Goal: Task Accomplishment & Management: Manage account settings

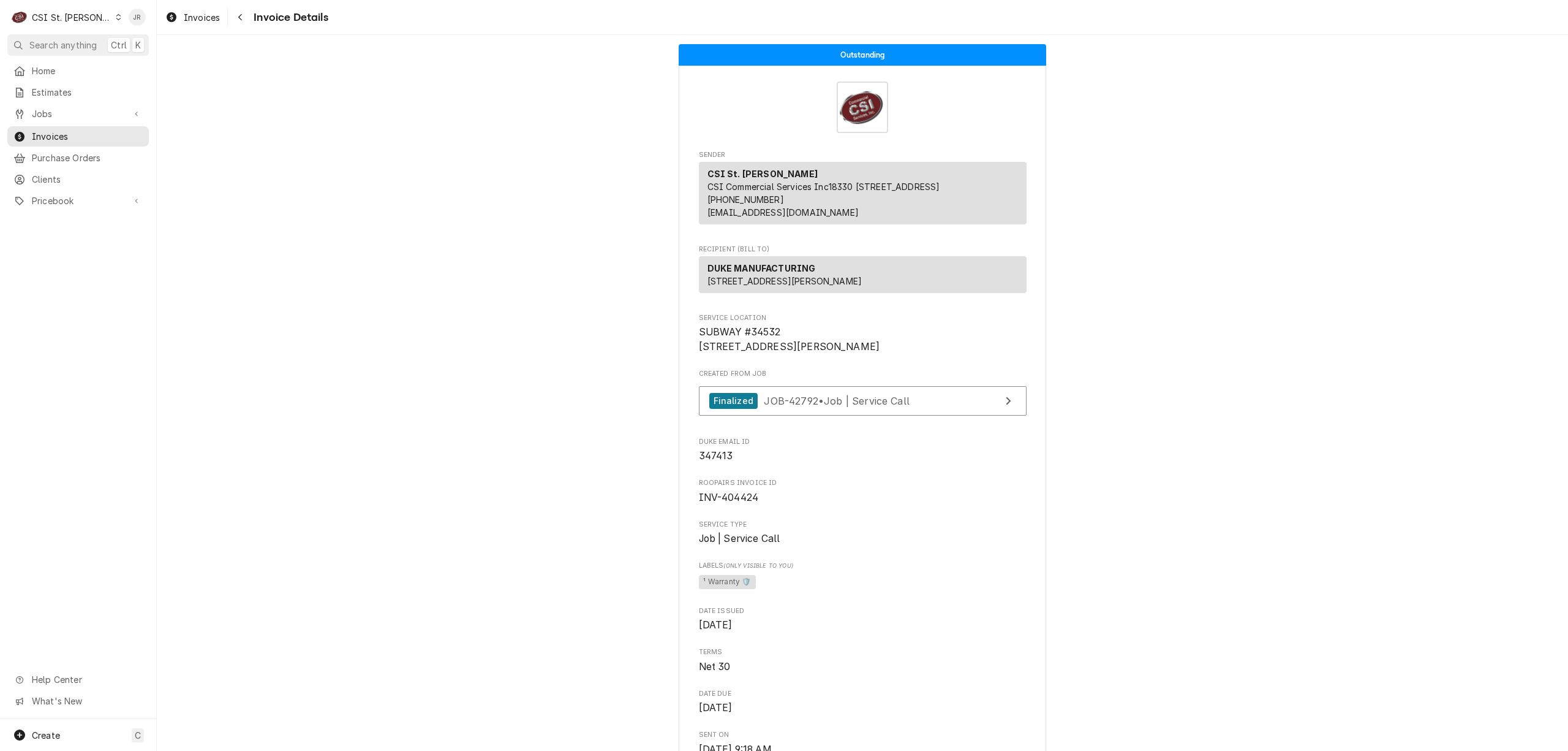
click at [69, 19] on div "CSI St. Louis" at bounding box center [71, 18] width 80 height 13
click at [133, 39] on div "CSI [US_STATE]" at bounding box center [188, 45] width 162 height 13
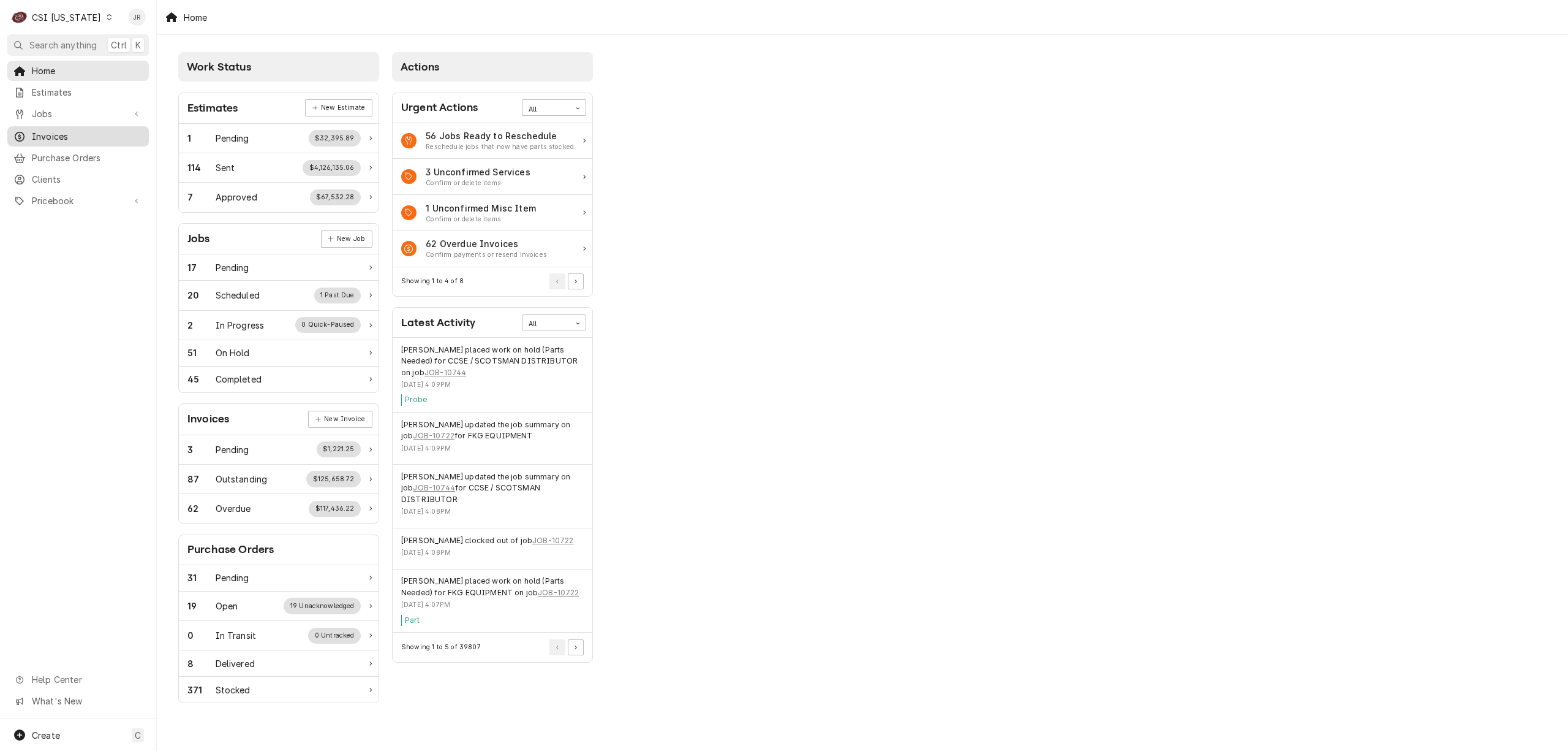
click at [60, 133] on span "Invoices" at bounding box center [87, 136] width 111 height 13
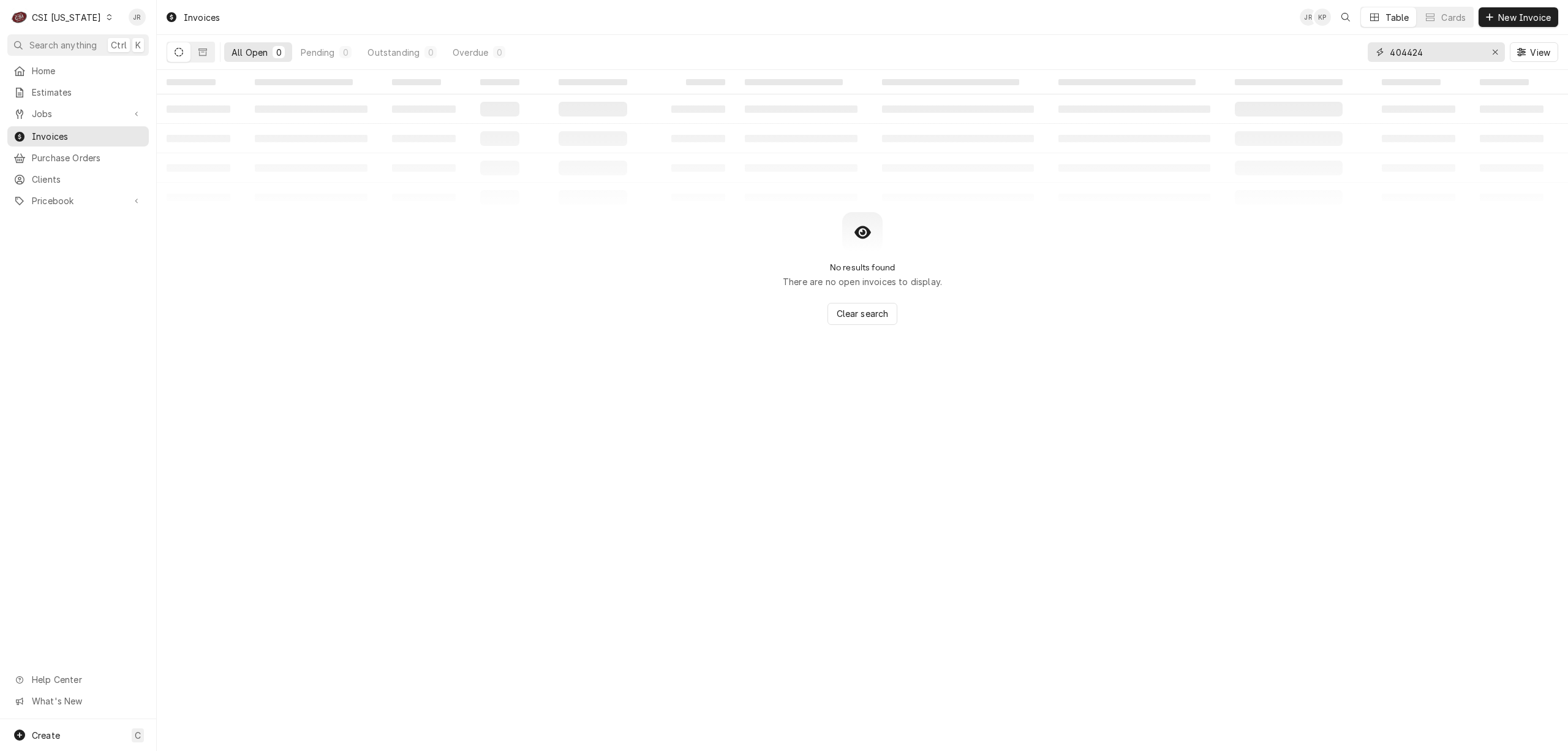
click at [1409, 52] on input "404424" at bounding box center [1435, 52] width 92 height 19
paste input "KC-103399"
drag, startPoint x: 1448, startPoint y: 57, endPoint x: 1336, endPoint y: 62, distance: 112.1
click at [1335, 61] on div "All Open 0 Pending 0 Outstanding 0 Overdue 0 KC-1033994 View" at bounding box center [862, 52] width 1391 height 34
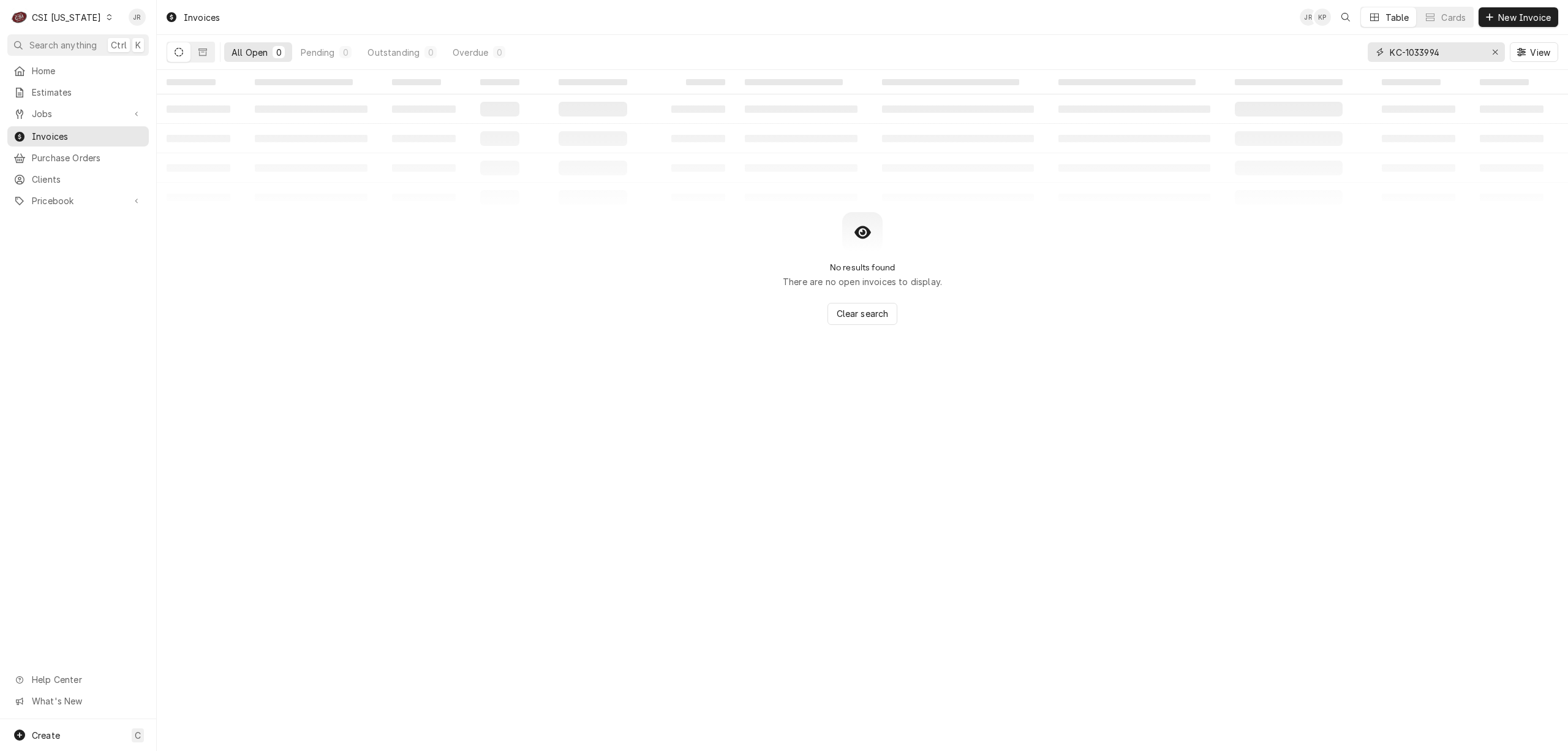
paste input "100688"
type input "100688"
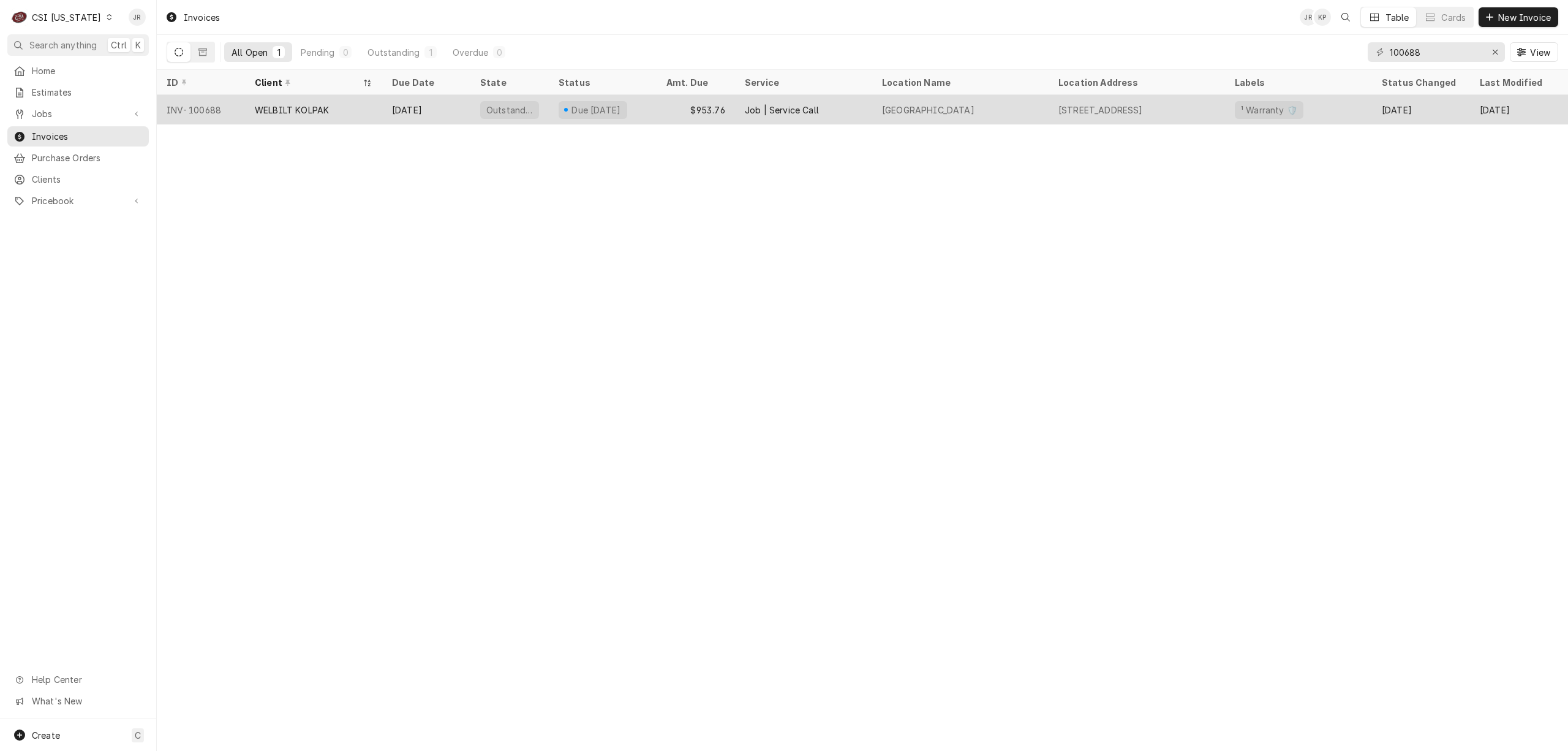
click at [350, 119] on div "WELBILT KOLPAK" at bounding box center [314, 110] width 137 height 30
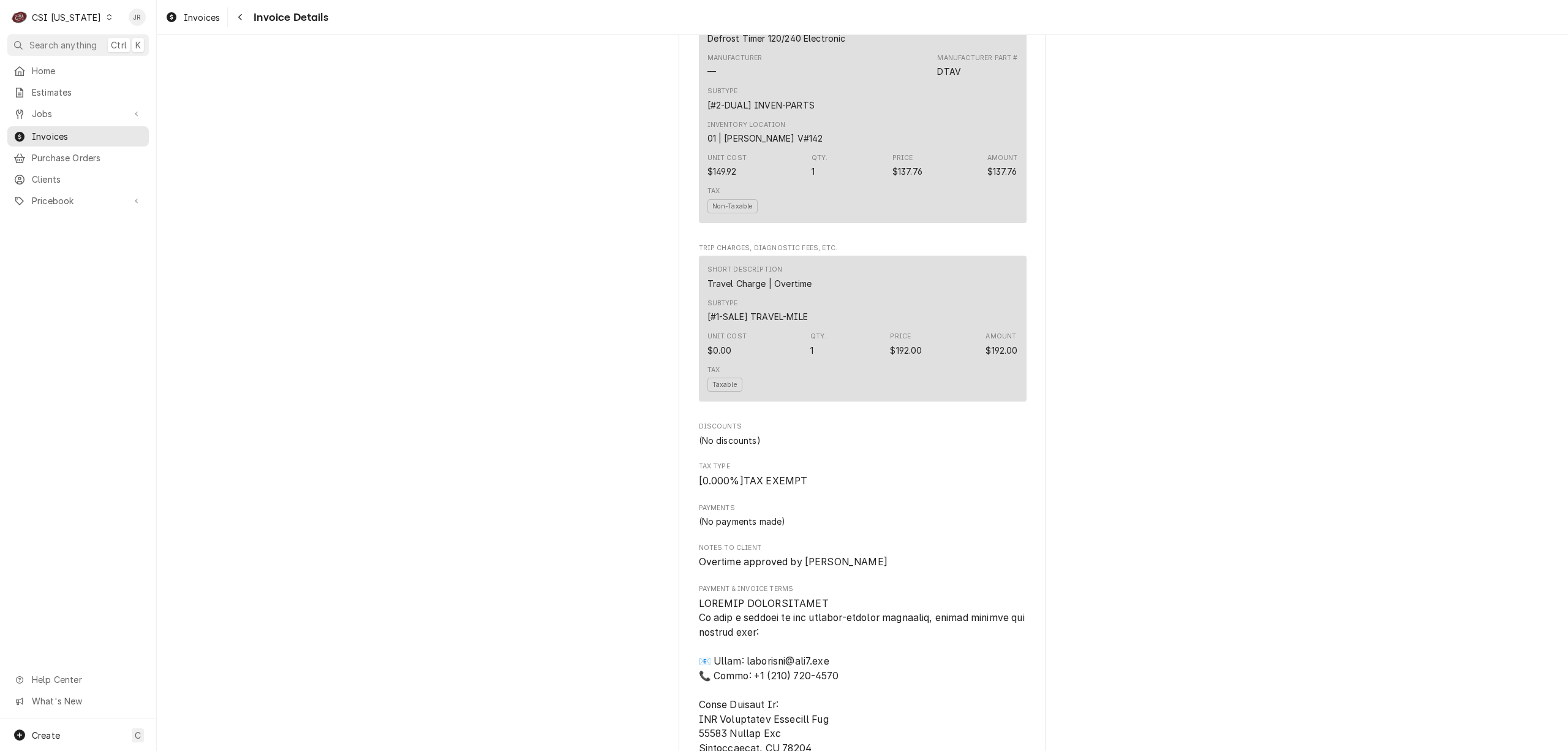
scroll to position [1269, 0]
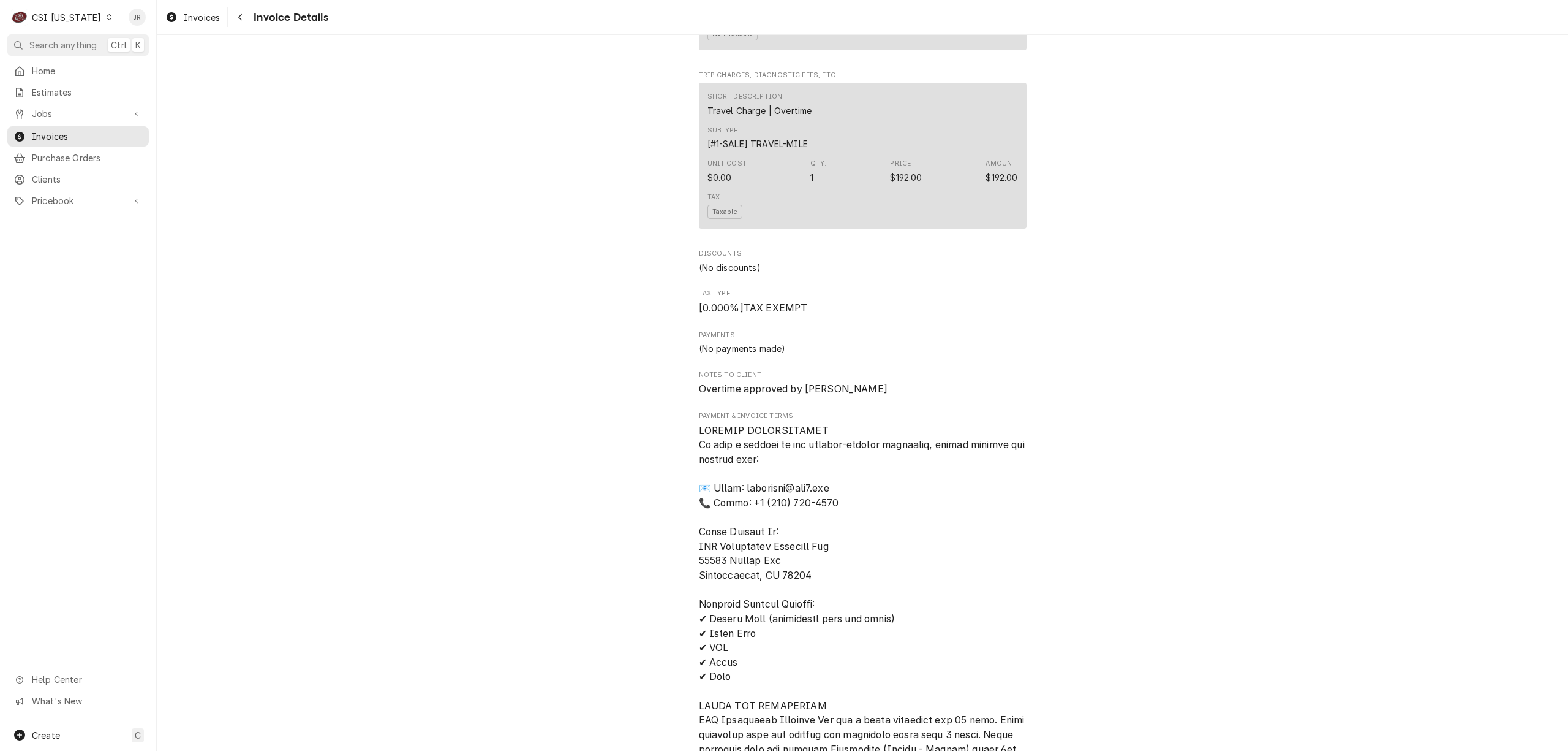
drag, startPoint x: 888, startPoint y: 429, endPoint x: 684, endPoint y: 428, distance: 204.0
click at [684, 428] on div "Sender CSI Kentucky CSI Commercial Services Inc11360 Bluegrass Parkway Louisvil…" at bounding box center [862, 86] width 367 height 2579
copy span "Overtime approved by Jay Maiden, Sr ."
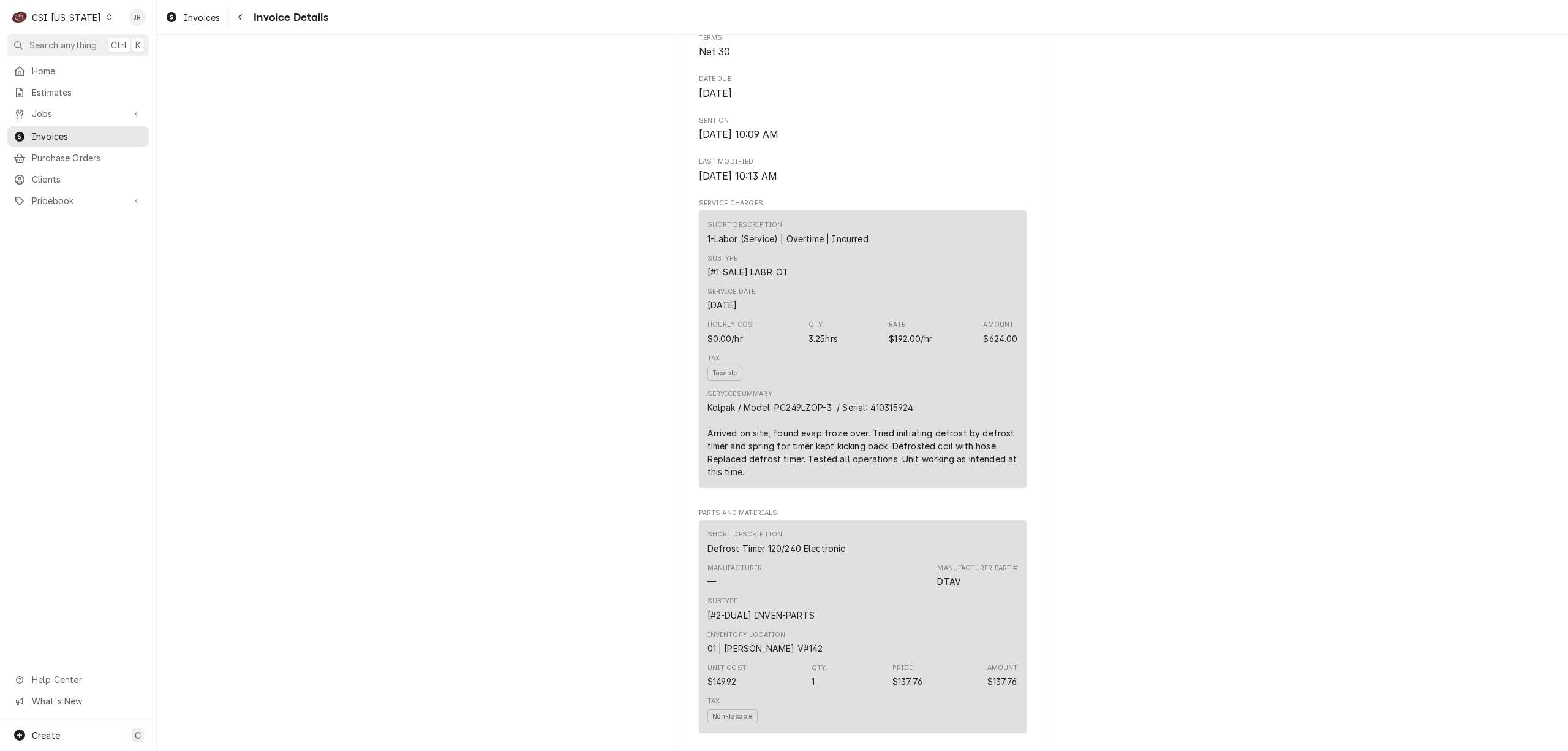
scroll to position [615, 0]
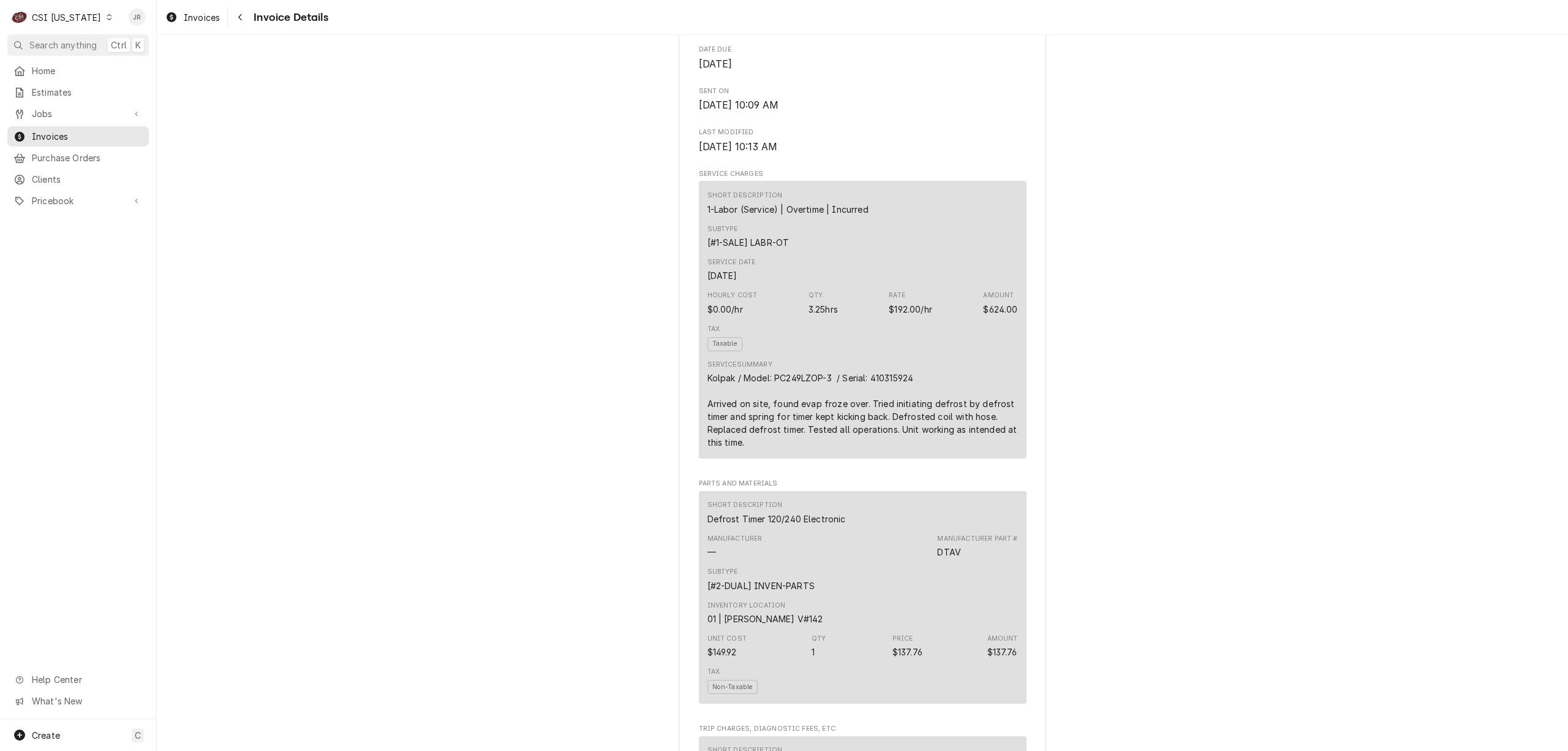
click at [888, 418] on div "Kolpak / Model: PC249LZOP-3 / Serial: 410315924 Arrived on site, found evap fro…" at bounding box center [862, 409] width 310 height 77
copy div "410315924"
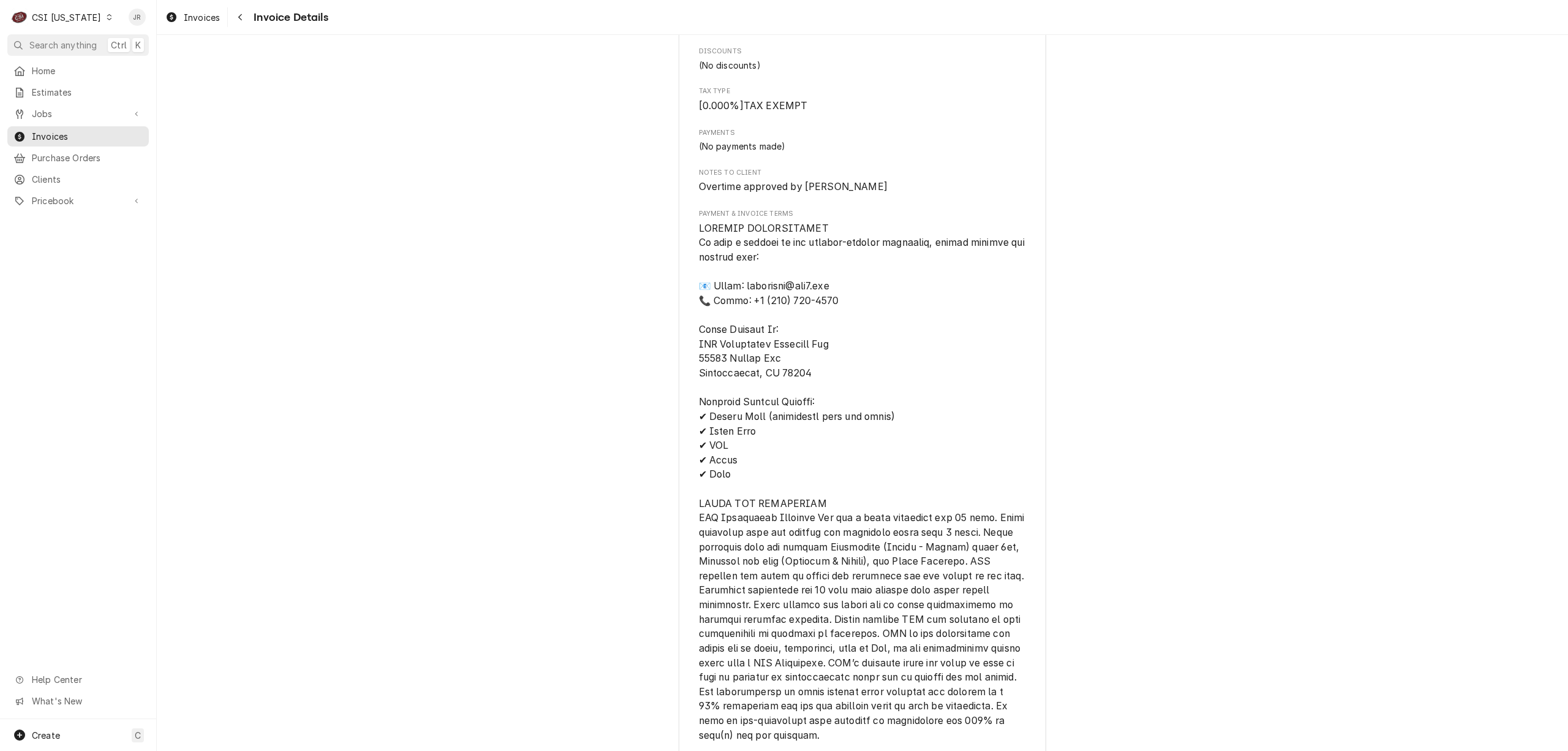
scroll to position [2004, 0]
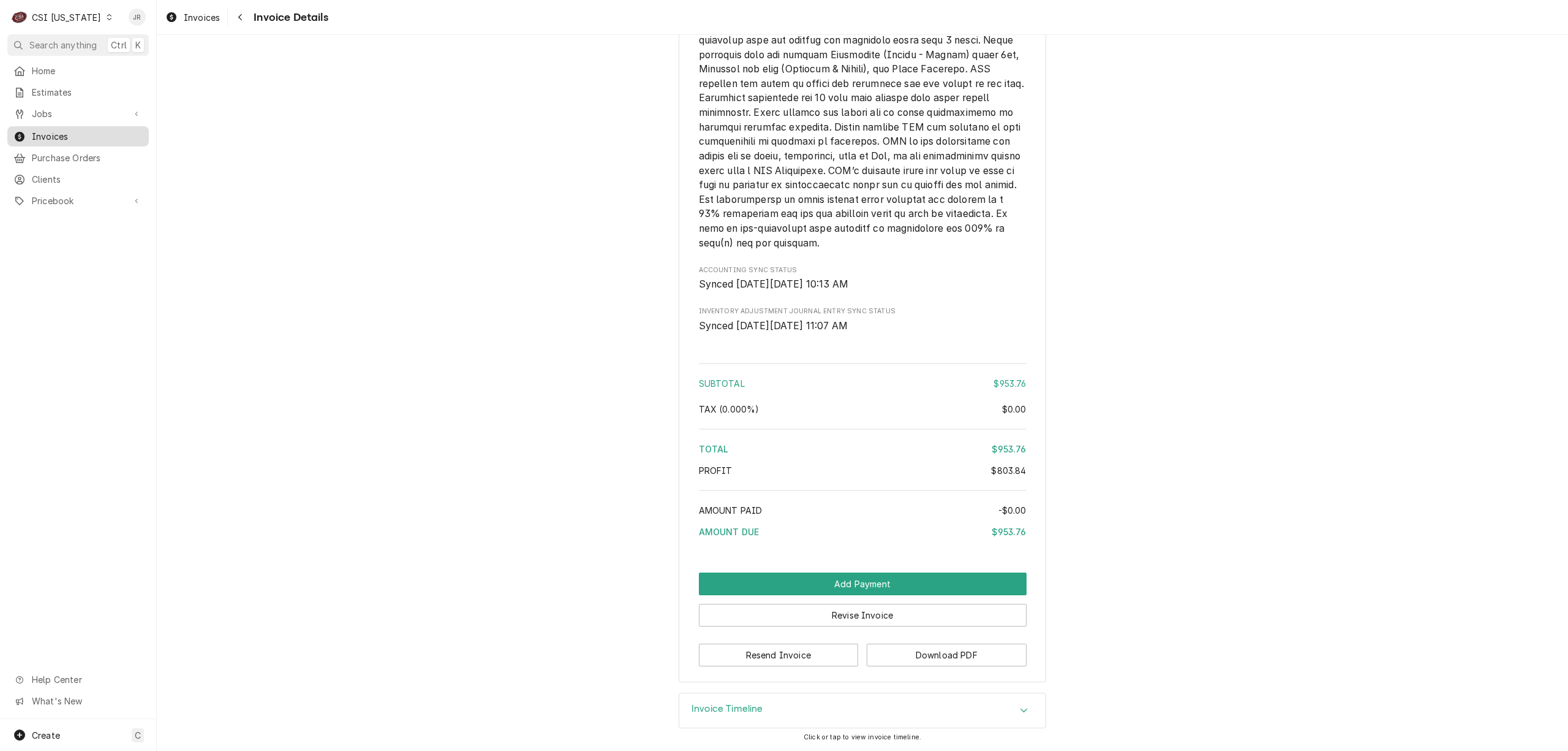
click at [45, 130] on span "Invoices" at bounding box center [87, 136] width 111 height 13
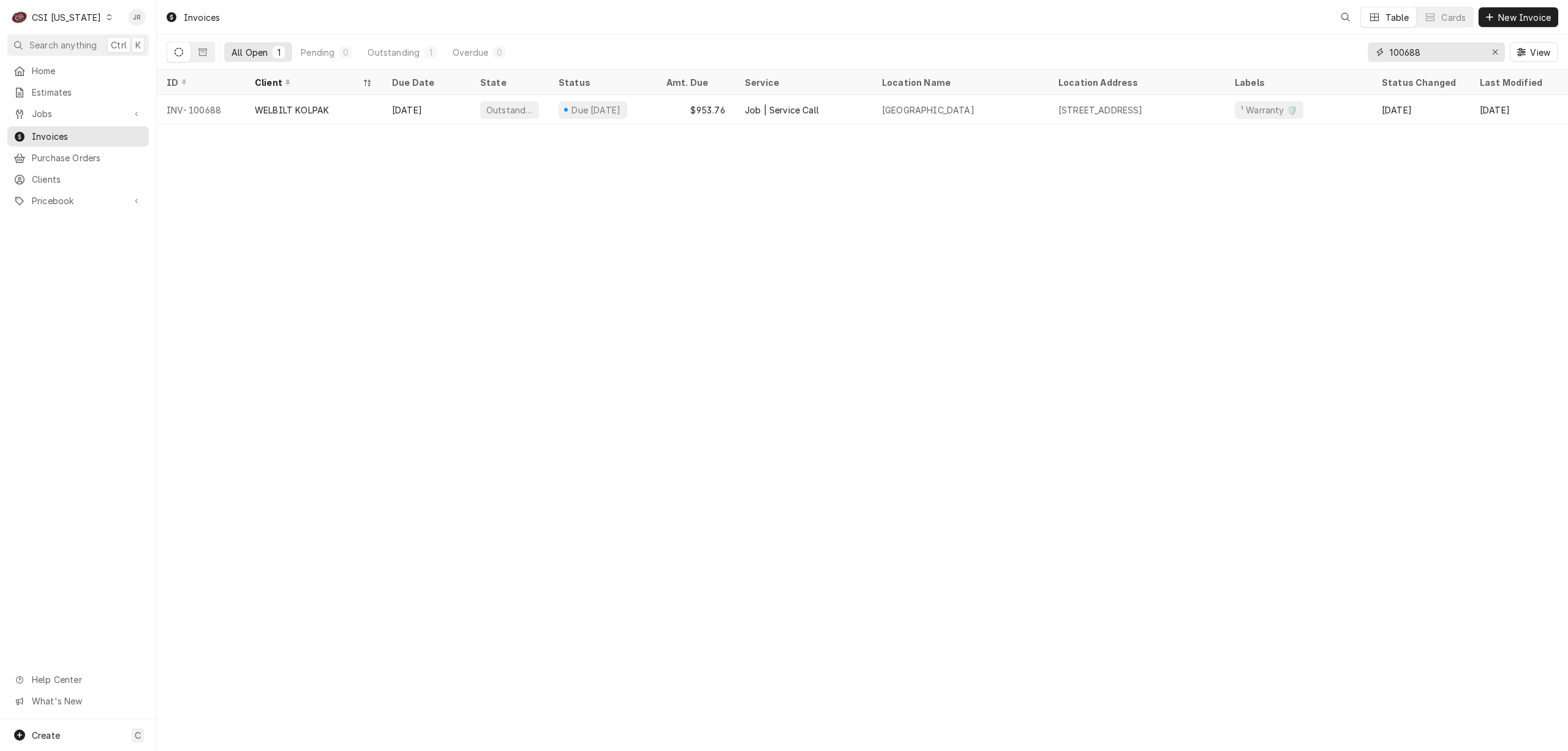
click at [1428, 44] on input "100688" at bounding box center [1435, 52] width 92 height 19
type input "100761"
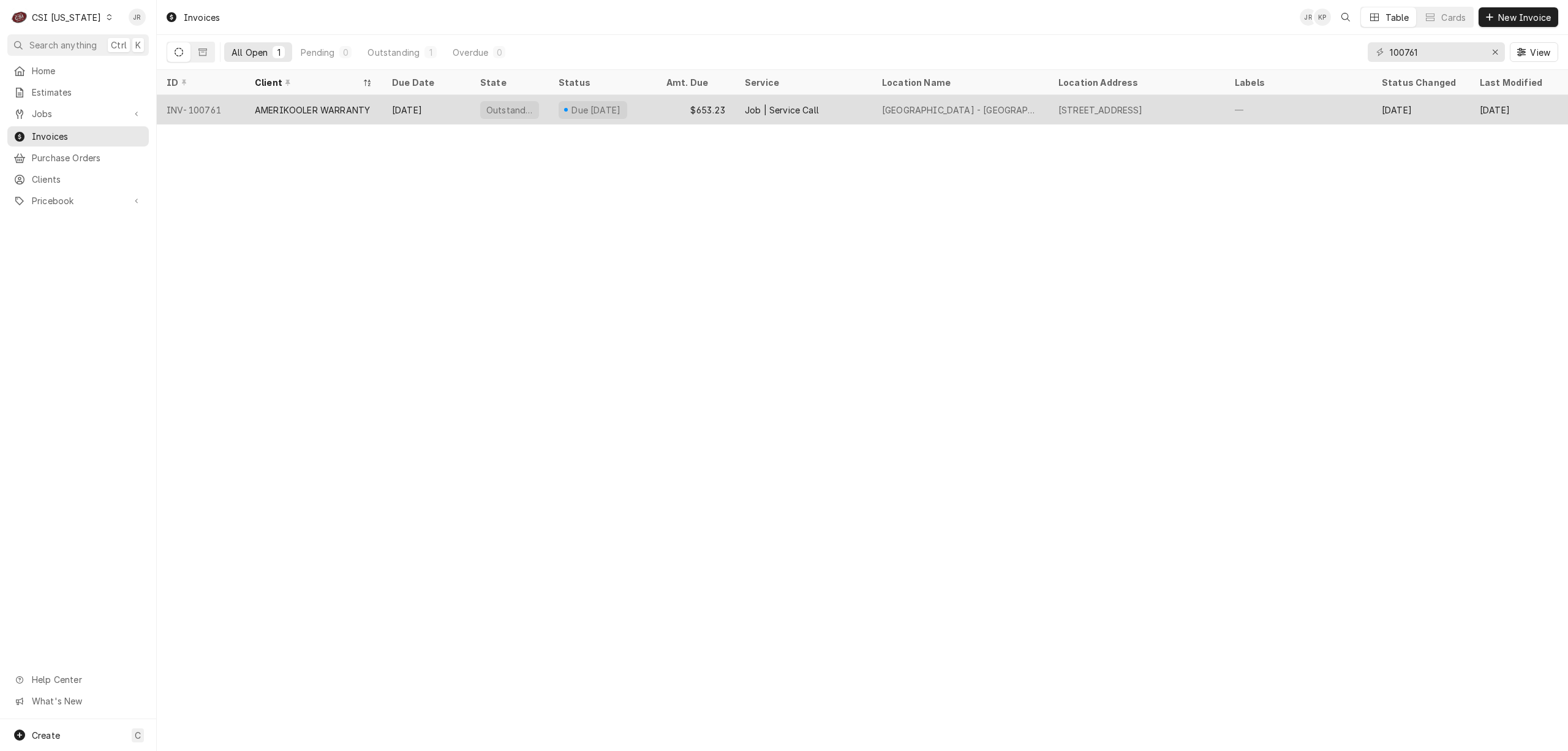
click at [486, 107] on div "Outstanding" at bounding box center [509, 110] width 49 height 13
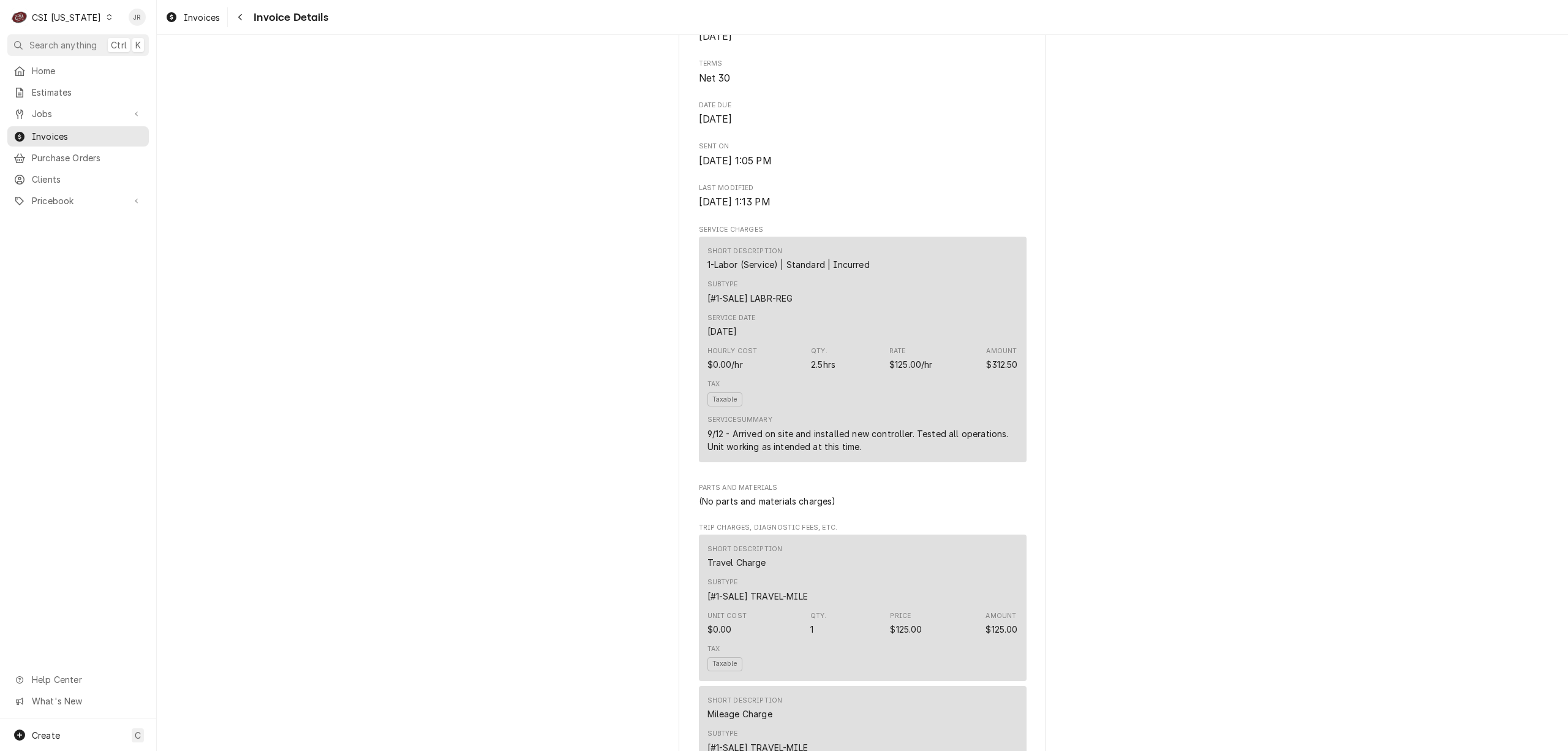
scroll to position [817, 0]
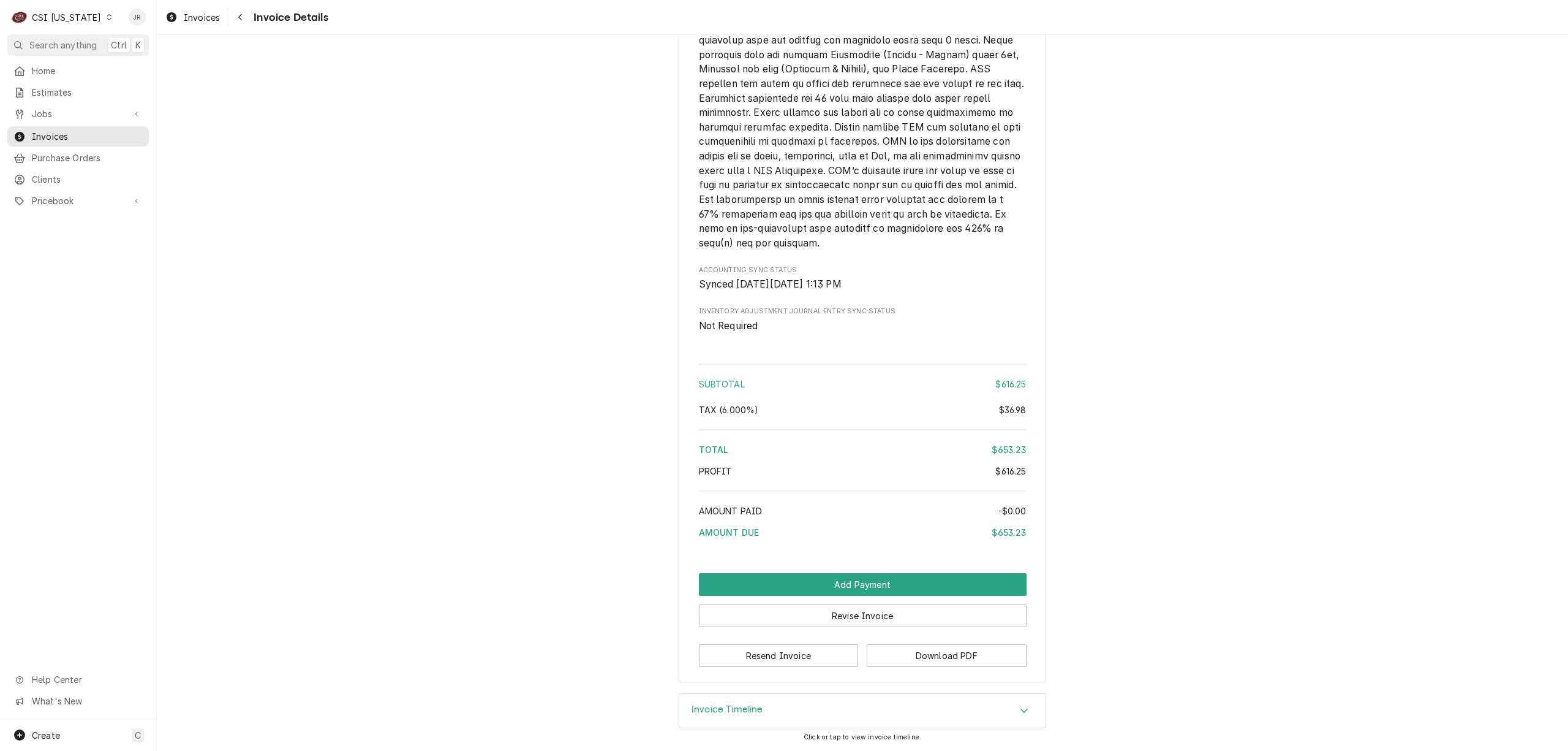
drag, startPoint x: 753, startPoint y: 712, endPoint x: 760, endPoint y: 707, distance: 8.6
click at [753, 709] on h3 "Invoice Timeline" at bounding box center [727, 709] width 71 height 12
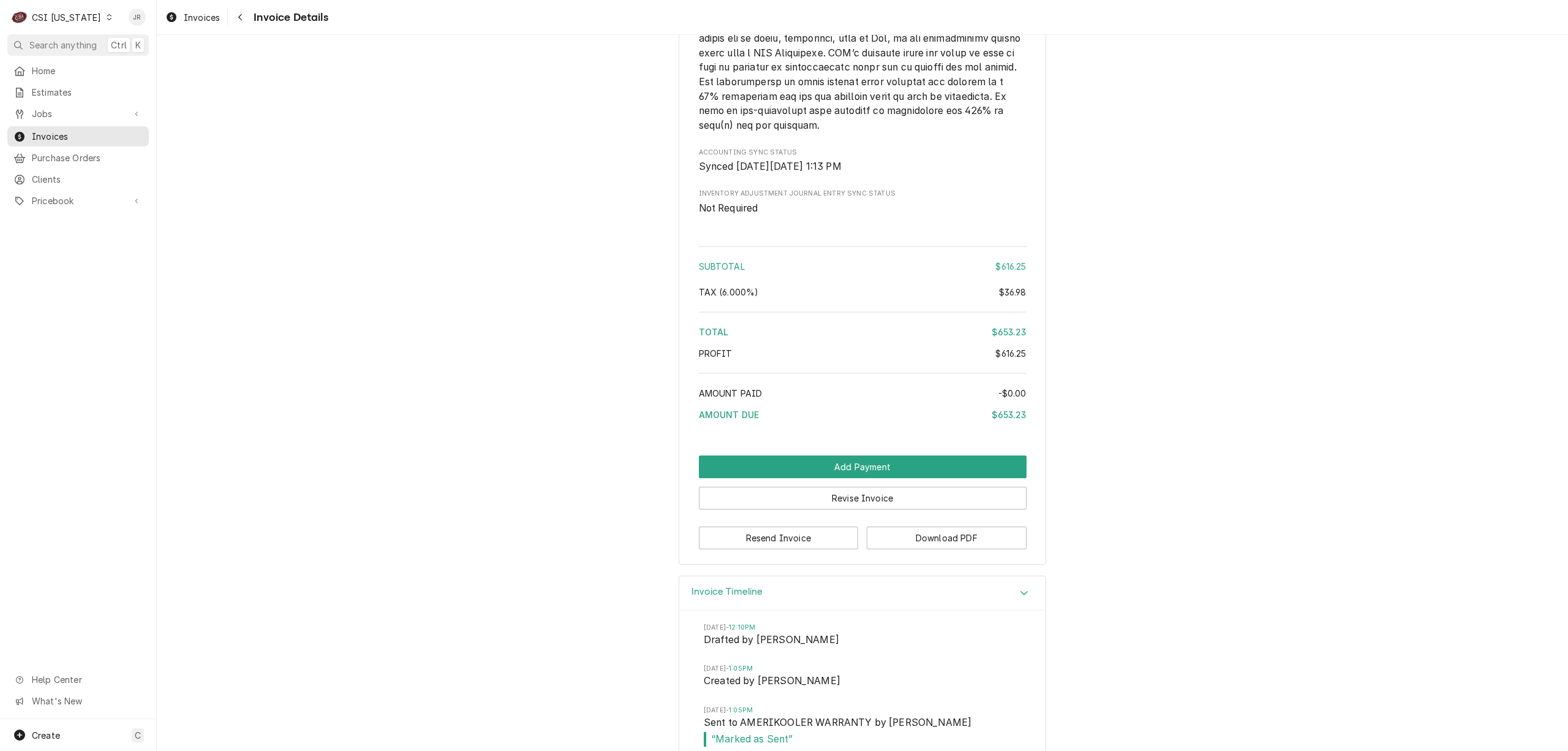
scroll to position [1953, 0]
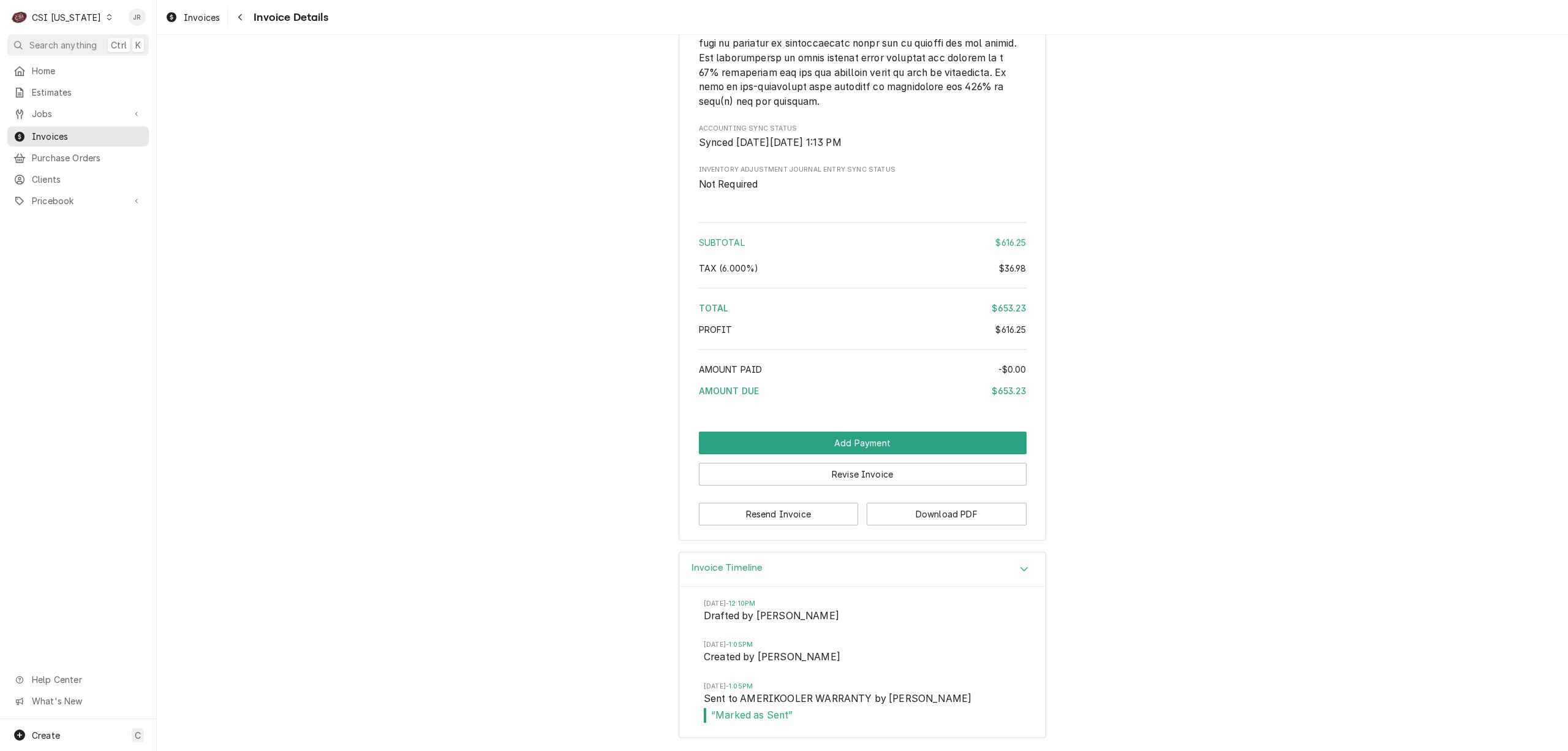
click at [50, 14] on div "CSI Kentucky" at bounding box center [66, 18] width 69 height 13
click at [141, 17] on div "CSI [US_STATE][GEOGRAPHIC_DATA]" at bounding box center [191, 24] width 169 height 16
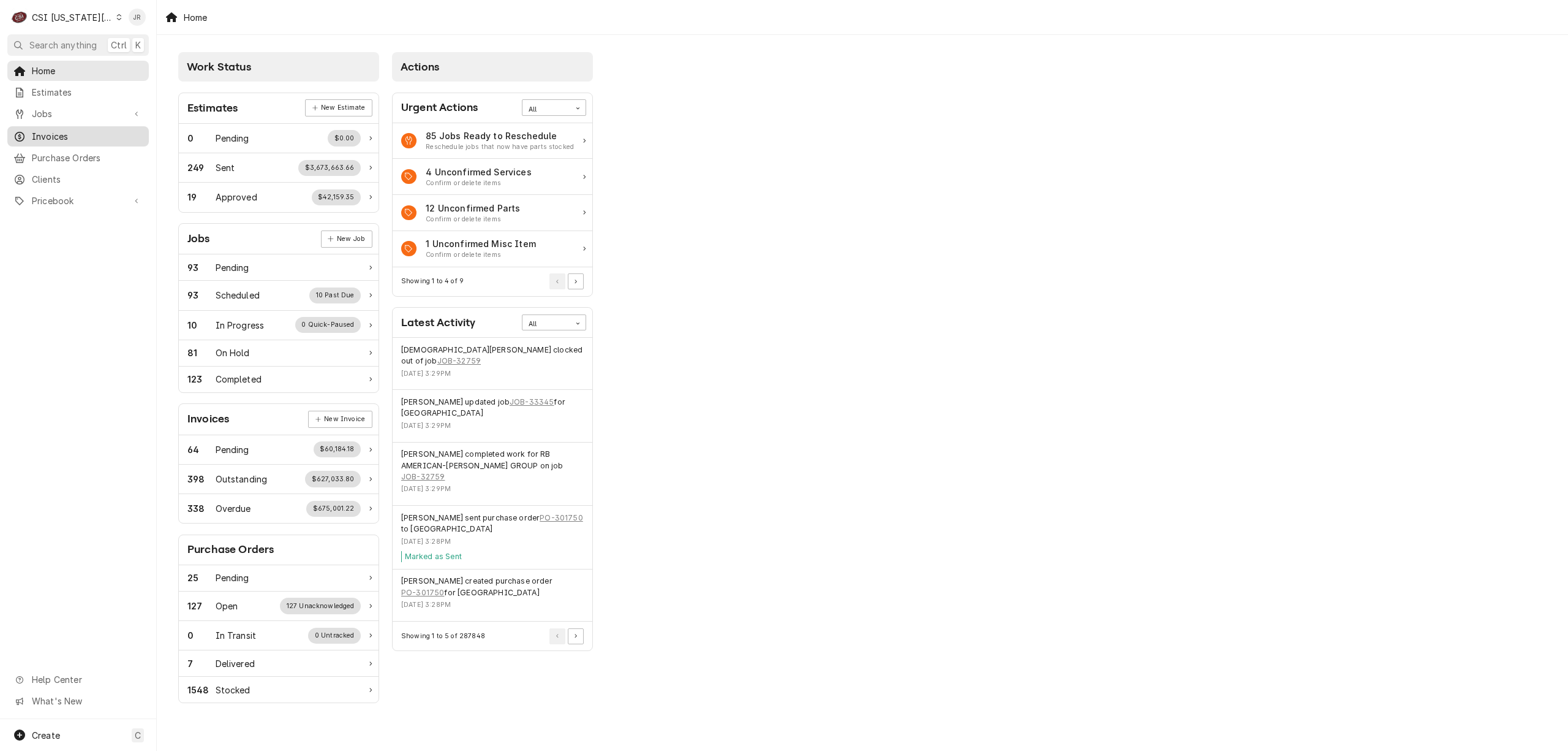
click at [68, 130] on span "Invoices" at bounding box center [87, 136] width 111 height 13
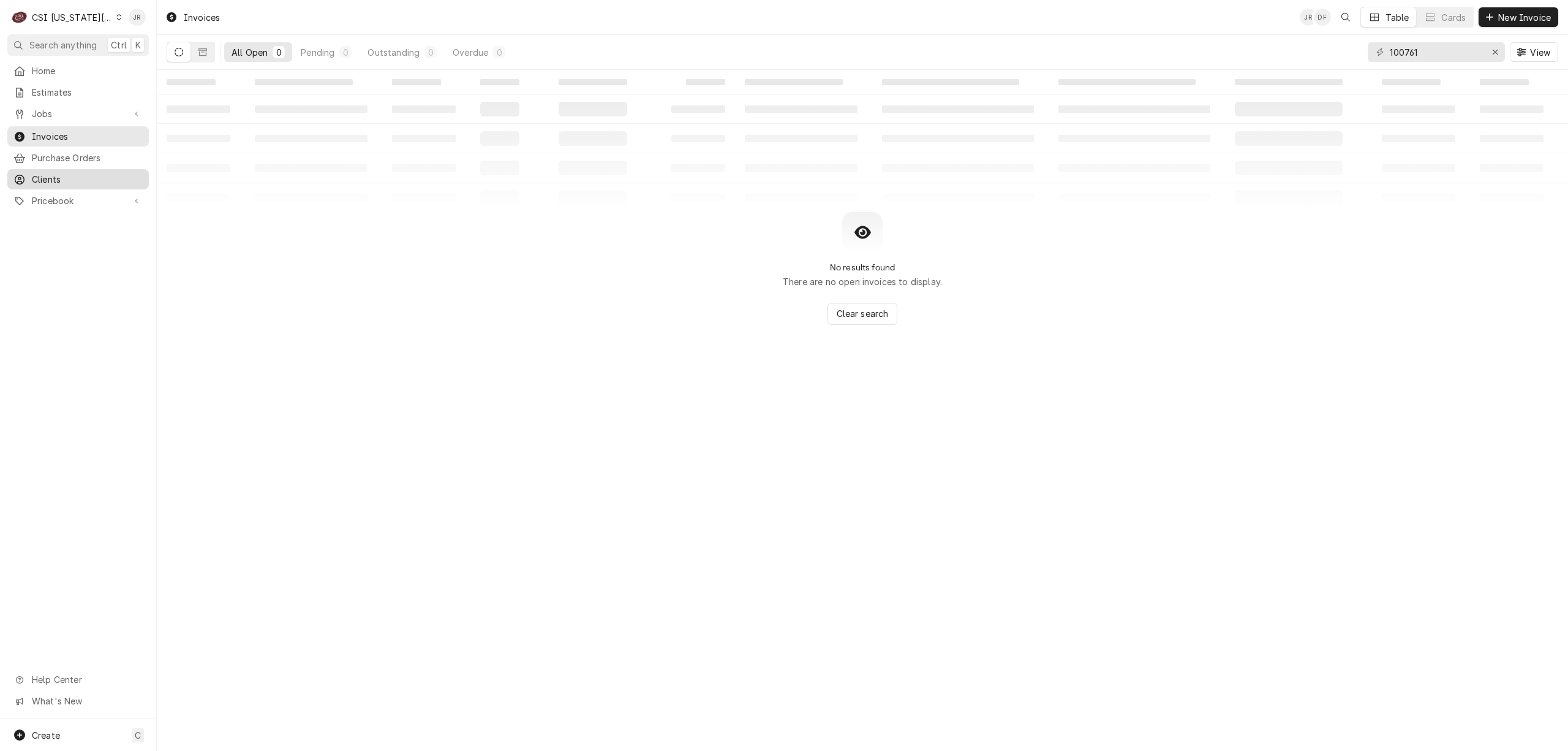
click at [59, 173] on span "Clients" at bounding box center [87, 180] width 111 height 13
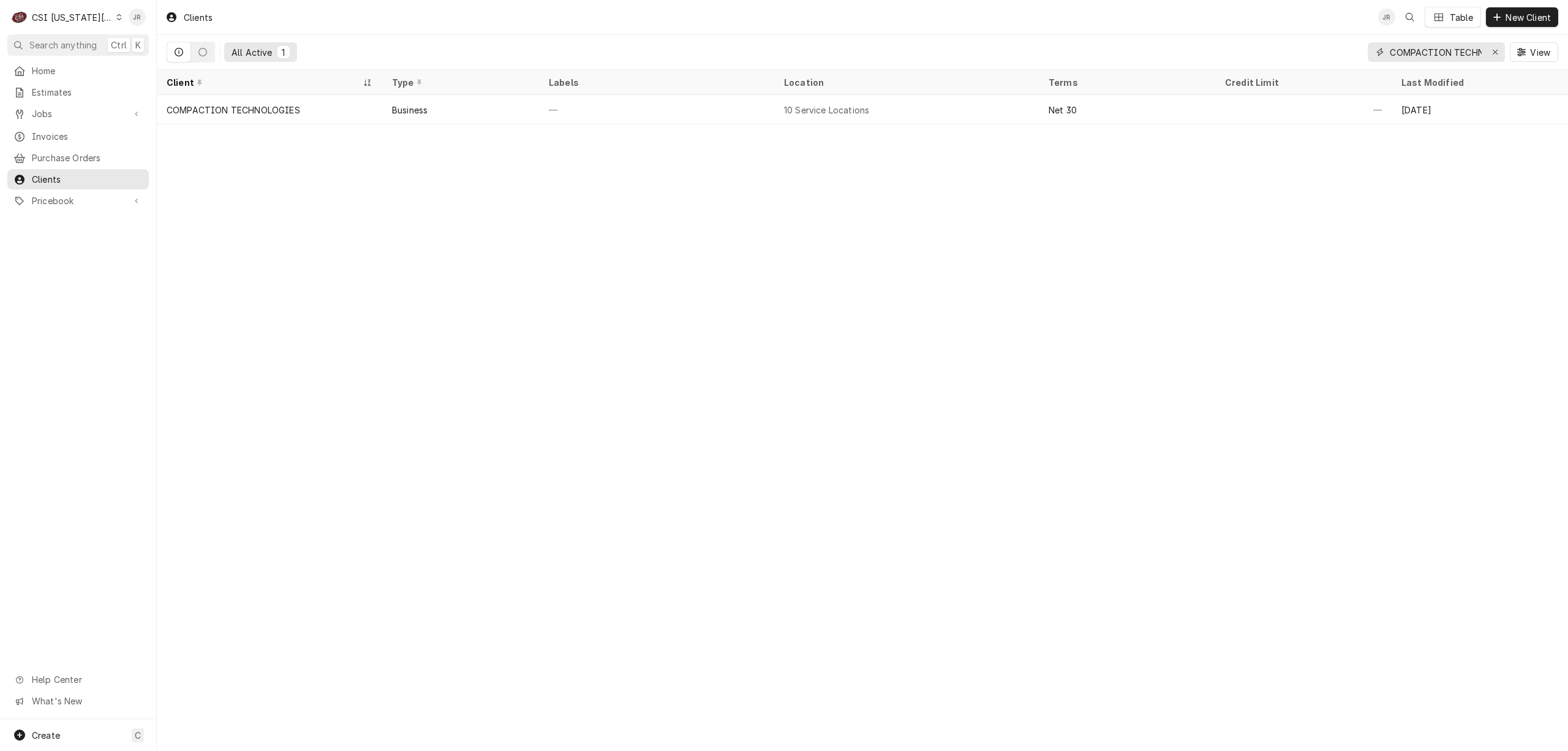
click at [1462, 52] on input "COMPACTION TECHNOLOGIES" at bounding box center [1435, 52] width 92 height 19
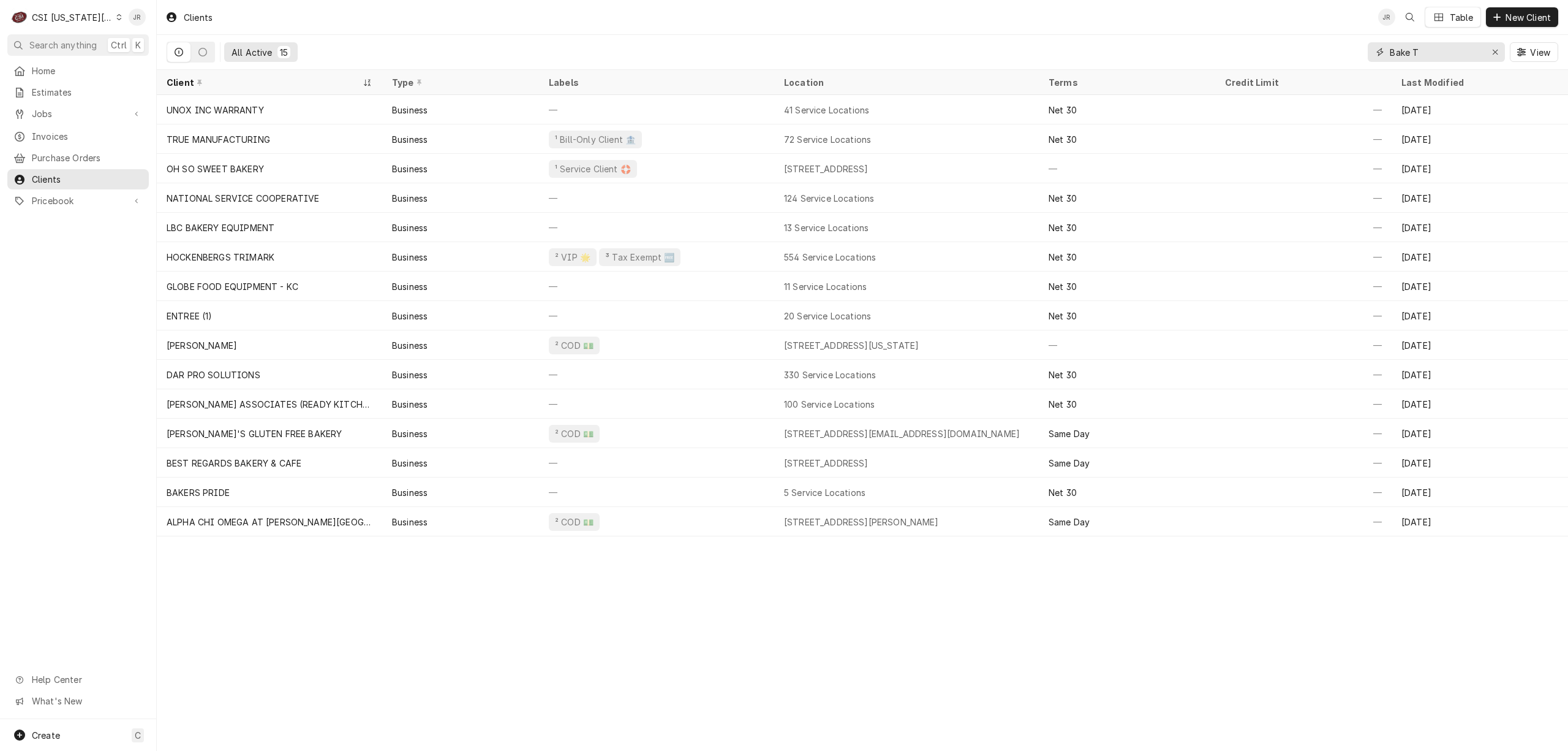
drag, startPoint x: 1427, startPoint y: 57, endPoint x: 1293, endPoint y: 50, distance: 134.2
click at [1279, 49] on div "All Active 15 Bake T View" at bounding box center [862, 52] width 1391 height 34
type input "g"
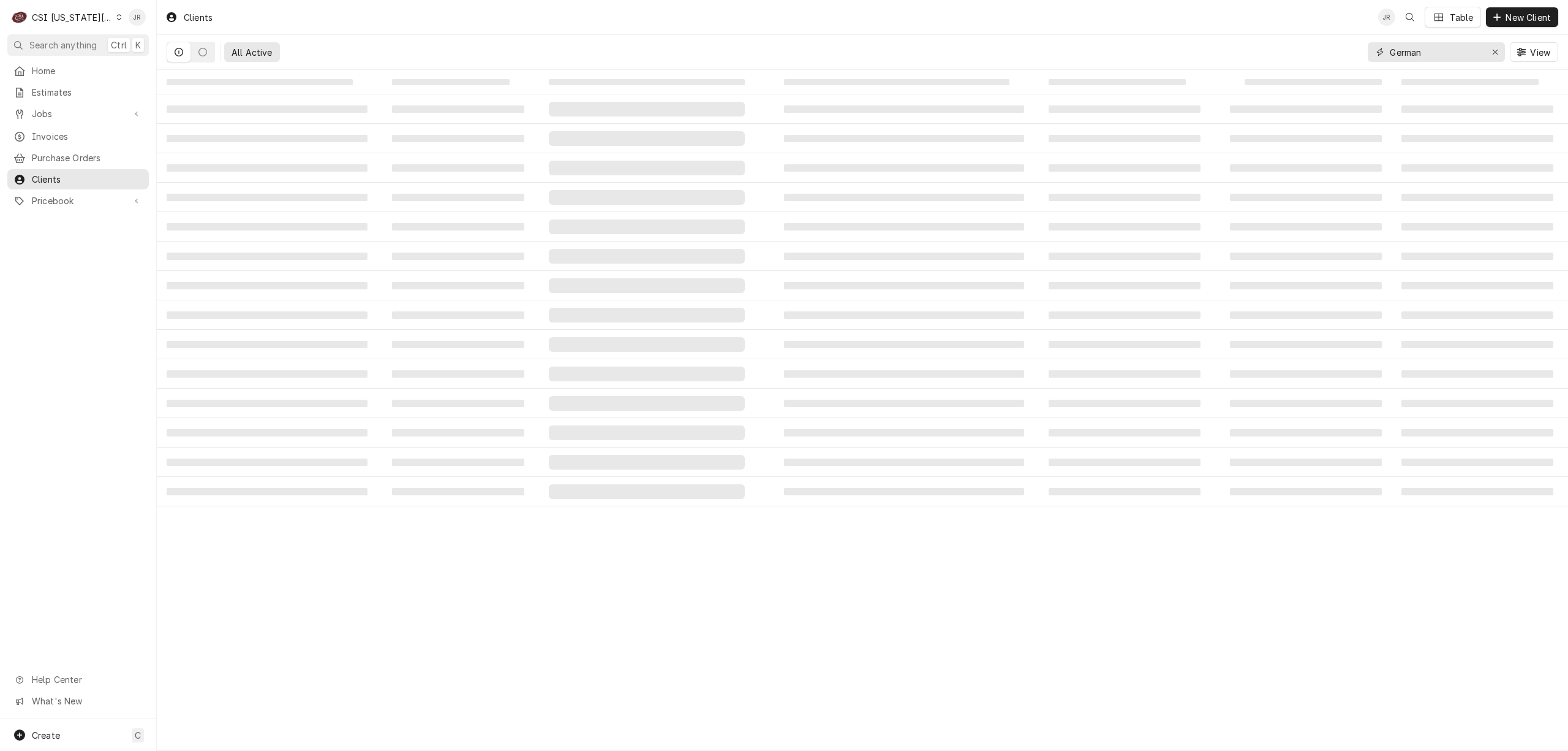
type input "German"
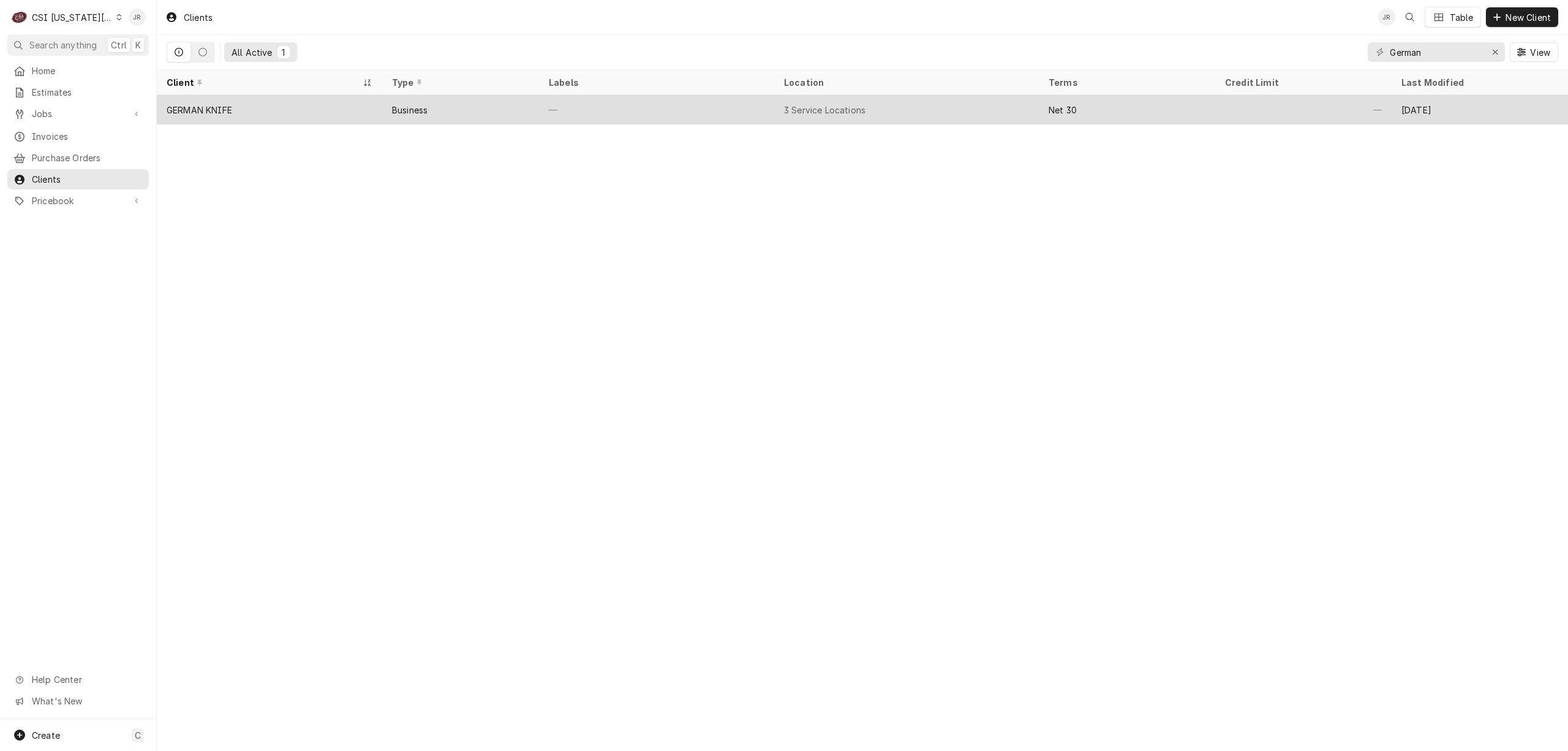
click at [562, 116] on div "—" at bounding box center [656, 110] width 235 height 30
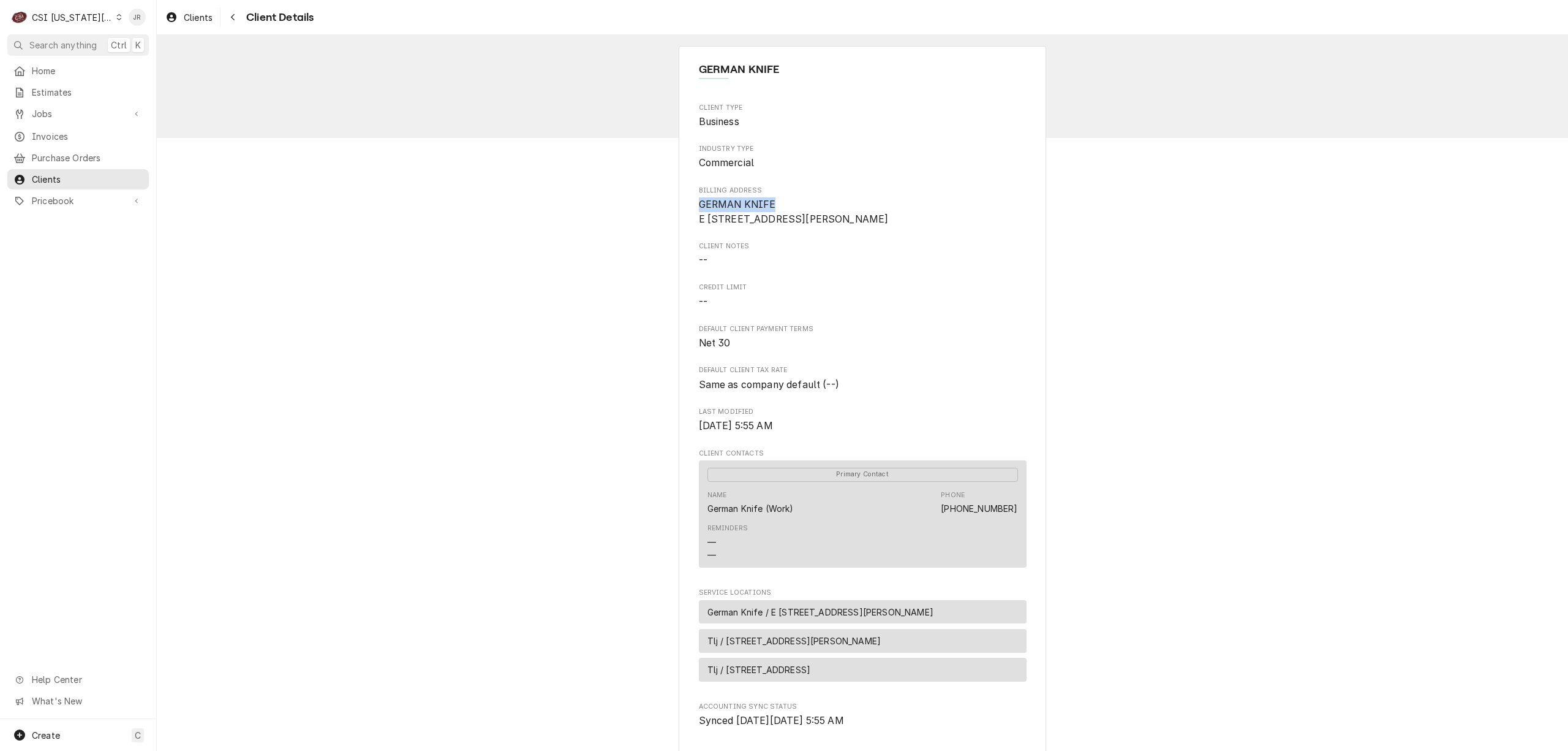
drag, startPoint x: 694, startPoint y: 202, endPoint x: 784, endPoint y: 206, distance: 90.1
click at [784, 206] on span "GERMAN KNIFE E 4184 Conant Street Long Beach, CA 90808" at bounding box center [863, 211] width 328 height 29
copy span "GERMAN KNIFE"
click at [50, 126] on link "Invoices" at bounding box center [78, 136] width 142 height 20
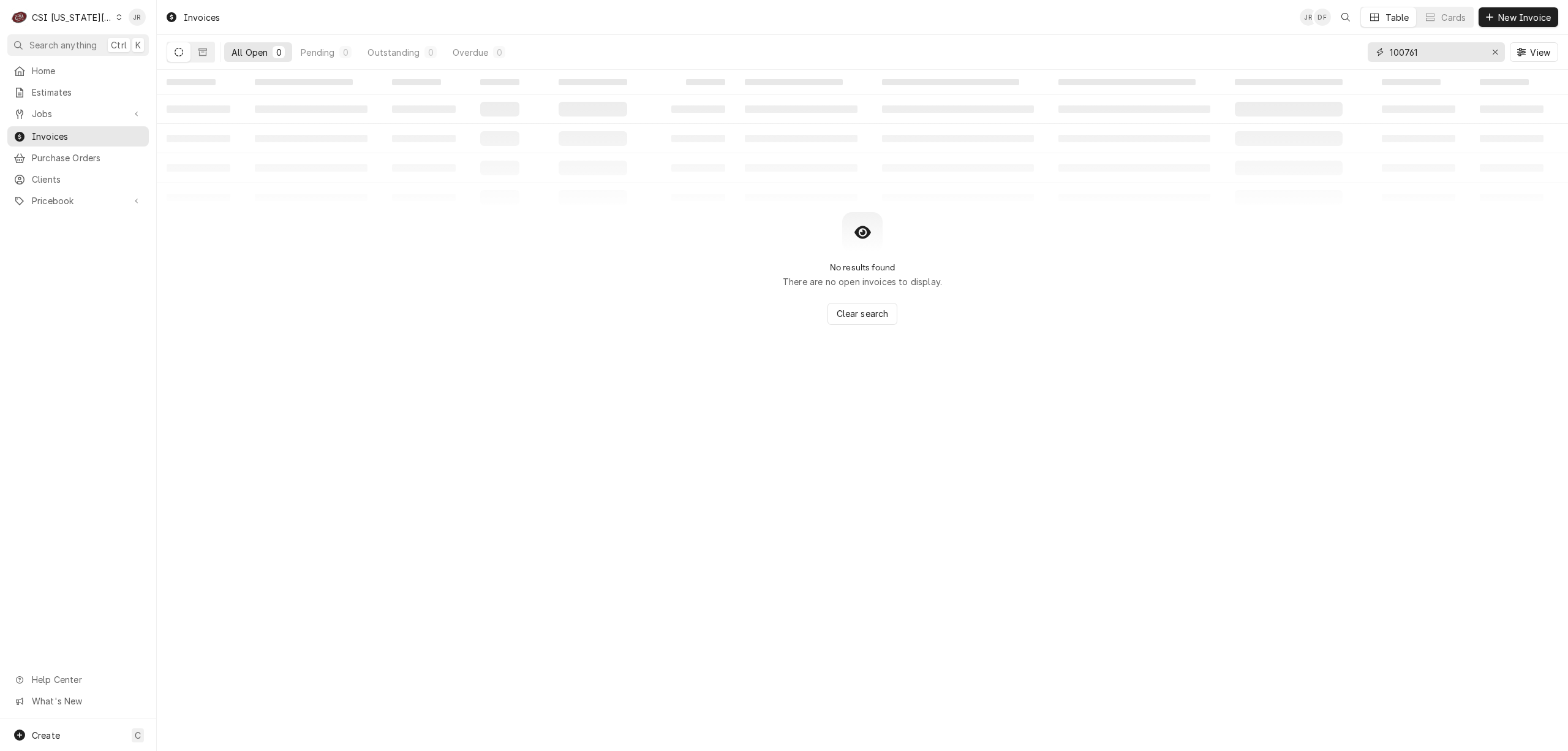
click at [1424, 44] on input "100761" at bounding box center [1435, 52] width 92 height 19
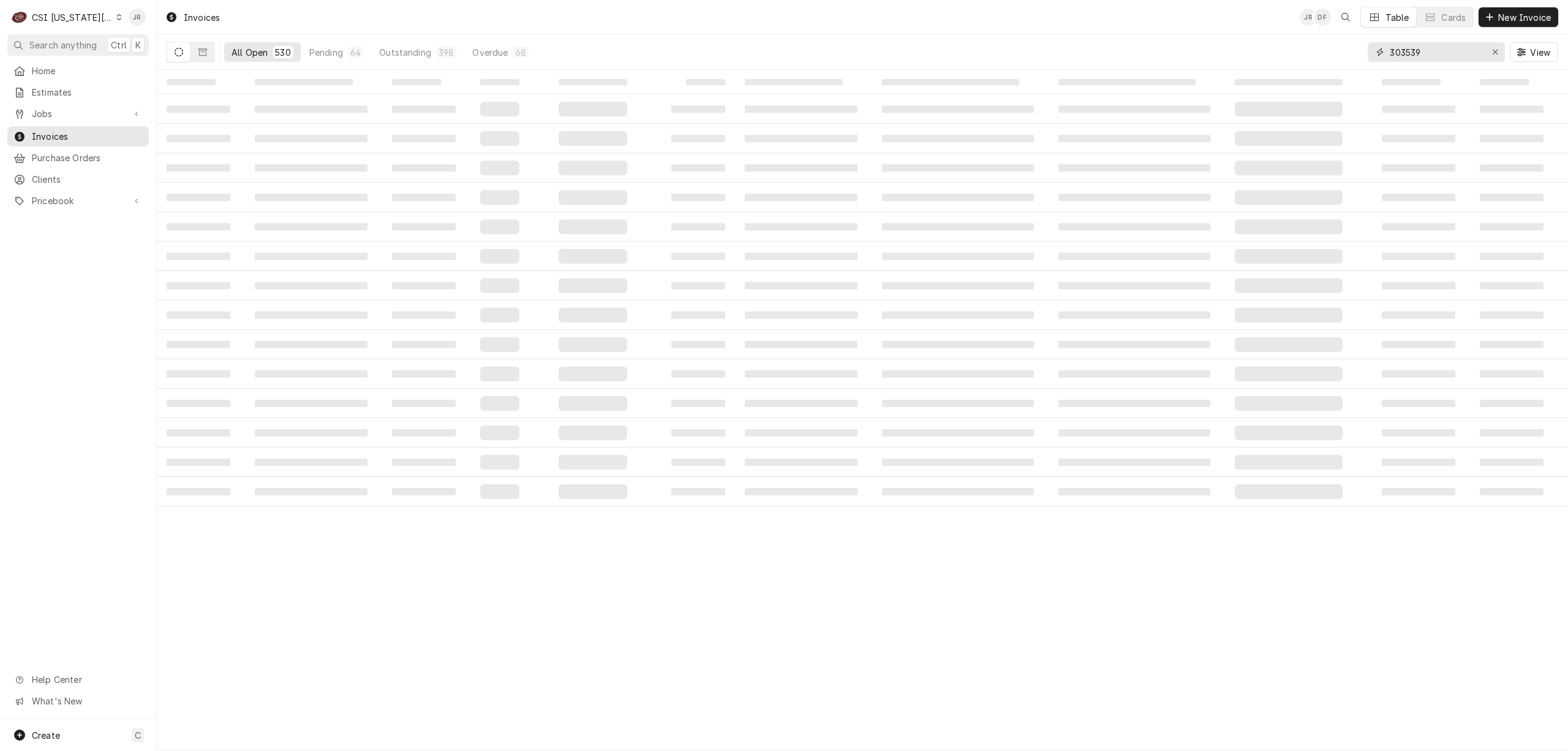
type input "303539"
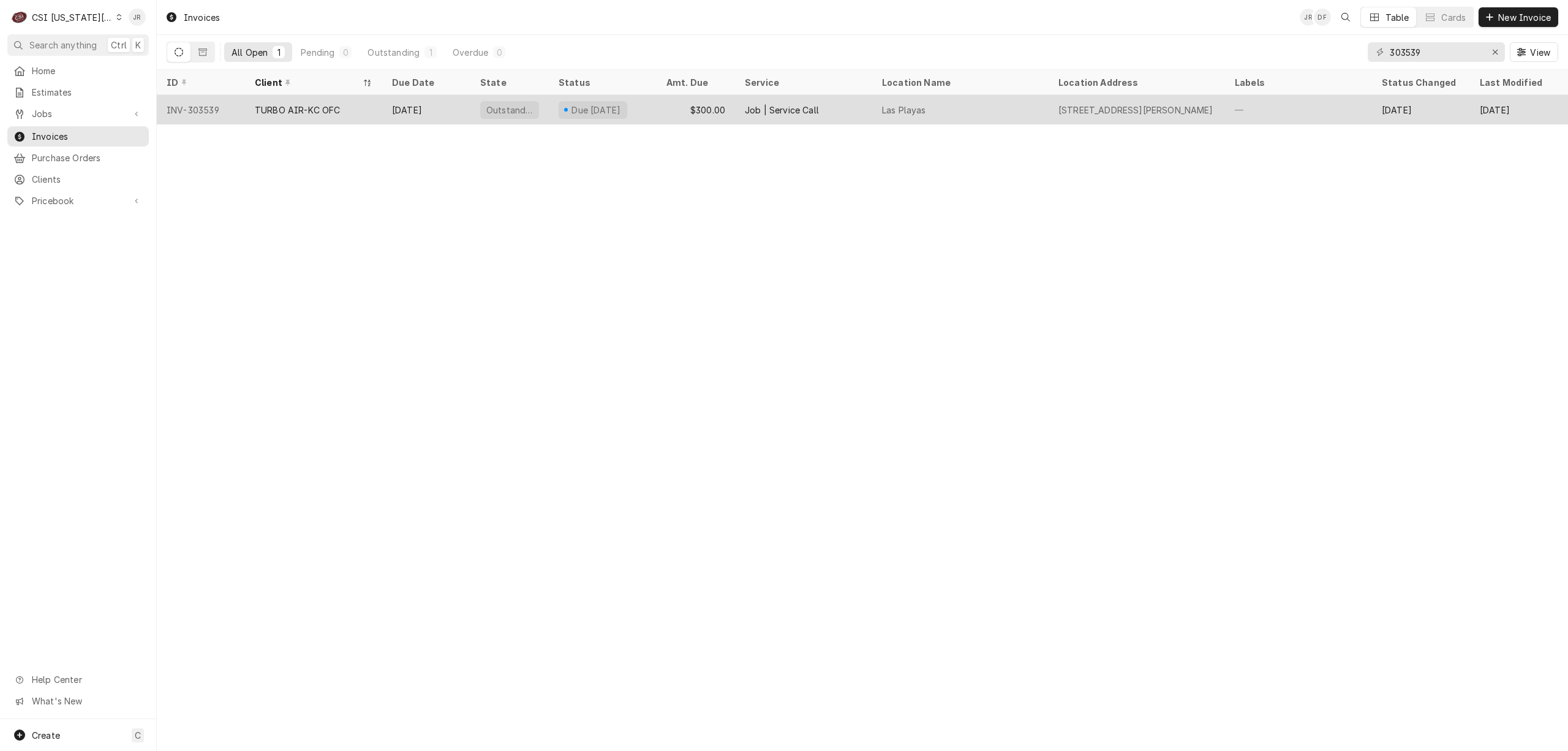
click at [538, 106] on div "Outstanding" at bounding box center [509, 110] width 79 height 30
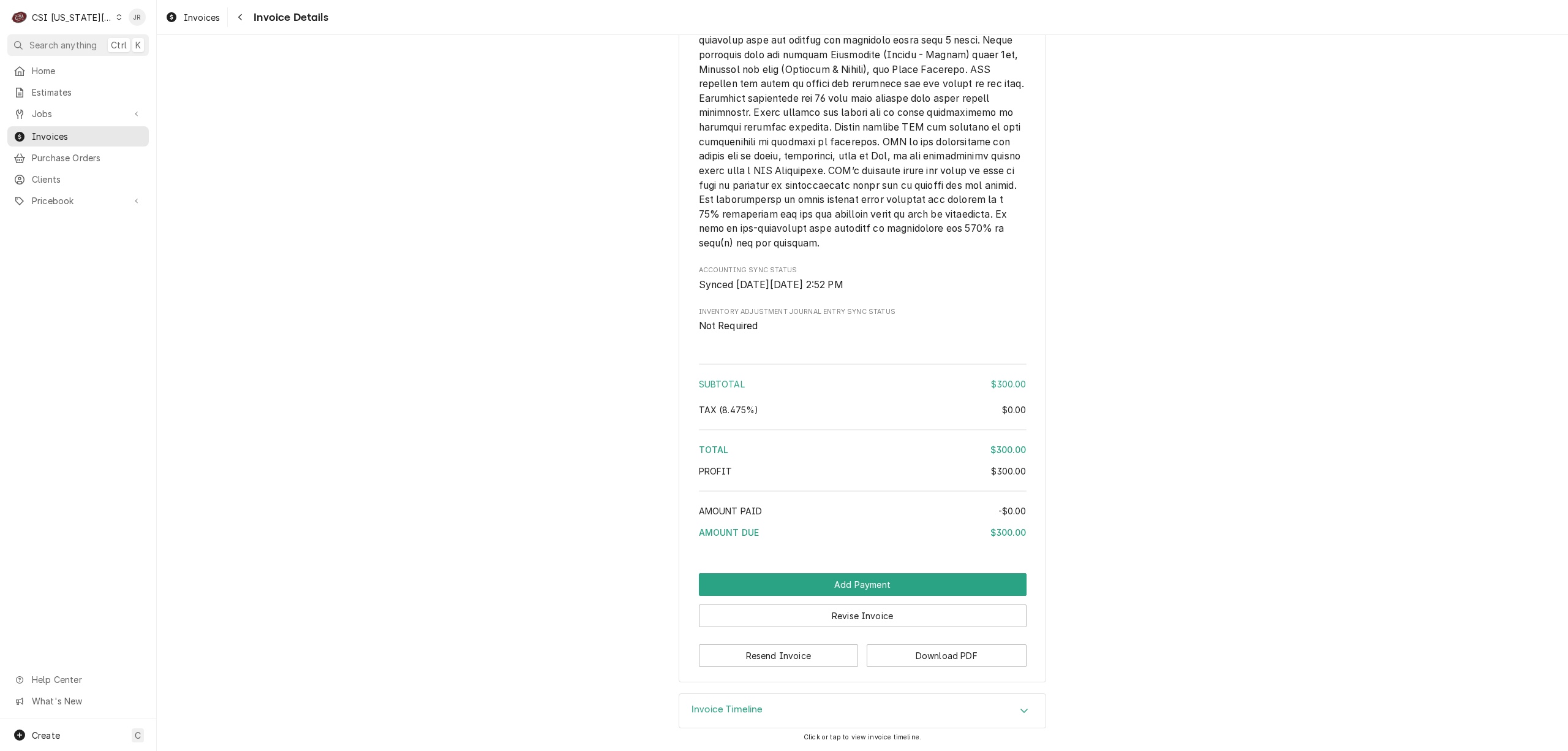
scroll to position [1805, 0]
click at [958, 660] on button "Download PDF" at bounding box center [946, 655] width 160 height 22
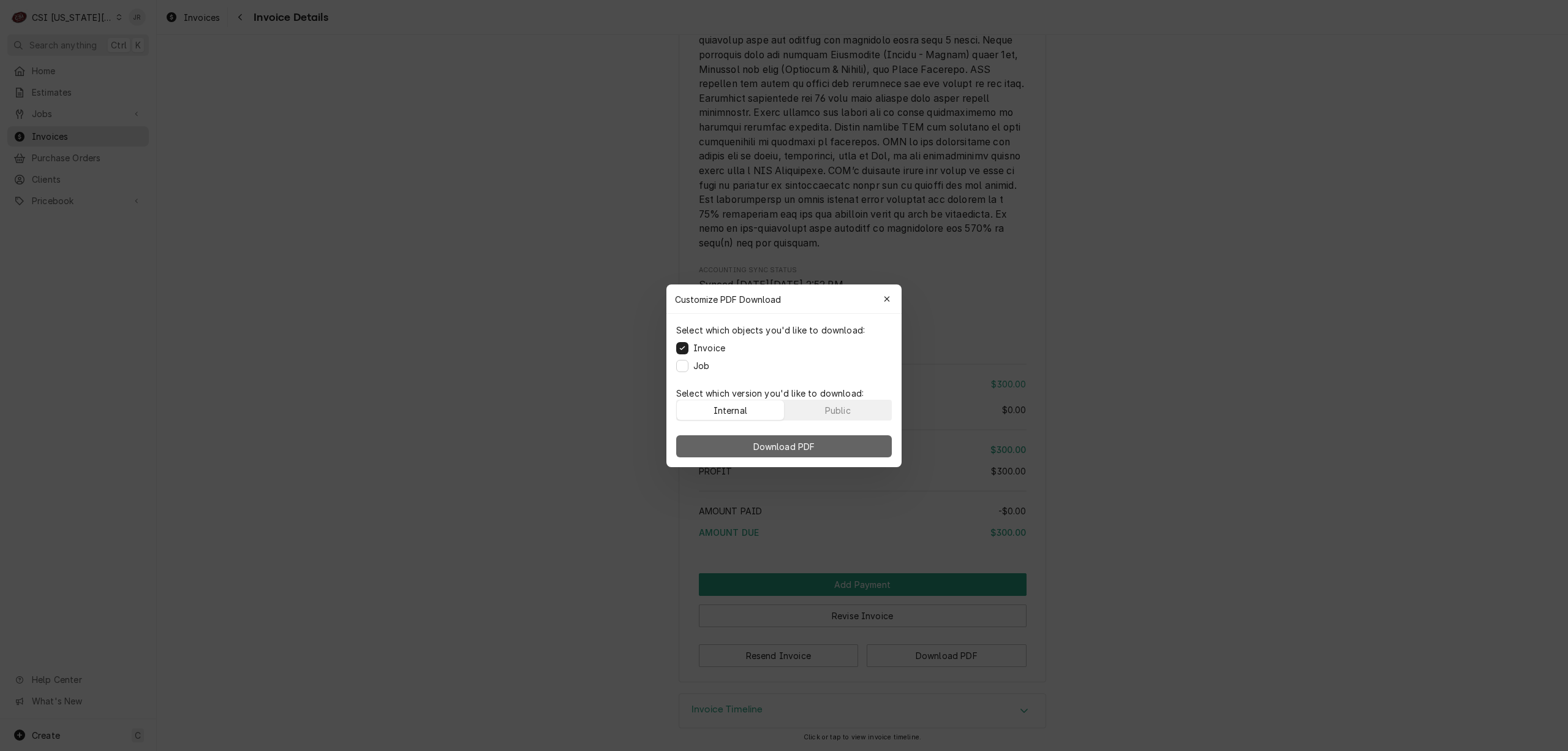
drag, startPoint x: 802, startPoint y: 464, endPoint x: 803, endPoint y: 450, distance: 14.0
click at [802, 459] on div "Download PDF" at bounding box center [784, 445] width 235 height 42
drag, startPoint x: 803, startPoint y: 450, endPoint x: 806, endPoint y: 455, distance: 5.8
click at [806, 455] on button "Download PDF" at bounding box center [783, 446] width 216 height 22
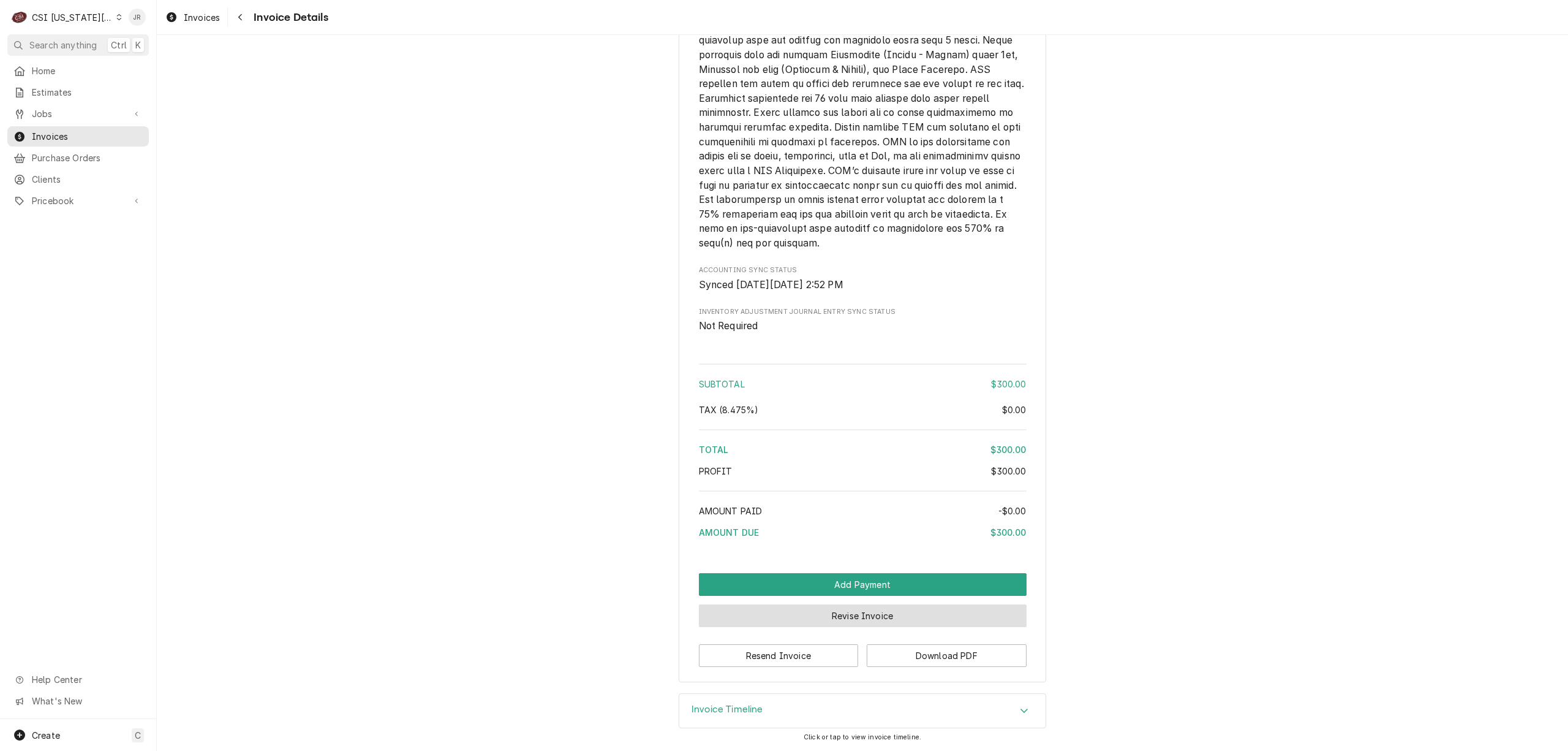
click at [814, 611] on button "Revise Invoice" at bounding box center [863, 615] width 328 height 22
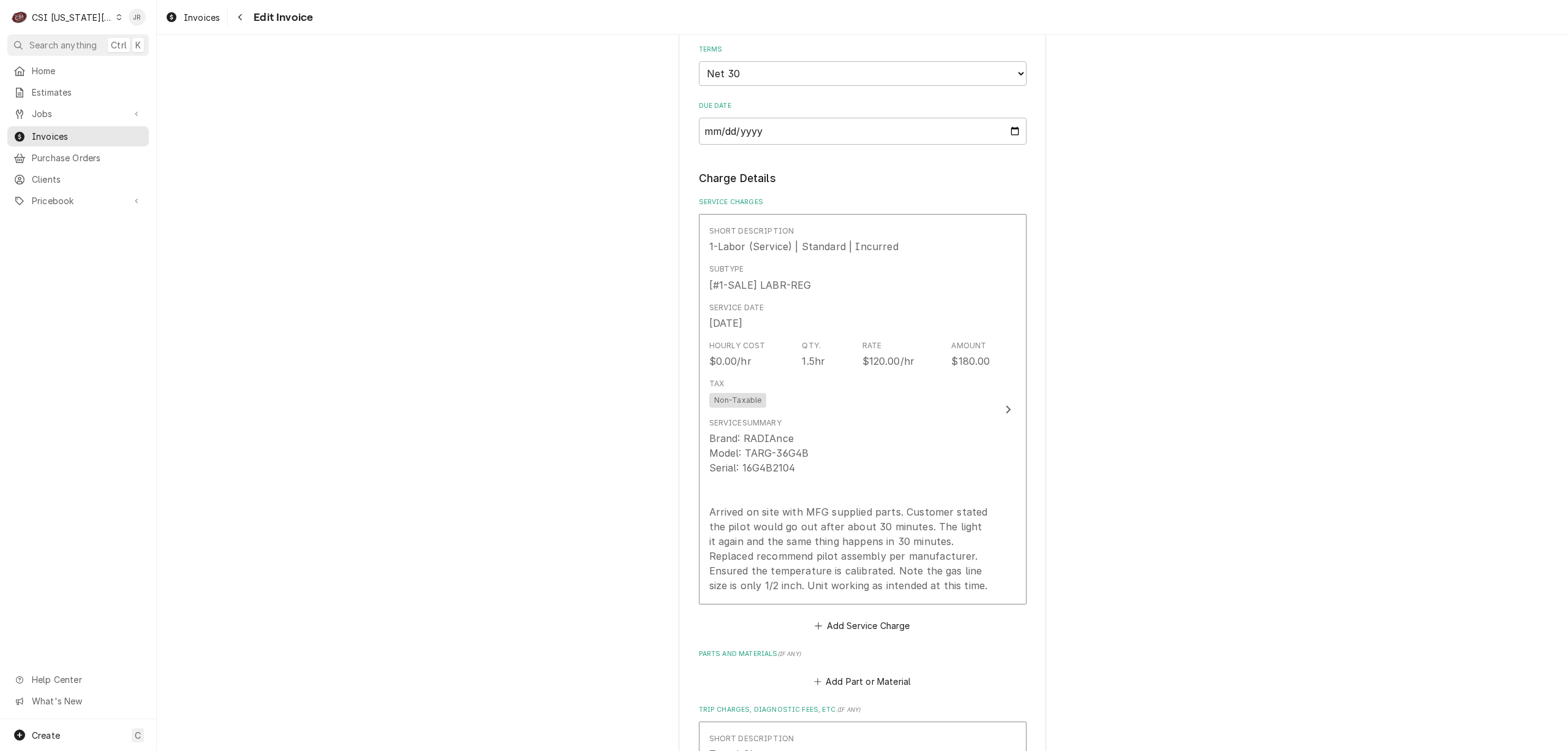
scroll to position [1225, 0]
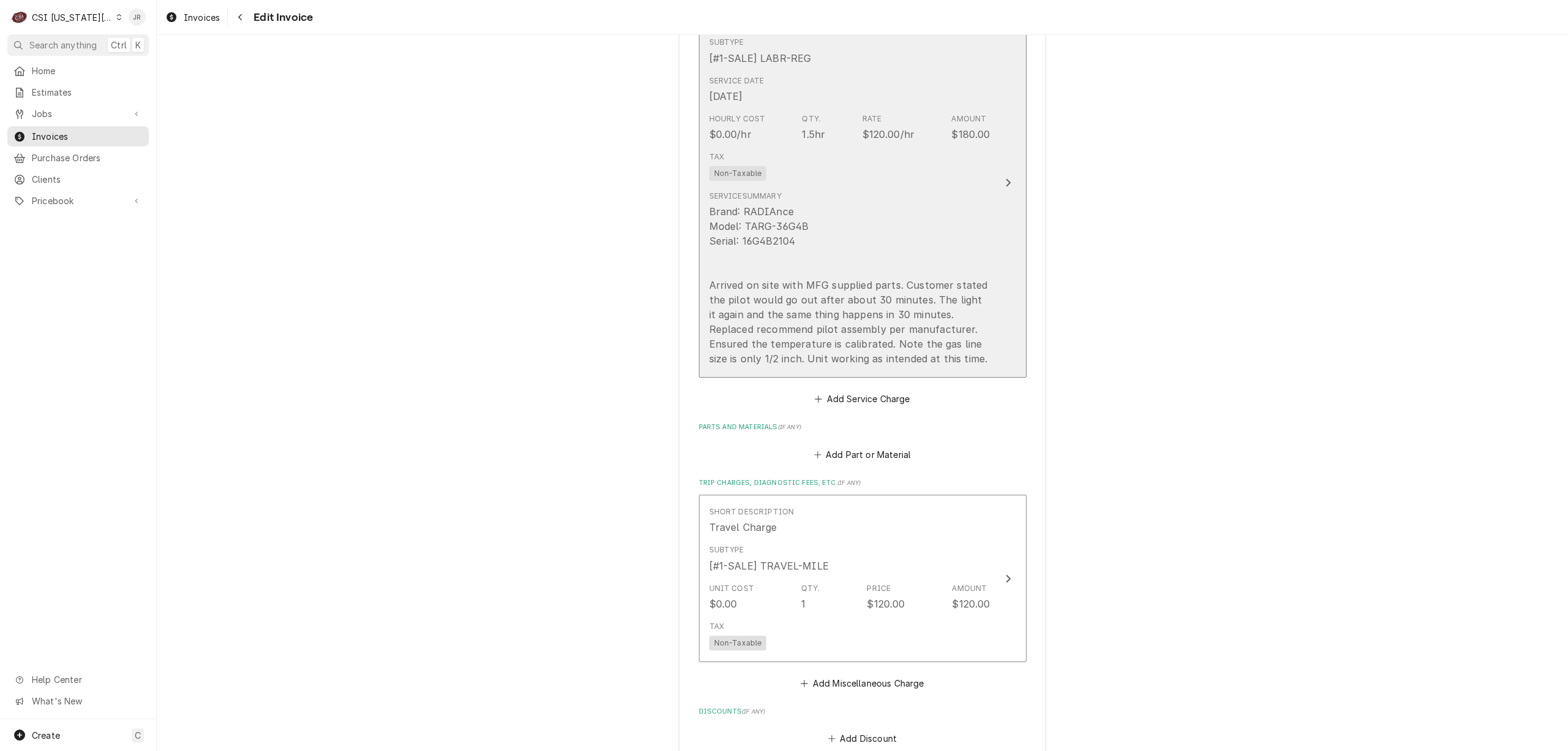
click at [976, 211] on div "Brand: RADIAnce Model: TARG-36G4B Serial: 16G4B2104 Arrived on site with MFG su…" at bounding box center [850, 284] width 281 height 162
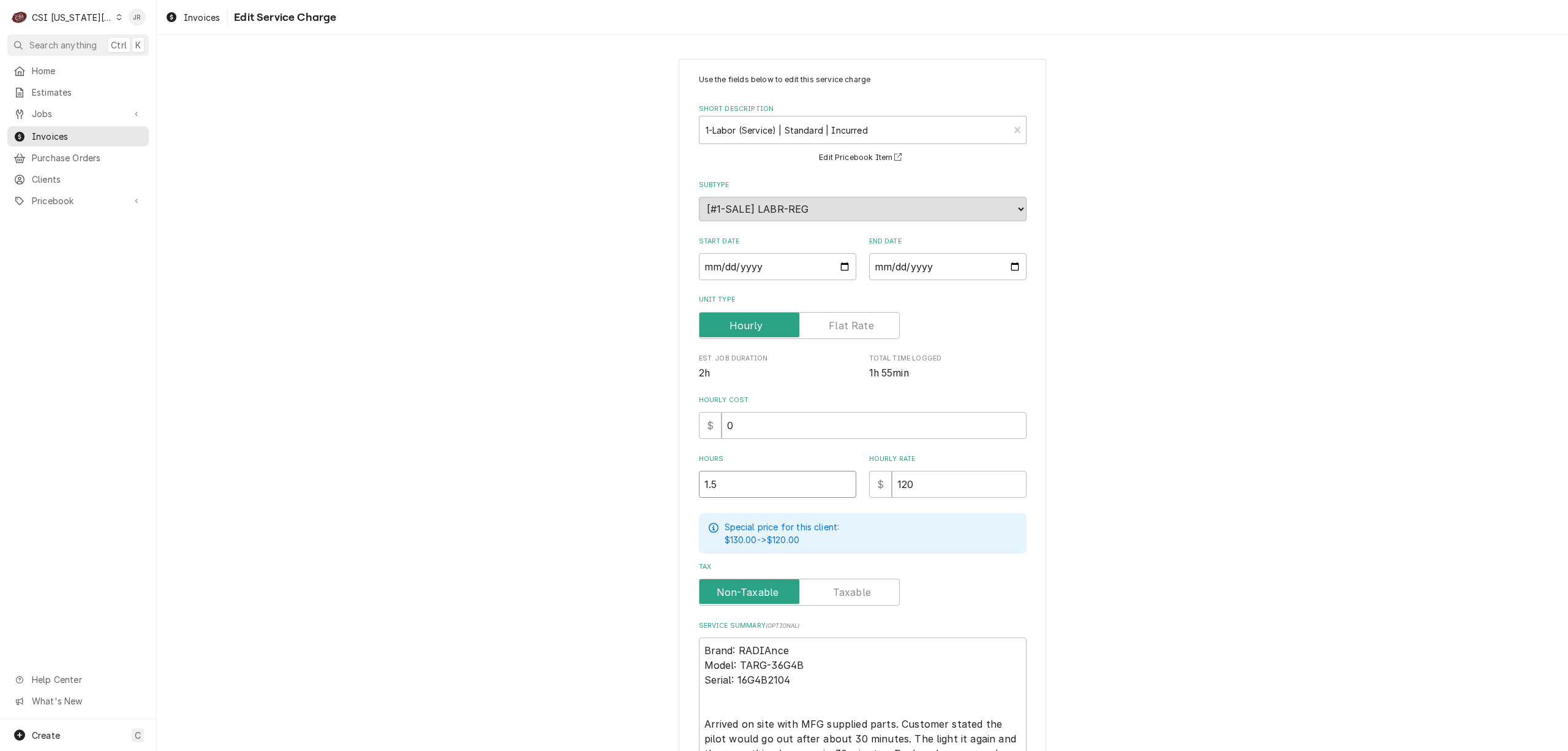
drag, startPoint x: 774, startPoint y: 482, endPoint x: 598, endPoint y: 467, distance: 176.6
click at [598, 467] on div "Use the fields below to edit this service charge Short Description 1-Labor (Ser…" at bounding box center [862, 482] width 1411 height 869
type textarea "x"
type input "0"
type textarea "x"
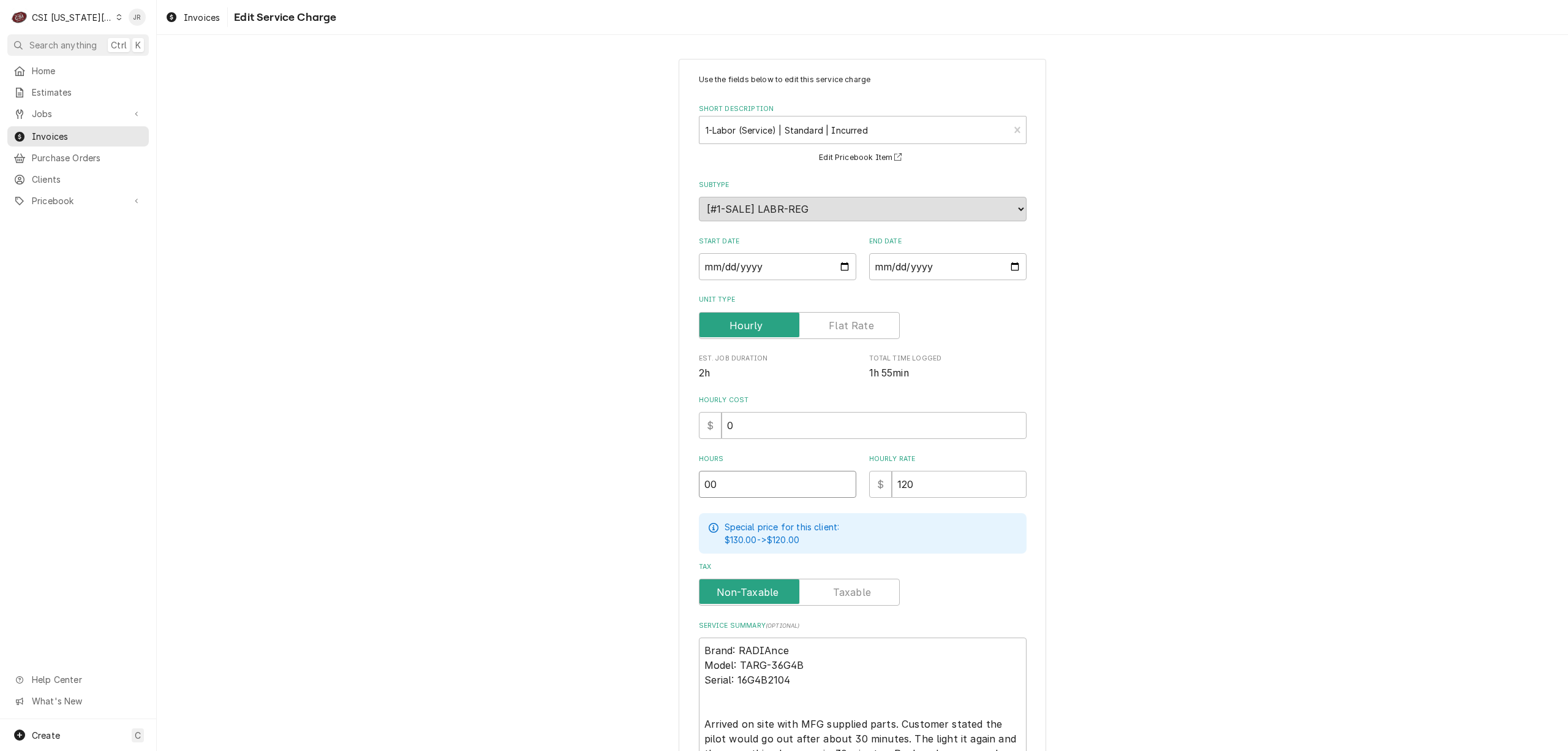
type input "00"
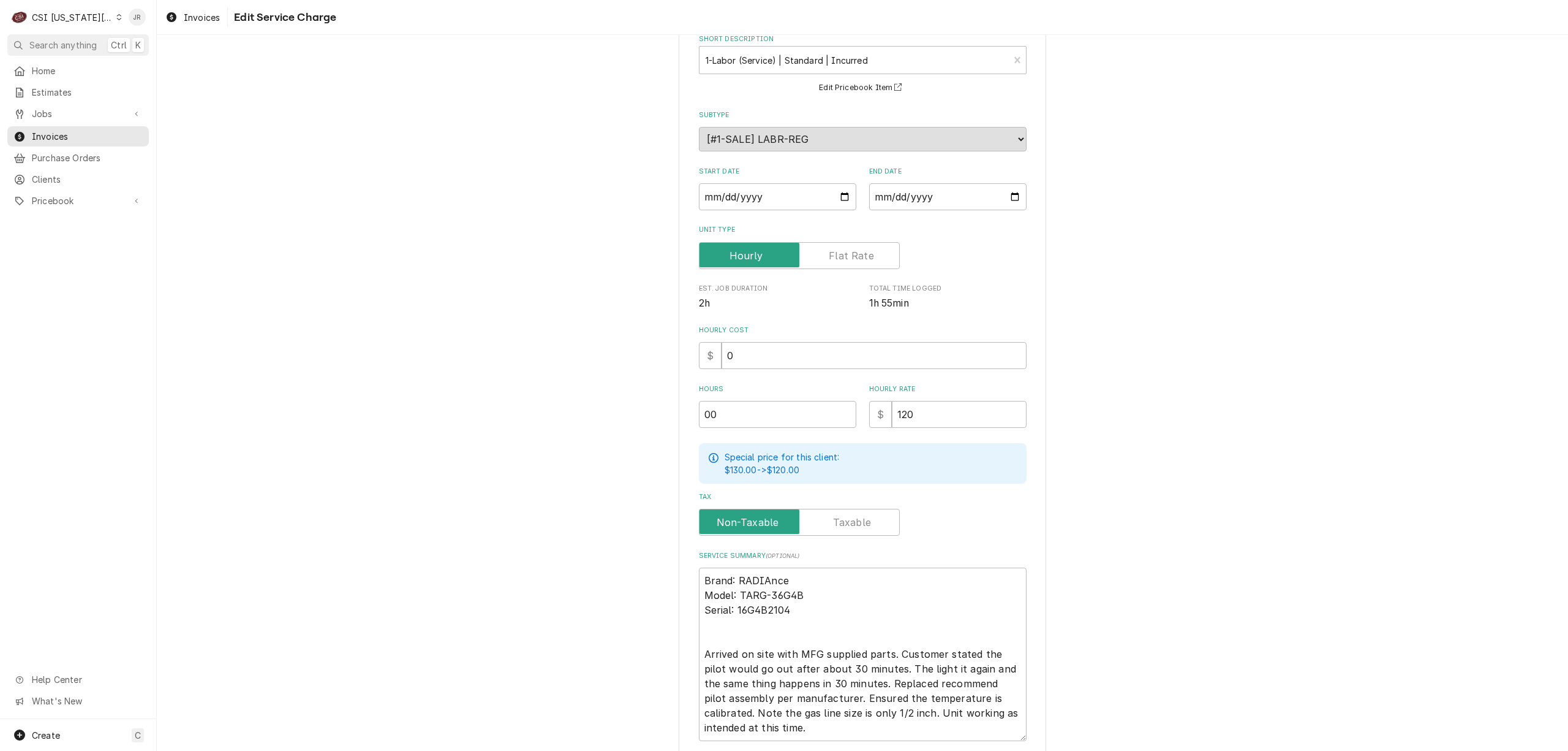
scroll to position [166, 0]
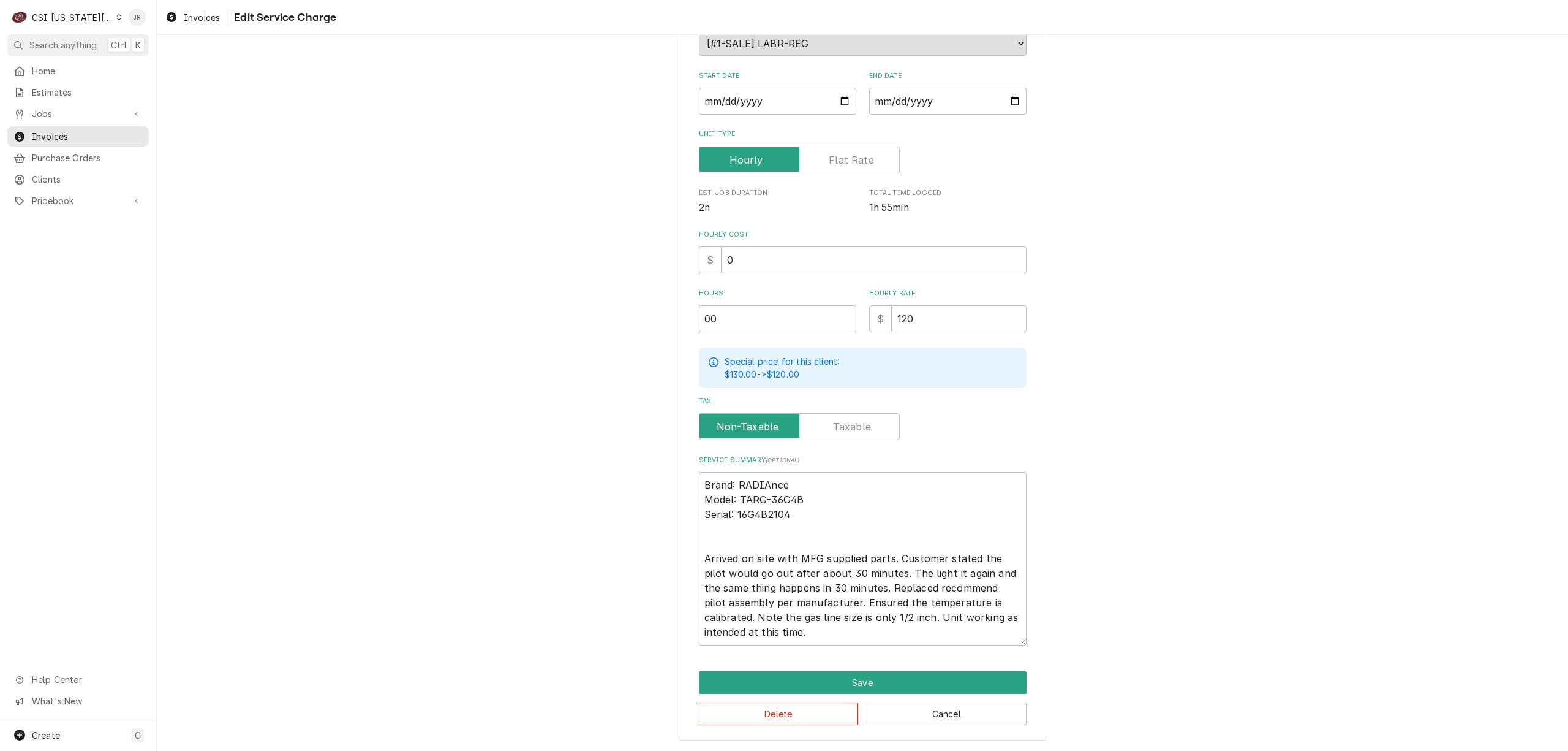
click at [910, 667] on div "Use the fields below to edit this service charge Short Description 1-Labor (Ser…" at bounding box center [862, 317] width 367 height 847
click at [916, 676] on button "Save" at bounding box center [863, 682] width 328 height 22
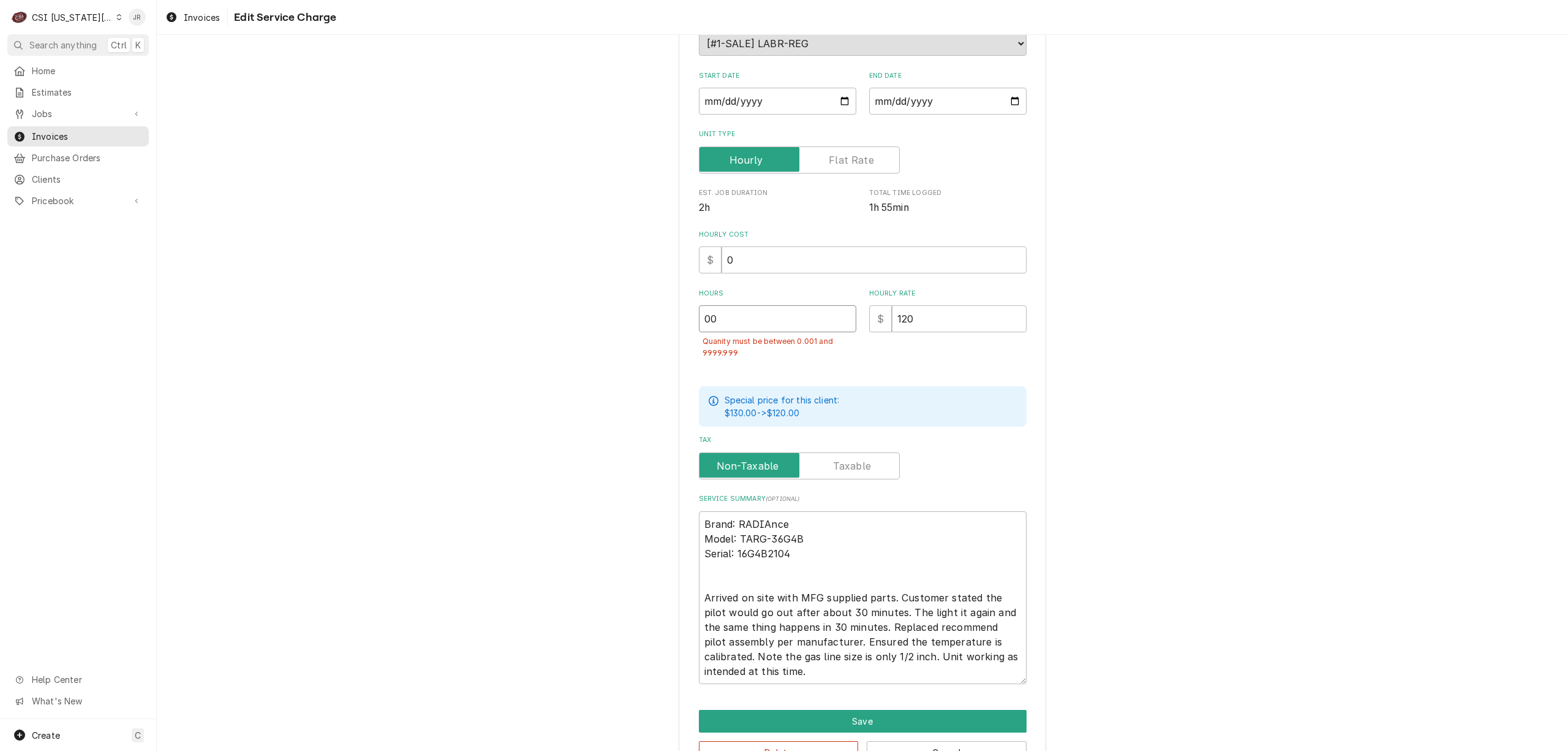
drag, startPoint x: 803, startPoint y: 314, endPoint x: 907, endPoint y: 310, distance: 104.1
click at [810, 307] on input "00" at bounding box center [778, 319] width 157 height 27
drag, startPoint x: 915, startPoint y: 316, endPoint x: 823, endPoint y: 308, distance: 92.3
click at [823, 308] on div "Hours 00 Quanity must be between 0.001 and 9999.999 Hourly Rate $ 120" at bounding box center [863, 330] width 328 height 82
type textarea "x"
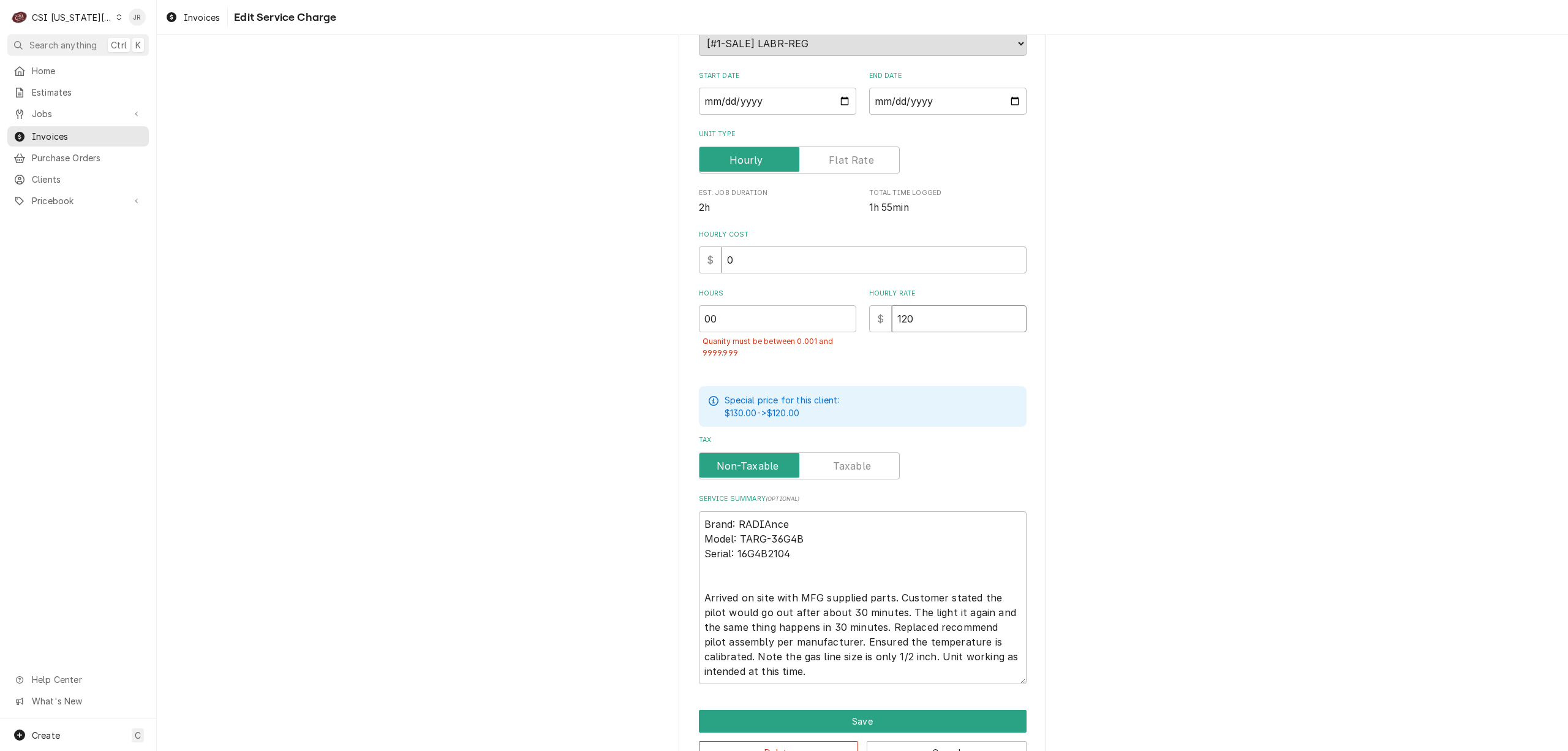
type input "0"
type textarea "x"
type input "00"
drag, startPoint x: 755, startPoint y: 332, endPoint x: 626, endPoint y: 307, distance: 131.4
click at [626, 306] on div "Use the fields below to edit this service charge Short Description 1-Labor (Ser…" at bounding box center [862, 336] width 1411 height 907
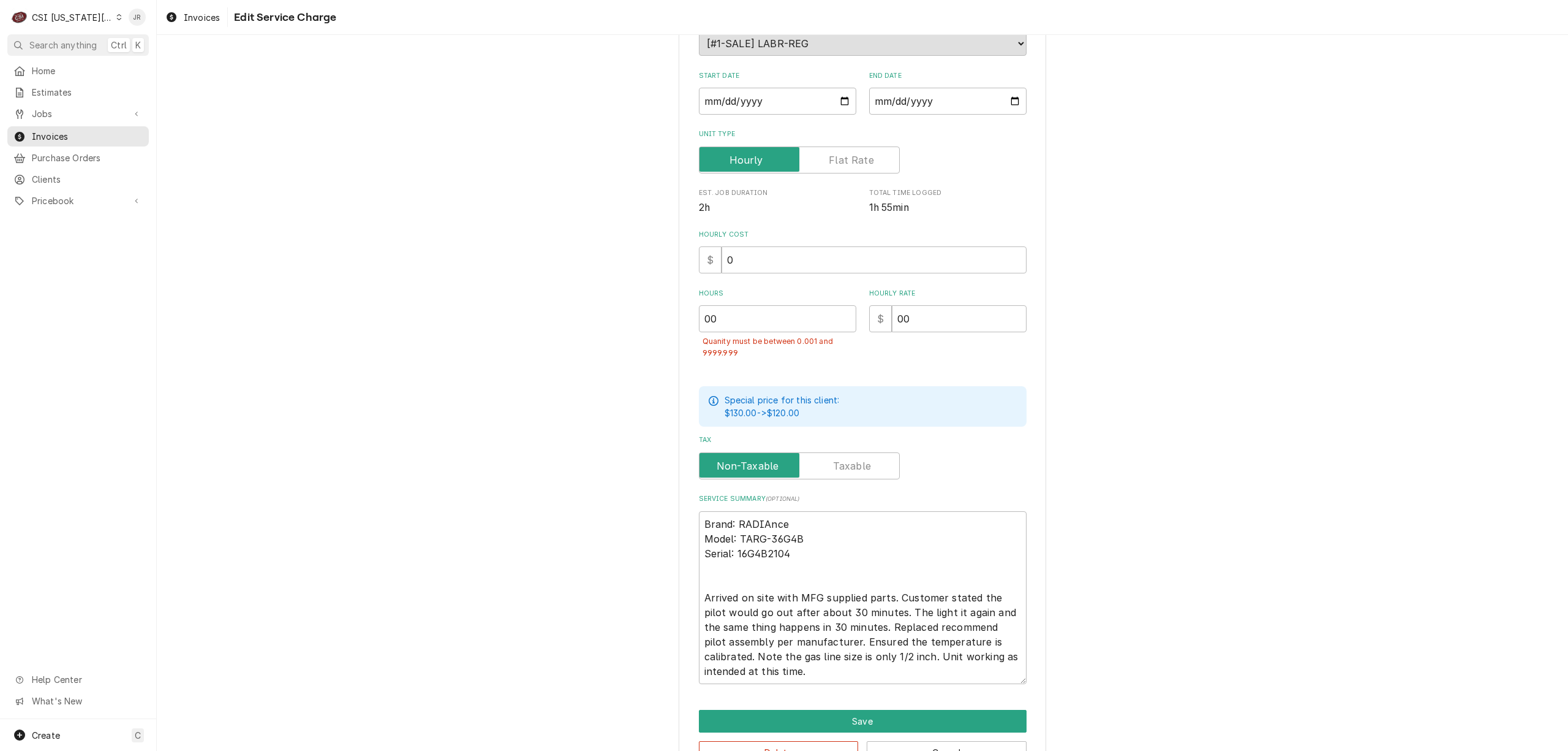
click at [682, 289] on div "Use the fields below to edit this service charge Short Description 1-Labor (Ser…" at bounding box center [862, 336] width 367 height 886
drag, startPoint x: 706, startPoint y: 306, endPoint x: 721, endPoint y: 309, distance: 15.3
click at [707, 307] on input "00" at bounding box center [778, 319] width 157 height 27
drag, startPoint x: 721, startPoint y: 309, endPoint x: 626, endPoint y: 285, distance: 98.0
click at [626, 285] on div "Use the fields below to edit this service charge Short Description 1-Labor (Ser…" at bounding box center [862, 336] width 1411 height 907
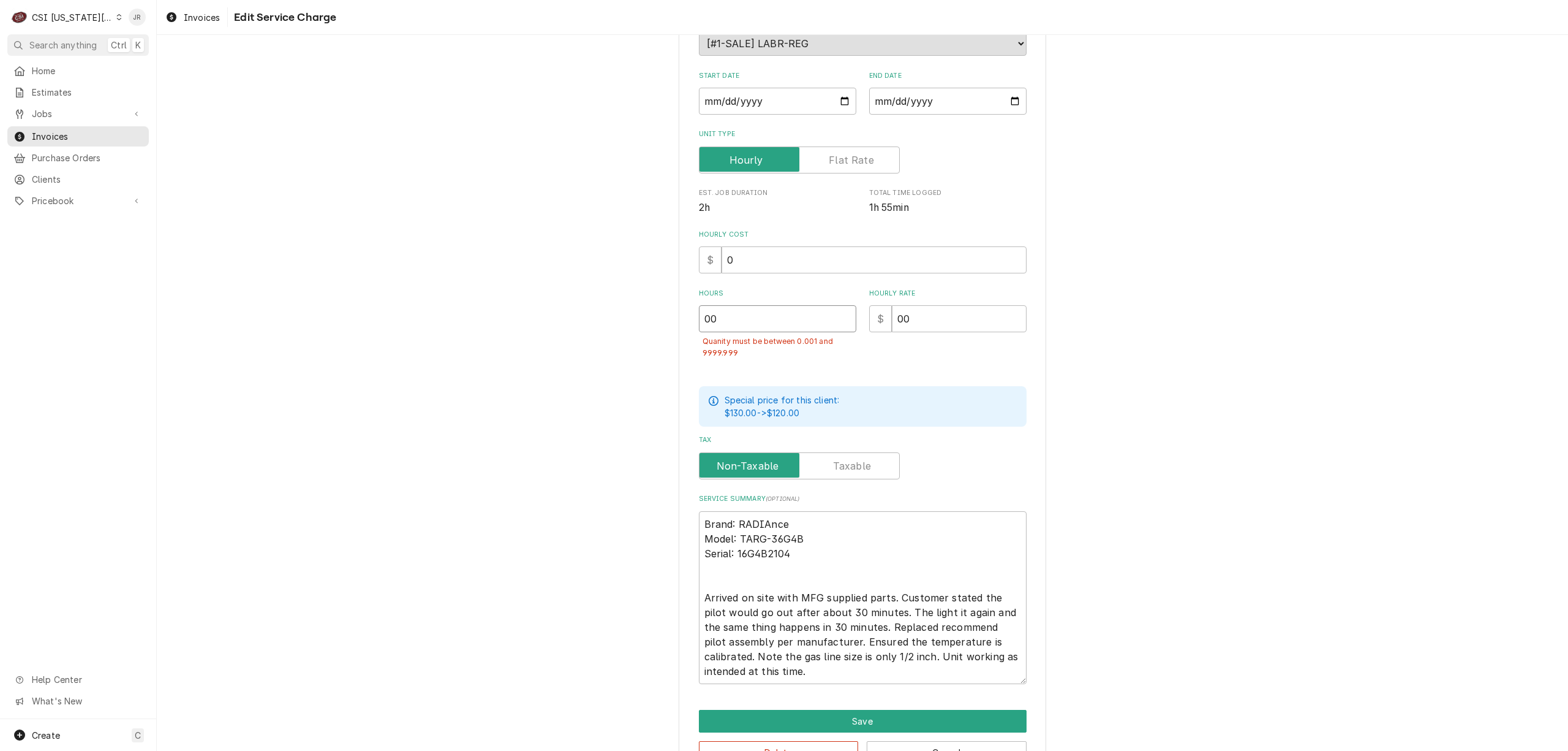
type textarea "x"
type input "1"
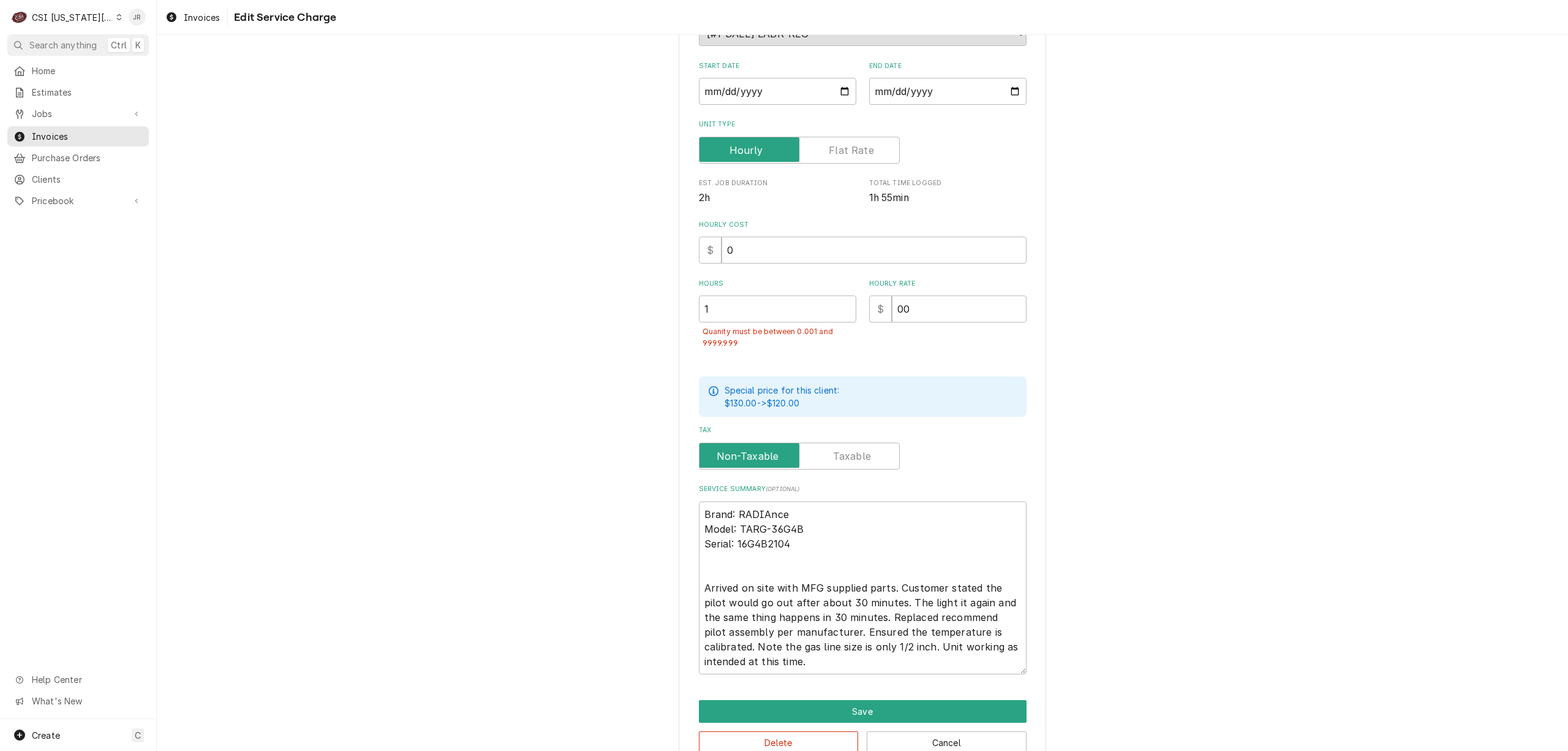
scroll to position [204, 0]
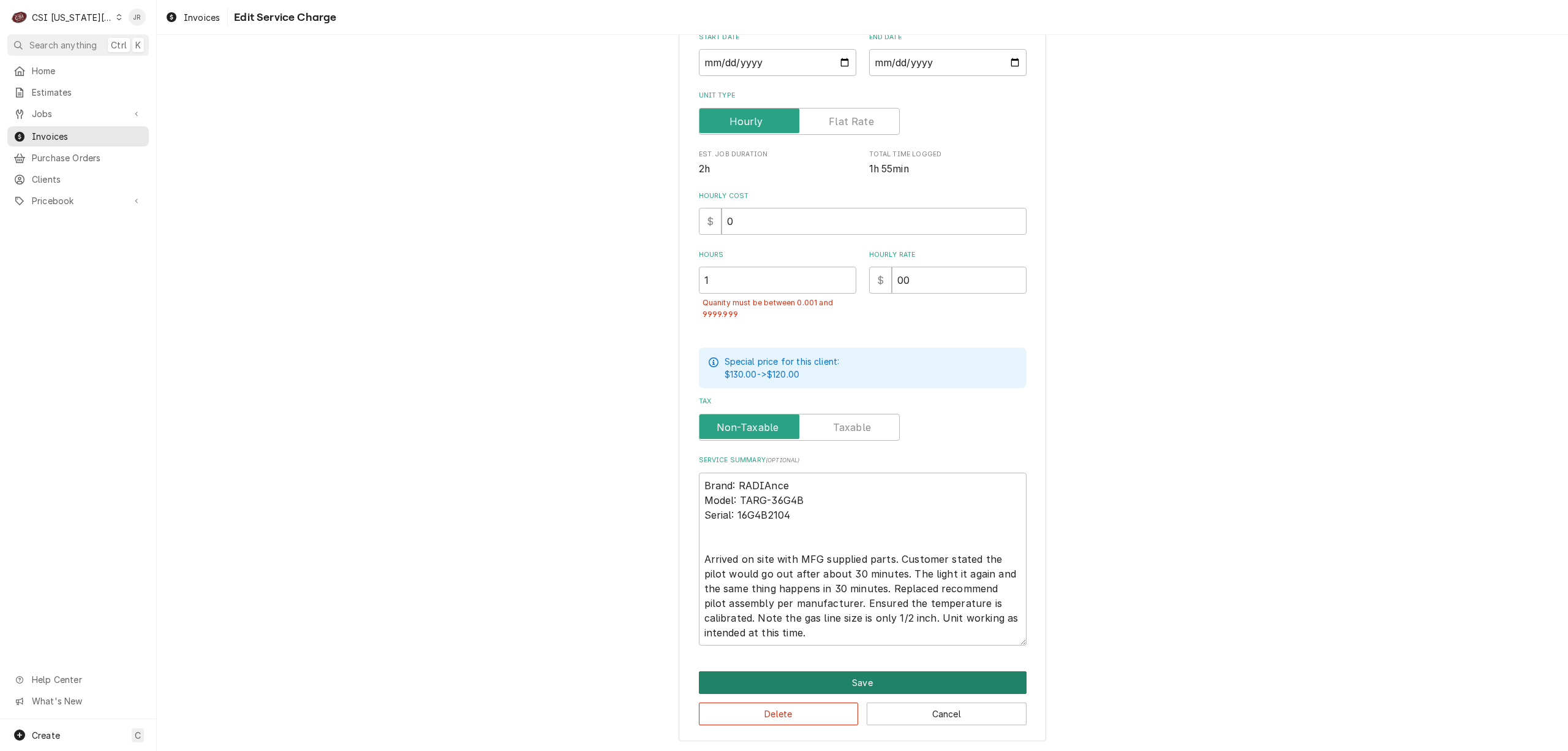
click at [863, 674] on button "Save" at bounding box center [863, 682] width 328 height 22
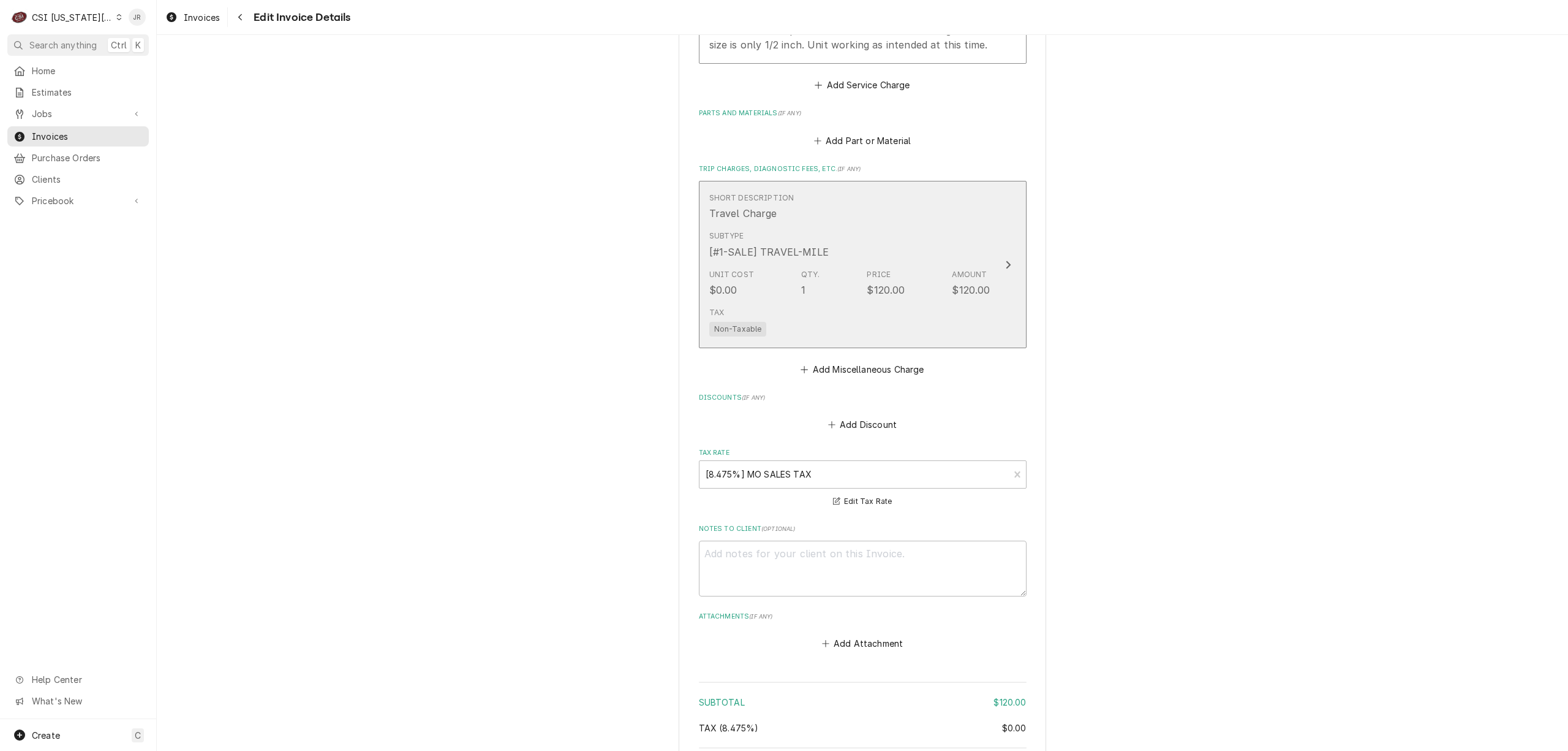
scroll to position [1538, 0]
click at [922, 182] on div "Trip Charges, Diagnostic Fees, etc. ( if any ) Short Description Travel Charge …" at bounding box center [863, 272] width 328 height 214
click at [902, 280] on div "Unit Cost $0.00 Qty. 1 Price $120.00 Amount $120.00" at bounding box center [850, 283] width 281 height 38
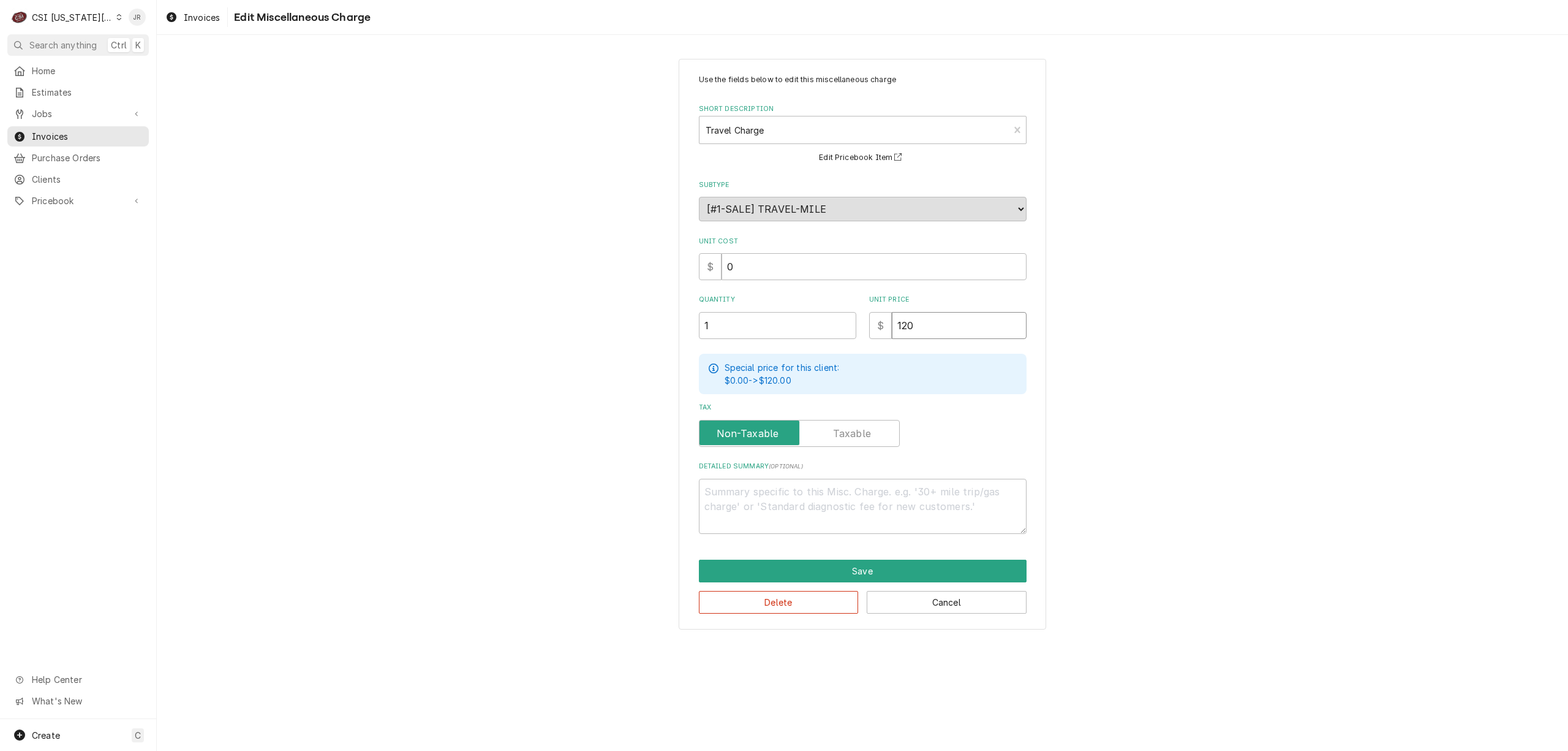
drag, startPoint x: 937, startPoint y: 329, endPoint x: 673, endPoint y: 281, distance: 268.3
click at [673, 282] on div "Use the fields below to edit this miscellaneous charge Short Description Travel…" at bounding box center [862, 344] width 1411 height 592
type textarea "x"
type input "0"
type textarea "x"
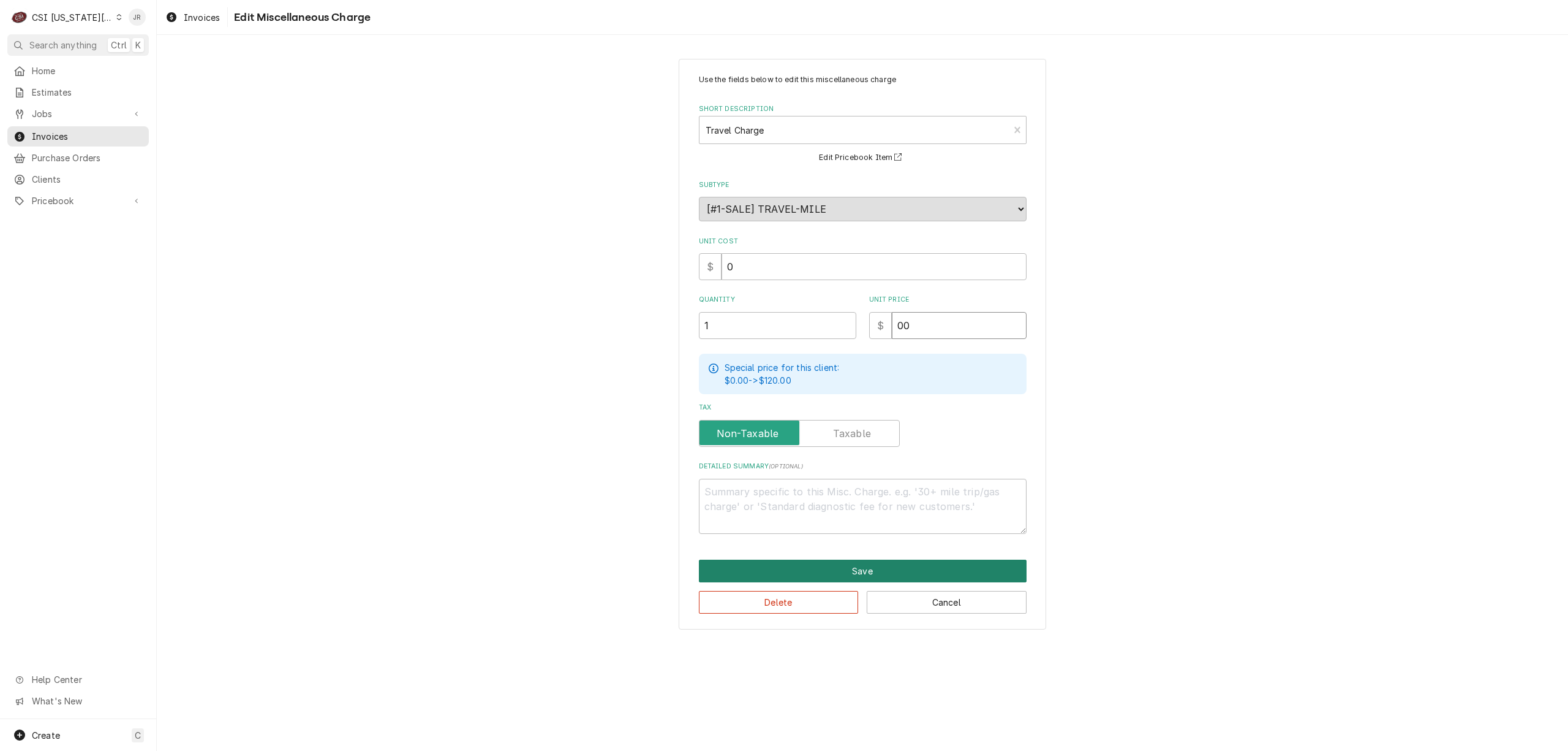
type input "00"
click at [936, 570] on button "Save" at bounding box center [863, 570] width 328 height 22
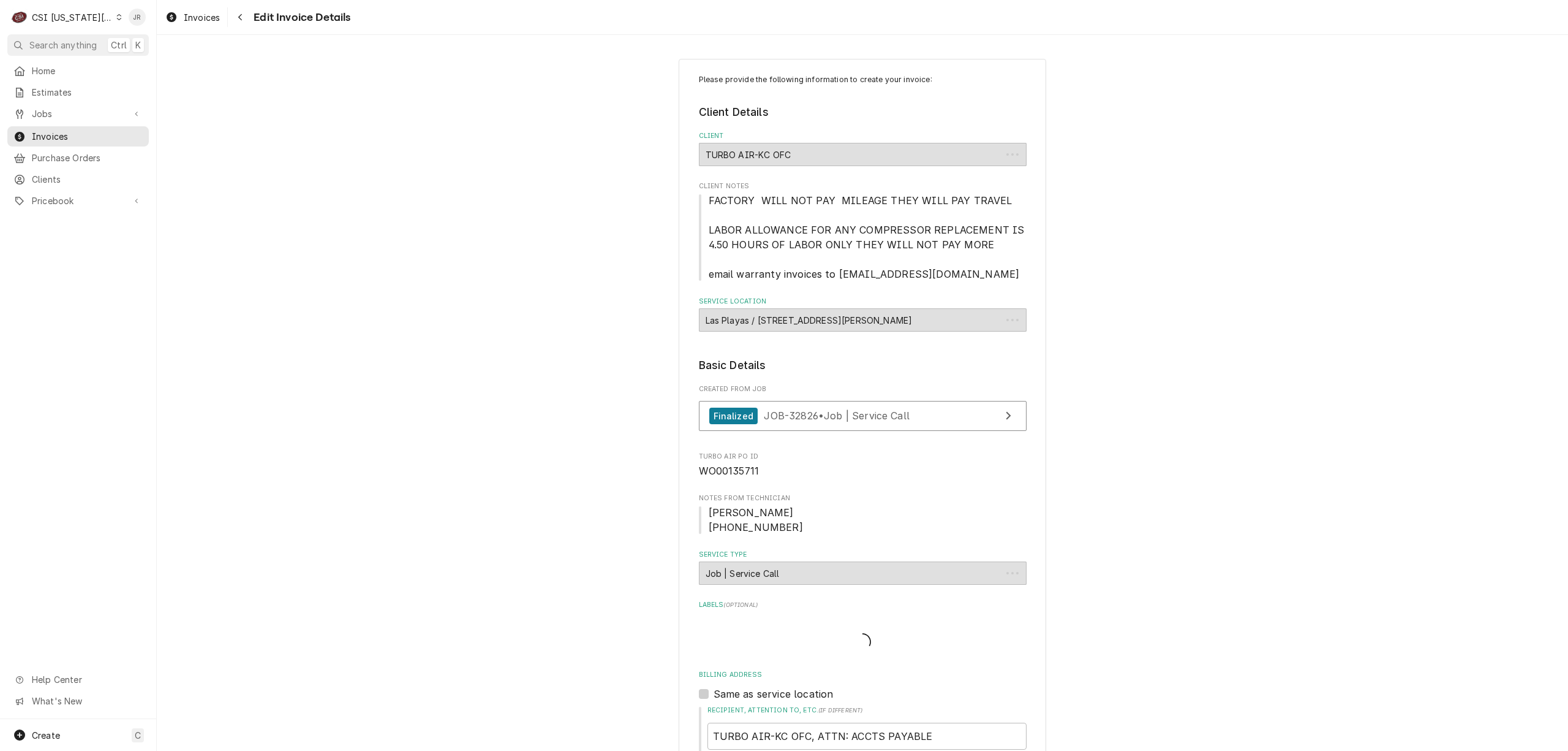
scroll to position [1562, 0]
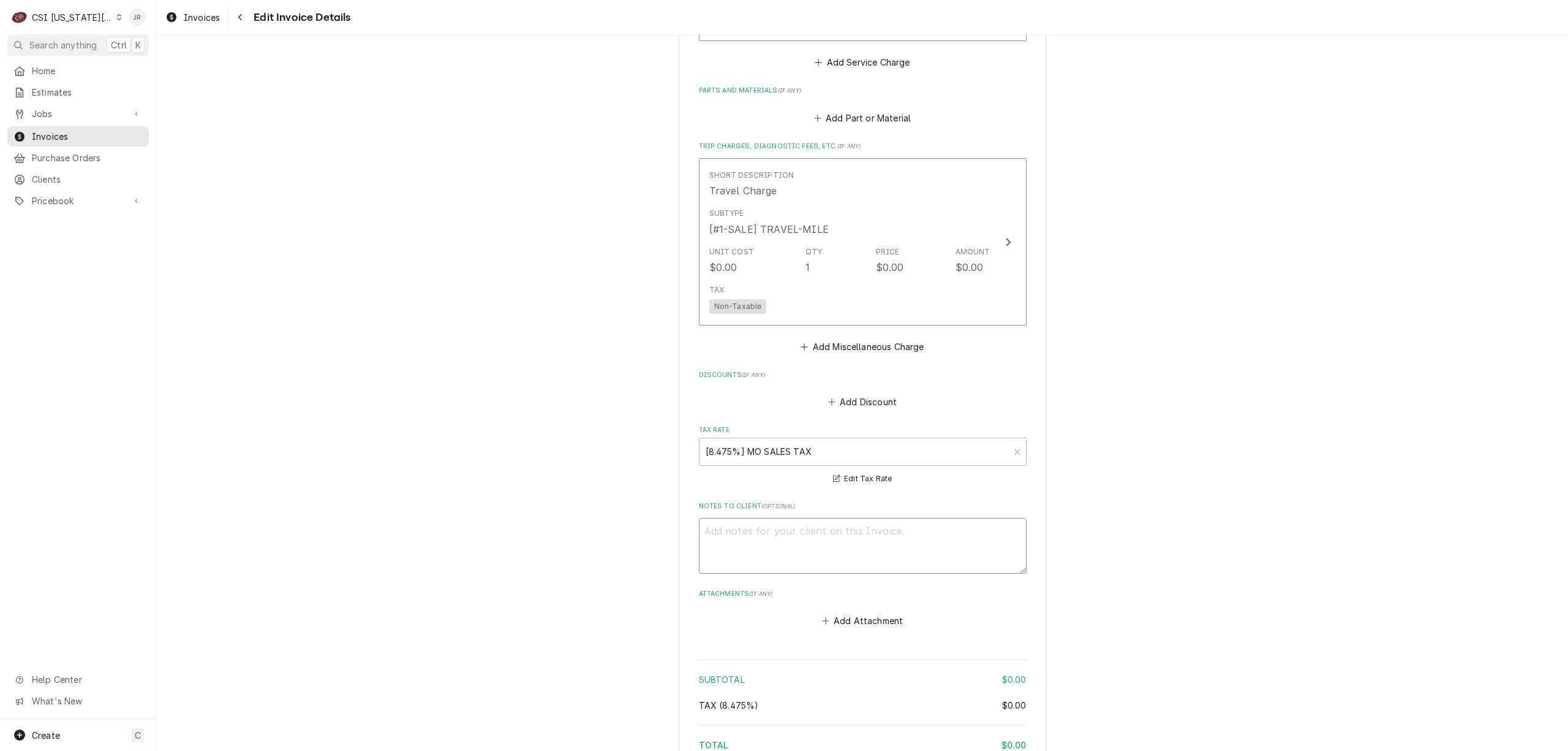
click at [750, 539] on textarea "Notes to Client ( optional )" at bounding box center [863, 545] width 328 height 56
type textarea "x"
type textarea "R"
type textarea "x"
type textarea "Re"
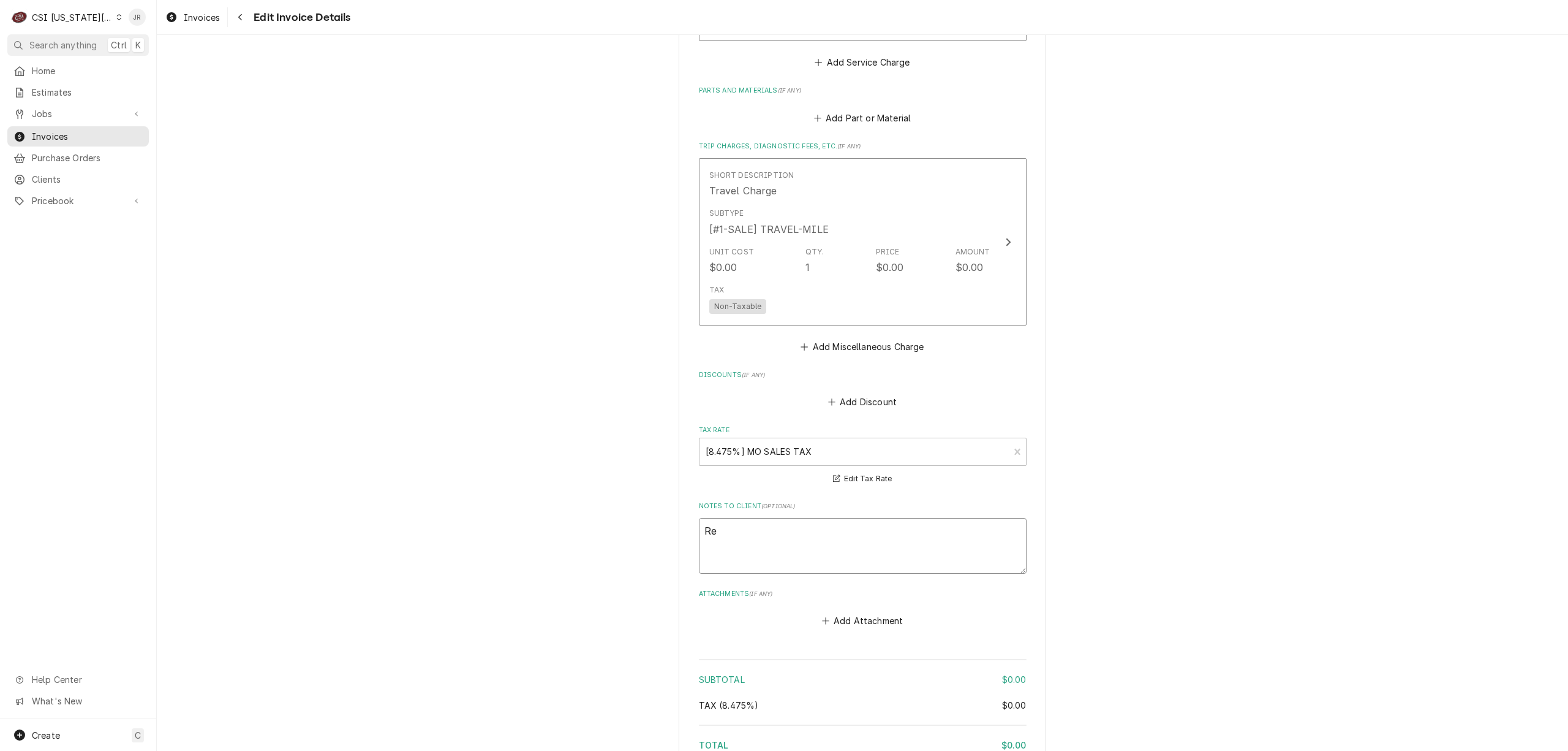
type textarea "x"
type textarea "Reb"
type textarea "x"
type textarea "Rebi"
type textarea "x"
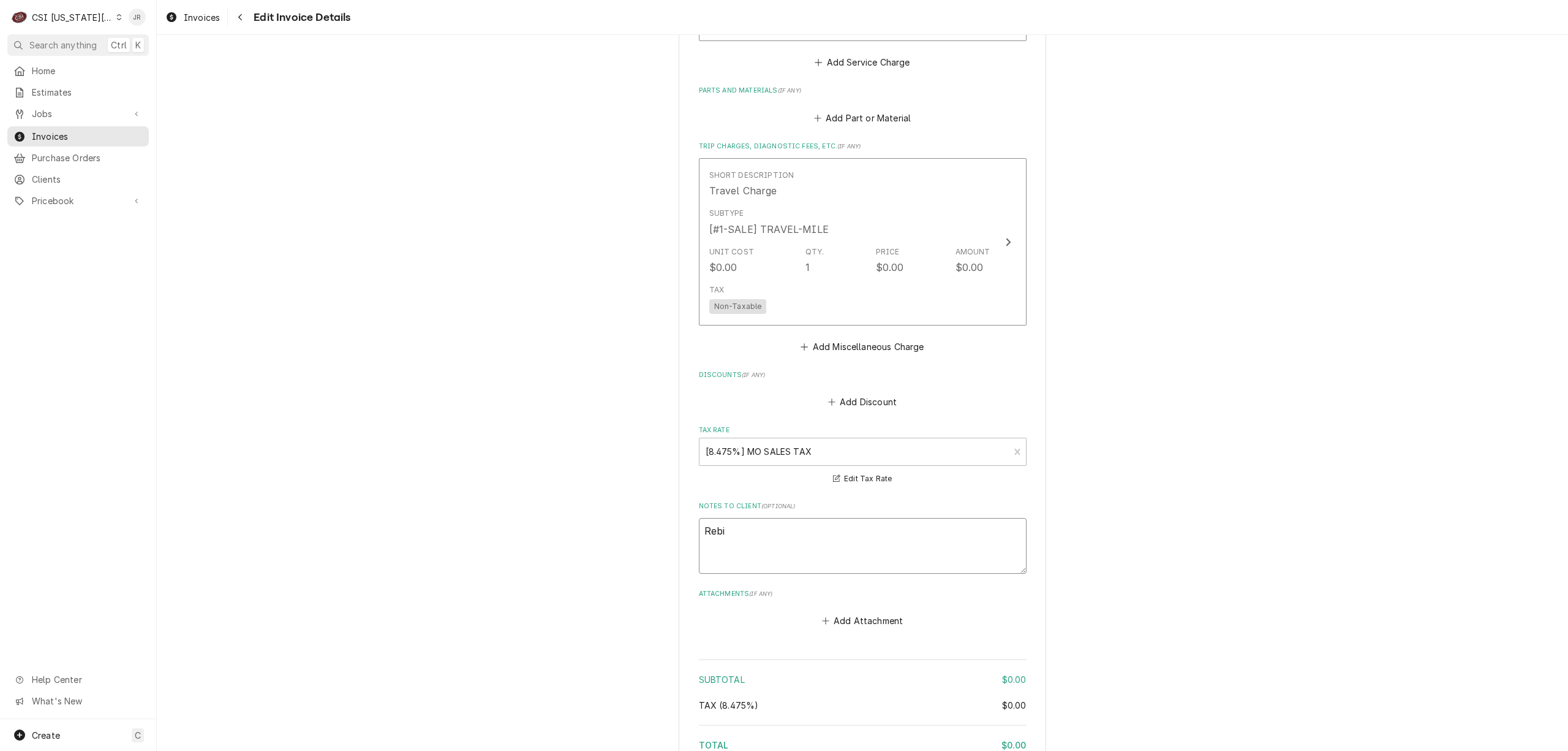
type textarea "Rebil"
type textarea "x"
type textarea "Rebill"
type textarea "x"
type textarea "Rebilli"
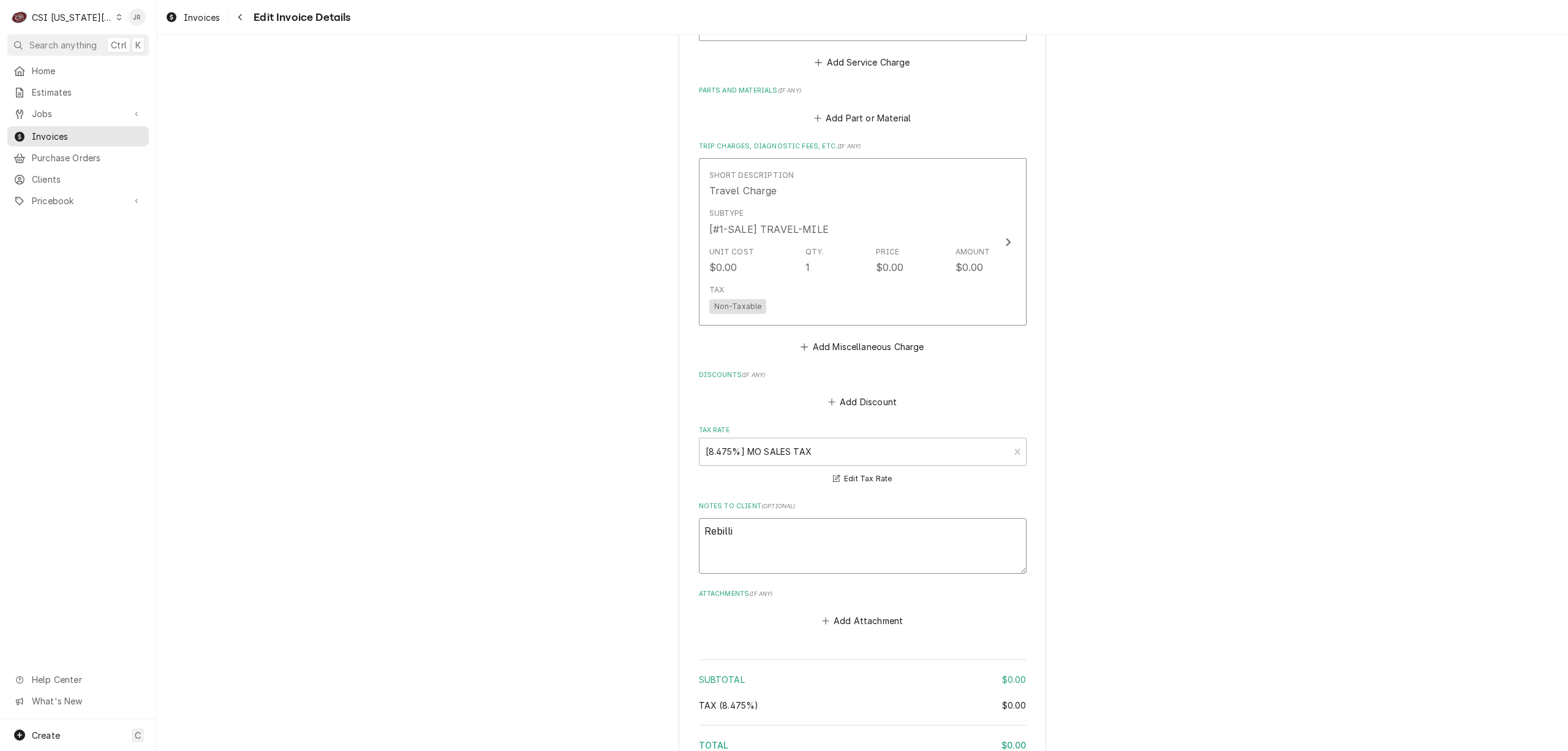
type textarea "x"
type textarea "Rebilling"
type textarea "x"
type textarea "Rebilling"
type textarea "x"
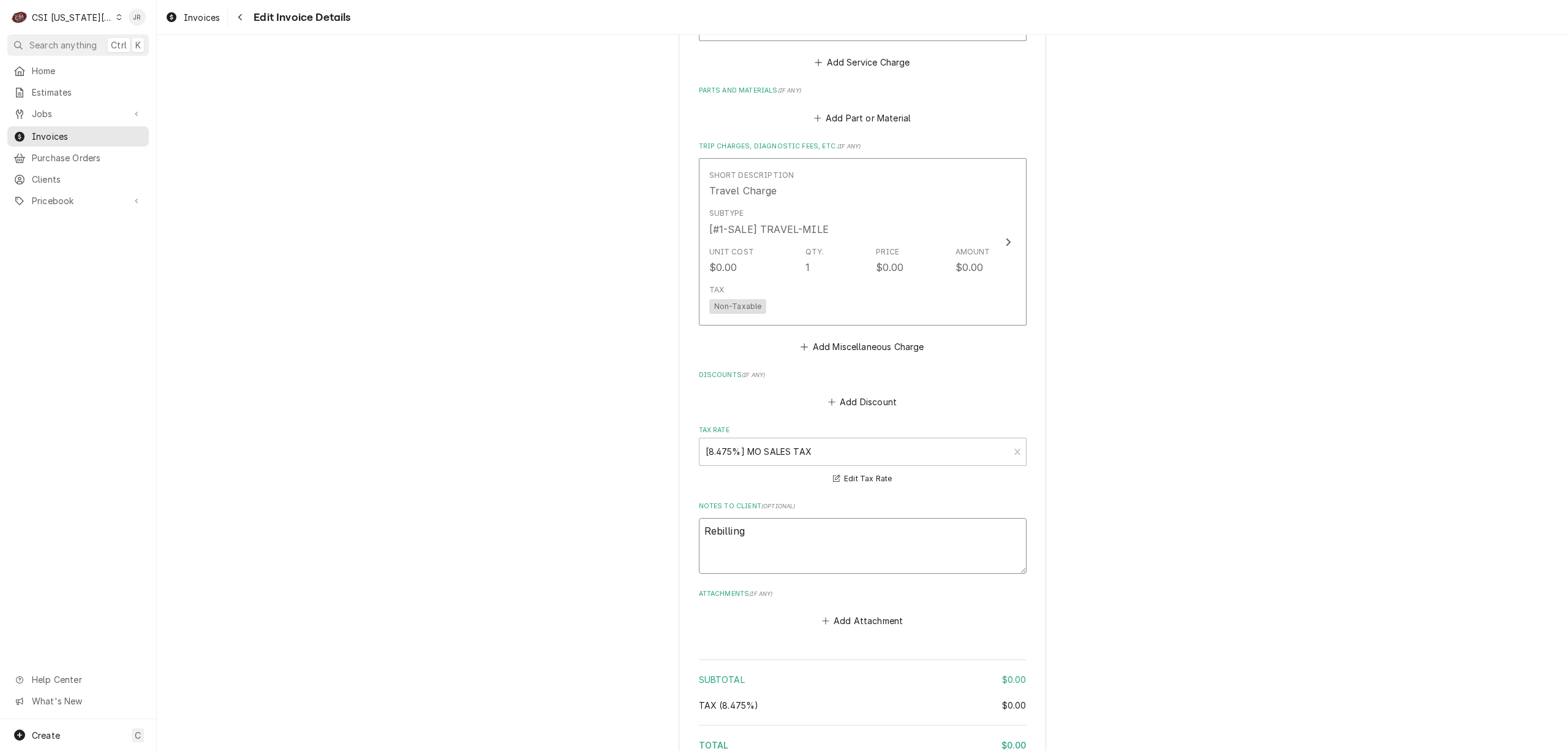
type textarea "Rebilling G"
type textarea "x"
type textarea "Rebilling Ge"
type textarea "x"
type textarea "Rebilling Ger"
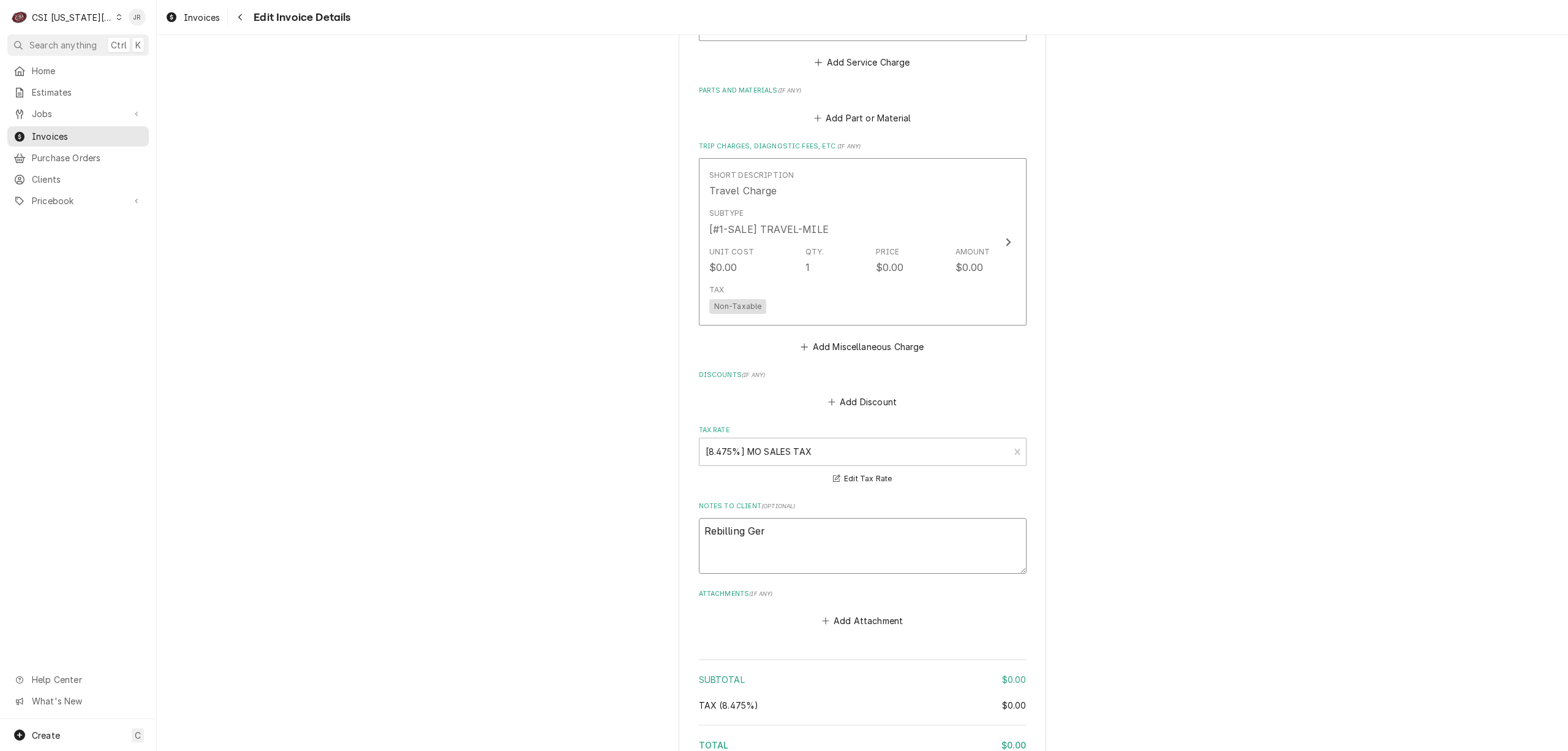
type textarea "x"
type textarea "Rebilling Germa"
type textarea "x"
type textarea "Rebilling German"
type textarea "x"
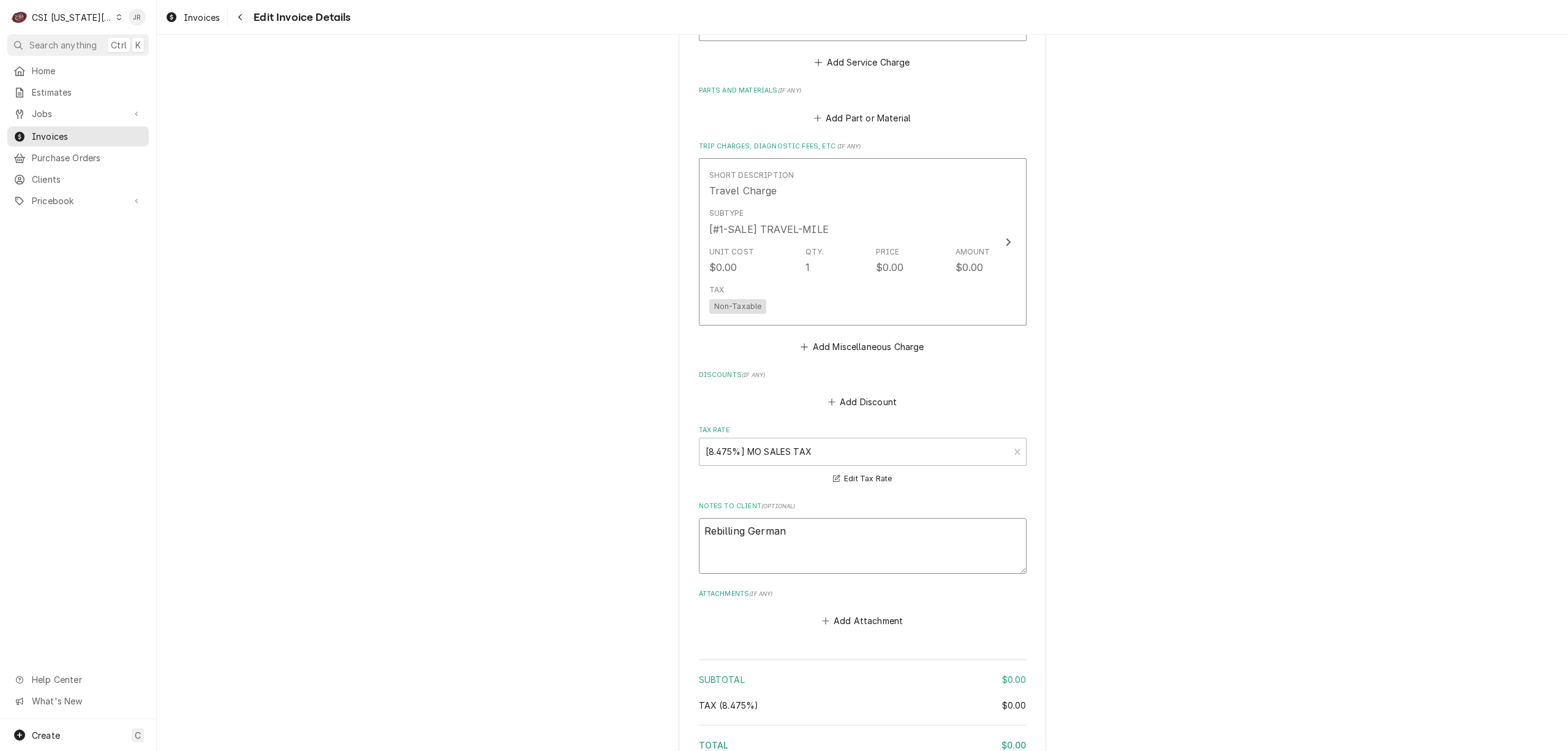
type textarea "Rebilling German"
type textarea "x"
type textarea "Rebilling German K"
type textarea "x"
type textarea "Rebilling German Kn"
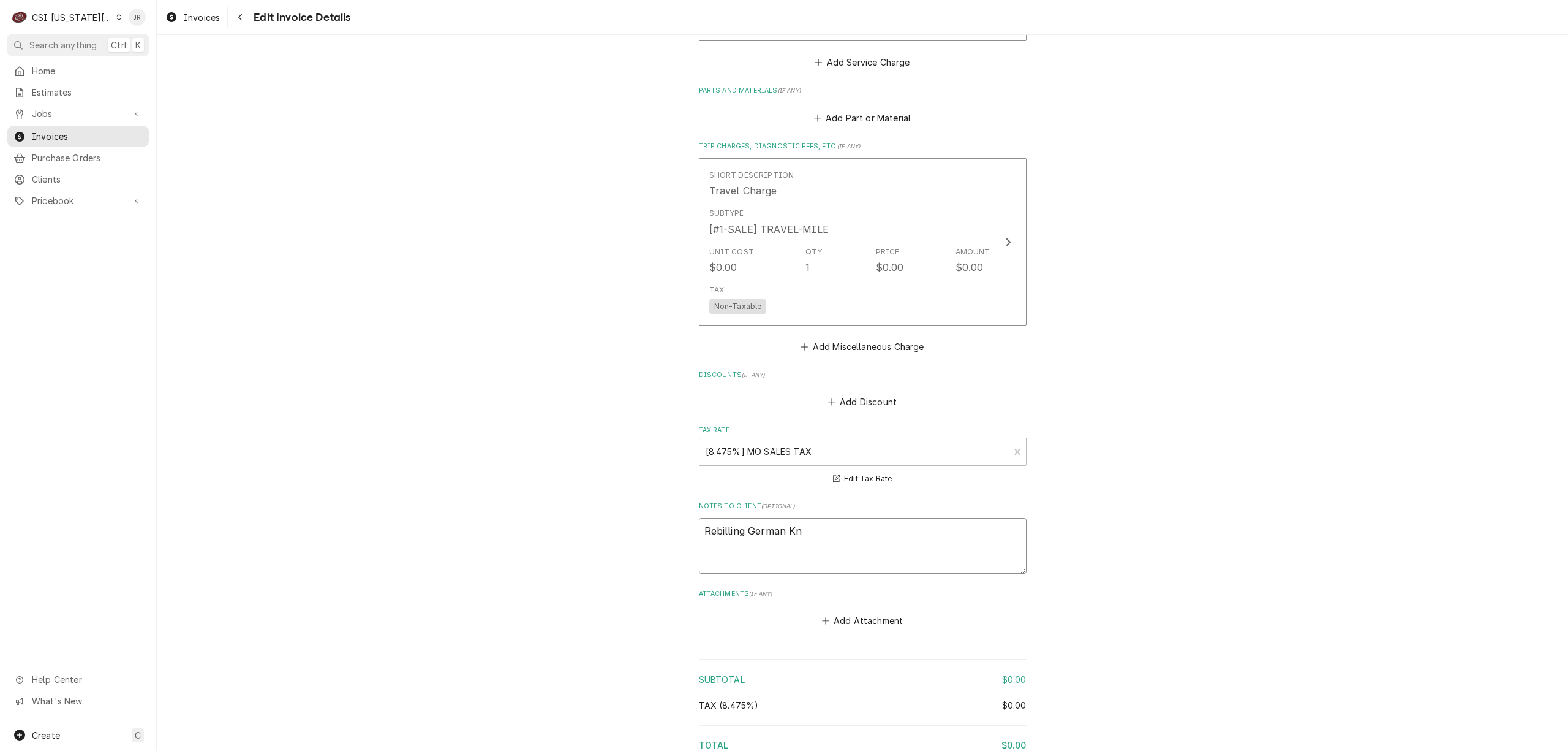
type textarea "x"
type textarea "Rebilling German Kni"
type textarea "x"
type textarea "Rebilling German Knif"
type textarea "x"
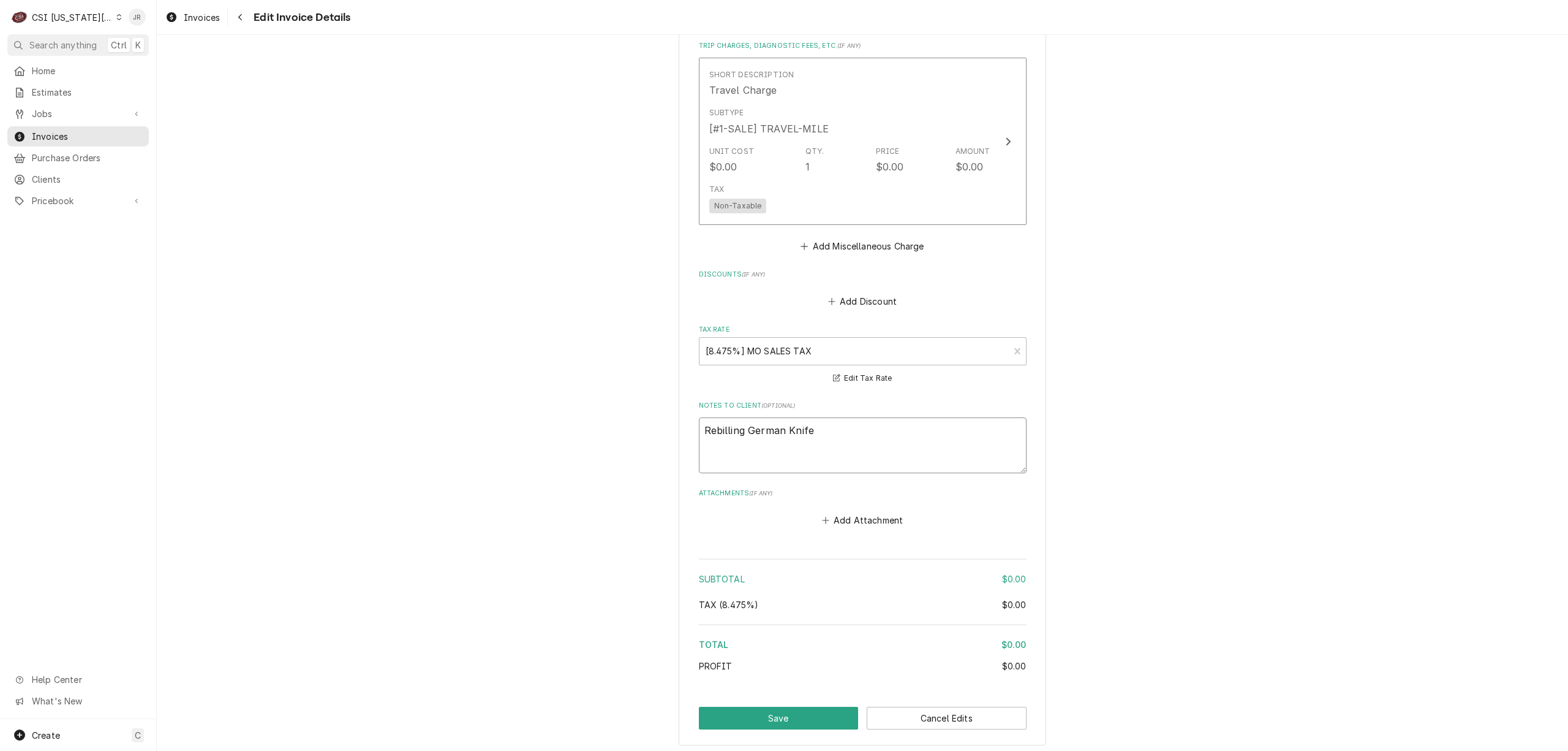
scroll to position [1728, 0]
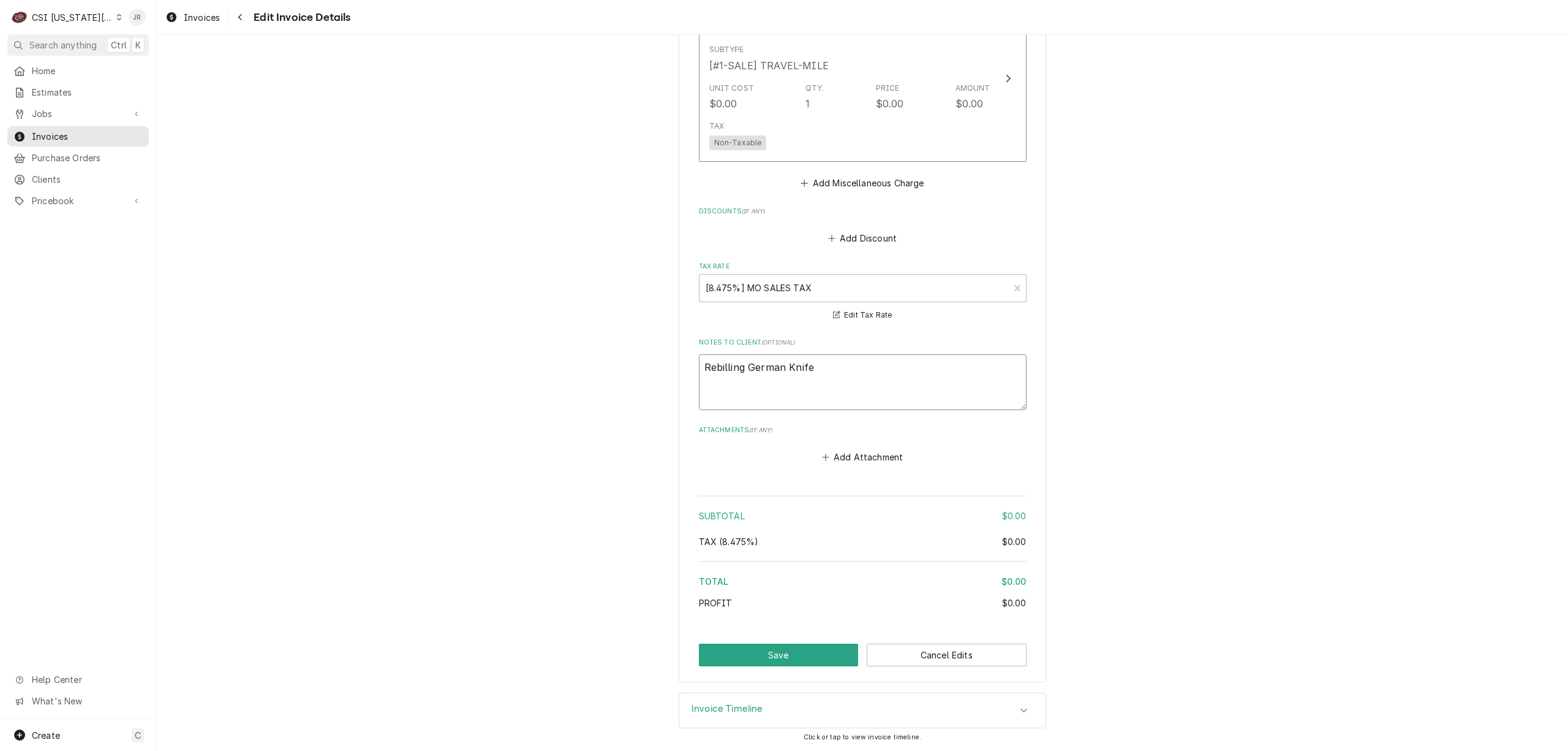
type textarea "Rebilling German Knife"
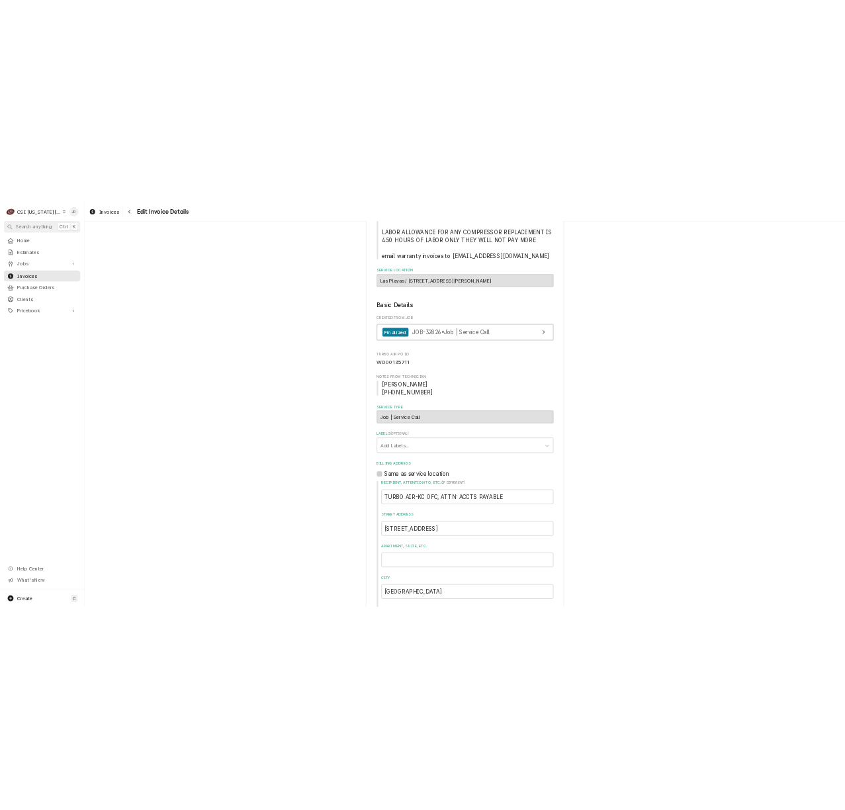
scroll to position [0, 0]
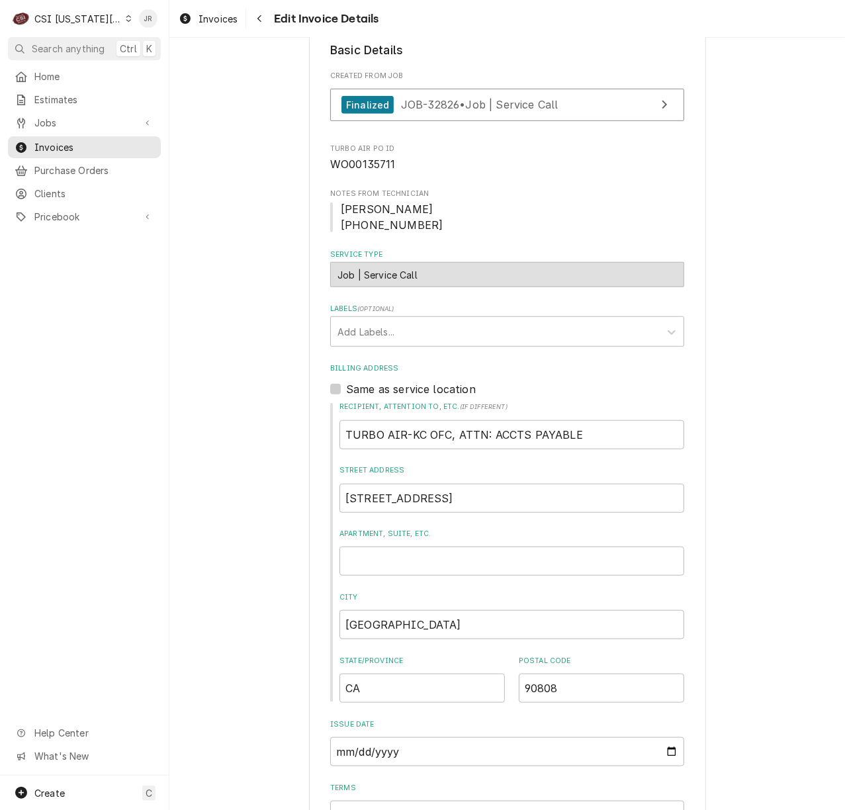
scroll to position [353, 0]
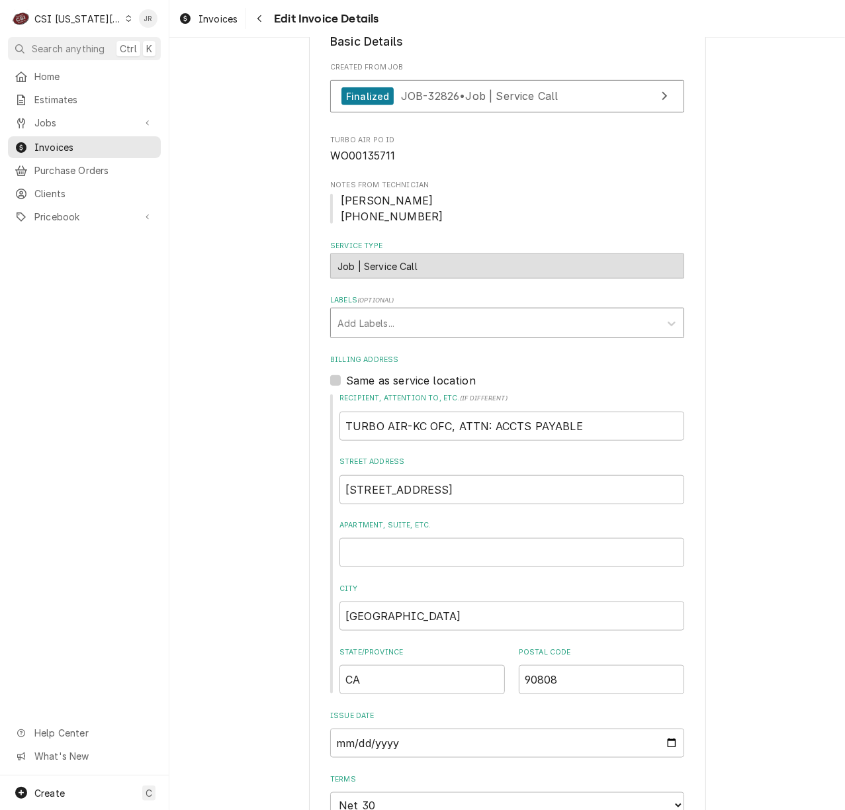
click at [463, 314] on div "Labels" at bounding box center [495, 323] width 316 height 24
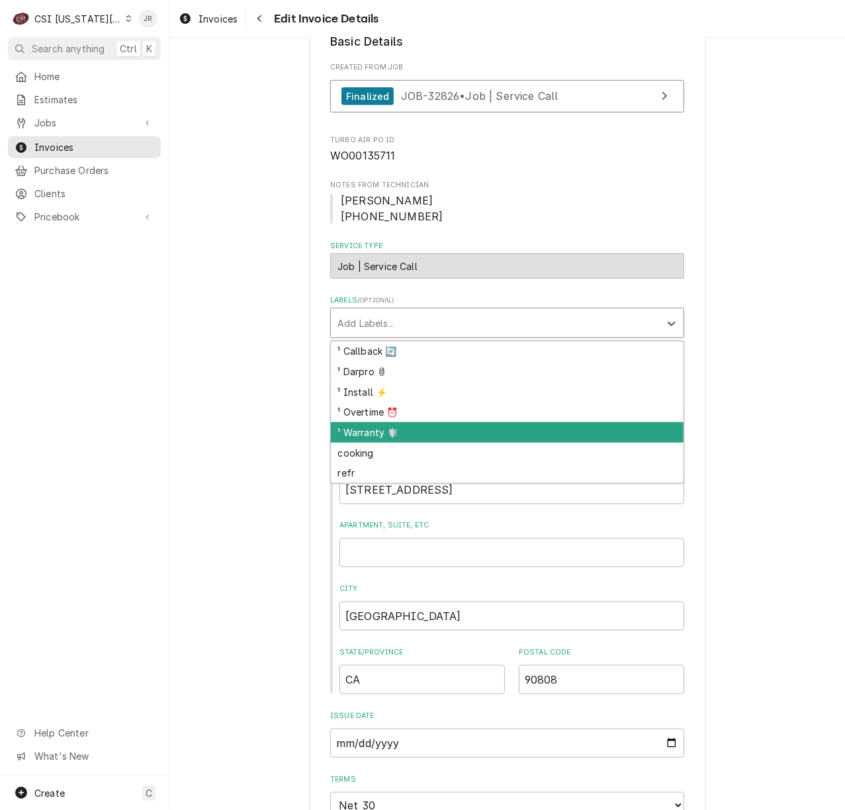
click at [384, 429] on div "¹ Warranty 🛡️" at bounding box center [507, 432] width 353 height 21
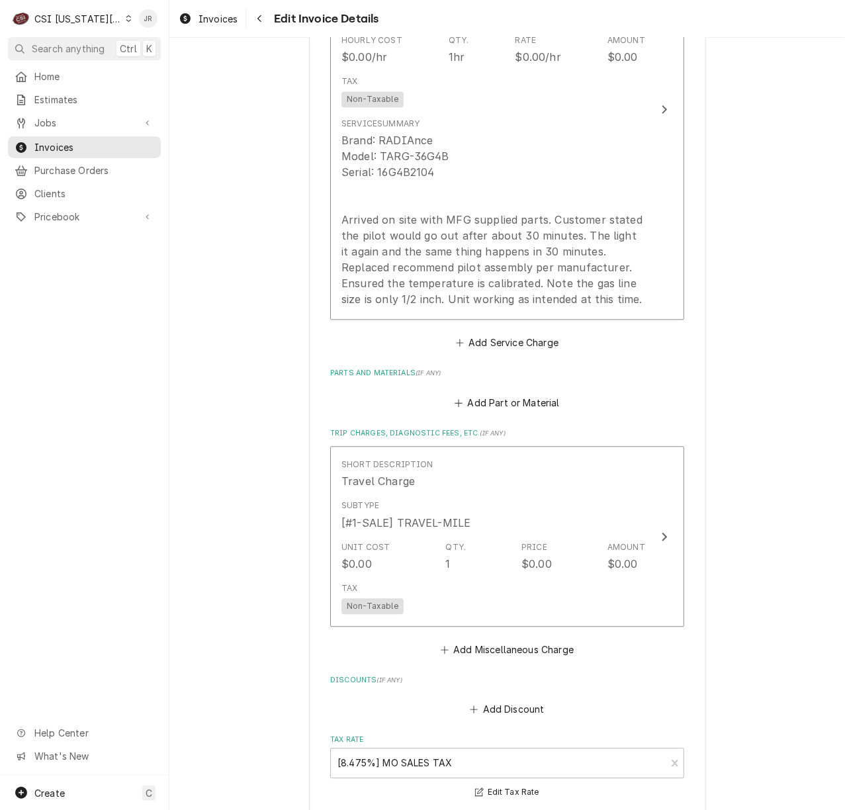
scroll to position [1867, 0]
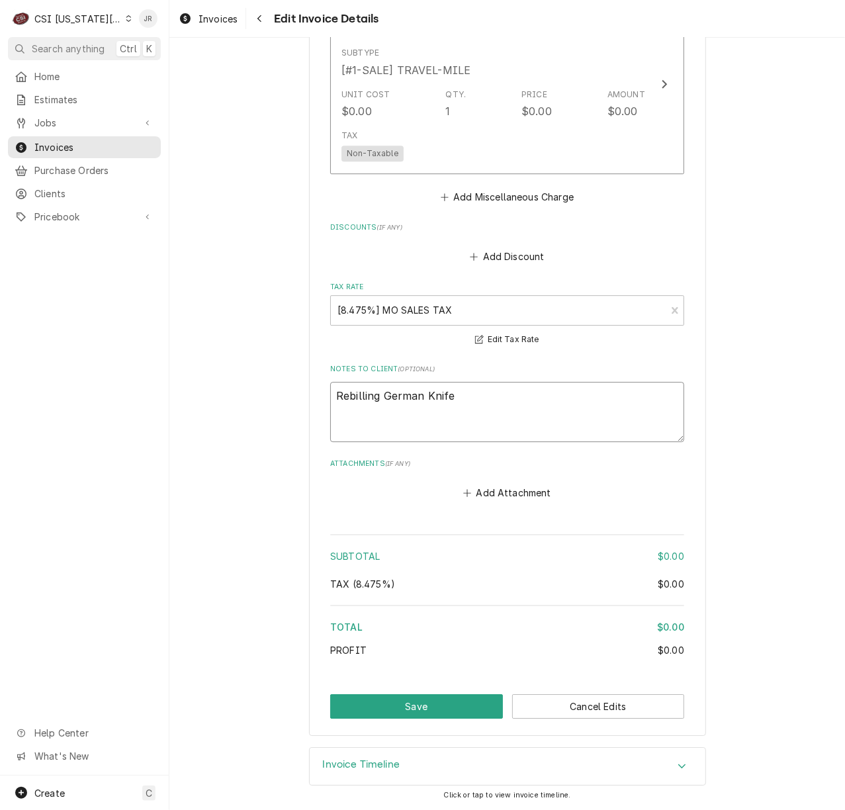
click at [412, 429] on textarea "Rebilling German Knife" at bounding box center [507, 412] width 354 height 60
click at [466, 396] on textarea "Rebilling German Knife" at bounding box center [507, 412] width 354 height 60
click at [567, 406] on textarea "Rebilling German Knife" at bounding box center [507, 412] width 354 height 60
type textarea "x"
type textarea "Rebilling German Knife"
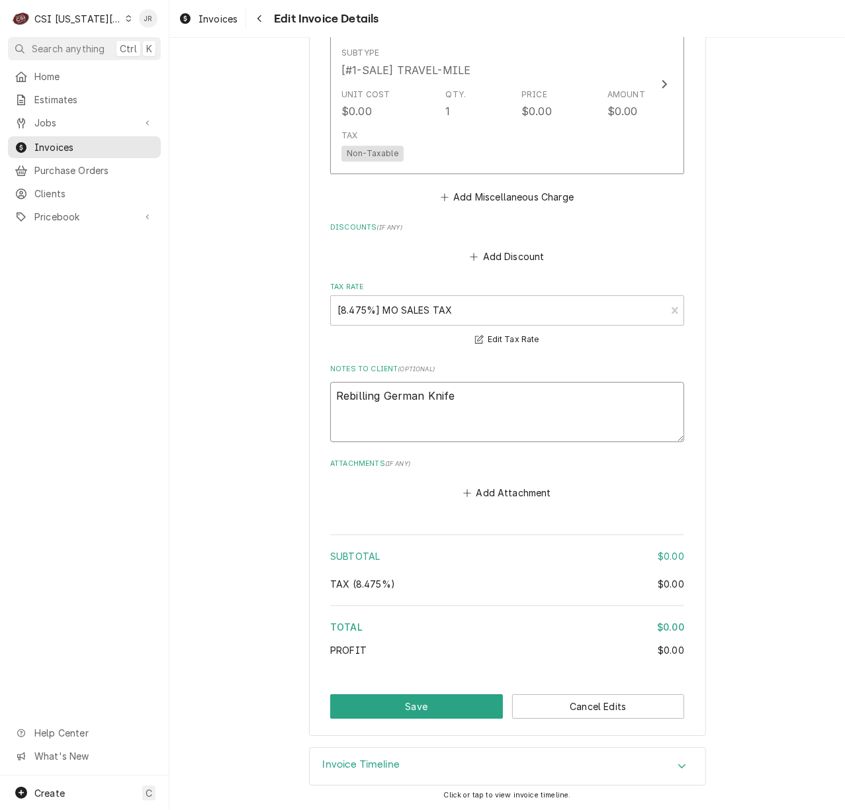
type textarea "x"
type textarea "Rebilling German Knife p"
type textarea "x"
type textarea "Rebilling German Knife pe"
type textarea "x"
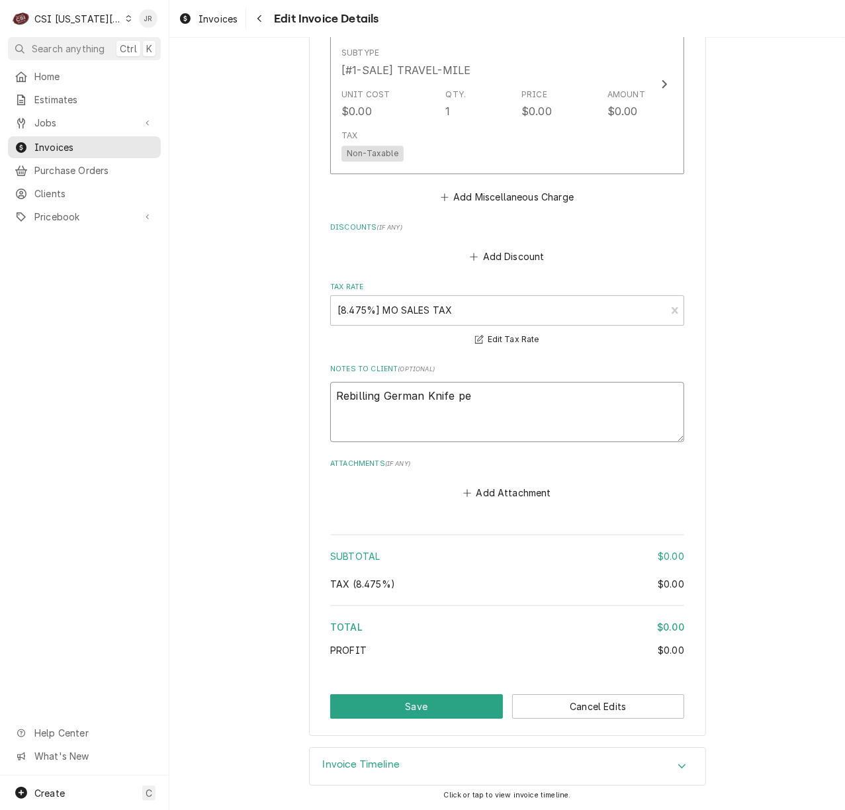
type textarea "Rebilling German Knife per"
type textarea "x"
type textarea "Rebilling German Knife per"
paste textarea "Shardey Von Borstel Senior Warranty Specialist"
type textarea "x"
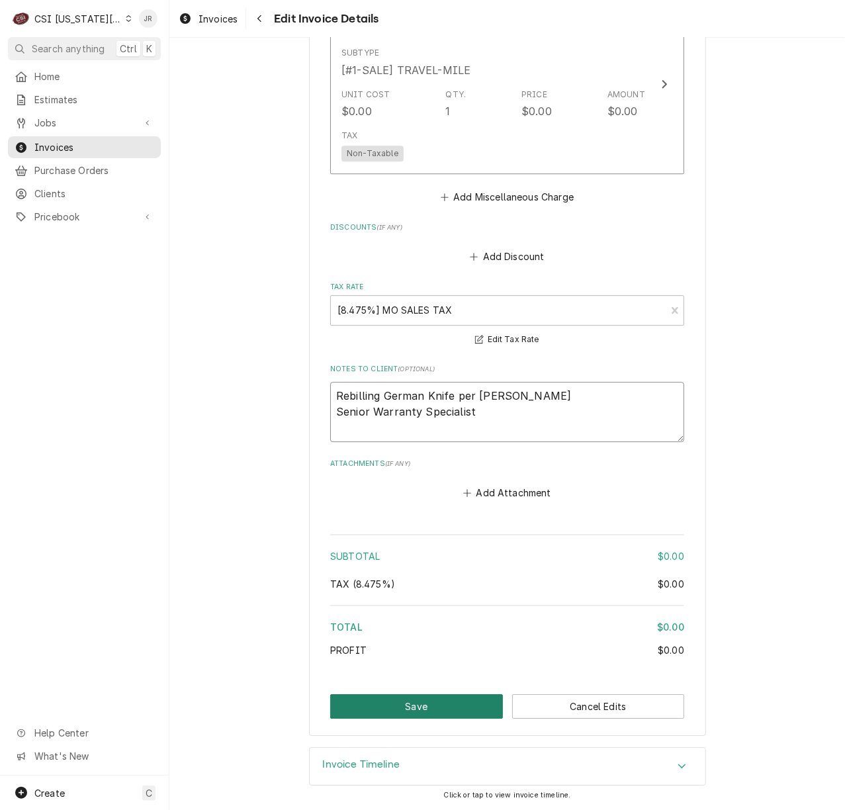
type textarea "Rebilling German Knife per Shardey Von Borstel Senior Warranty Specialist"
click at [400, 702] on button "Save" at bounding box center [416, 706] width 173 height 24
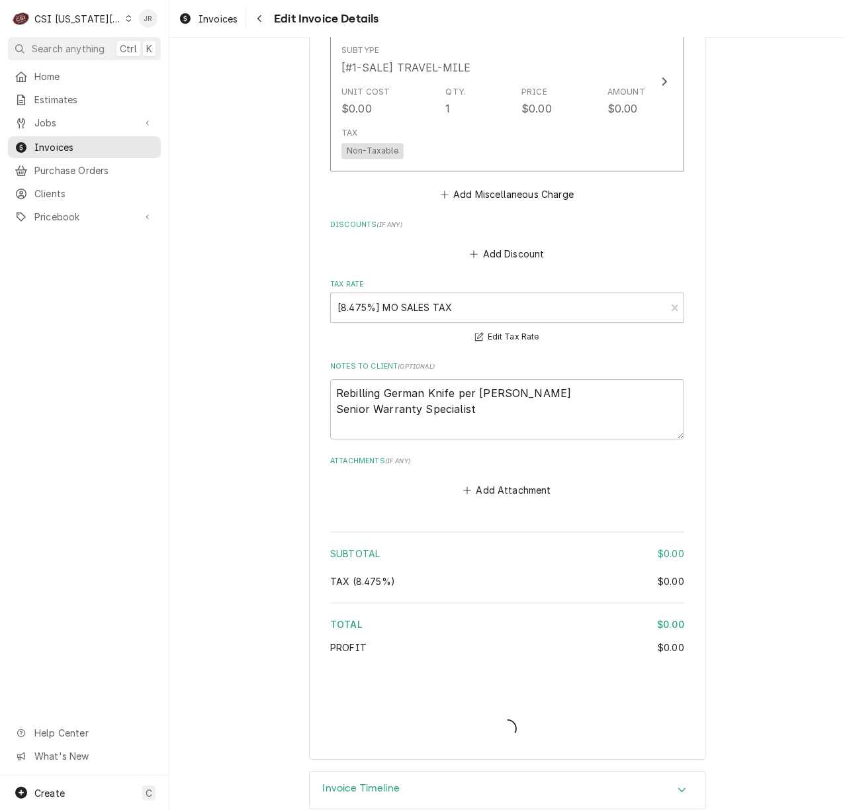
type textarea "x"
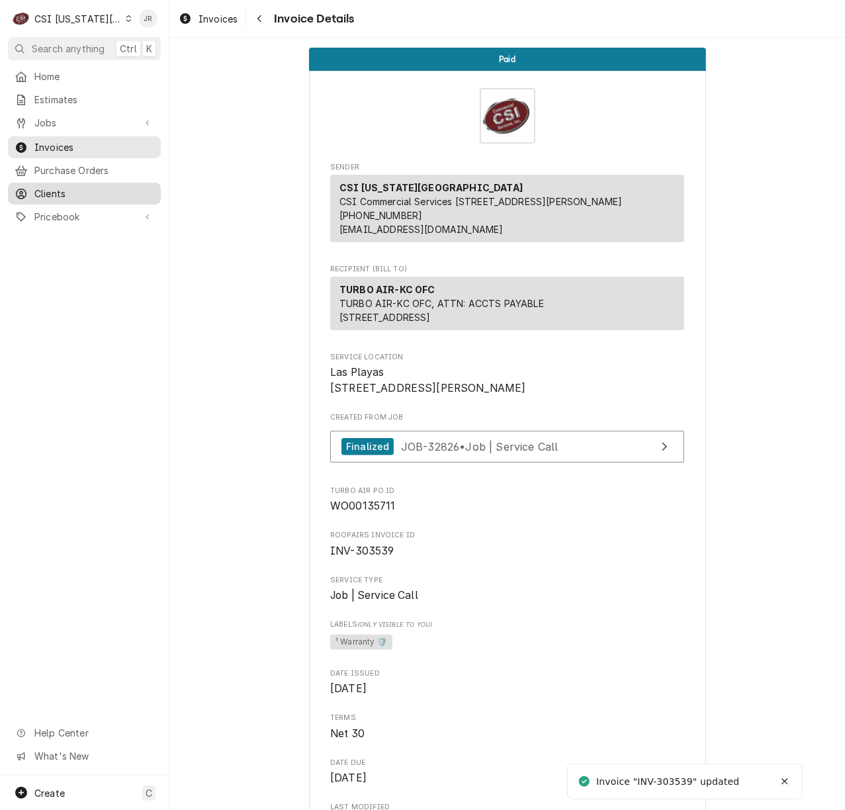
click at [42, 187] on span "Clients" at bounding box center [94, 194] width 120 height 14
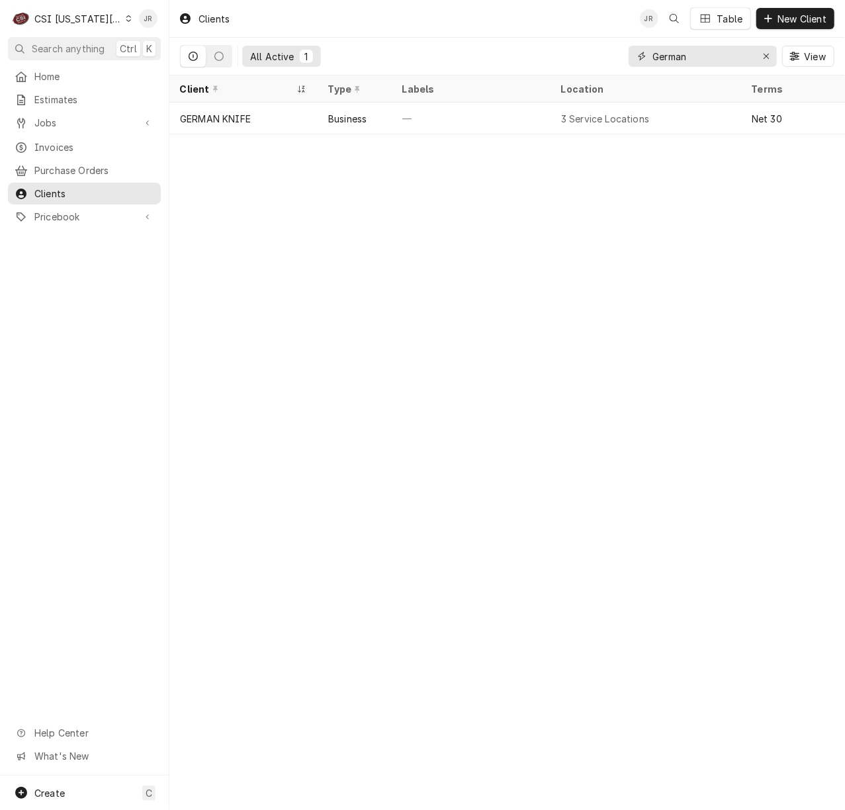
click at [694, 53] on input "German" at bounding box center [701, 56] width 99 height 21
type input "g"
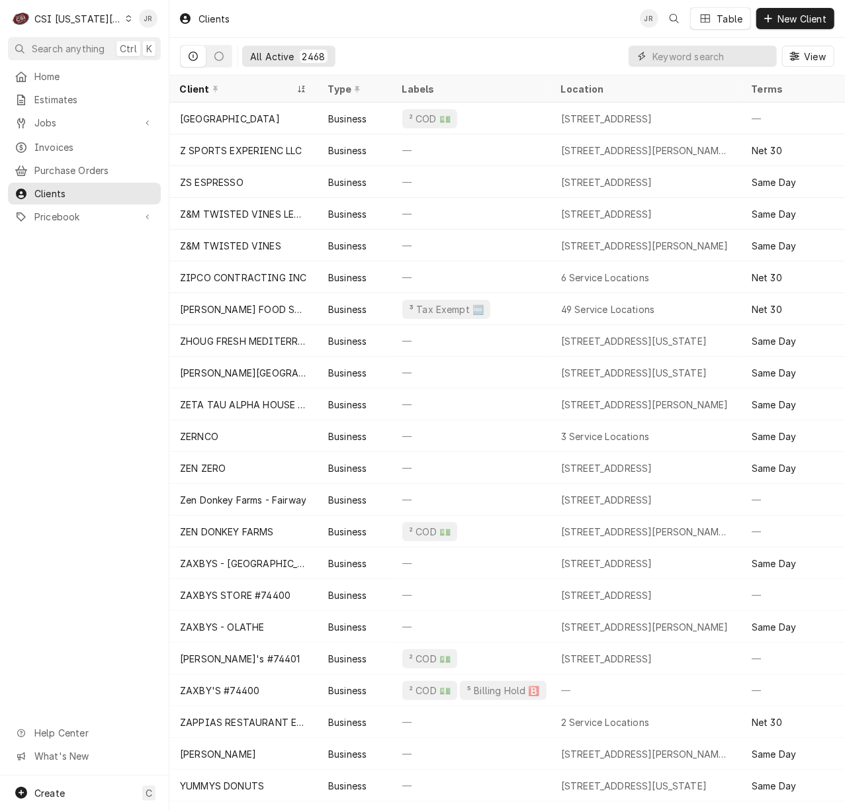
click at [702, 54] on input "Dynamic Content Wrapper" at bounding box center [711, 56] width 118 height 21
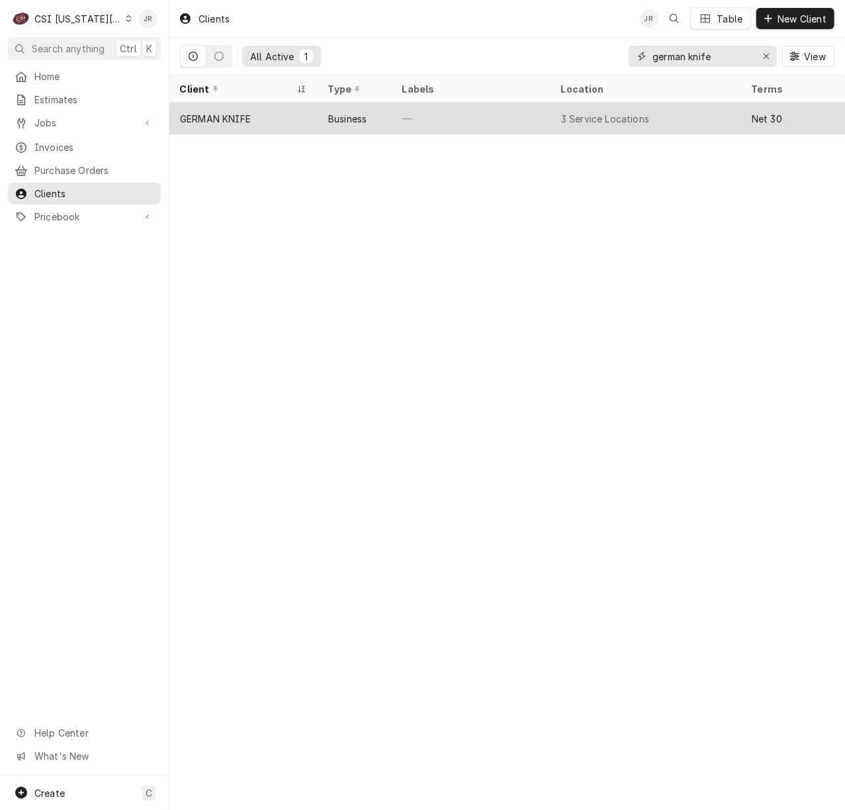
type input "german knife"
click at [572, 109] on div "3 Service Locations" at bounding box center [646, 119] width 191 height 32
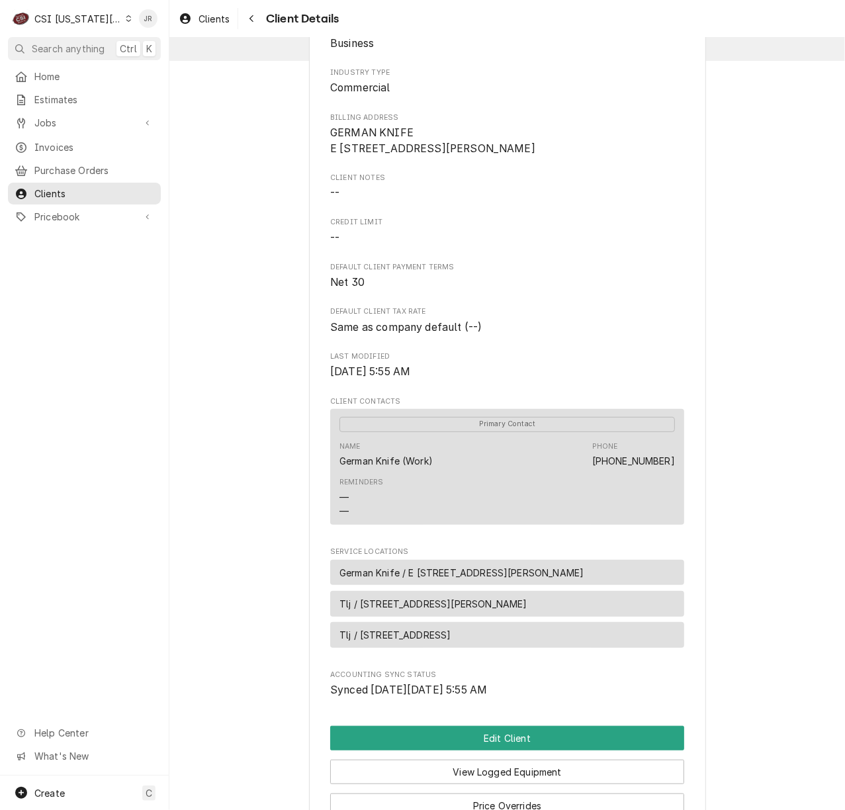
scroll to position [204, 0]
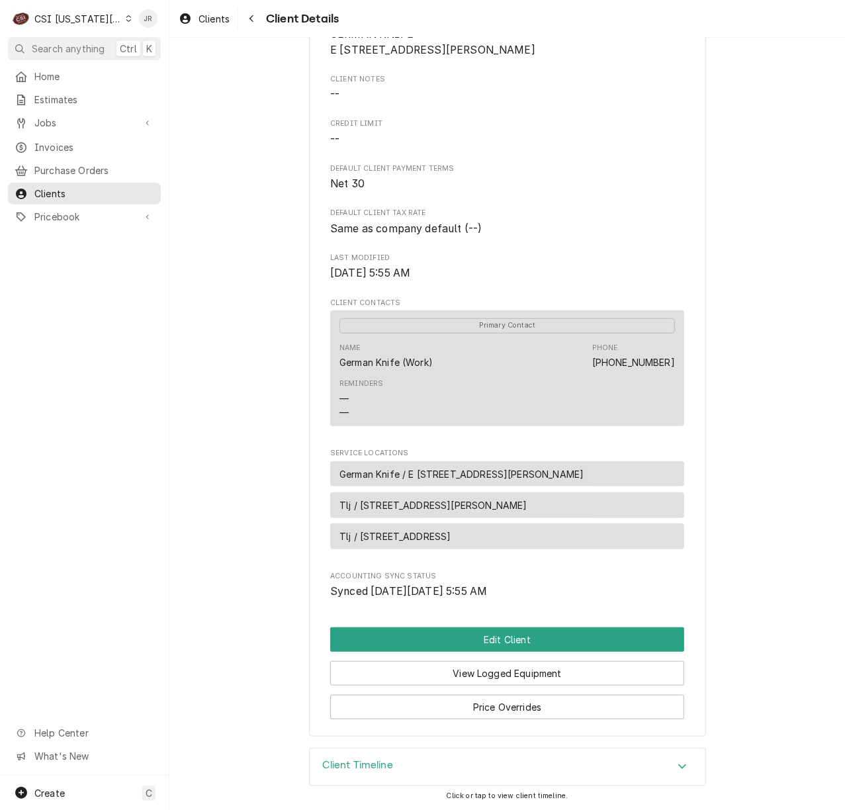
drag, startPoint x: 40, startPoint y: 466, endPoint x: 243, endPoint y: 335, distance: 242.3
click at [243, 335] on div "GERMAN KNIFE Client Type Business Industry Type Commercial Billing Address GERM…" at bounding box center [507, 299] width 676 height 897
click at [50, 789] on span "Create" at bounding box center [49, 792] width 30 height 11
click at [238, 748] on div "Invoice" at bounding box center [247, 746] width 89 height 14
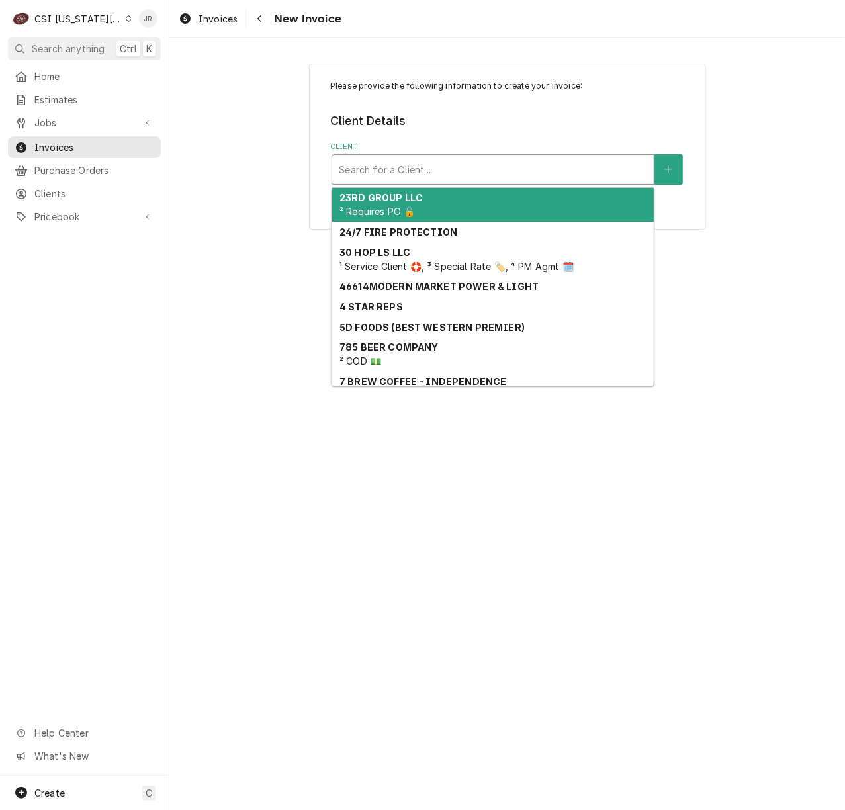
click at [423, 165] on div "Client" at bounding box center [493, 169] width 308 height 24
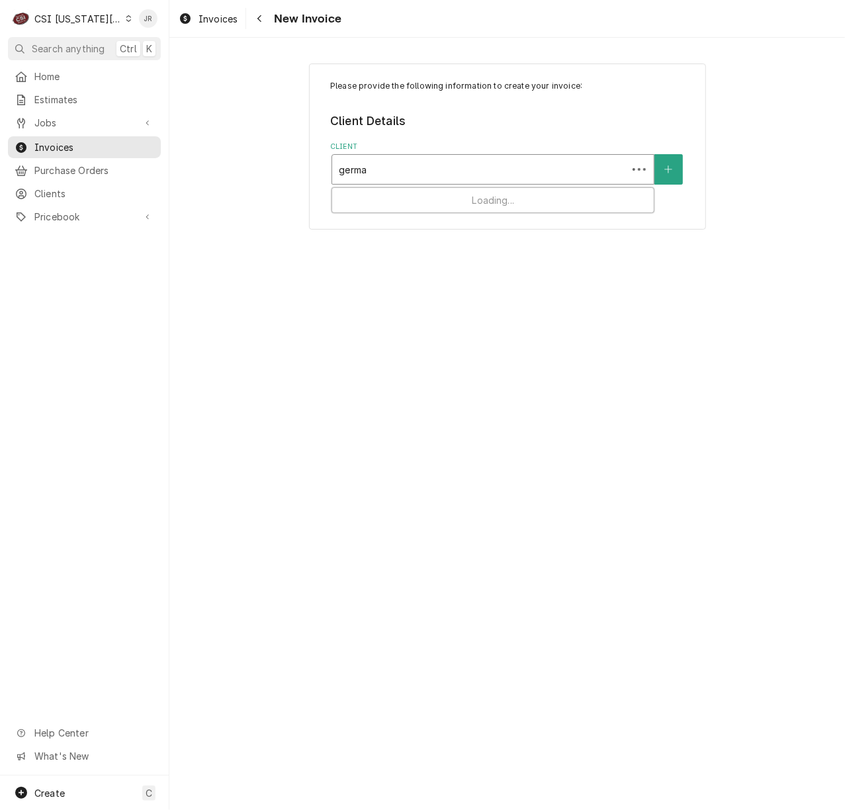
type input "german"
click at [472, 195] on div "GERMAN KNIFE" at bounding box center [493, 198] width 322 height 21
click at [405, 249] on div "Service Location" at bounding box center [493, 252] width 308 height 24
click at [668, 246] on button "Service Location" at bounding box center [668, 251] width 28 height 30
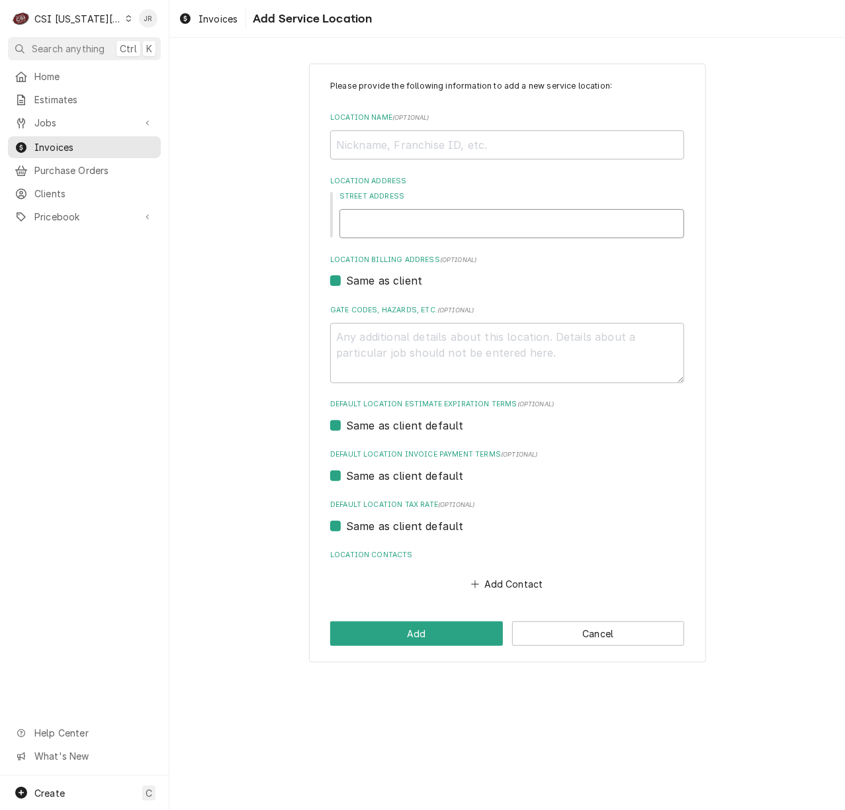
click at [367, 222] on input "Street Address" at bounding box center [511, 223] width 345 height 29
type textarea "x"
type input "1"
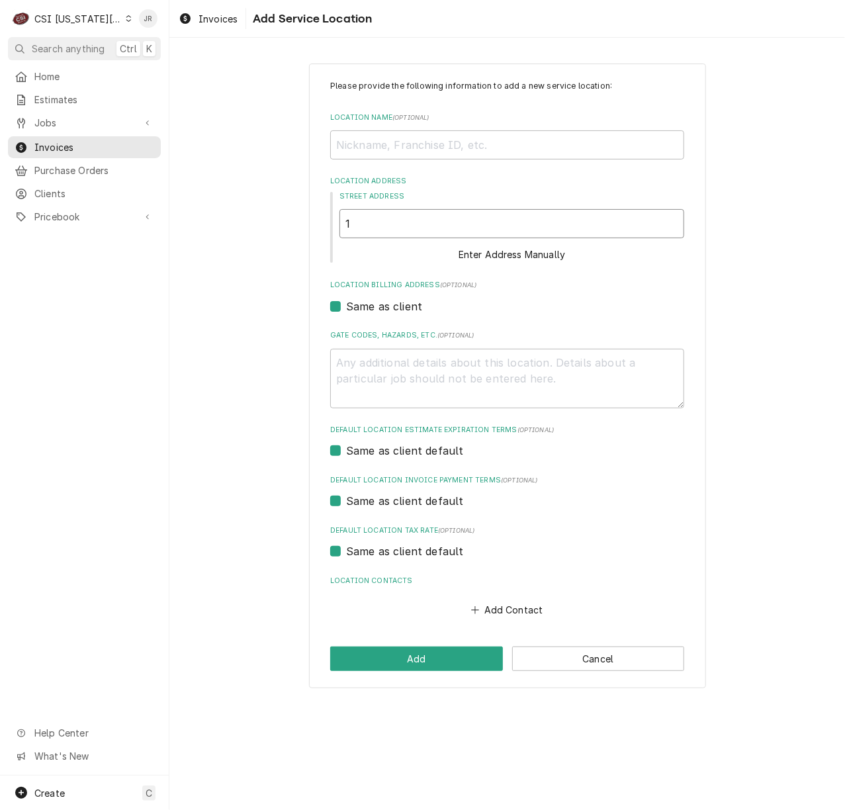
type textarea "x"
type input "10"
type textarea "x"
type input "101"
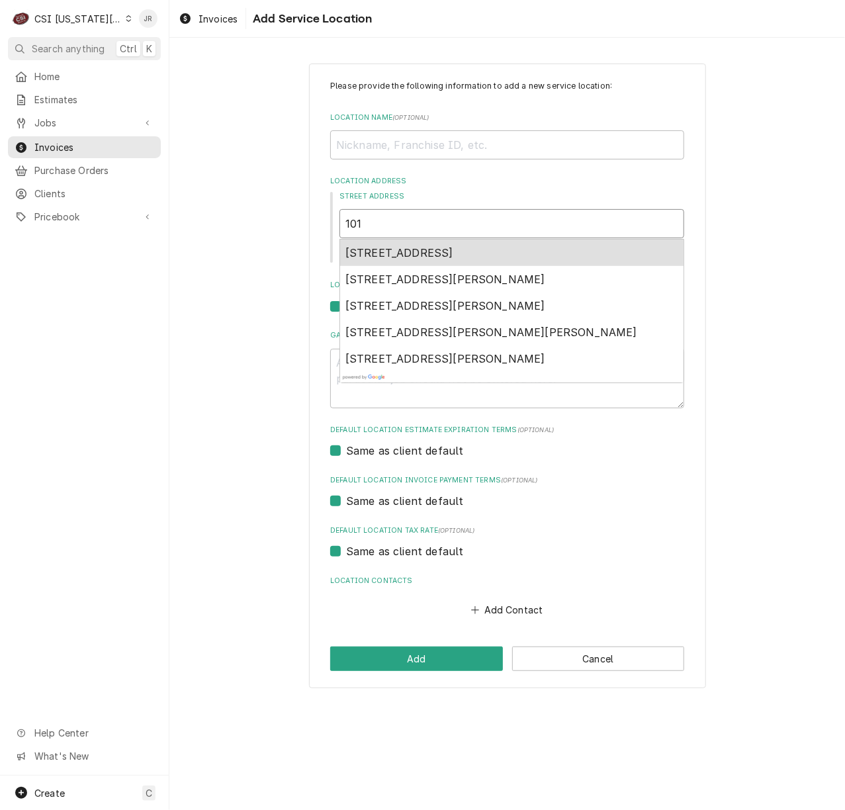
type textarea "x"
type input "1016"
type textarea "x"
type input "1016"
type textarea "x"
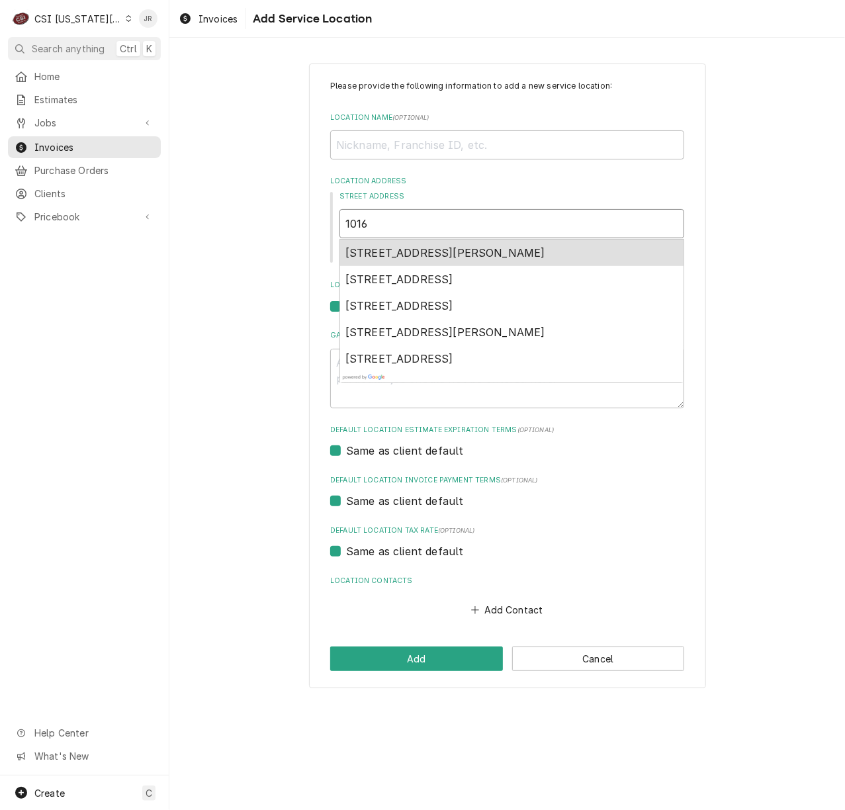
type input "1016 N"
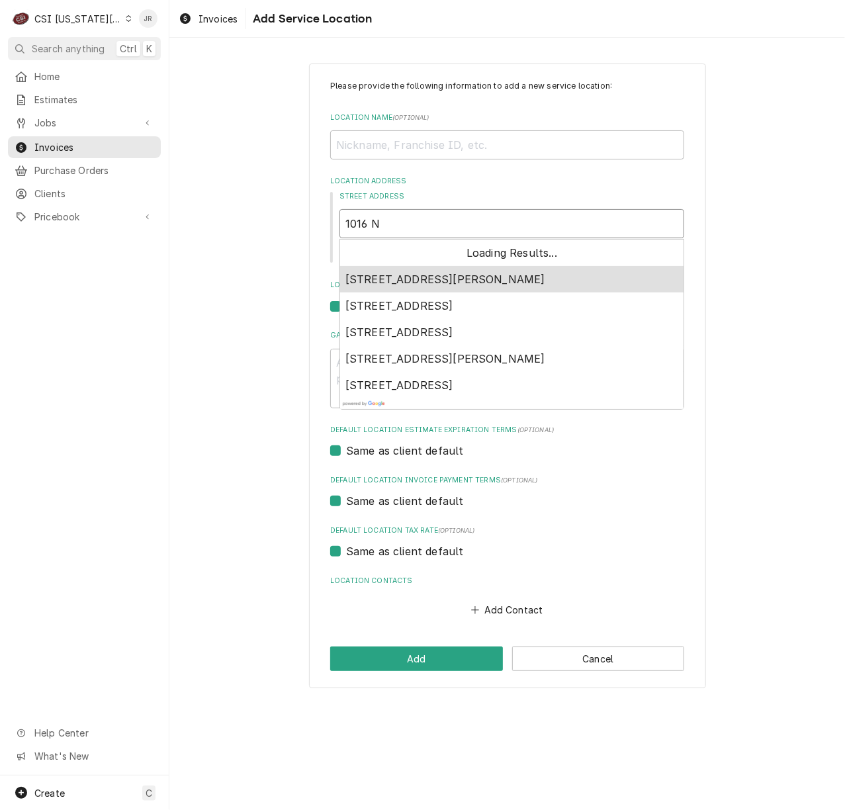
type textarea "x"
type input "1016 NW"
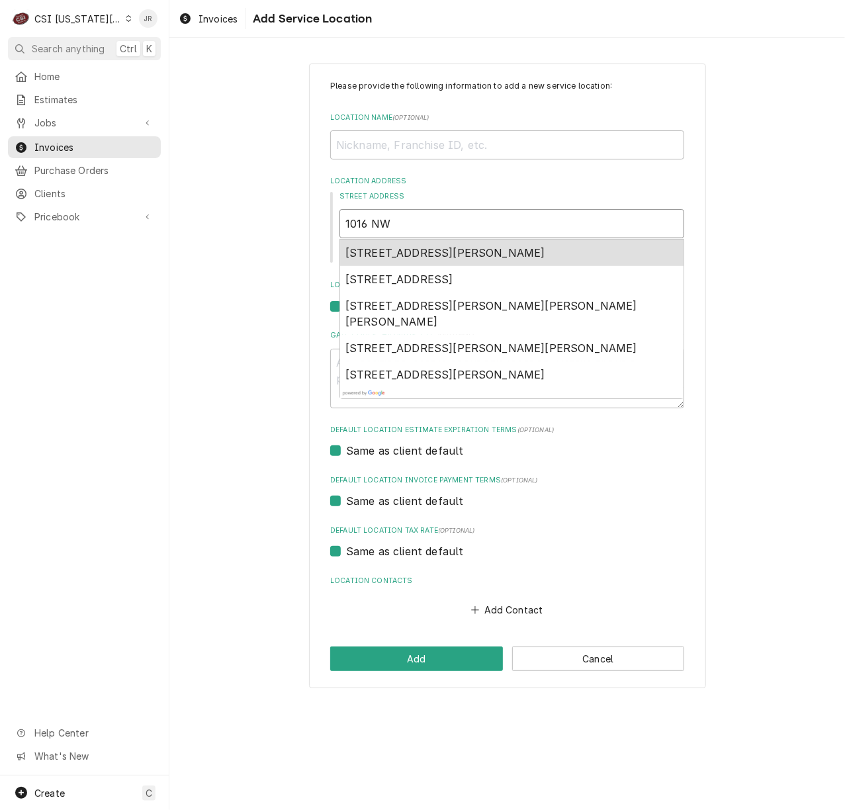
type textarea "x"
type input "1016 NW"
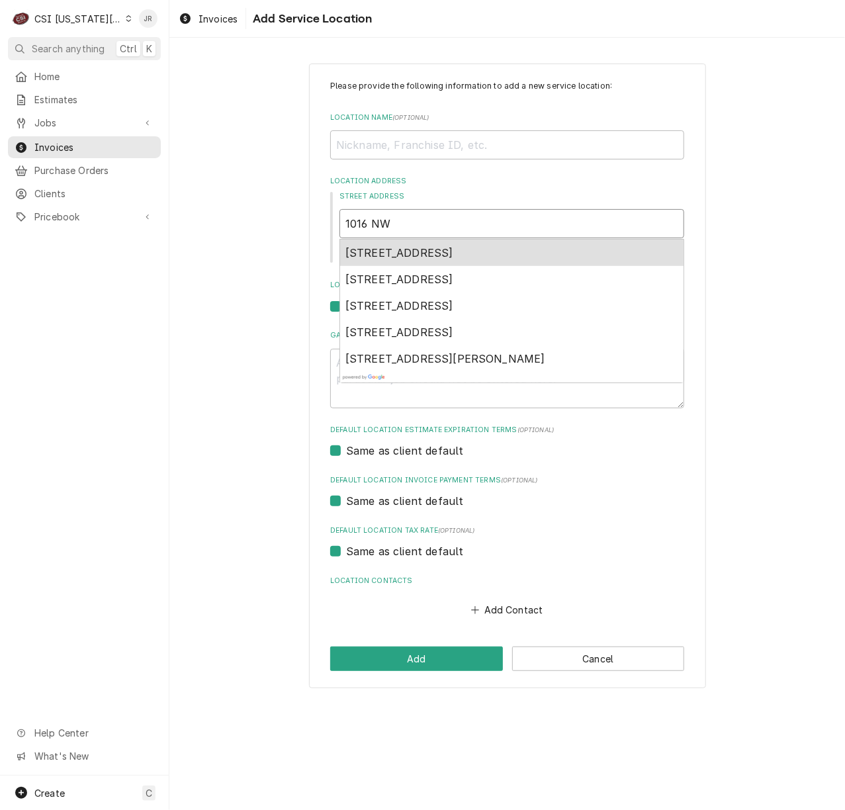
type textarea "x"
type input "1016 NW W"
type textarea "x"
type input "1016 NW Wo"
type textarea "x"
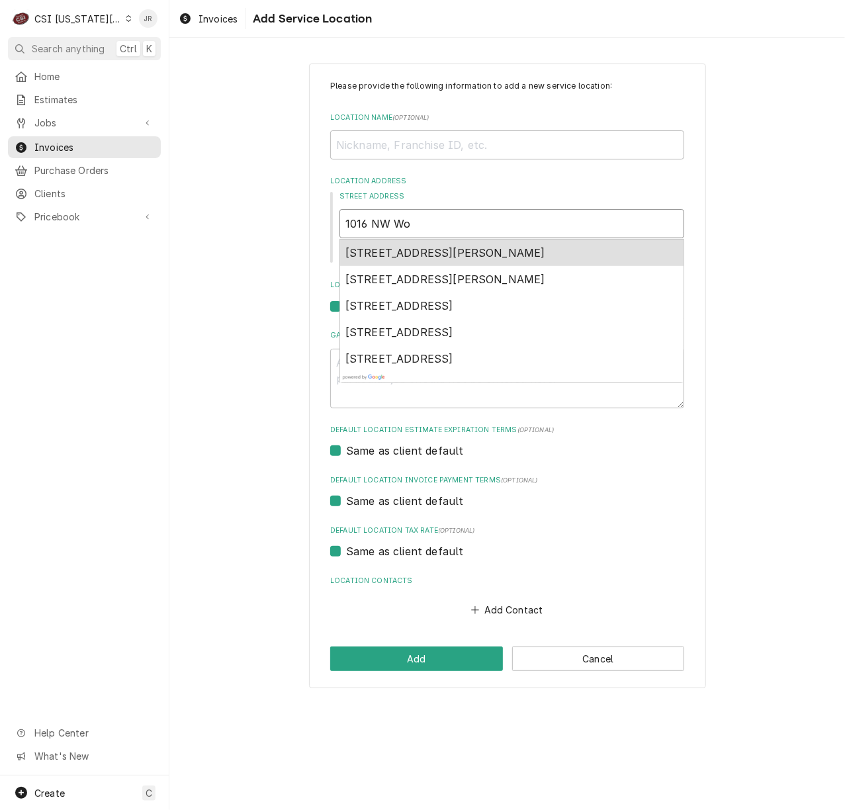
type input "1016 NW Woo"
type textarea "x"
type input "[STREET_ADDRESS][PERSON_NAME]"
type textarea "x"
type input "[STREET_ADDRESS][PERSON_NAME]"
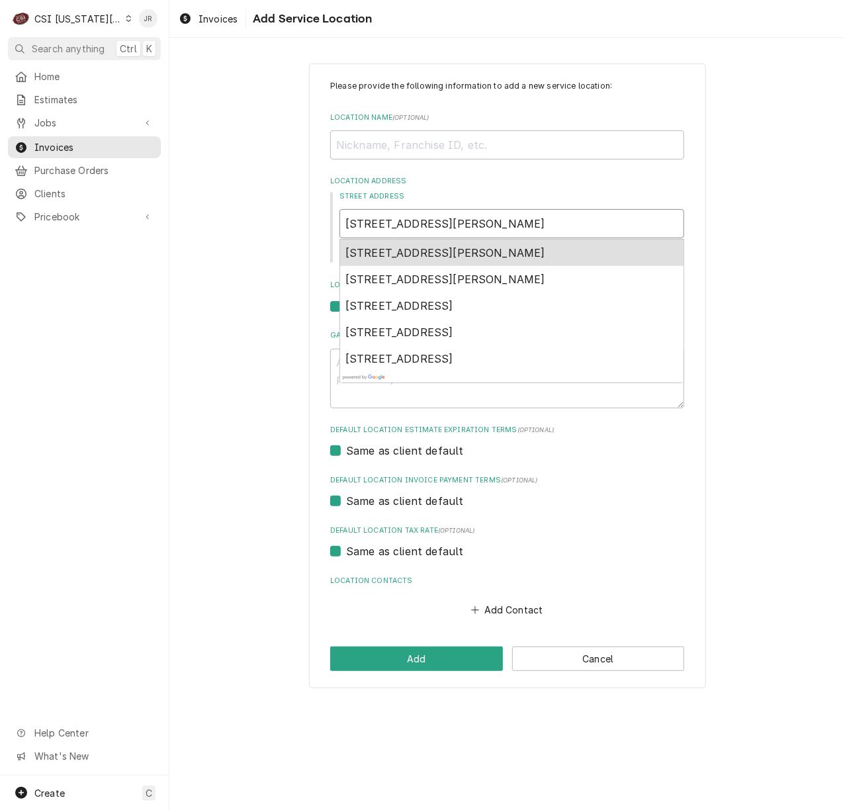
type textarea "x"
type input "[STREET_ADDRESS][PERSON_NAME]"
type textarea "x"
type input "1016 [PERSON_NAME] C"
type textarea "x"
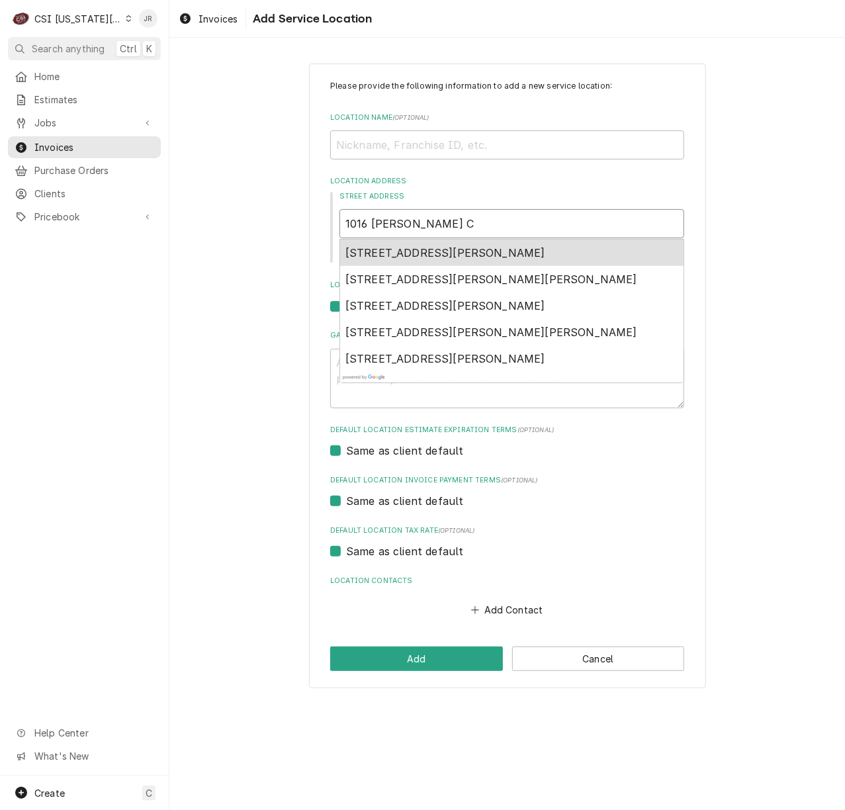
type input "1016 [PERSON_NAME] Ch"
type textarea "x"
type input "[STREET_ADDRESS][PERSON_NAME]"
type textarea "x"
type input "1016 [PERSON_NAME] Chape"
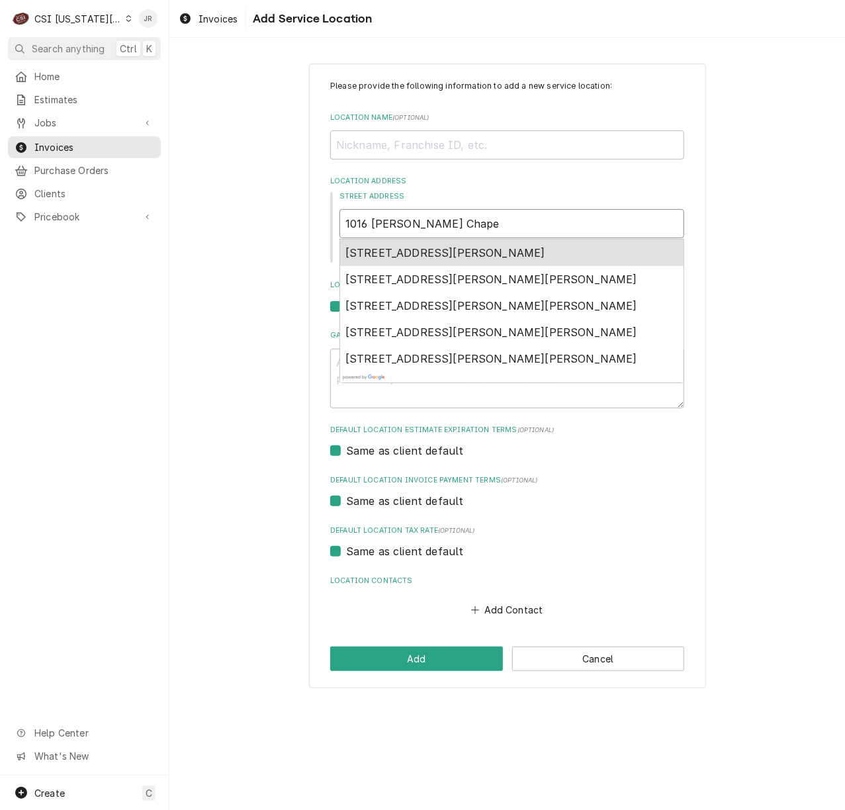
type textarea "x"
type input "[GEOGRAPHIC_DATA][PERSON_NAME]"
type textarea "x"
type input "[GEOGRAPHIC_DATA][PERSON_NAME]"
type textarea "x"
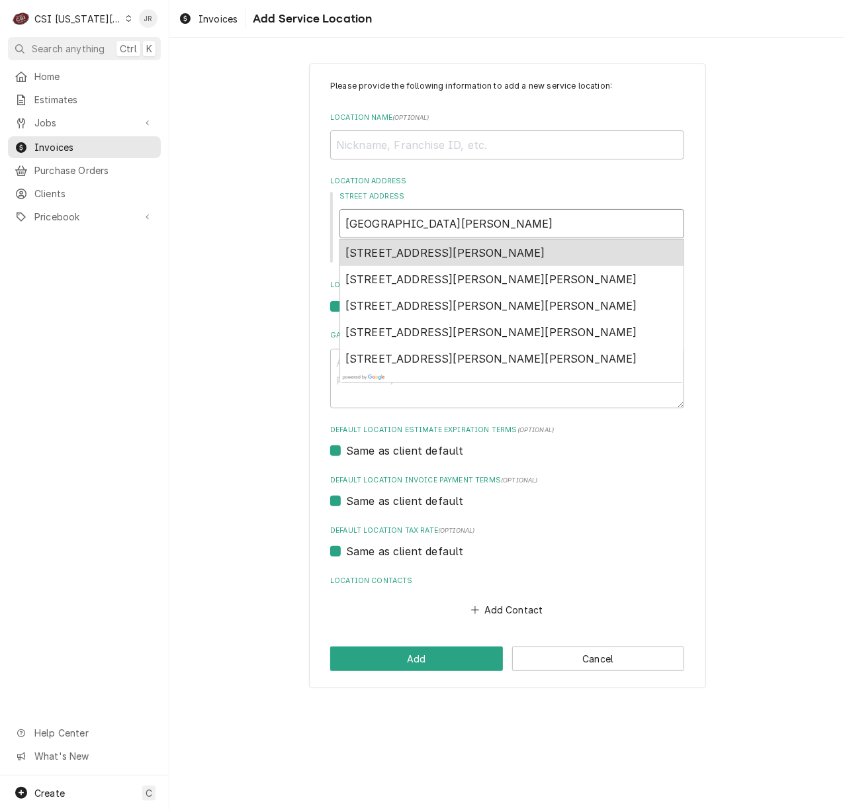
type input "[STREET_ADDRESS][PERSON_NAME]"
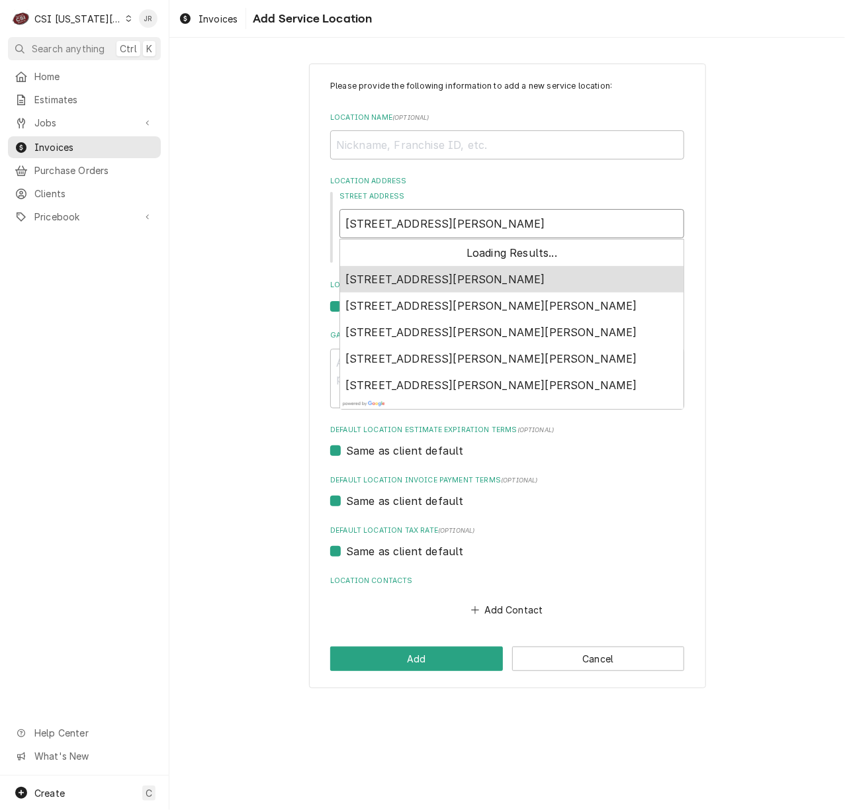
type textarea "x"
type input "[STREET_ADDRESS][PERSON_NAME]"
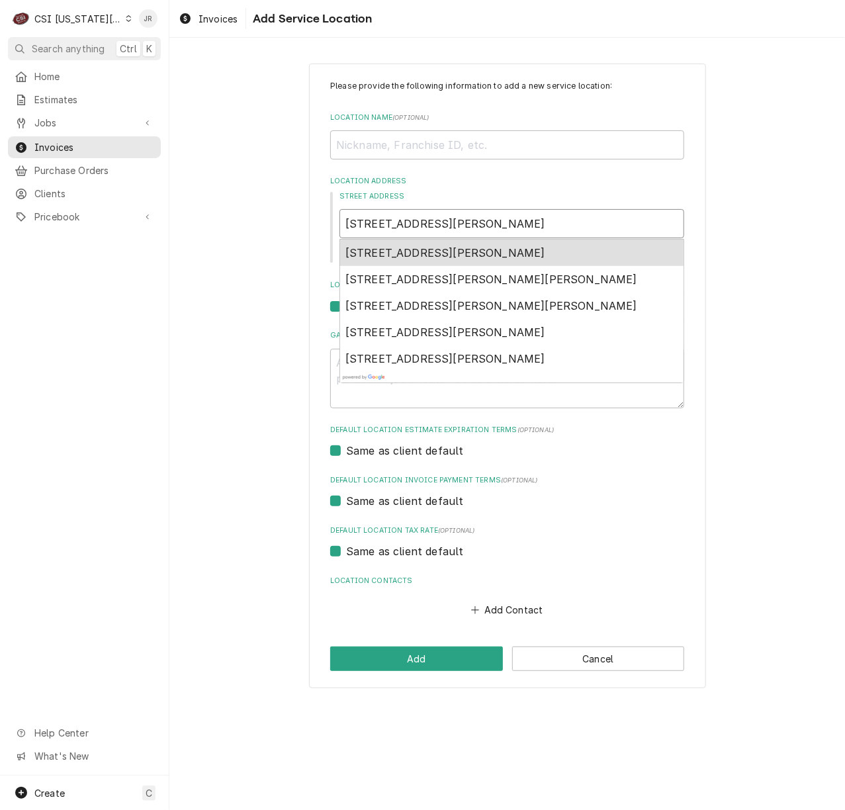
click at [486, 243] on div "[STREET_ADDRESS][PERSON_NAME]" at bounding box center [511, 253] width 343 height 26
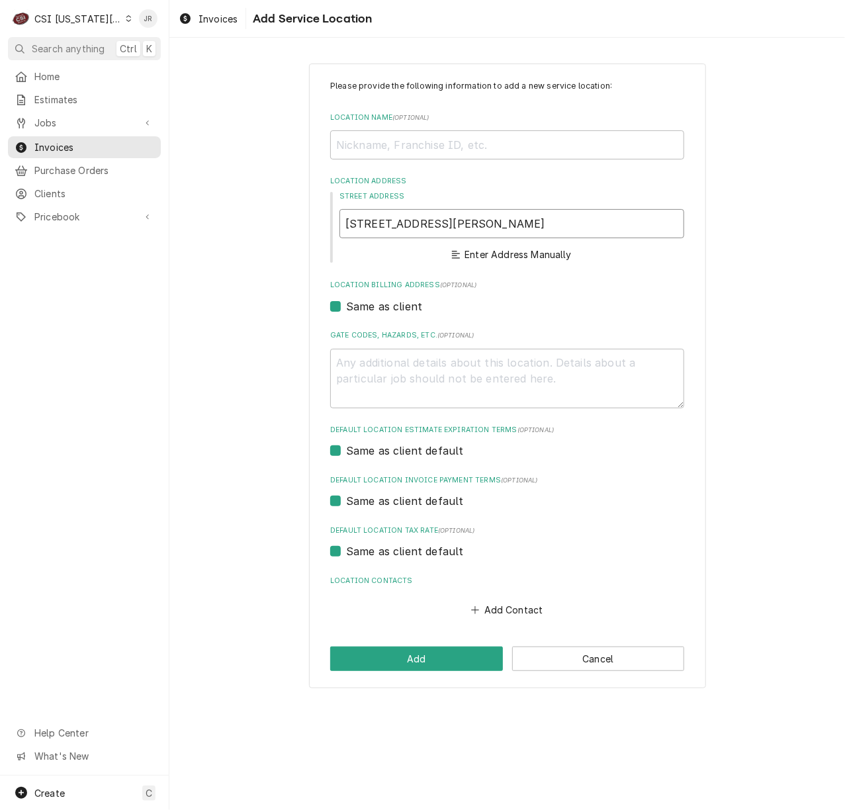
type textarea "x"
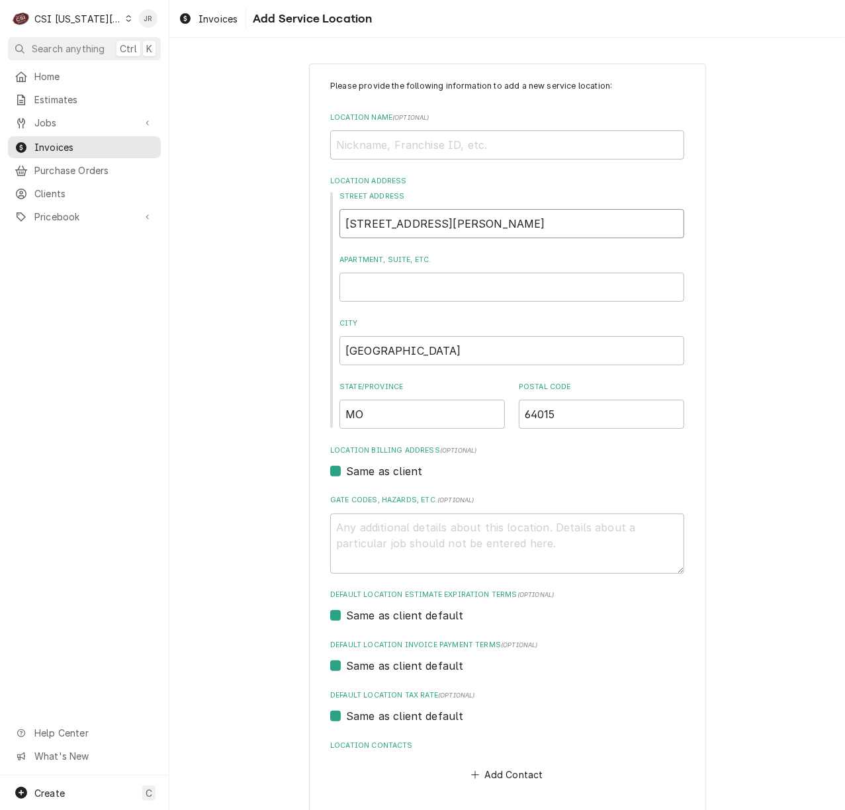
type input "[STREET_ADDRESS][PERSON_NAME]"
click at [403, 152] on input "Location Name ( optional )" at bounding box center [507, 144] width 354 height 29
paste input "Las Playas"
type textarea "x"
type input "Las Playas"
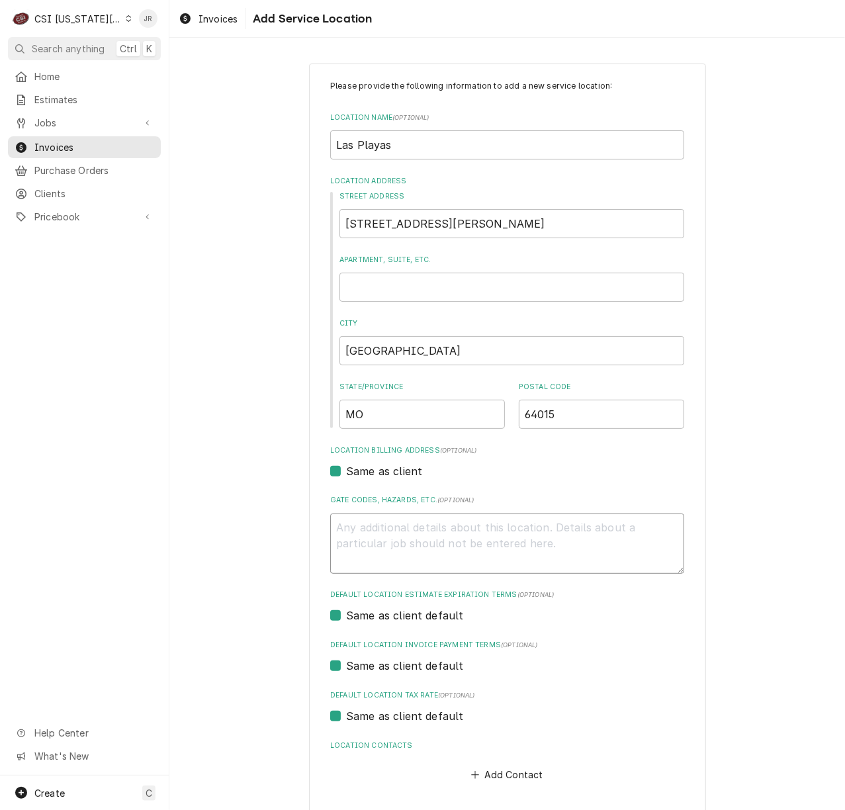
click at [425, 543] on textarea "Gate Codes, Hazards, etc. ( optional )" at bounding box center [507, 543] width 354 height 60
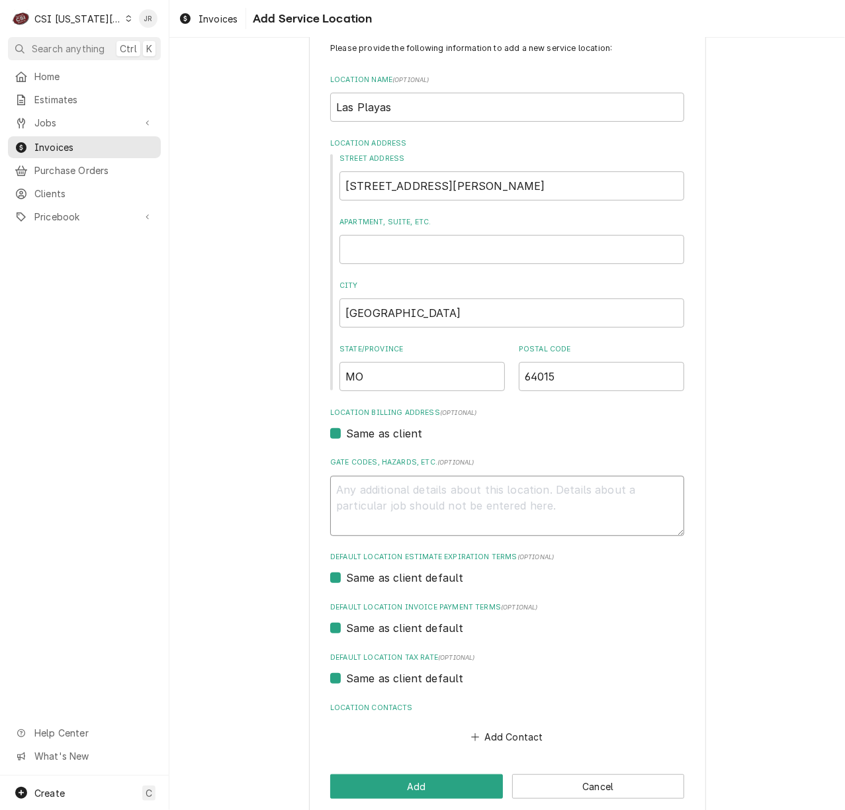
scroll to position [56, 0]
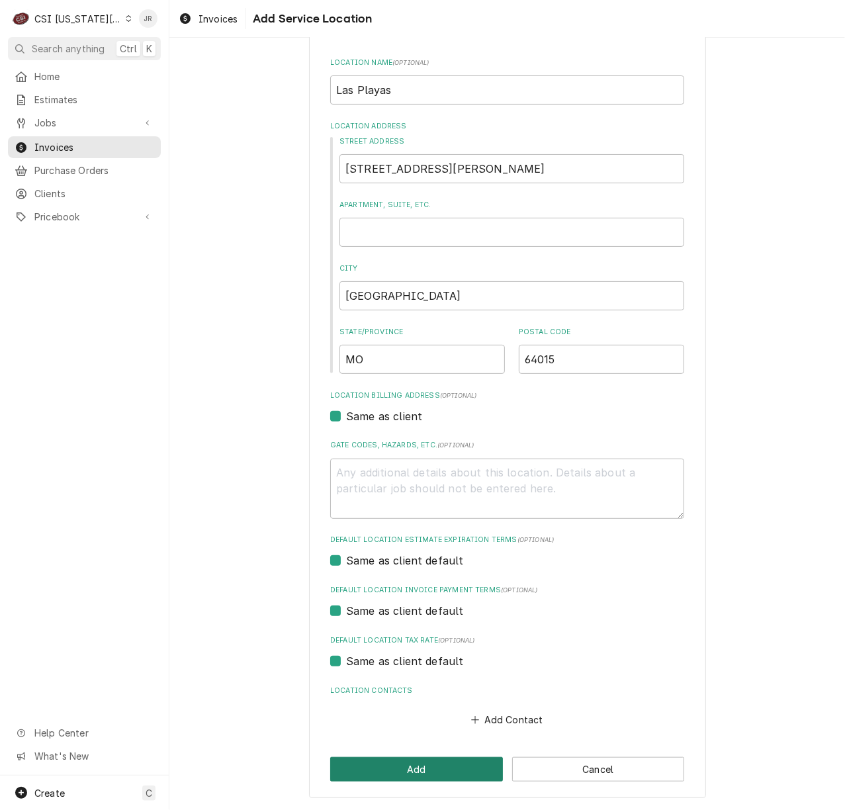
click at [414, 770] on button "Add" at bounding box center [416, 769] width 173 height 24
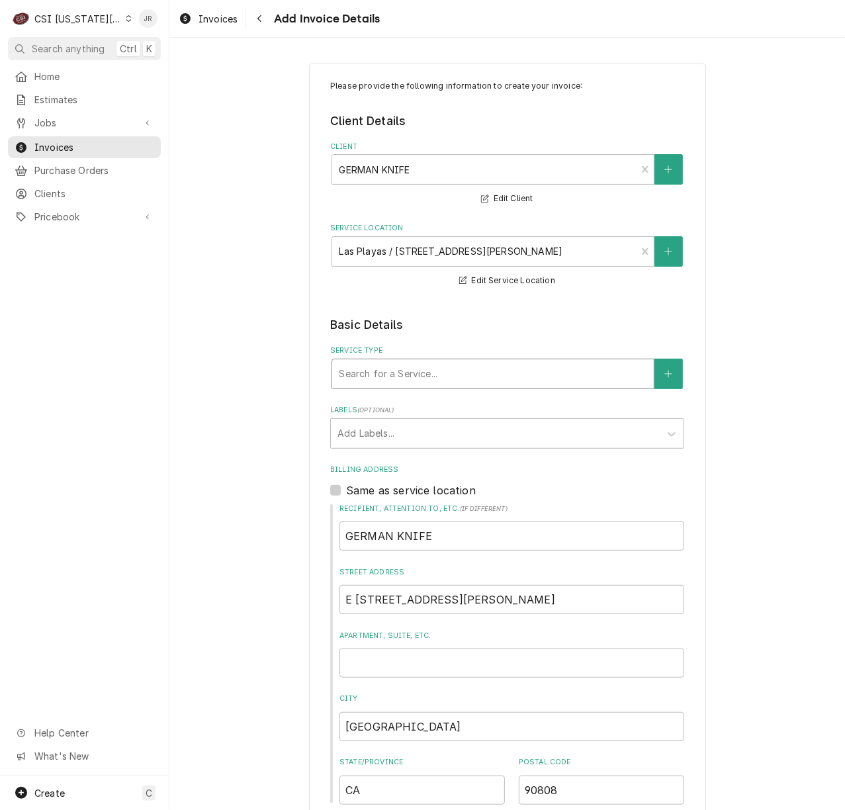
click at [412, 369] on div "Service Type" at bounding box center [493, 374] width 308 height 24
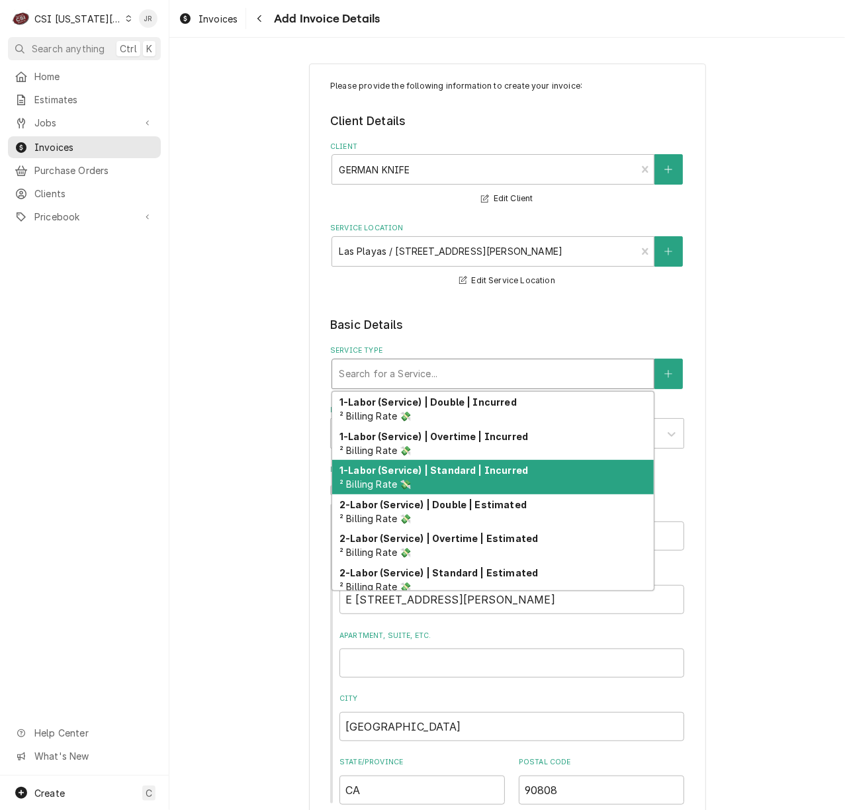
click at [454, 480] on div "1-Labor (Service) | Standard | Incurred ² Billing Rate 💸" at bounding box center [493, 477] width 322 height 34
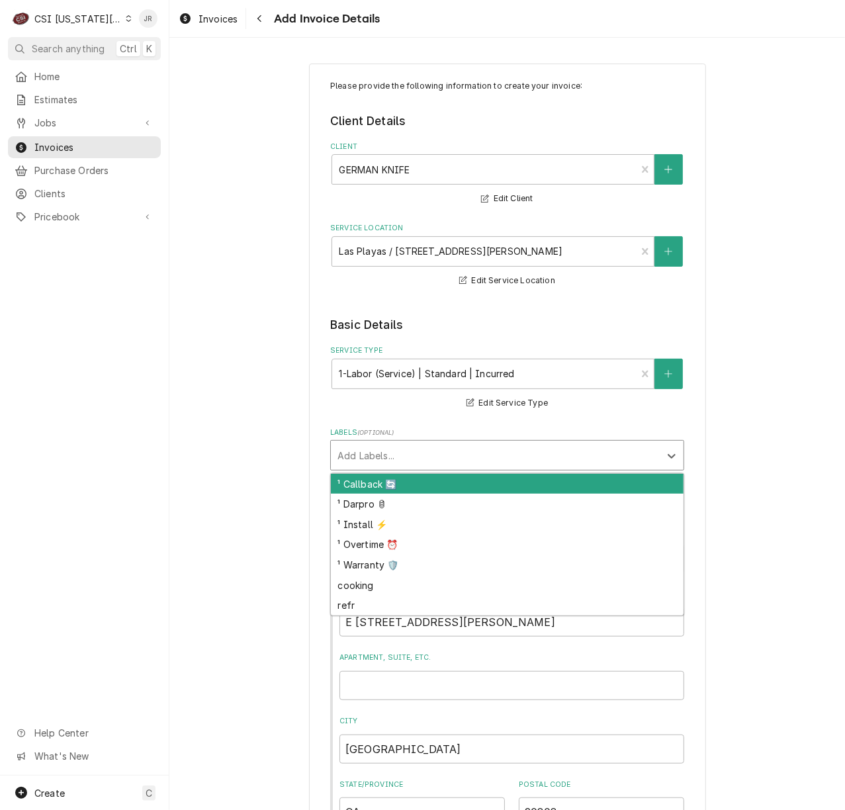
click at [378, 450] on div "Labels" at bounding box center [495, 455] width 316 height 24
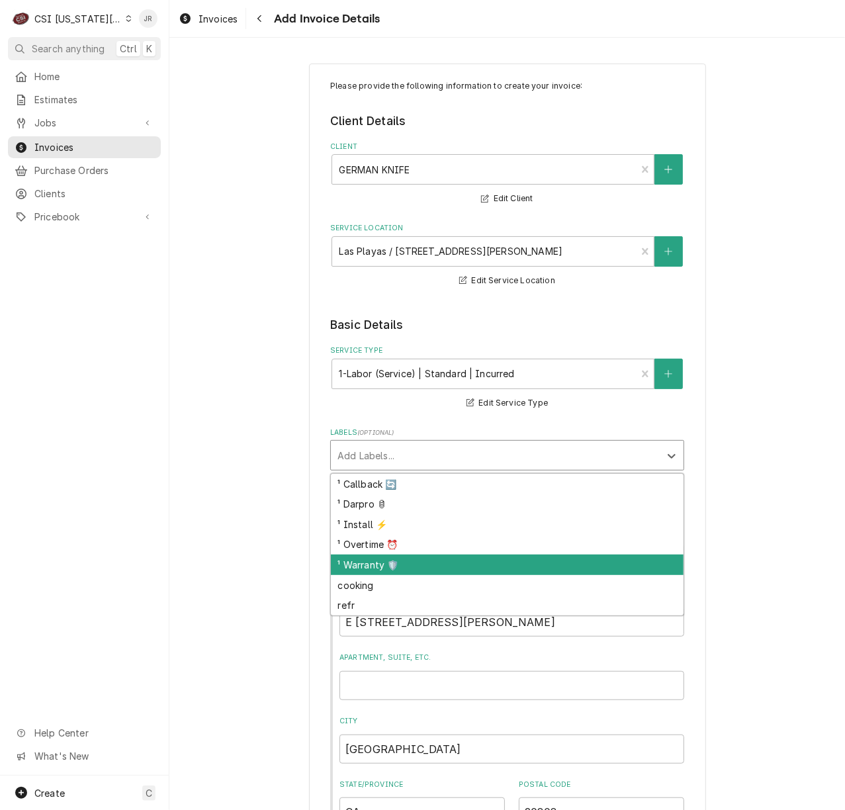
click at [369, 562] on div "¹ Warranty 🛡️" at bounding box center [507, 564] width 353 height 21
type textarea "x"
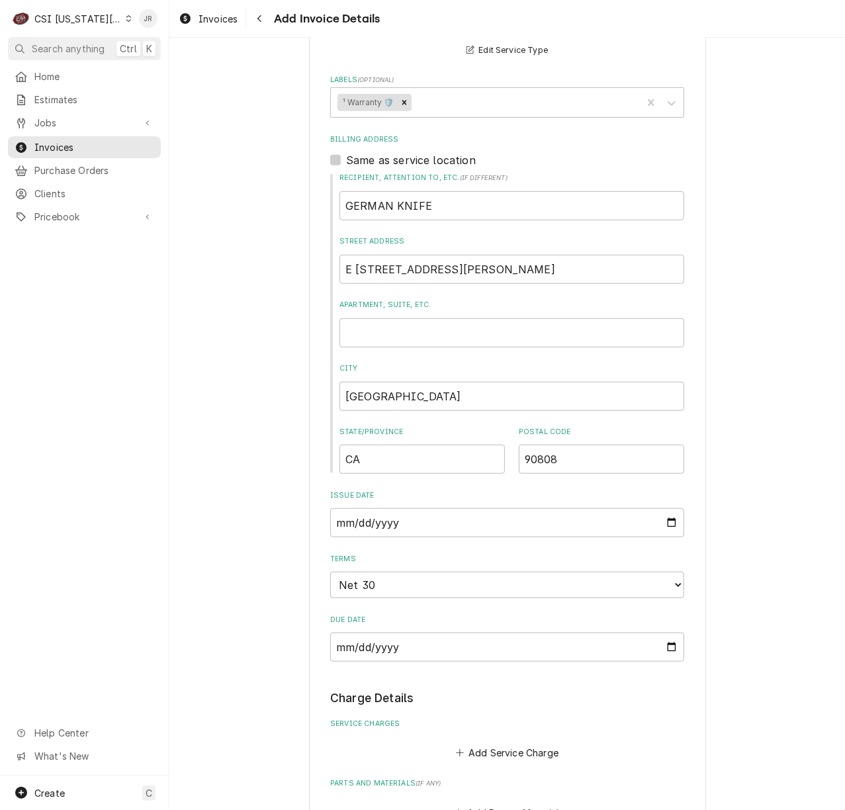
scroll to position [705, 0]
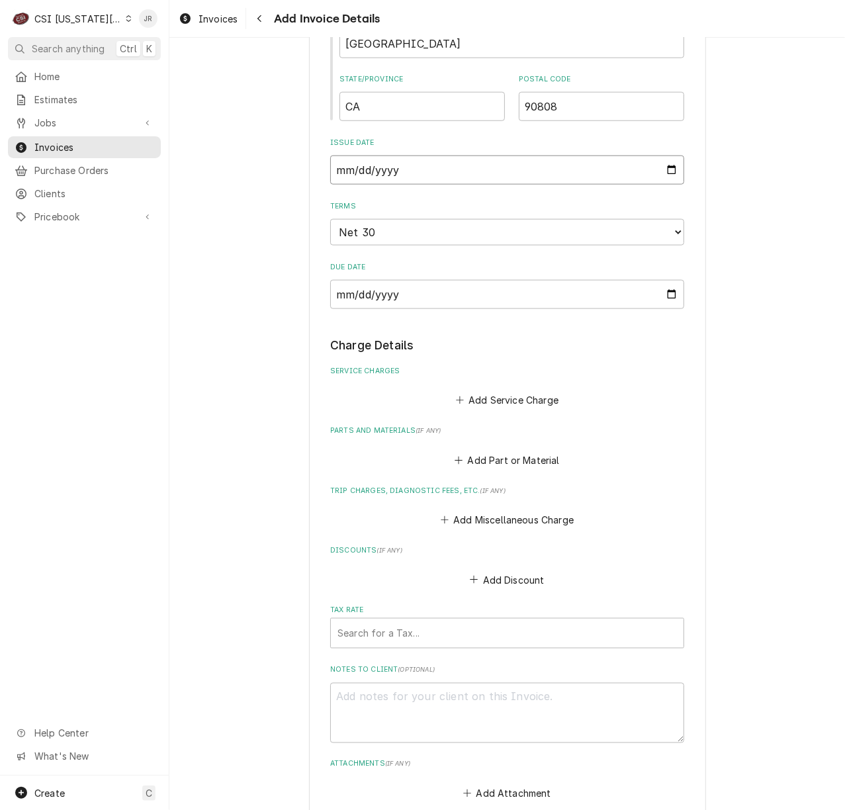
click at [334, 173] on input "[DATE]" at bounding box center [507, 169] width 354 height 29
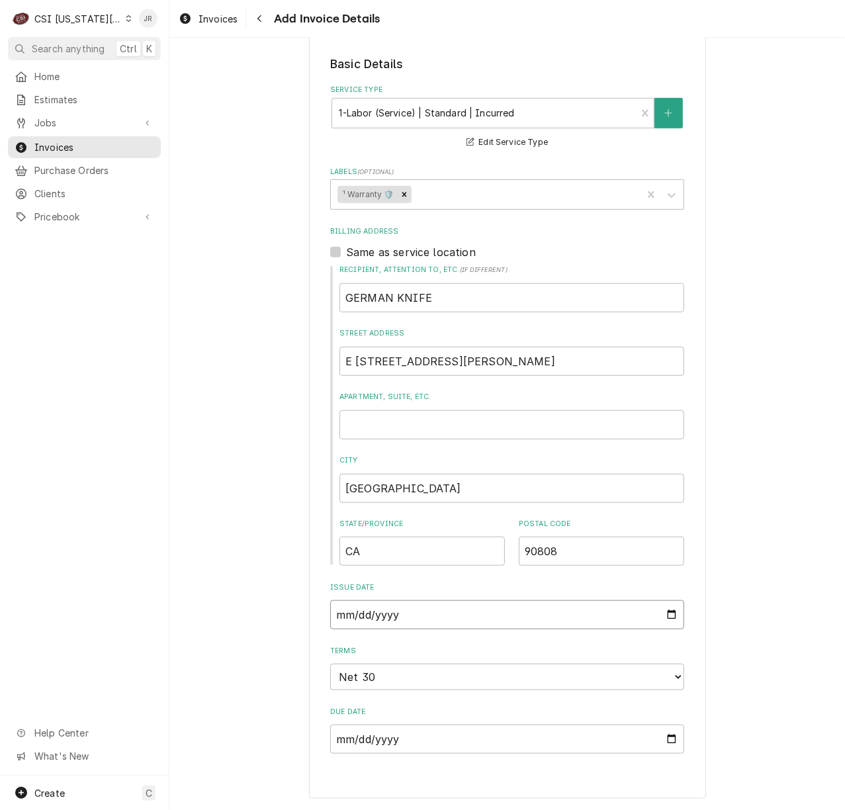
type input "[DATE]"
type textarea "x"
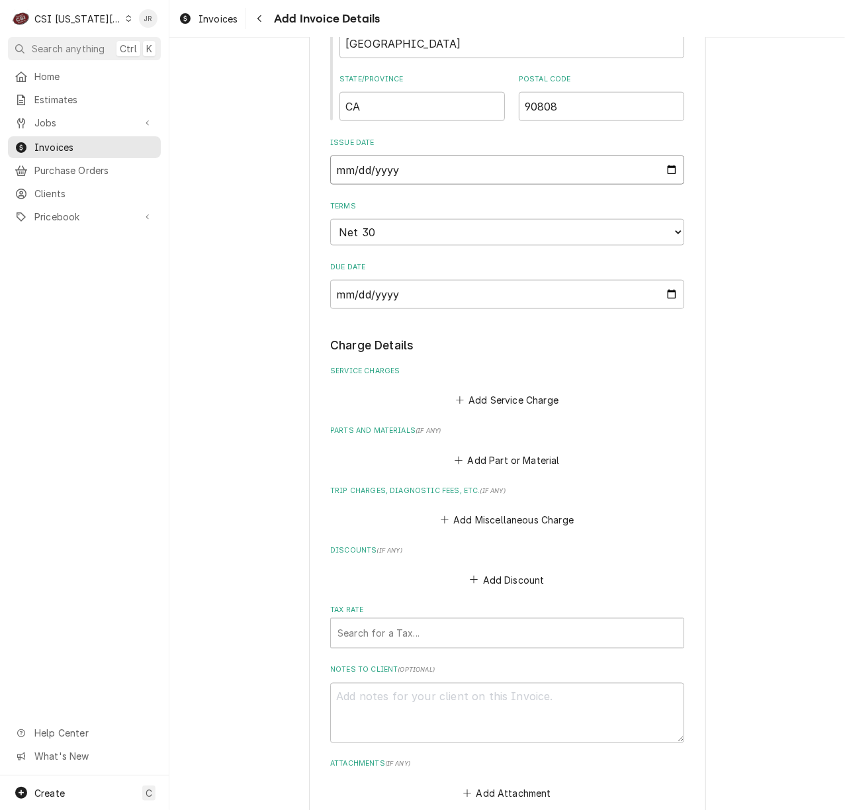
type input "[DATE]"
type textarea "x"
type input "[DATE]"
type textarea "x"
type input "0002-09-29"
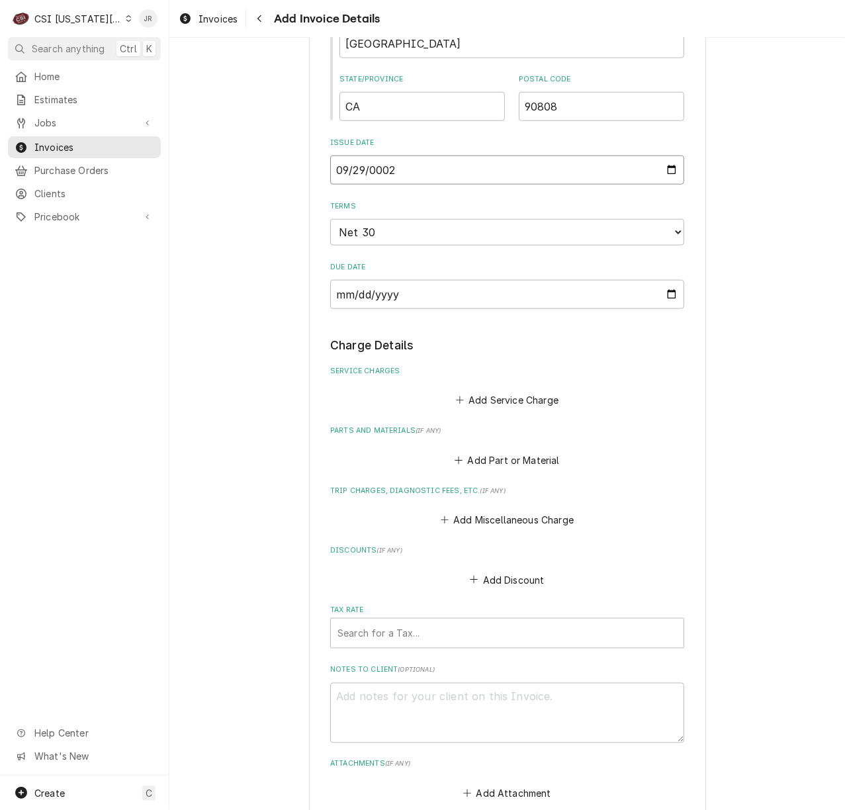
type textarea "x"
type input "0020-09-29"
type textarea "x"
type input "0202-09-29"
type textarea "x"
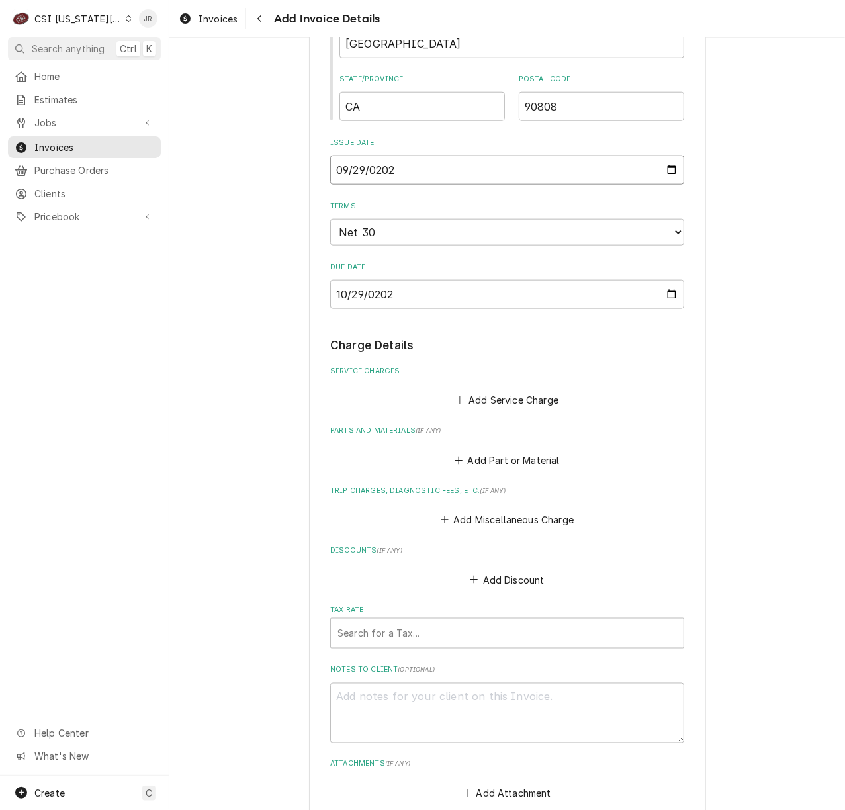
type input "[DATE]"
type textarea "x"
click at [504, 393] on button "Add Service Charge" at bounding box center [506, 400] width 107 height 19
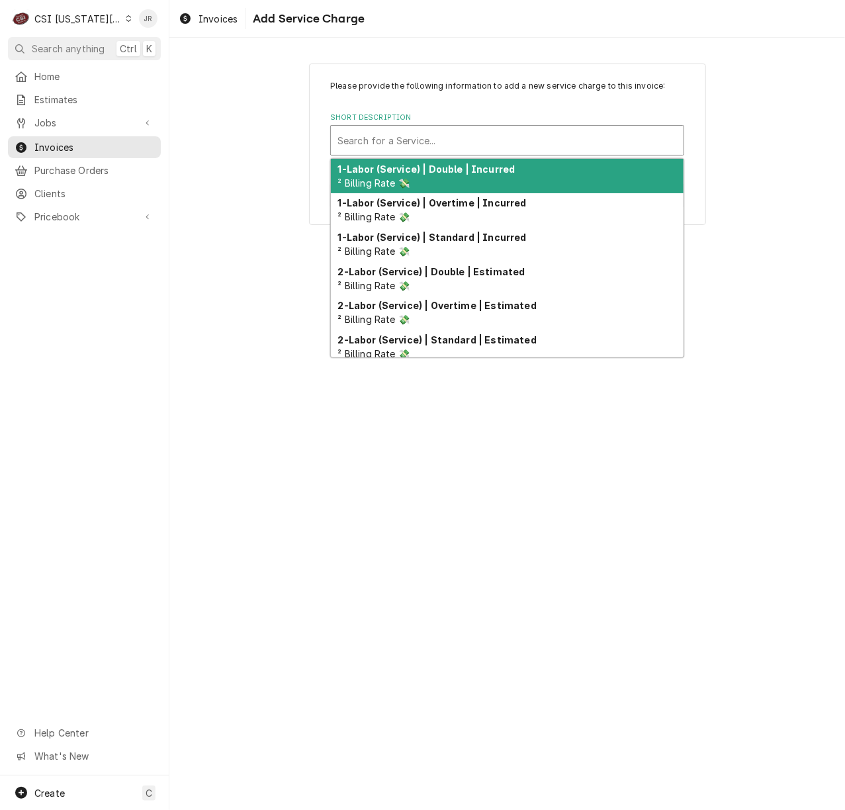
click at [405, 138] on div "Short Description" at bounding box center [506, 140] width 339 height 24
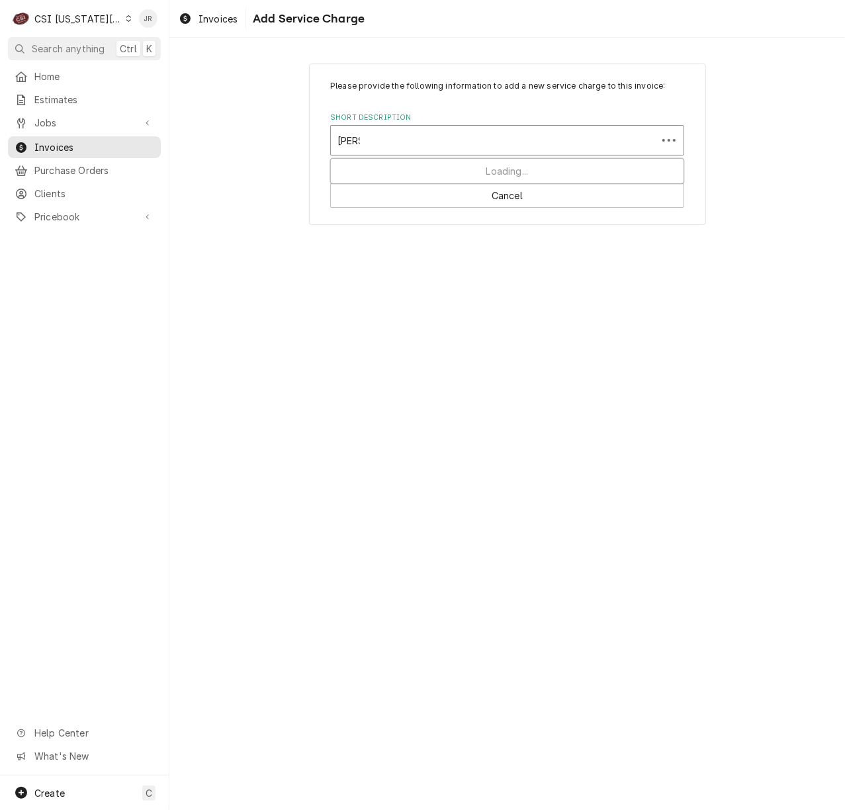
type input "stand"
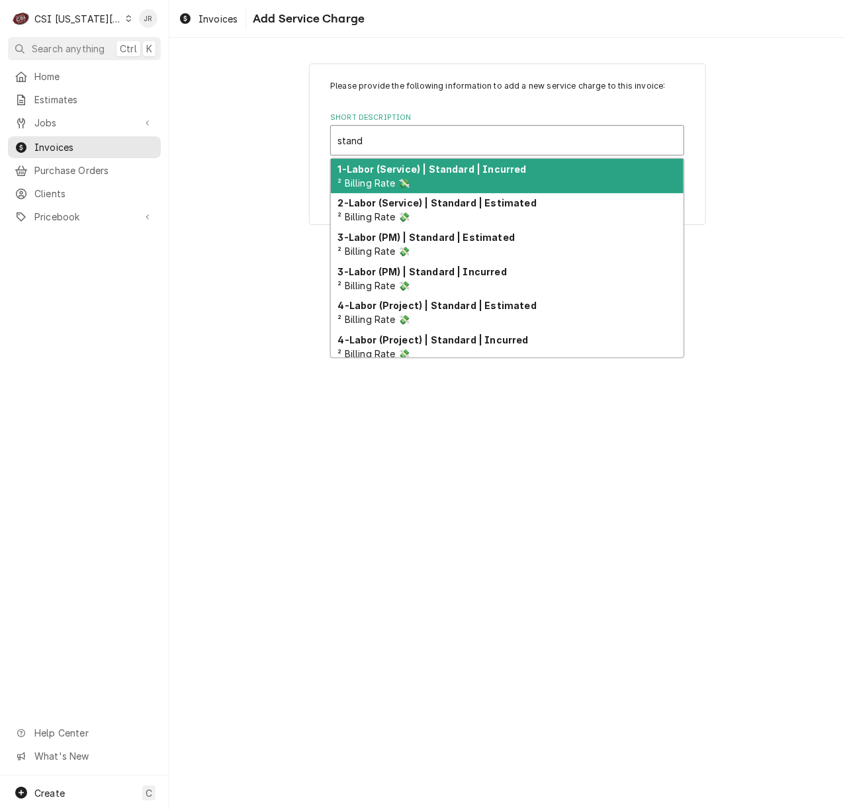
click at [506, 172] on strong "1-Labor (Service) | Standard | Incurred" at bounding box center [432, 168] width 189 height 11
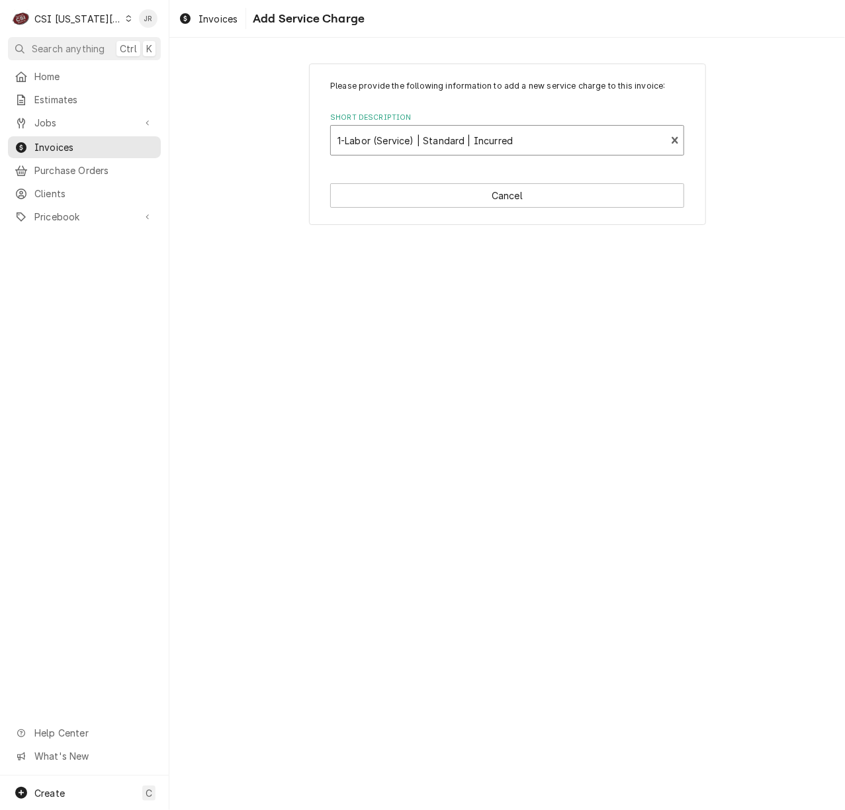
type textarea "x"
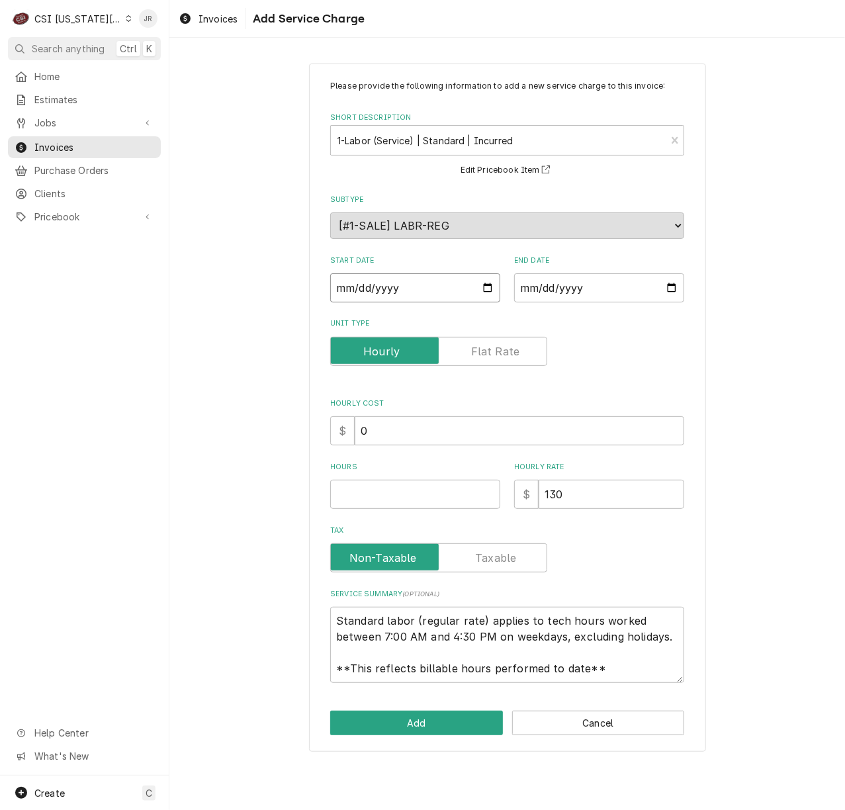
drag, startPoint x: 333, startPoint y: 294, endPoint x: 345, endPoint y: 291, distance: 12.2
click at [335, 294] on input "Start Date" at bounding box center [415, 287] width 170 height 29
type input "0002-09-26"
type textarea "x"
type input "0020-09-26"
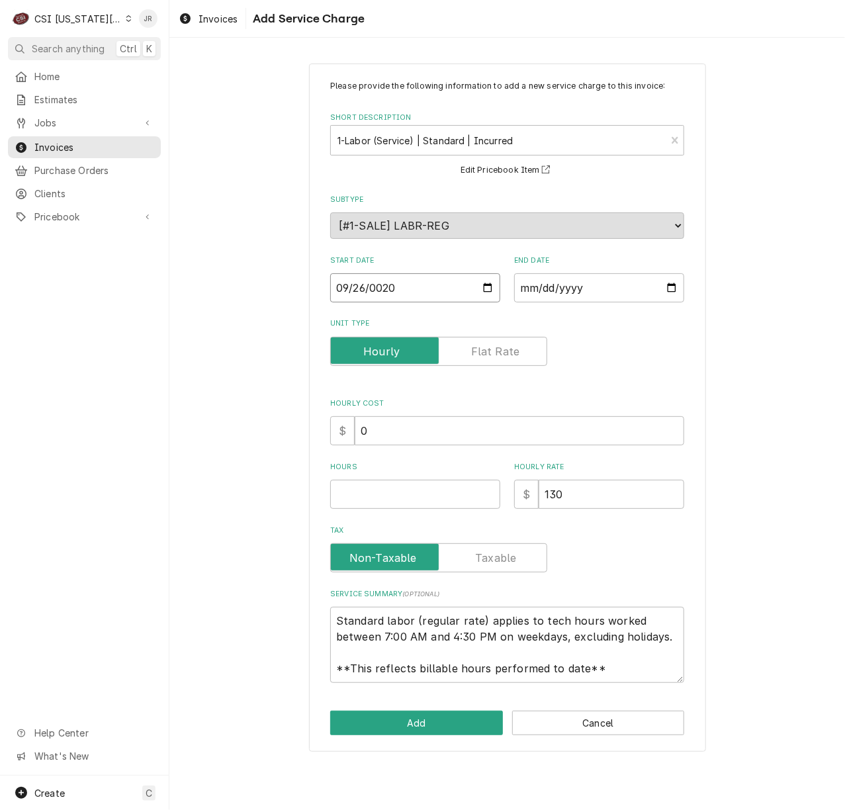
type textarea "x"
type input "0202-09-26"
type textarea "x"
type input "[DATE]"
type textarea "x"
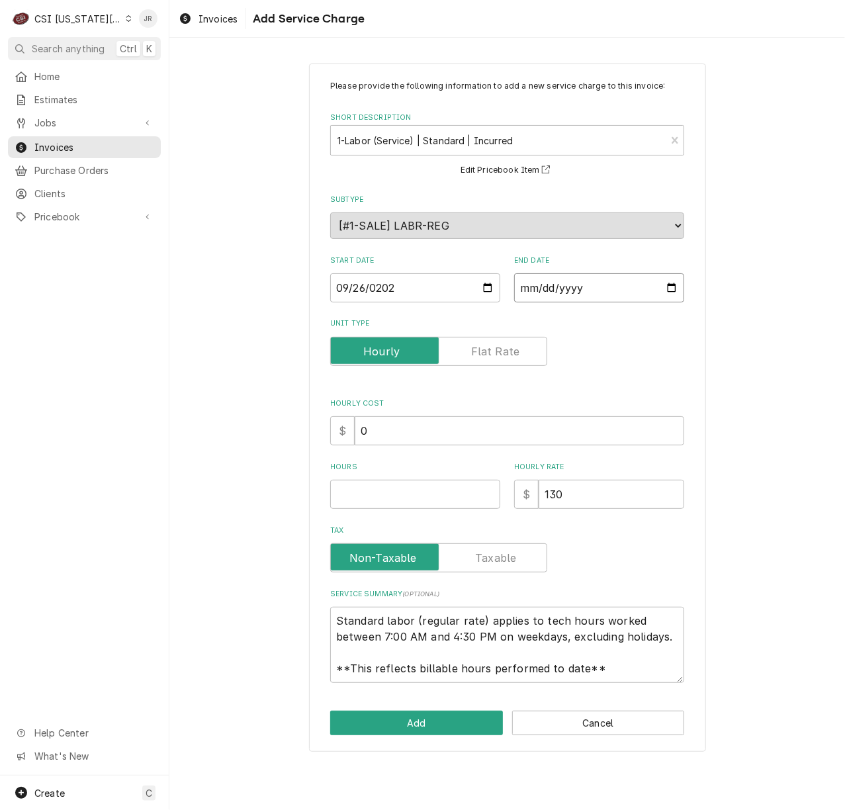
type input "0002-09-26"
type textarea "x"
type input "0020-09-26"
type textarea "x"
type input "0202-09-26"
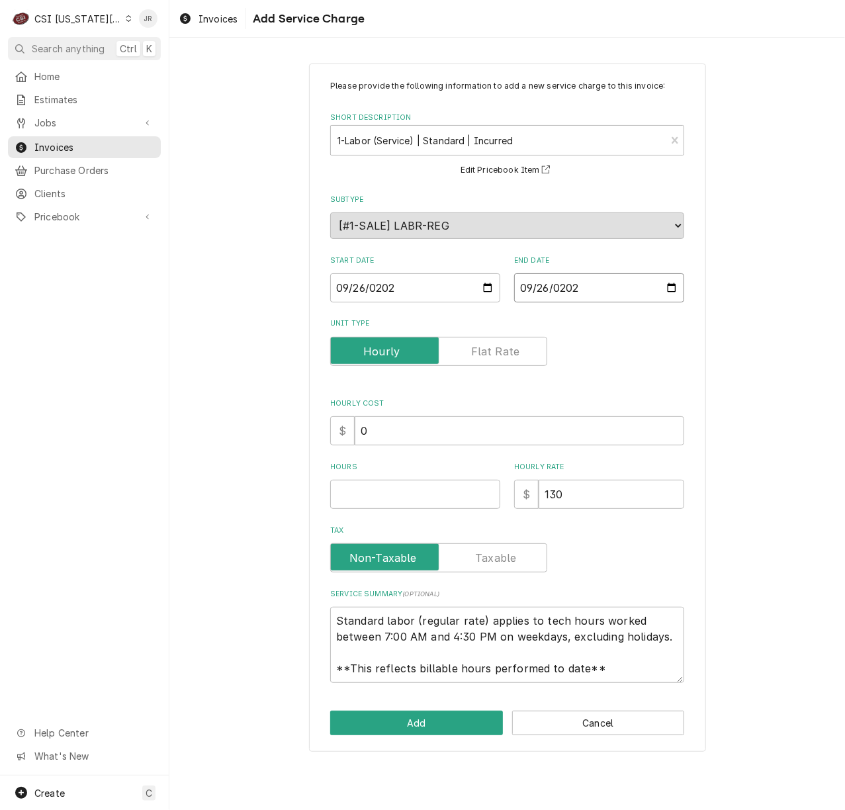
type textarea "x"
type input "[DATE]"
click at [357, 501] on input "Hours" at bounding box center [415, 494] width 170 height 29
type textarea "x"
type input "1"
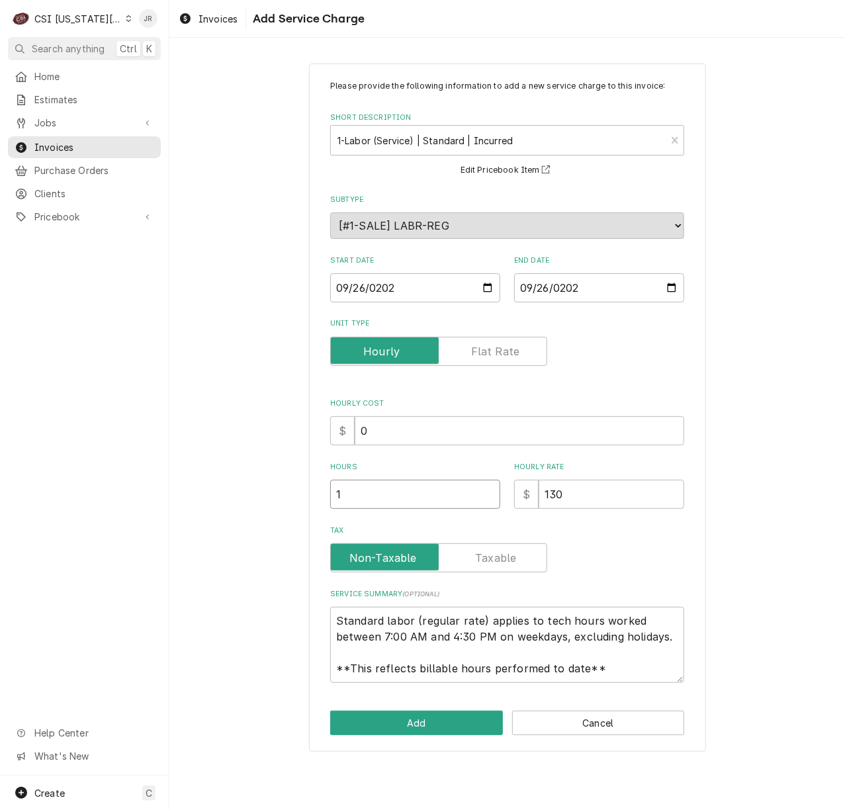
type textarea "x"
type input "1.5"
type textarea "x"
type input "1"
type textarea "x"
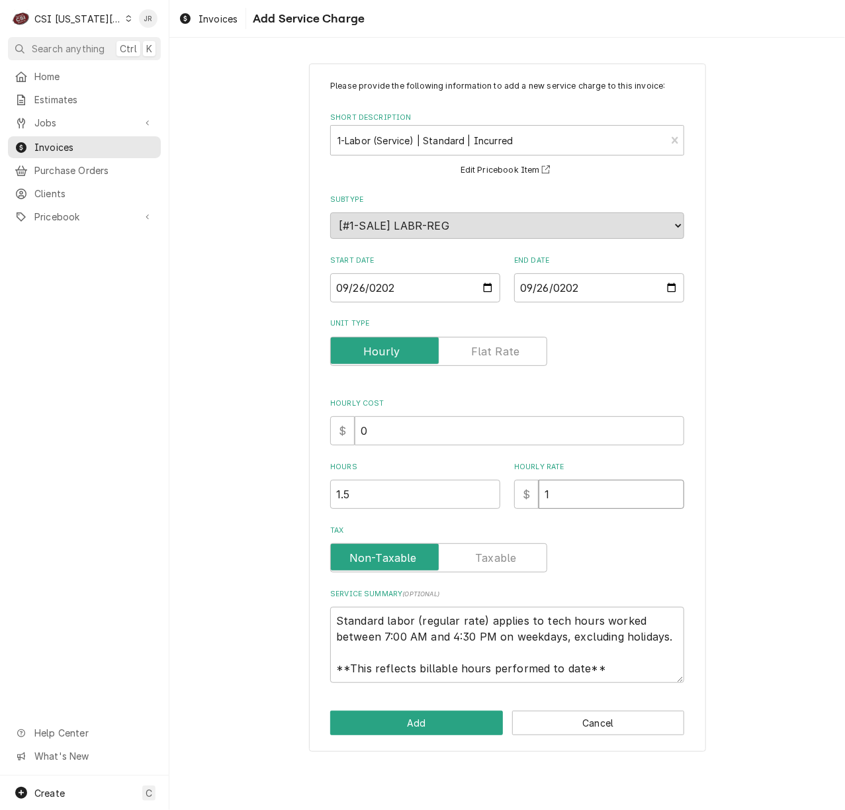
type input "12"
type textarea "x"
type input "120"
click at [427, 652] on textarea "Standard labor (regular rate) applies to tech hours worked between 7:00 AM and …" at bounding box center [507, 645] width 354 height 76
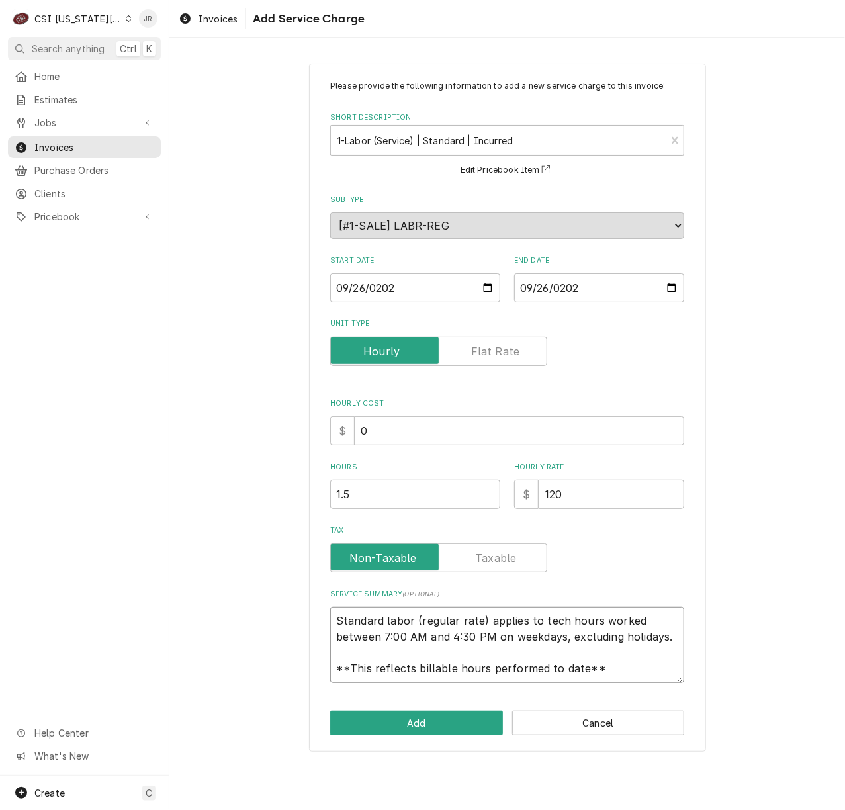
type textarea "x"
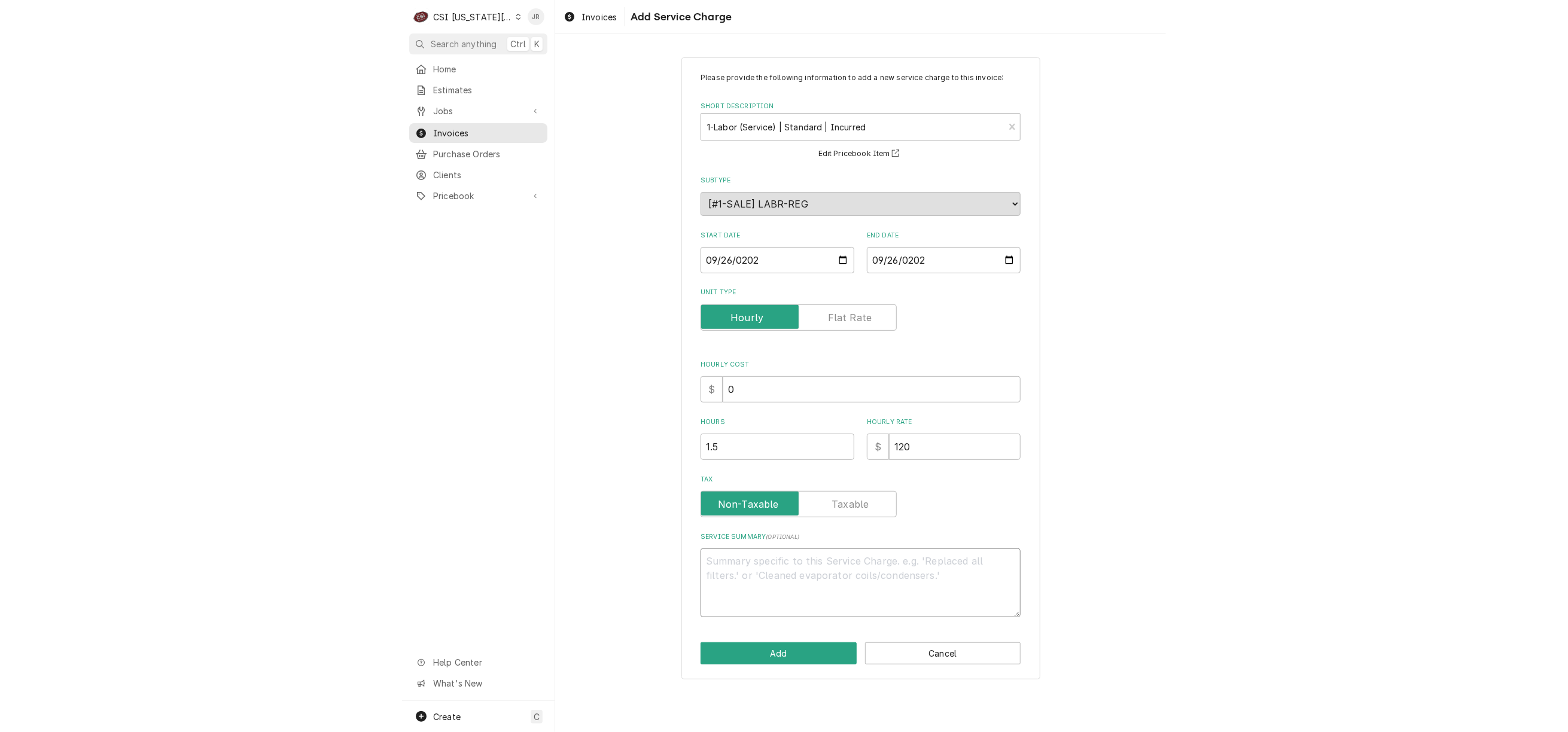
scroll to position [0, 0]
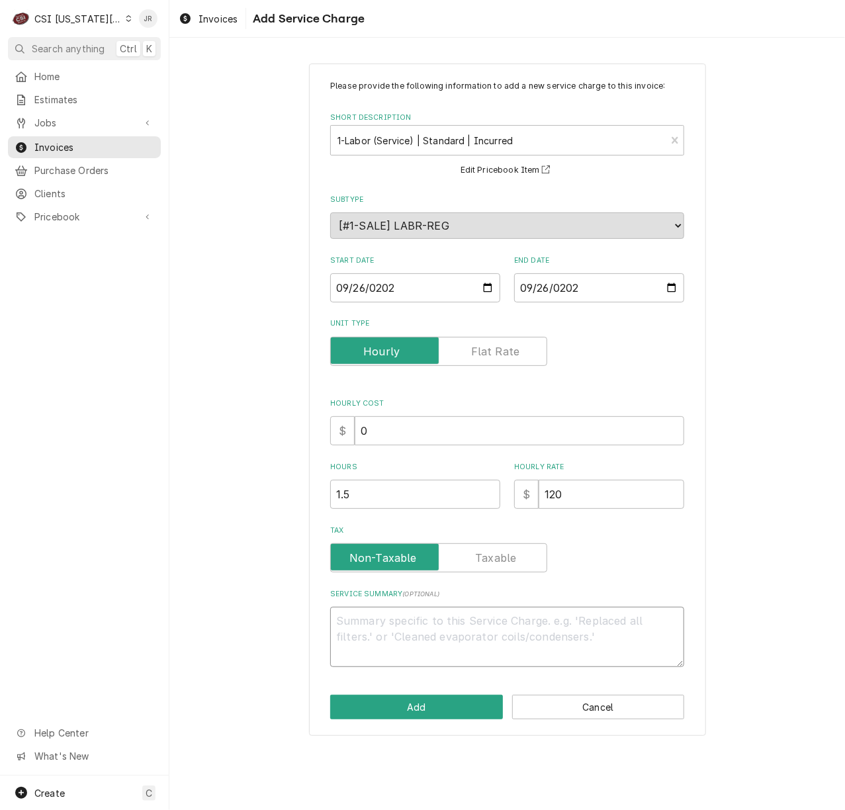
paste textarea ": RADIAnce Model: TARG-36G4B Serial: 16G4B2104 Arrived on site with MFG supplie…"
type textarea "x"
type textarea ": RADIAnce Model: TARG-36G4B Serial: 16G4B2104 Arrived on site with MFG supplie…"
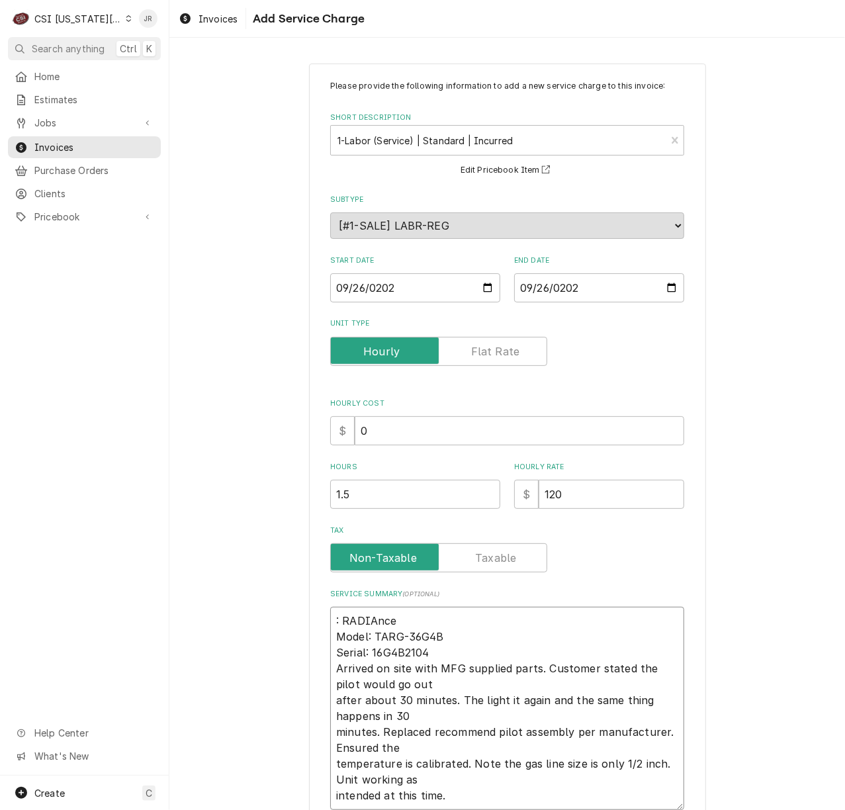
click at [552, 625] on textarea ": RADIAnce Model: TARG-36G4B Serial: 16G4B2104 Arrived on site with MFG supplie…" at bounding box center [507, 708] width 354 height 203
type textarea "x"
type textarea ": RADIAnce Model: TARG-36G4B Serial: 16G4B2104 Arrived on site with MFG supplie…"
type textarea "x"
type textarea ": RADIAnce Model: TARG-36G4B Serial: 16G4B2104 Arrived on site with MFG supplie…"
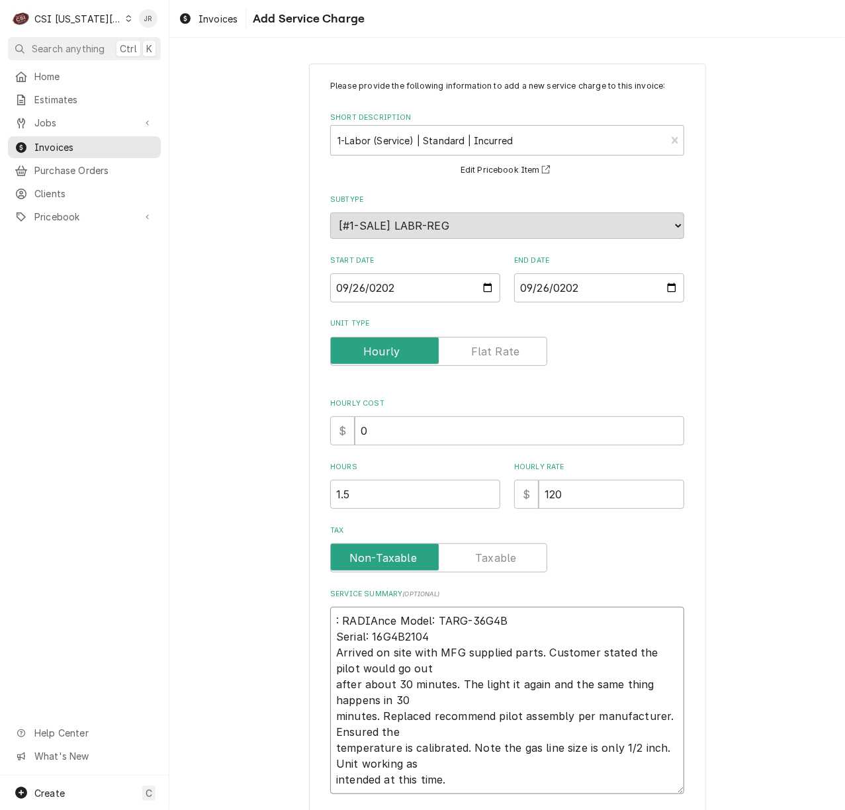
type textarea "x"
type textarea ": RADIAnce Model: TARG-36G4B Serial: 16G4B2104 Arrived on site with MFG supplie…"
type textarea "x"
type textarea "RADIAnce Model: TARG-36G4B Serial: 16G4B2104 Arrived on site with MFG supplied …"
type textarea "x"
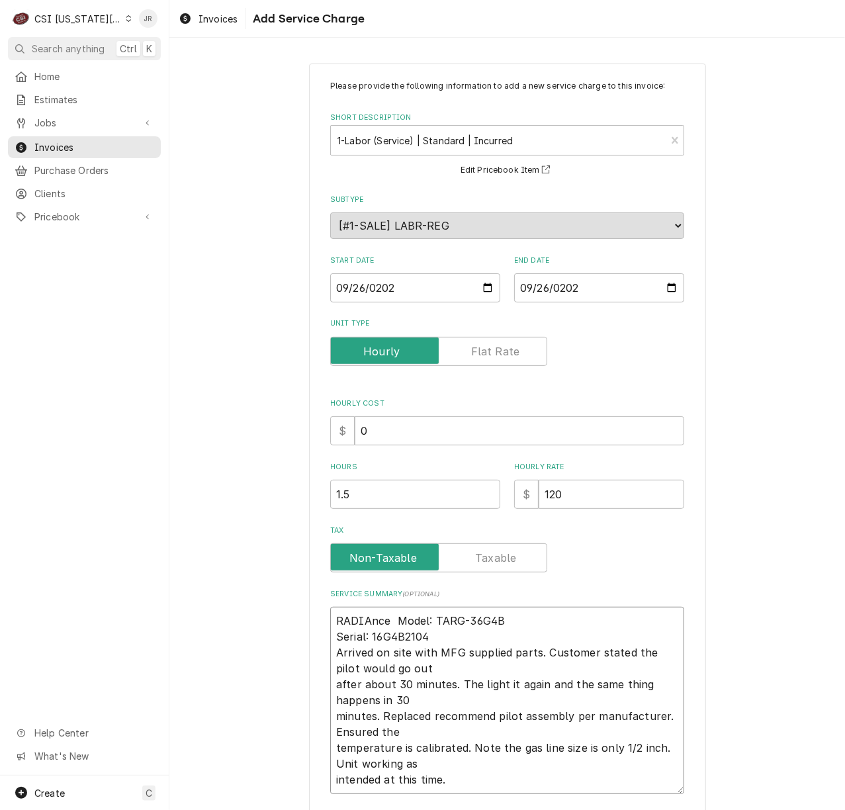
type textarea "RADIAnce Model: TARG-36G4B Serial: 16G4B2104 Arrived on site with MFG supplied …"
type textarea "x"
type textarea "RADIAnce / Model: TARG-36G4B Serial: 16G4B2104 Arrived on site with MFG supplie…"
type textarea "x"
type textarea "RADIAnce / Model: TARG-36G4B Serial: 16G4B2104 Arrived on site with MFG supplie…"
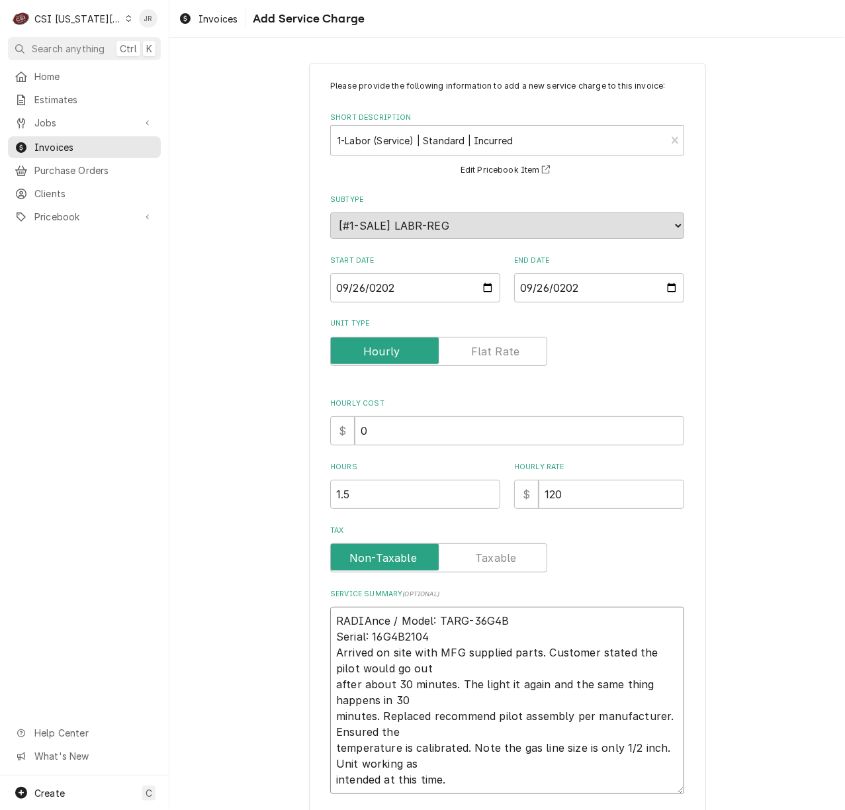
type textarea "x"
type textarea "RADIAnce / Model: TARG-36G4B / Serial: 16G4B2104 Arrived on site with MFG suppl…"
type textarea "x"
type textarea "RADIAnce / Model: TARG-36G4B / Serial: 16G4B2104 Arrived on site with MFG suppl…"
type textarea "x"
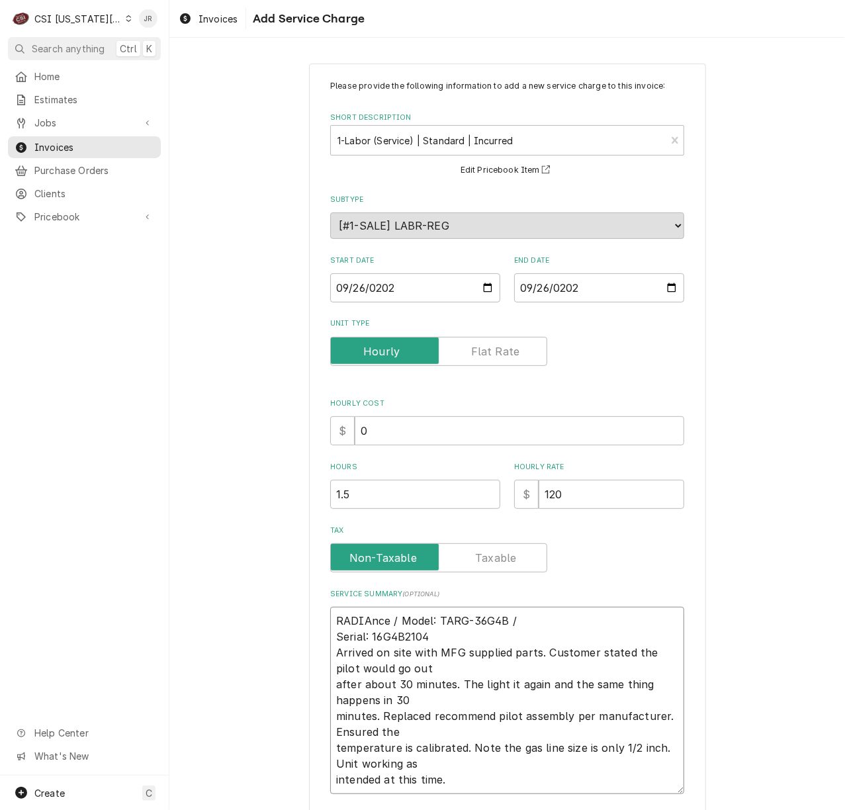
type textarea "RADIAnce / Model: TARG-36G4B / Serial: 16G4B2104 Arrived on site with MFG suppl…"
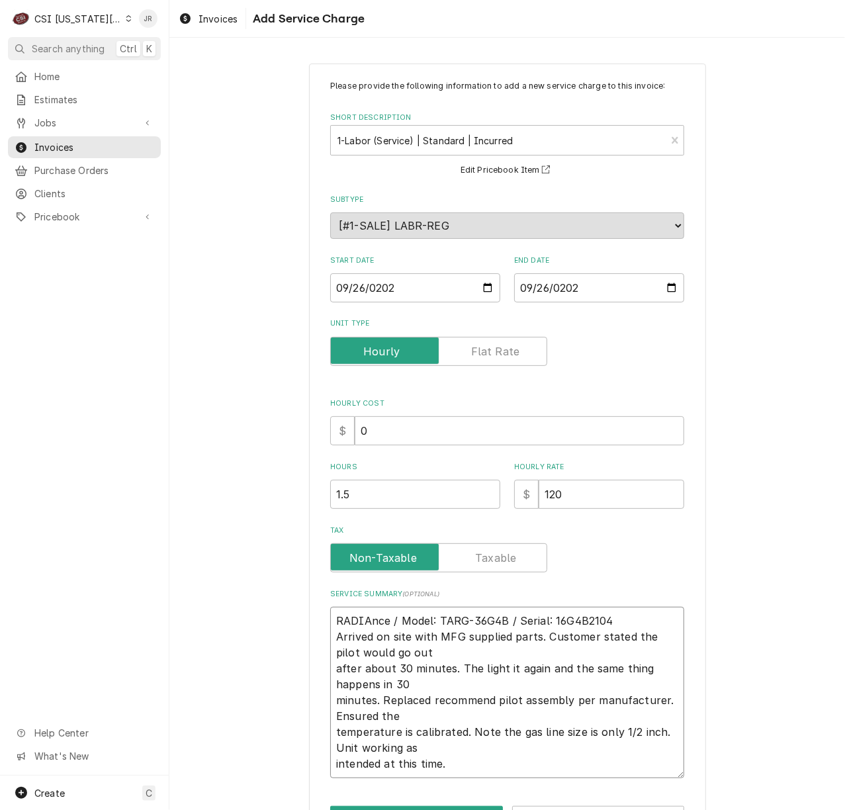
type textarea "x"
type textarea "RADIAnce / Model: TARG-36G4B / Serial: 16G4B2104 Arrived on site with MFG suppl…"
type textarea "x"
type textarea "RADIAnce / Model: TARG-36G4B / Serial: 16G4B2104 Arrived on site with MFG suppl…"
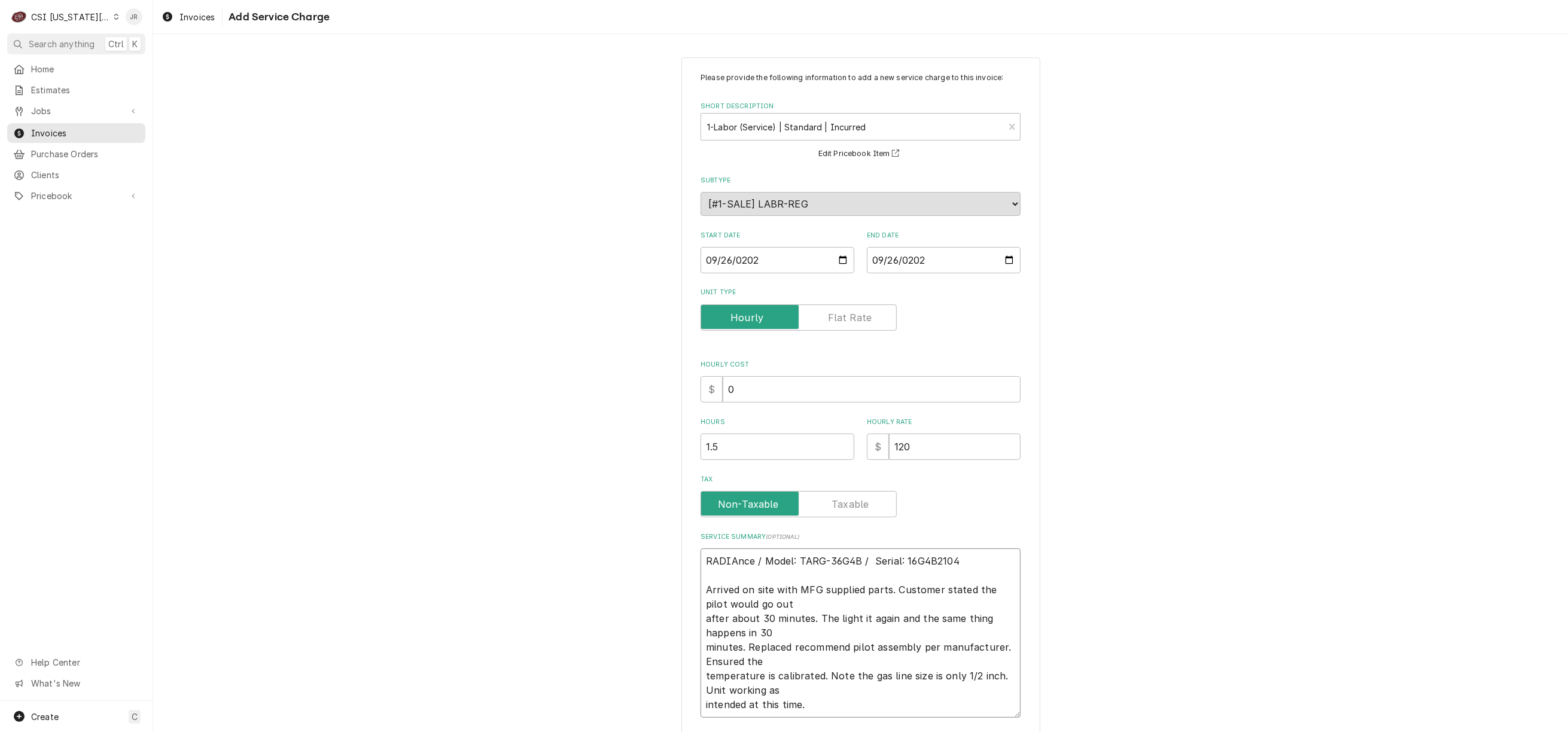
click at [763, 611] on textarea "RADIAnce / Model: TARG-36G4B / Serial: 16G4B2104 Arrived on site with MFG suppl…" at bounding box center [861, 633] width 320 height 169
click at [763, 604] on textarea "RADIAnce / Model: TARG-36G4B / Serial: 16G4B2104 Arrived on site with MFG suppl…" at bounding box center [861, 633] width 320 height 169
type textarea "x"
type textarea "RADIAnce / Model: TARG-36G4B / Serial: 16G4B2104 Arrived on site with MFG suppl…"
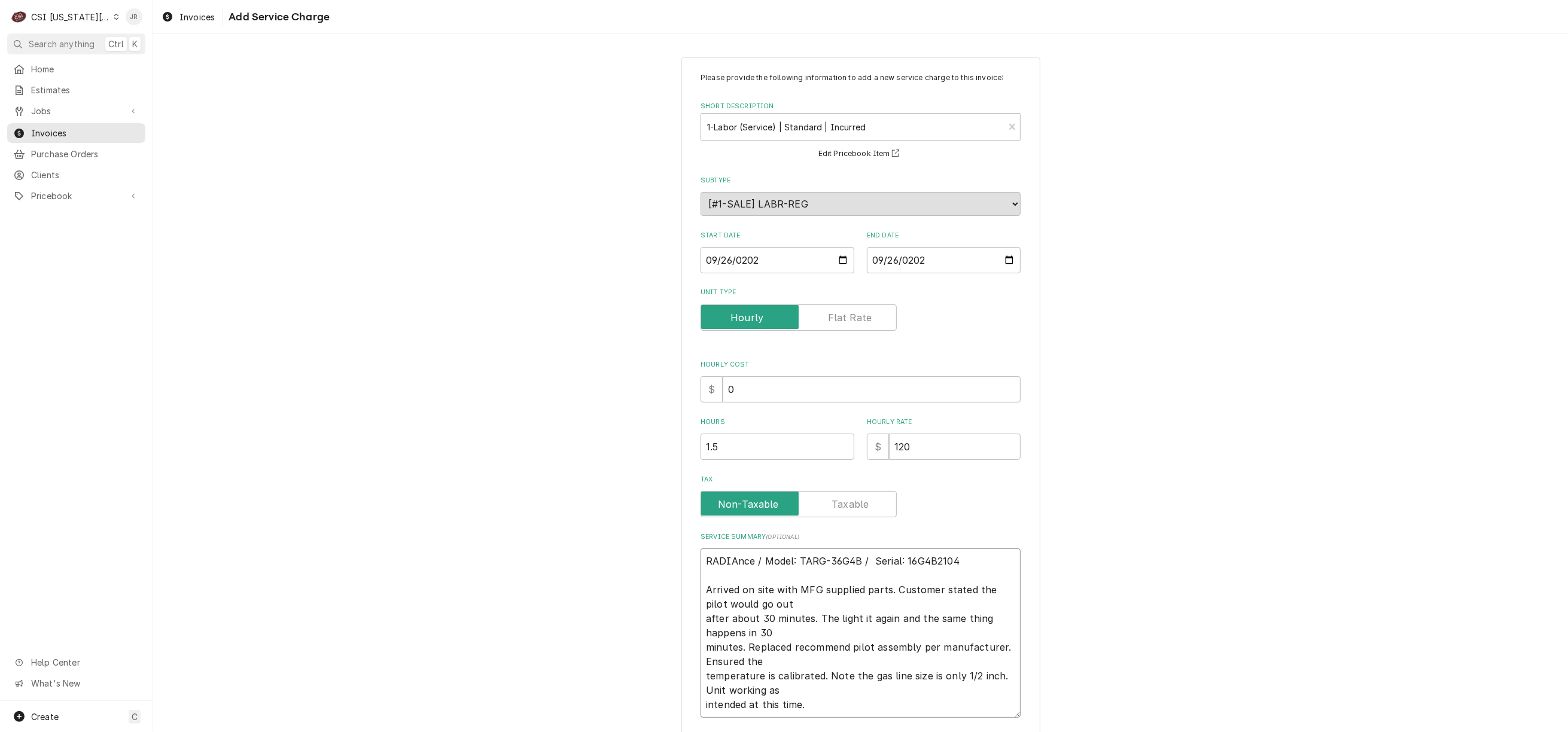
type textarea "x"
type textarea "RADIAnce / Model: TARG-36G4B / Serial: 16G4B2104 Arrived on site with MFG suppl…"
type textarea "x"
type textarea "RADIAnce / Model: TARG-36G4B / Serial: 16G4B2104 Arrived on site with MFG suppl…"
type textarea "x"
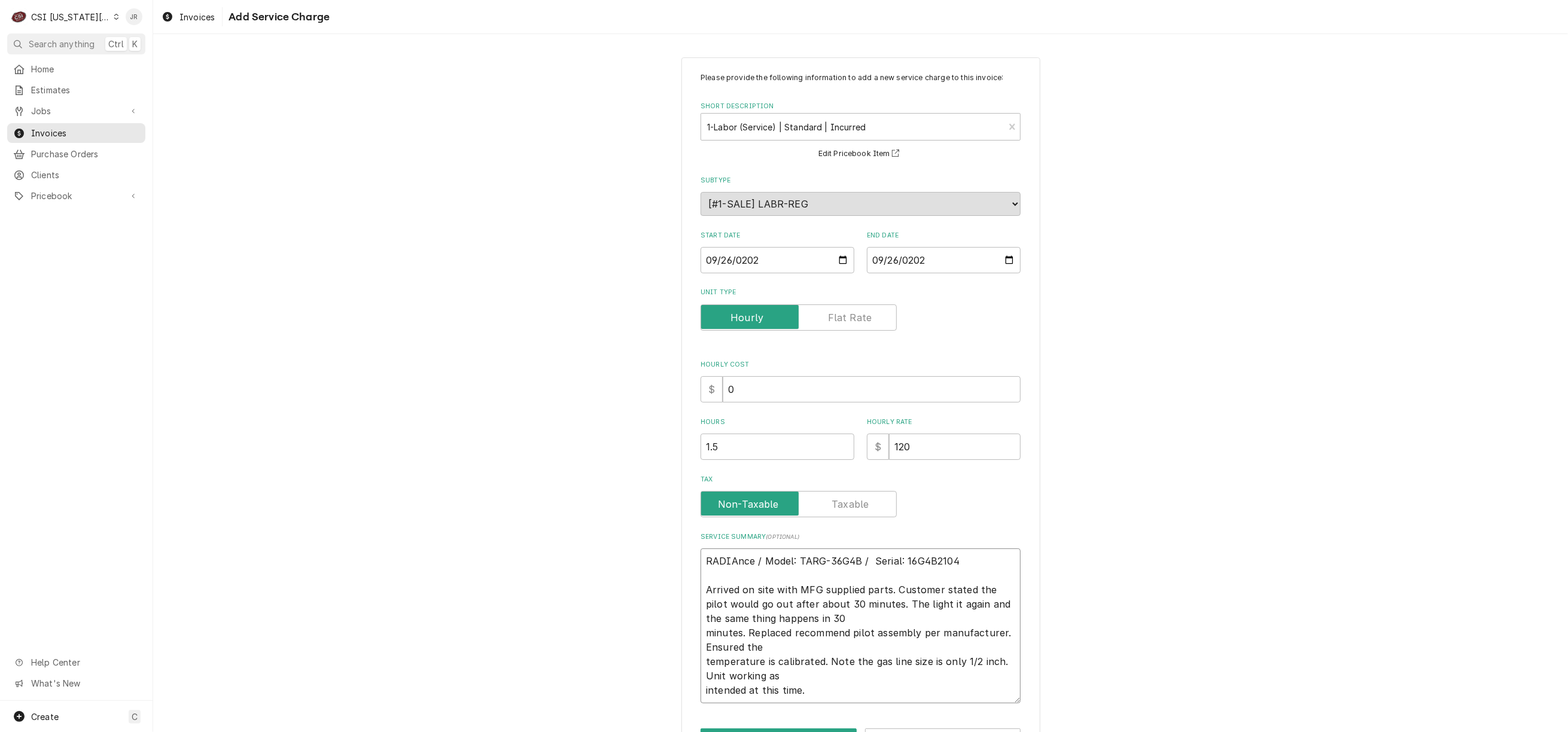
type textarea "RADIAnce / Model: TARG-36G4B / Serial: 16G4B2104 Arrived on site with MFG suppl…"
type textarea "x"
type textarea "RADIAnce / Model: TARG-36G4B / Serial: 16G4B2104 Arrived on site with MFG suppl…"
type textarea "x"
type textarea "RADIAnce / Model: TARG-36G4B / Serial: 16G4B2104 Arrived on site with MFG suppl…"
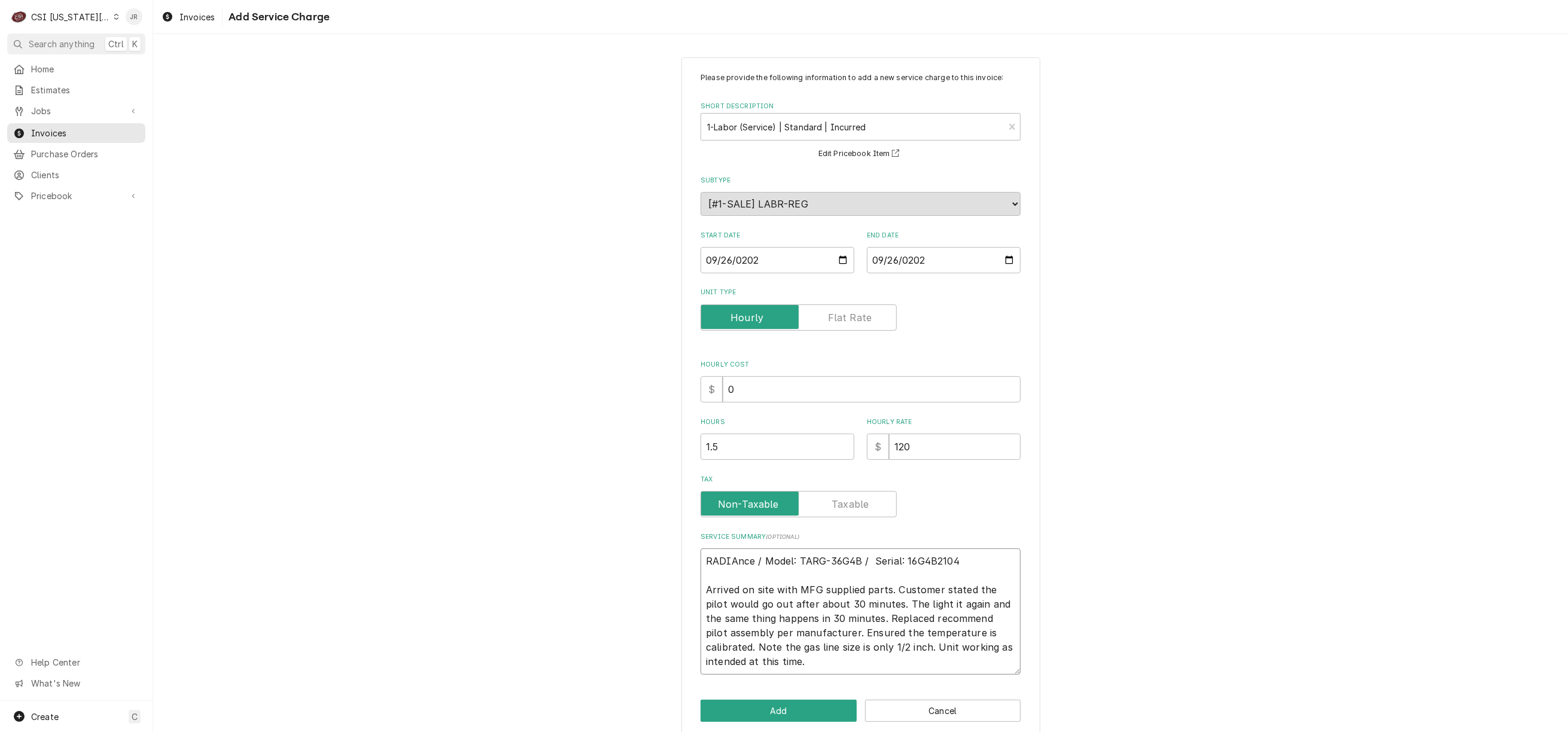
type textarea "x"
type textarea "RADIAnce / Model: TARG-36G4B / Serial: 16G4B2104 Arrived on site with MFG suppl…"
type textarea "x"
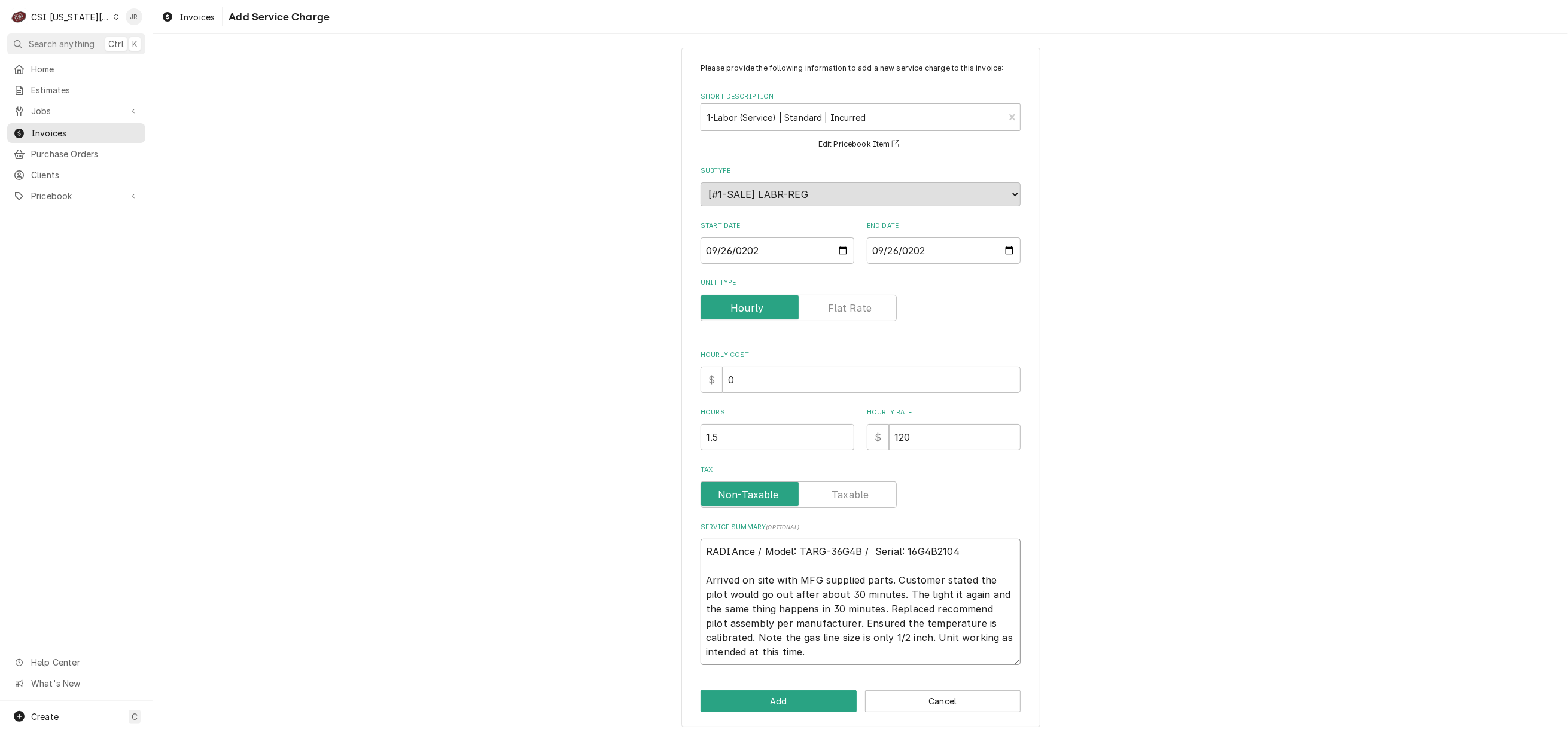
scroll to position [15, 0]
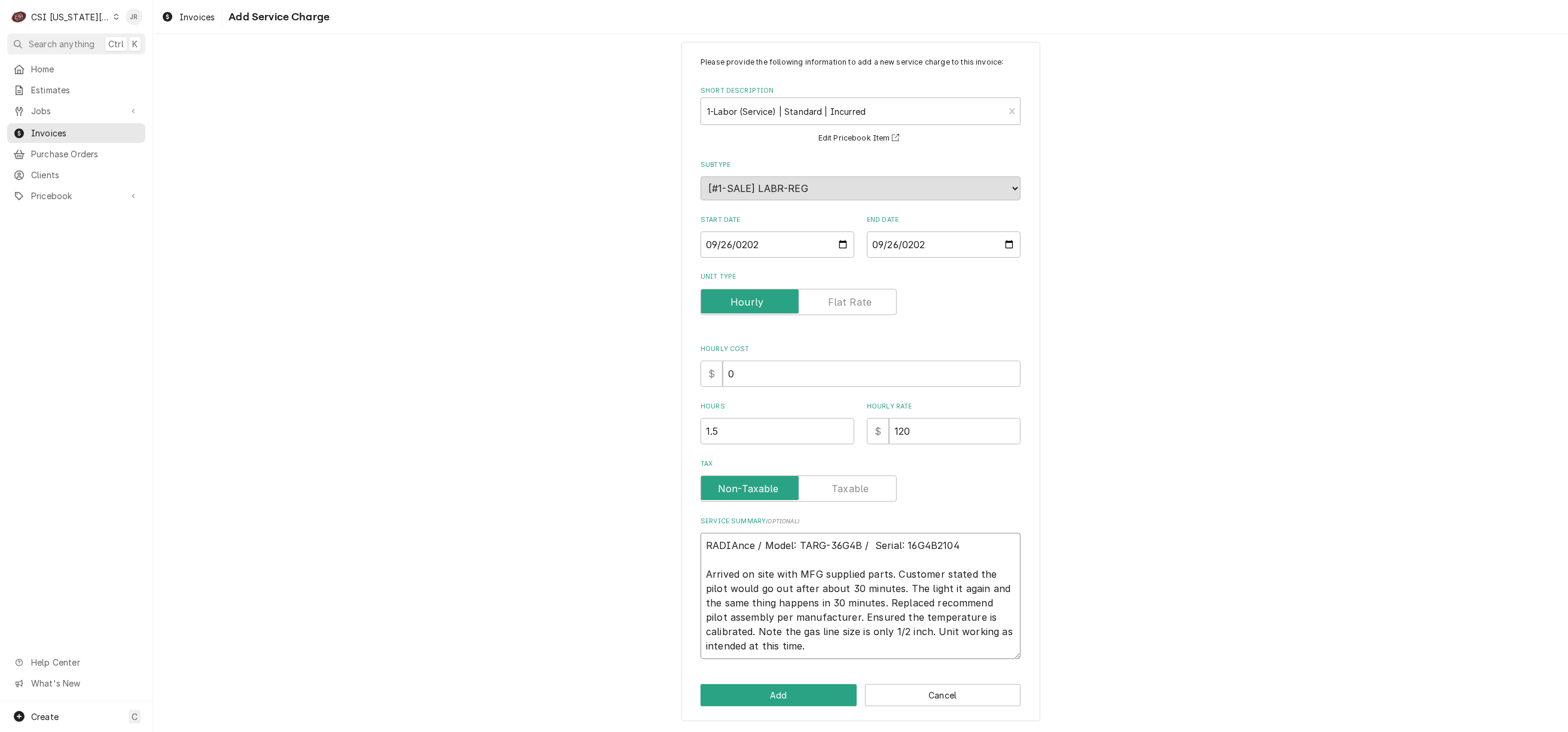
type textarea "RADIAnce / Model: TARG-36G4B / Serial: 16G4B2104 Arrived on site with MFG suppl…"
click at [763, 682] on div "Please provide the following information to add a new service charge to this in…" at bounding box center [861, 381] width 359 height 680
click at [763, 690] on button "Add" at bounding box center [779, 695] width 156 height 22
type textarea "x"
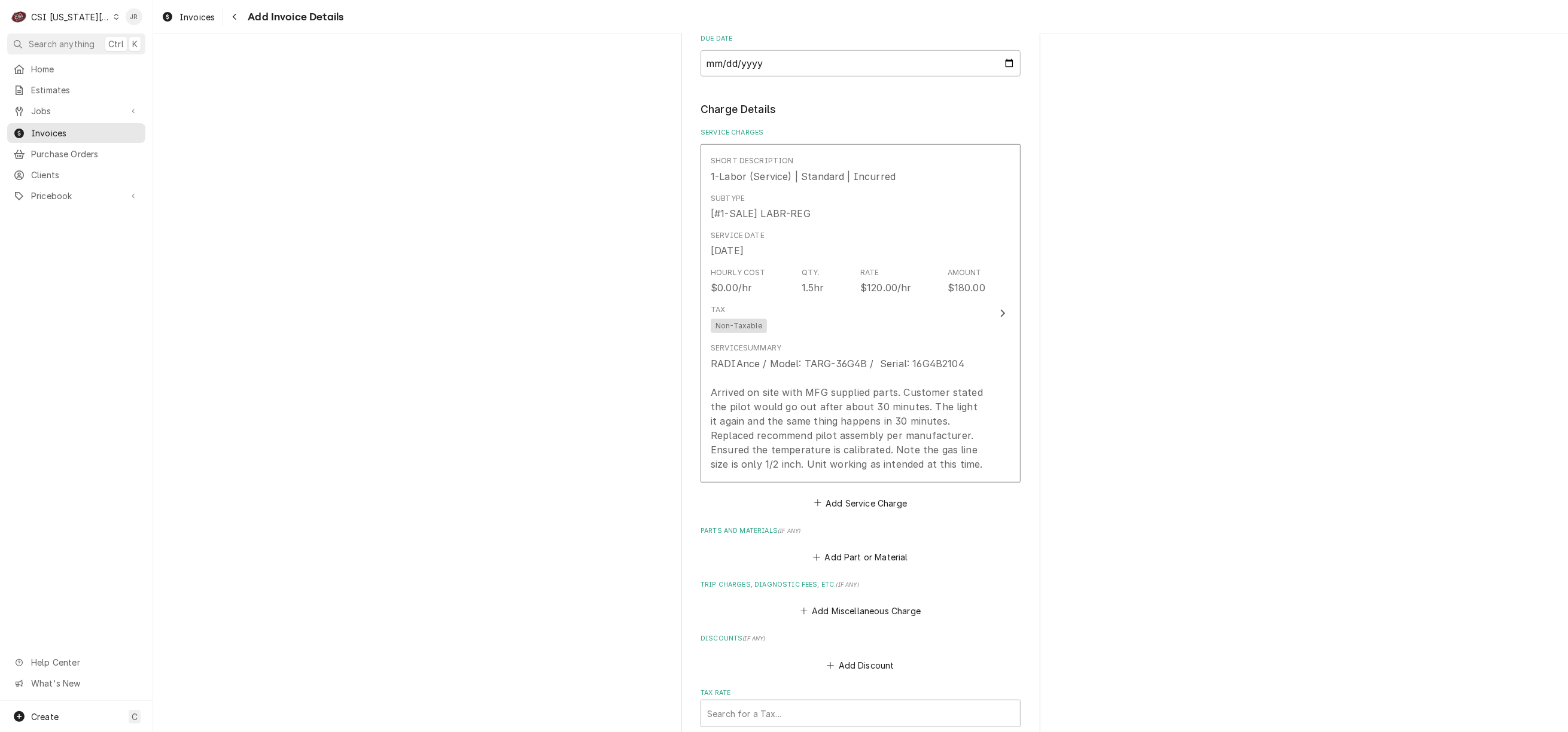
scroll to position [1102, 0]
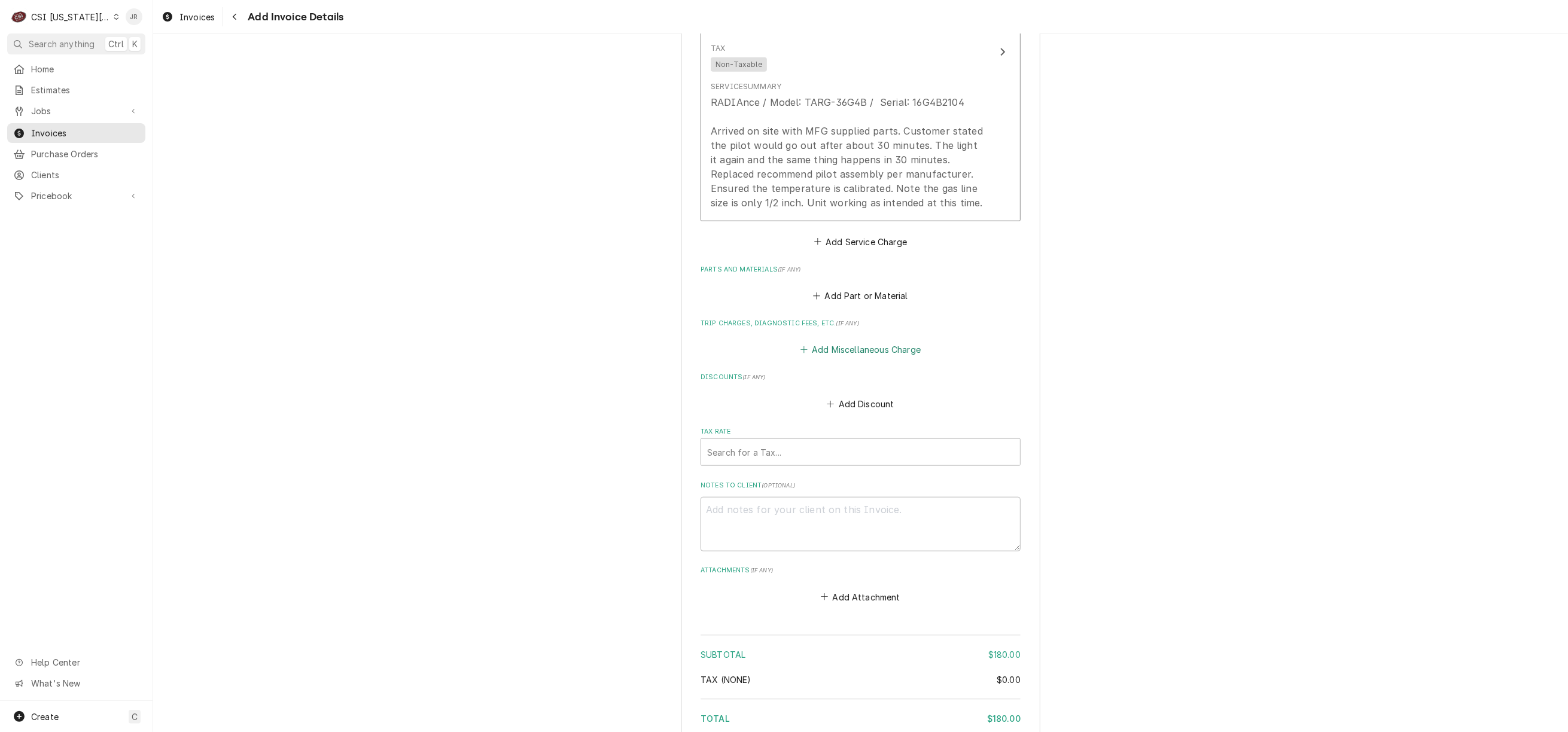
click at [763, 352] on button "Add Miscellaneous Charge" at bounding box center [861, 350] width 125 height 17
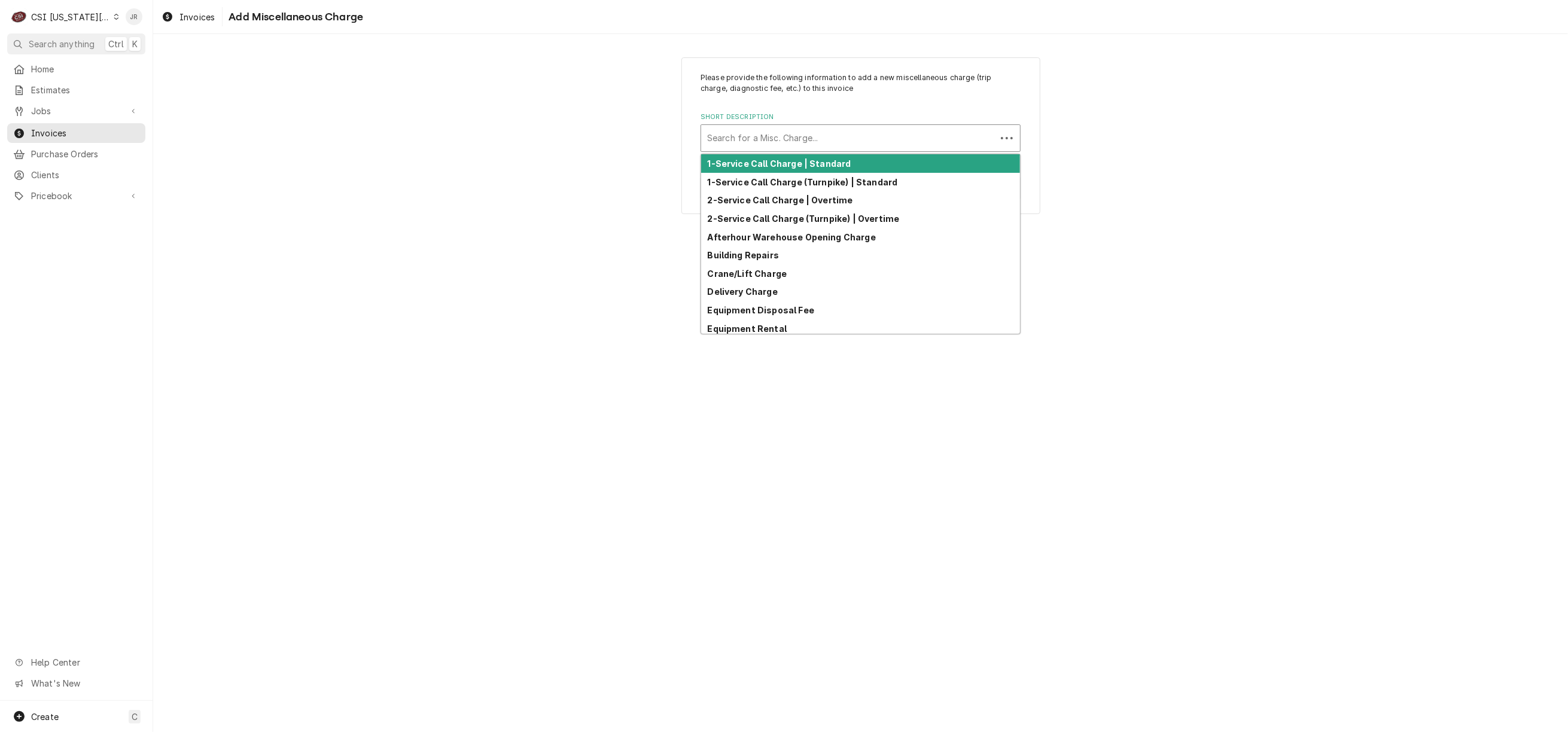
click at [763, 133] on div "Short Description" at bounding box center [848, 138] width 283 height 22
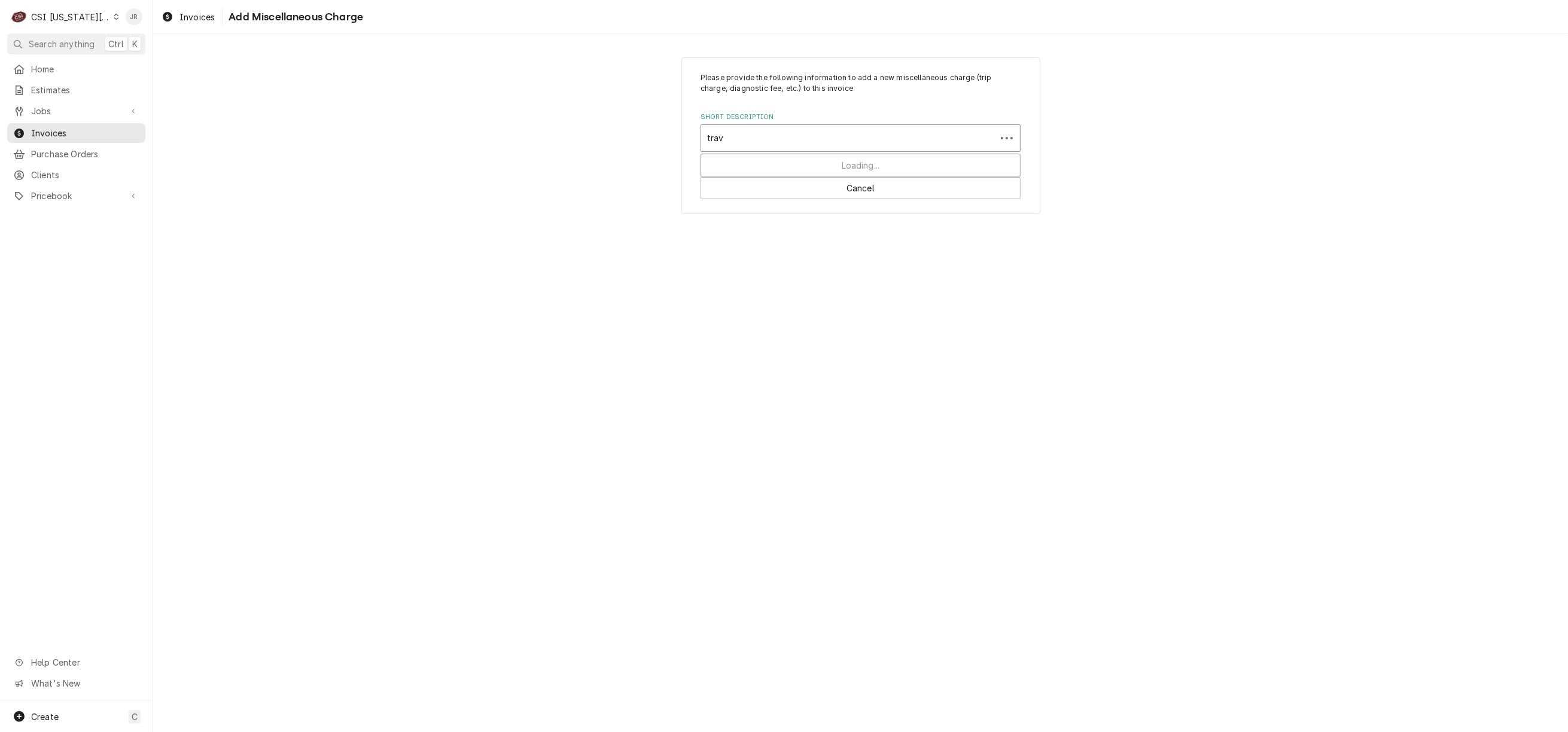
type input "trave"
click at [763, 164] on div "Travel Charge" at bounding box center [860, 164] width 319 height 19
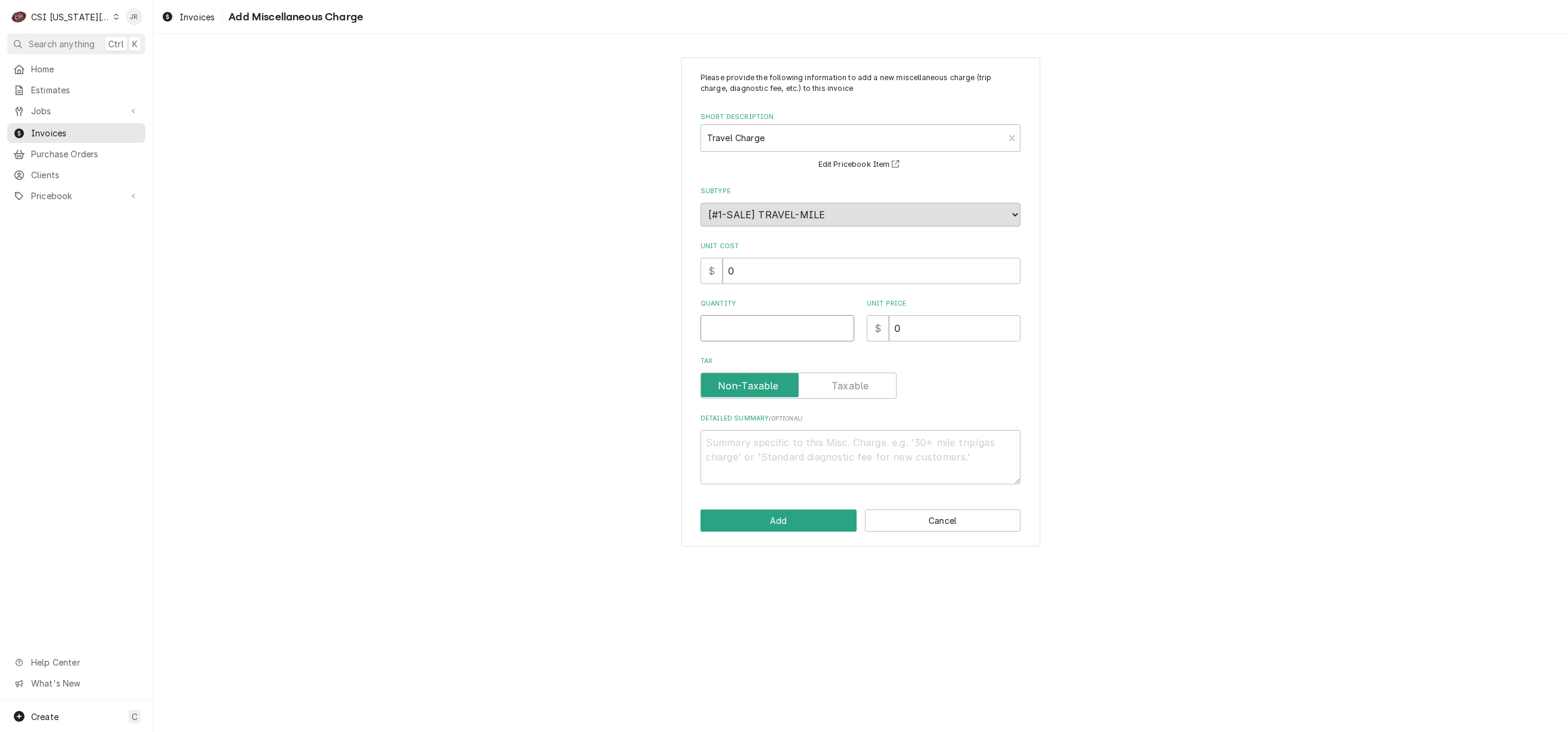
click at [763, 336] on input "Quantity" at bounding box center [778, 328] width 154 height 26
click at [763, 340] on input "Quantity" at bounding box center [778, 328] width 154 height 26
type textarea "x"
type input "1"
drag, startPoint x: 943, startPoint y: 325, endPoint x: 706, endPoint y: 305, distance: 237.8
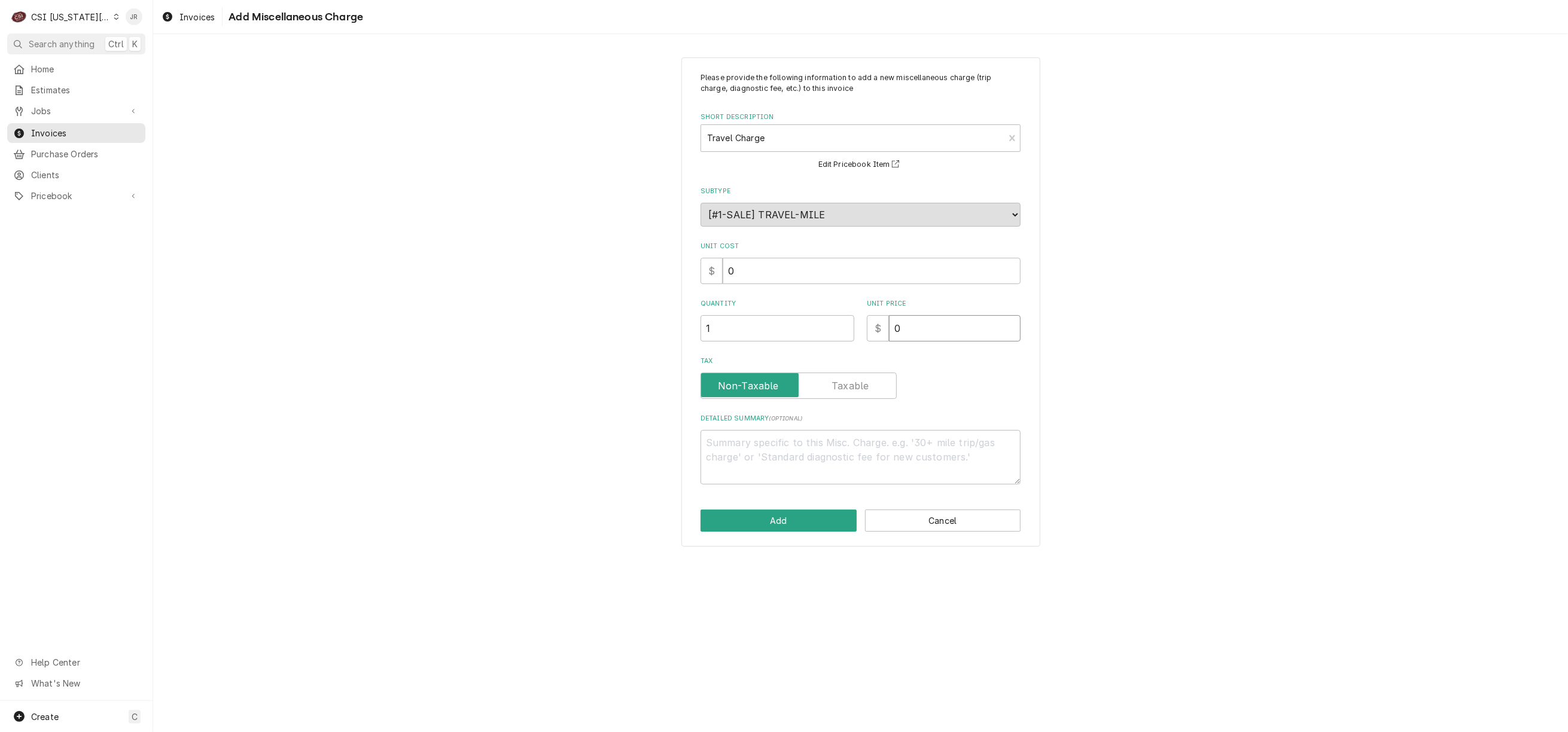
click at [706, 305] on div "Quantity 1 Unit Price $ 0" at bounding box center [861, 320] width 320 height 42
type textarea "x"
type input "1"
type textarea "x"
type input "12"
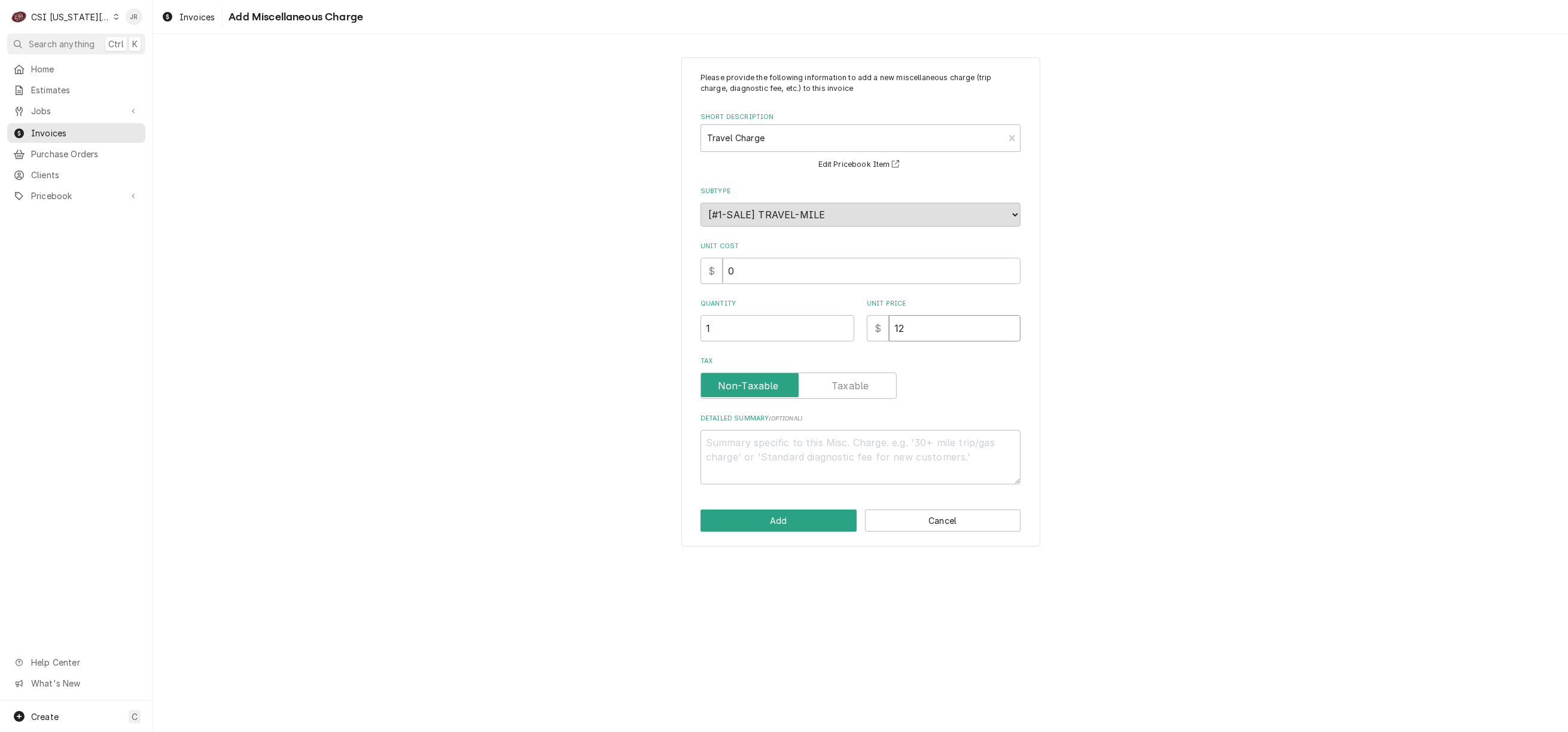
type textarea "x"
type input "120"
click at [763, 524] on button "Add" at bounding box center [779, 521] width 156 height 22
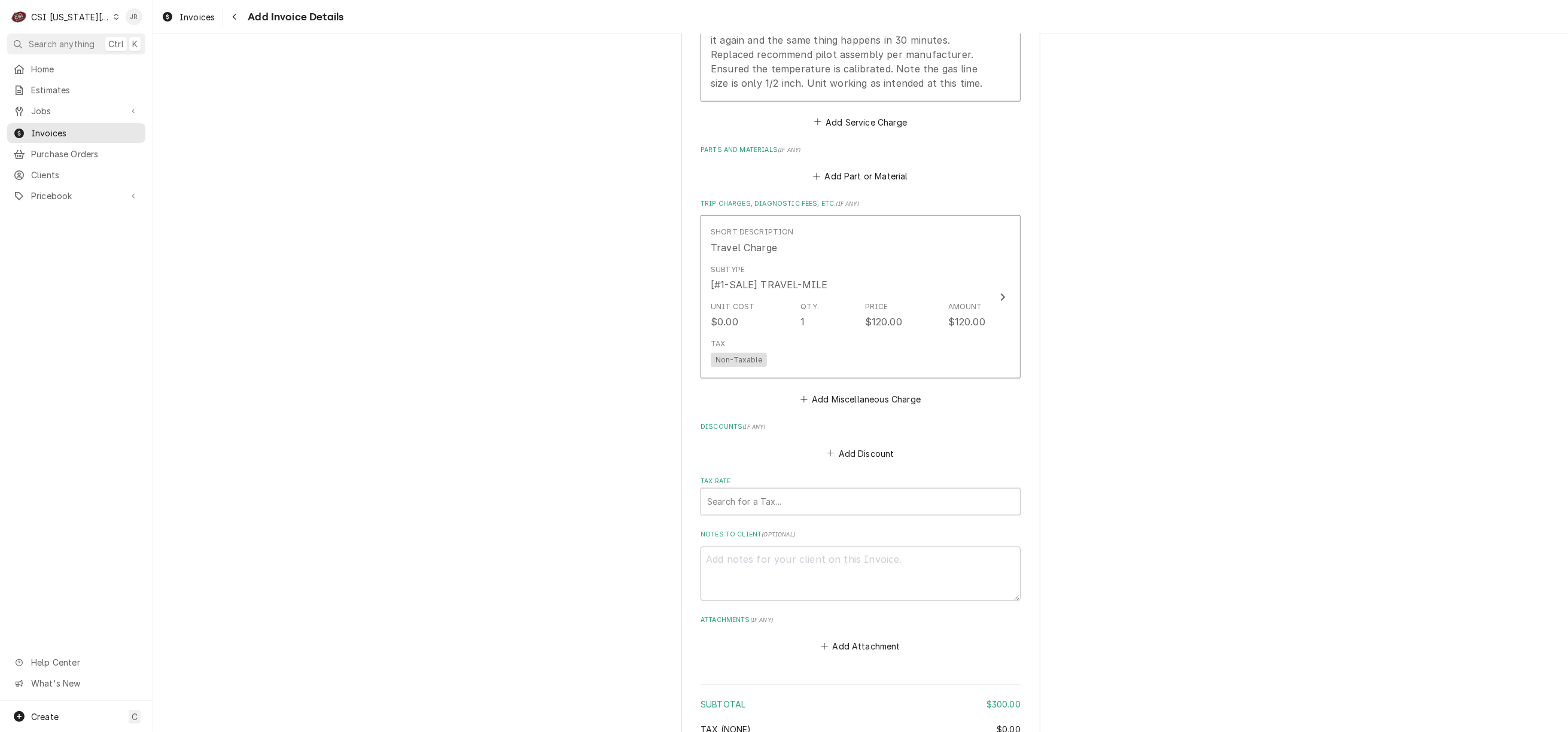
scroll to position [1364, 0]
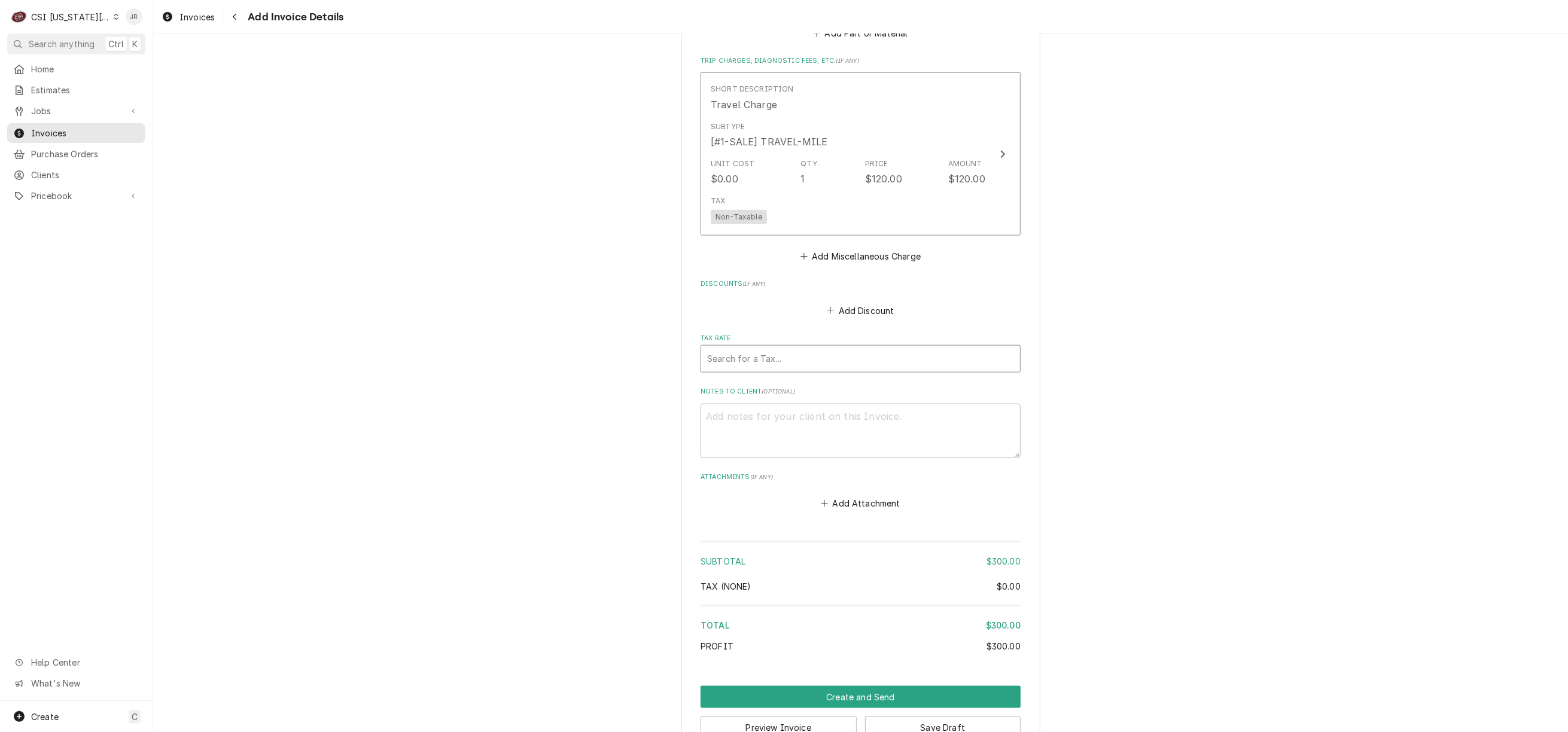
click at [750, 357] on div "Tax Rate" at bounding box center [860, 359] width 307 height 22
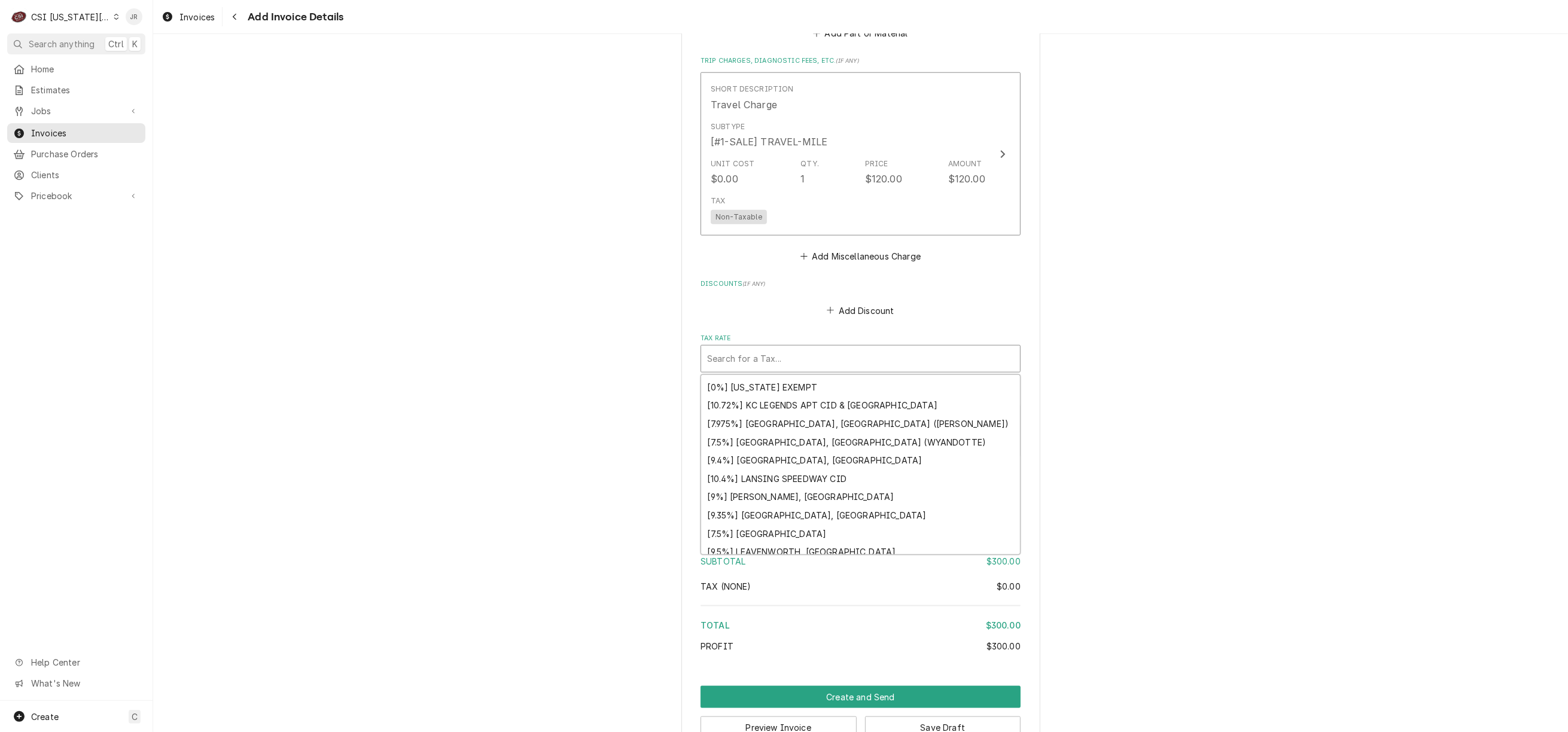
scroll to position [713, 0]
type textarea "x"
type input "m"
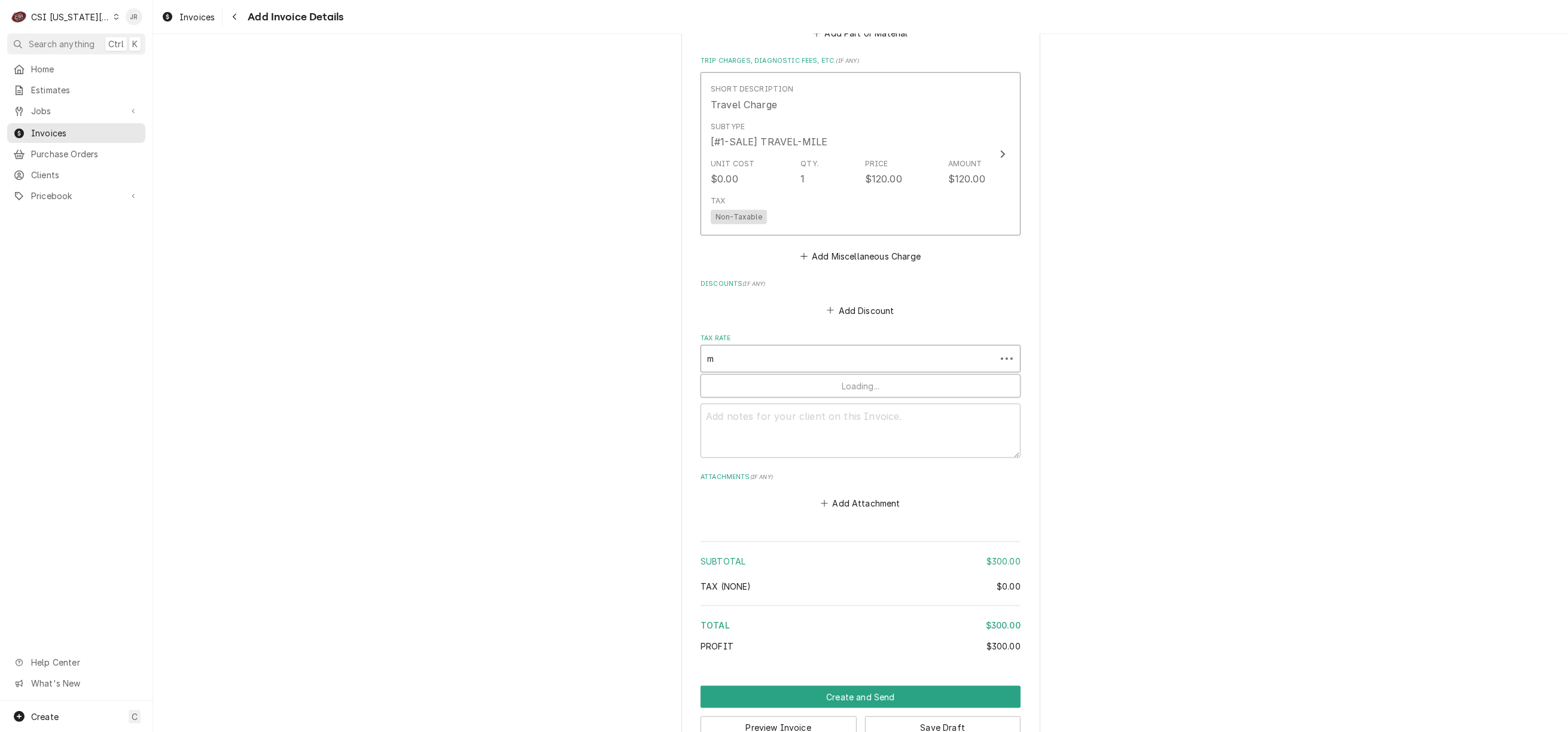
type textarea "x"
type input "mo"
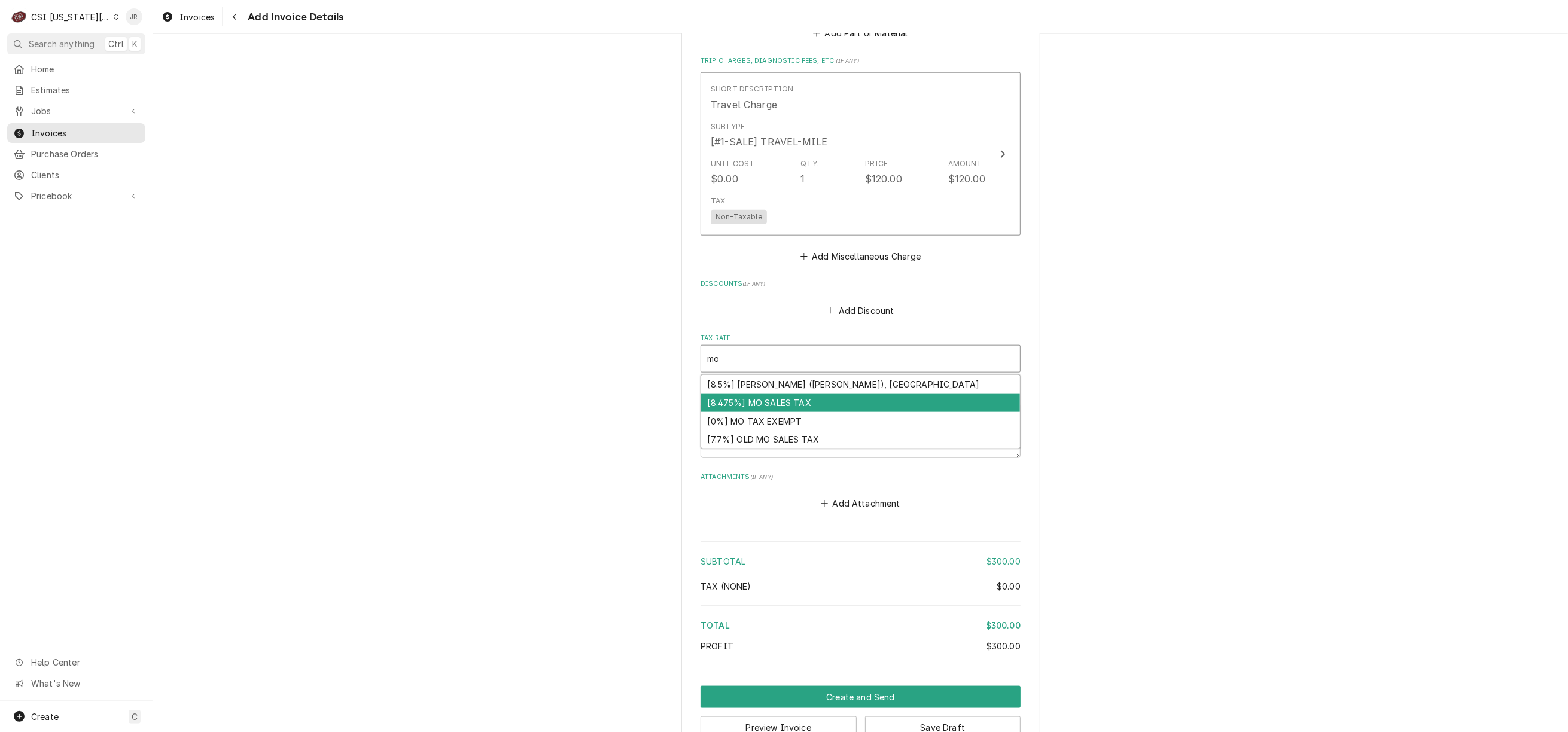
click at [763, 404] on div "[8.475%] MO SALES TAX" at bounding box center [860, 402] width 319 height 19
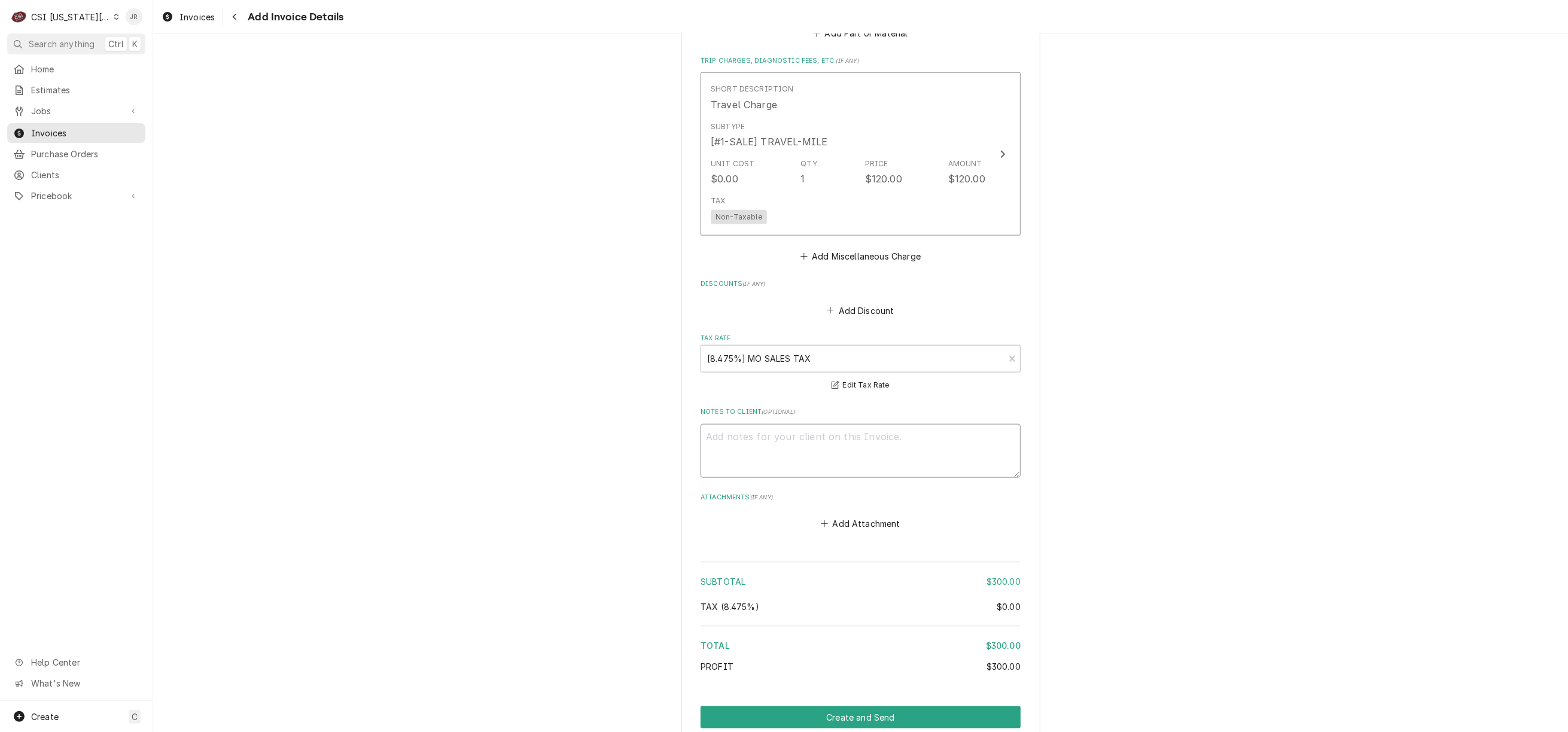
click at [763, 453] on textarea "Notes to Client ( optional )" at bounding box center [861, 451] width 320 height 54
type textarea "x"
type textarea "S"
type textarea "x"
type textarea "Se"
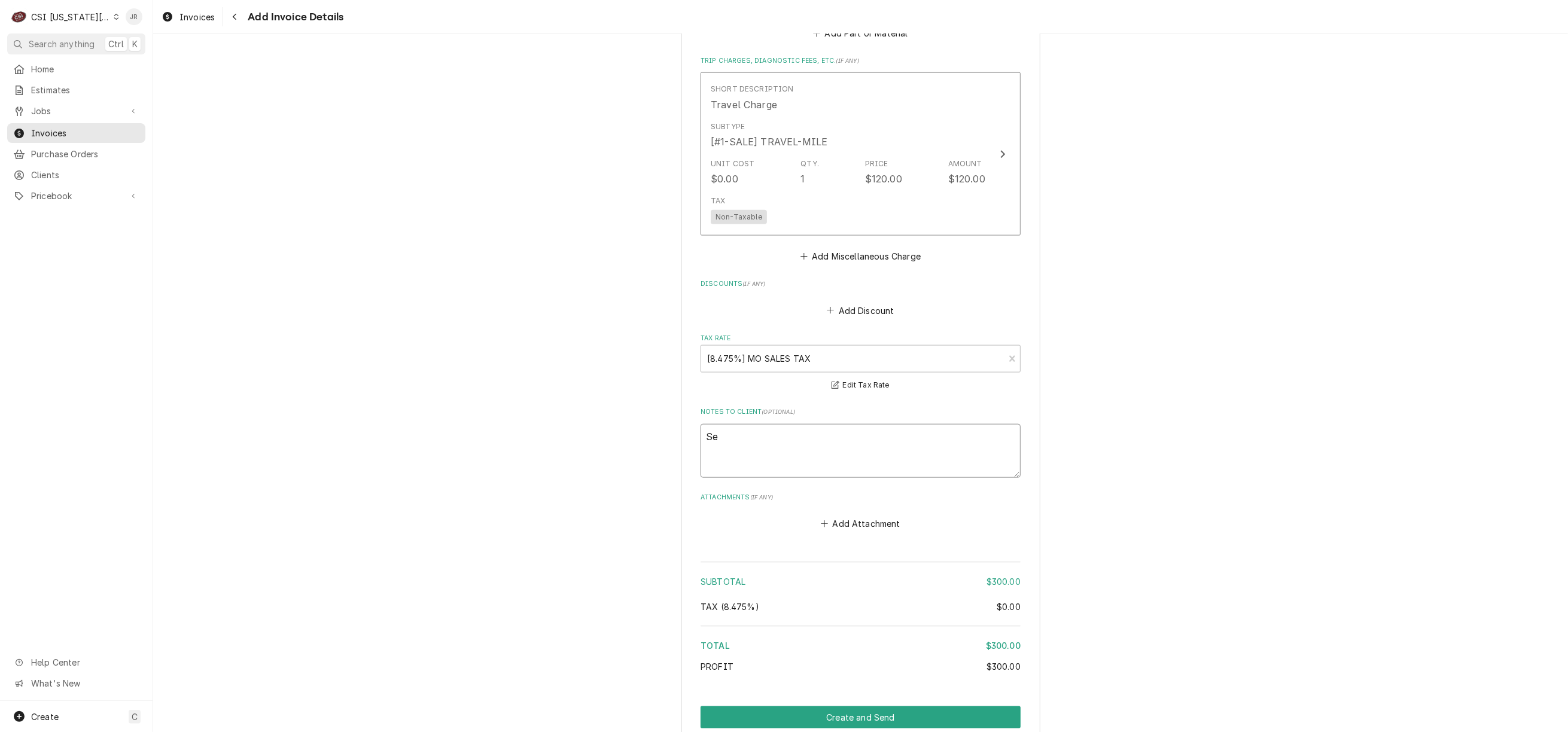
type textarea "x"
type textarea "See"
type textarea "x"
type textarea "See"
type textarea "x"
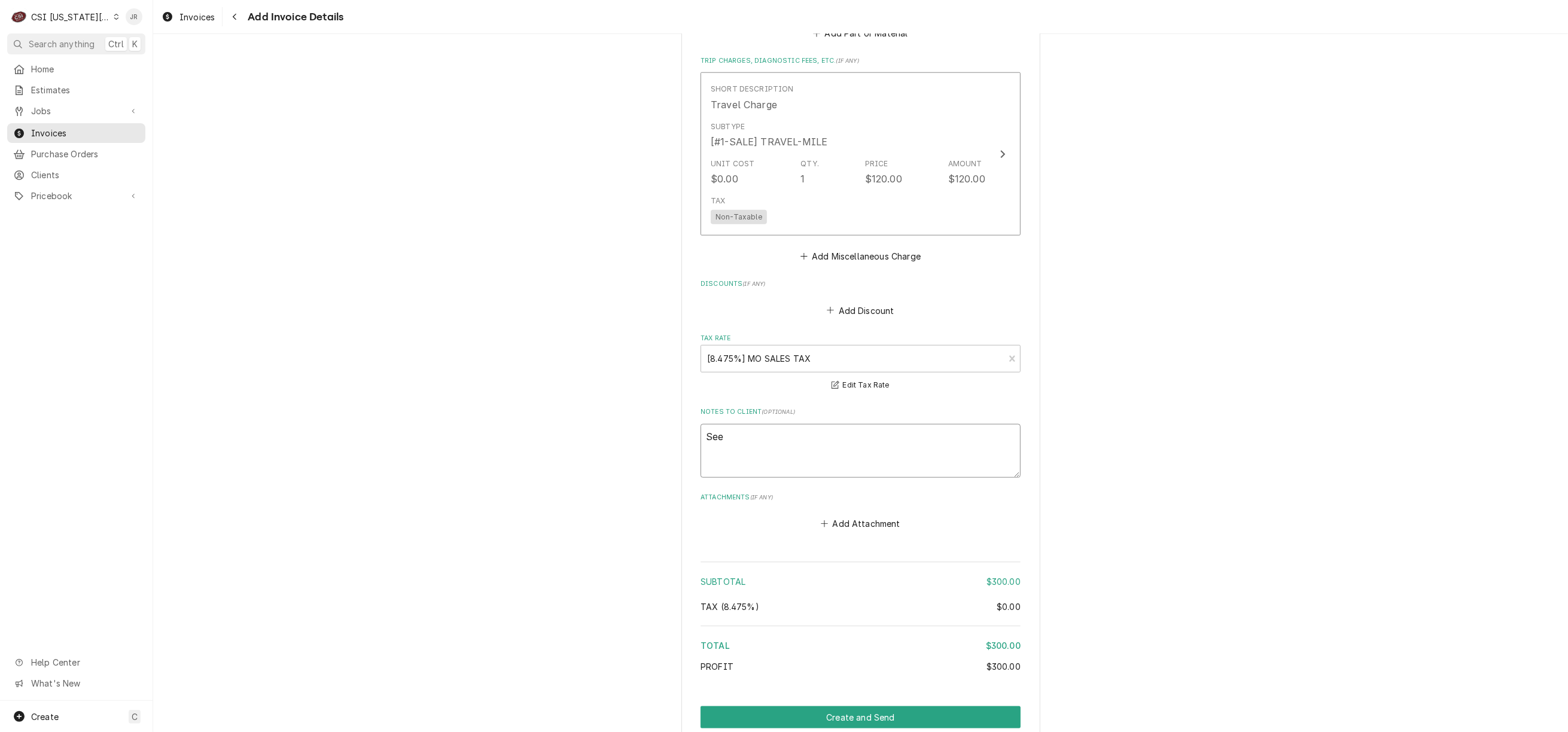
type textarea "See j"
type textarea "x"
type textarea "See job"
type textarea "x"
type textarea "See job"
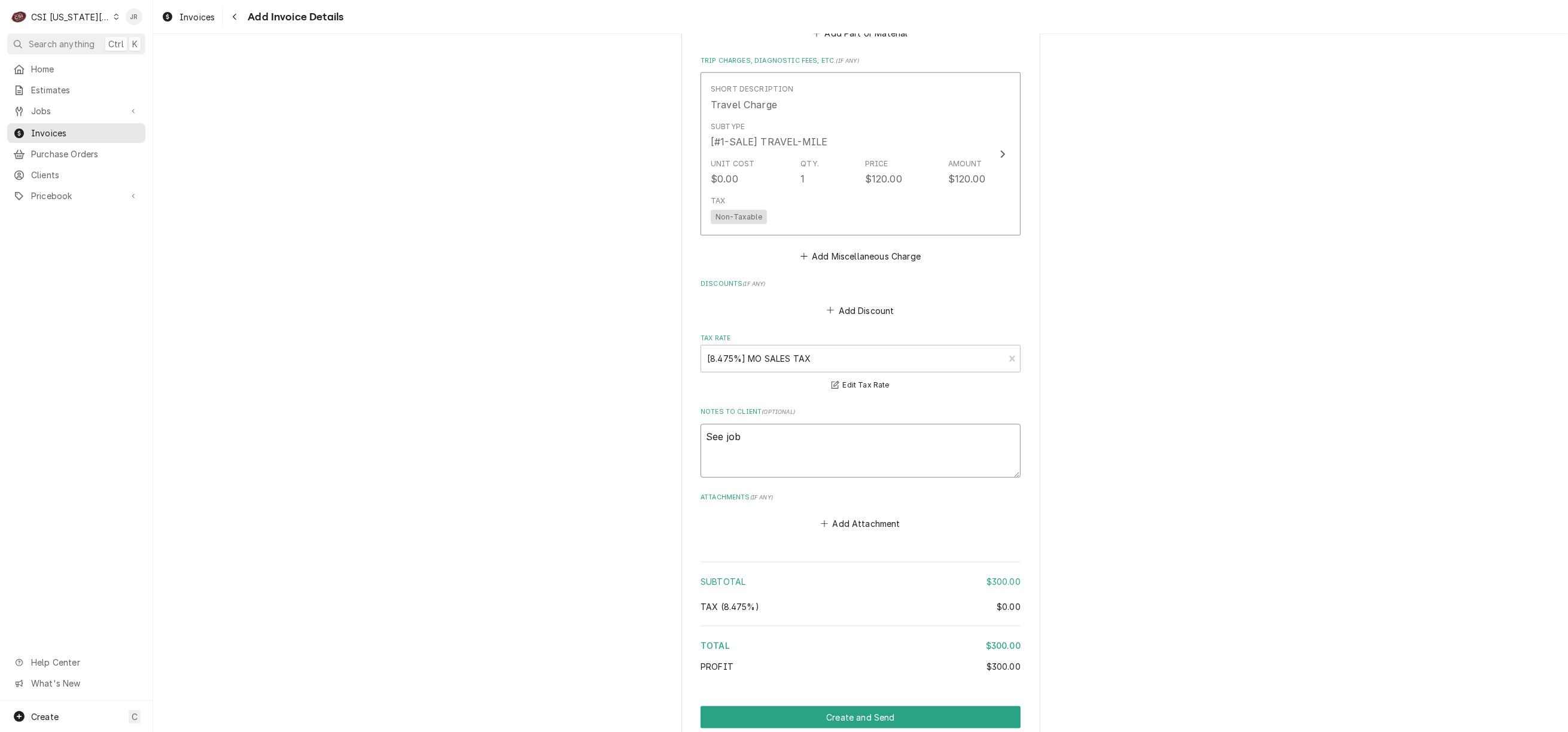
type textarea "x"
type textarea "See job 3"
type textarea "x"
type textarea "See job 32"
type textarea "x"
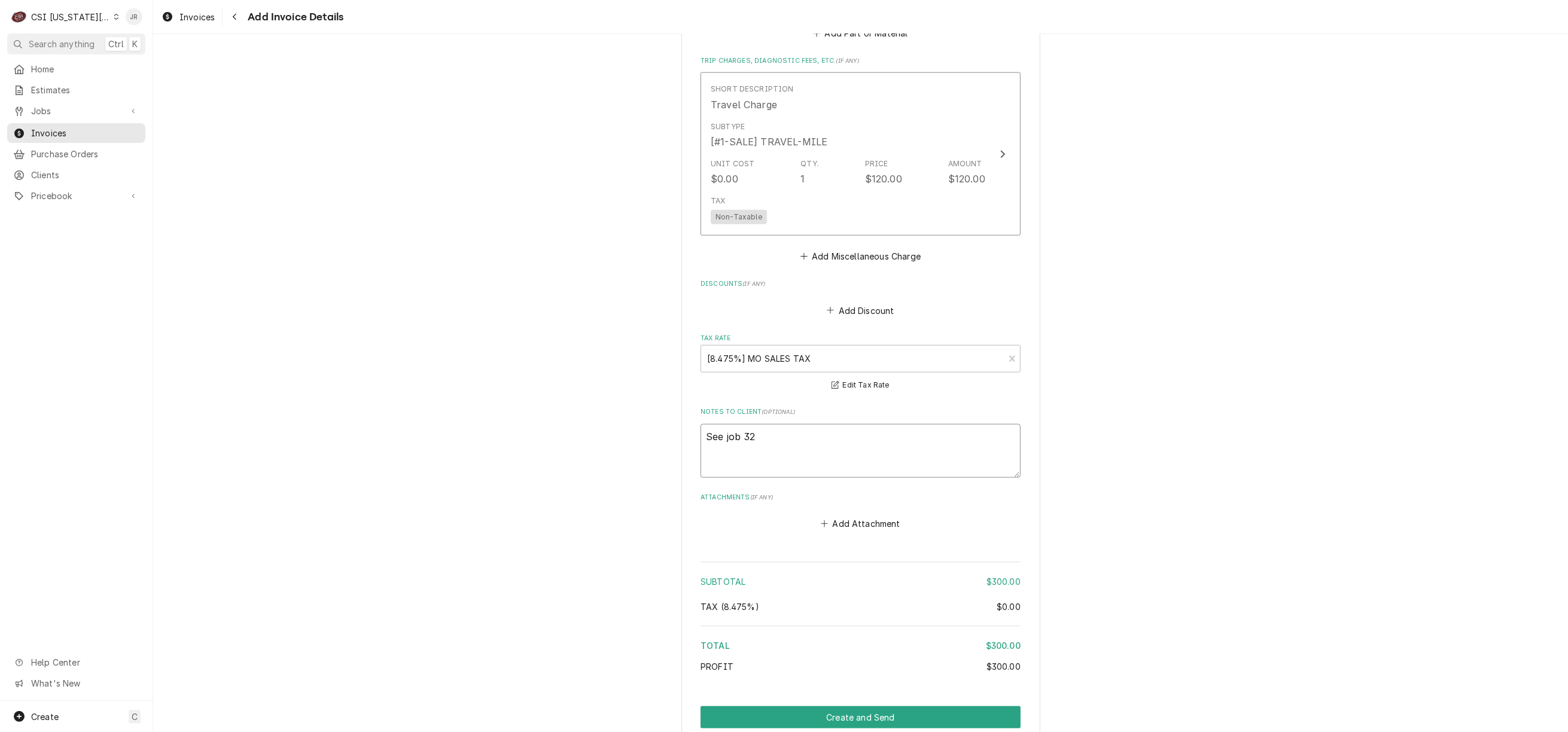
type textarea "See job 328"
type textarea "x"
type textarea "See job 3282"
type textarea "x"
type textarea "See job 32826"
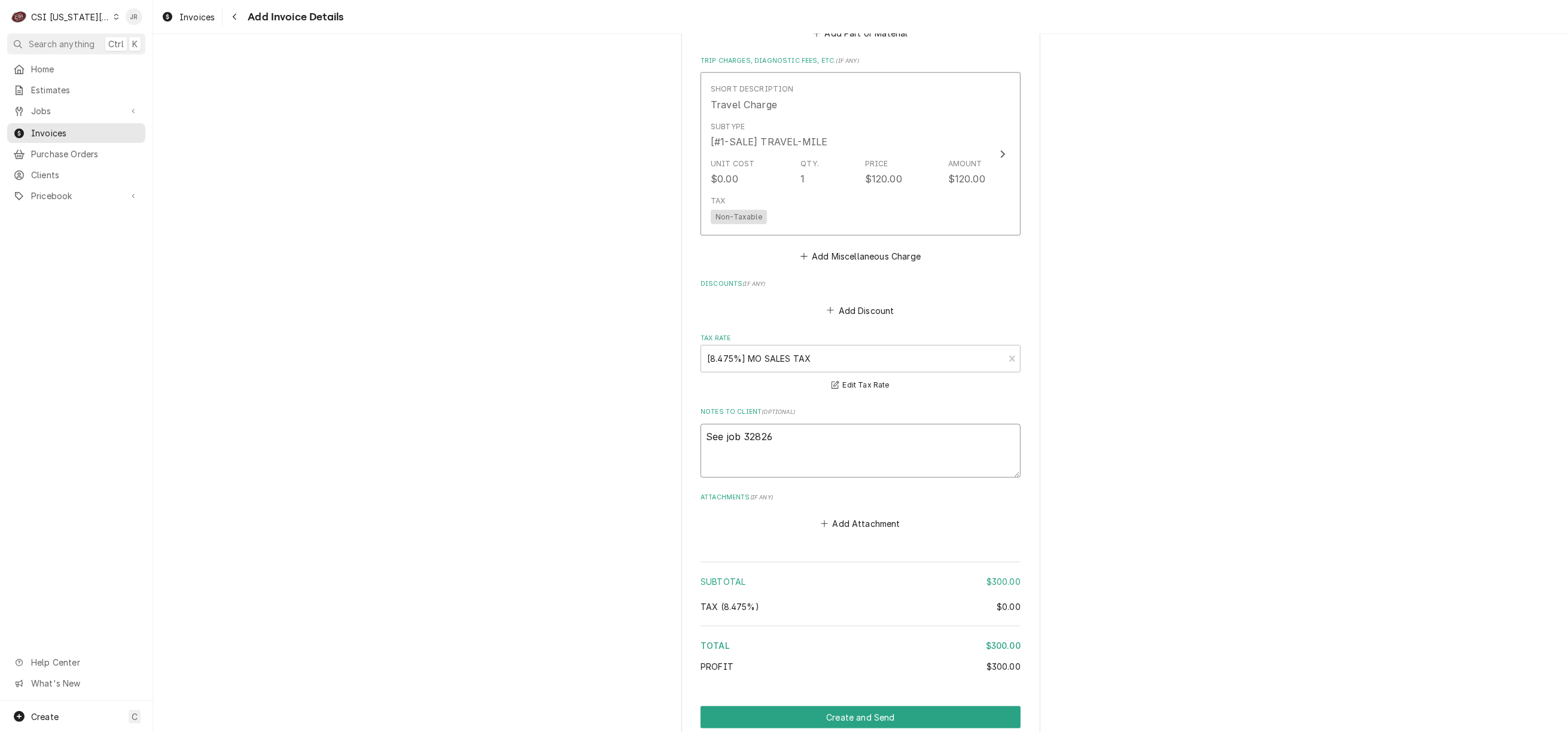
type textarea "x"
type textarea "See job 32826-"
type textarea "x"
type textarea "See job 32826-"
type textarea "x"
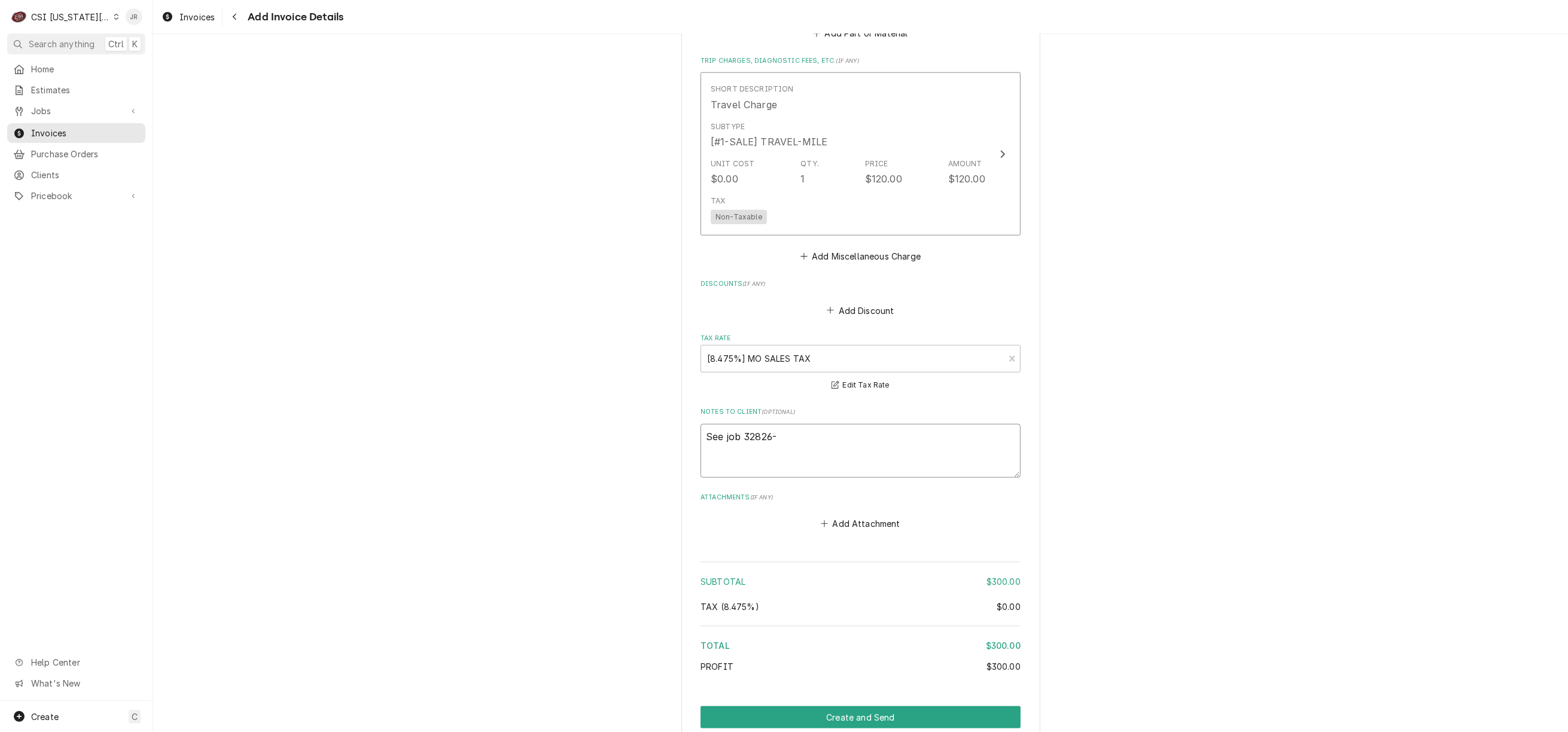
type textarea "See job 32826- I"
type textarea "x"
type textarea "See job 32826- Inv"
type textarea "x"
type textarea "See job 32826- Inv#"
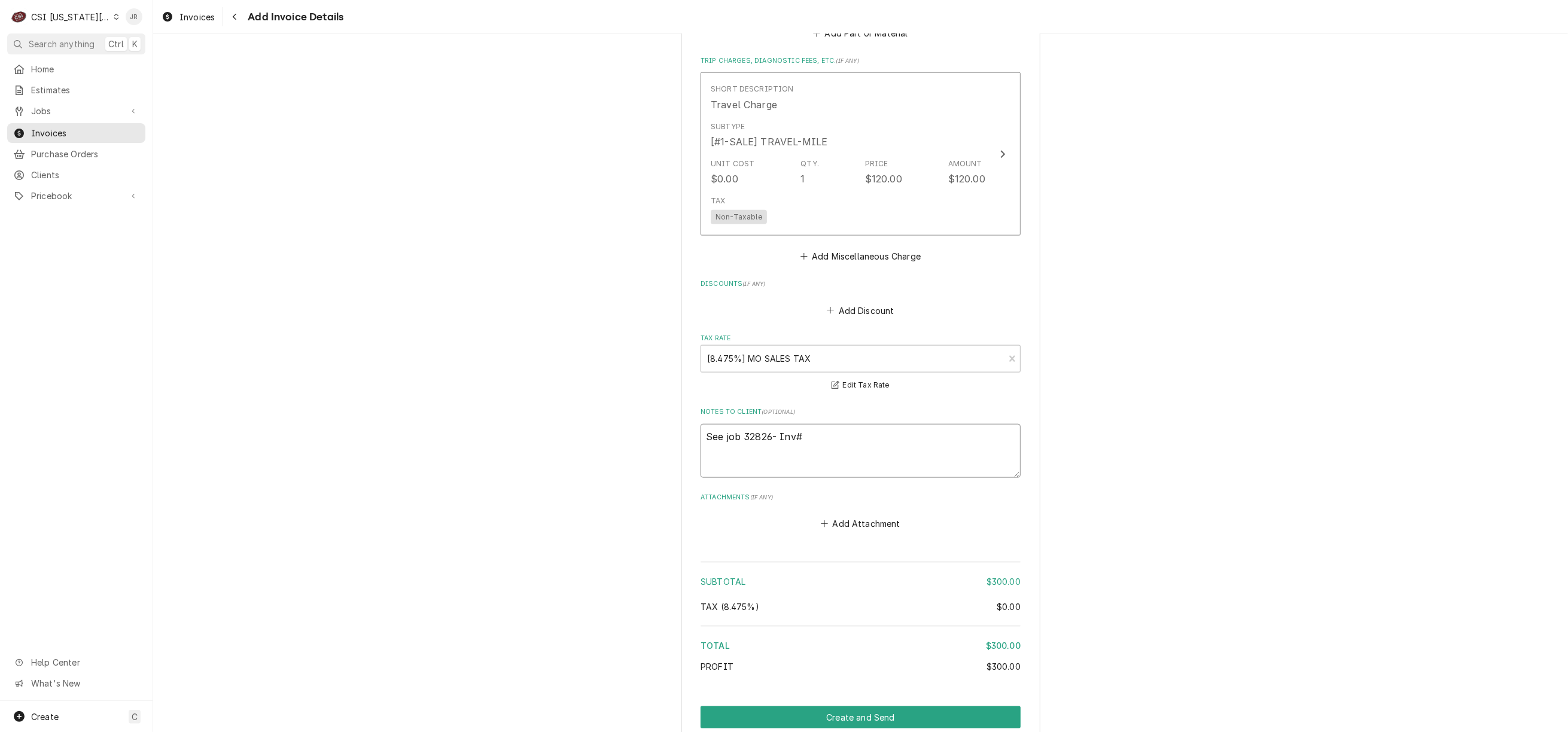
type textarea "x"
type textarea "See job 32826- Inv#"
type textarea "x"
type textarea "See job 32826- Inv# 3"
type textarea "x"
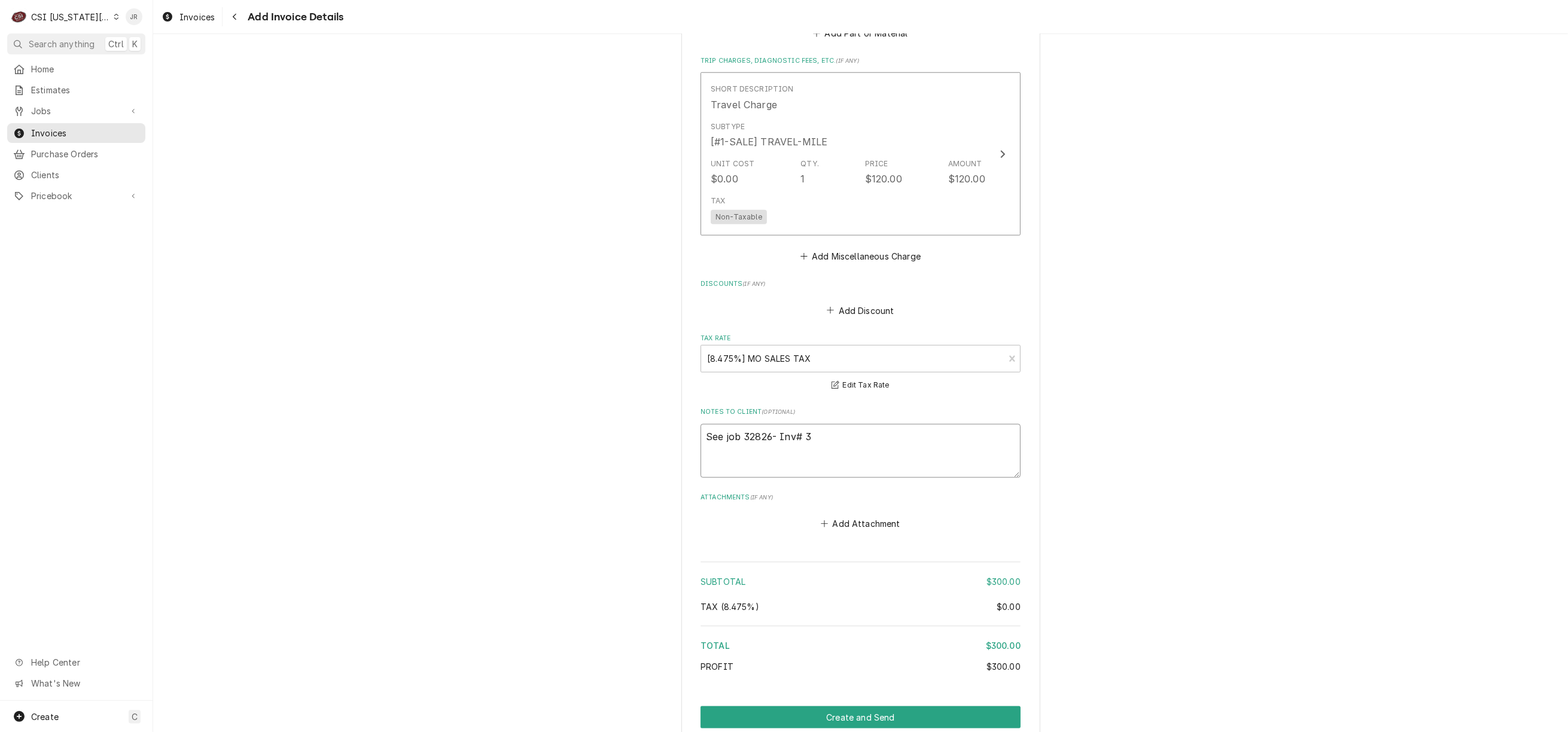
type textarea "See job 32826- Inv# 30"
type textarea "x"
type textarea "See job 32826- Inv# 303"
type textarea "x"
type textarea "See job 32826- Inv# 3035"
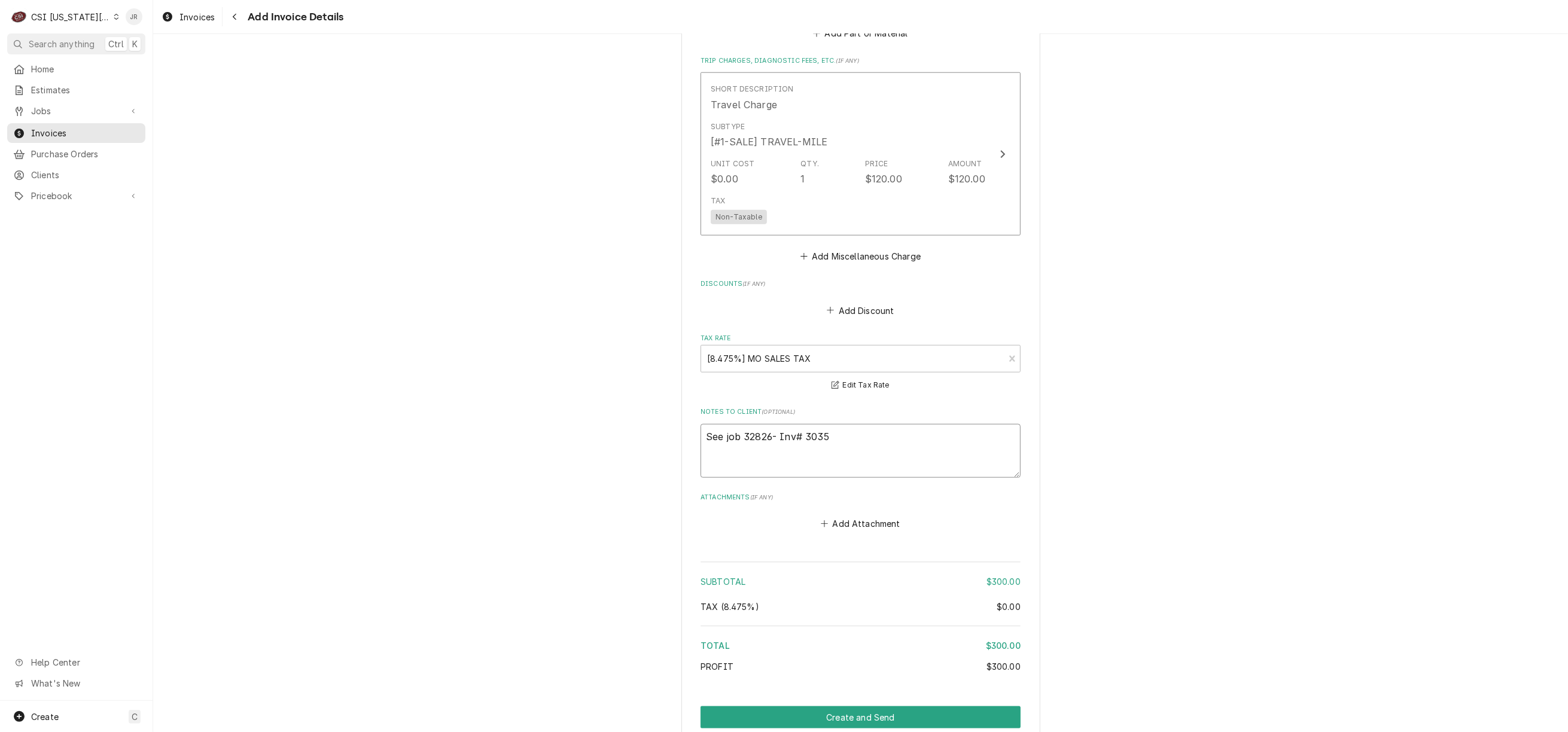
type textarea "x"
type textarea "See job 32826- Inv# 30353"
type textarea "x"
drag, startPoint x: 950, startPoint y: 446, endPoint x: 940, endPoint y: 443, distance: 10.4
click at [763, 443] on textarea "See job 32826- Inv# 303539 Rebill to German" at bounding box center [861, 451] width 320 height 54
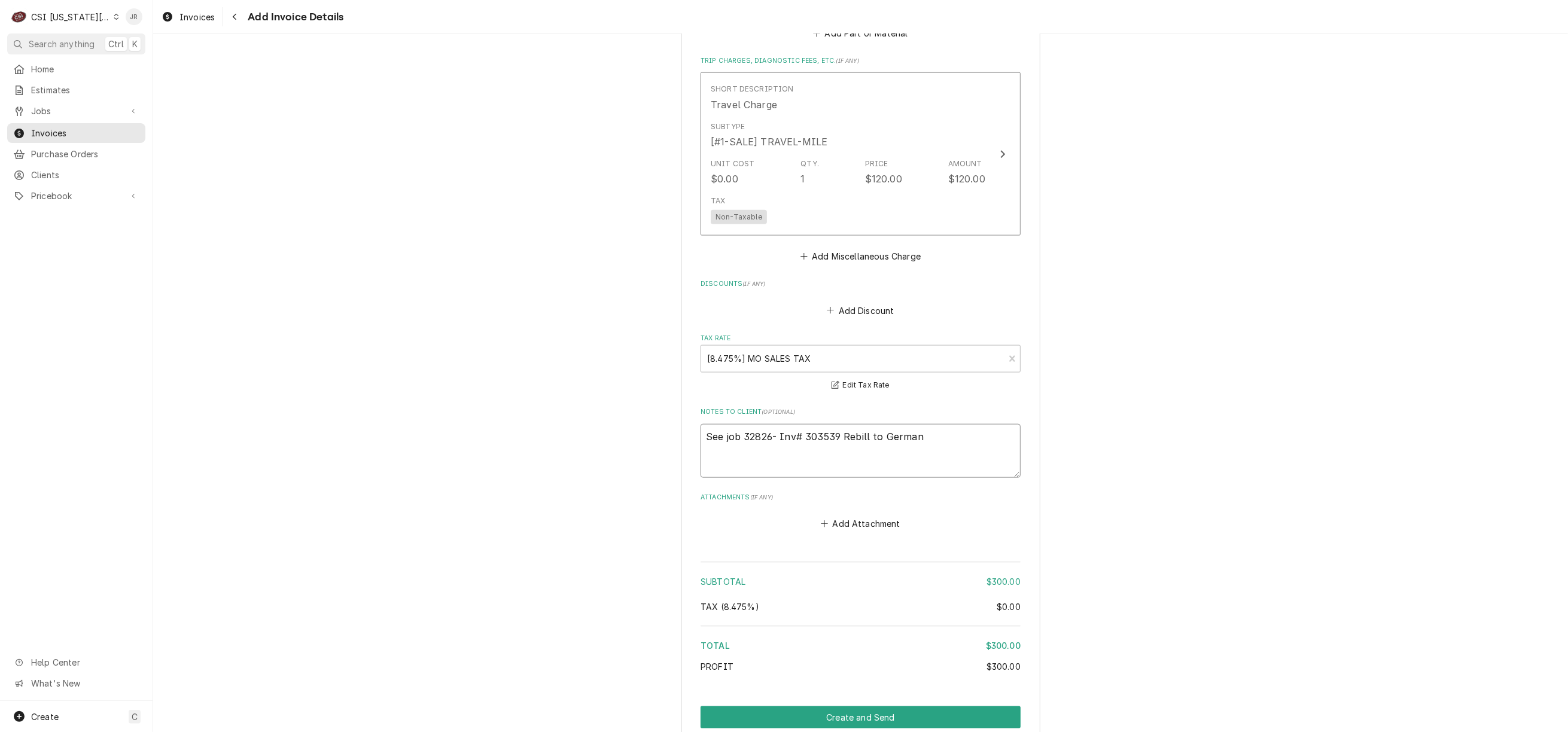
click at [763, 436] on textarea "See job 32826- Inv# 303539 Rebill to German" at bounding box center [861, 451] width 320 height 54
paste textarea "Knife"
click at [763, 441] on textarea "See job 32826- Inv# 303539 Rebill to German Knife" at bounding box center [861, 451] width 320 height 54
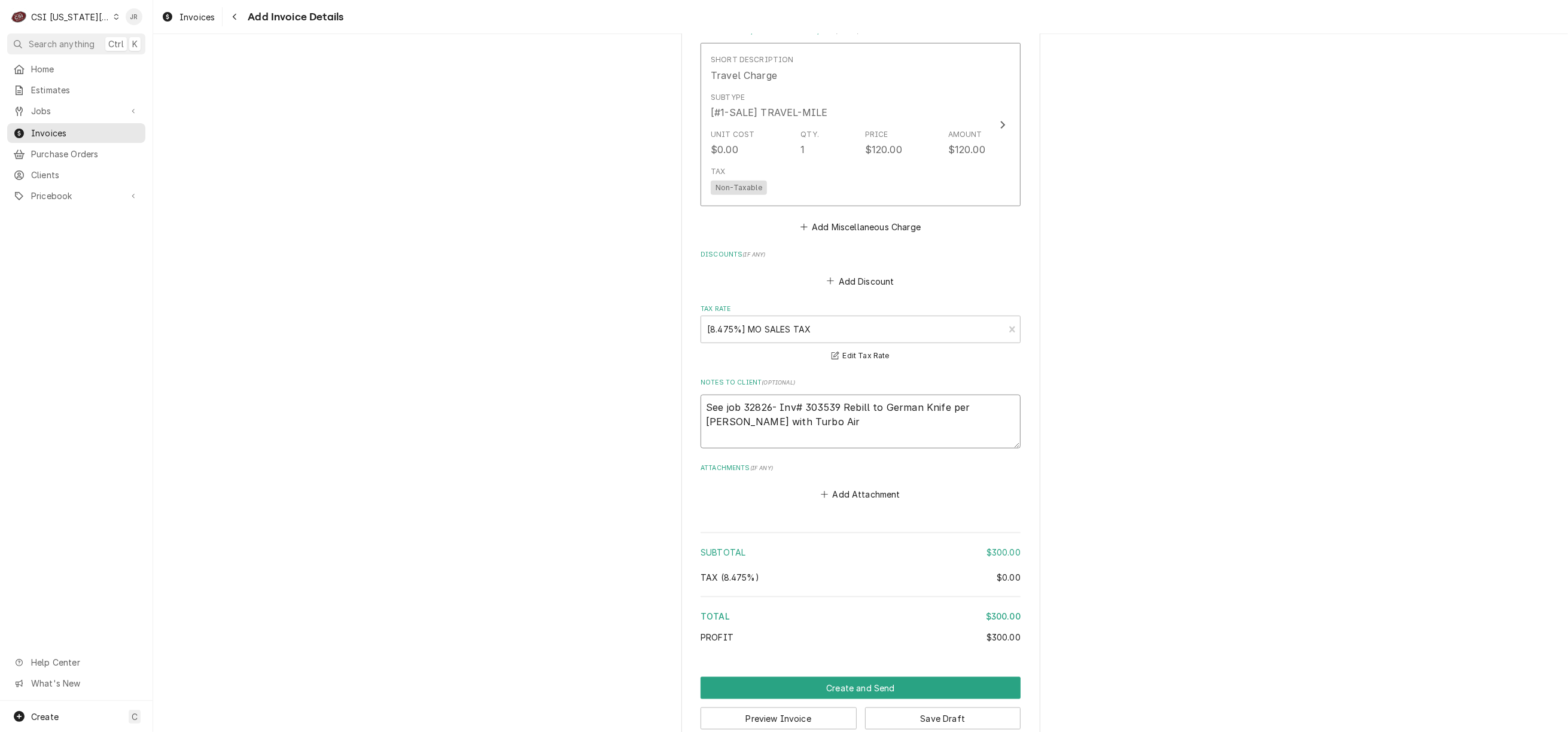
scroll to position [1418, 0]
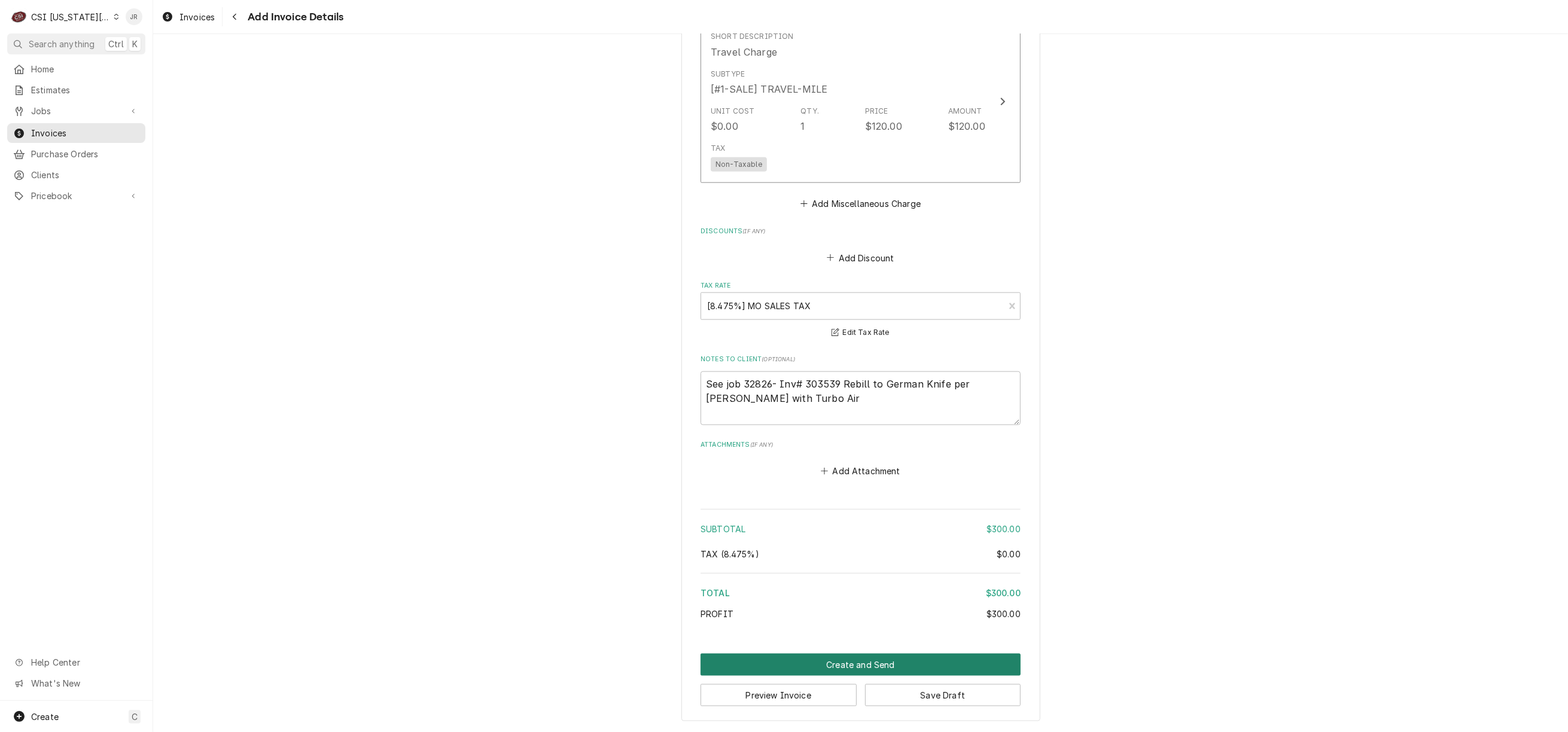
click at [763, 663] on button "Create and Send" at bounding box center [861, 664] width 320 height 22
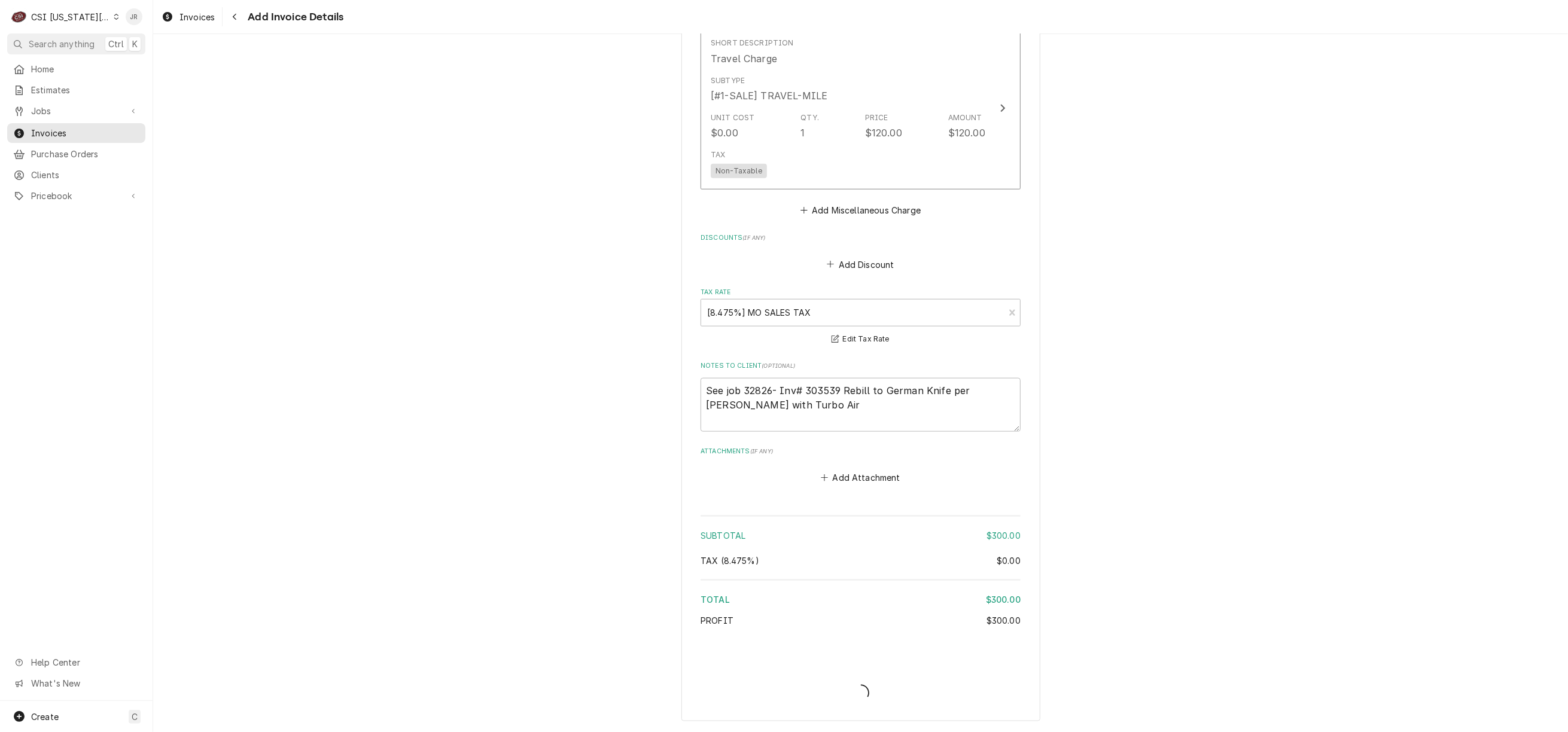
scroll to position [1412, 0]
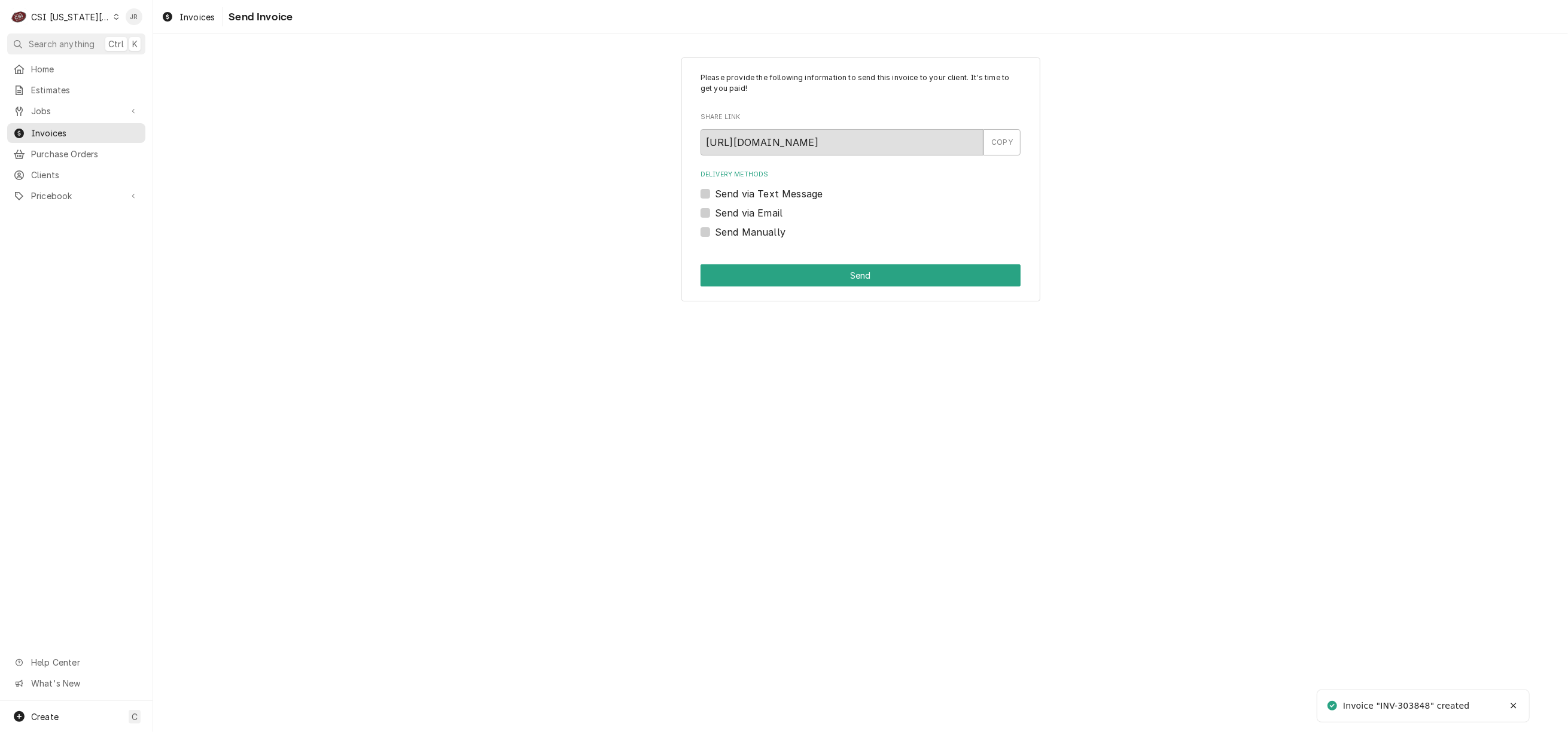
click at [1411, 704] on div "Invoice "INV-303848" created" at bounding box center [1407, 706] width 128 height 13
copy div "303848"
click at [708, 229] on div "Delivery Methods Send via Text Message Send via Email Send Manually" at bounding box center [861, 204] width 320 height 69
click at [715, 229] on label "Send Manually" at bounding box center [751, 232] width 71 height 14
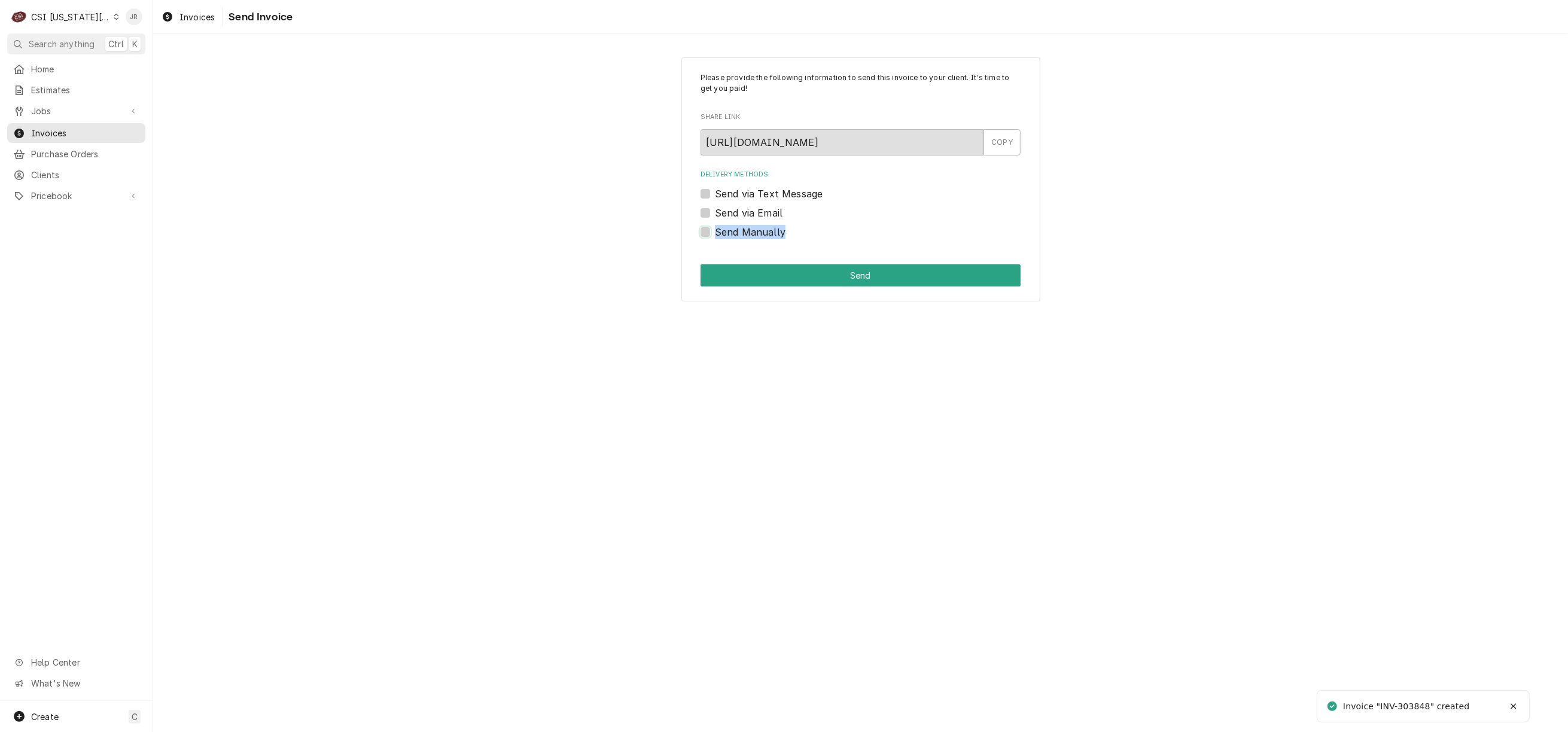
click at [715, 229] on input "Send Manually" at bounding box center [875, 238] width 320 height 26
checkbox input "true"
click at [812, 275] on button "Send" at bounding box center [861, 275] width 320 height 22
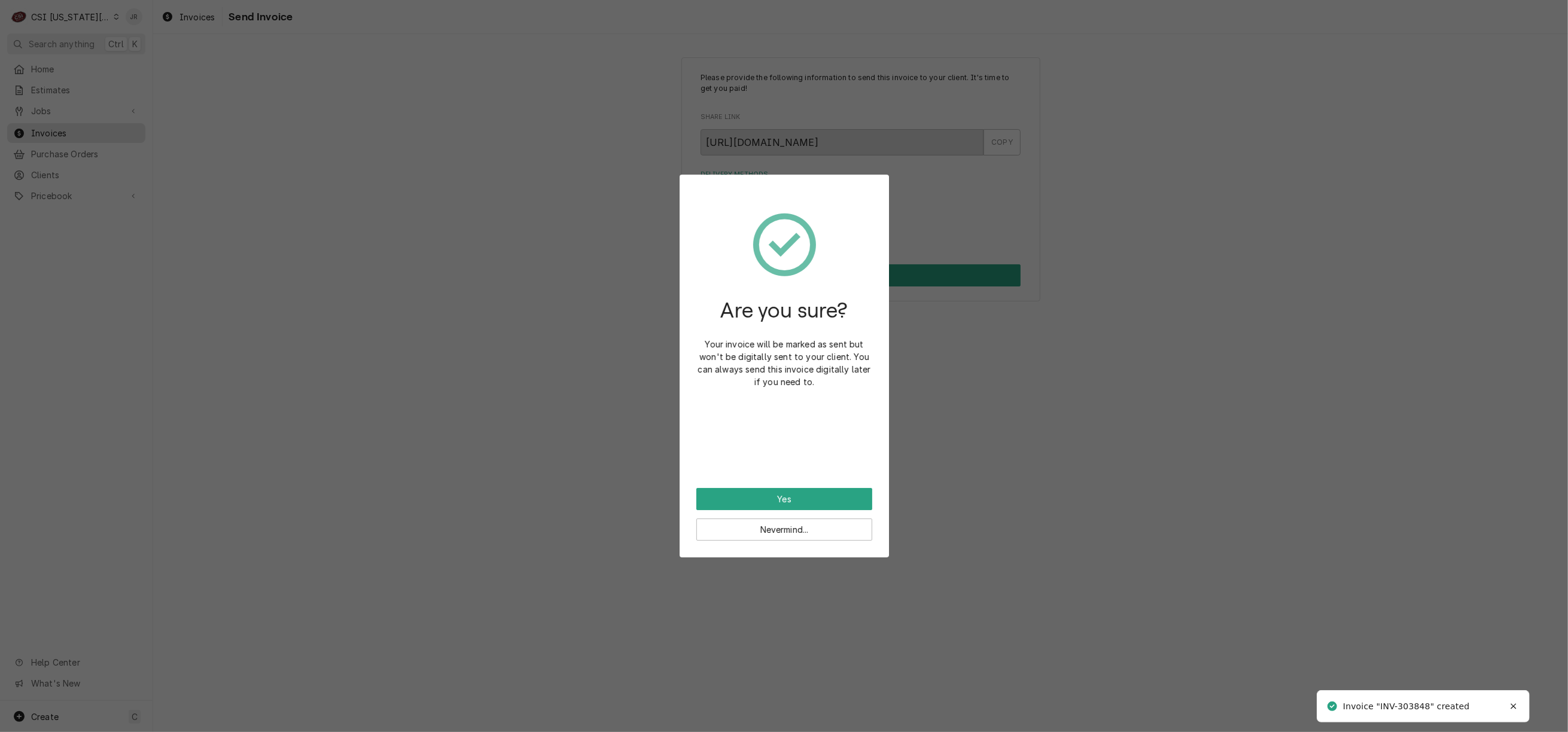
drag, startPoint x: 792, startPoint y: 478, endPoint x: 796, endPoint y: 483, distance: 6.4
click at [793, 482] on div "Are you sure? Your invoice will be marked as sent but won't be digitally sent t…" at bounding box center [784, 340] width 176 height 296
click at [809, 489] on button "Yes" at bounding box center [784, 499] width 176 height 22
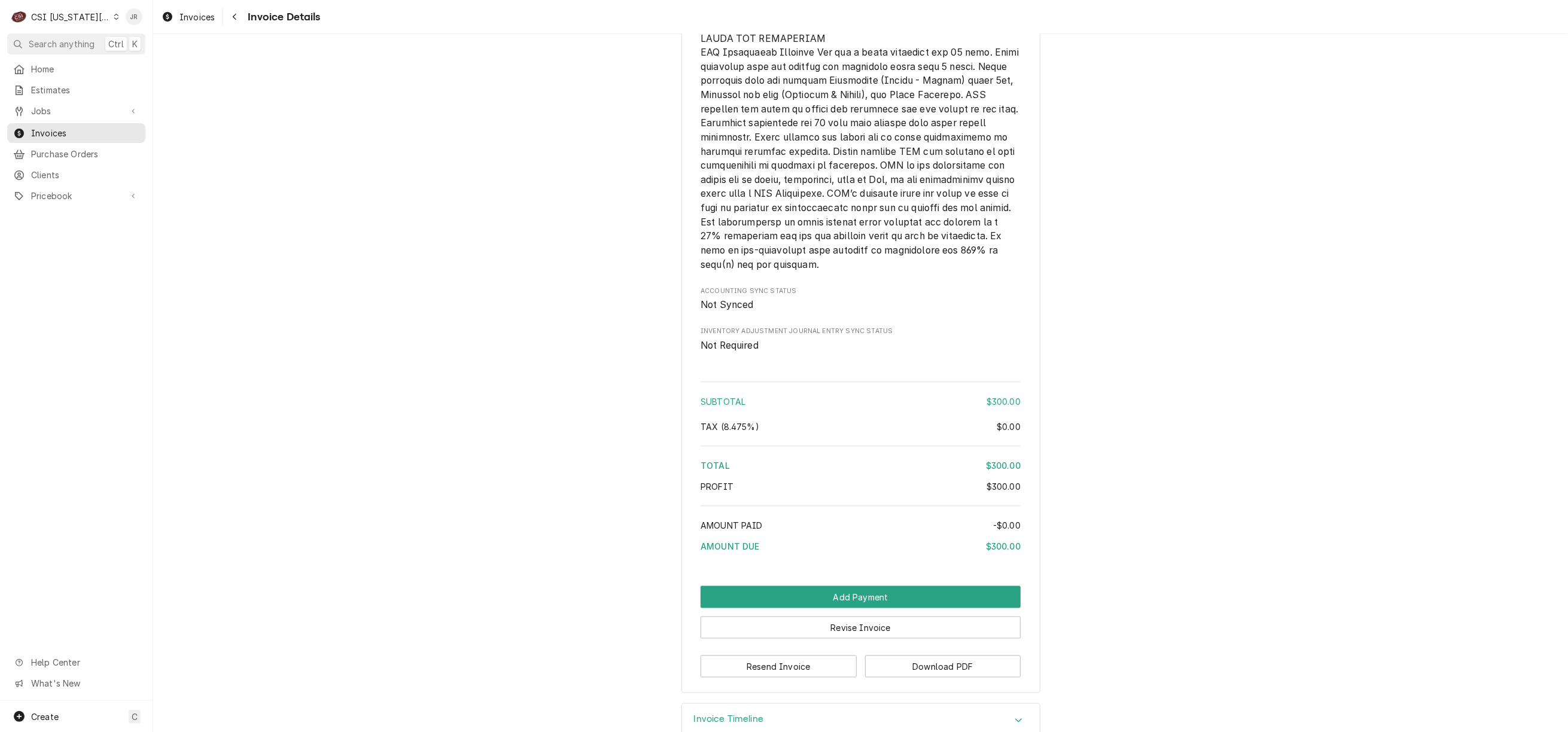
scroll to position [1716, 0]
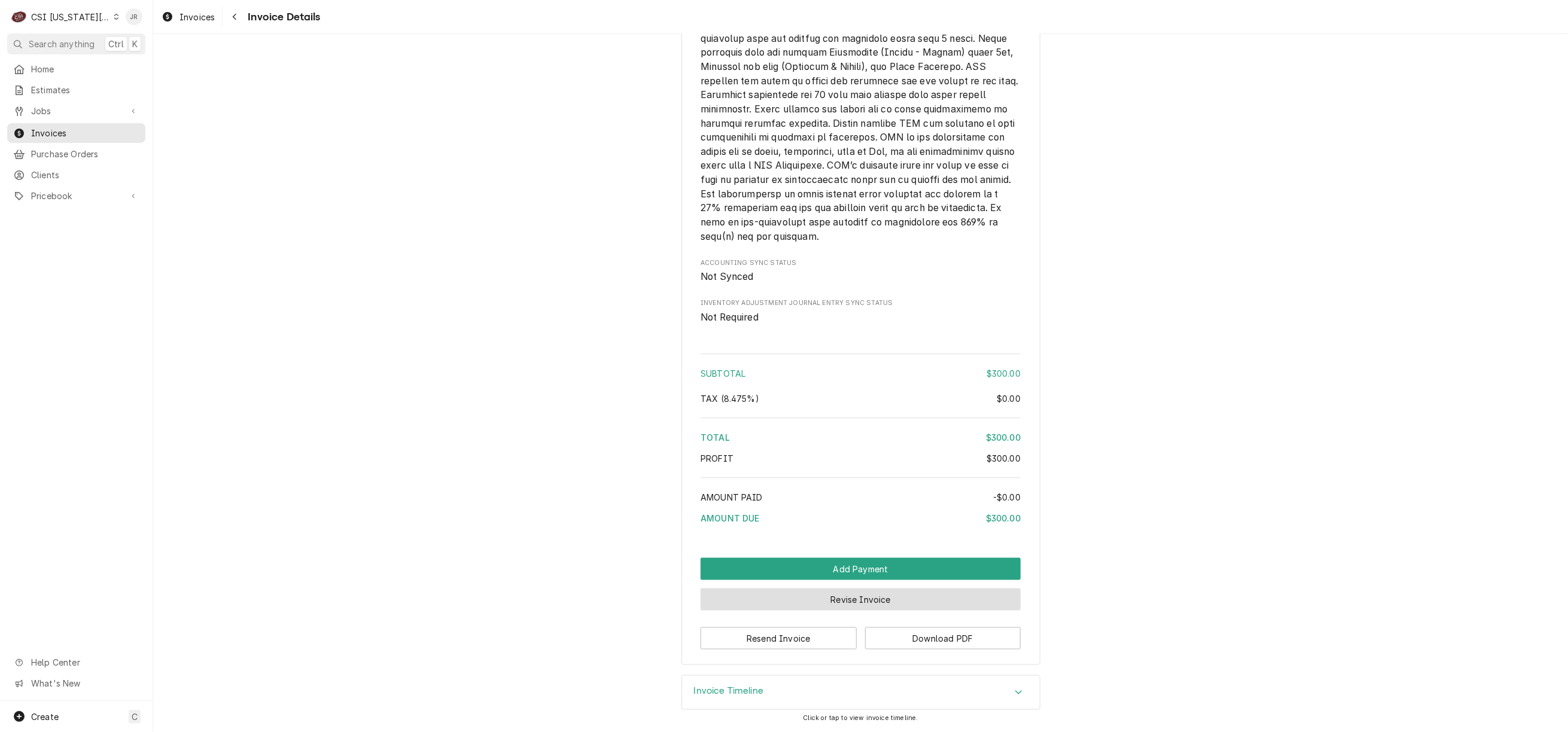
click at [876, 596] on button "Revise Invoice" at bounding box center [861, 599] width 320 height 22
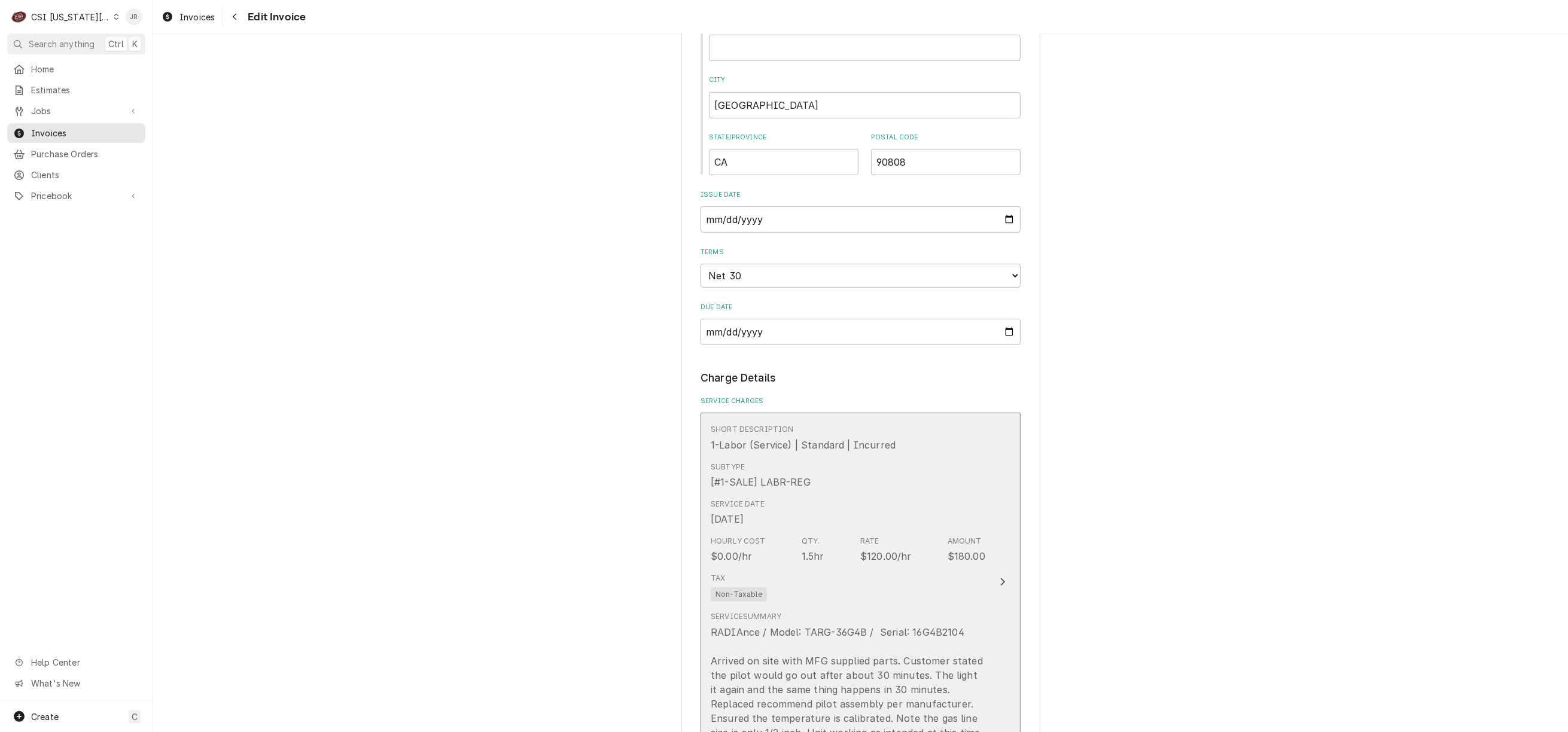
scroll to position [797, 0]
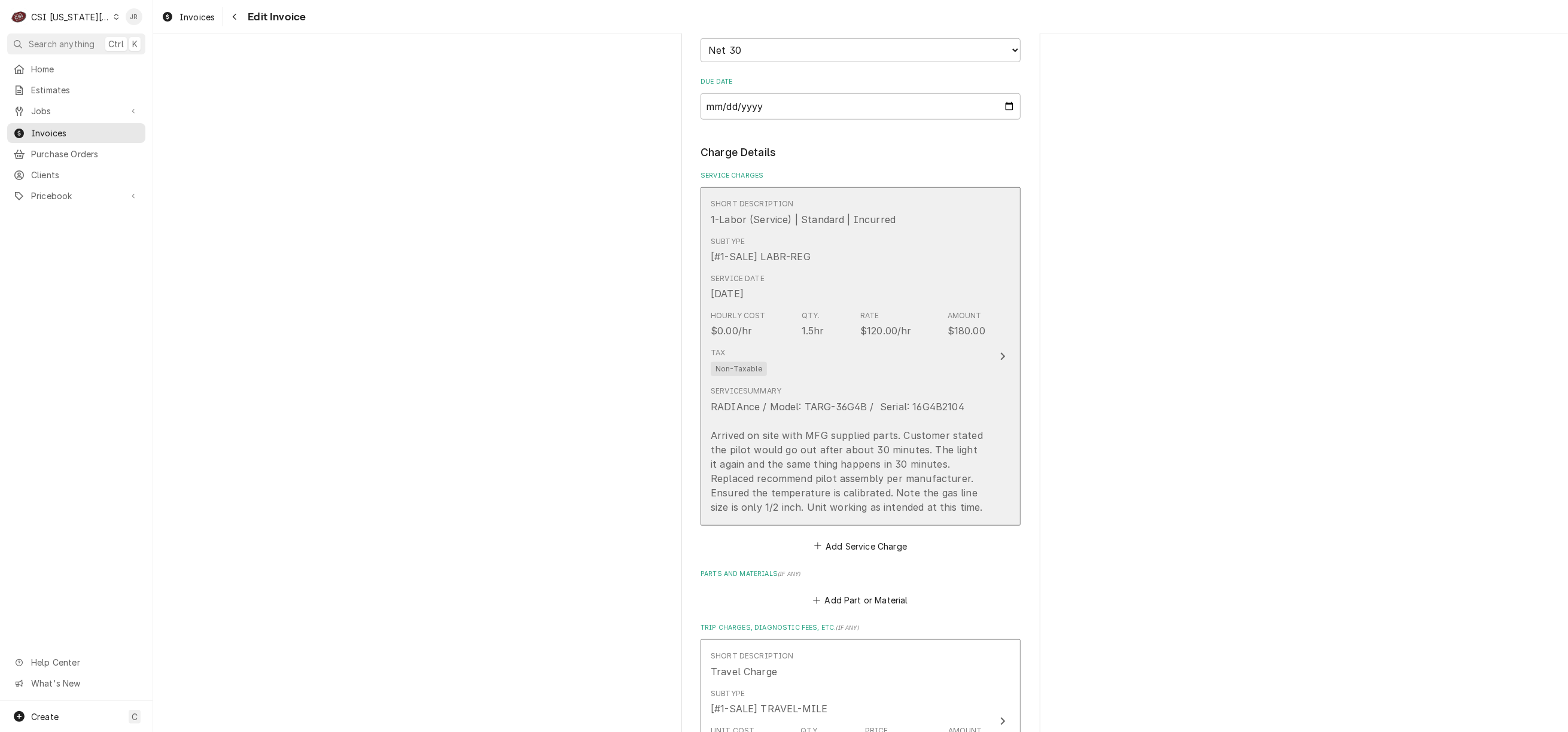
click at [917, 360] on div "Tax Non-Taxable" at bounding box center [848, 361] width 275 height 38
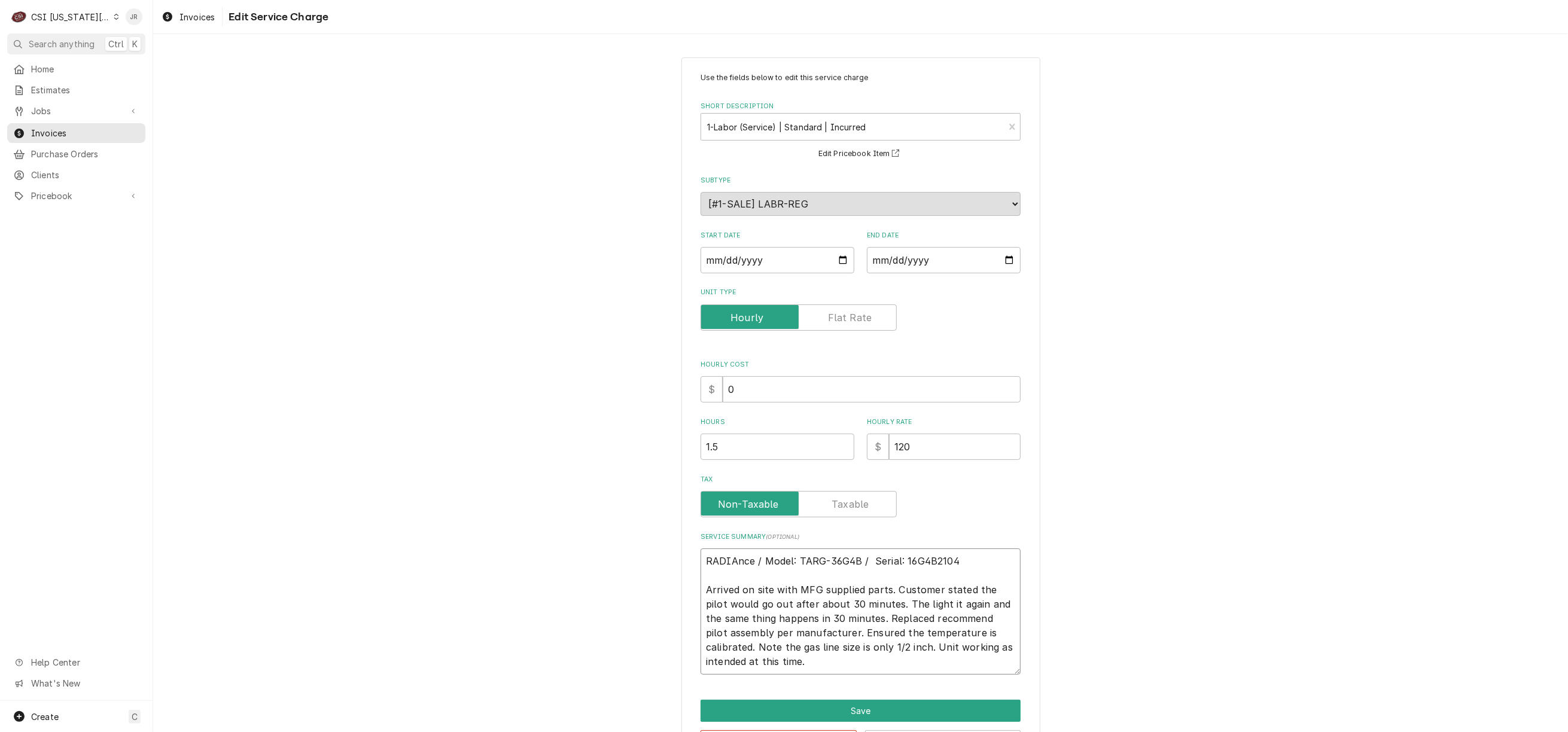
click at [883, 572] on textarea "RADIAnce / Model: TARG-36G4B / Serial: 16G4B2104 Arrived on site with MFG suppl…" at bounding box center [861, 612] width 320 height 127
type textarea "x"
type textarea "RADIAnce / Model: TARG-36G4B / Serial: 16G4B2104 Arrived on site with MFG suppl…"
paste textarea "WO00135711"
type textarea "x"
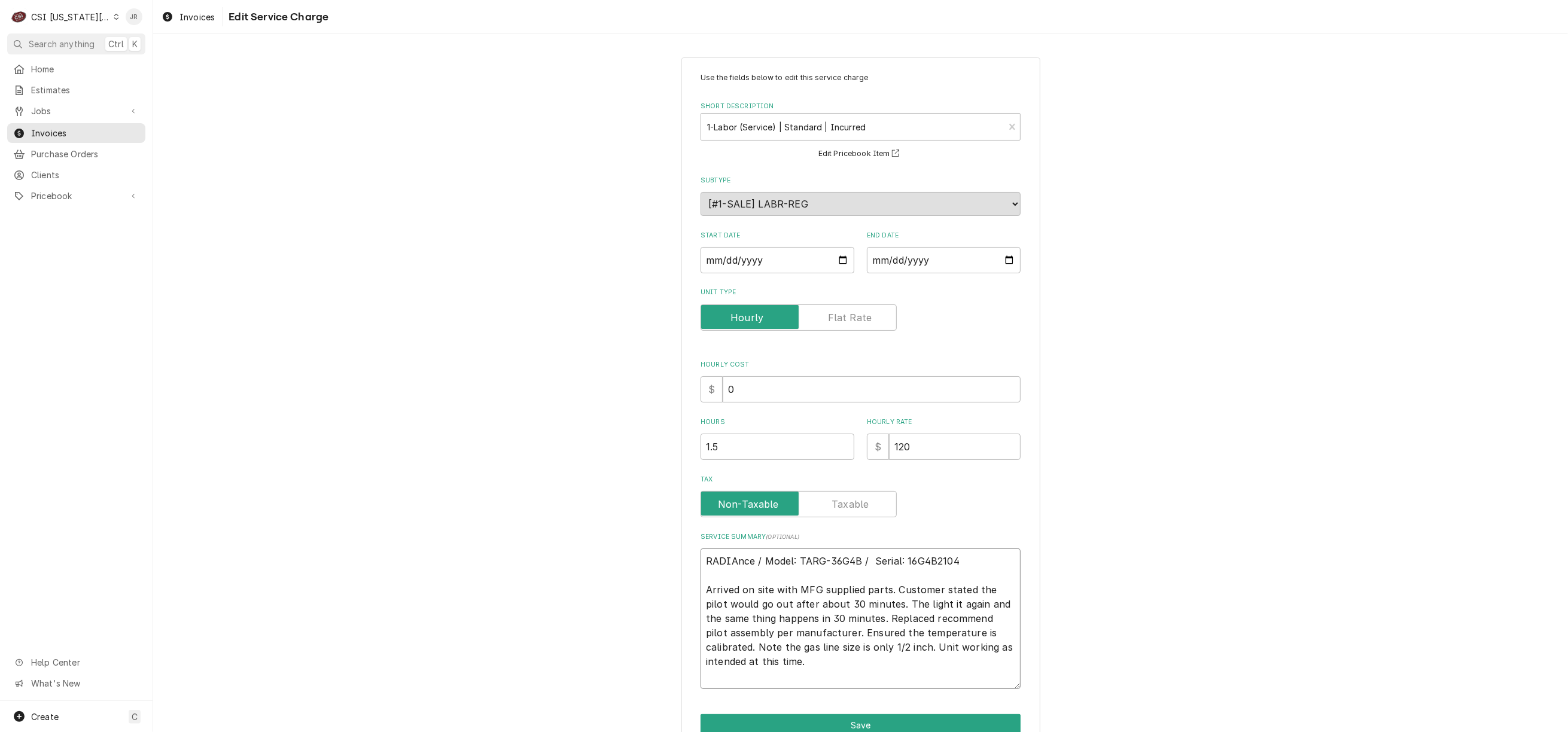
type textarea "WO00135711 RADIAnce / Model: TARG-36G4B / Serial: 16G4B2104 Arrived on site wit…"
type textarea "x"
type textarea "WO00135711 RADIAnce / Model: TARG-36G4B / Serial: 16G4B2104 Arrived on site wit…"
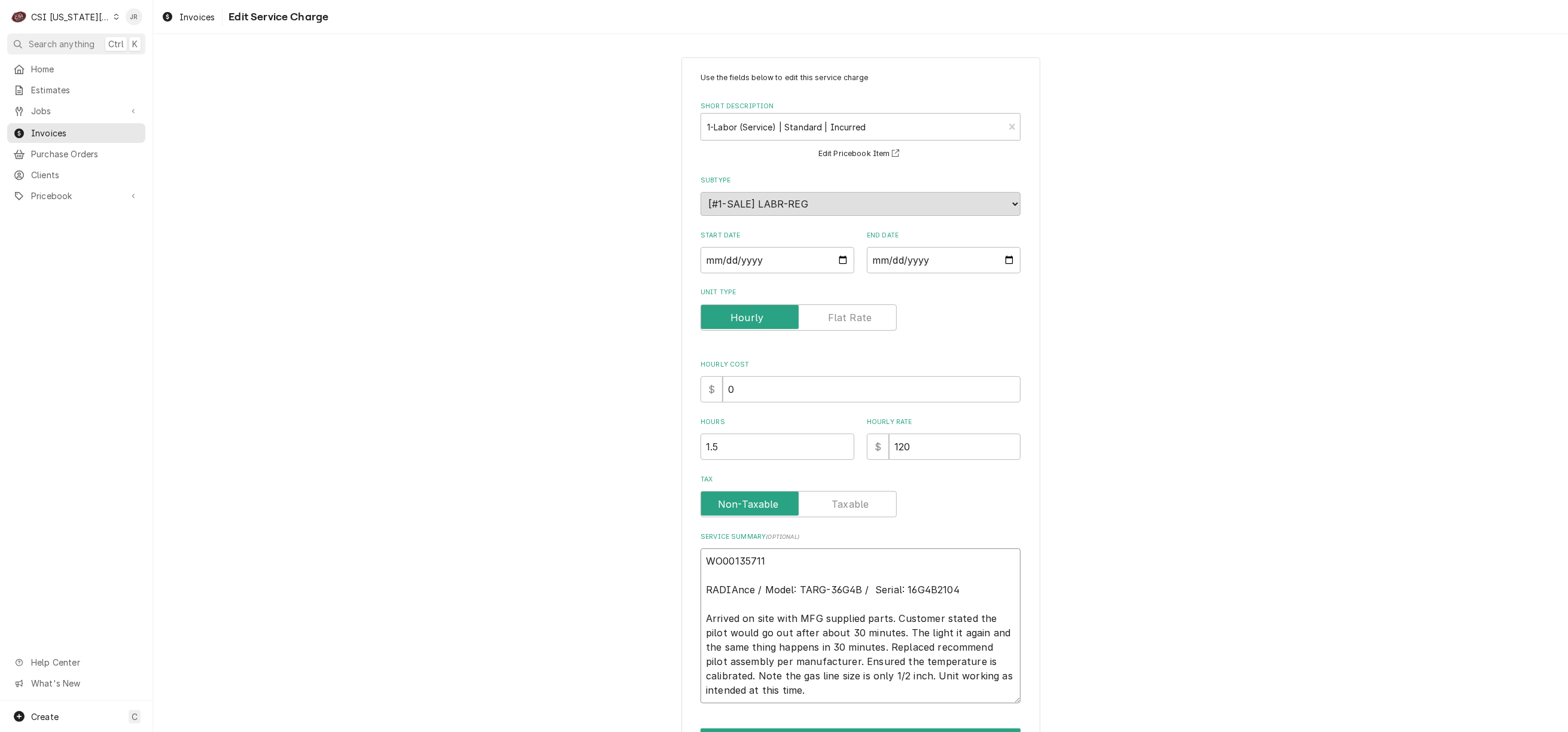
type textarea "x"
type textarea "WWO00135711 RADIAnce / Model: TARG-36G4B / Serial: 16G4B2104 Arrived on site wi…"
type textarea "x"
type textarea "WoWO00135711 RADIAnce / Model: TARG-36G4B / Serial: 16G4B2104 Arrived on site w…"
type textarea "x"
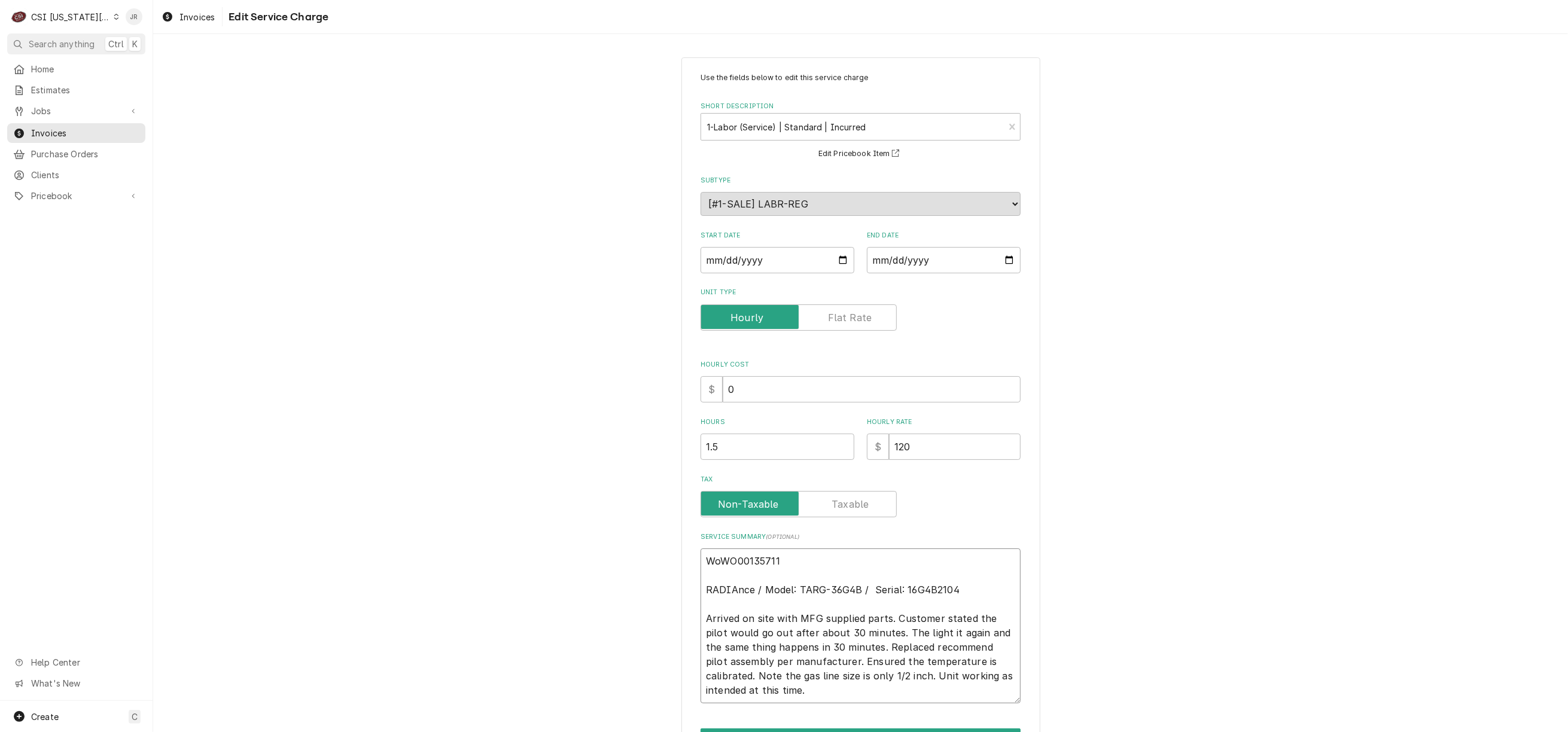
type textarea "WorWO00135711 RADIAnce / Model: TARG-36G4B / Serial: 16G4B2104 Arrived on site …"
type textarea "x"
type textarea "Work WO00135711 RADIAnce / Model: TARG-36G4B / Serial: 16G4B2104 Arrived on sit…"
type textarea "x"
type textarea "Work OWO00135711 RADIAnce / Model: TARG-36G4B / Serial: 16G4B2104 Arrived on si…"
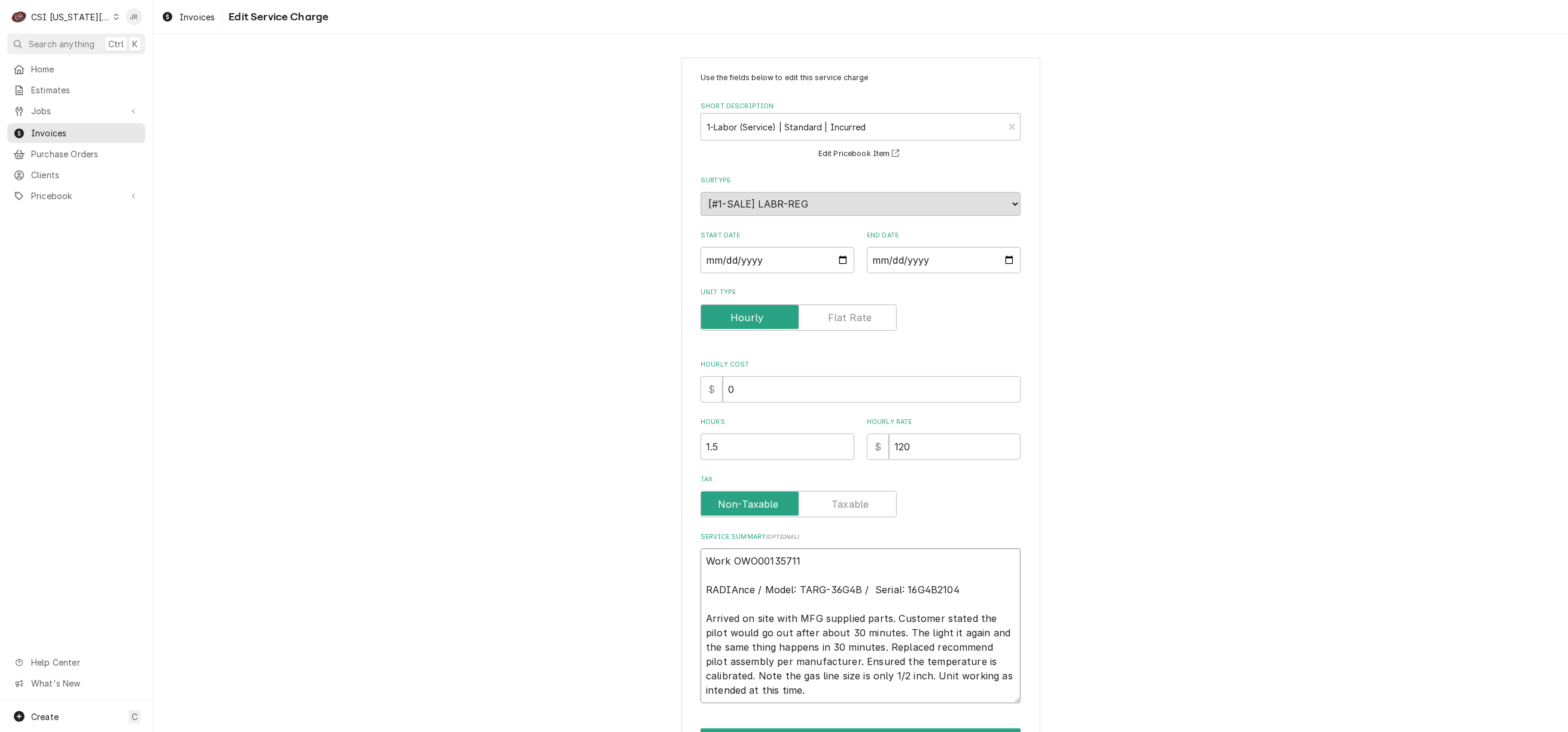
type textarea "x"
type textarea "Work OeWO00135711 RADIAnce / Model: TARG-36G4B / Serial: 16G4B2104 Arrived on s…"
type textarea "x"
type textarea "Work OerWO00135711 RADIAnce / Model: TARG-36G4B / Serial: 16G4B2104 Arrived on …"
type textarea "x"
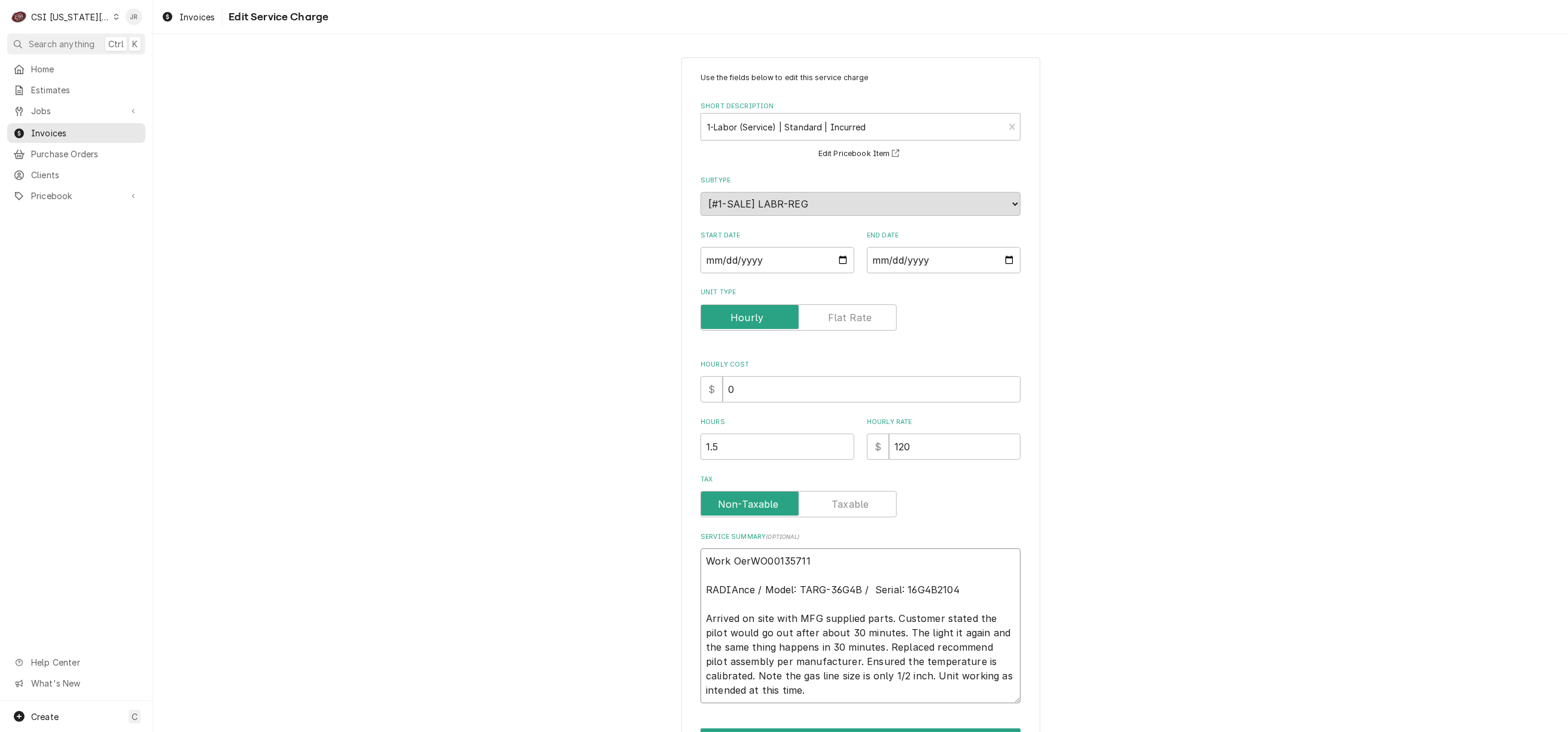
type textarea "Work OeWO00135711 RADIAnce / Model: TARG-36G4B / Serial: 16G4B2104 Arrived on s…"
type textarea "x"
type textarea "Work OWO00135711 RADIAnce / Model: TARG-36G4B / Serial: 16G4B2104 Arrived on si…"
type textarea "x"
type textarea "Work OdWO00135711 RADIAnce / Model: TARG-36G4B / Serial: 16G4B2104 Arrived on s…"
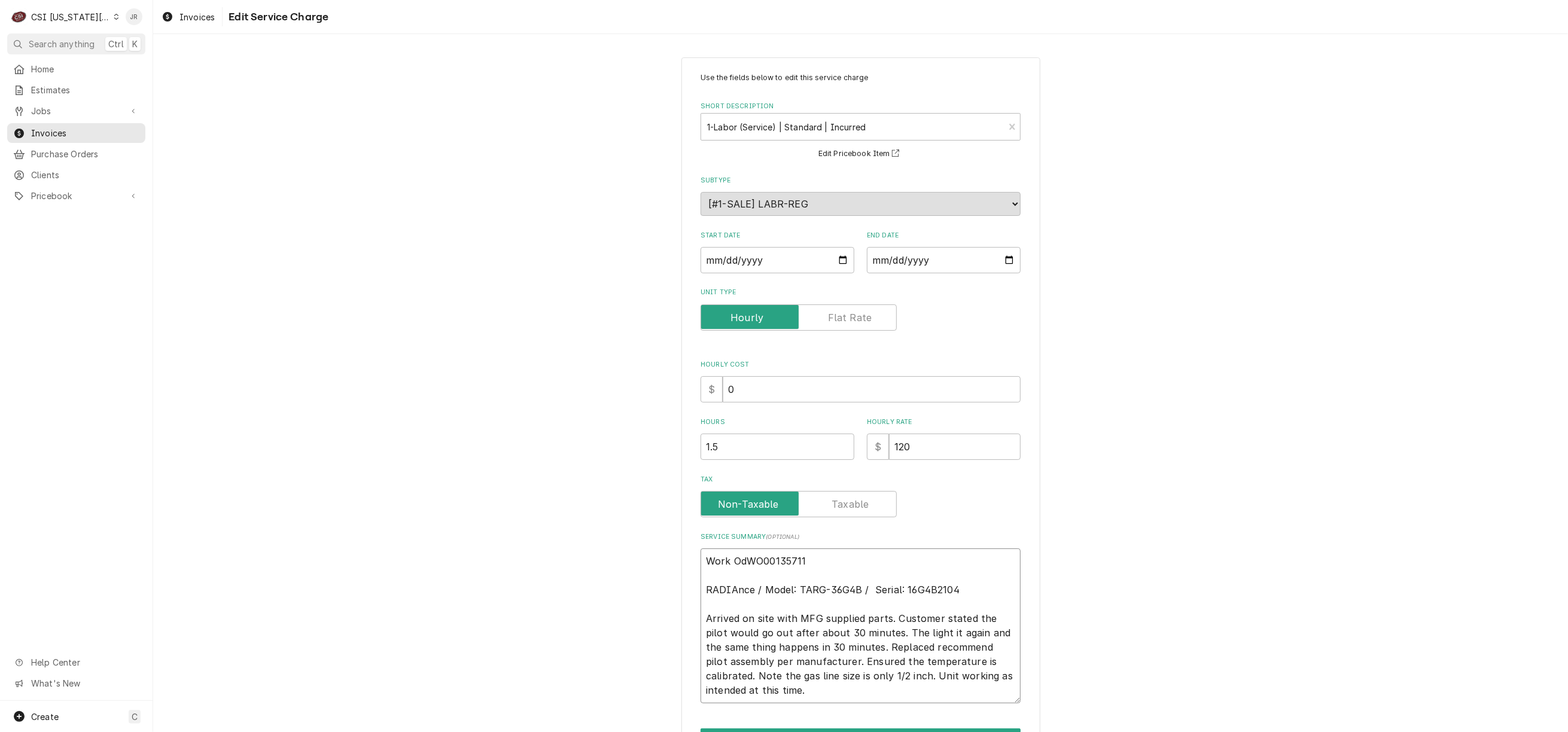
type textarea "x"
type textarea "Work OWO00135711 RADIAnce / Model: TARG-36G4B / Serial: 16G4B2104 Arrived on si…"
type textarea "x"
type textarea "Work WO00135711 RADIAnce / Model: TARG-36G4B / Serial: 16G4B2104 Arrived on sit…"
type textarea "x"
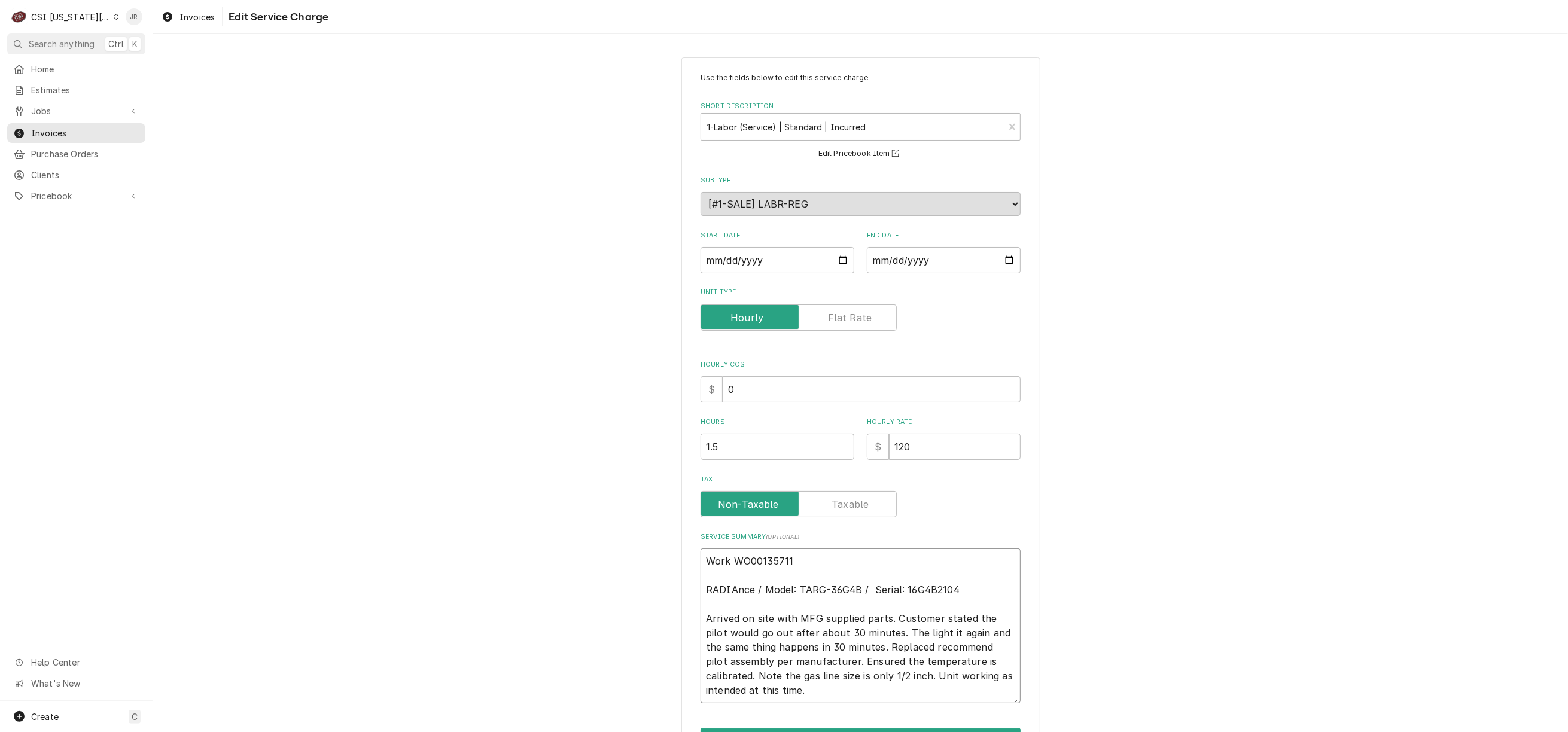
type textarea "WorkWO00135711 RADIAnce / Model: TARG-36G4B / Serial: 16G4B2104 Arrived on site…"
type textarea "x"
type textarea "WorWO00135711 RADIAnce / Model: TARG-36G4B / Serial: 16G4B2104 Arrived on site …"
type textarea "x"
type textarea "WoWO00135711 RADIAnce / Model: TARG-36G4B / Serial: 16G4B2104 Arrived on site w…"
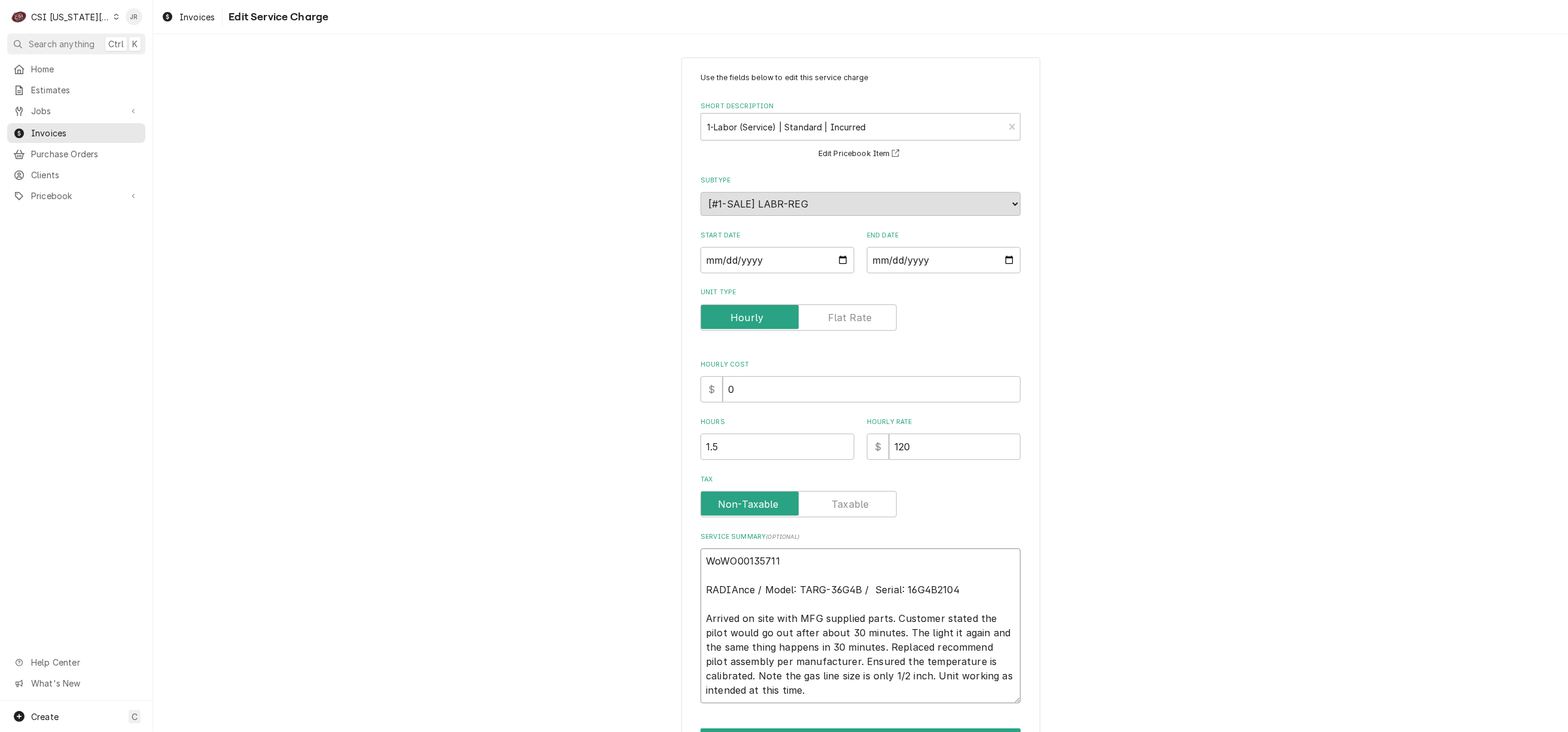
type textarea "x"
type textarea "WWO00135711 RADIAnce / Model: TARG-36G4B / Serial: 16G4B2104 Arrived on site wi…"
type textarea "x"
type textarea "WO00135711 RADIAnce / Model: TARG-36G4B / Serial: 16G4B2104 Arrived on site wit…"
type textarea "x"
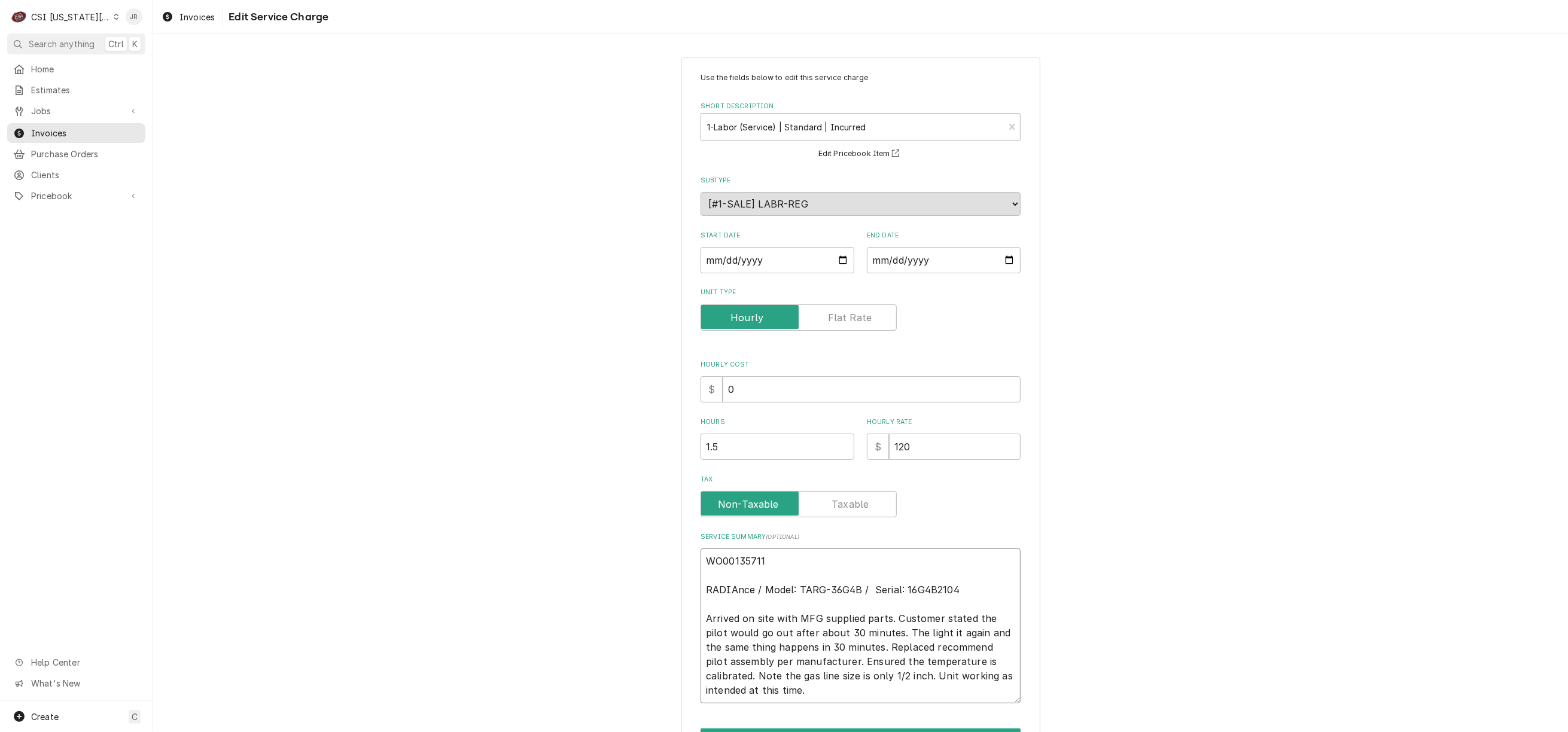
type textarea "PWO00135711 RADIAnce / Model: TARG-36G4B / Serial: 16G4B2104 Arrived on site wi…"
type textarea "x"
type textarea "POWO00135711 RADIAnce / Model: TARG-36G4B / Serial: 16G4B2104 Arrived on site w…"
type textarea "x"
type textarea "PODWO00135711 RADIAnce / Model: TARG-36G4B / Serial: 16G4B2104 Arrived on site …"
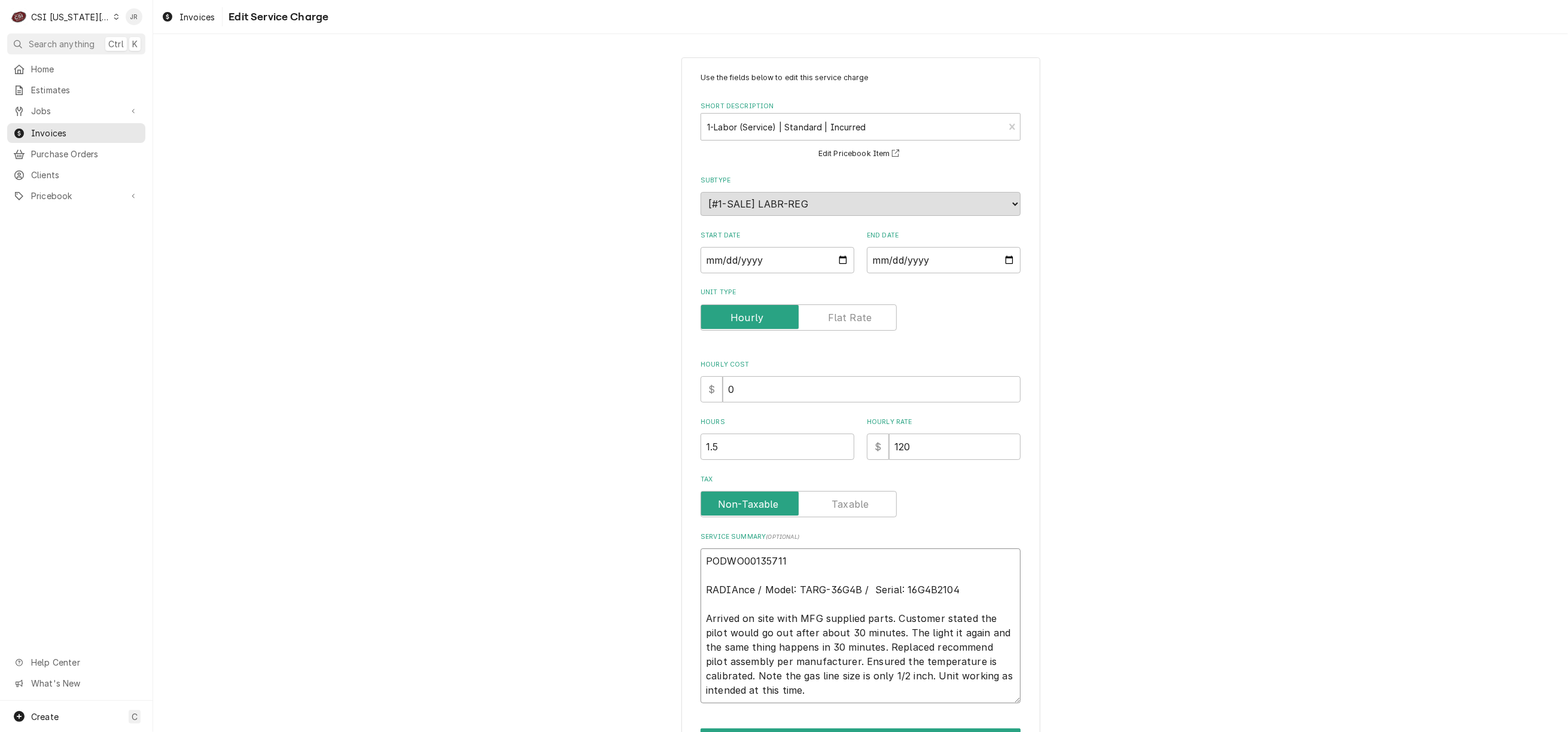
type textarea "x"
type textarea "POWO00135711 RADIAnce / Model: TARG-36G4B / Serial: 16G4B2104 Arrived on site w…"
type textarea "x"
type textarea "PO:WO00135711 RADIAnce / Model: TARG-36G4B / Serial: 16G4B2104 Arrived on site …"
type textarea "x"
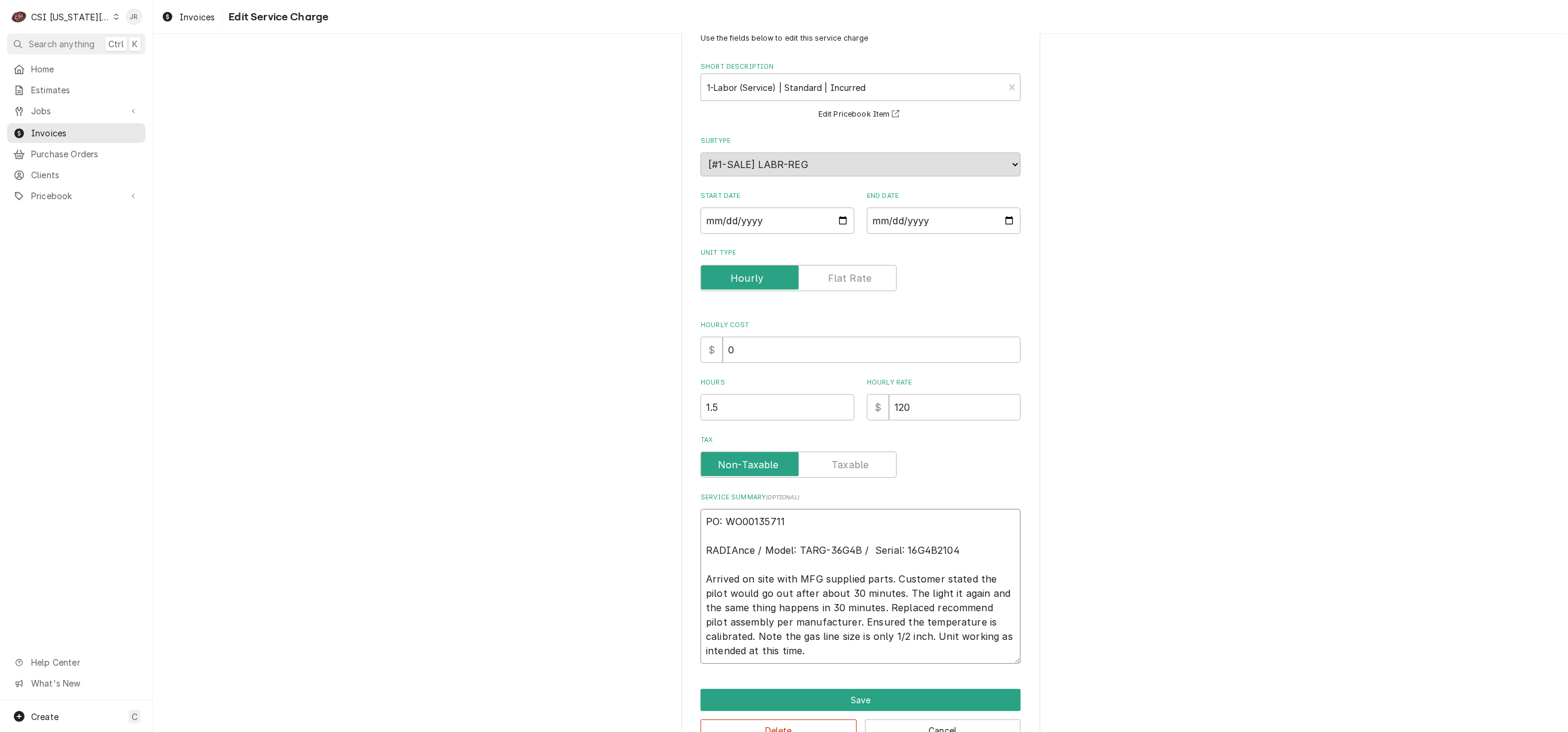
scroll to position [75, 0]
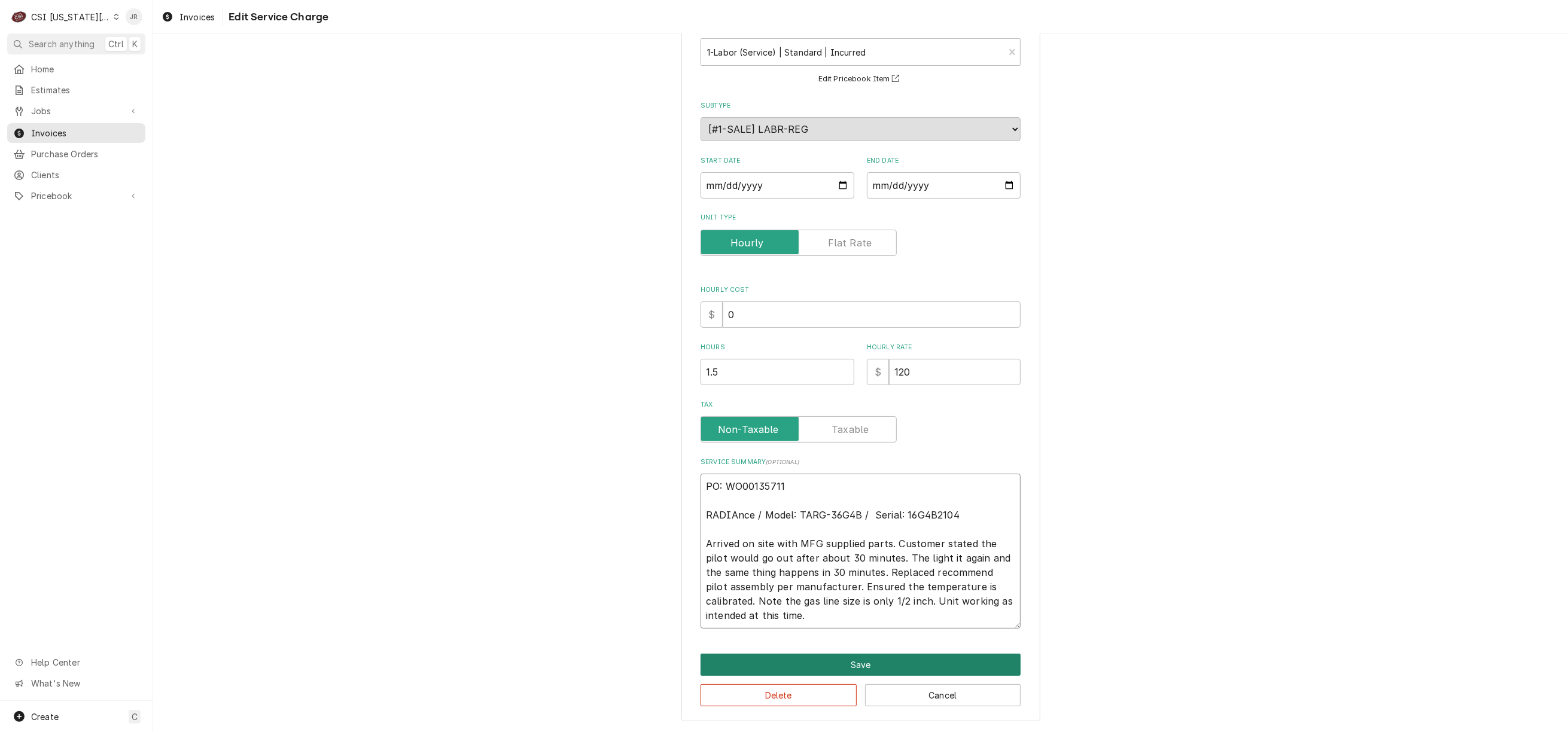
type textarea "PO: WO00135711 RADIAnce / Model: TARG-36G4B / Serial: 16G4B2104 Arrived on site…"
click at [850, 659] on button "Save" at bounding box center [861, 664] width 320 height 22
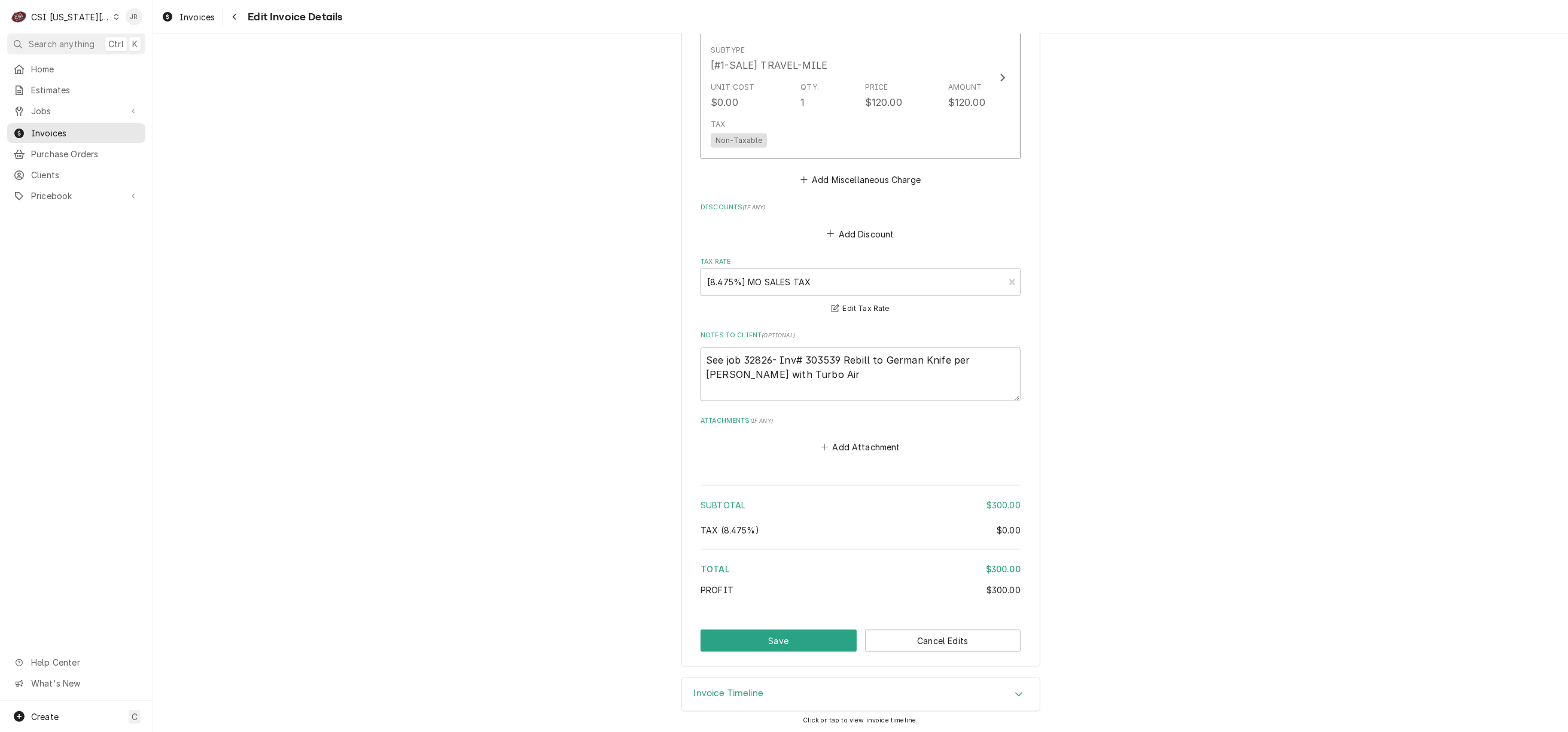
scroll to position [1473, 0]
click at [799, 635] on button "Save" at bounding box center [779, 639] width 156 height 22
type textarea "x"
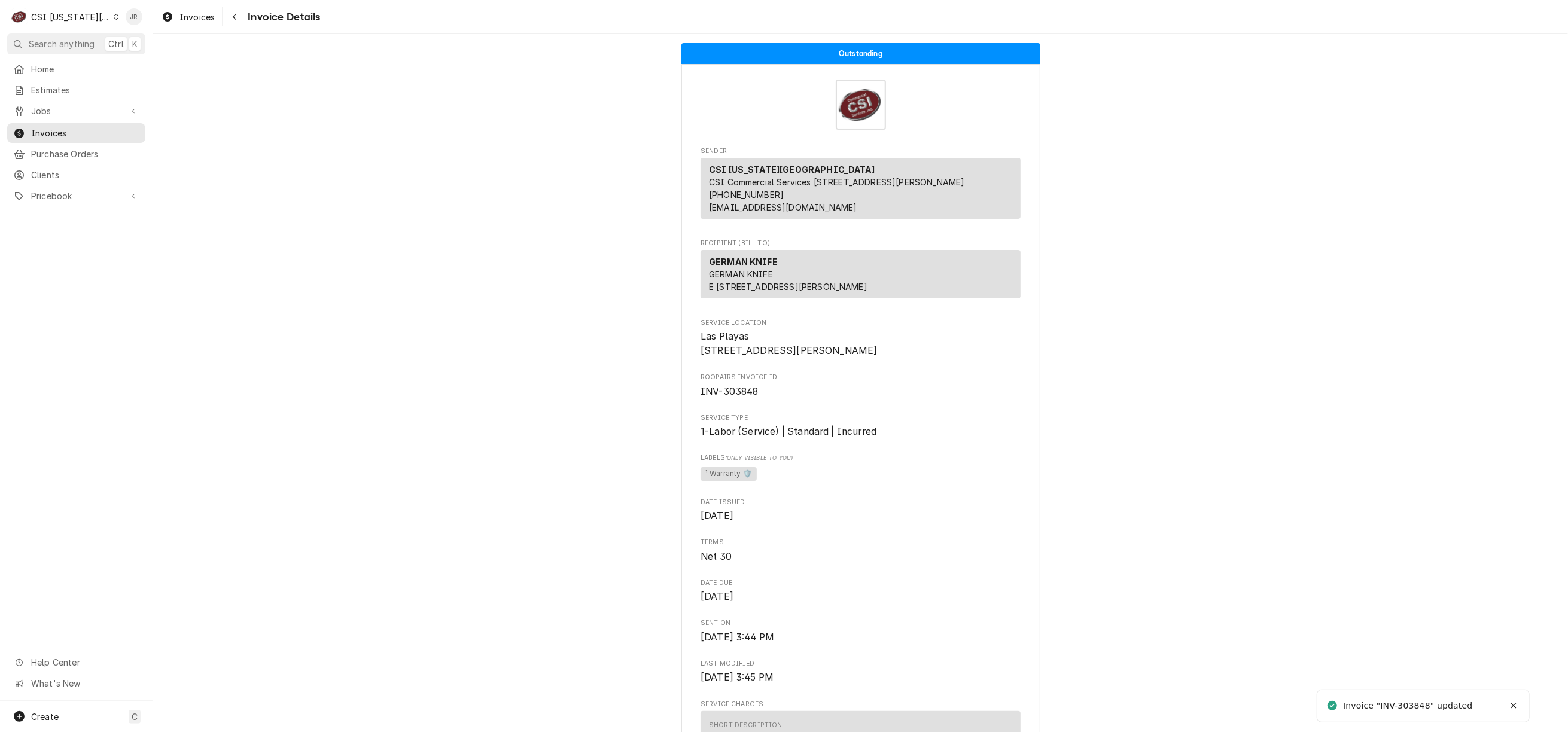
click at [1417, 704] on div "Invoice "INV-303848" updated" at bounding box center [1408, 706] width 131 height 13
copy div "303848"
click at [743, 397] on span "INV-303848" at bounding box center [730, 391] width 58 height 12
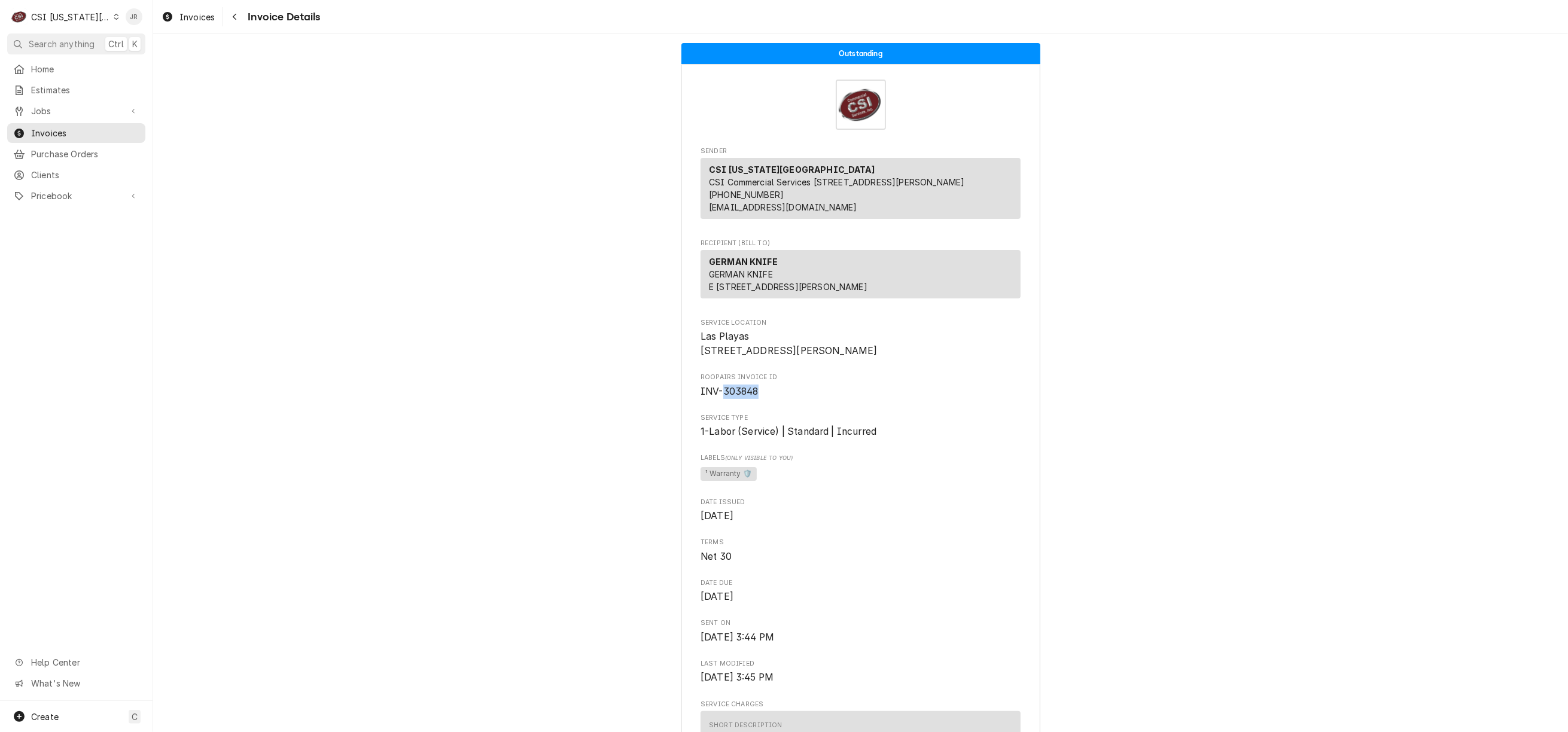
copy span "303848"
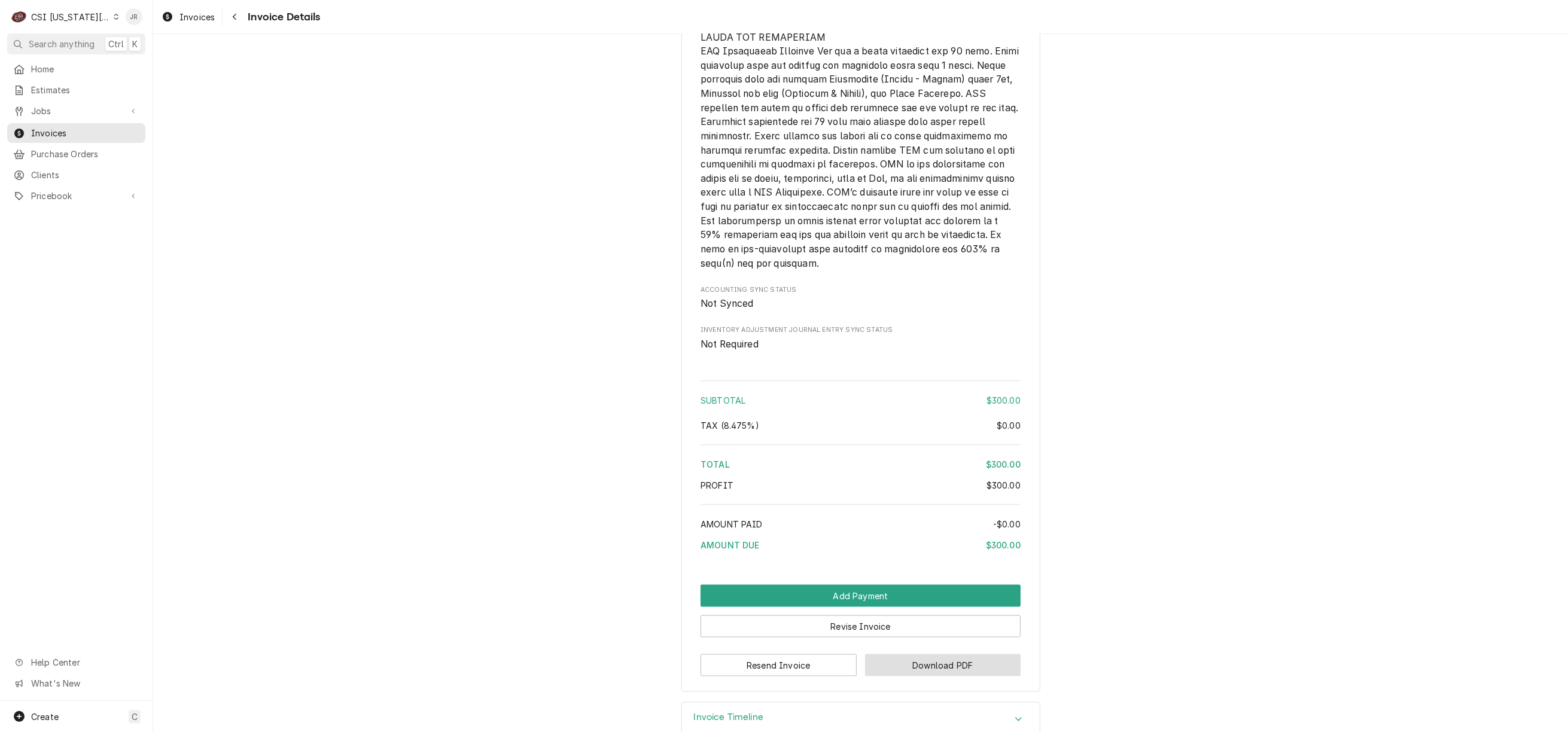
scroll to position [1741, 0]
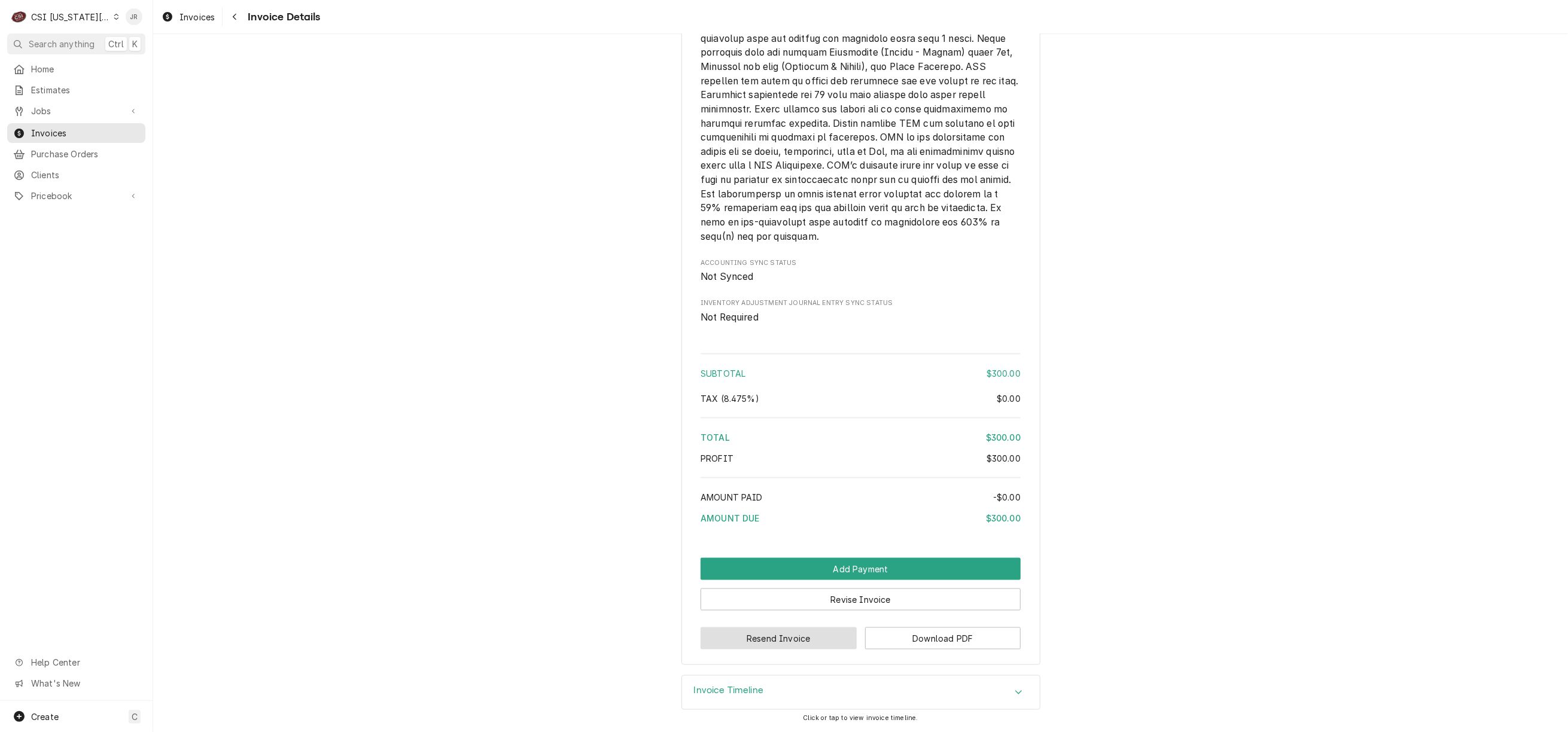
click at [796, 636] on button "Resend Invoice" at bounding box center [779, 638] width 156 height 22
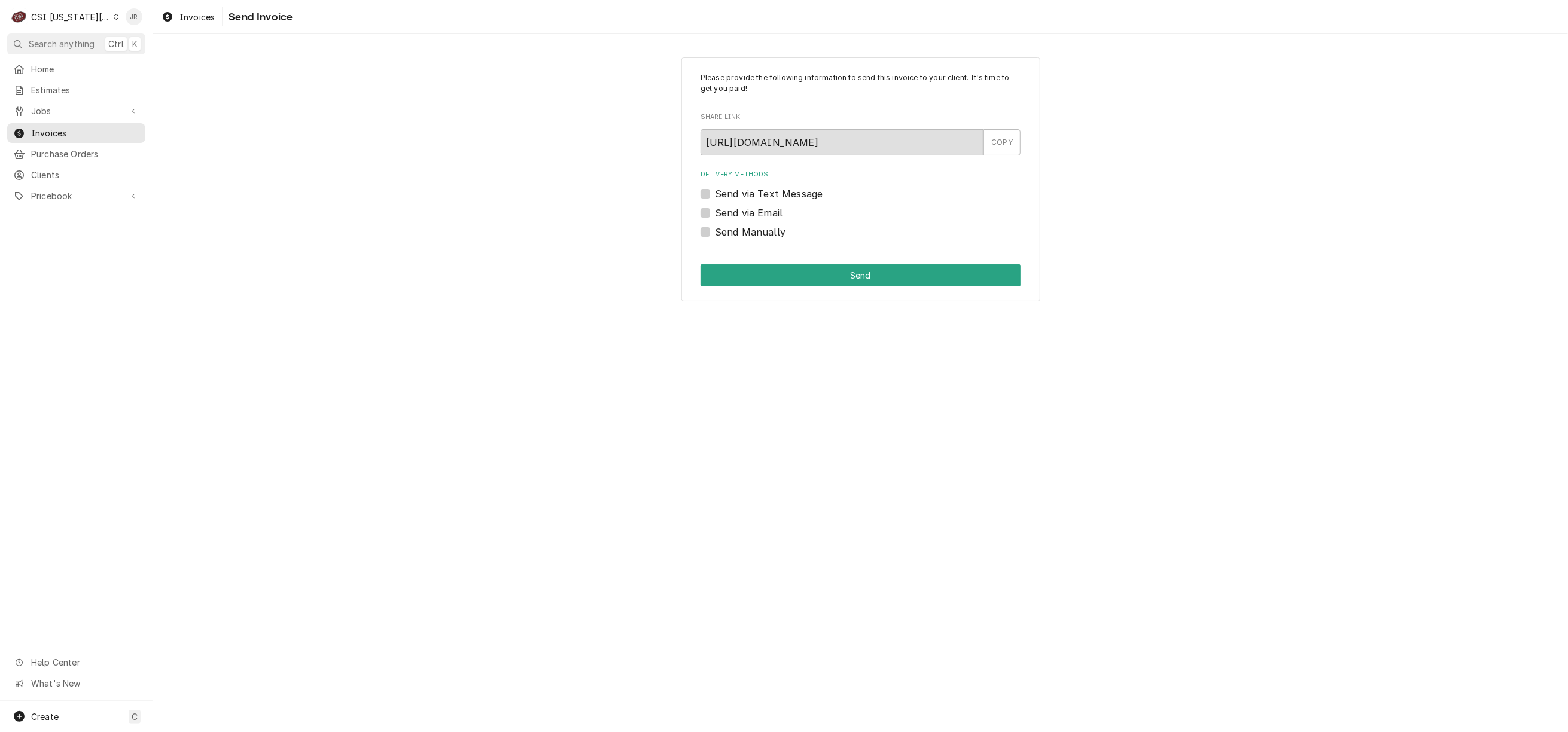
click at [715, 217] on label "Send via Email" at bounding box center [749, 213] width 68 height 14
click at [715, 217] on input "Send via Email" at bounding box center [875, 219] width 320 height 26
checkbox input "true"
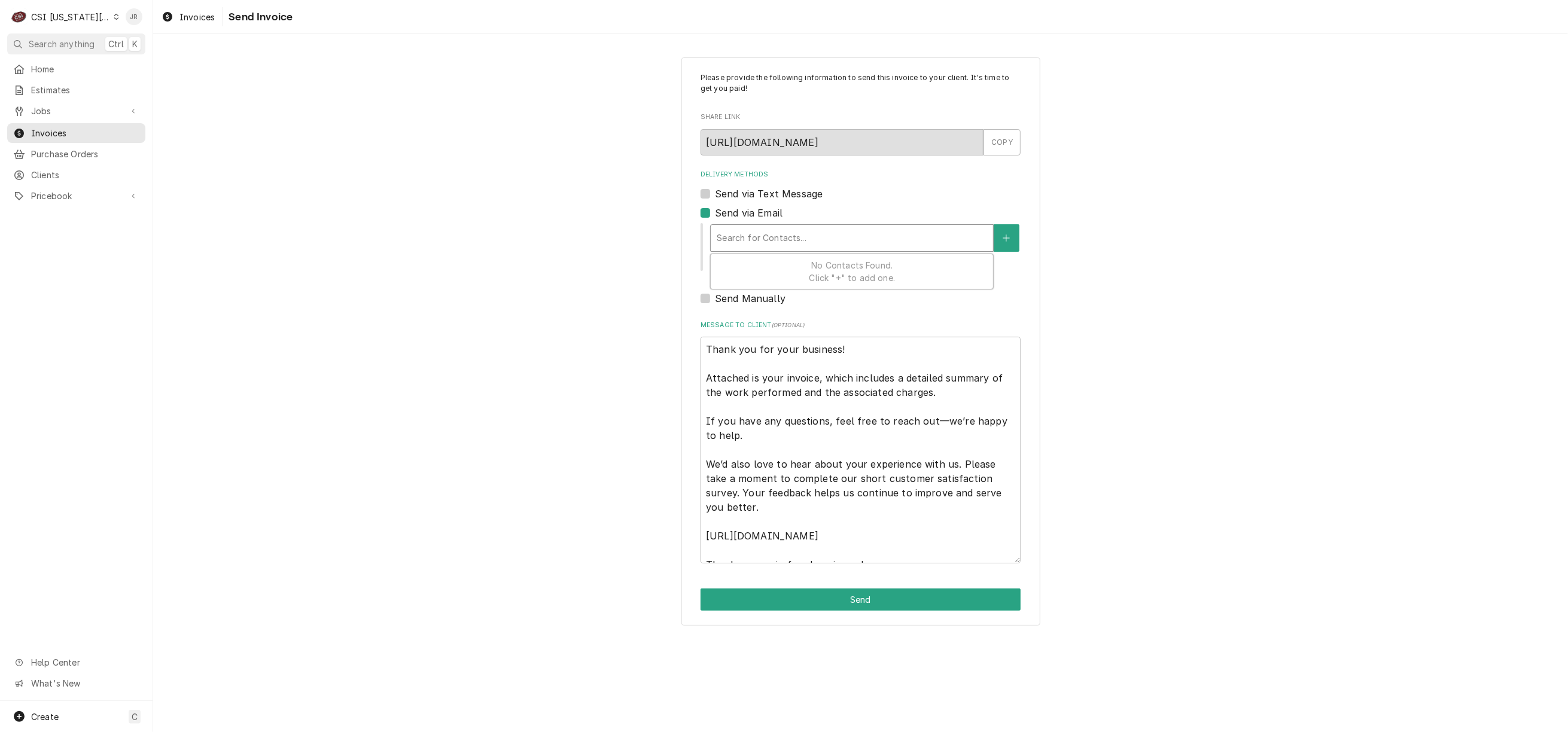
click at [770, 230] on div "Delivery Methods" at bounding box center [852, 238] width 270 height 22
type textarea "x"
type input "j"
type textarea "x"
type input "je"
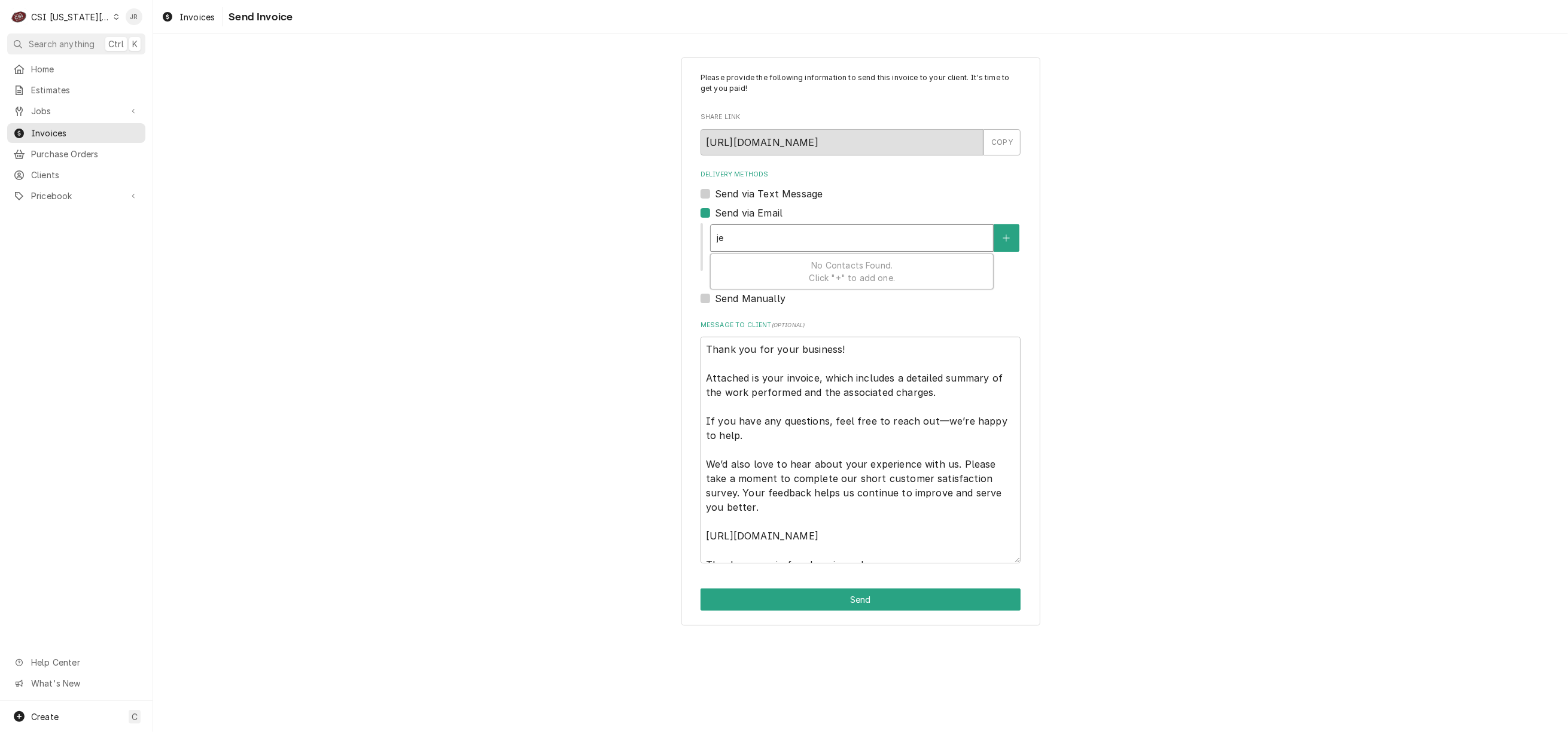
type textarea "x"
type input "jes"
type textarea "x"
type input "jess"
click at [1006, 230] on button "Delivery Methods" at bounding box center [1006, 238] width 25 height 27
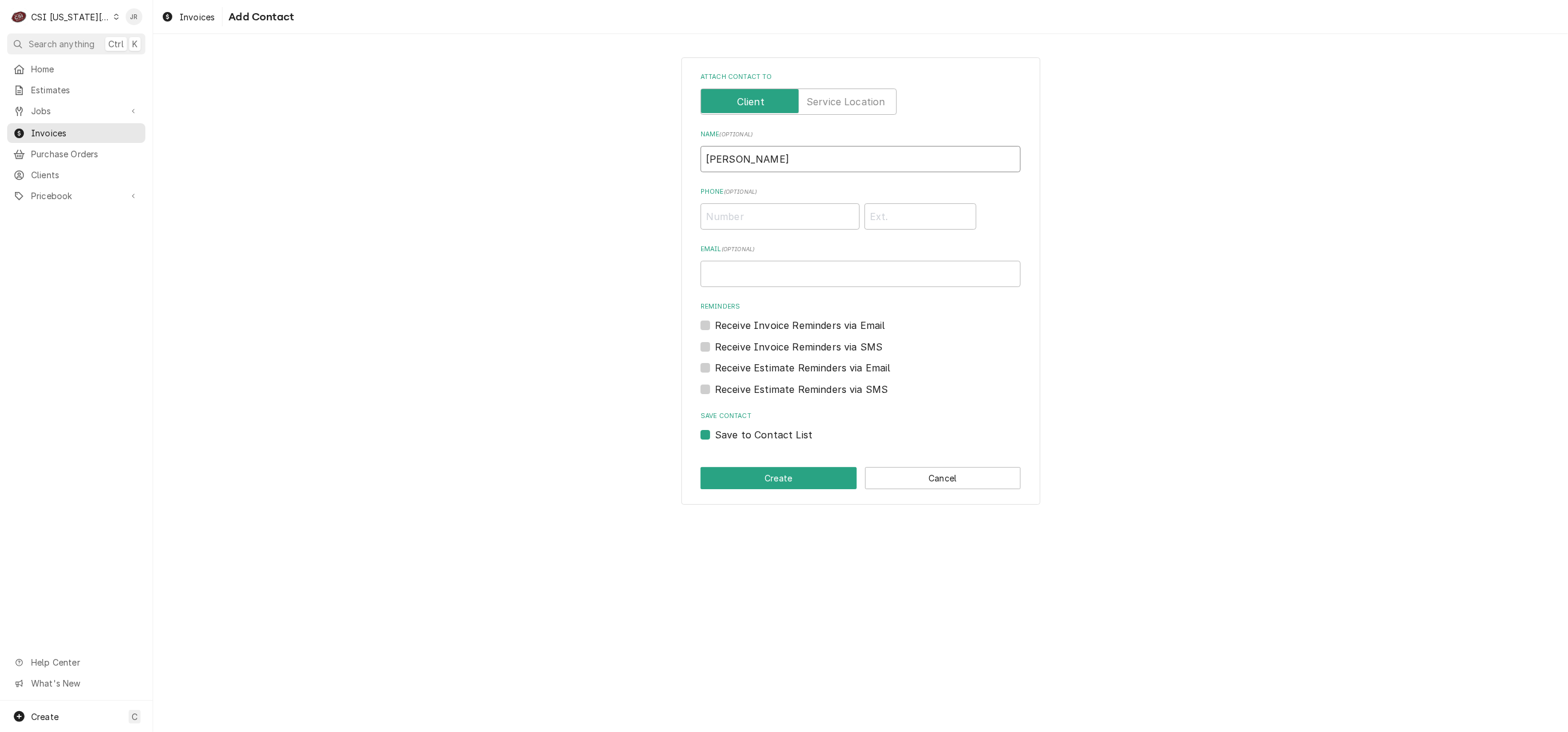
drag, startPoint x: 752, startPoint y: 162, endPoint x: 759, endPoint y: 164, distance: 7.3
click at [752, 162] on input "jess" at bounding box center [861, 158] width 320 height 26
drag, startPoint x: 754, startPoint y: 161, endPoint x: 635, endPoint y: 165, distance: 119.1
click at [635, 165] on div "Attach contact to Name ( optional ) jess Phone ( optional ) Email ( optional ) …" at bounding box center [860, 281] width 1415 height 468
type input "jessica.rentfro@csi1.com"
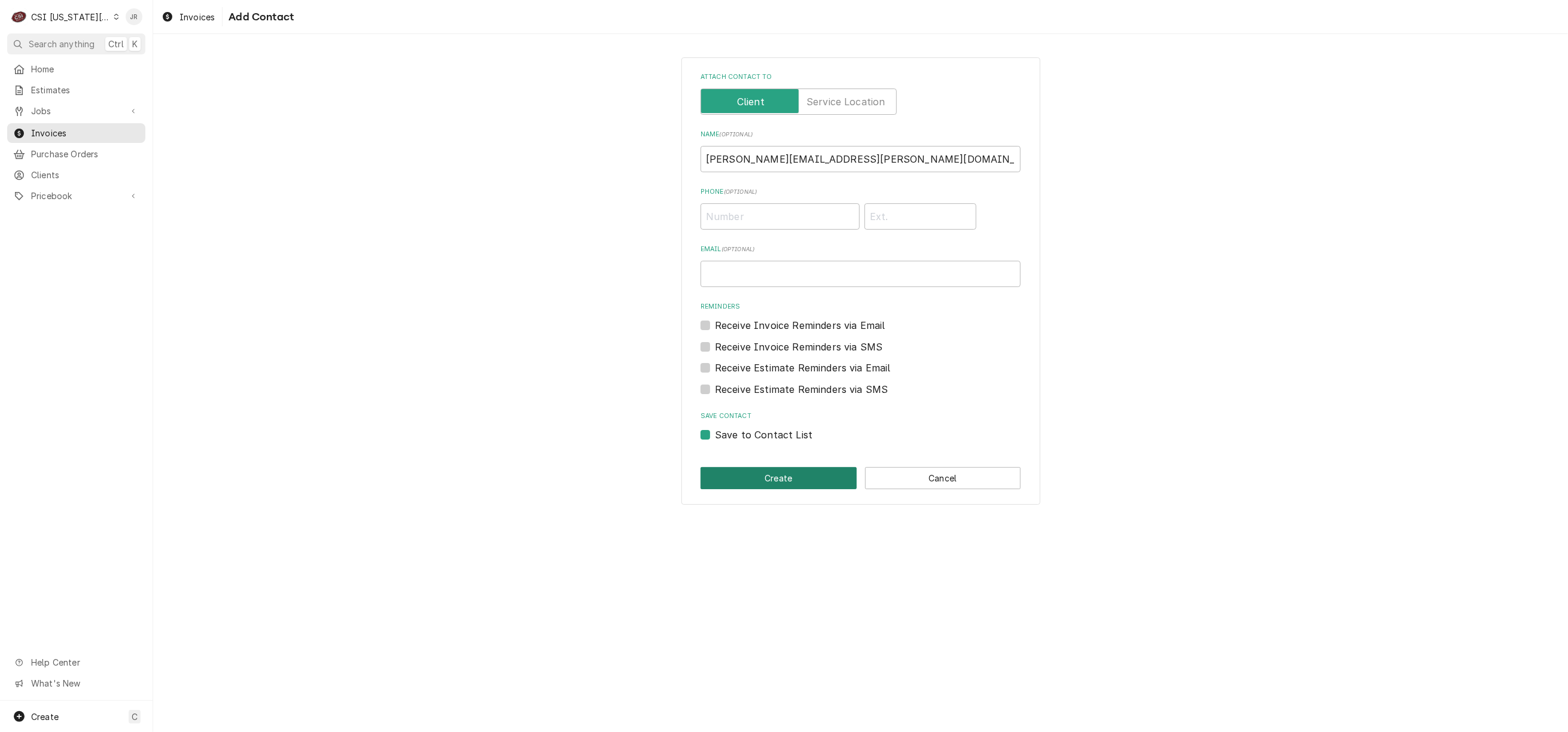
click at [786, 477] on button "Create" at bounding box center [779, 478] width 156 height 22
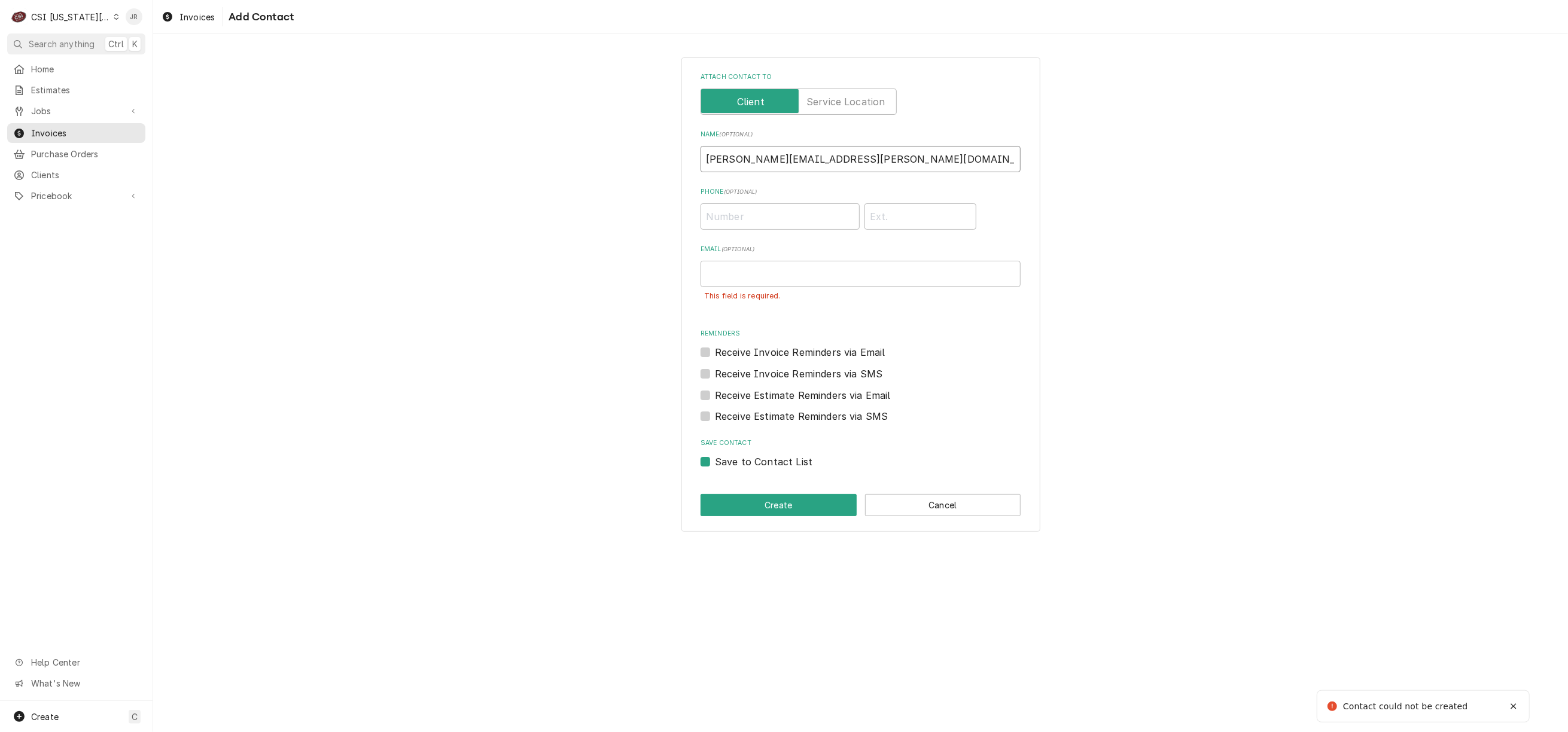
drag, startPoint x: 824, startPoint y: 158, endPoint x: 670, endPoint y: 169, distance: 154.4
click at [660, 158] on div "Attach contact to Name ( optional ) jessica.rentfro@csi1.com Phone ( optional )…" at bounding box center [860, 295] width 1415 height 495
drag, startPoint x: 805, startPoint y: 273, endPoint x: 800, endPoint y: 286, distance: 13.9
click at [805, 273] on input "Email ( optional )" at bounding box center [861, 273] width 320 height 26
paste input "jessica.rentfro@csi1.com"
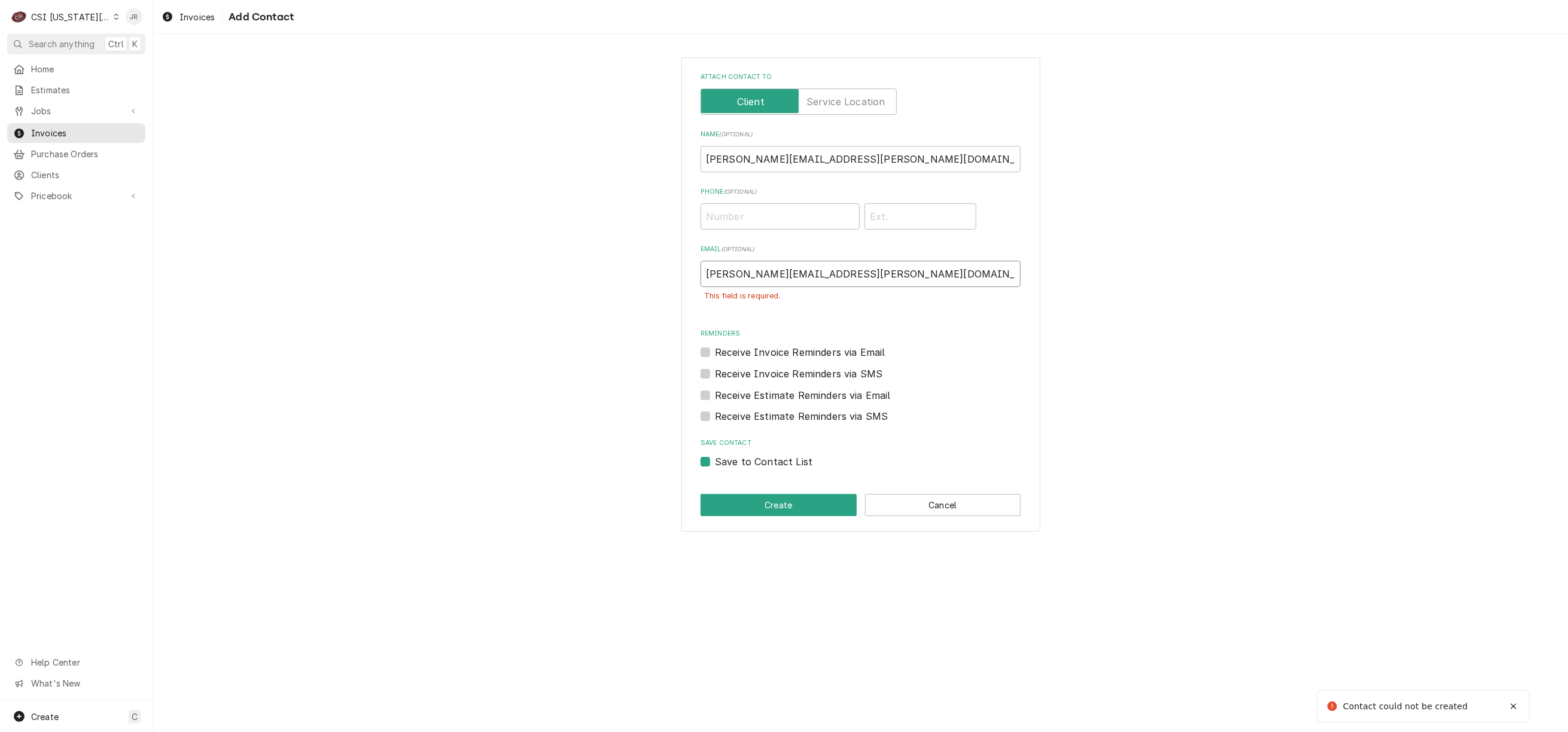
type input "jessica.rentfro@csi1.com"
click at [778, 487] on div "Attach contact to Name ( optional ) jessica.rentfro@csi1.com Phone ( optional )…" at bounding box center [861, 295] width 359 height 474
click at [783, 494] on button "Create" at bounding box center [779, 505] width 156 height 22
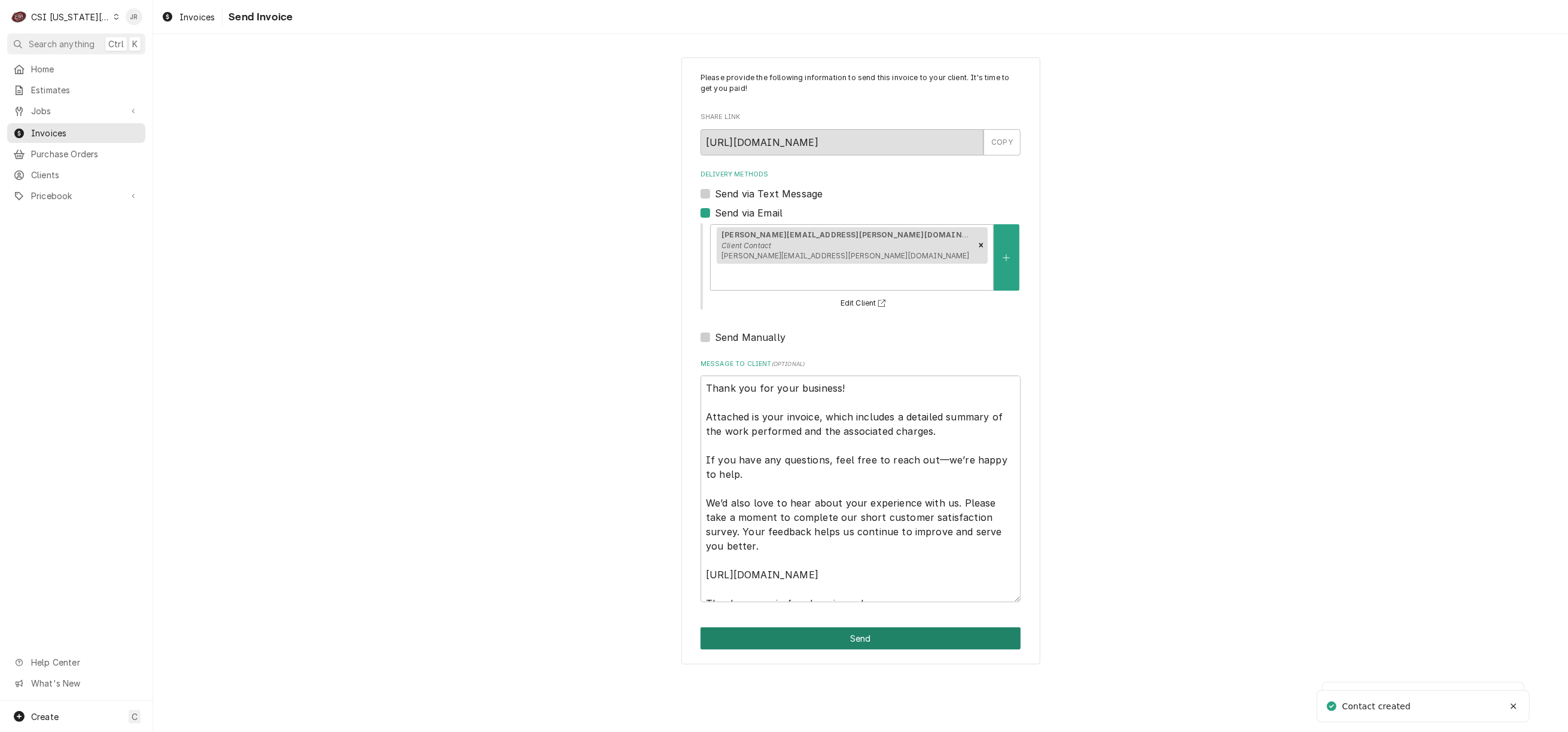
click at [840, 627] on button "Send" at bounding box center [861, 638] width 320 height 22
type textarea "x"
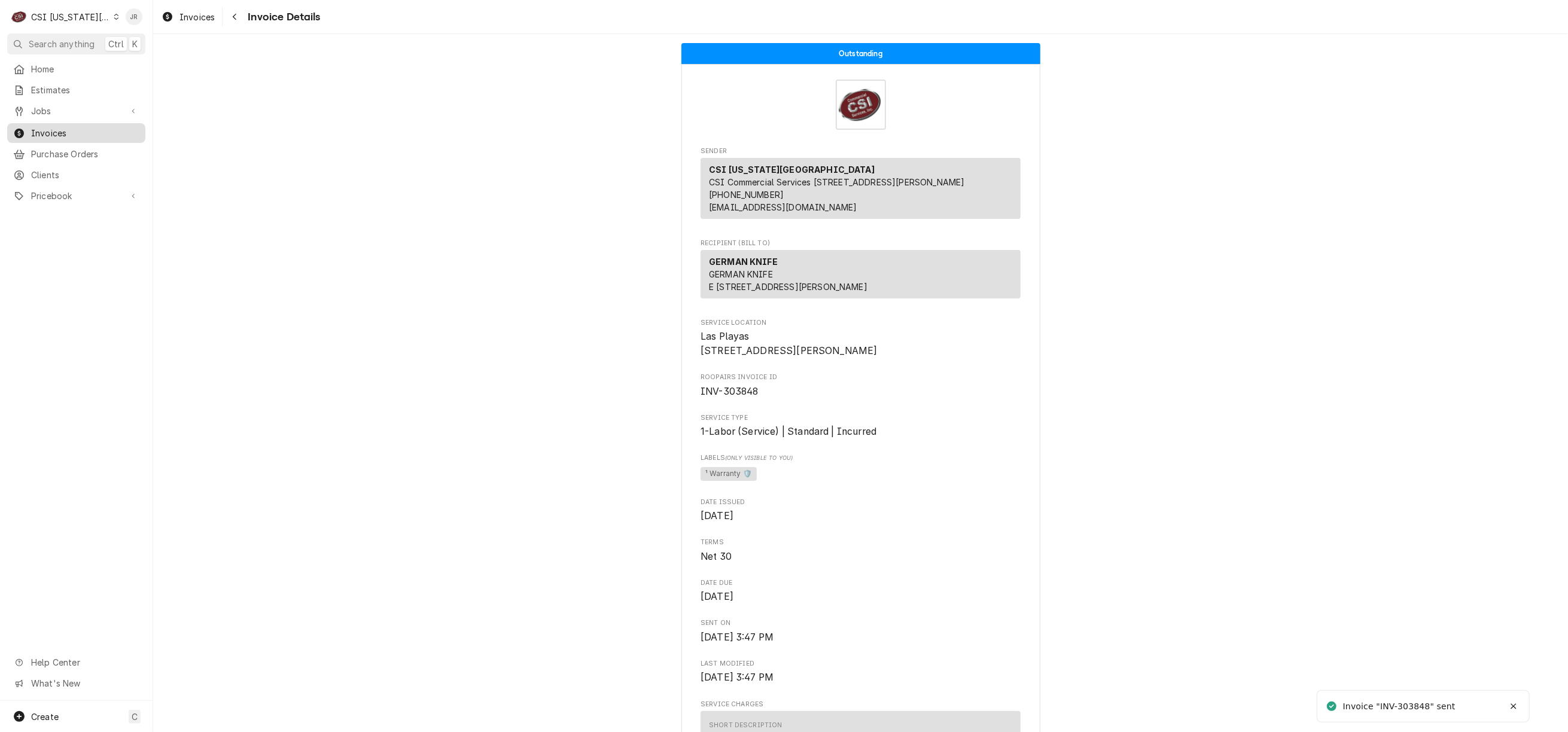
click at [61, 128] on span "Invoices" at bounding box center [85, 133] width 109 height 13
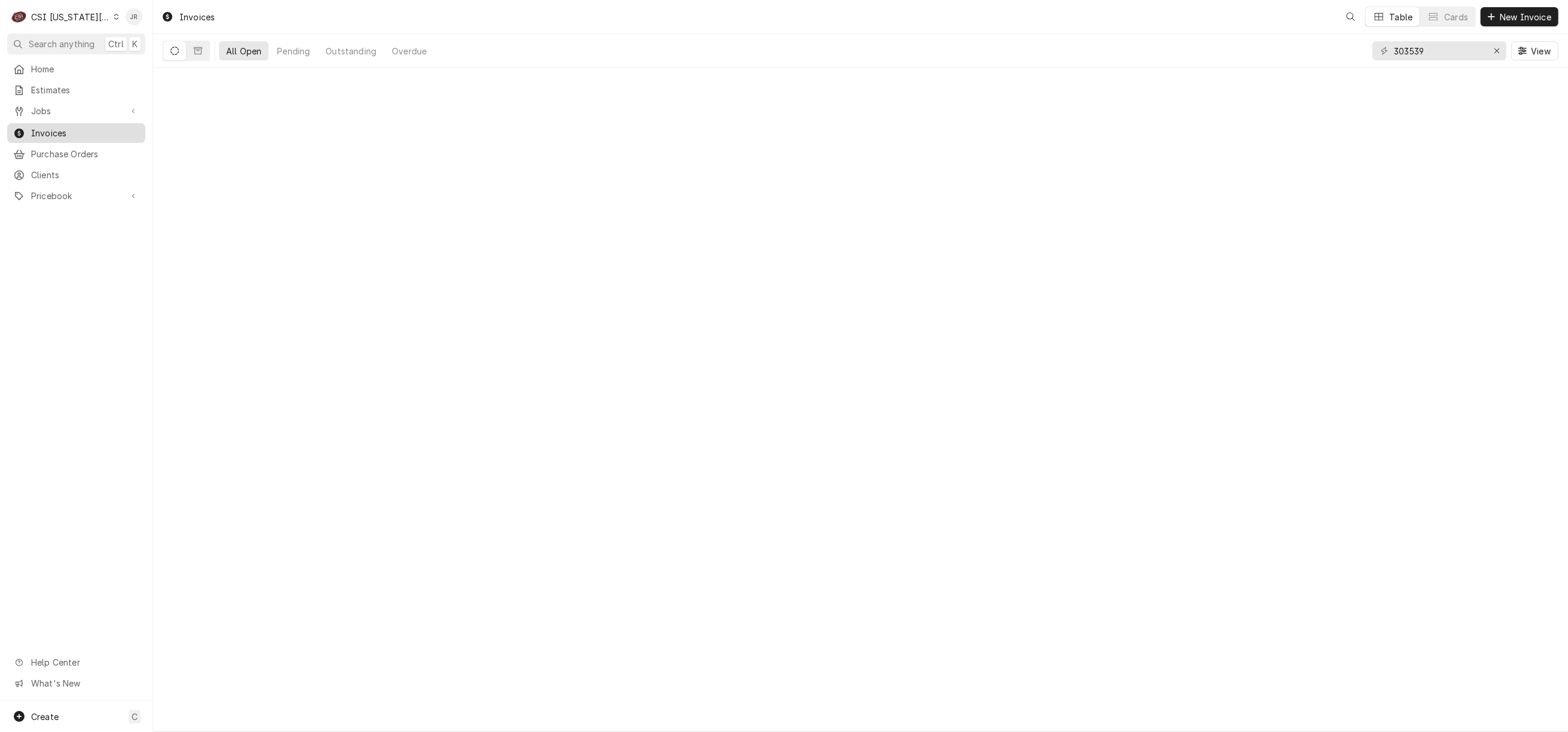
click at [60, 128] on span "Invoices" at bounding box center [85, 133] width 109 height 13
click at [1433, 48] on input "303539" at bounding box center [1439, 51] width 90 height 19
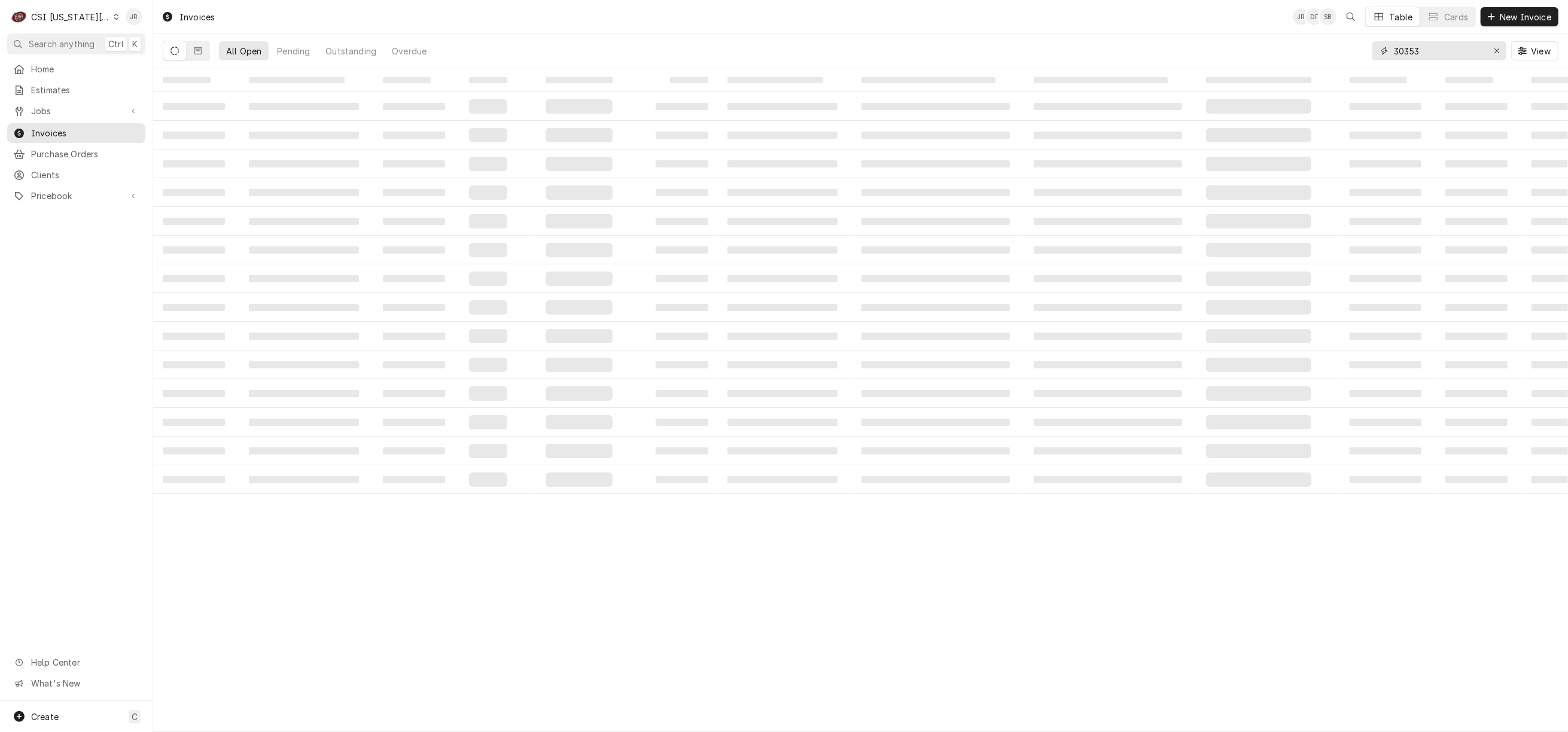
type input "303539"
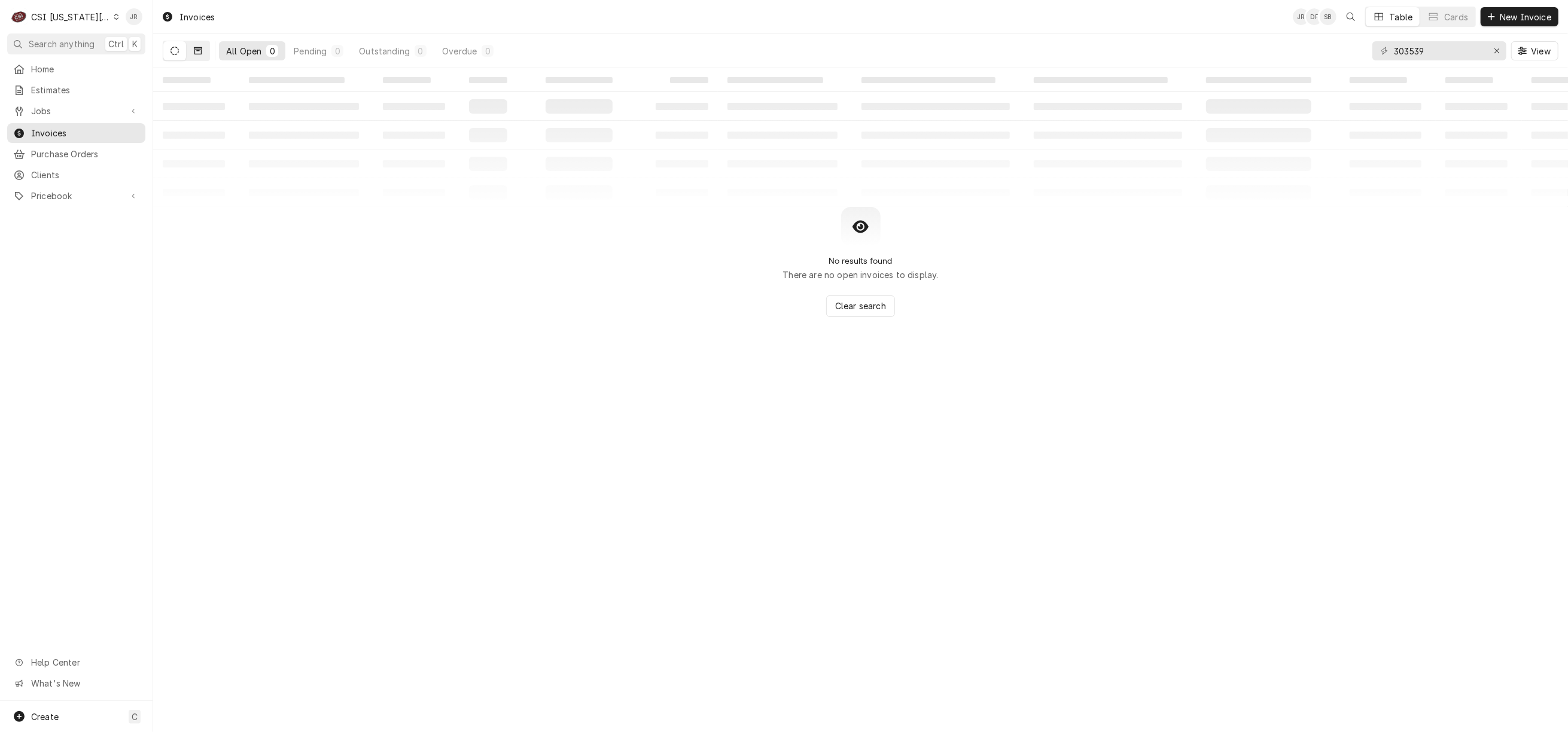
click at [199, 58] on button "Dynamic Content Wrapper" at bounding box center [197, 51] width 23 height 19
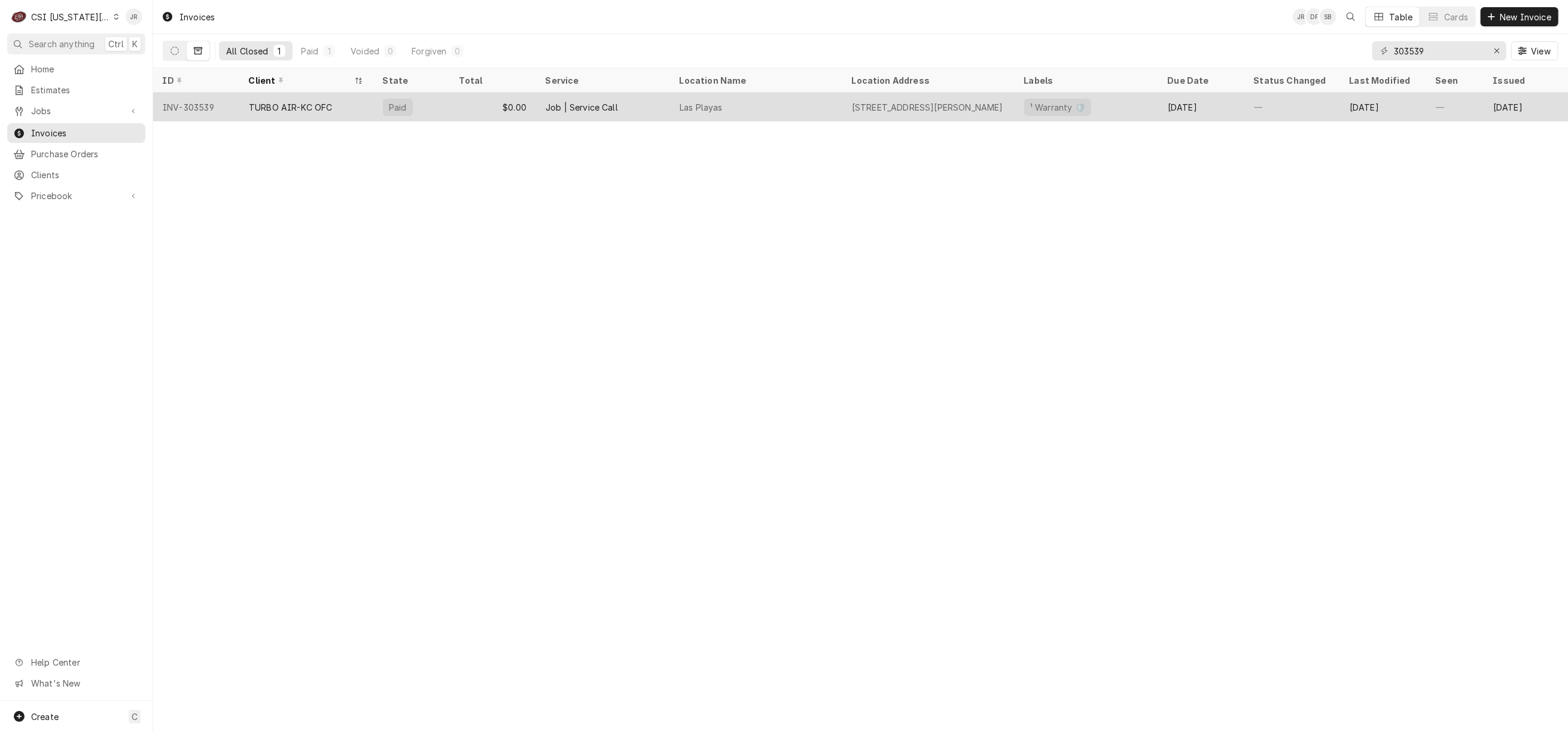
click at [544, 97] on div "Job | Service Call" at bounding box center [603, 108] width 134 height 29
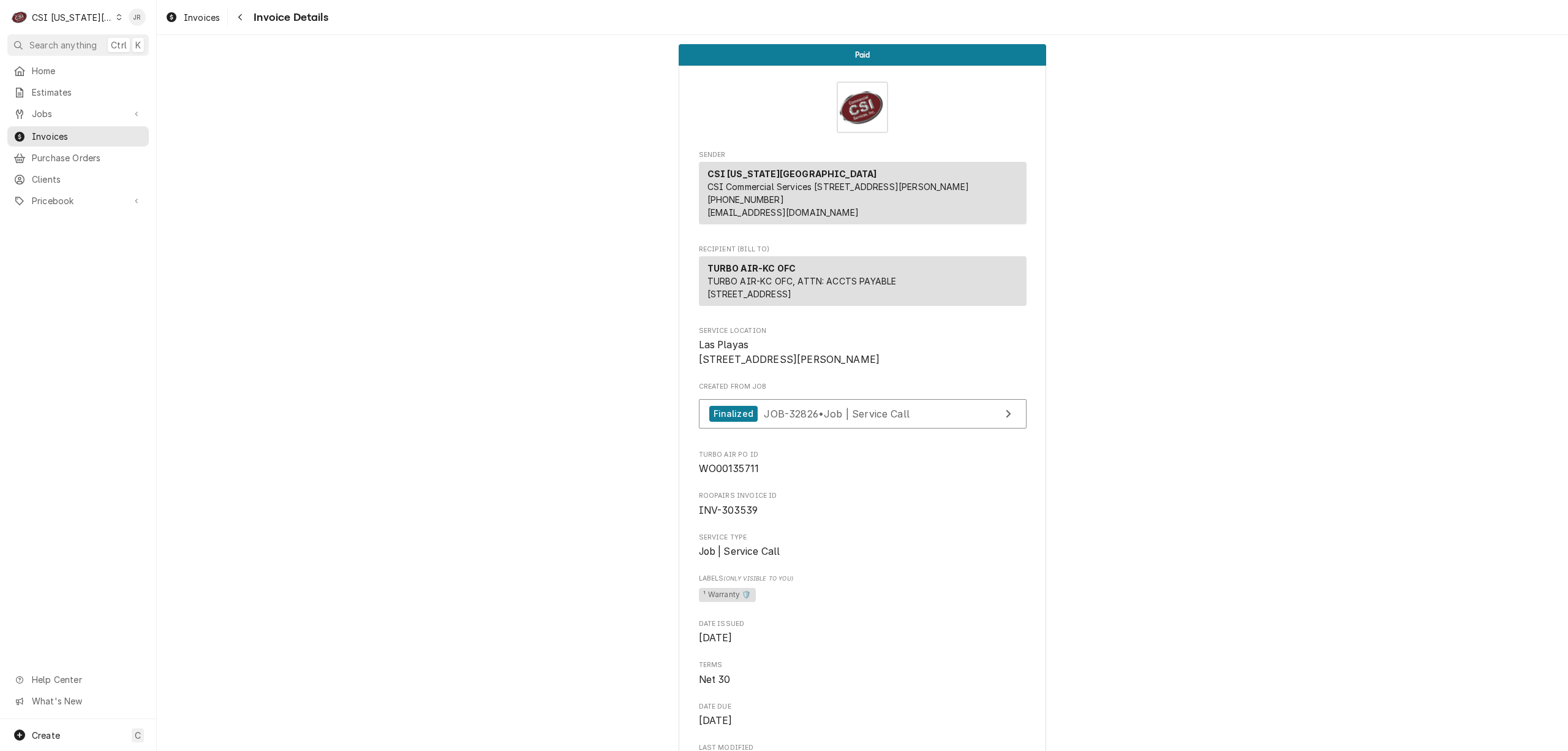
click at [84, 16] on div "CSI [US_STATE][GEOGRAPHIC_DATA]" at bounding box center [71, 18] width 81 height 13
click at [167, 44] on div "CSI [US_STATE]" at bounding box center [209, 45] width 179 height 13
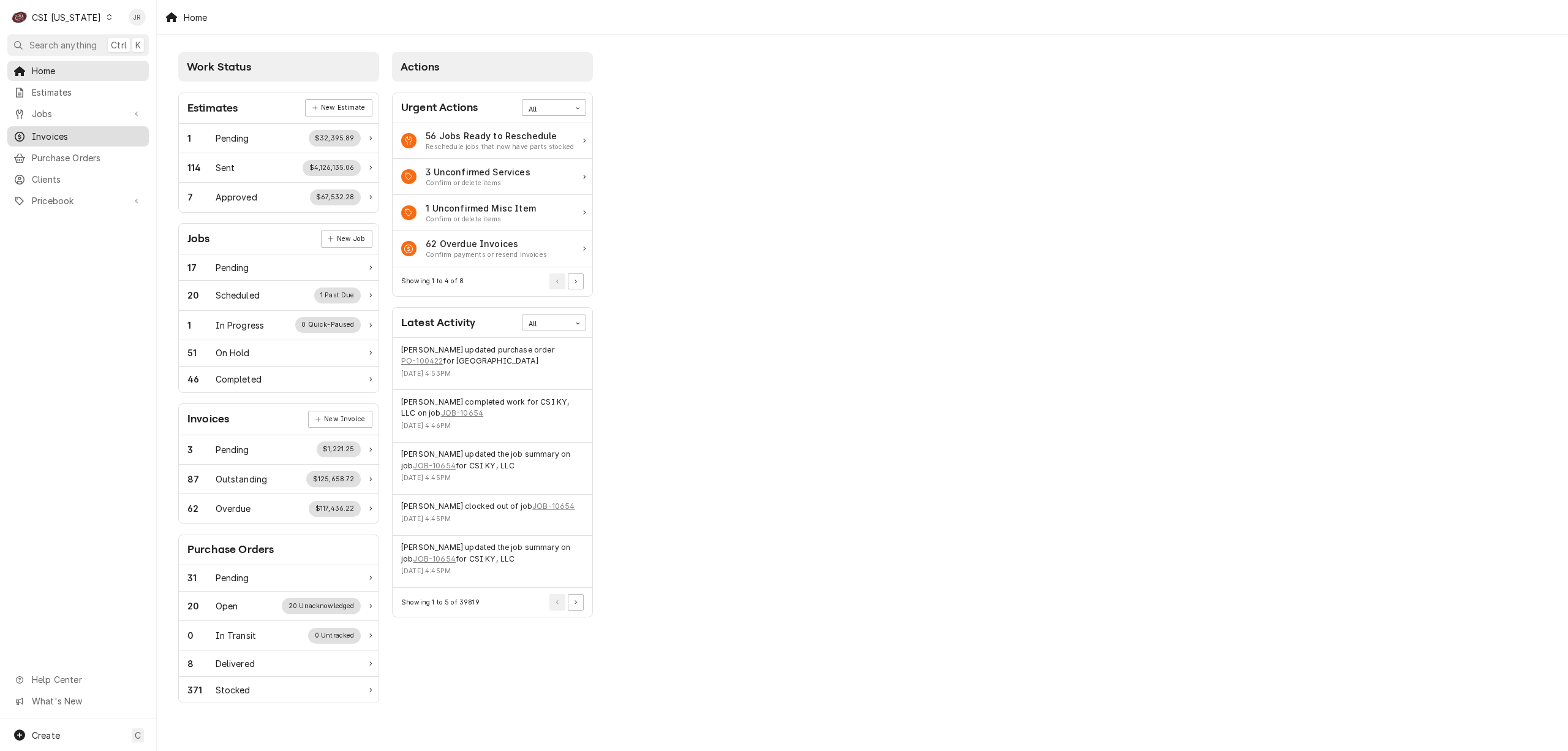
click at [62, 133] on span "Invoices" at bounding box center [87, 136] width 111 height 13
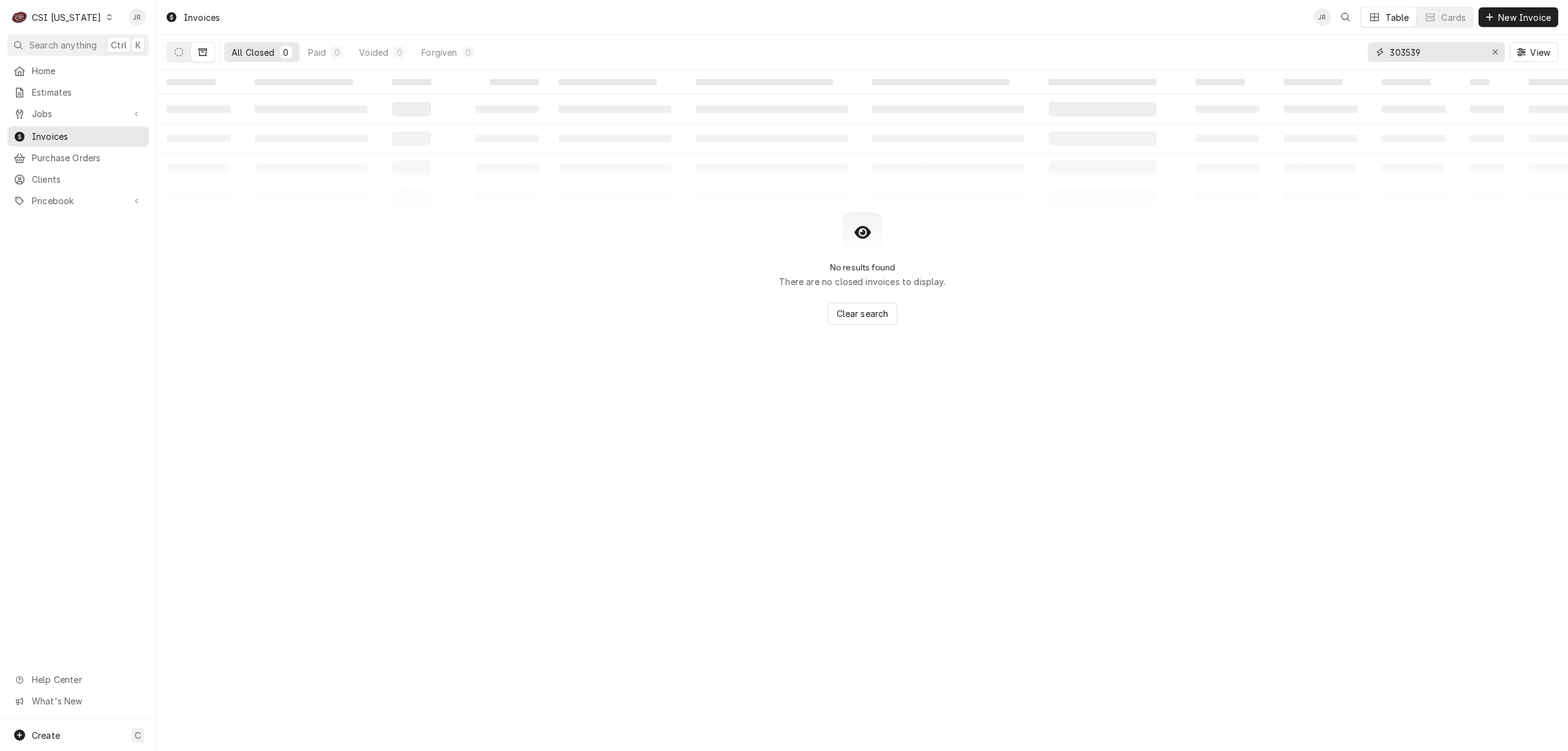
click at [1444, 43] on input "303539" at bounding box center [1435, 52] width 92 height 19
paste input "100676"
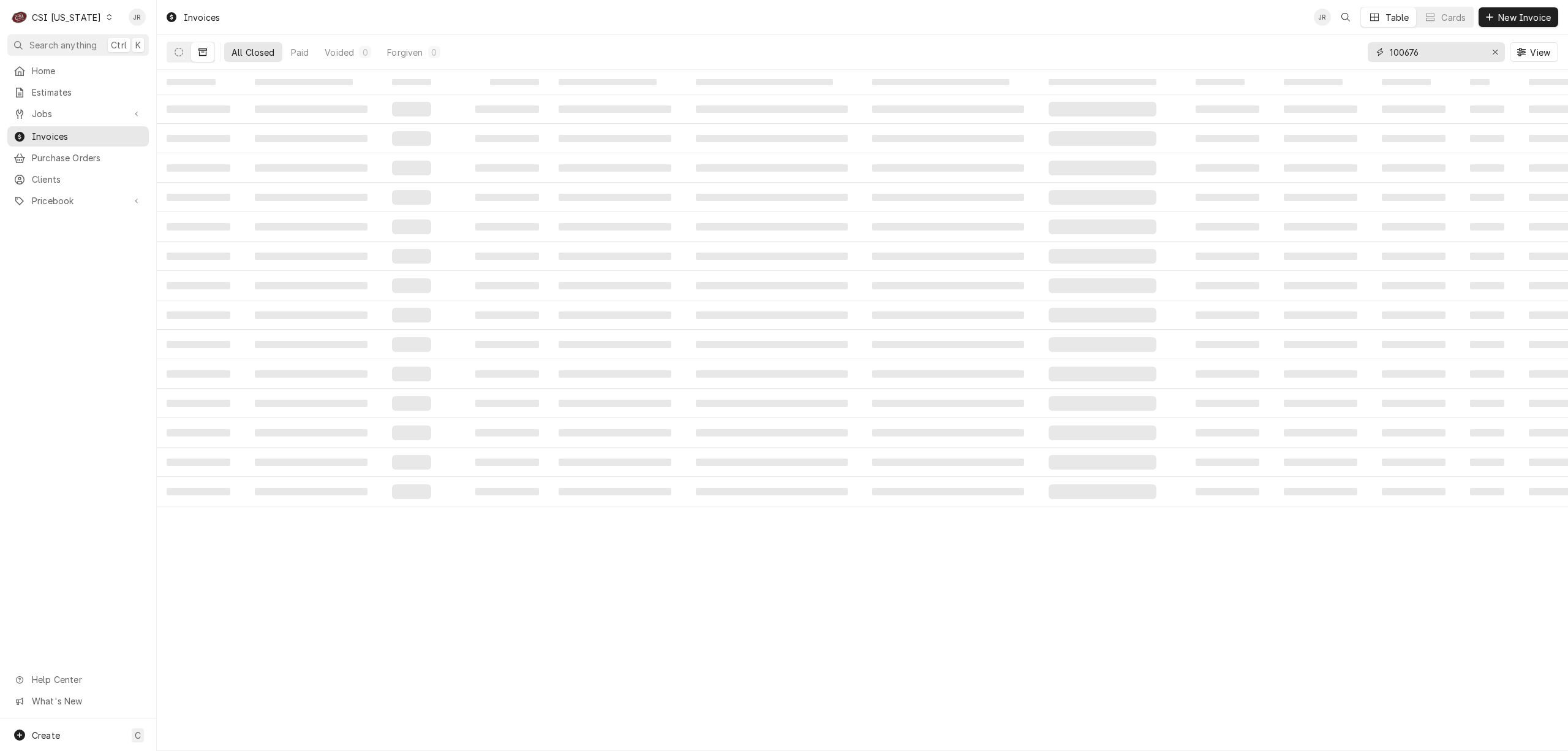
type input "100676"
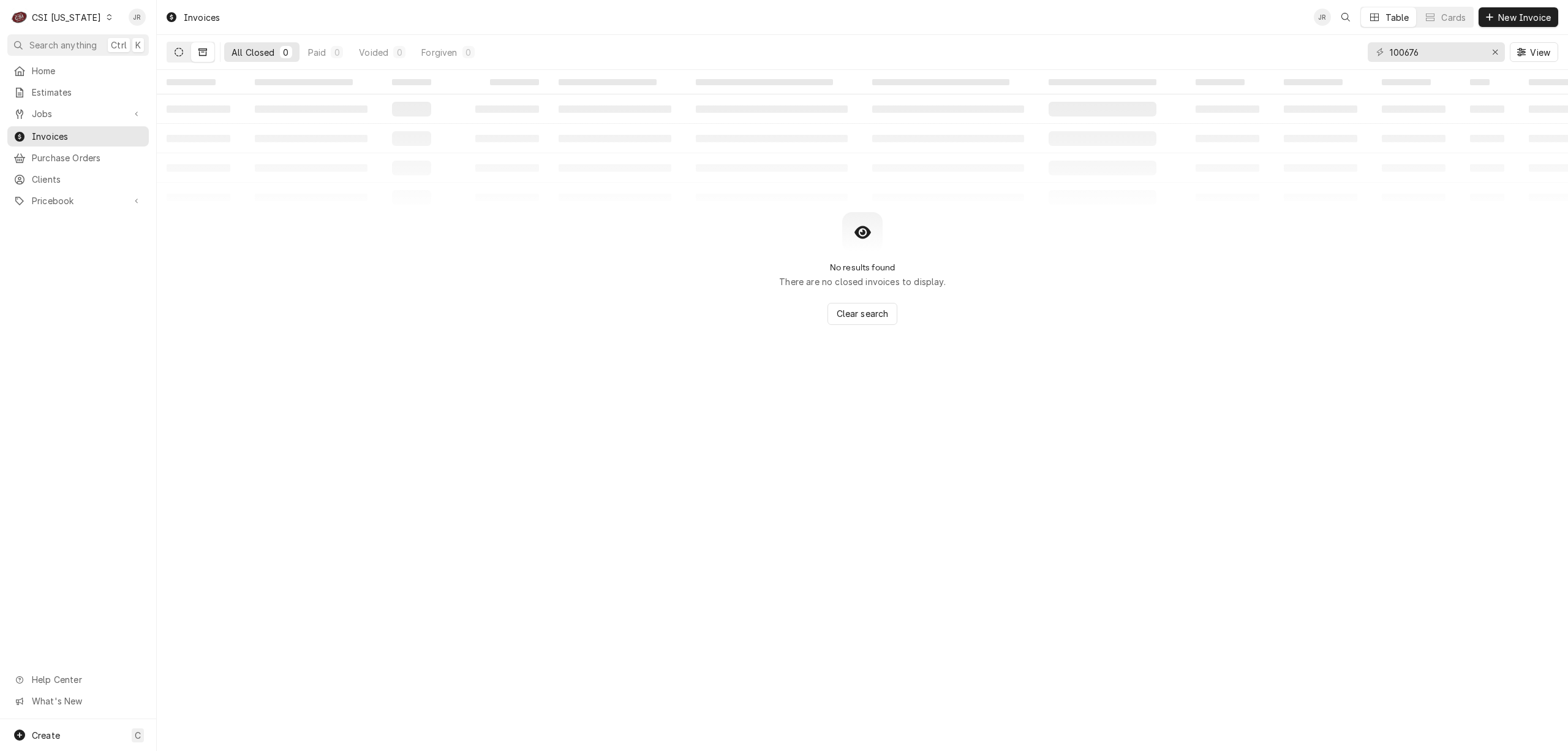
click at [175, 49] on icon "Dynamic Content Wrapper" at bounding box center [179, 52] width 8 height 8
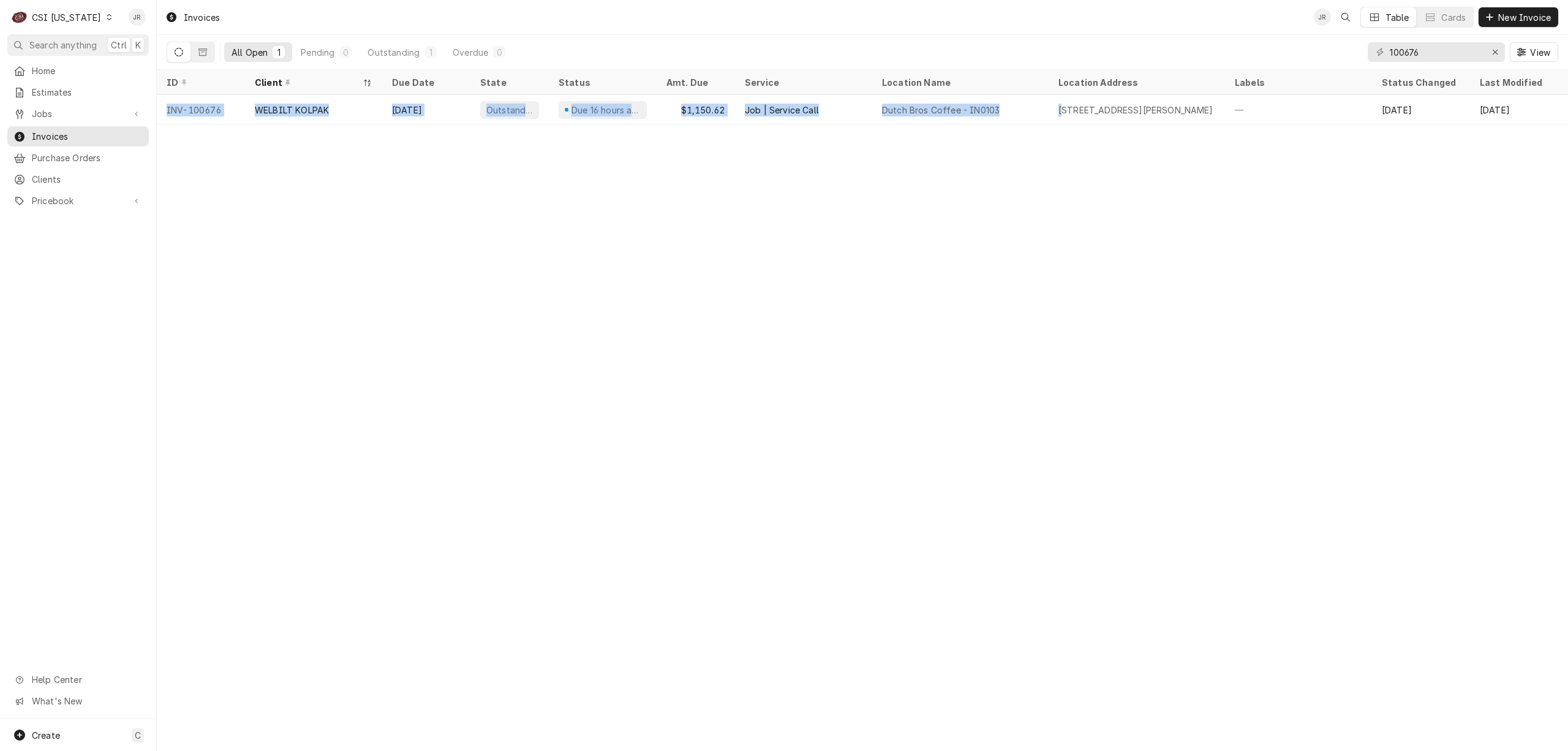
drag, startPoint x: 1062, startPoint y: 111, endPoint x: 480, endPoint y: 189, distance: 587.2
click at [480, 189] on div "Invoices JR Table Cards New Invoice All Open 1 Pending 0 Outstanding 1 Overdue …" at bounding box center [862, 375] width 1411 height 751
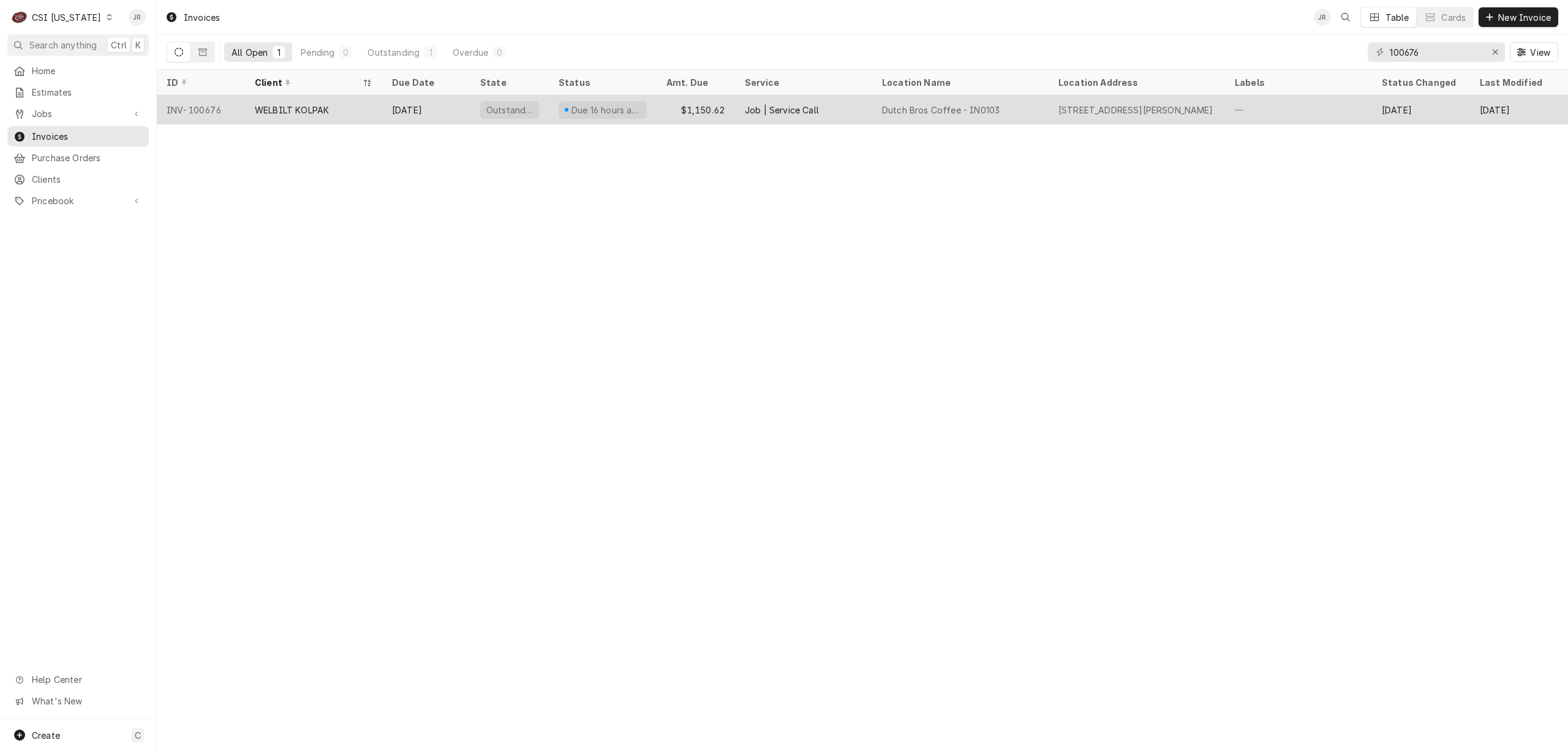
click at [851, 122] on tr "INV-100676 WELBILT KOLPAK Oct 9 Outstanding Due 16 hours ago $1,150.62 Job | Se…" at bounding box center [901, 110] width 1489 height 30
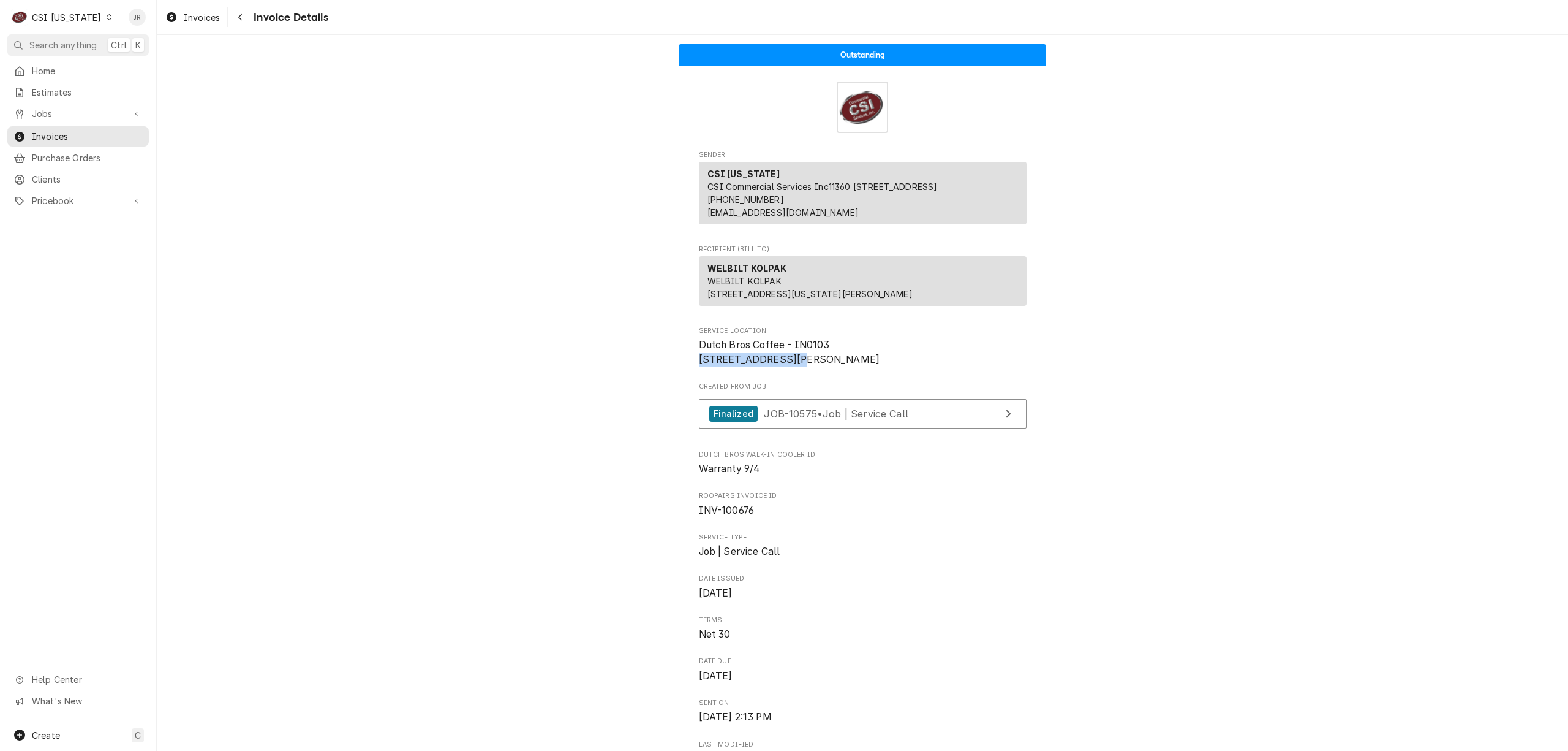
drag, startPoint x: 691, startPoint y: 383, endPoint x: 785, endPoint y: 385, distance: 94.0
copy span "5310 E Thompson Rd"
click at [43, 108] on span "Jobs" at bounding box center [78, 114] width 93 height 13
click at [57, 130] on span "Jobs" at bounding box center [87, 135] width 111 height 13
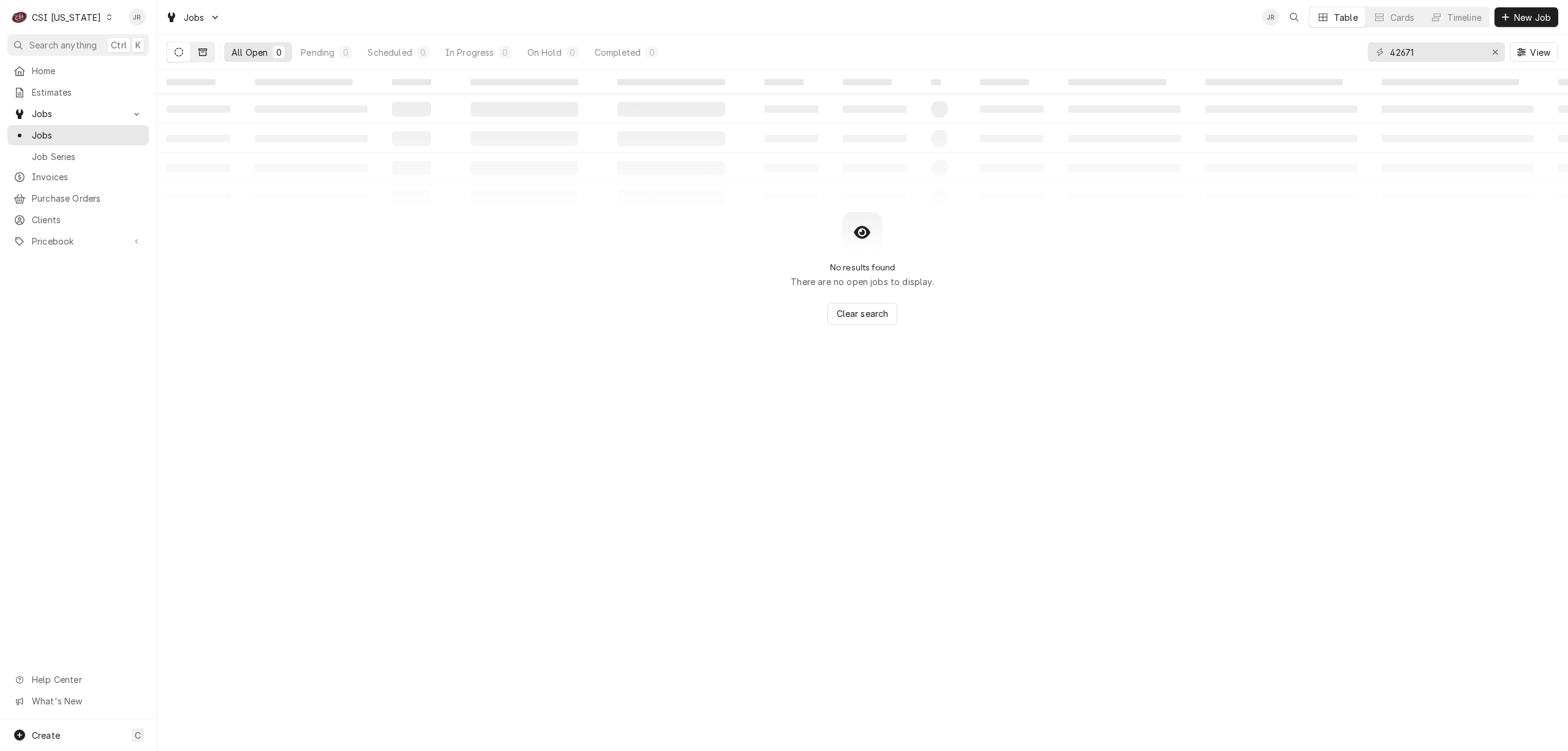
click at [204, 57] on button "Dynamic Content Wrapper" at bounding box center [202, 52] width 23 height 19
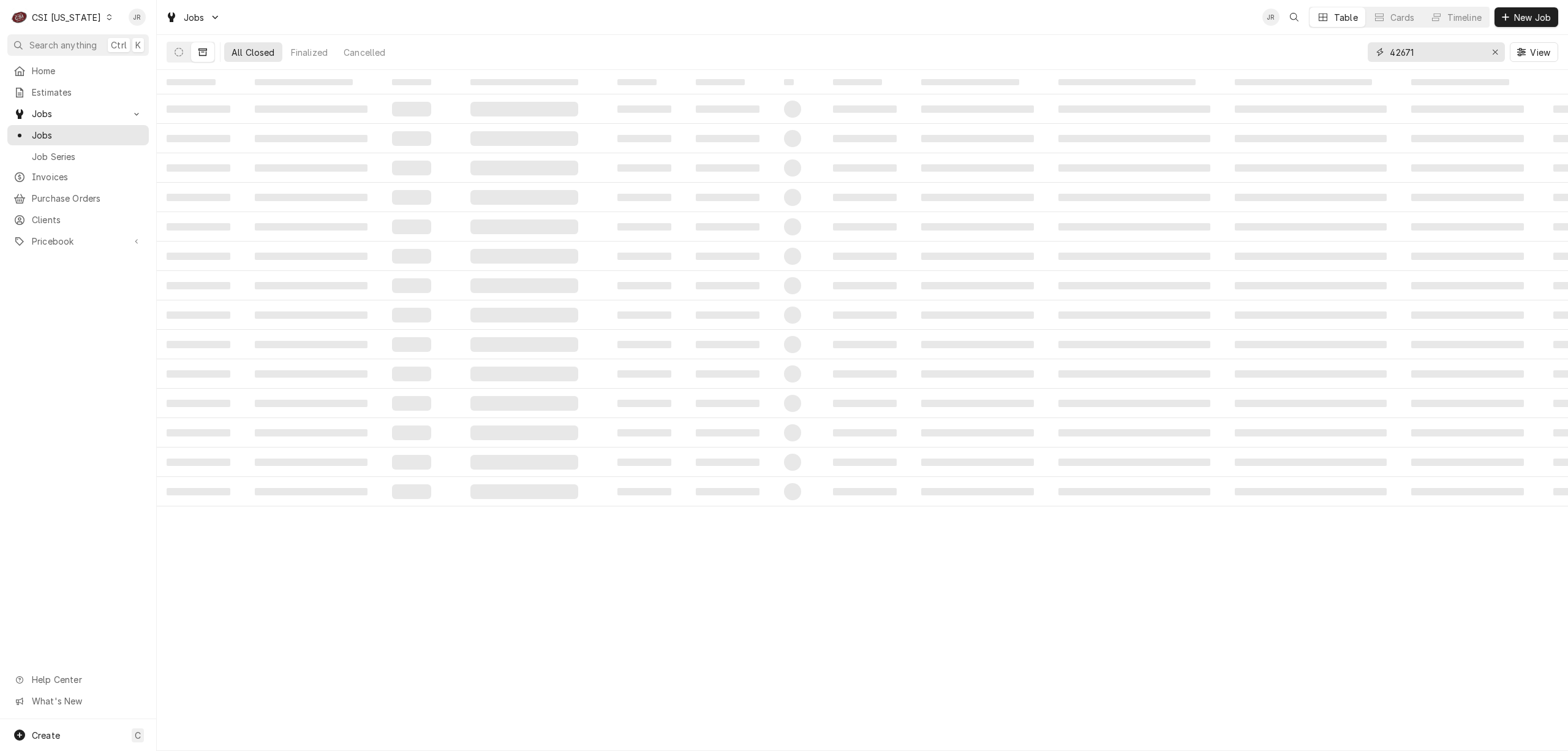
click at [1402, 55] on input "42671" at bounding box center [1435, 52] width 92 height 19
drag, startPoint x: 1416, startPoint y: 52, endPoint x: 1324, endPoint y: 64, distance: 92.8
click at [1316, 57] on div "All Closed Finalized Cancelled 0 42671 View" at bounding box center [862, 52] width 1391 height 34
paste input "5310 E Thompson Rd"
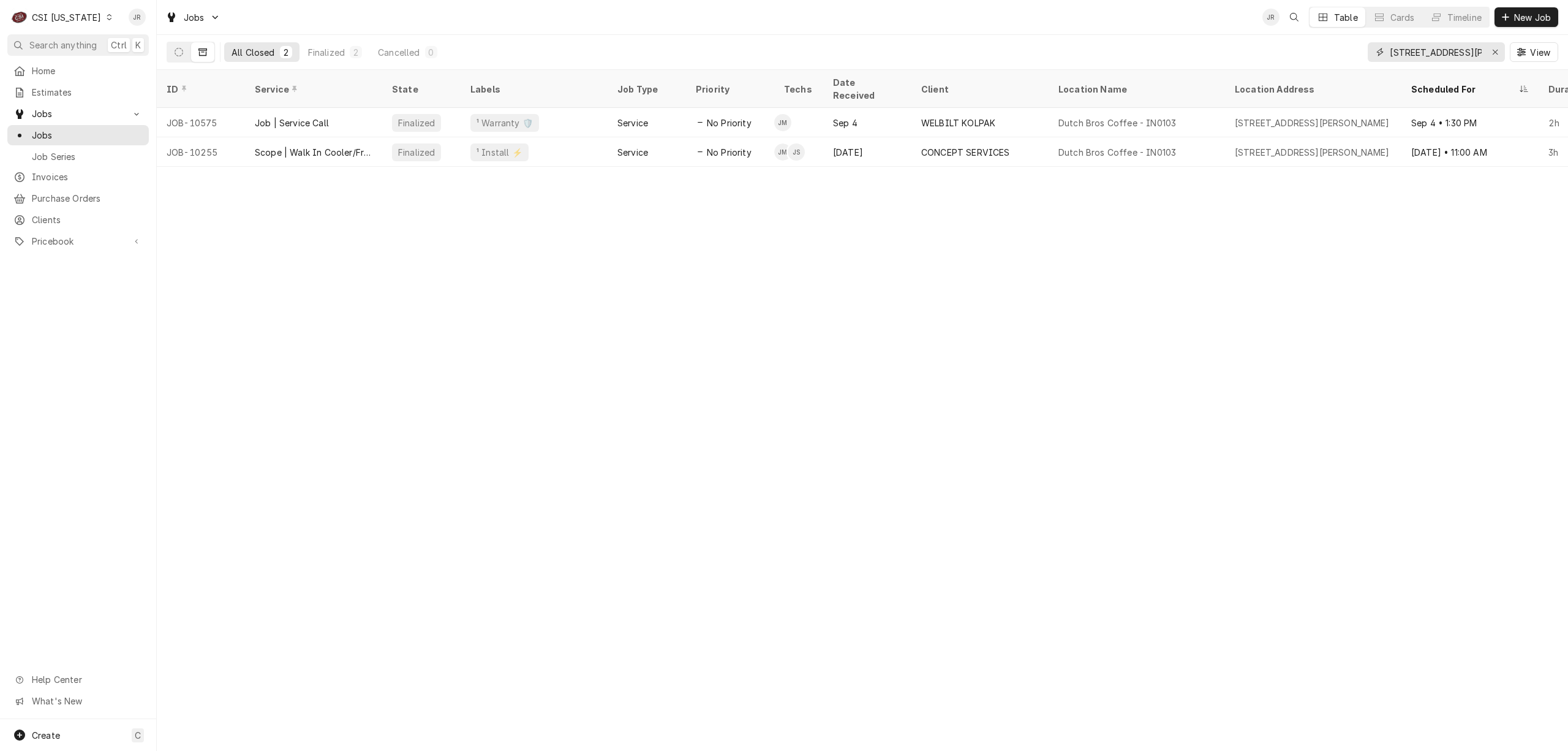
type input "5310 E Thompson Rd"
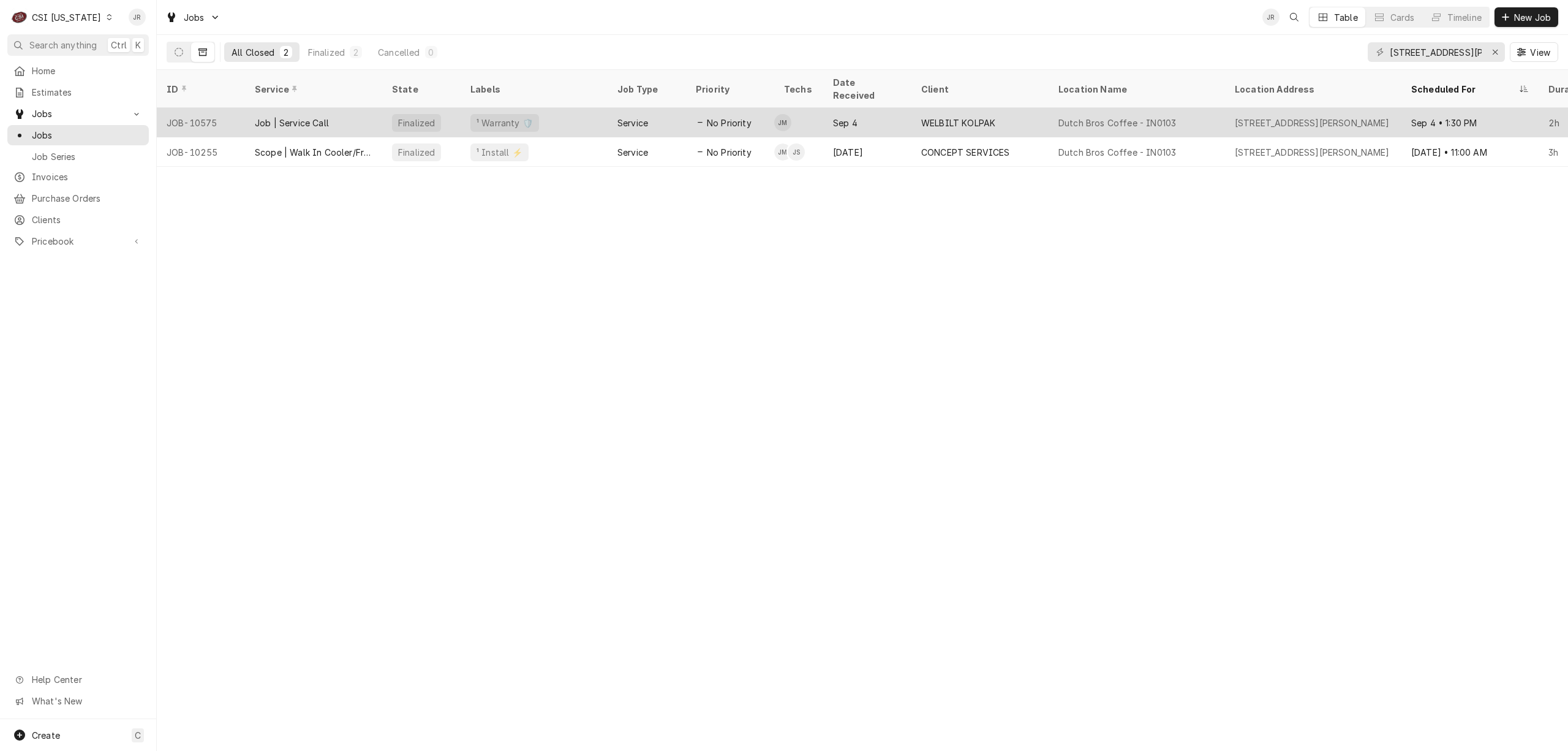
click at [909, 107] on div "Sep 4" at bounding box center [866, 122] width 88 height 30
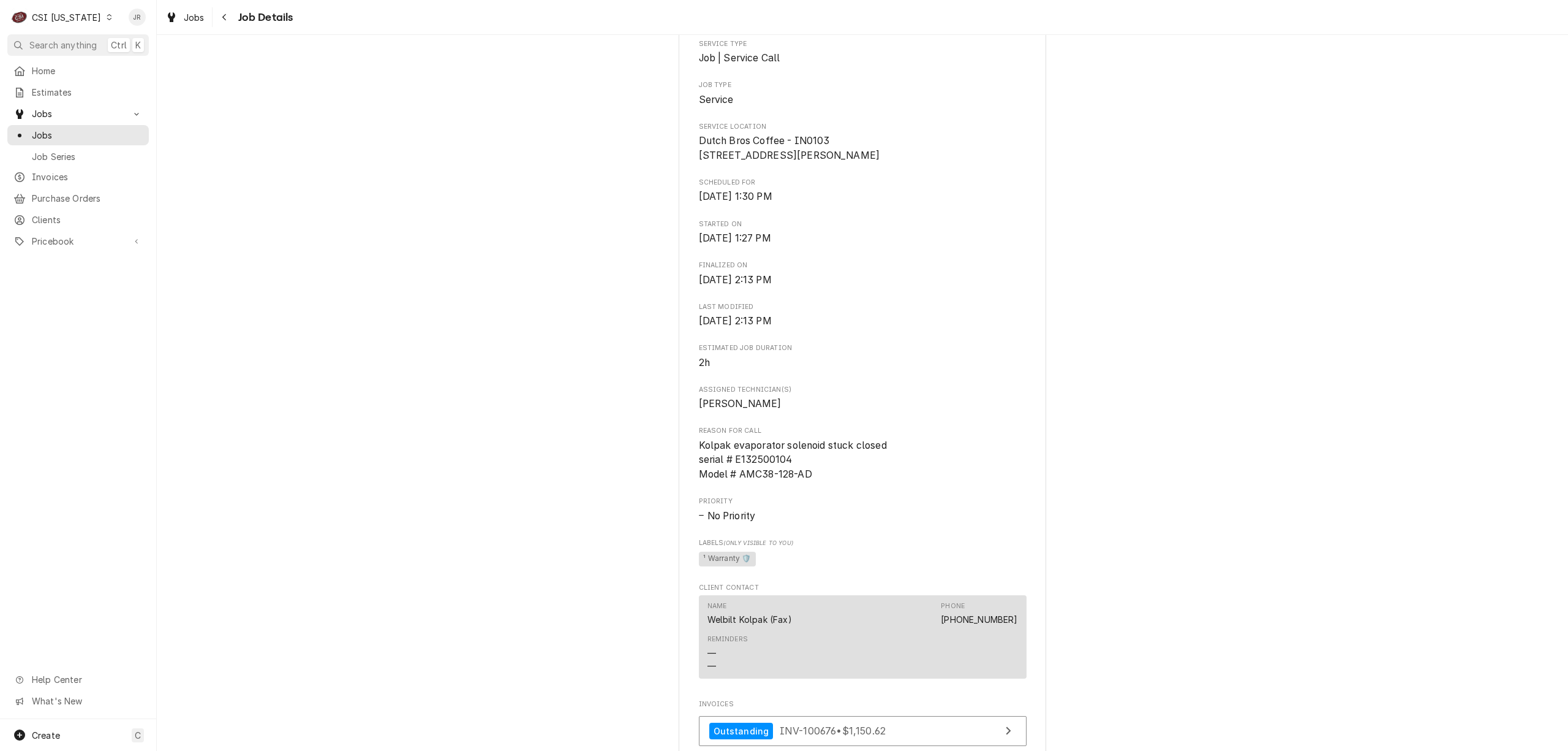
scroll to position [571, 0]
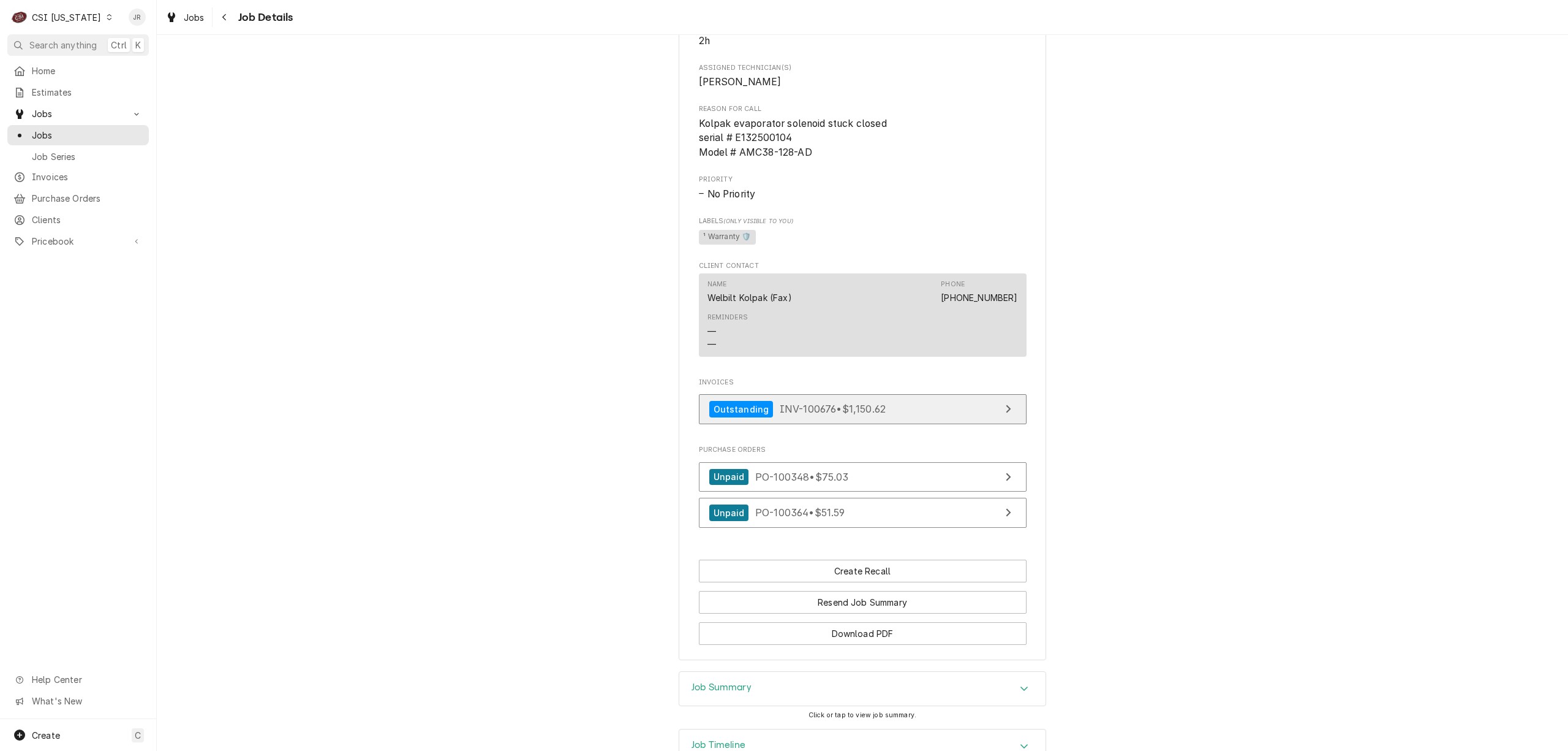
click at [904, 420] on link "Outstanding INV-100676 • $1,150.62" at bounding box center [863, 408] width 328 height 30
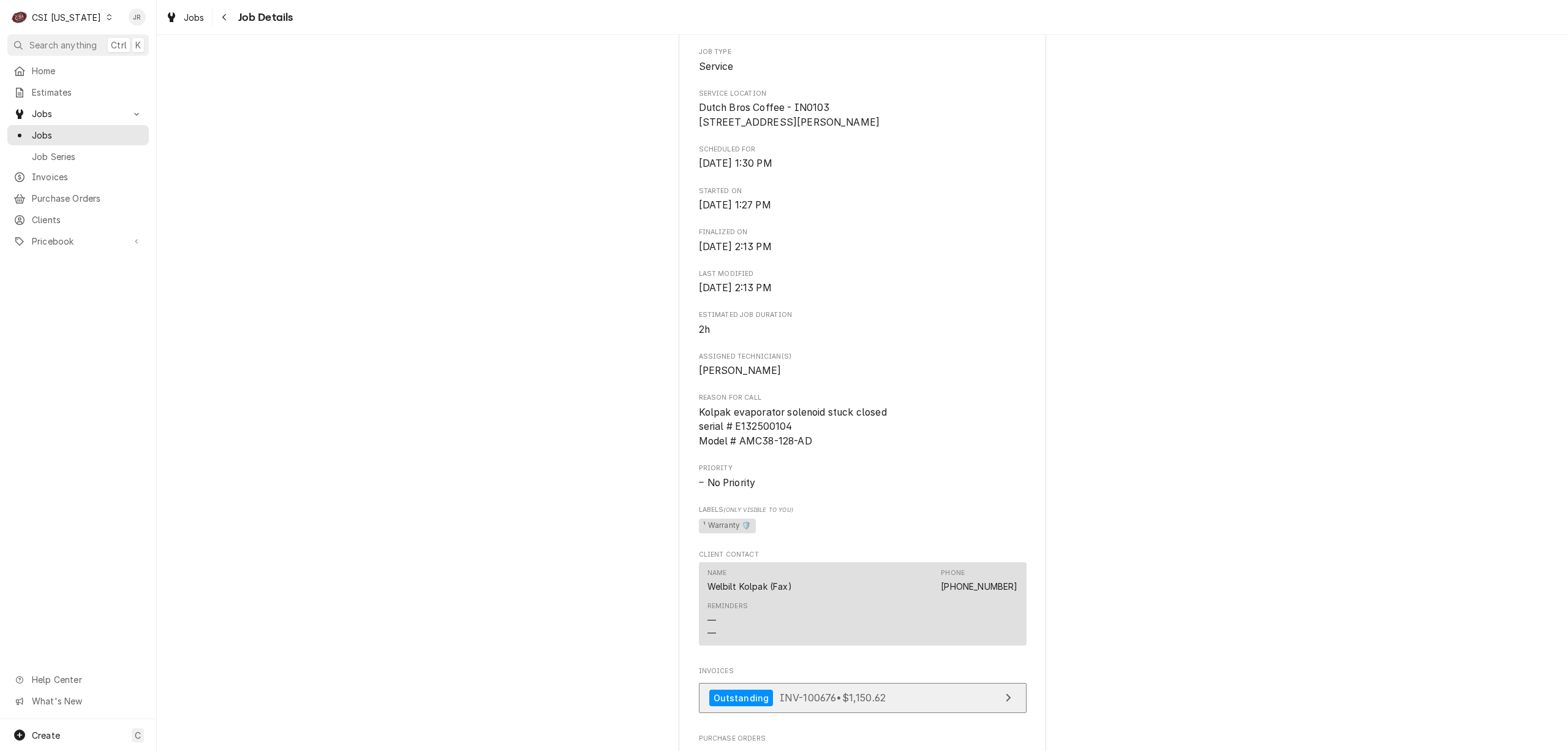
scroll to position [327, 0]
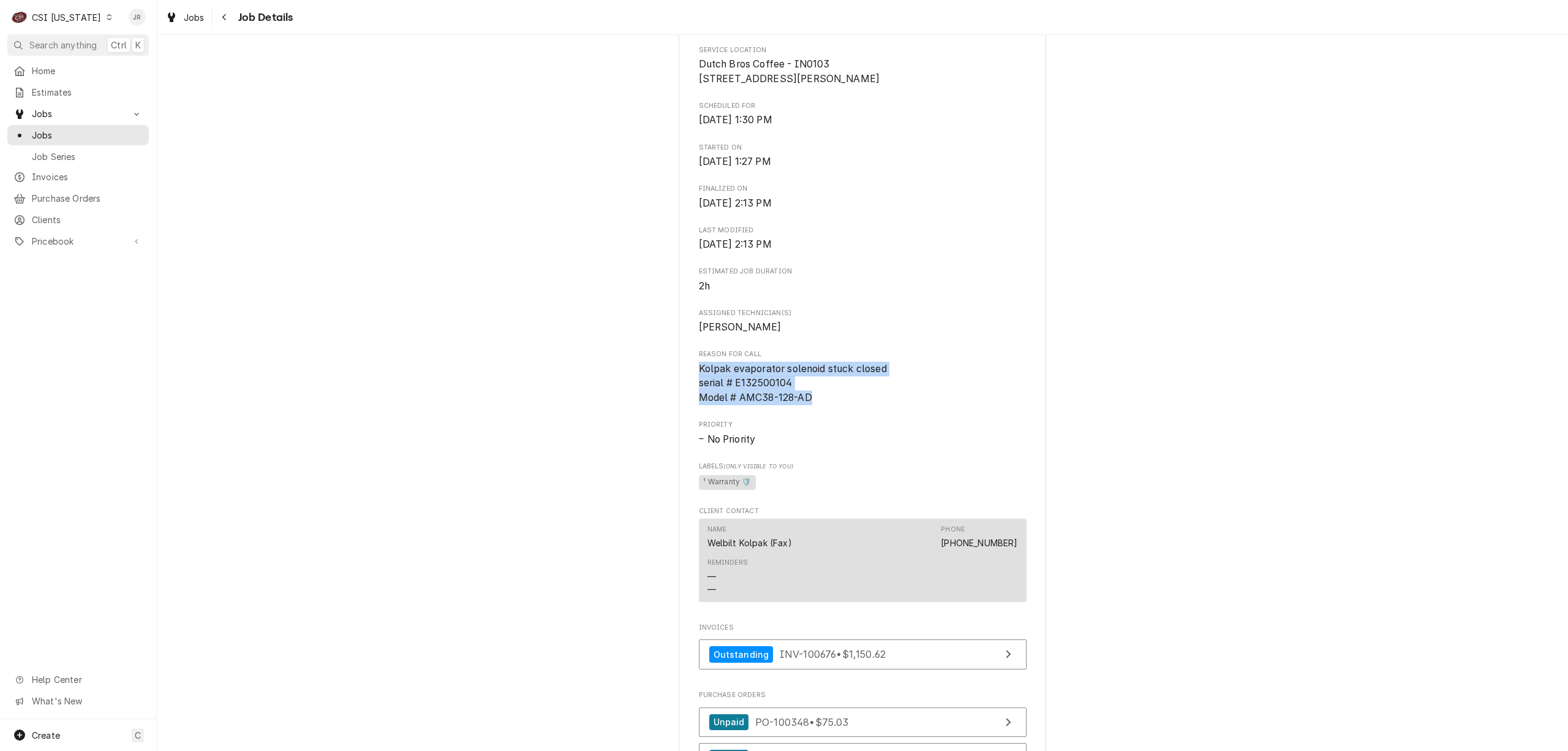
drag, startPoint x: 689, startPoint y: 385, endPoint x: 818, endPoint y: 418, distance: 133.2
click at [821, 418] on div "WELBILT KOLPAK Dutch Bros Coffee - IN0103 / [STREET_ADDRESS][PERSON_NAME] Open …" at bounding box center [862, 328] width 367 height 1153
copy span "Kolpak evaporator solenoid stuck closed serial # E132500104 Model # AMC38-128-AD"
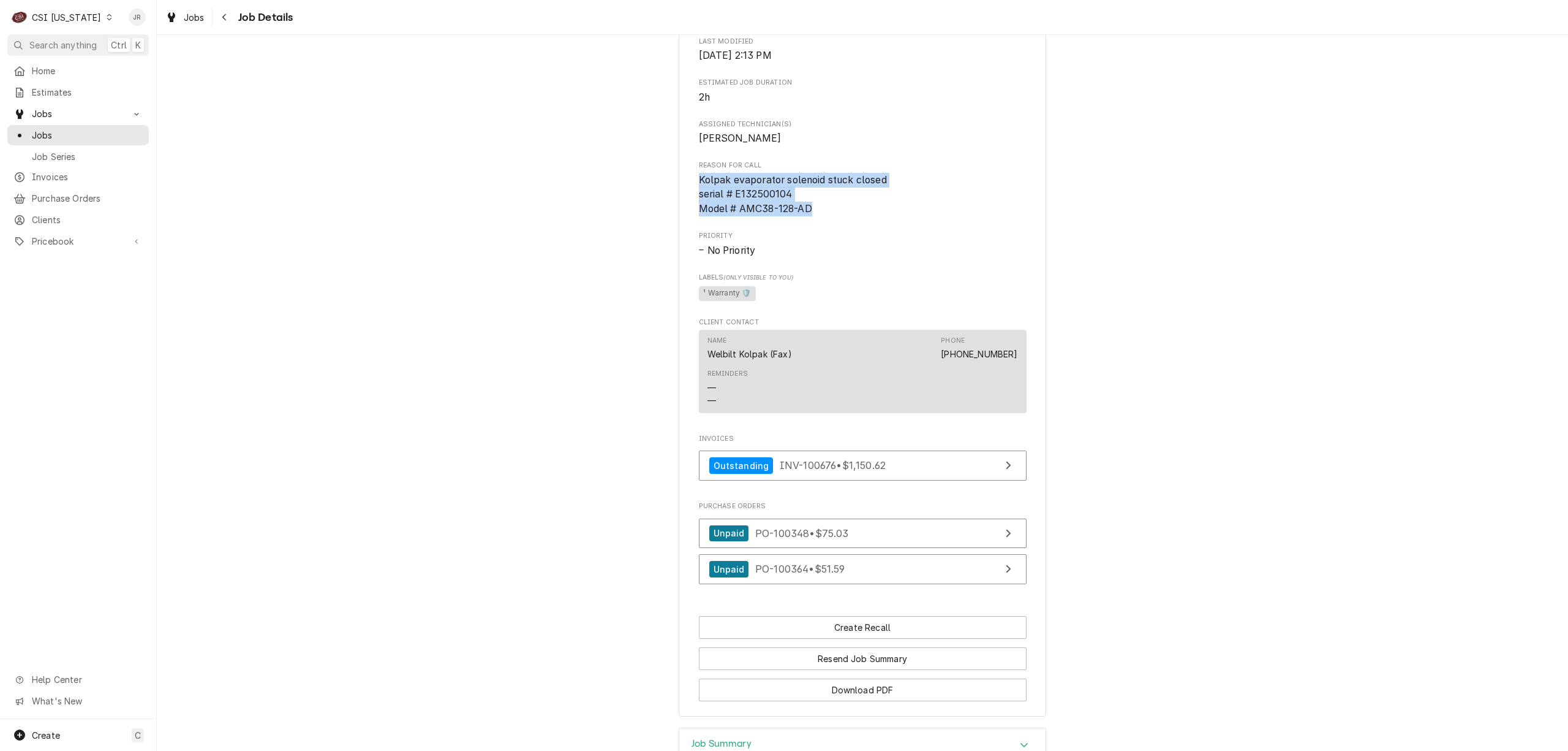
scroll to position [439, 0]
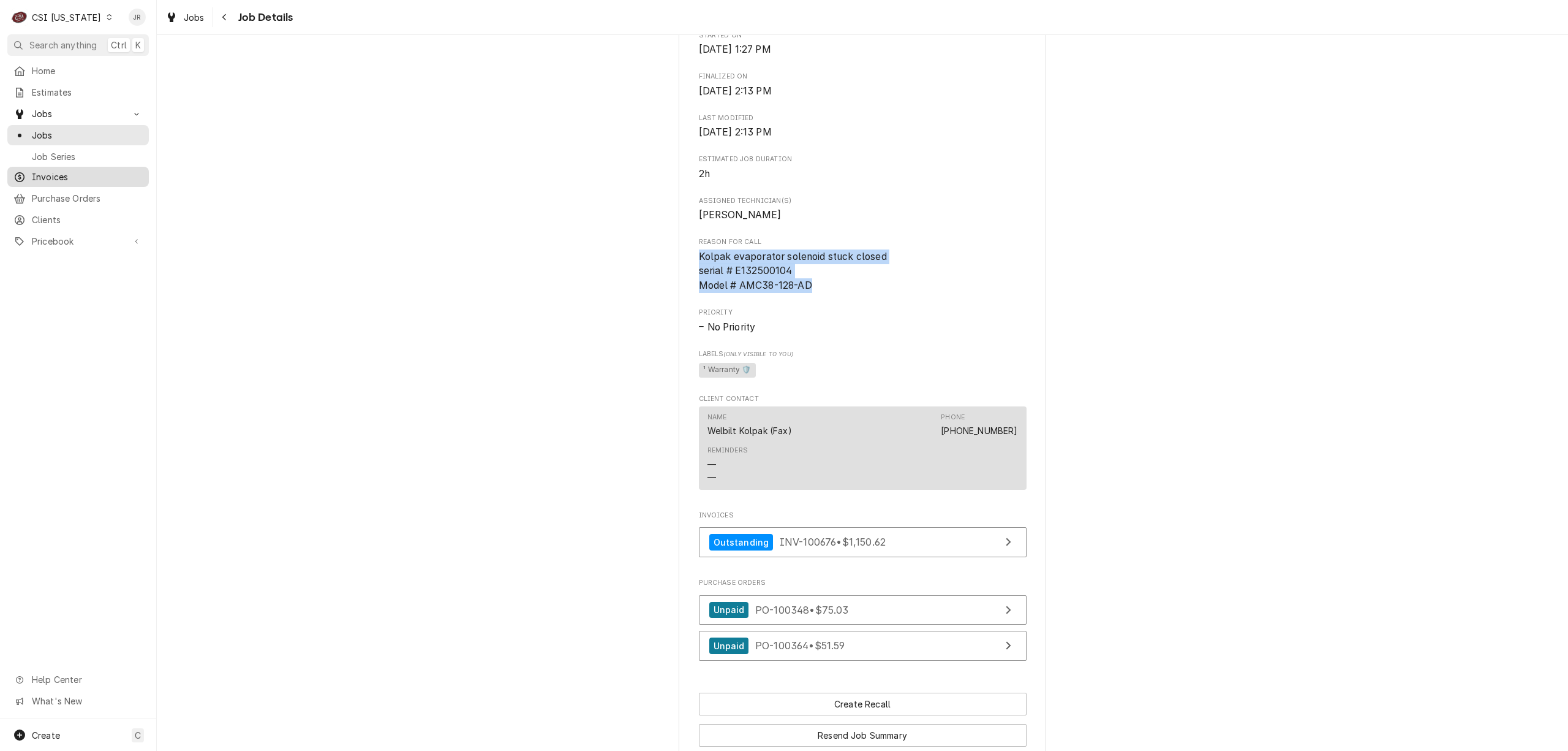
click at [62, 170] on span "Invoices" at bounding box center [87, 177] width 111 height 13
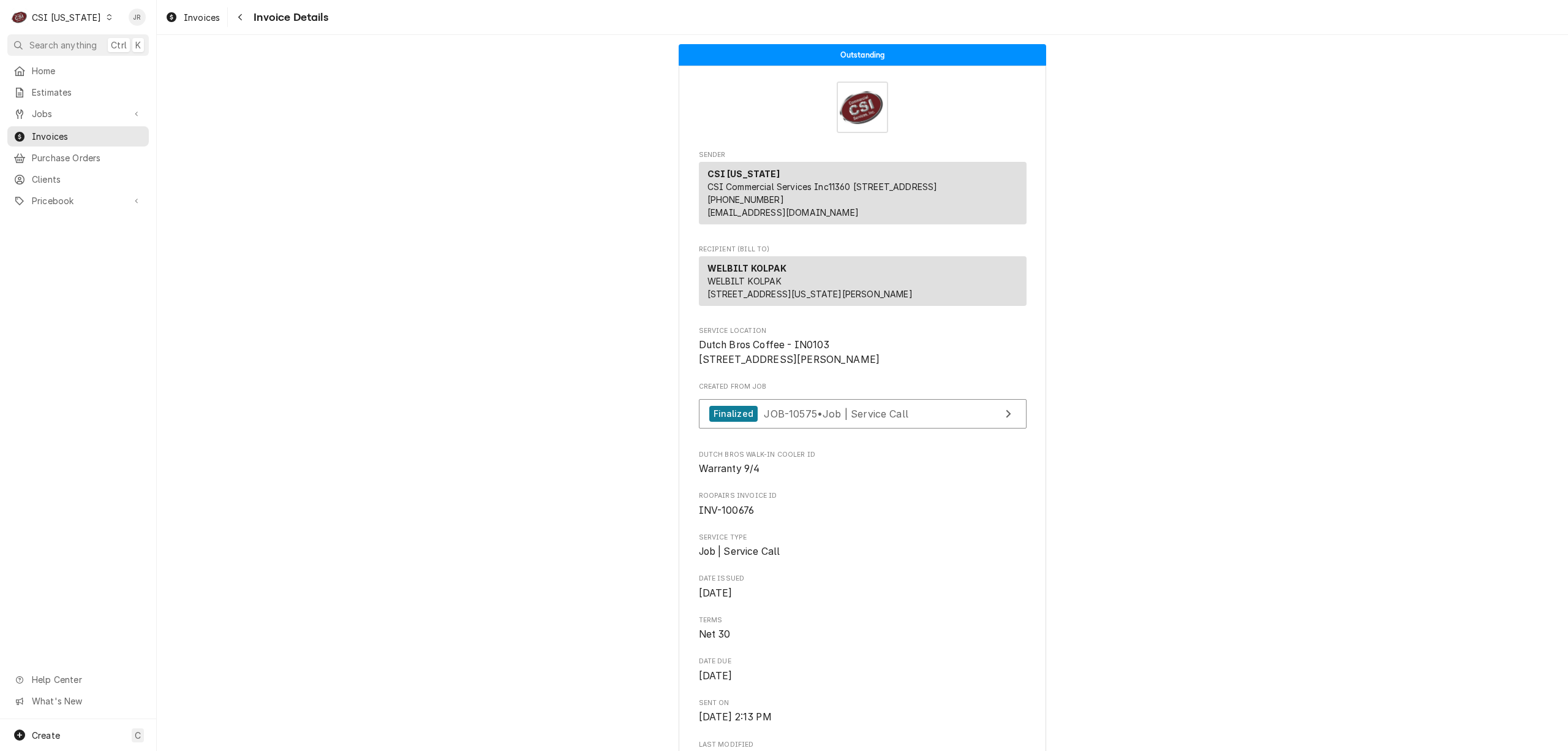
click at [1008, 434] on div "Created From Job Finalized JOB-10575 • Job | Service Call" at bounding box center [863, 407] width 328 height 53
click at [977, 429] on link "Finalized JOB-10575 • Job | Service Call" at bounding box center [863, 414] width 328 height 30
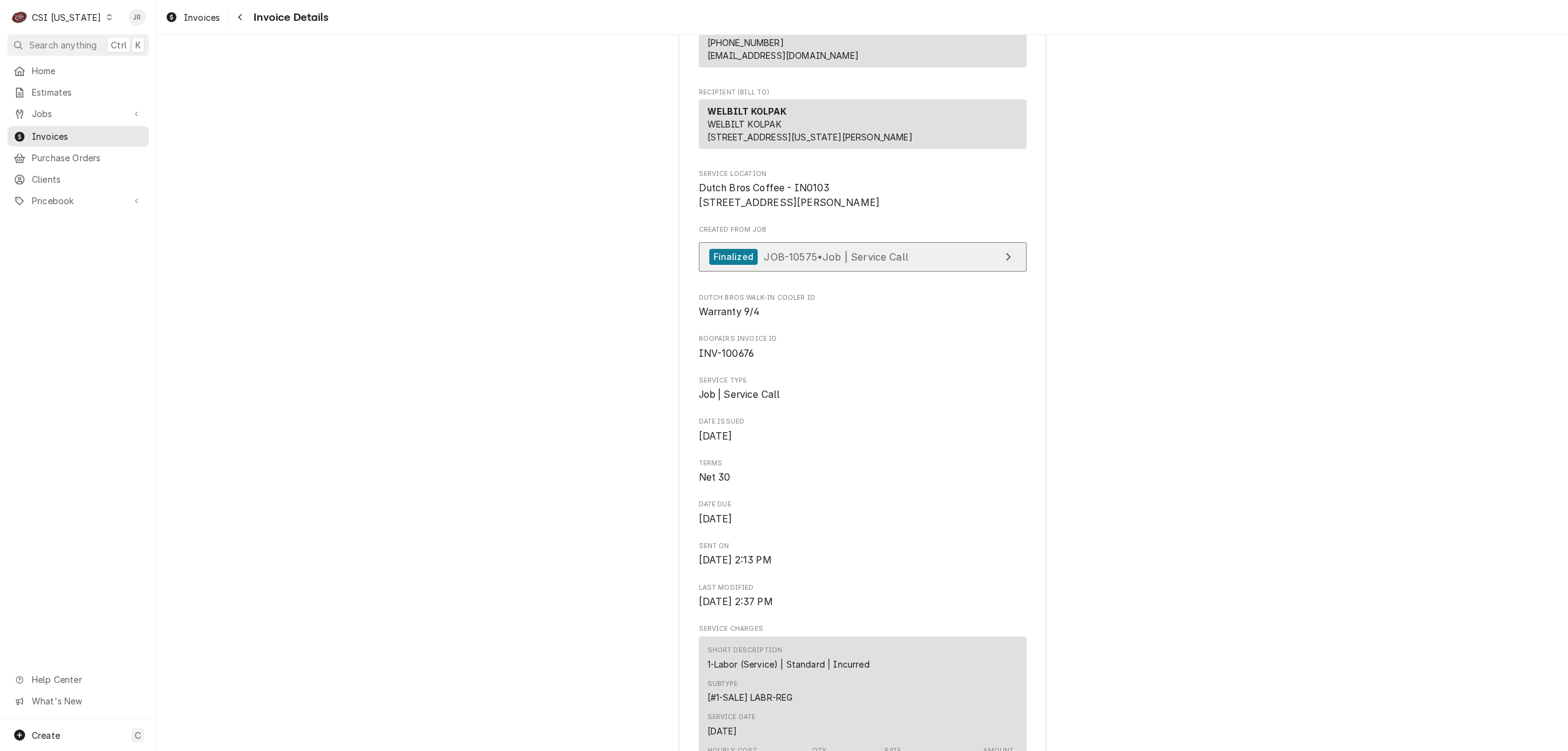
scroll to position [327, 0]
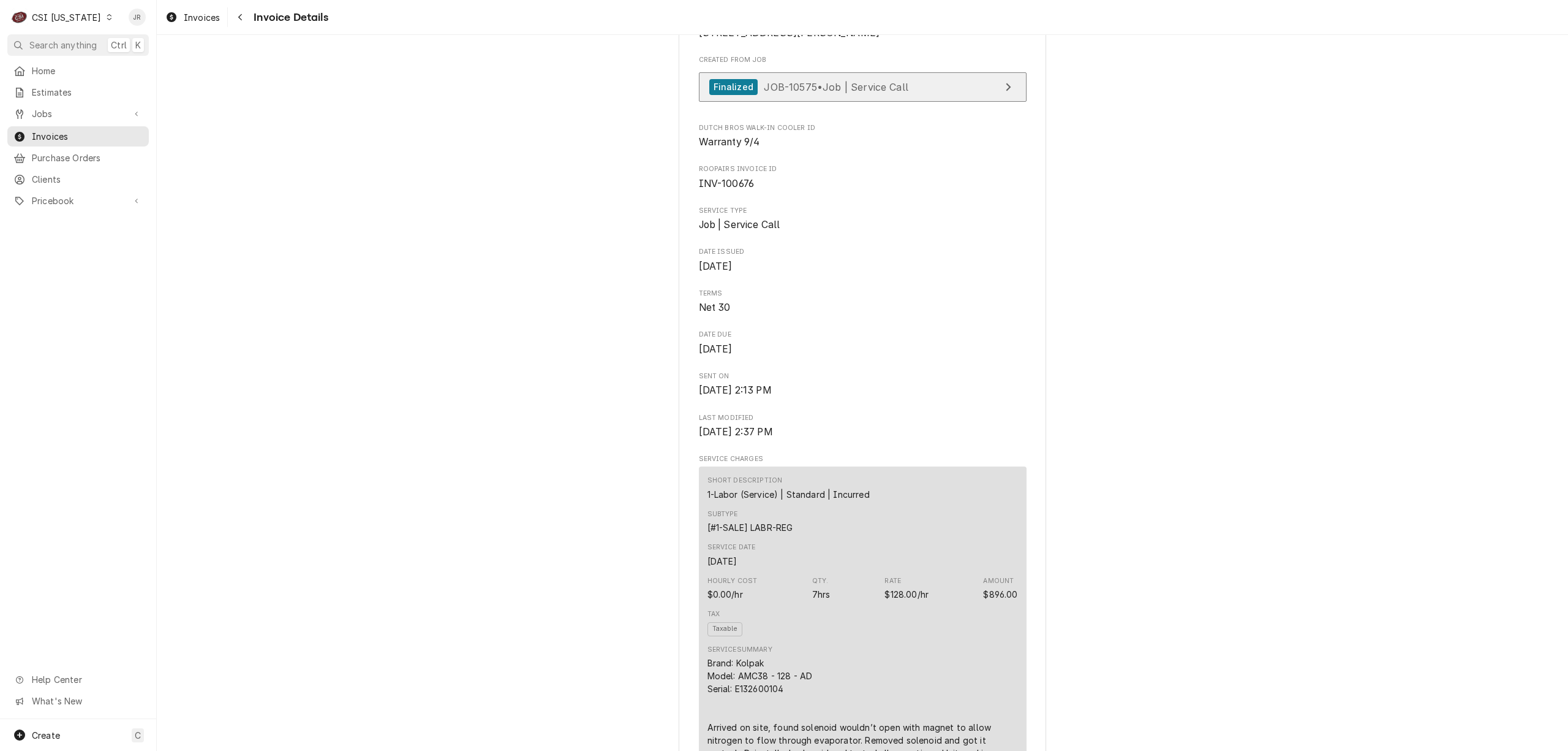
click at [902, 95] on div "Finalized JOB-10575 • Job | Service Call" at bounding box center [808, 87] width 199 height 17
click at [62, 131] on span "Invoices" at bounding box center [87, 136] width 111 height 13
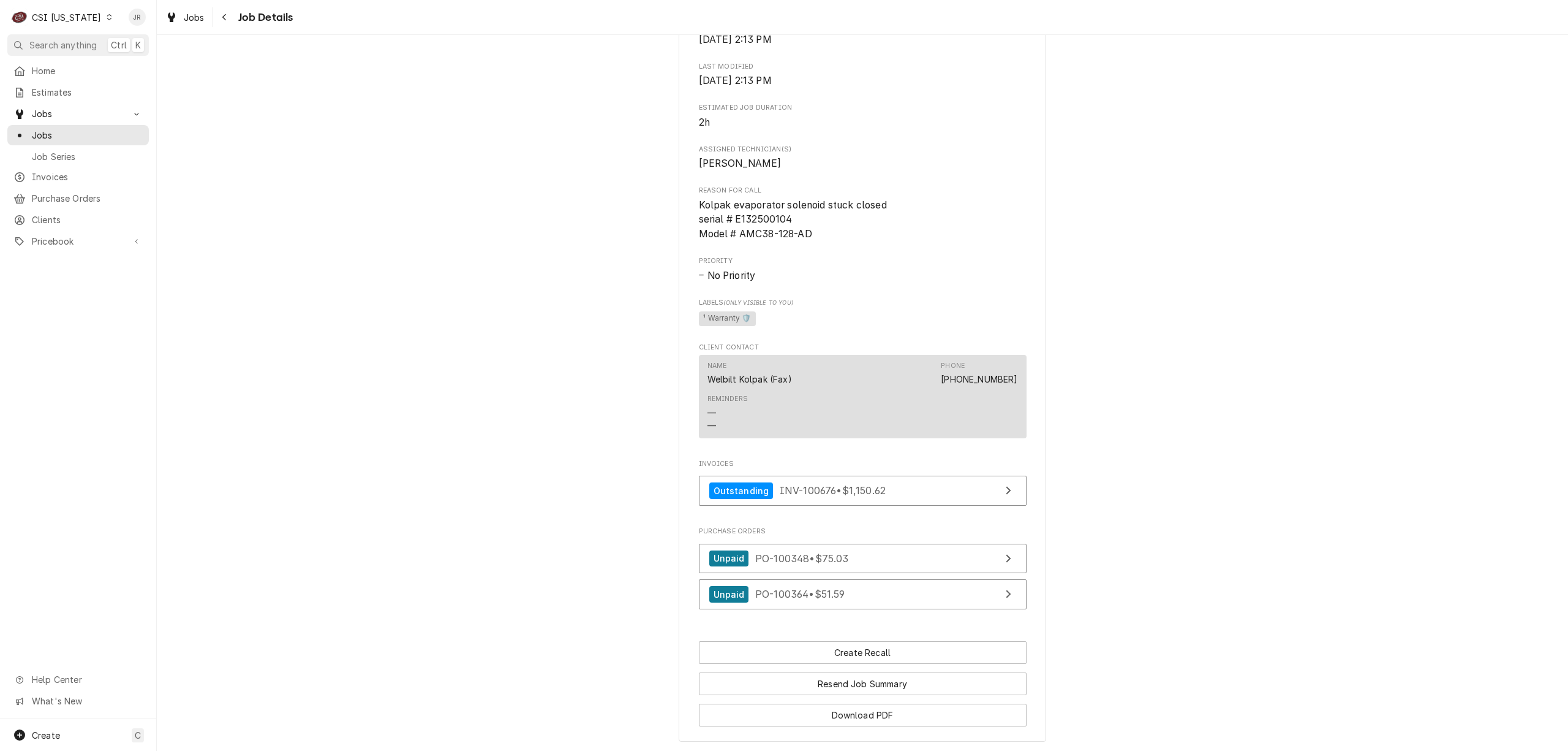
scroll to position [683, 0]
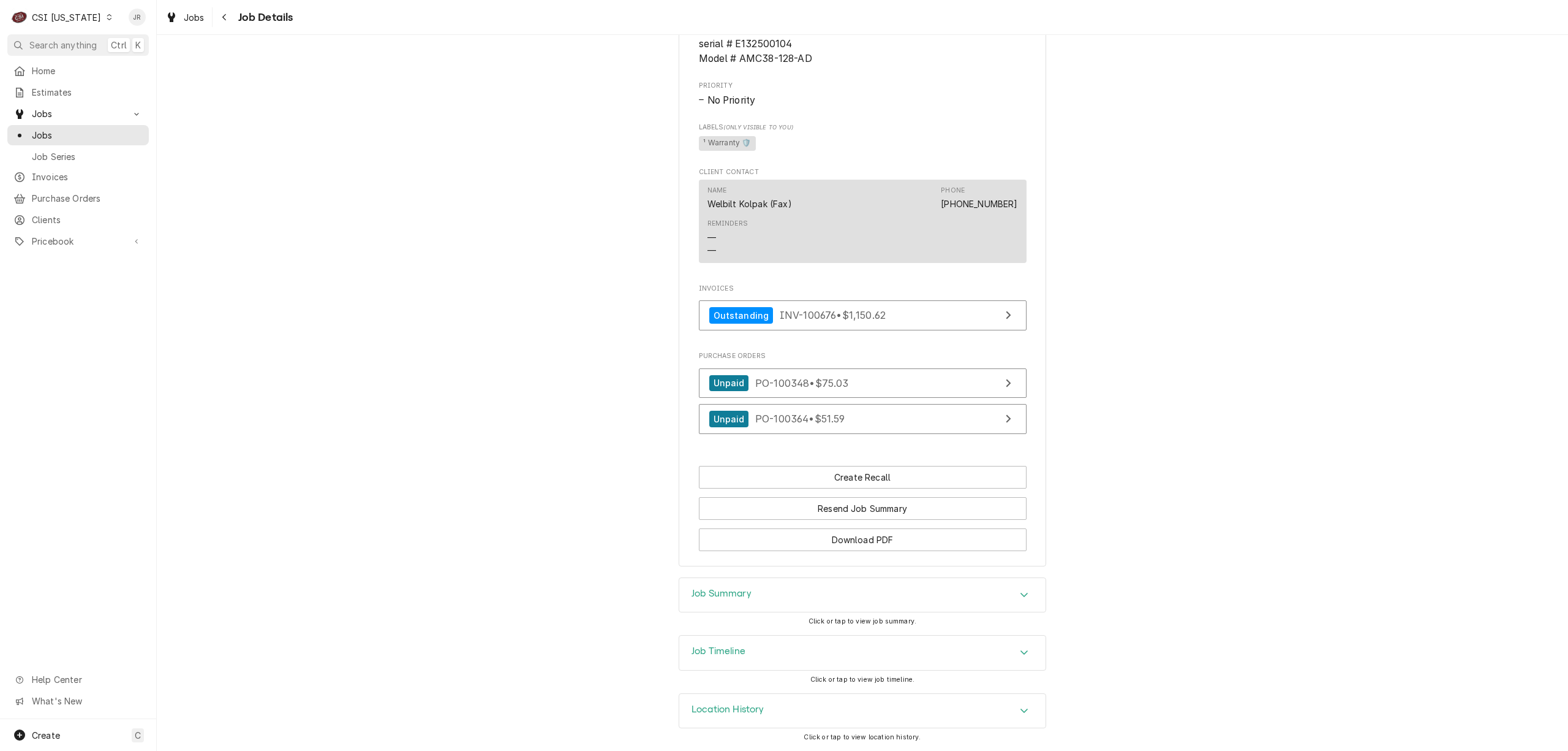
click at [765, 709] on div "Location History" at bounding box center [863, 710] width 367 height 34
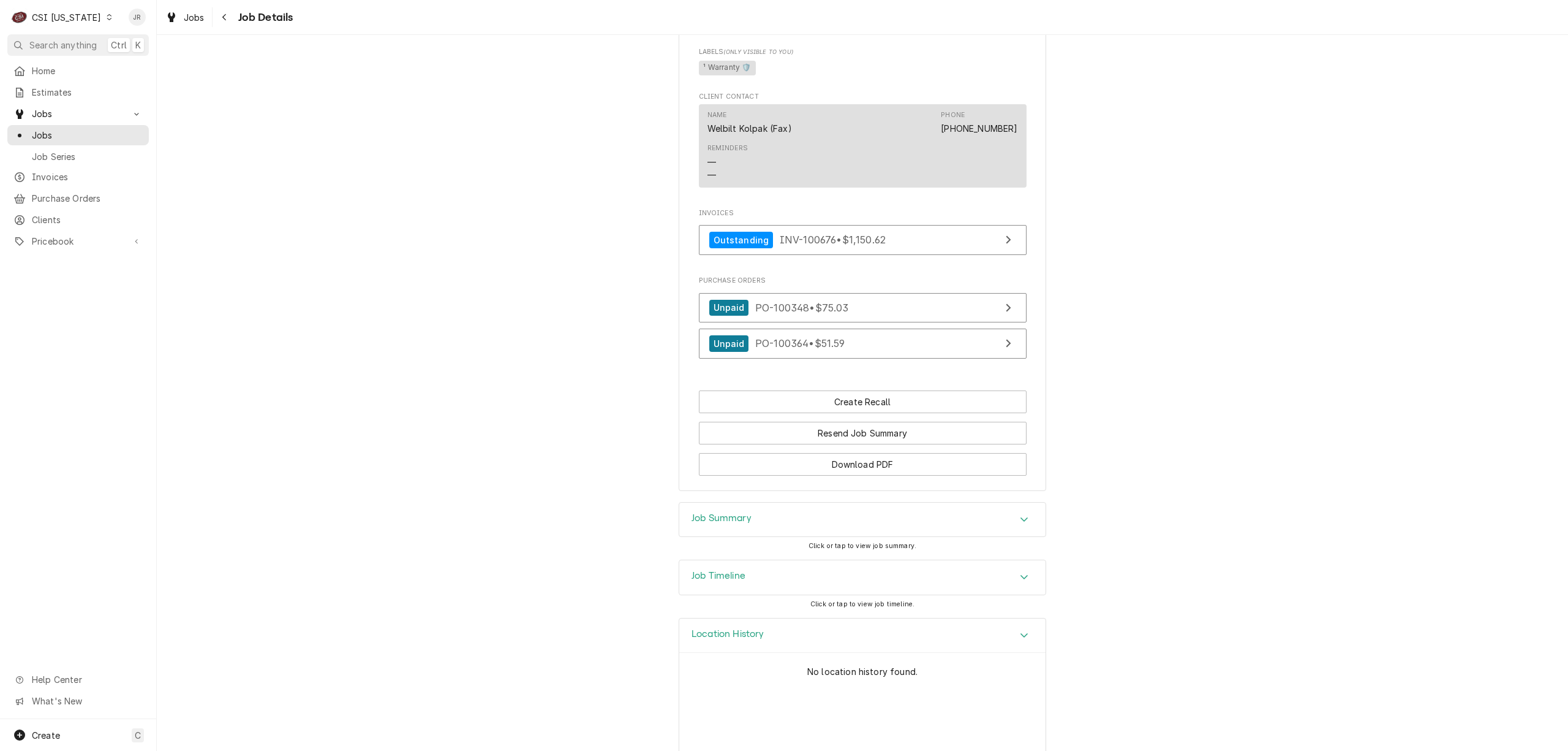
scroll to position [797, 0]
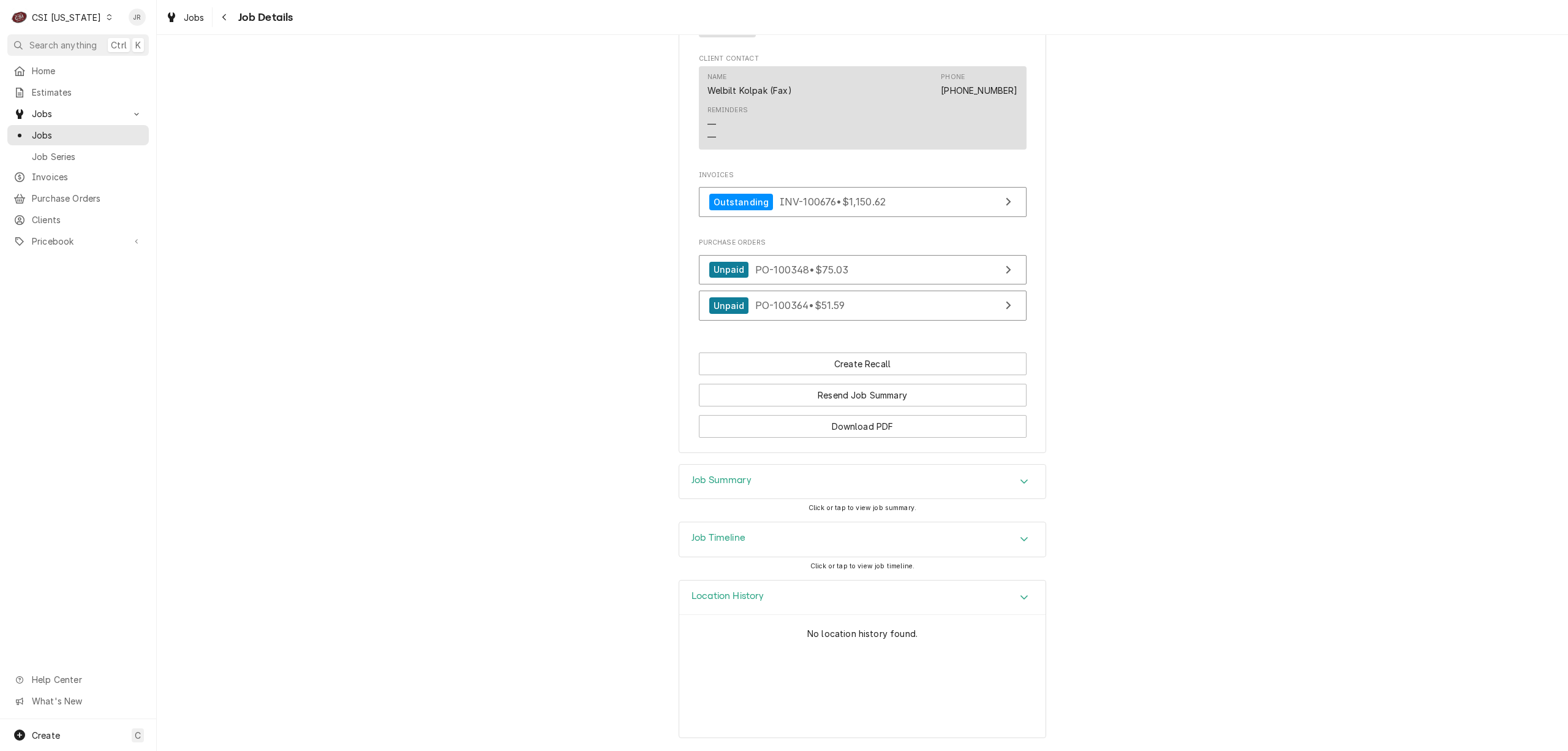
click at [750, 543] on div "Job Timeline" at bounding box center [863, 539] width 367 height 34
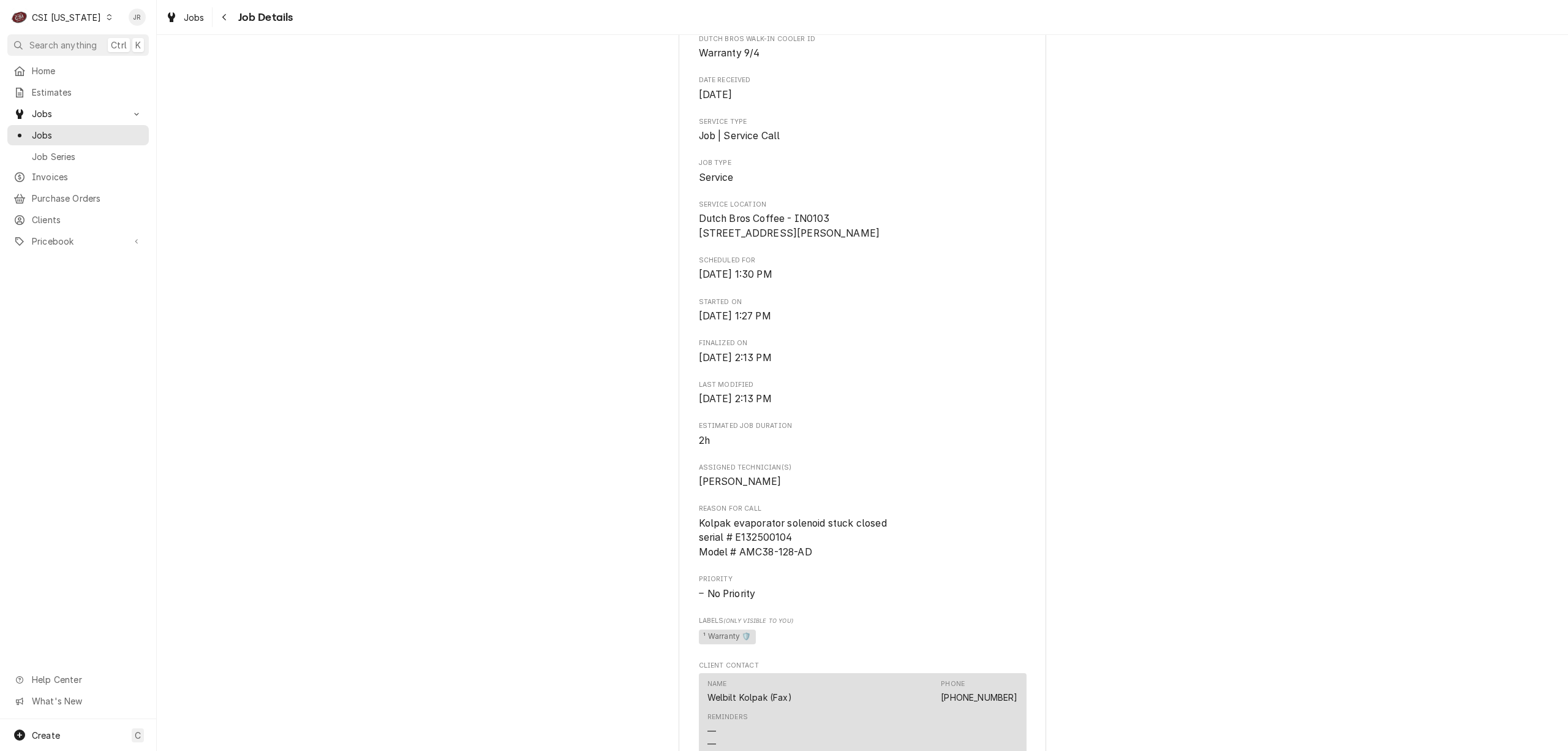
scroll to position [490, 0]
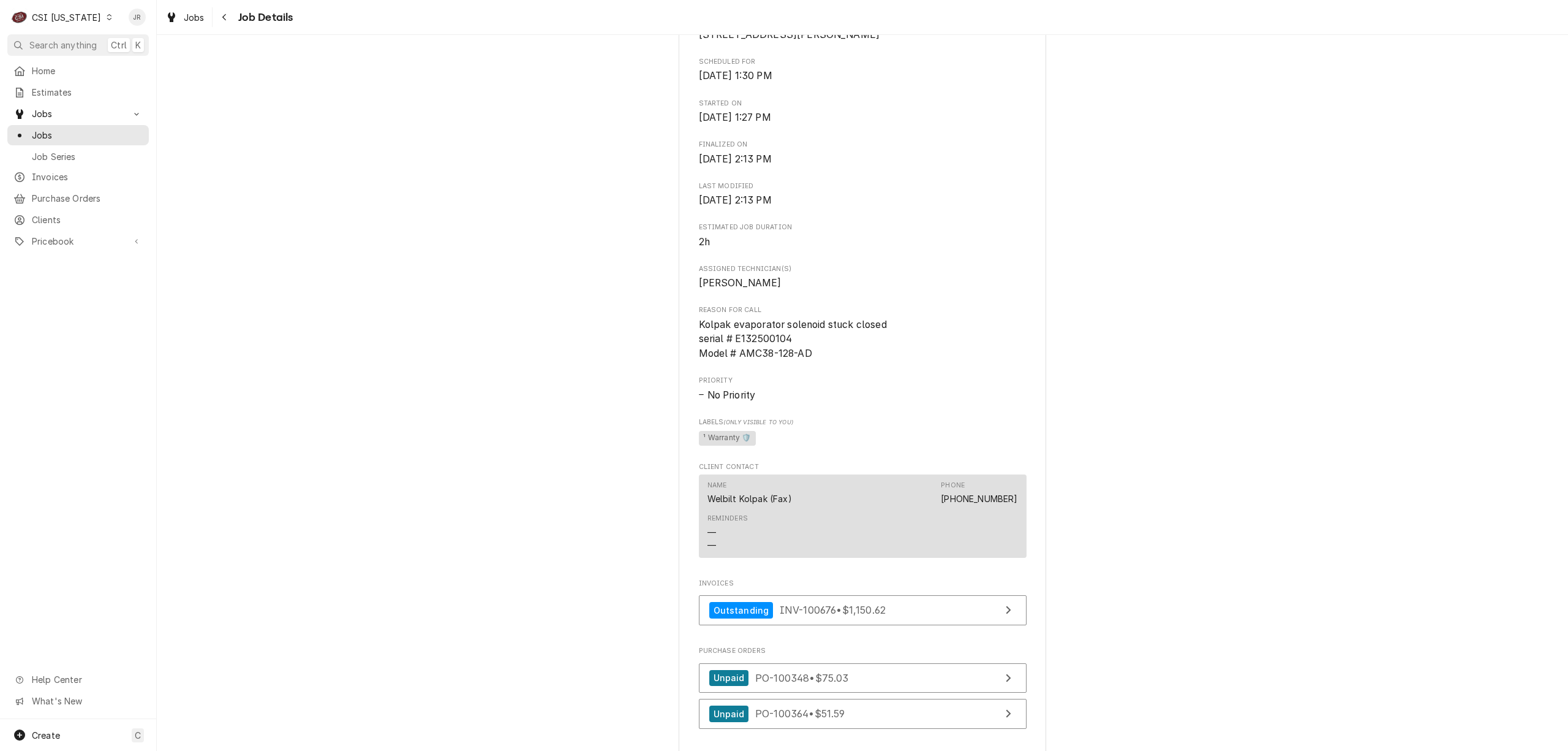
scroll to position [408, 0]
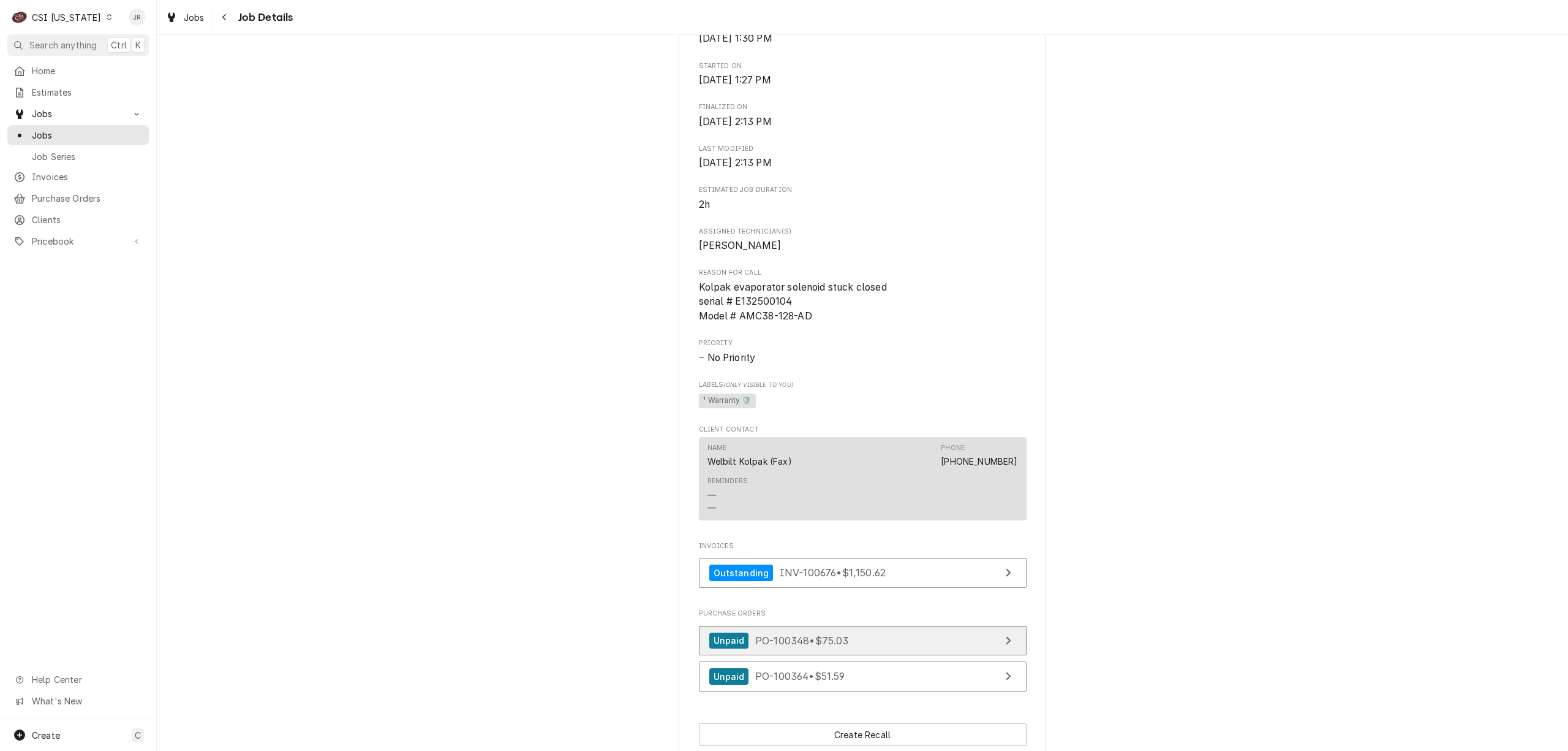
click at [944, 656] on link "Unpaid PO-100348 • $75.03" at bounding box center [863, 641] width 328 height 30
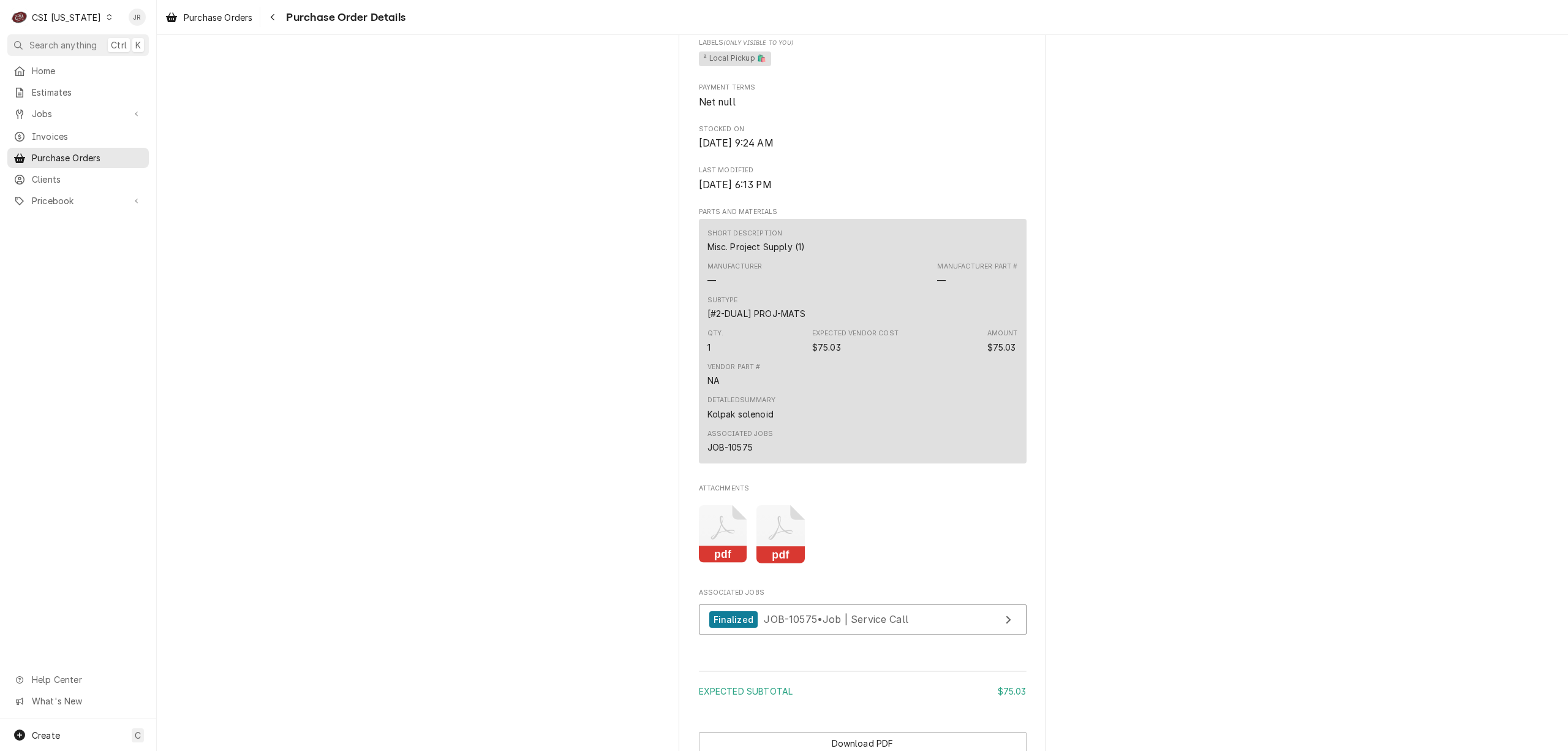
scroll to position [735, 0]
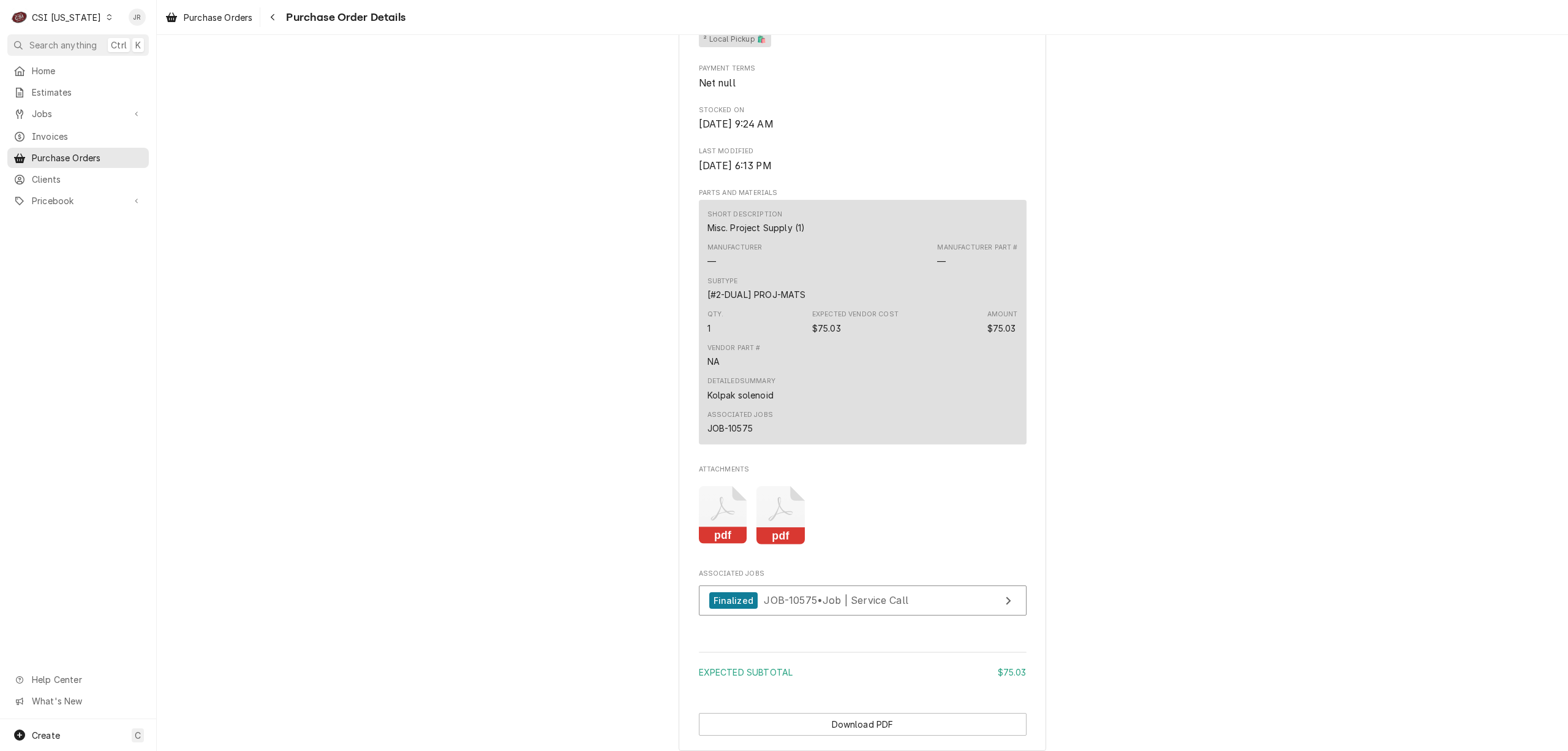
click at [778, 544] on icon "Attachments" at bounding box center [780, 515] width 48 height 58
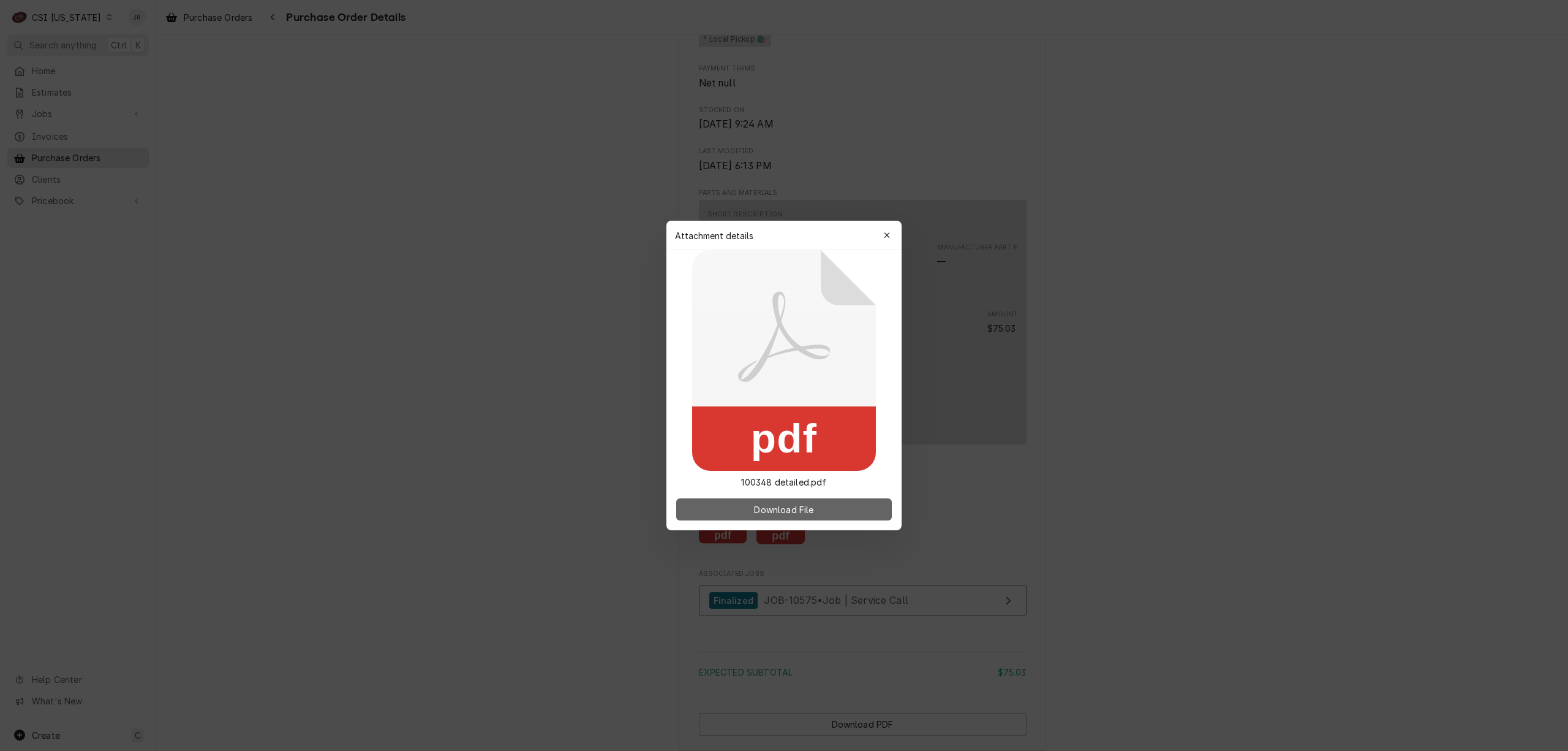
click at [799, 506] on span "Download File" at bounding box center [783, 509] width 64 height 13
click at [799, 505] on span "Download File" at bounding box center [783, 509] width 64 height 13
click at [888, 232] on icon "button" at bounding box center [887, 234] width 6 height 8
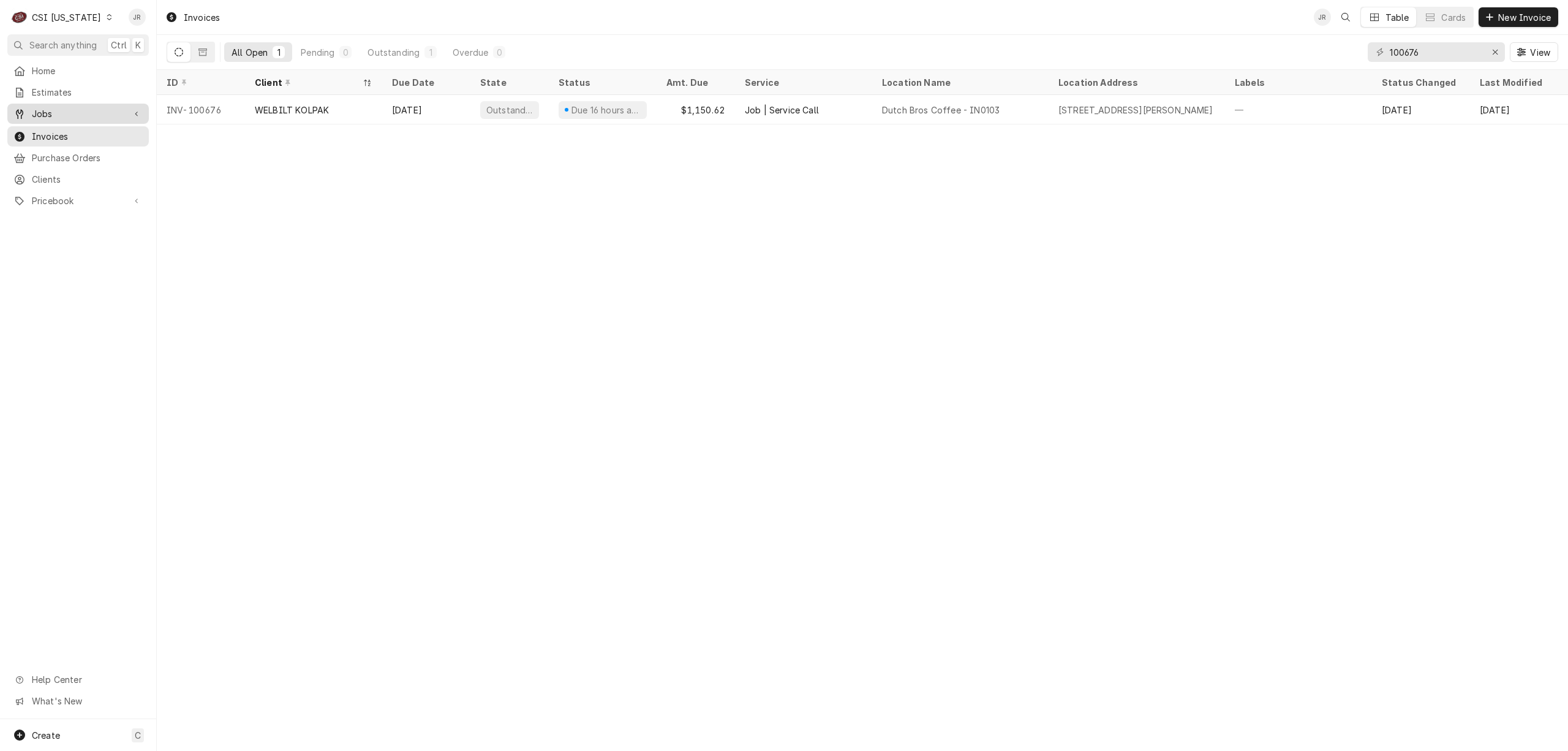
click at [52, 113] on span "Jobs" at bounding box center [78, 114] width 93 height 13
click at [71, 130] on span "Jobs" at bounding box center [87, 135] width 111 height 13
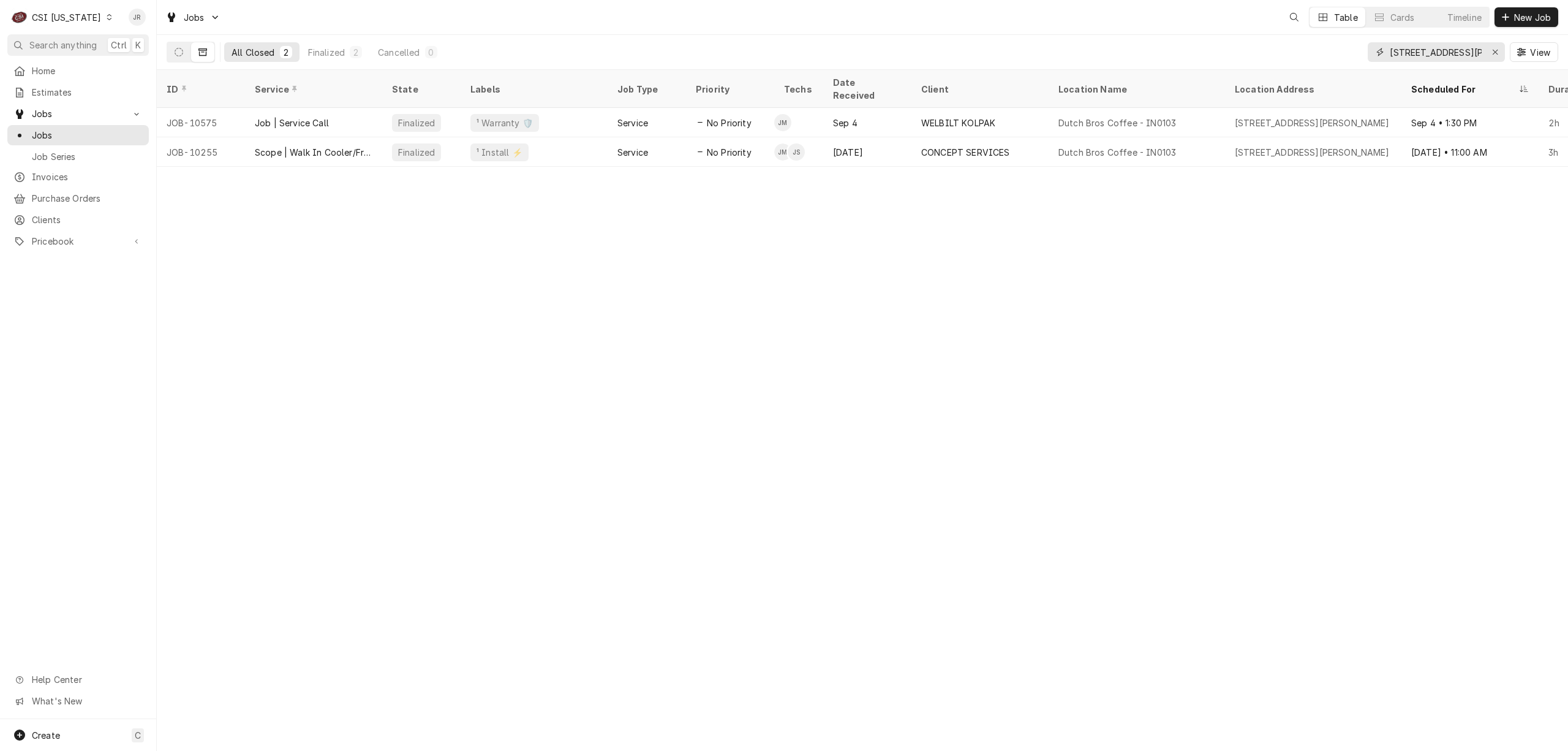
click at [1442, 52] on input "5310 E Thompson Rd" at bounding box center [1435, 52] width 92 height 19
click at [1442, 50] on input "5310 E Thompson Rd" at bounding box center [1435, 52] width 92 height 19
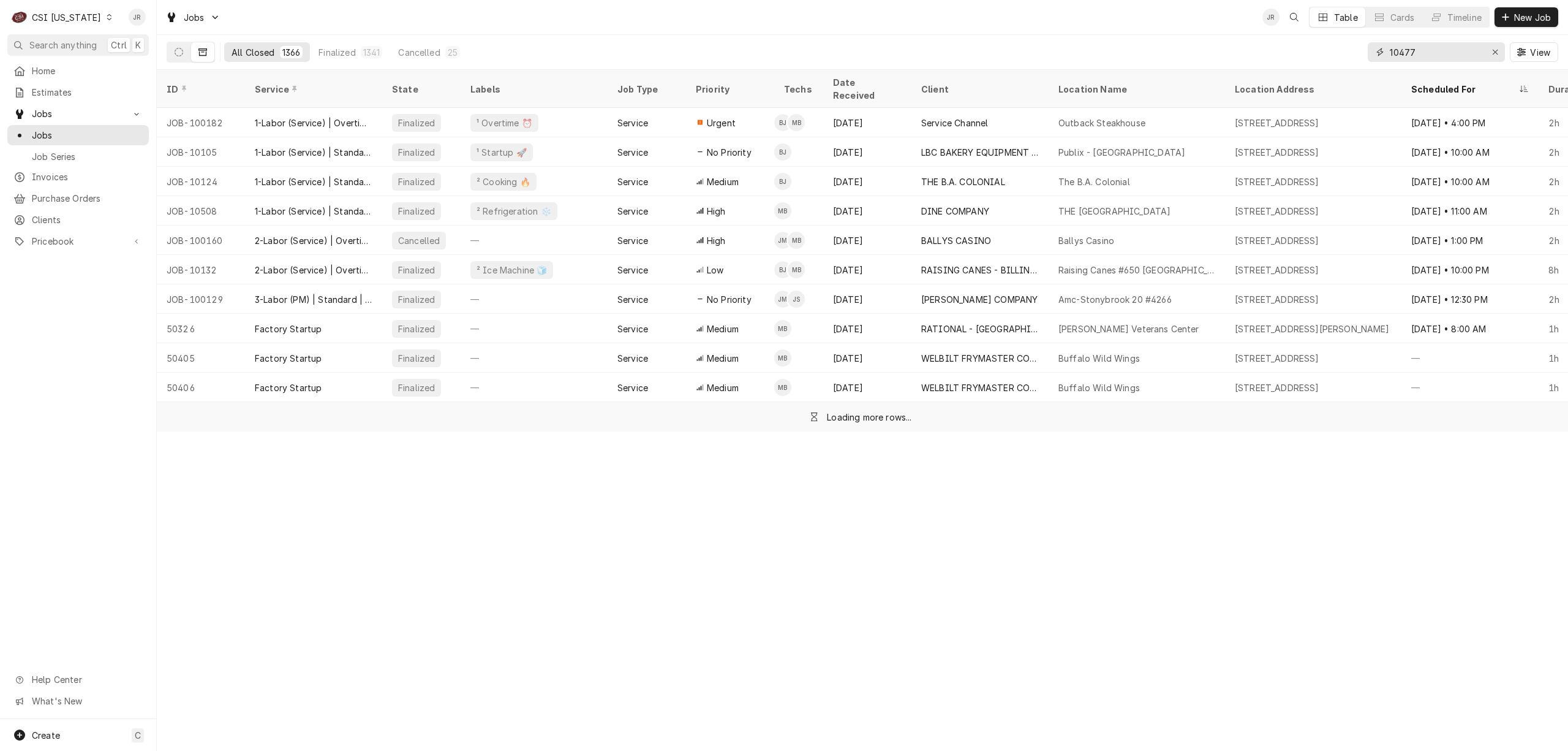
type input "10477"
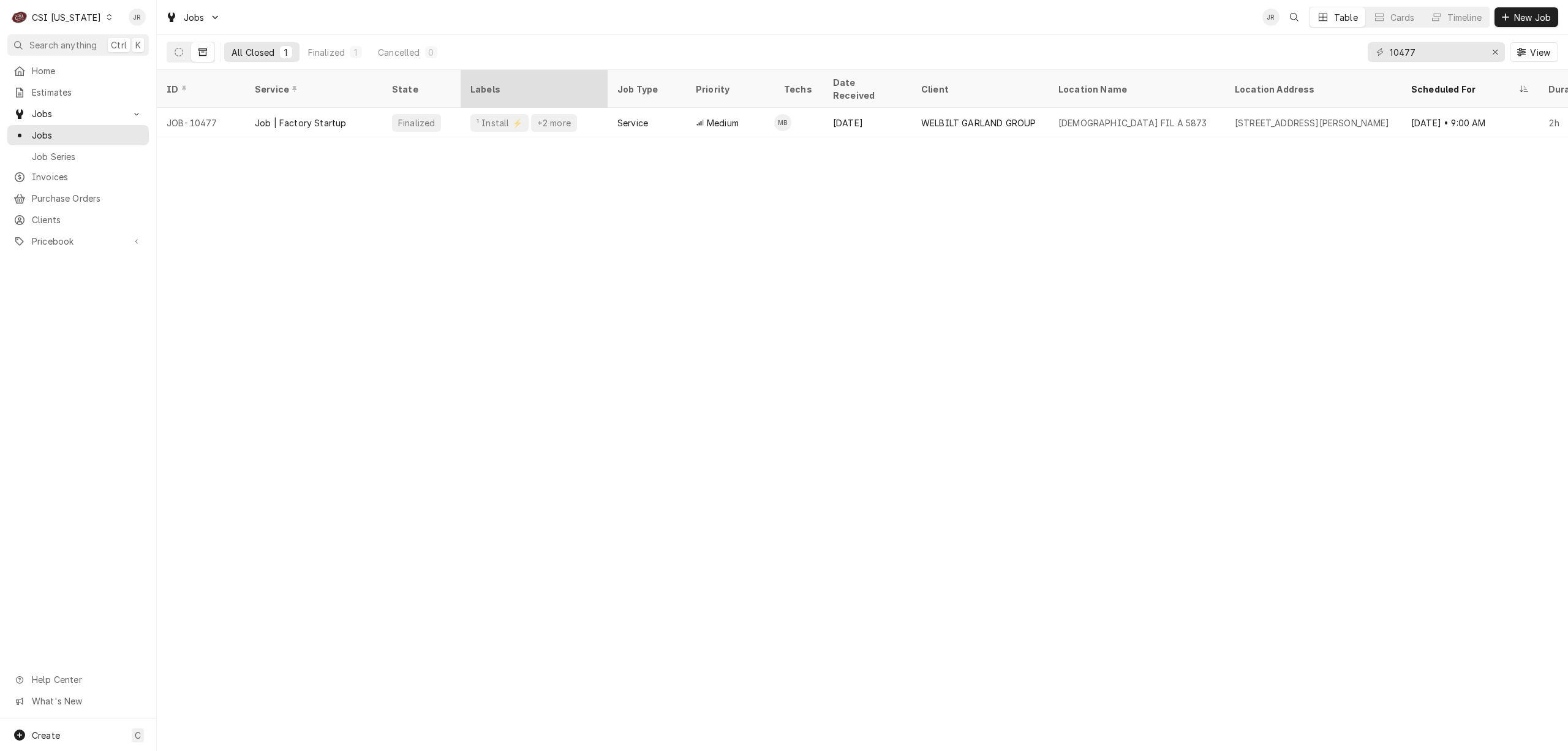
click at [602, 77] on div "Labels" at bounding box center [534, 89] width 143 height 33
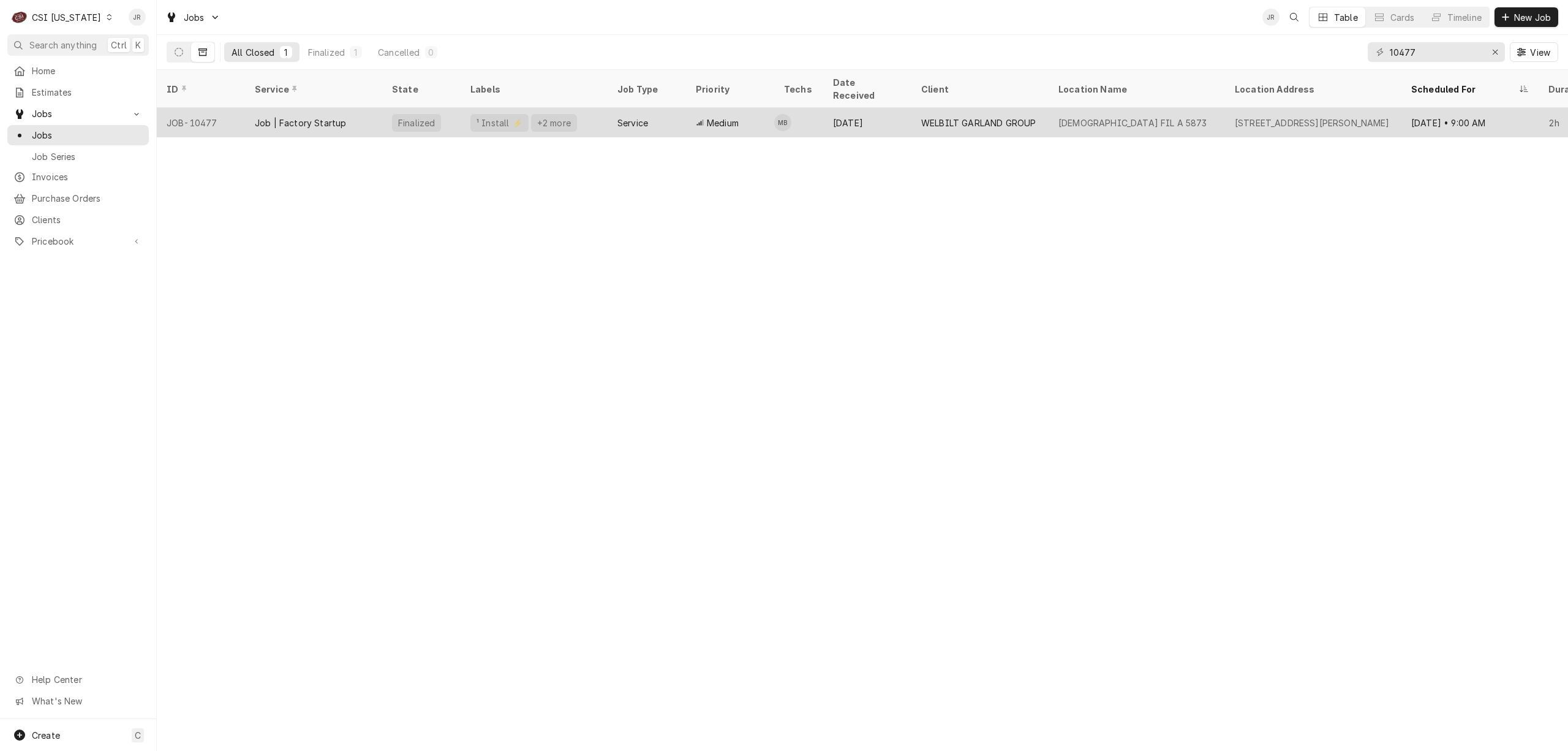
click at [629, 117] on div "Service" at bounding box center [632, 123] width 31 height 13
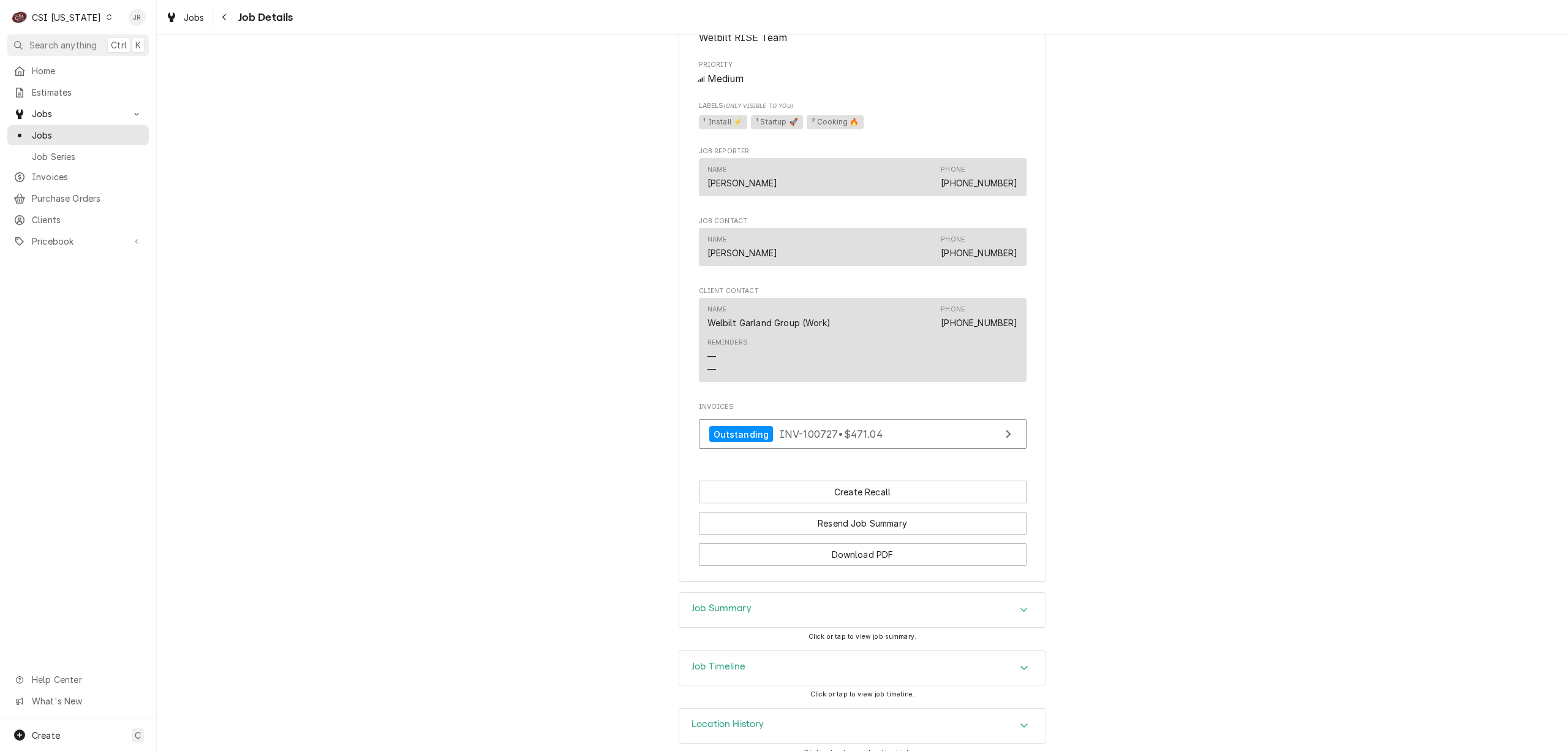
scroll to position [1354, 0]
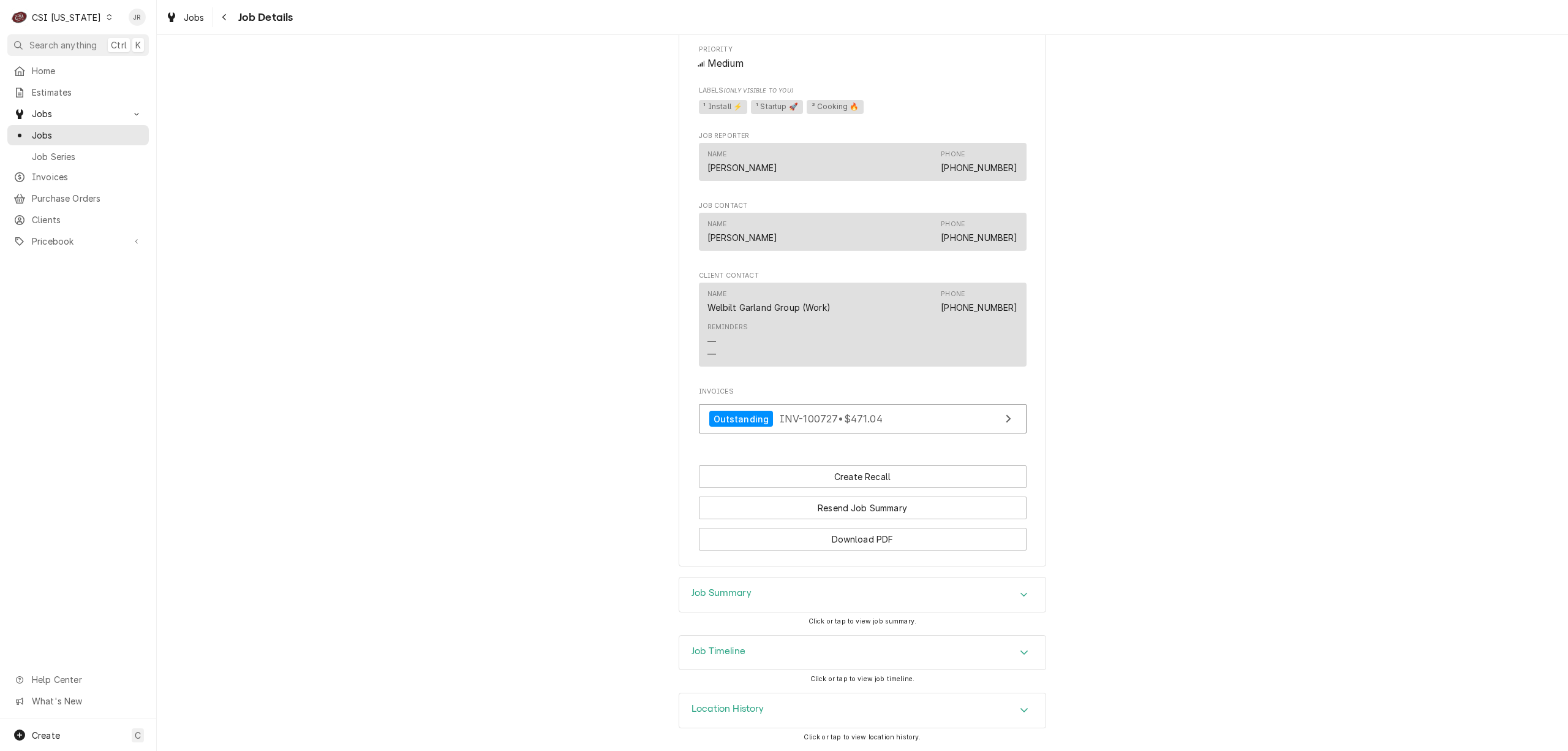
drag, startPoint x: 726, startPoint y: 596, endPoint x: 842, endPoint y: 562, distance: 120.9
click at [736, 595] on h3 "Job Summary" at bounding box center [721, 593] width 60 height 12
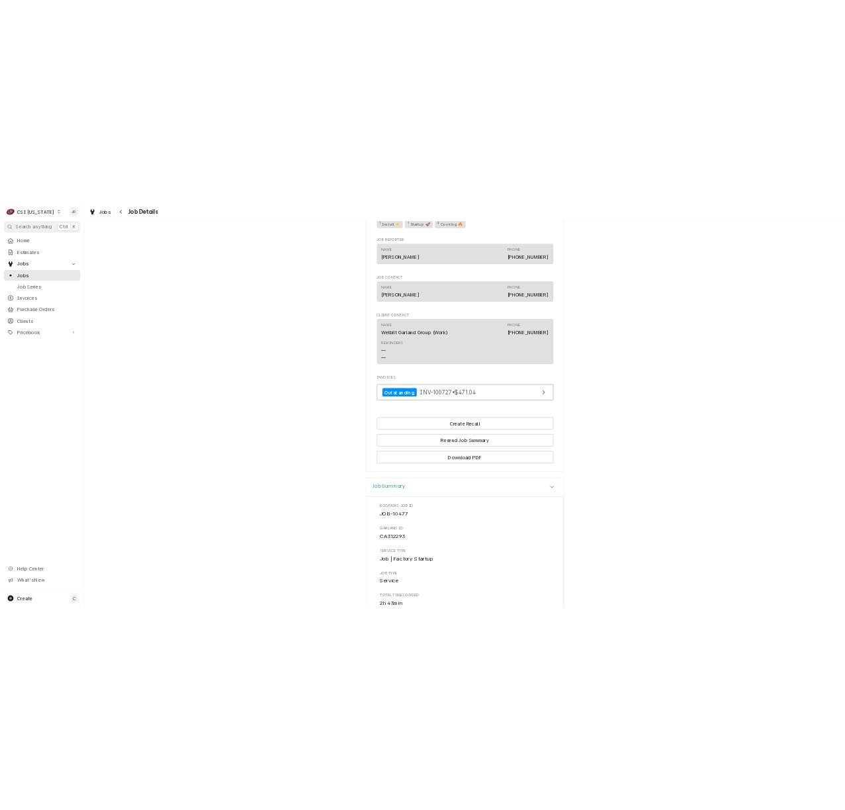
scroll to position [882, 0]
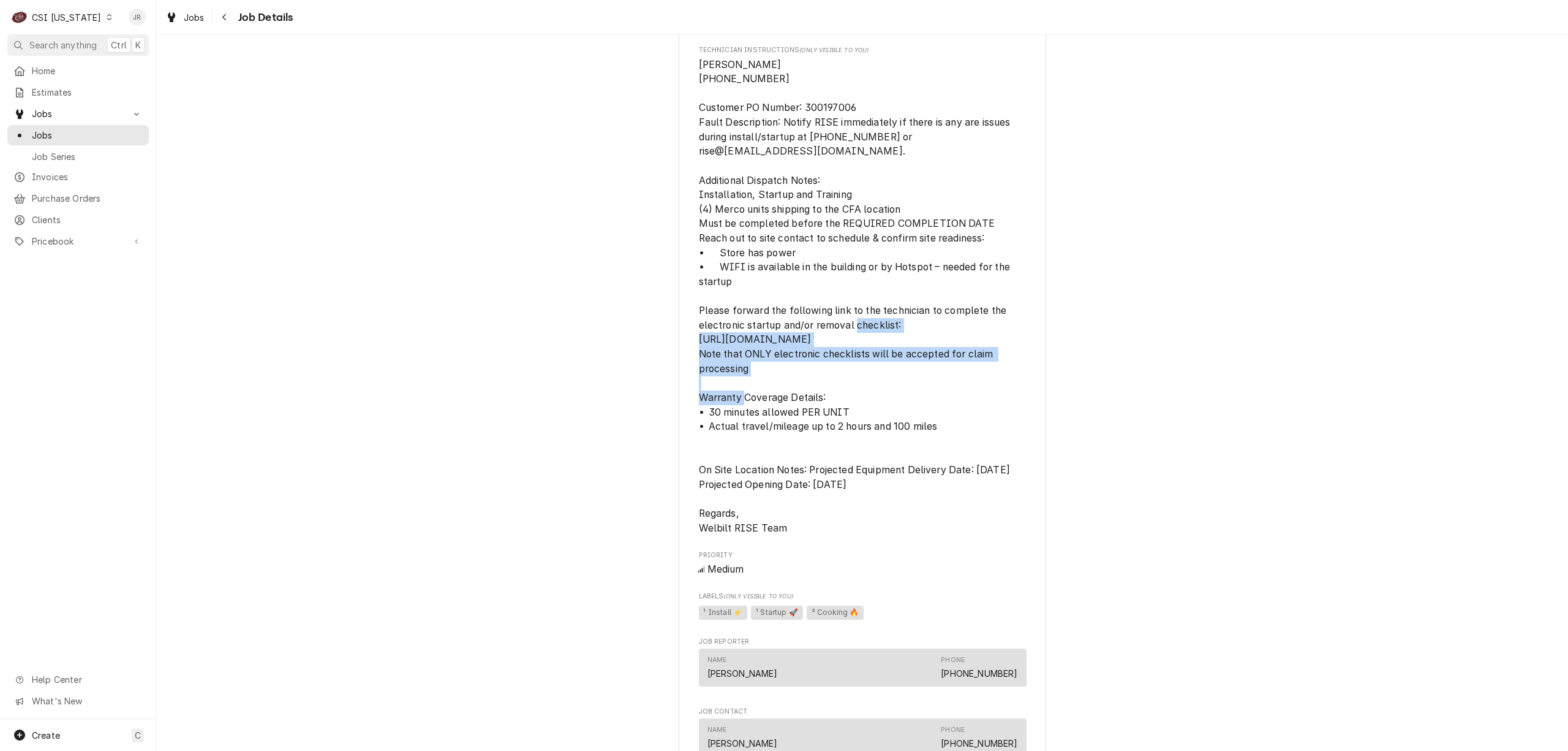
drag, startPoint x: 743, startPoint y: 397, endPoint x: 687, endPoint y: 365, distance: 64.5
click at [687, 365] on div "WELBILT GARLAND GROUP [DEMOGRAPHIC_DATA] FIL A [STREET_ADDRESS][PERSON_NAME] Op…" at bounding box center [862, 167] width 367 height 1810
copy span "[URL][DOMAIN_NAME] Note that ONLY electronic checklists will be accepted for cl…"
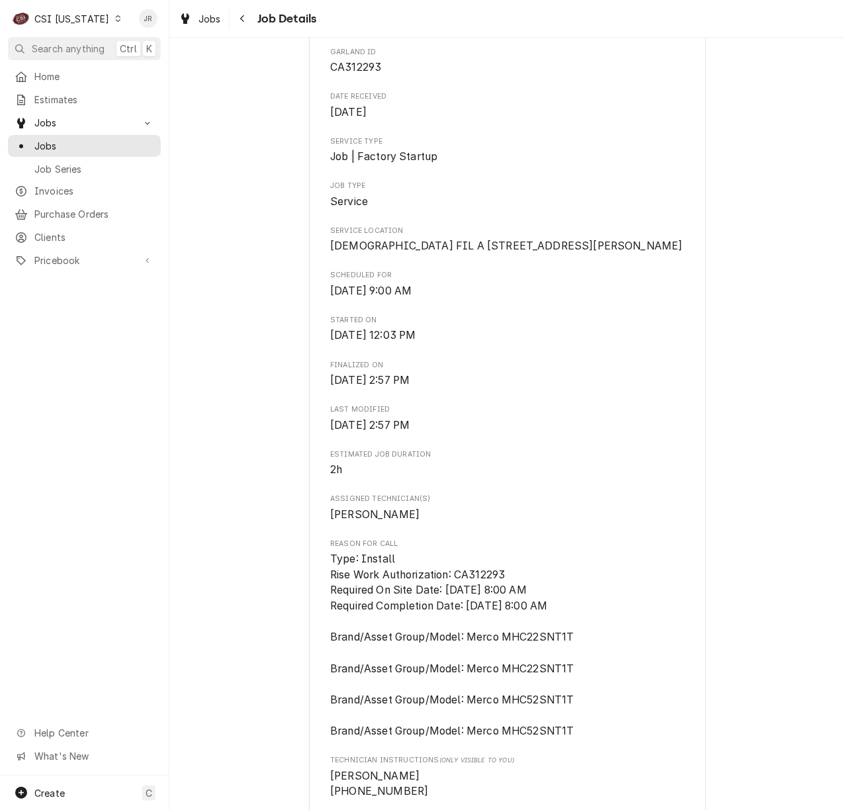
scroll to position [0, 0]
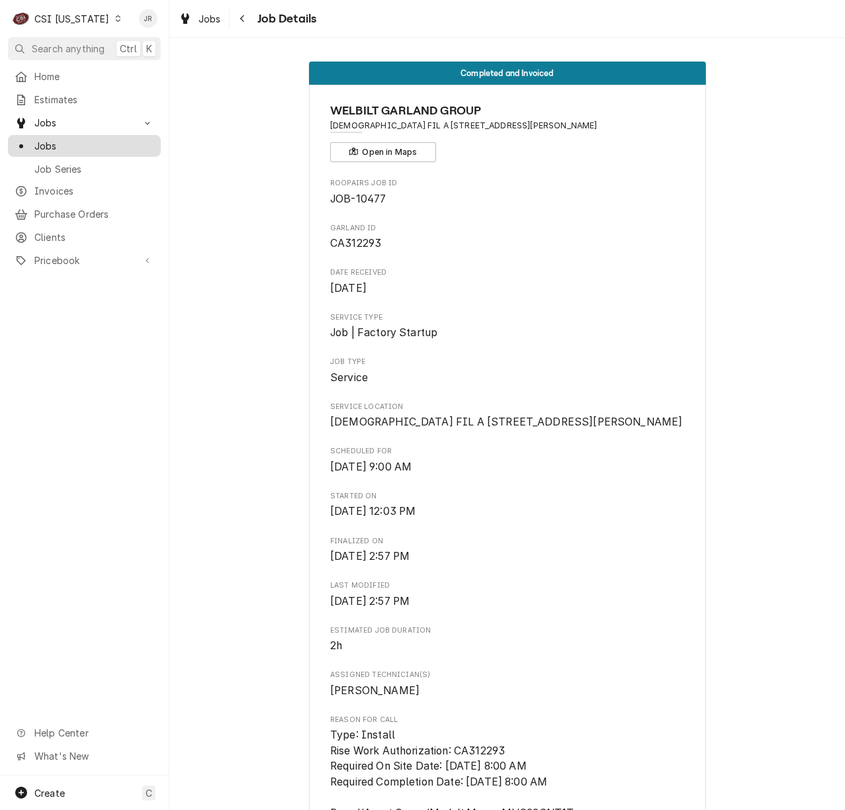
click at [53, 139] on span "Jobs" at bounding box center [94, 146] width 120 height 14
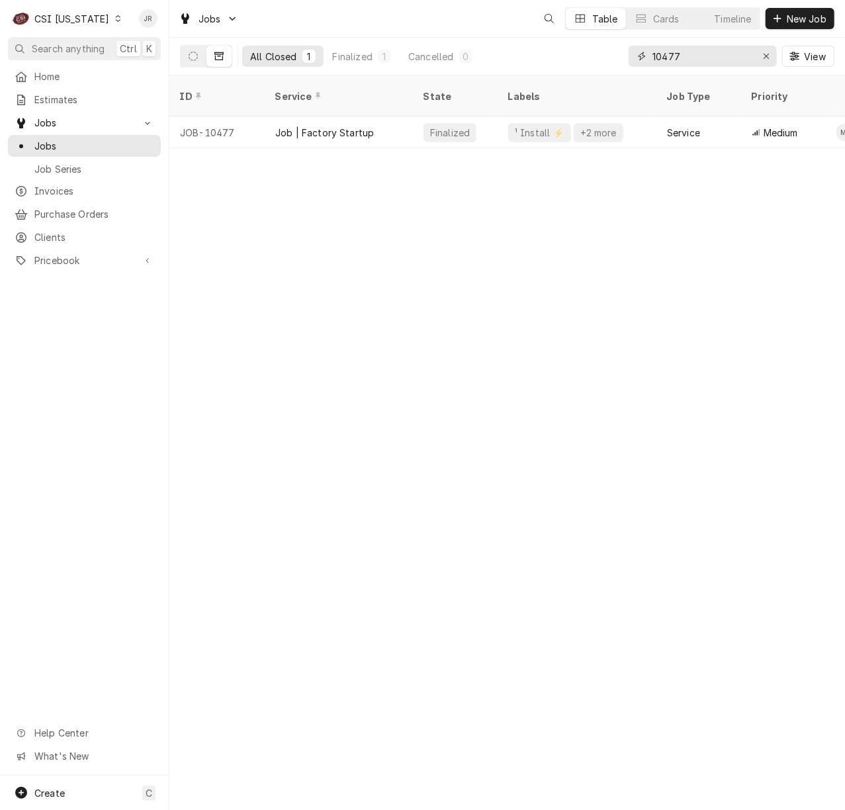
click at [725, 59] on input "10477" at bounding box center [701, 56] width 99 height 21
click at [724, 59] on input "10477" at bounding box center [701, 56] width 99 height 21
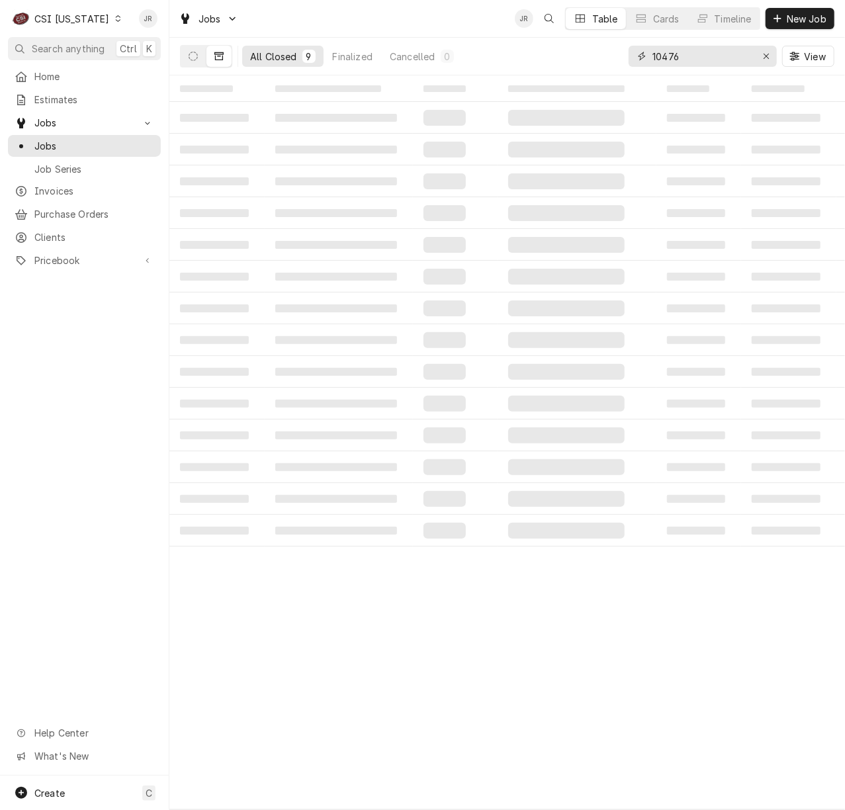
type input "10476"
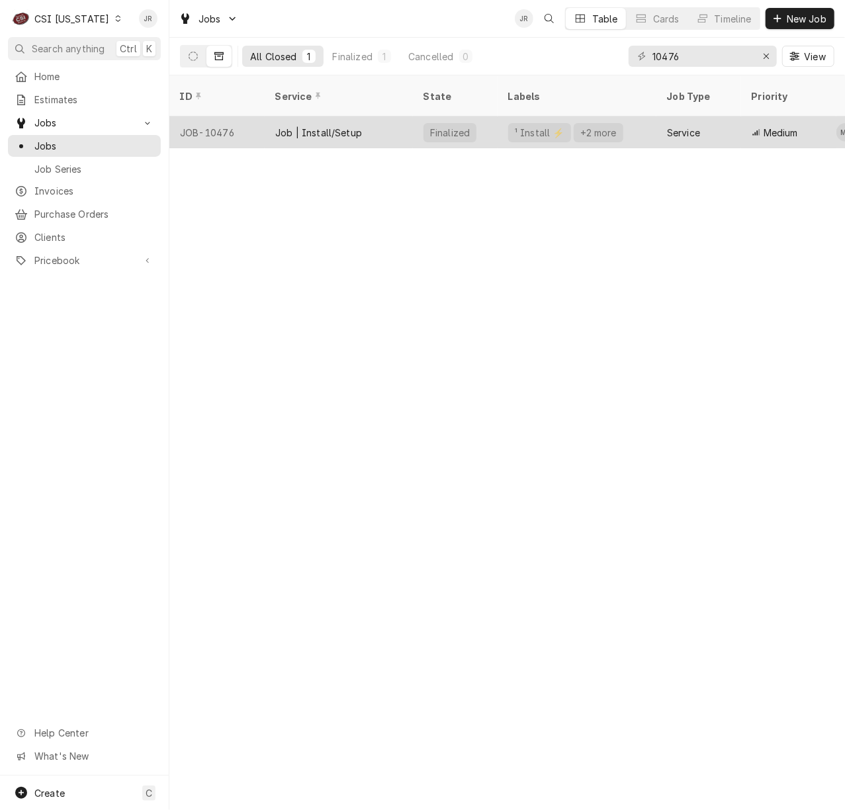
click at [406, 116] on div "Job | Install/Setup" at bounding box center [339, 132] width 148 height 32
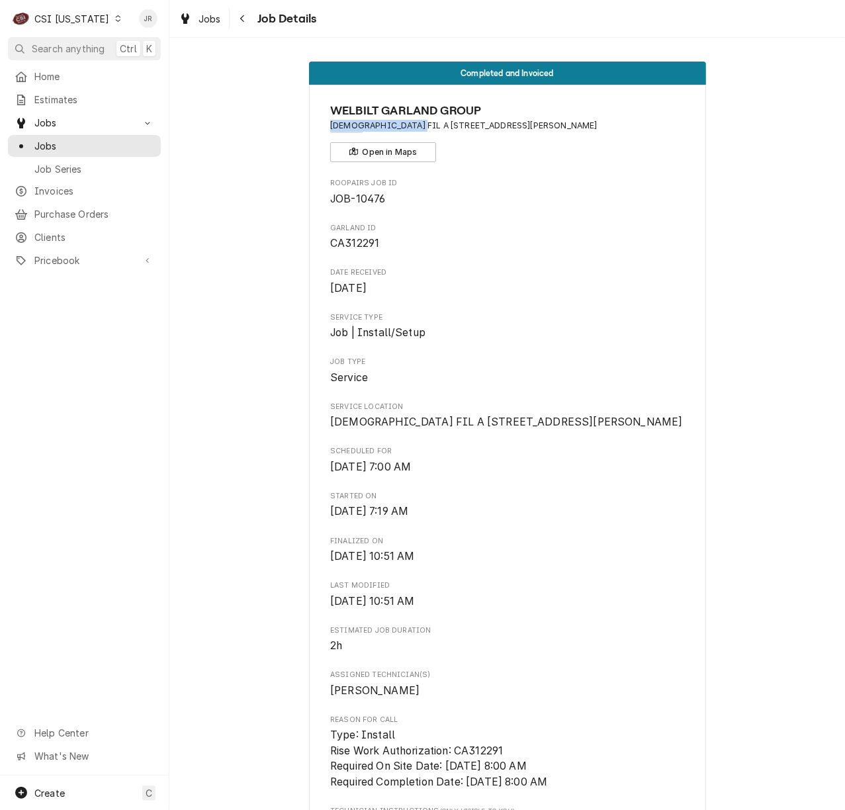
drag, startPoint x: 326, startPoint y: 124, endPoint x: 530, endPoint y: 204, distance: 218.7
click at [406, 122] on span "[DEMOGRAPHIC_DATA] FIL A [STREET_ADDRESS][PERSON_NAME]" at bounding box center [507, 126] width 354 height 12
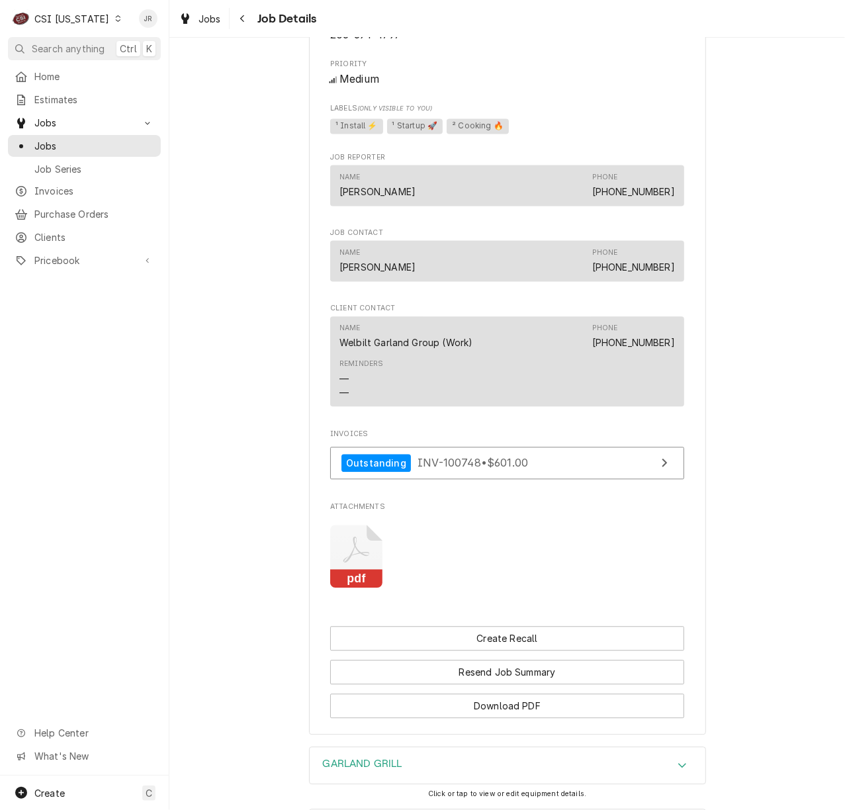
scroll to position [1530, 0]
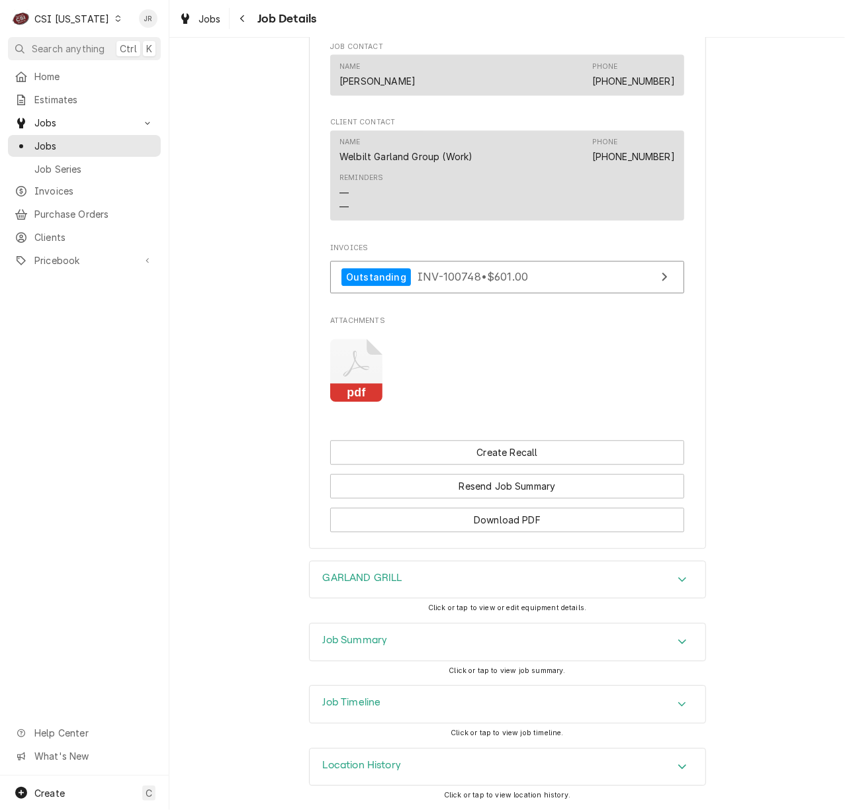
click at [385, 617] on div "GARLAND GRILL Click or tap to view or edit equipment details." at bounding box center [507, 591] width 397 height 62
click at [400, 565] on div "GARLAND GRILL" at bounding box center [508, 579] width 396 height 37
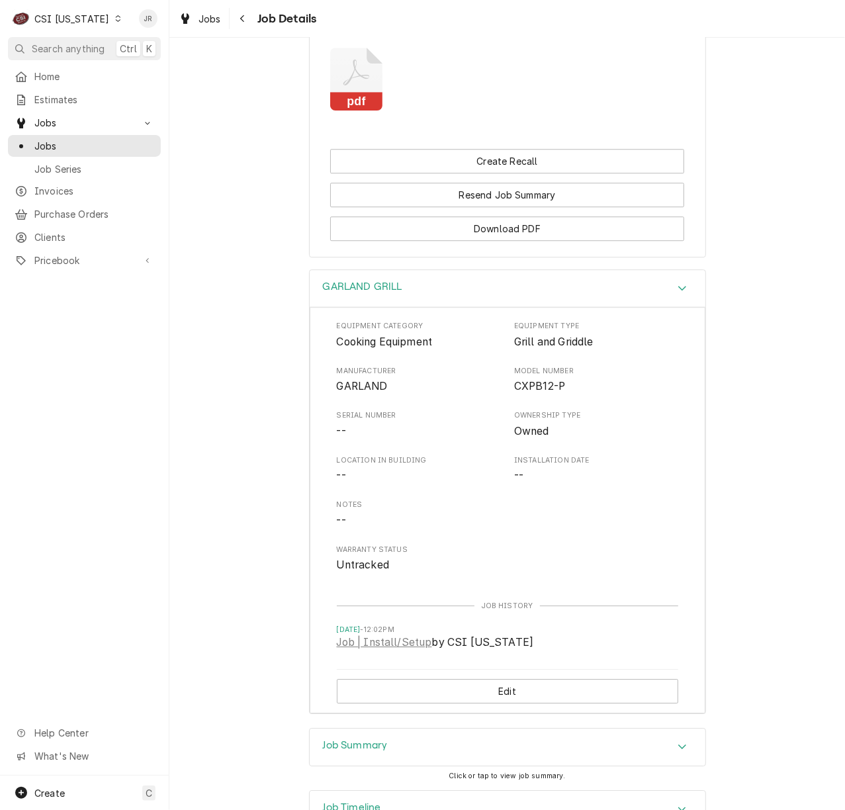
scroll to position [1927, 0]
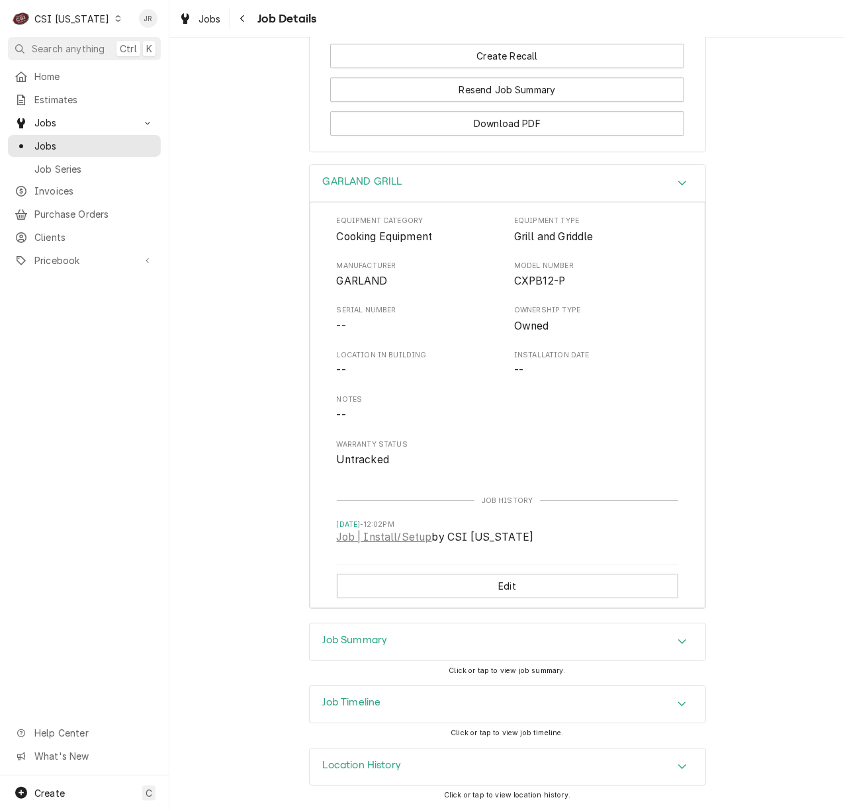
click at [355, 637] on h3 "Job Summary" at bounding box center [355, 640] width 65 height 13
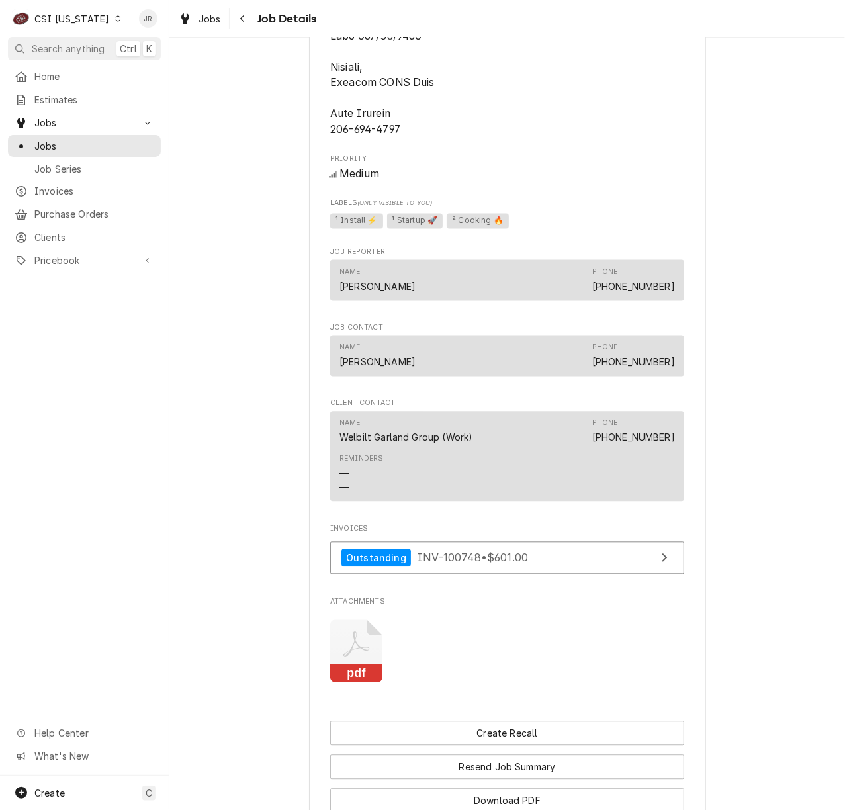
scroll to position [1309, 0]
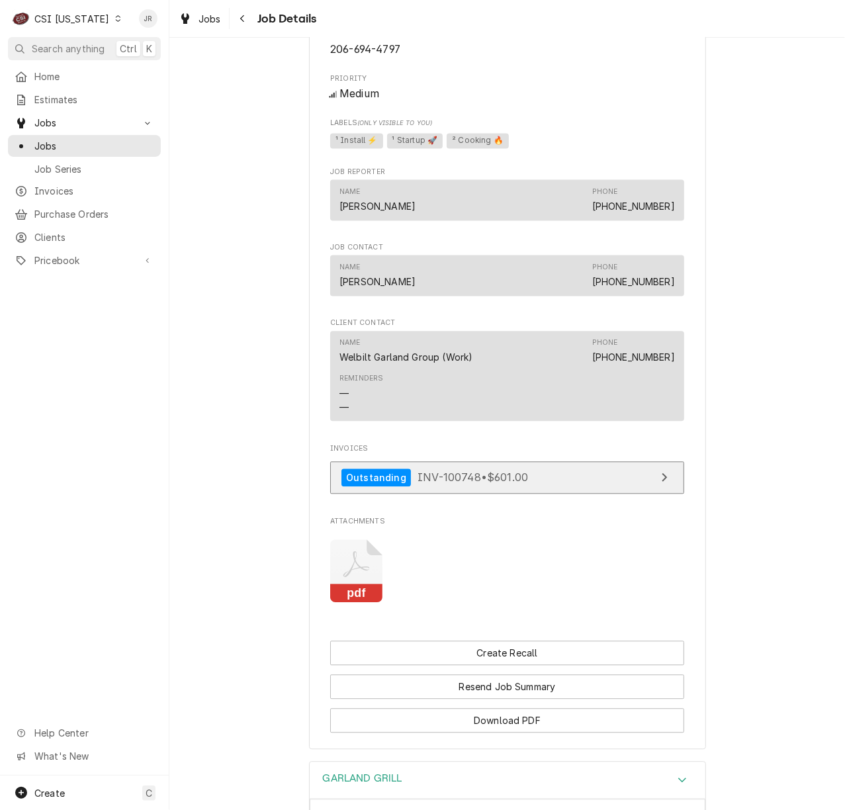
click at [503, 484] on span "INV-100748 • $601.00" at bounding box center [473, 476] width 110 height 13
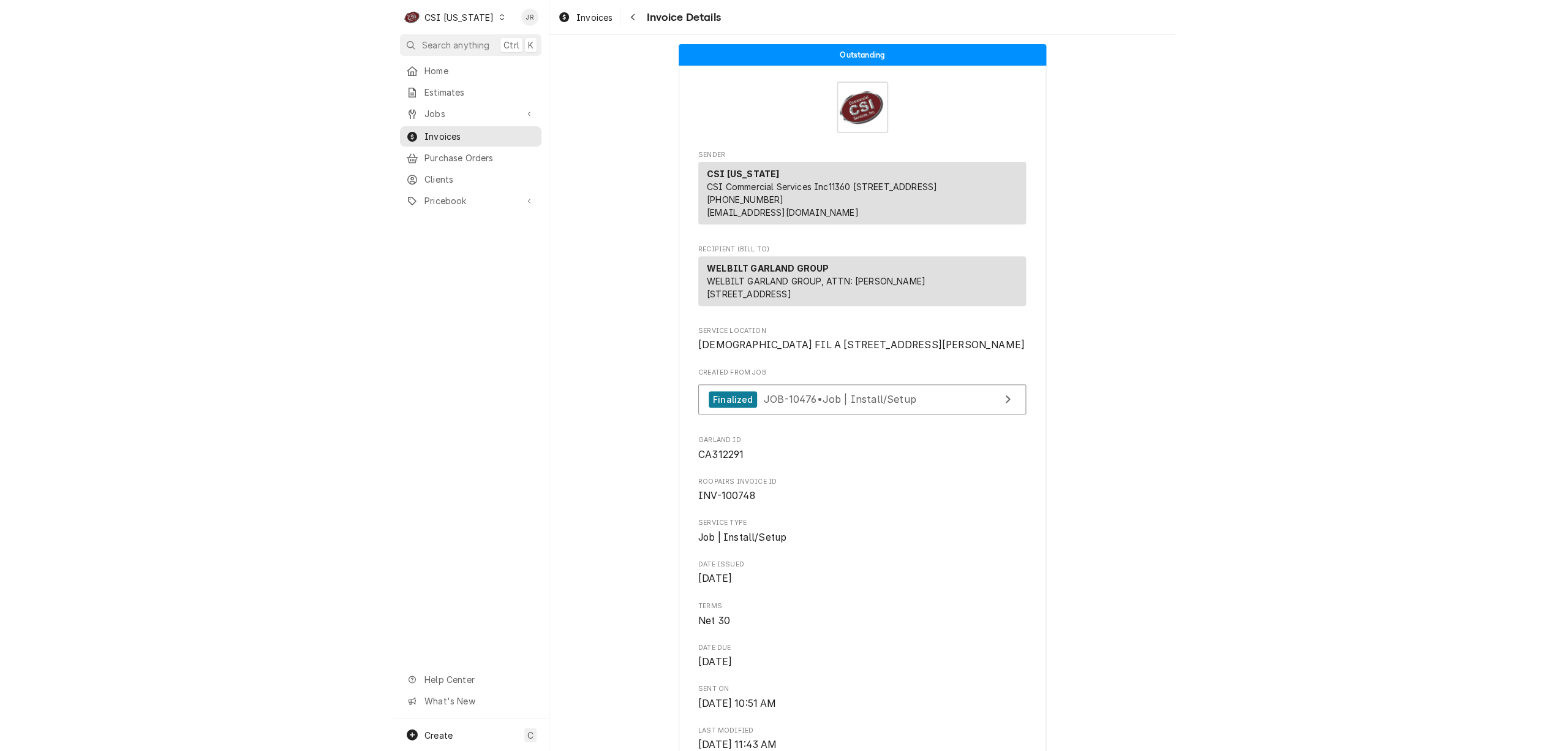
scroll to position [81, 0]
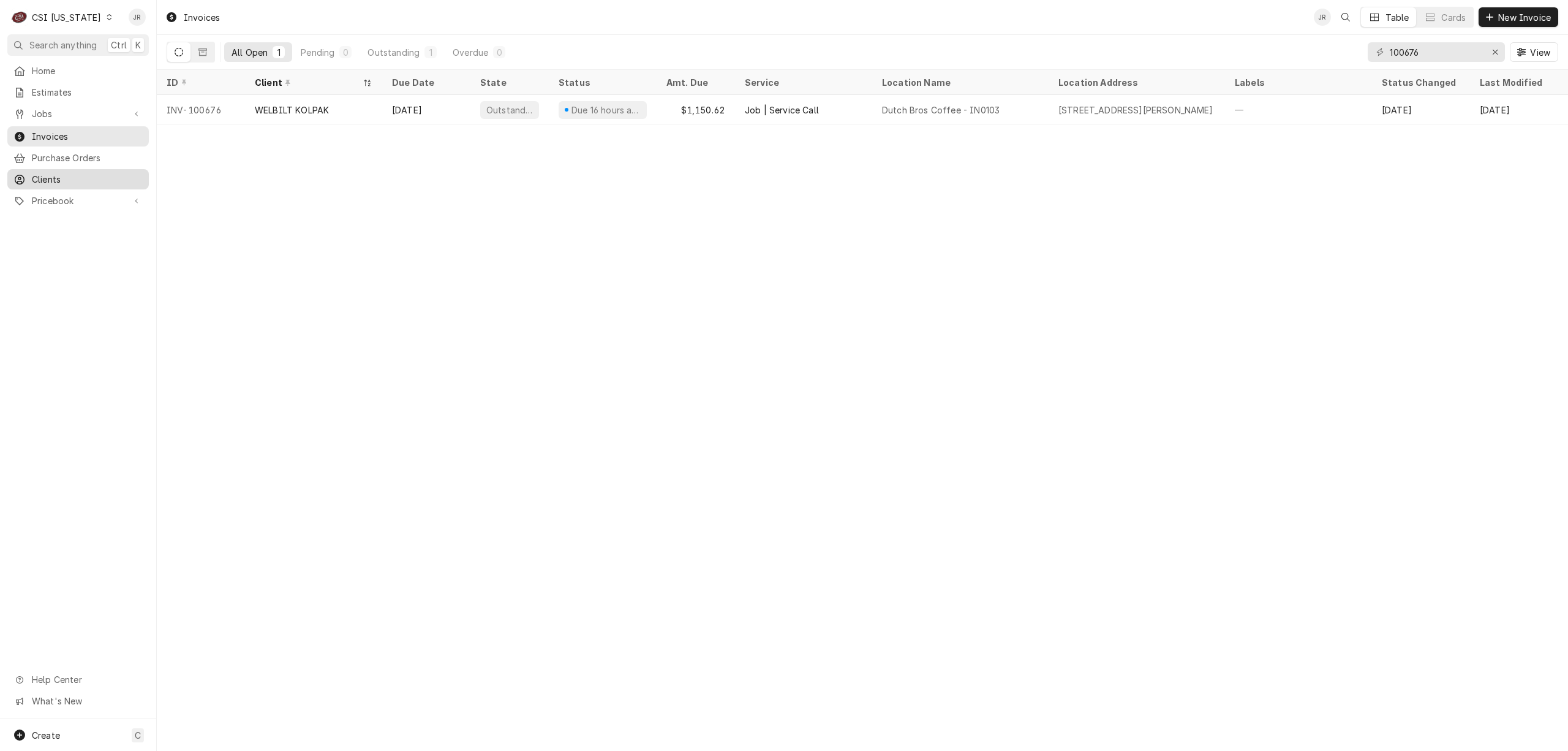
click at [46, 173] on span "Clients" at bounding box center [87, 180] width 111 height 13
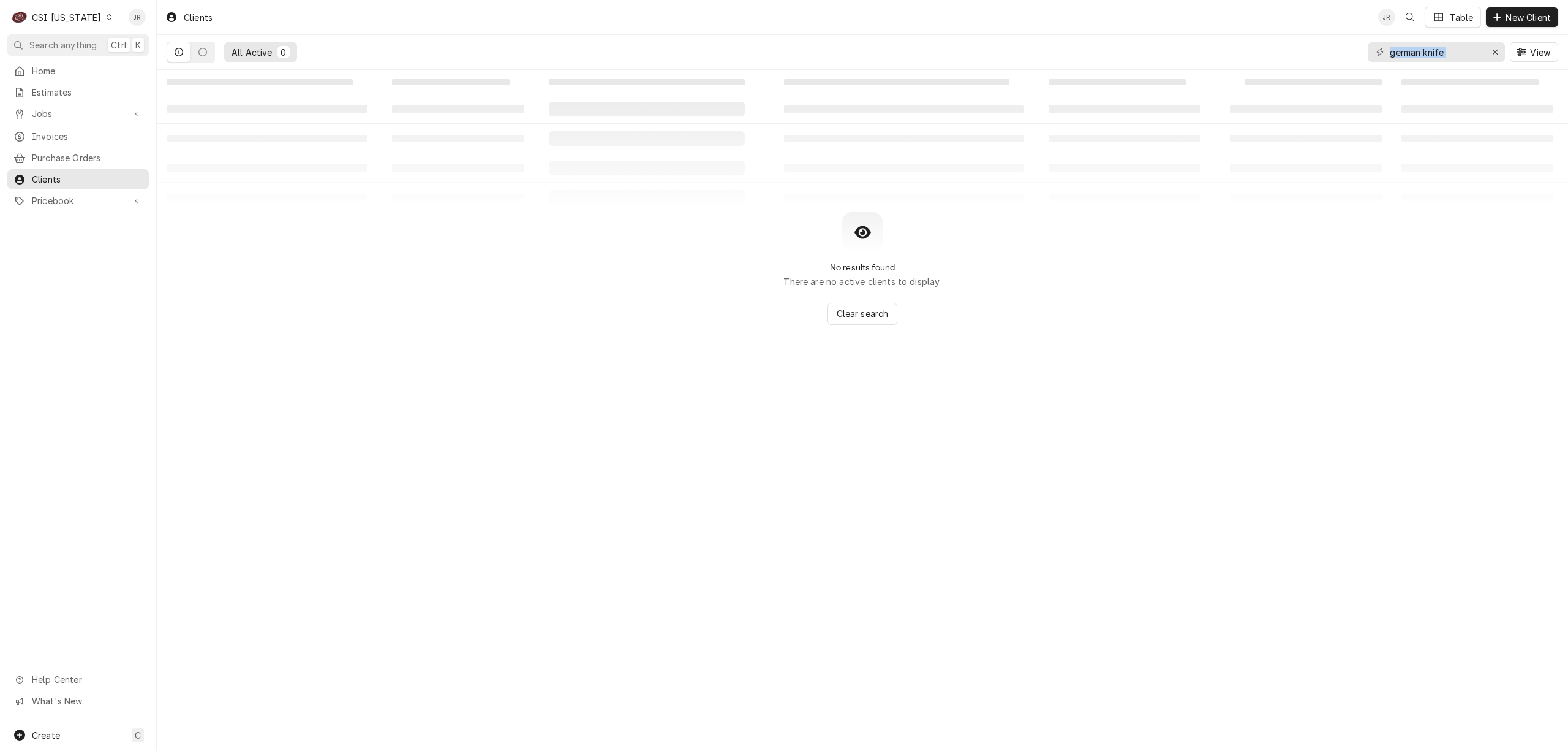
drag, startPoint x: 1480, startPoint y: 50, endPoint x: 1342, endPoint y: 44, distance: 138.1
click at [1346, 44] on div "All Active 0 german knife View" at bounding box center [862, 52] width 1391 height 34
click at [1450, 56] on input "german knife" at bounding box center [1435, 52] width 92 height 19
click at [1452, 54] on input "german knife" at bounding box center [1435, 52] width 92 height 19
click at [1437, 53] on input "german knife" at bounding box center [1435, 52] width 92 height 19
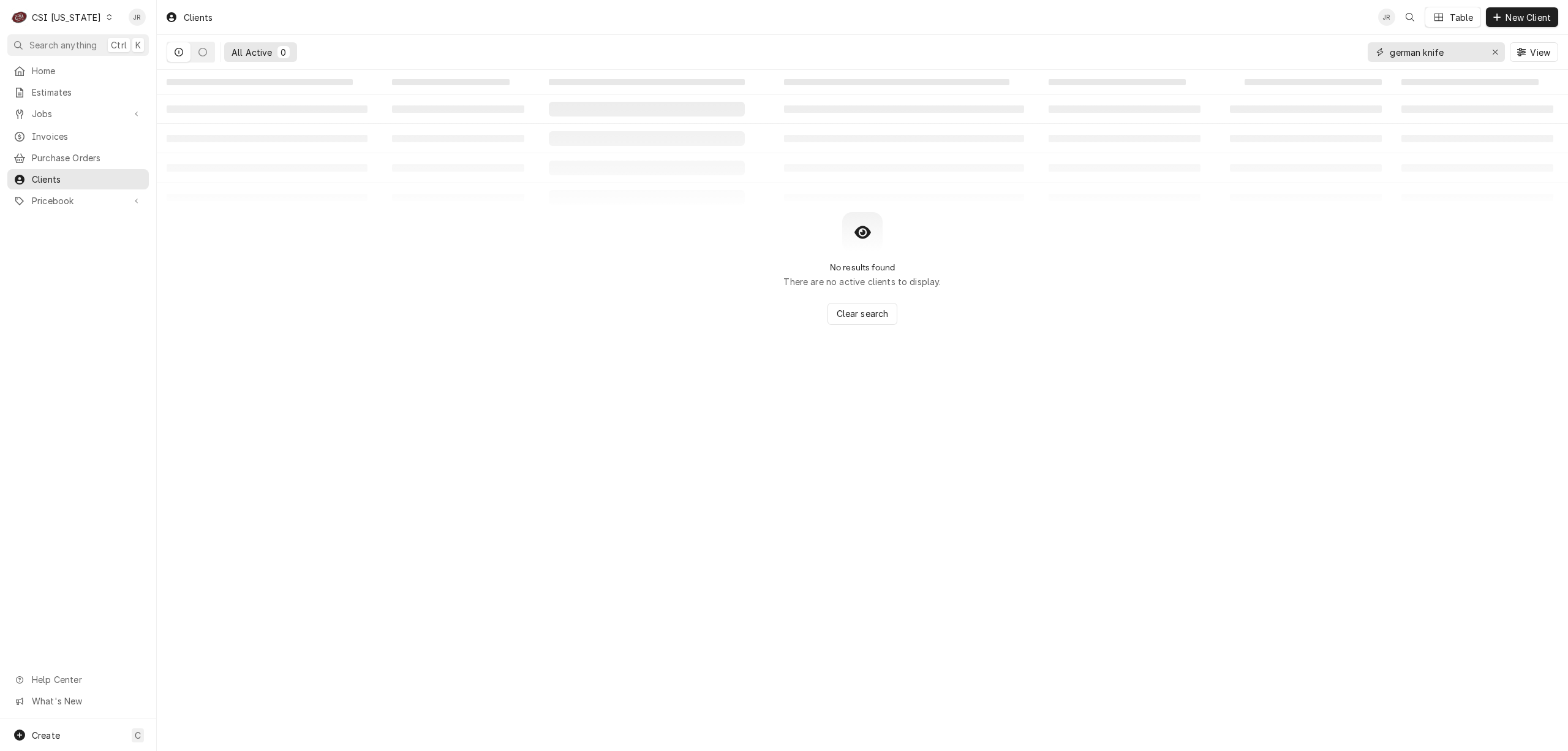
click at [1462, 49] on input "german knife" at bounding box center [1435, 52] width 92 height 19
click at [1462, 52] on input "german knife" at bounding box center [1435, 52] width 92 height 19
drag, startPoint x: 1458, startPoint y: 52, endPoint x: 1213, endPoint y: 54, distance: 245.0
click at [1220, 54] on div "All Active 0 german knife View" at bounding box center [862, 52] width 1391 height 34
type input "hoshizaki"
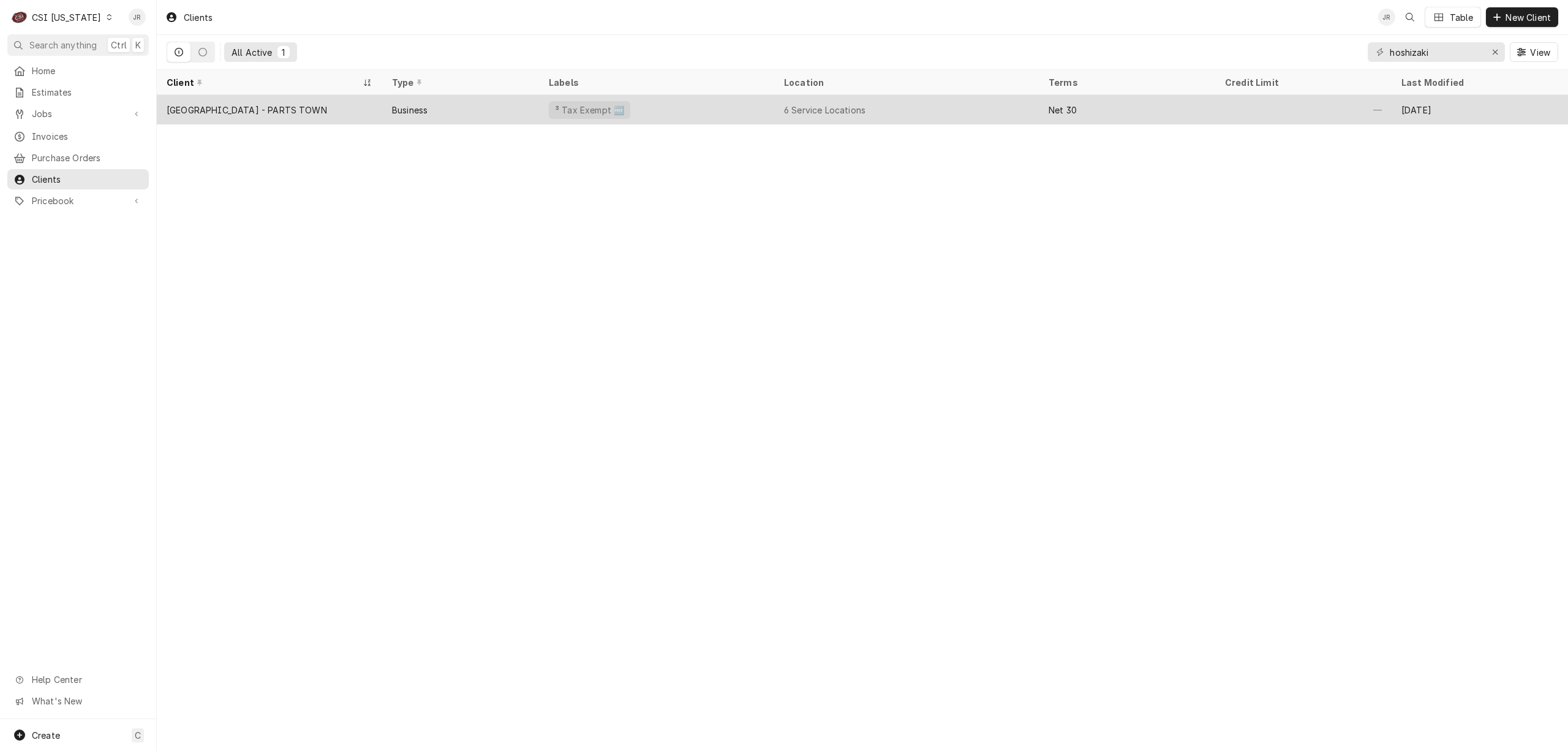
click at [232, 109] on div "HOSHIZAKI - PARTS TOWN" at bounding box center [246, 110] width 160 height 13
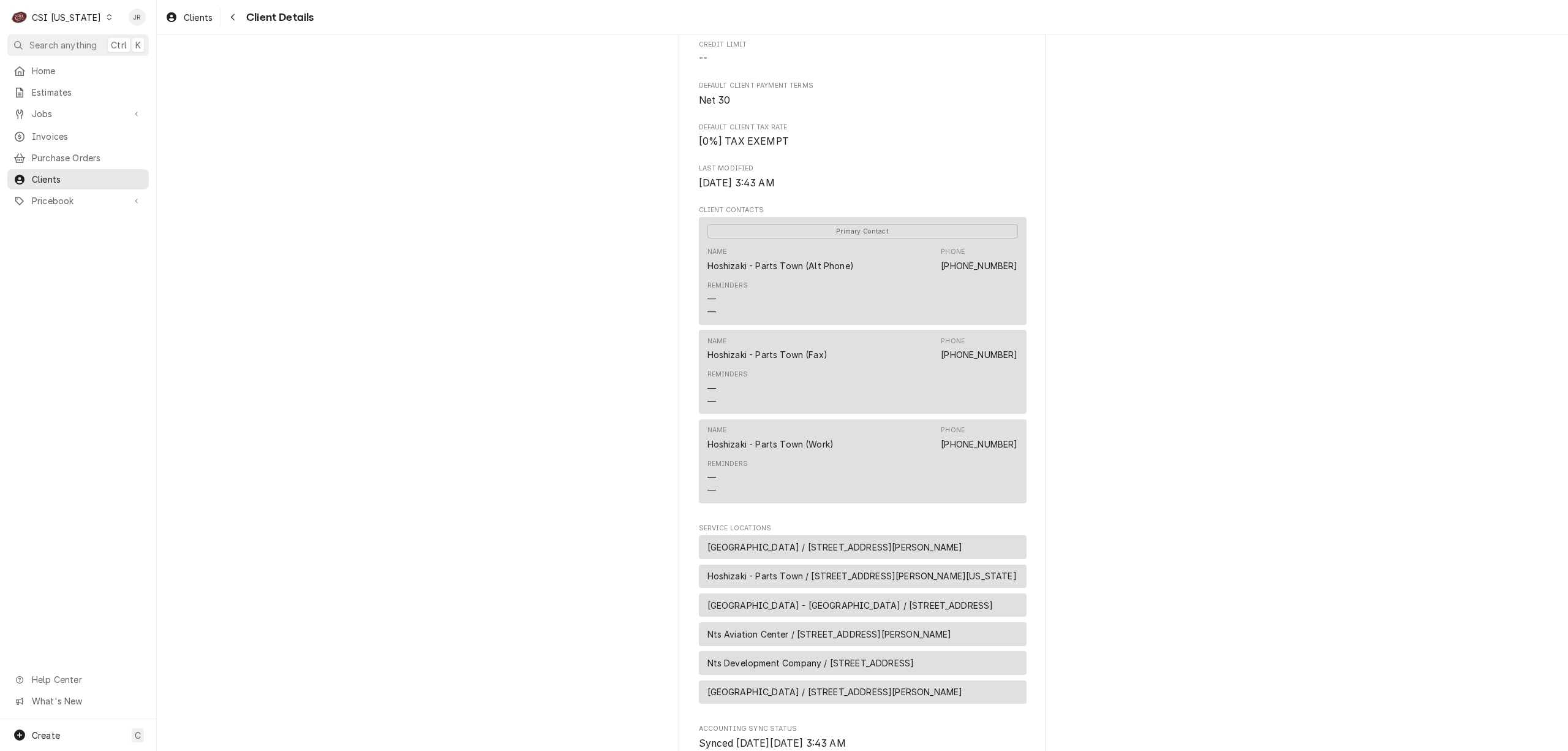
scroll to position [408, 0]
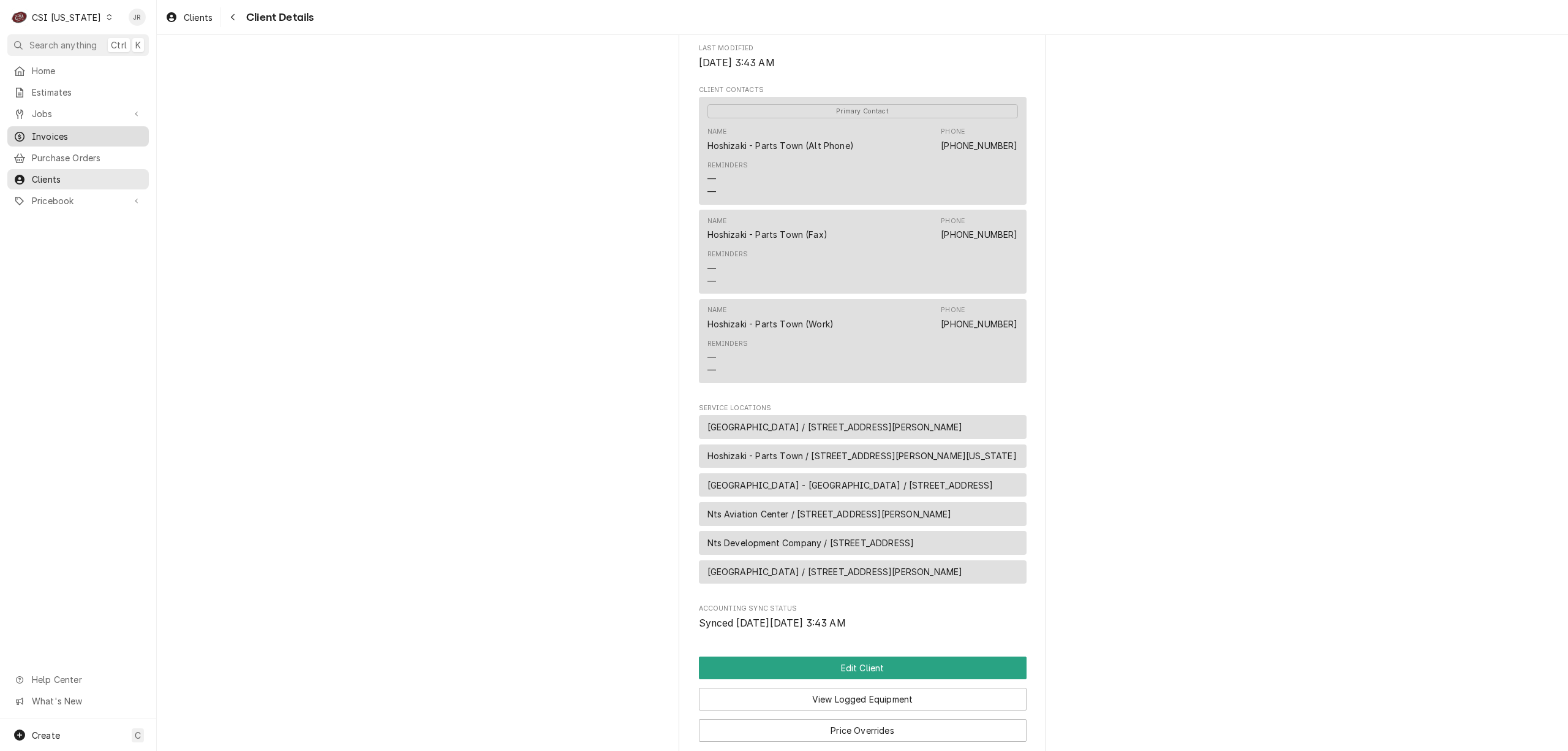
click at [64, 135] on span "Invoices" at bounding box center [87, 136] width 111 height 13
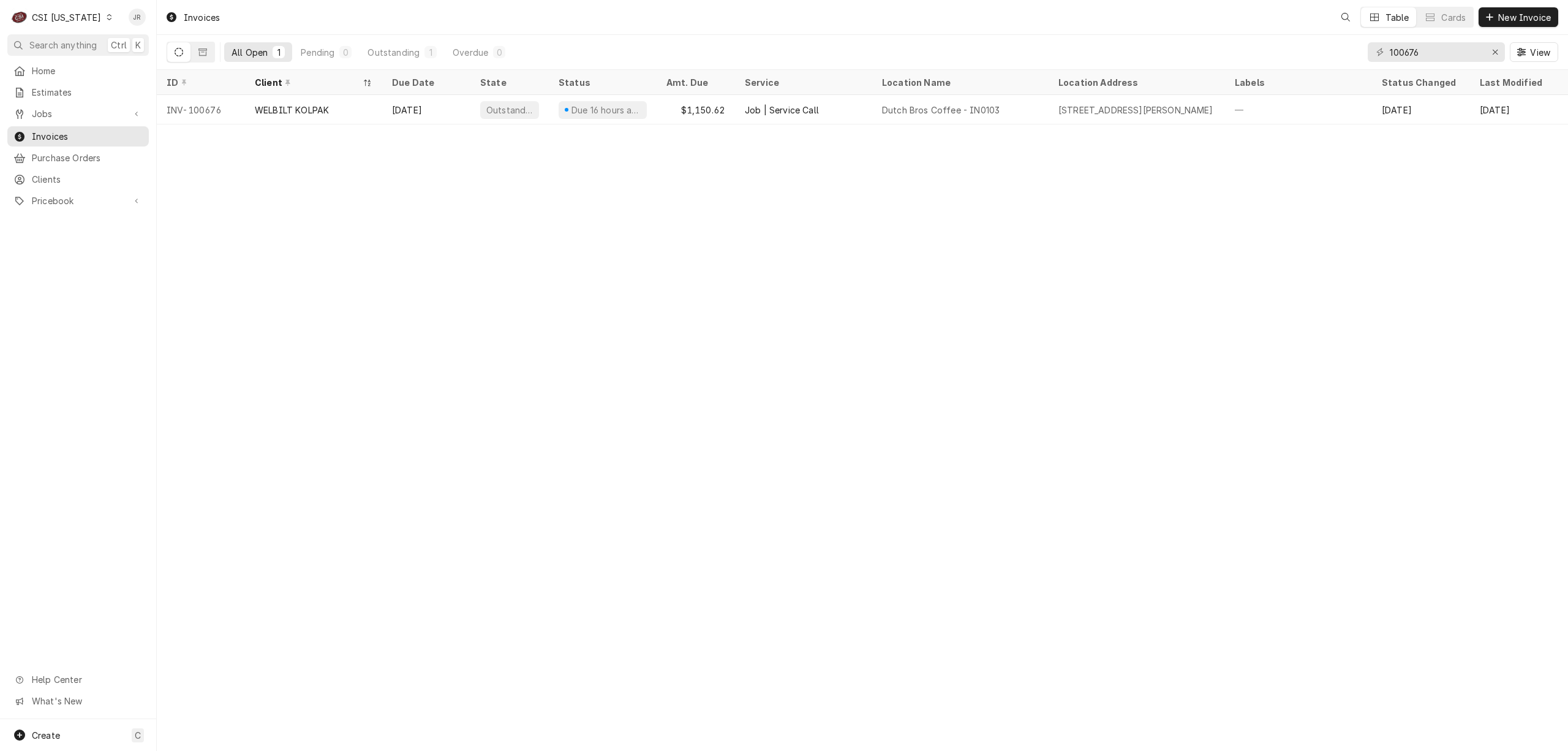
click at [52, 11] on div "CSI [US_STATE]" at bounding box center [66, 18] width 69 height 13
click at [143, 18] on div "CSI [US_STATE][GEOGRAPHIC_DATA]" at bounding box center [191, 24] width 169 height 16
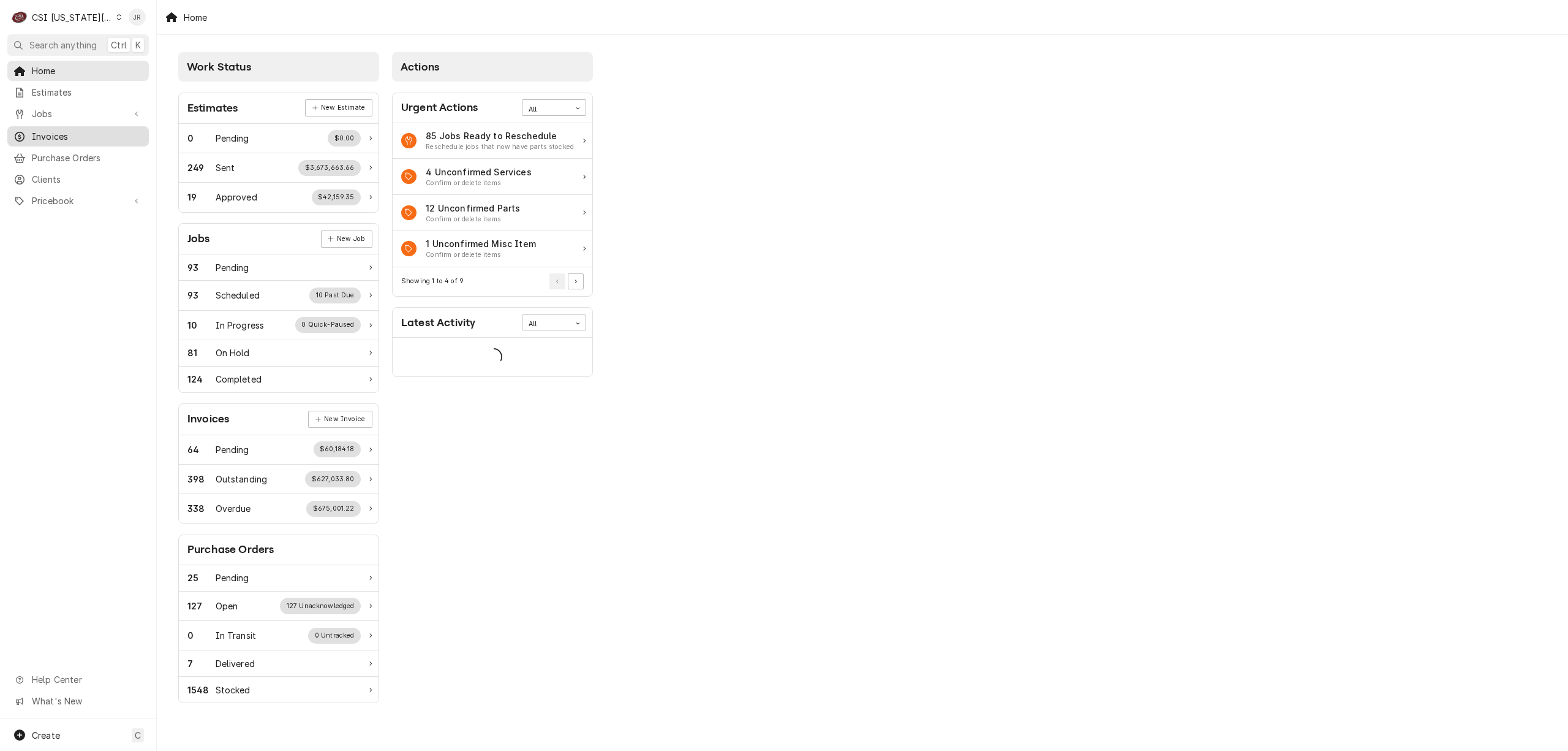
click at [69, 136] on span "Invoices" at bounding box center [87, 136] width 111 height 13
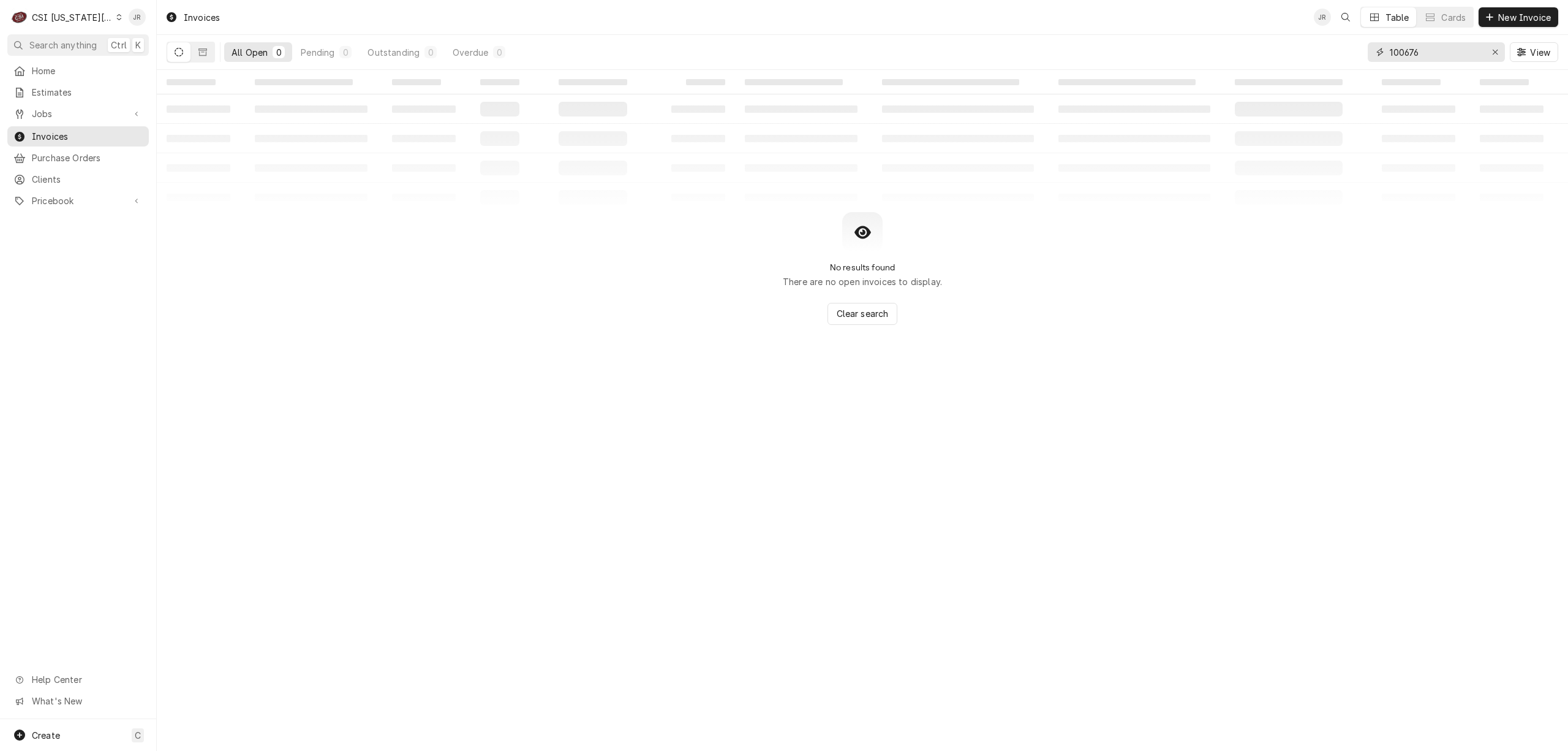
click at [1429, 49] on input "100676" at bounding box center [1435, 52] width 92 height 19
click at [1429, 48] on input "100676" at bounding box center [1435, 52] width 92 height 19
paste input "303433"
type input "303433"
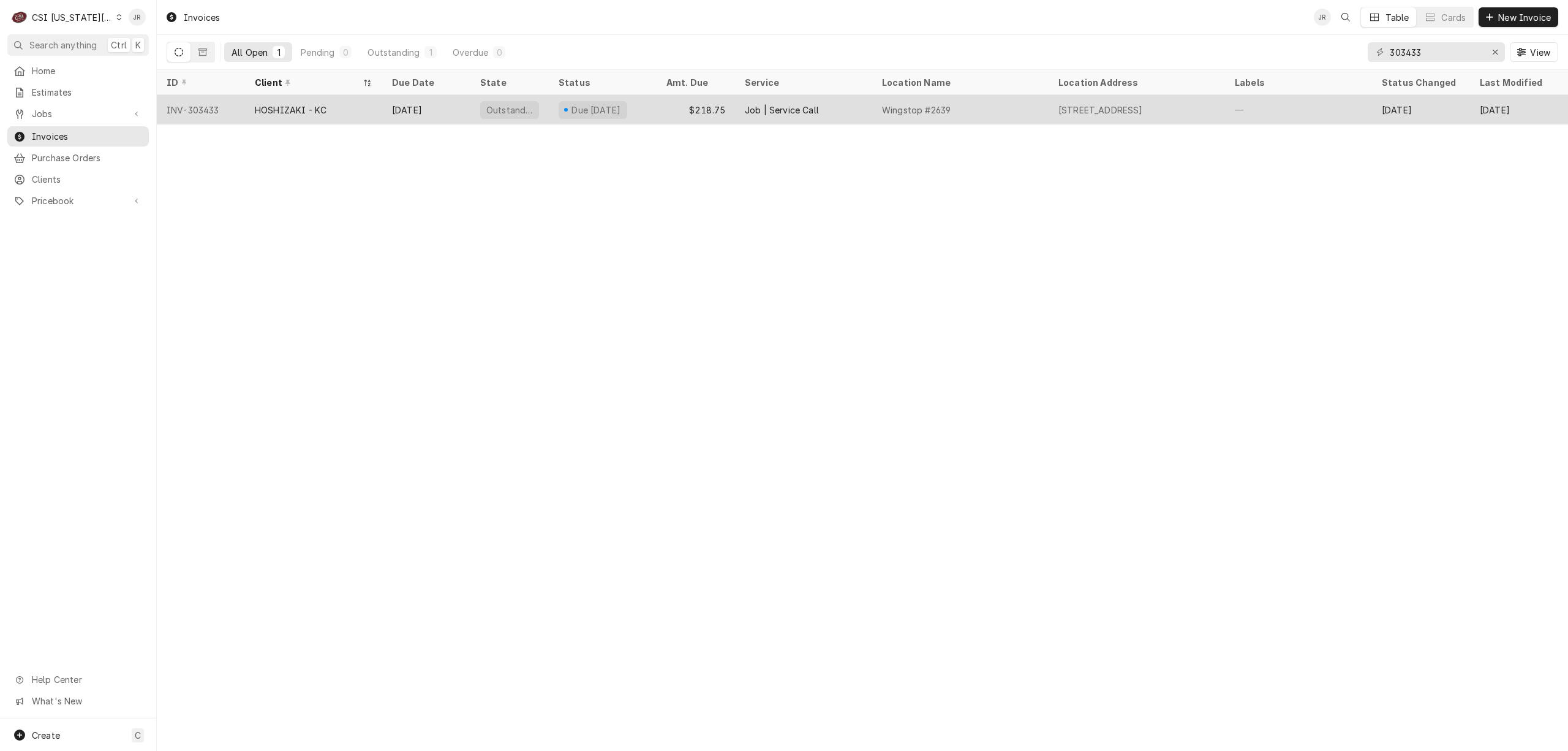
click at [662, 106] on div "$218.75" at bounding box center [695, 110] width 79 height 30
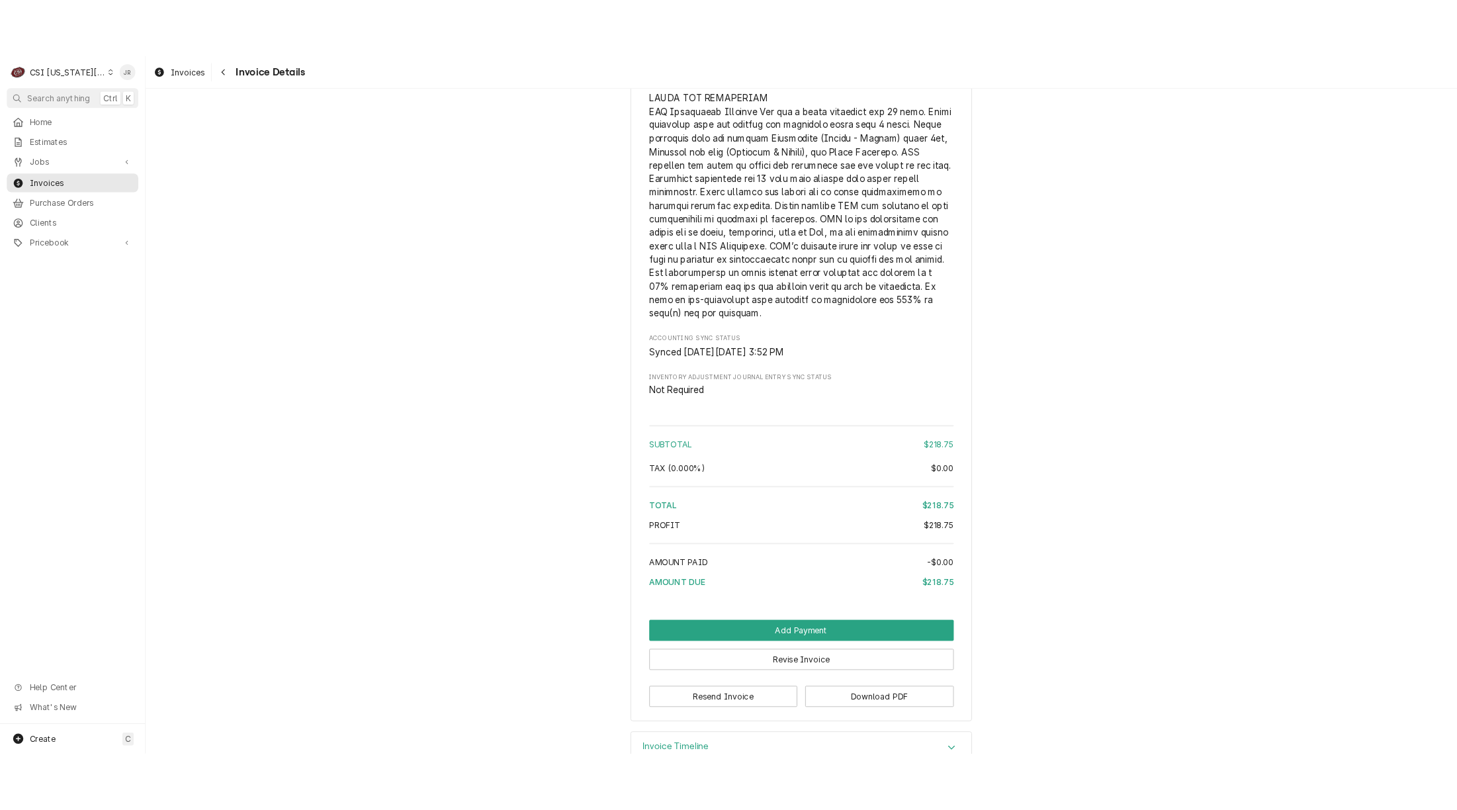
scroll to position [1921, 0]
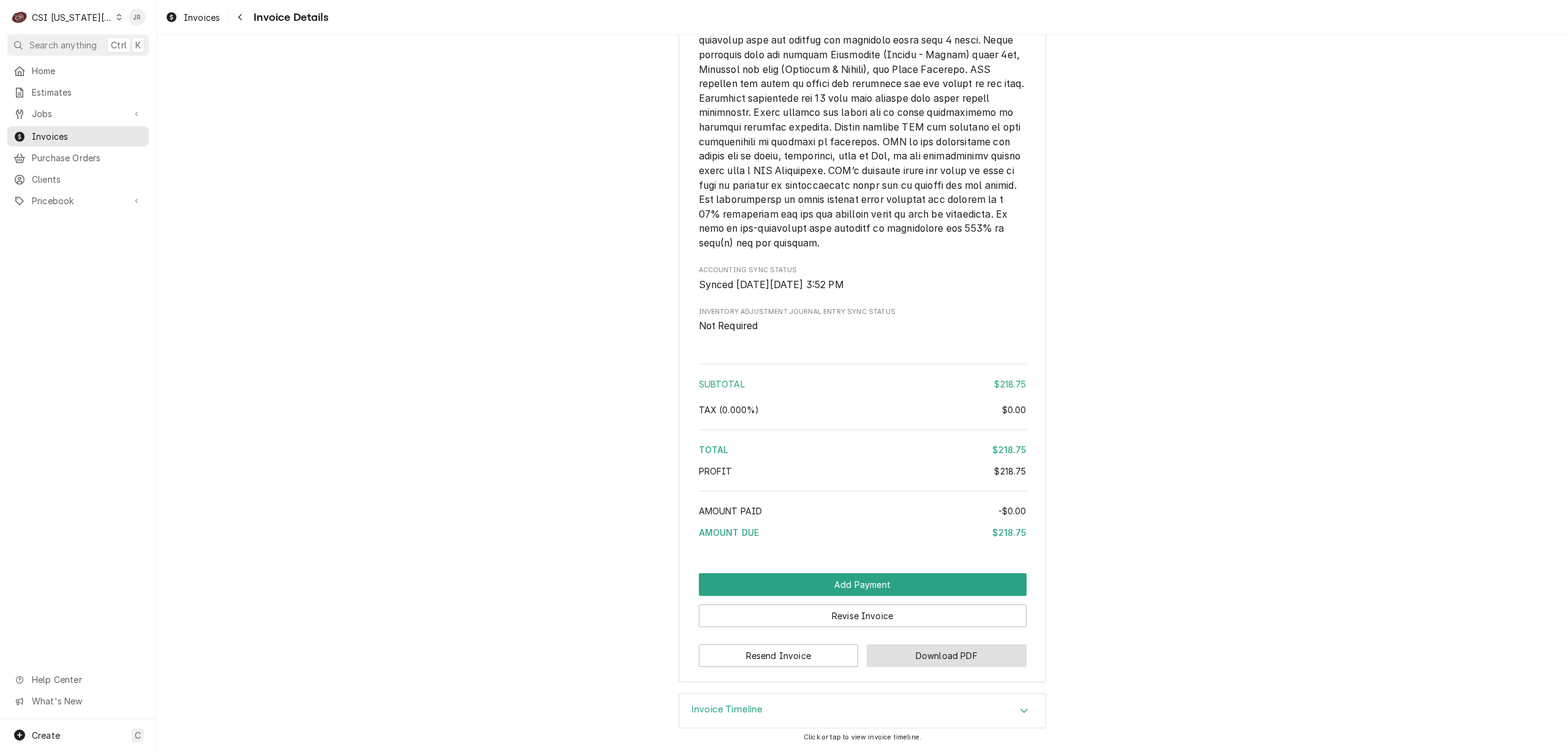
click at [915, 656] on button "Download PDF" at bounding box center [946, 655] width 160 height 22
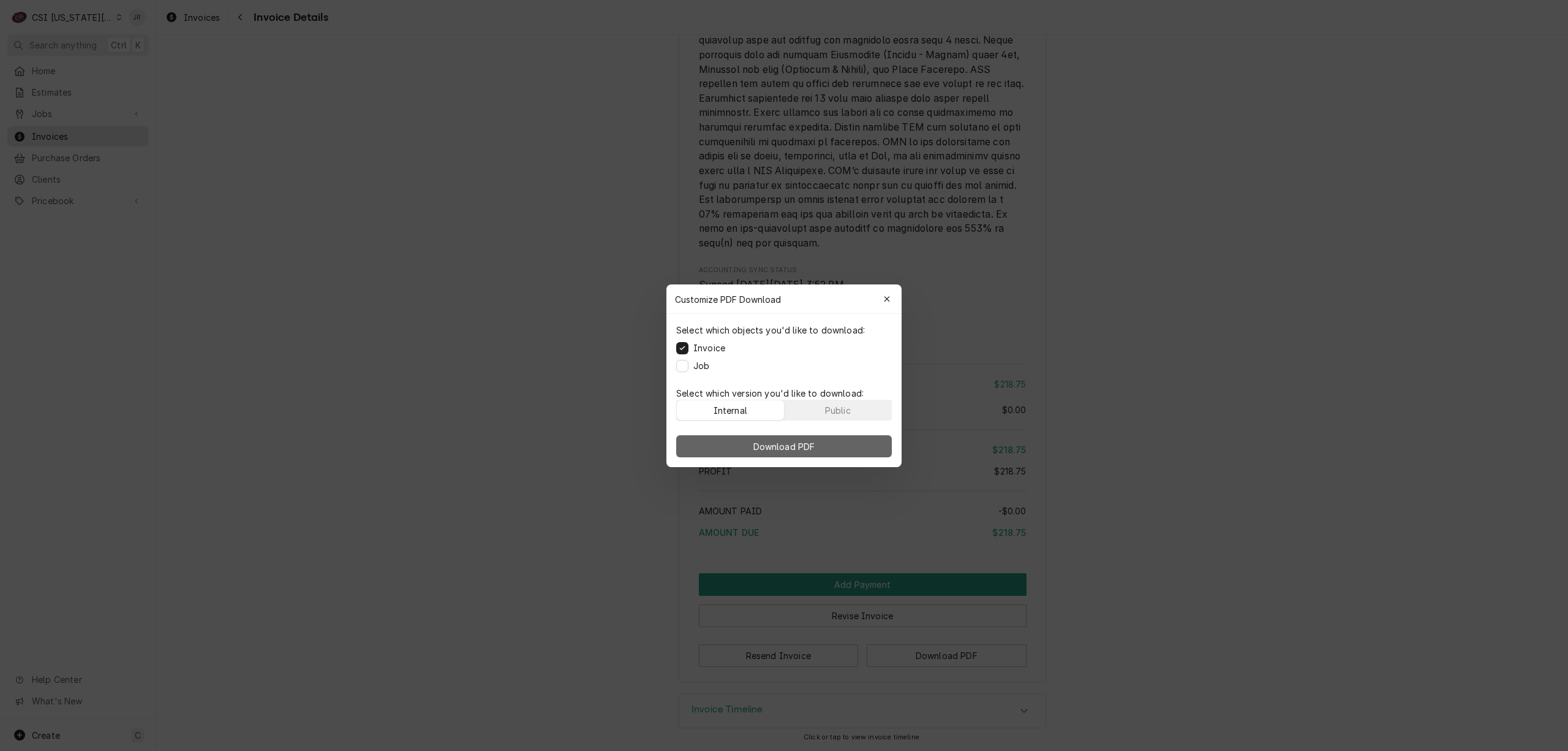
click at [806, 439] on button "Download PDF" at bounding box center [783, 446] width 216 height 22
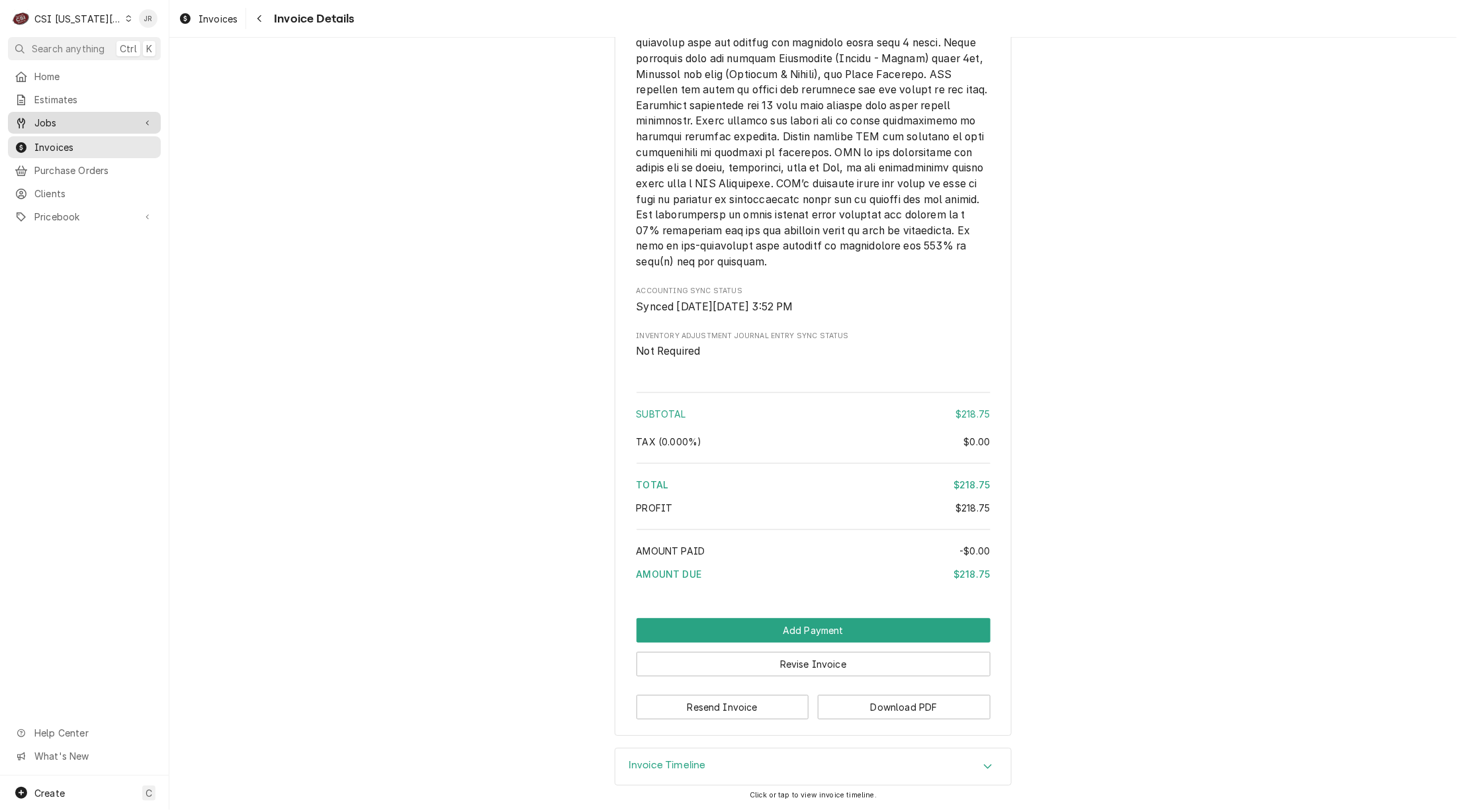
click at [67, 117] on span "Jobs" at bounding box center [84, 123] width 100 height 14
click at [59, 146] on span "Jobs" at bounding box center [94, 146] width 120 height 14
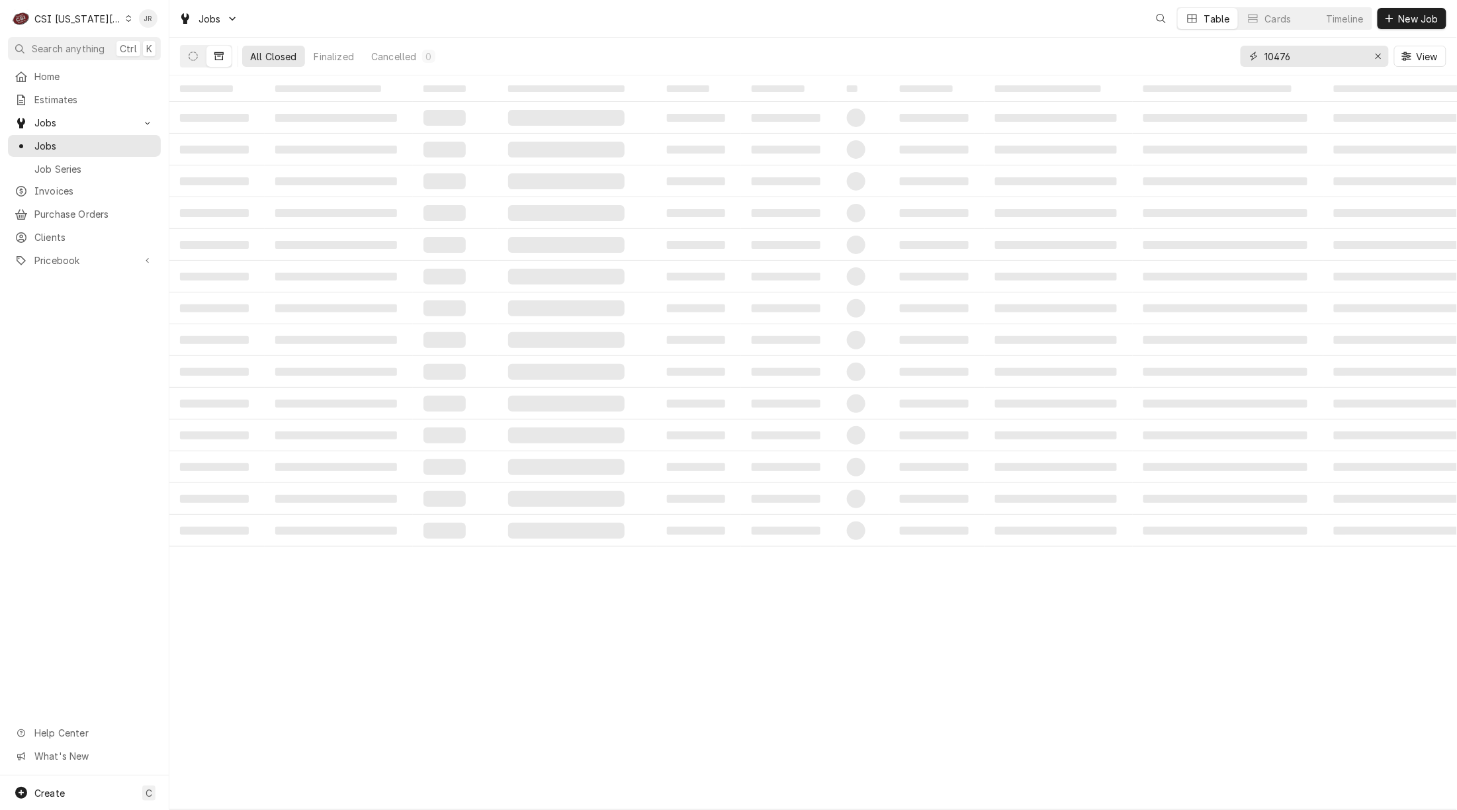
click at [1282, 57] on input "10476" at bounding box center [1313, 56] width 99 height 21
paste input "32831"
type input "32831"
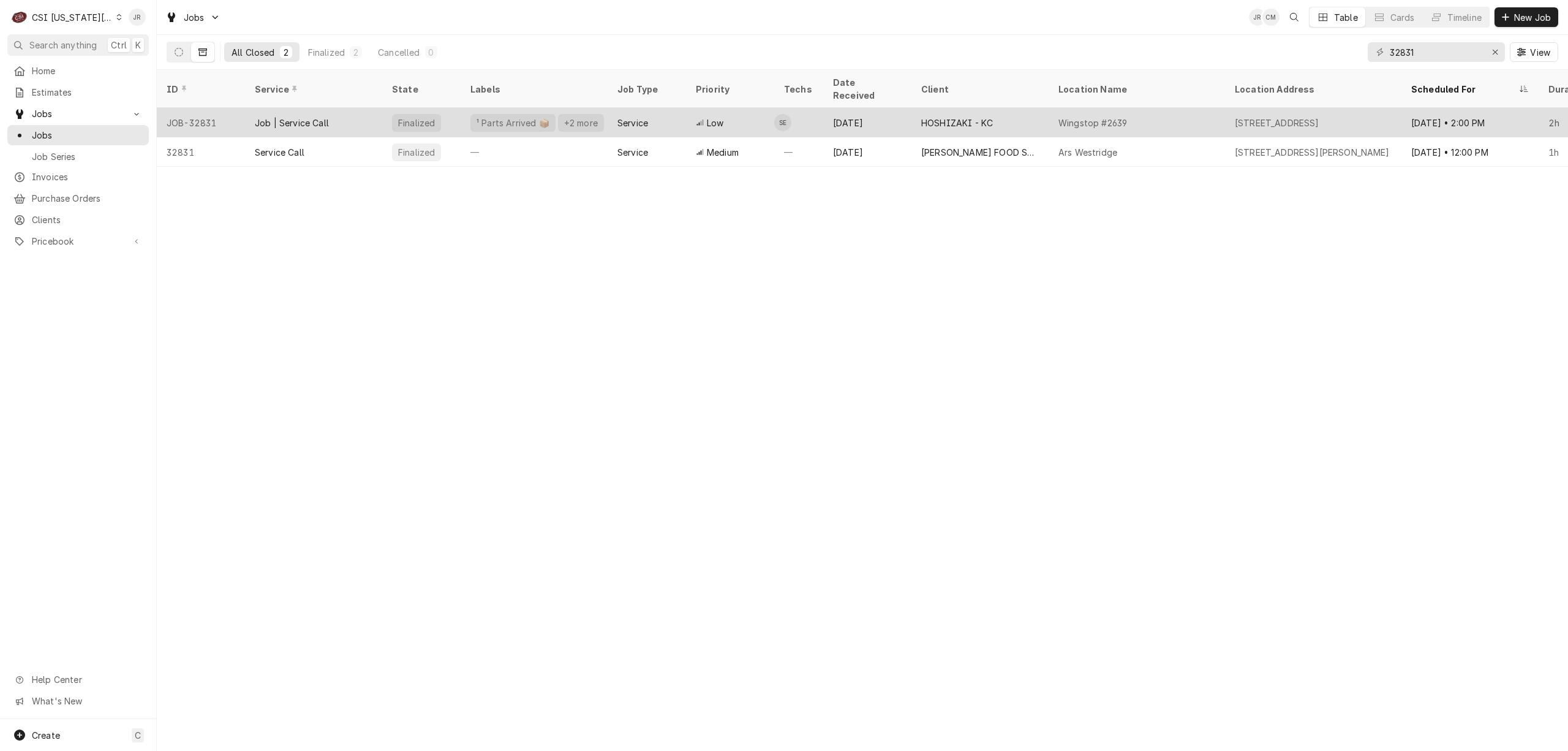
click at [254, 108] on div "Job | Service Call" at bounding box center [314, 122] width 137 height 30
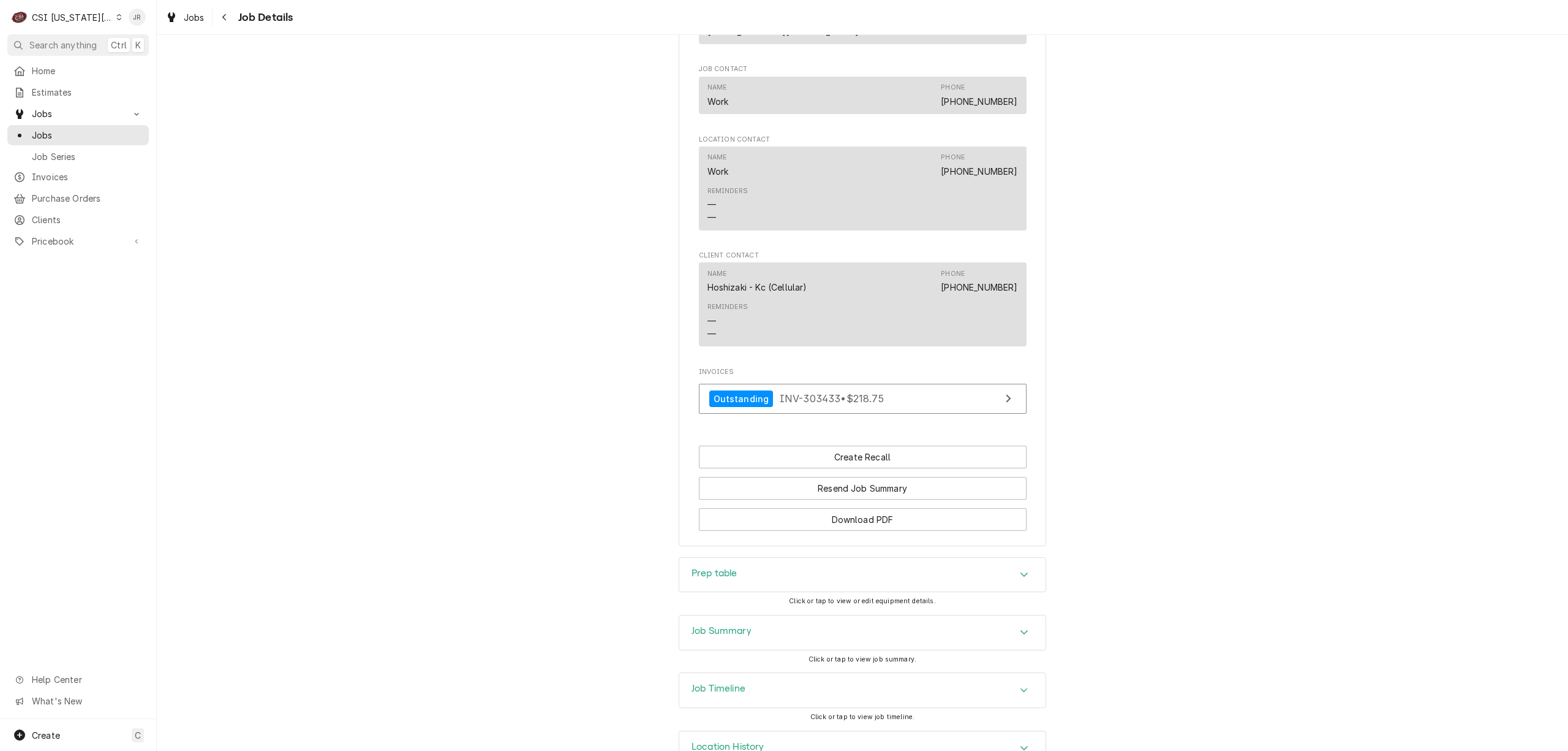
scroll to position [964, 0]
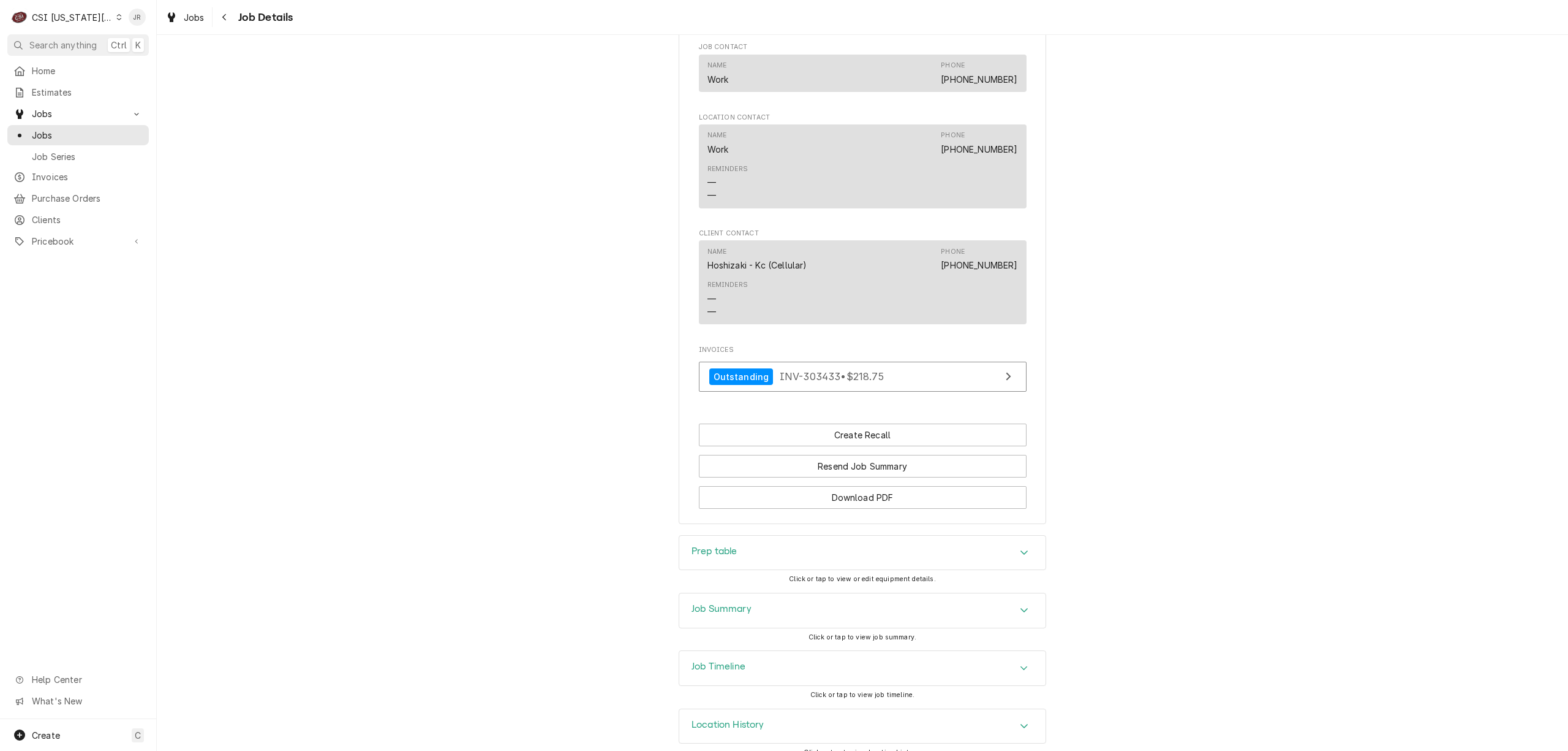
click at [745, 603] on div "Job Summary" at bounding box center [863, 609] width 367 height 34
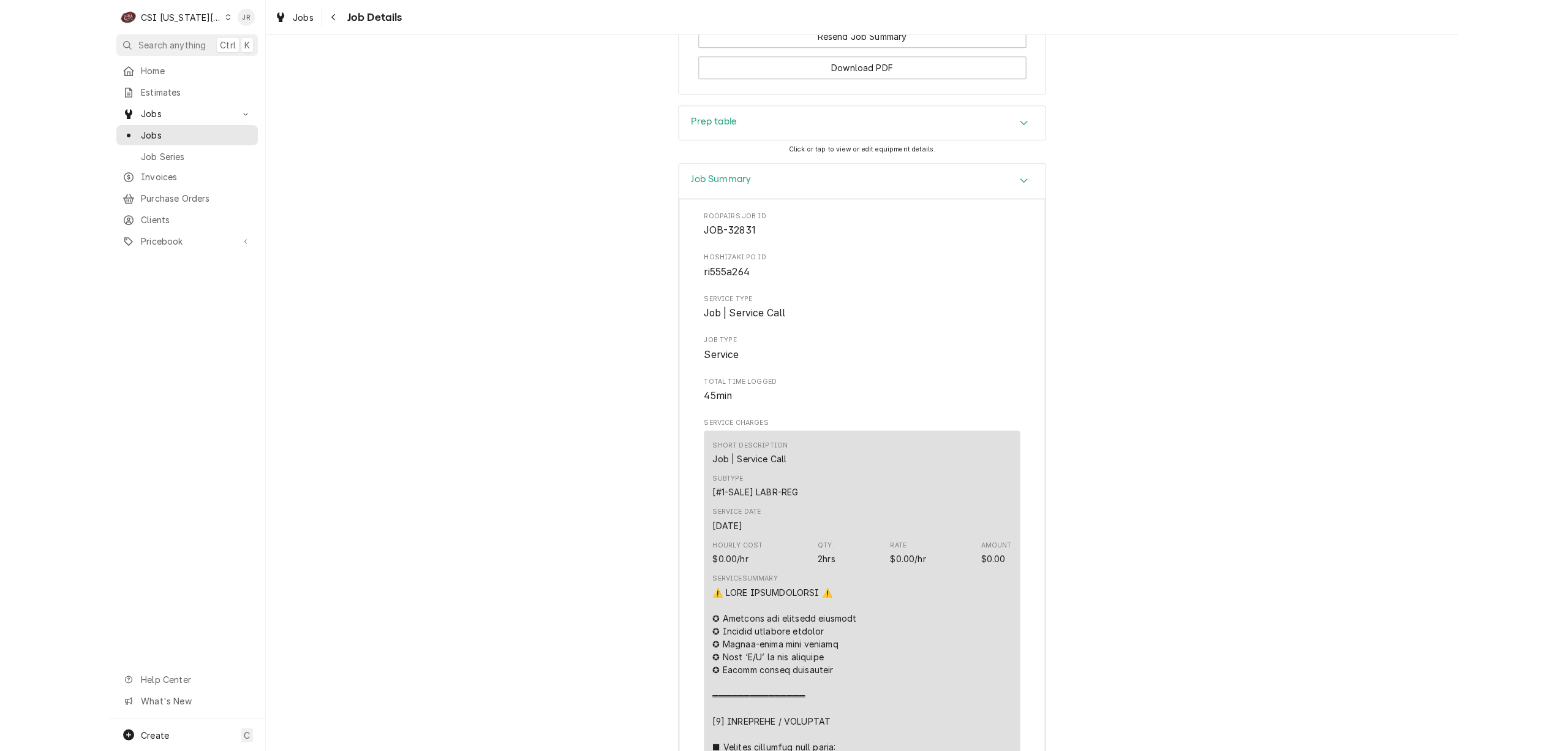
scroll to position [821, 0]
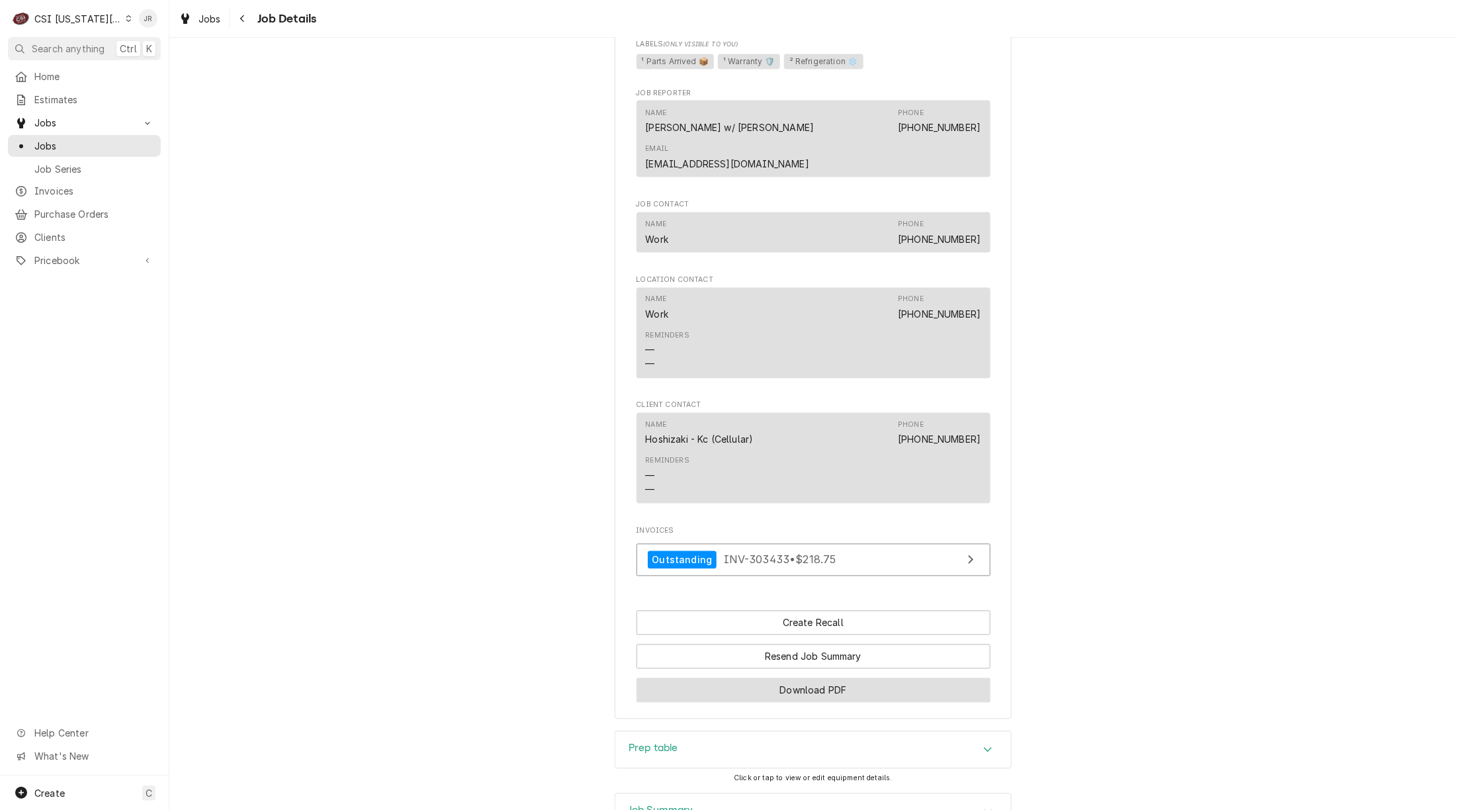
click at [797, 678] on button "Download PDF" at bounding box center [814, 690] width 354 height 24
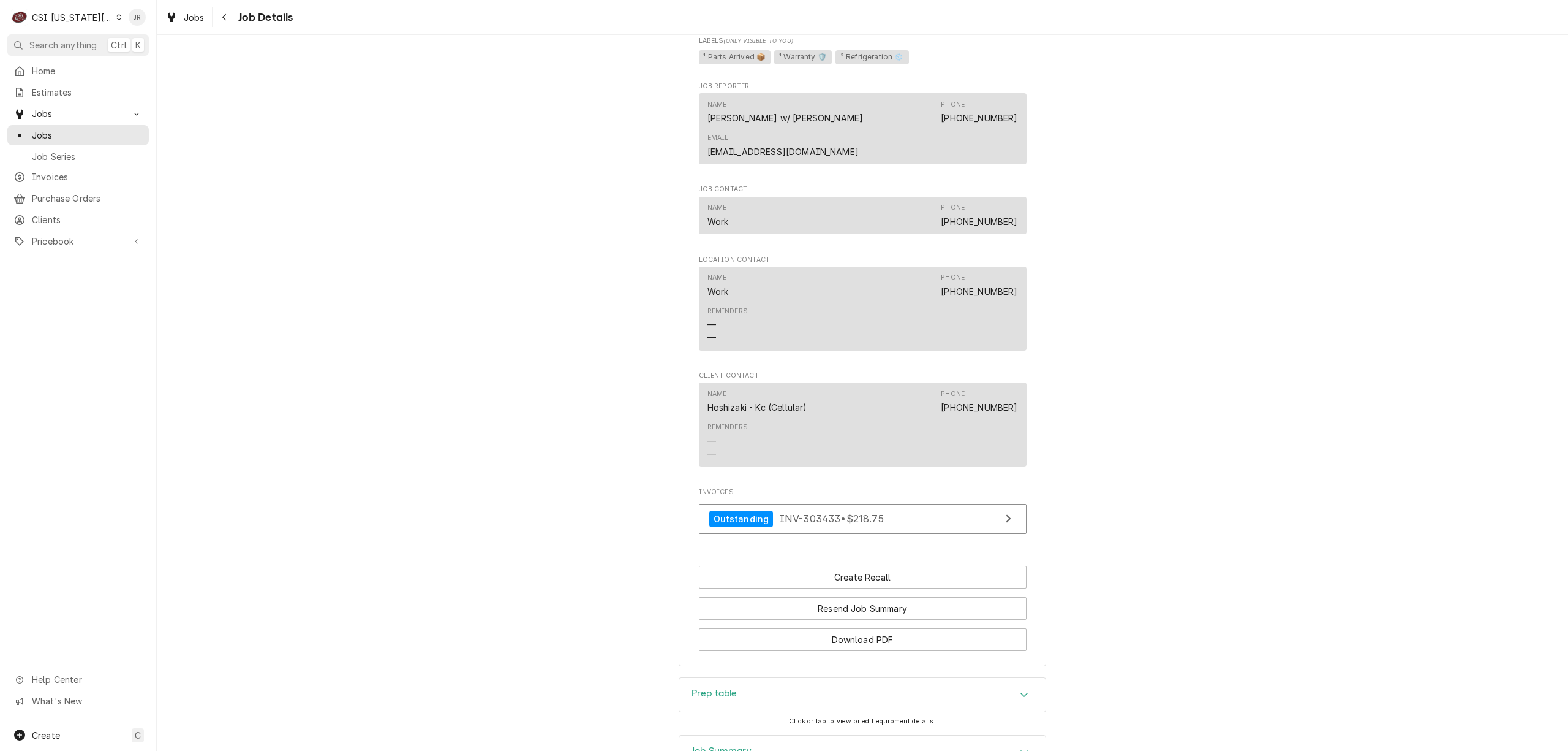
click at [65, 18] on div "CSI [US_STATE][GEOGRAPHIC_DATA]" at bounding box center [71, 18] width 81 height 13
click at [162, 64] on div "CSI St. [PERSON_NAME]" at bounding box center [209, 68] width 179 height 13
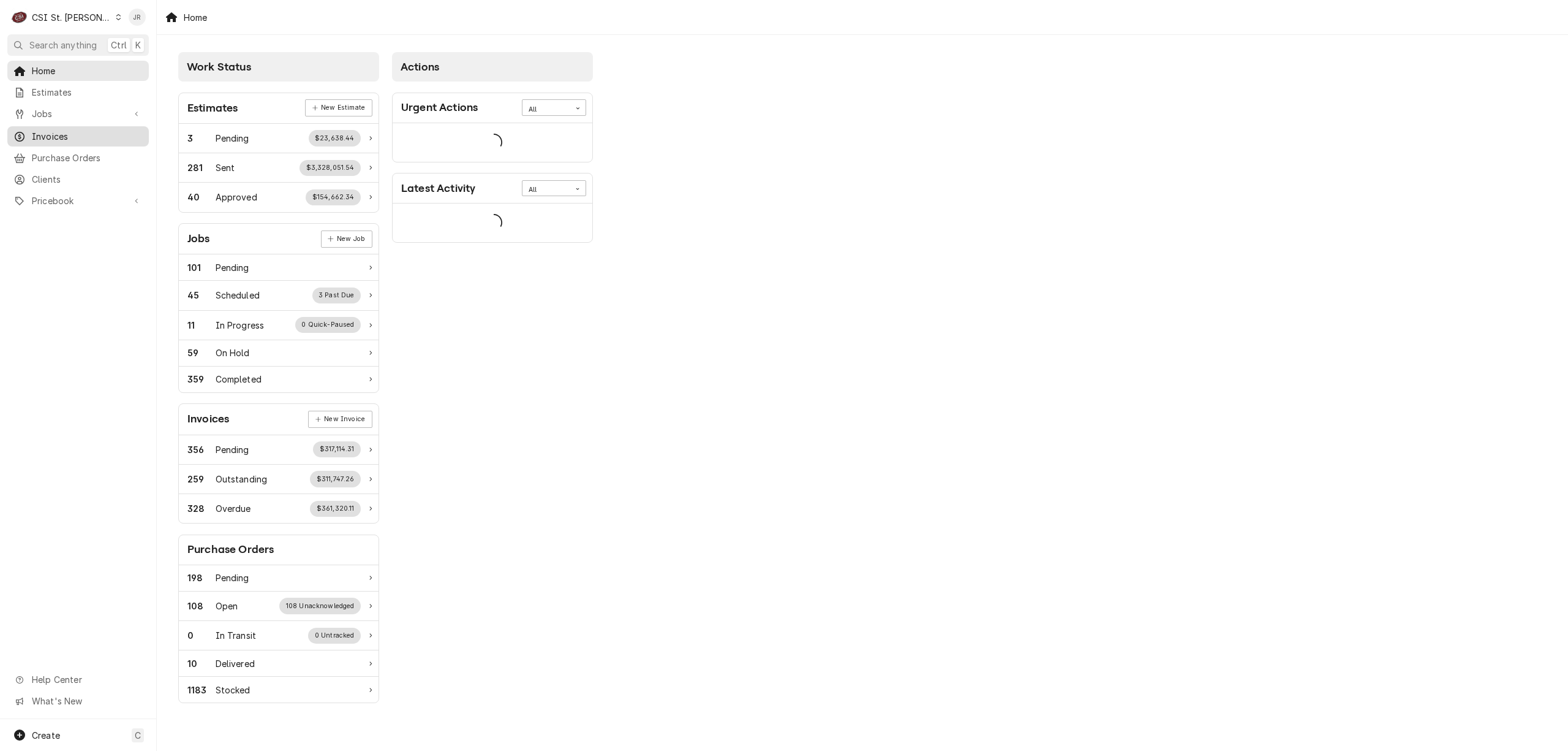
click at [65, 135] on span "Invoices" at bounding box center [87, 136] width 111 height 13
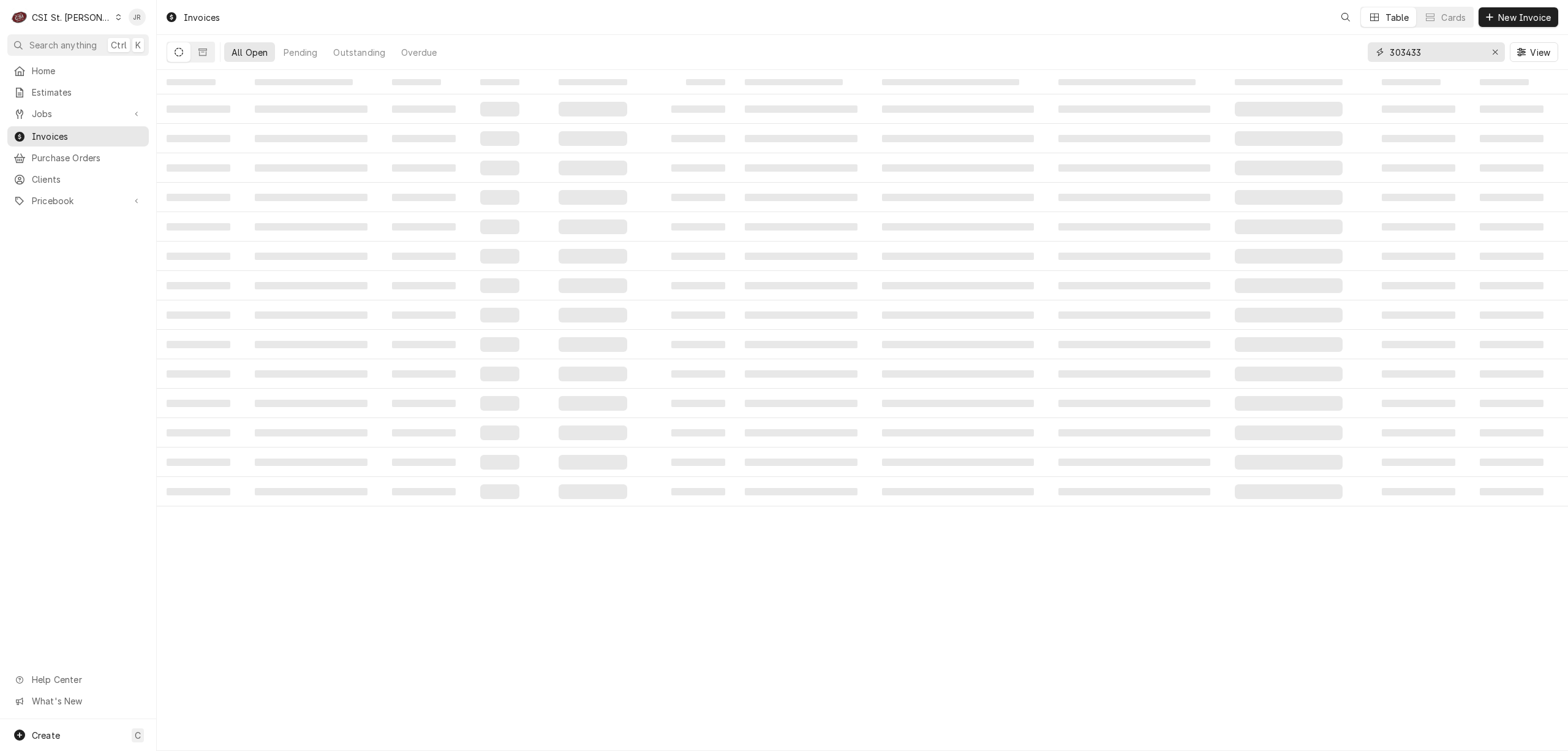
click at [1441, 49] on input "303433" at bounding box center [1435, 52] width 92 height 19
click at [1441, 48] on input "303433" at bounding box center [1435, 52] width 92 height 19
paste input "404130"
type input "404130"
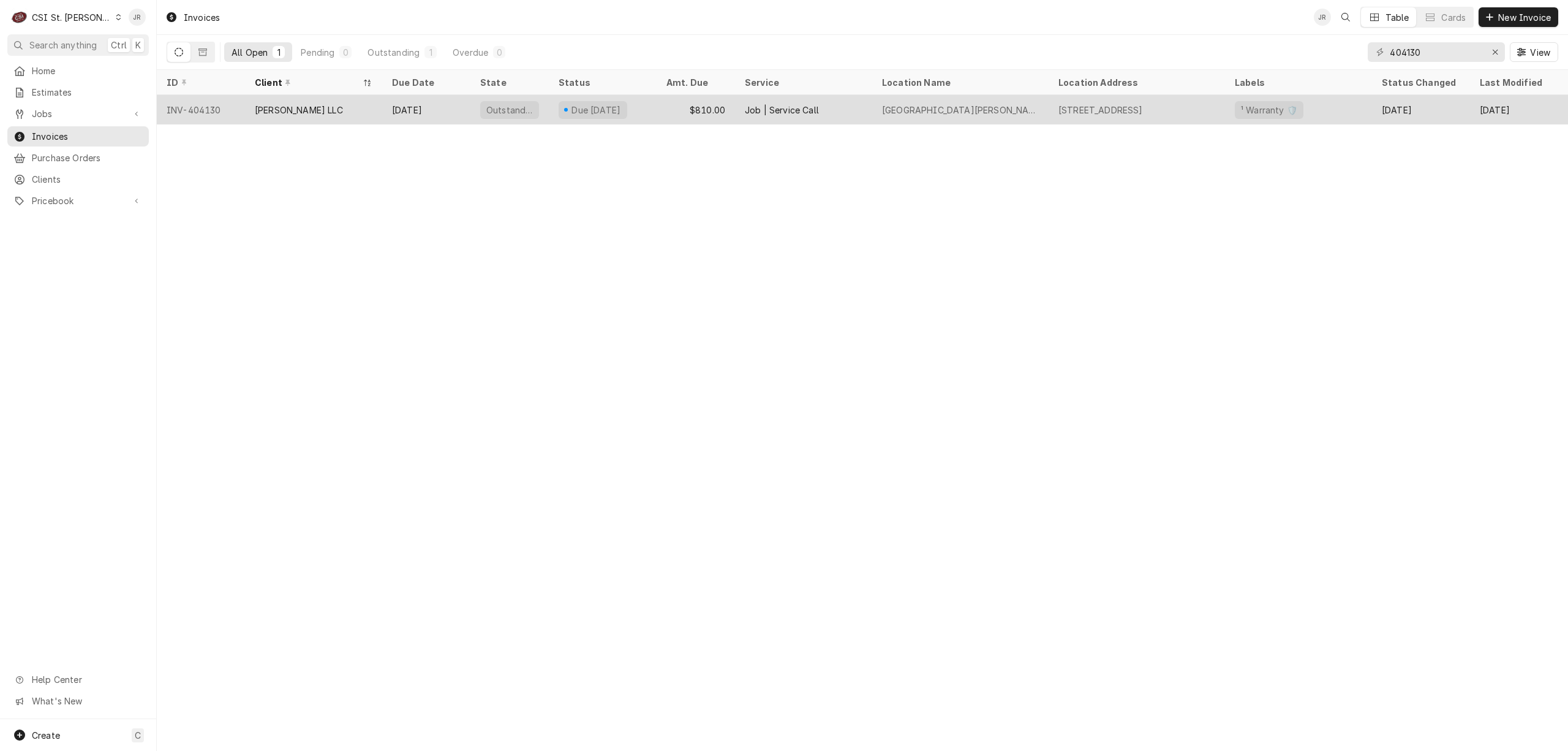
click at [1143, 107] on div "100 Medical Plaza, Lake St Louis, MO 63367" at bounding box center [1100, 110] width 84 height 13
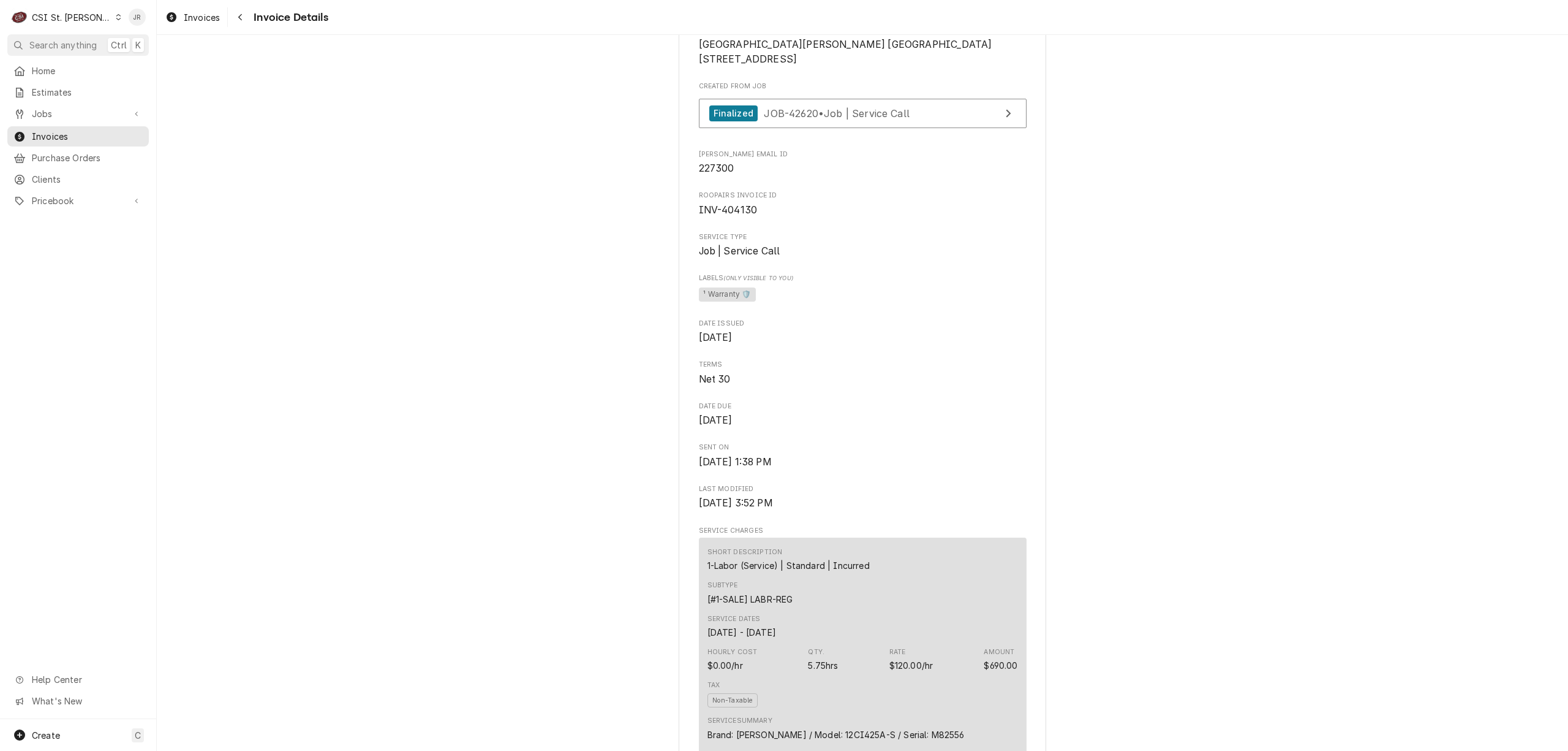
scroll to position [408, 0]
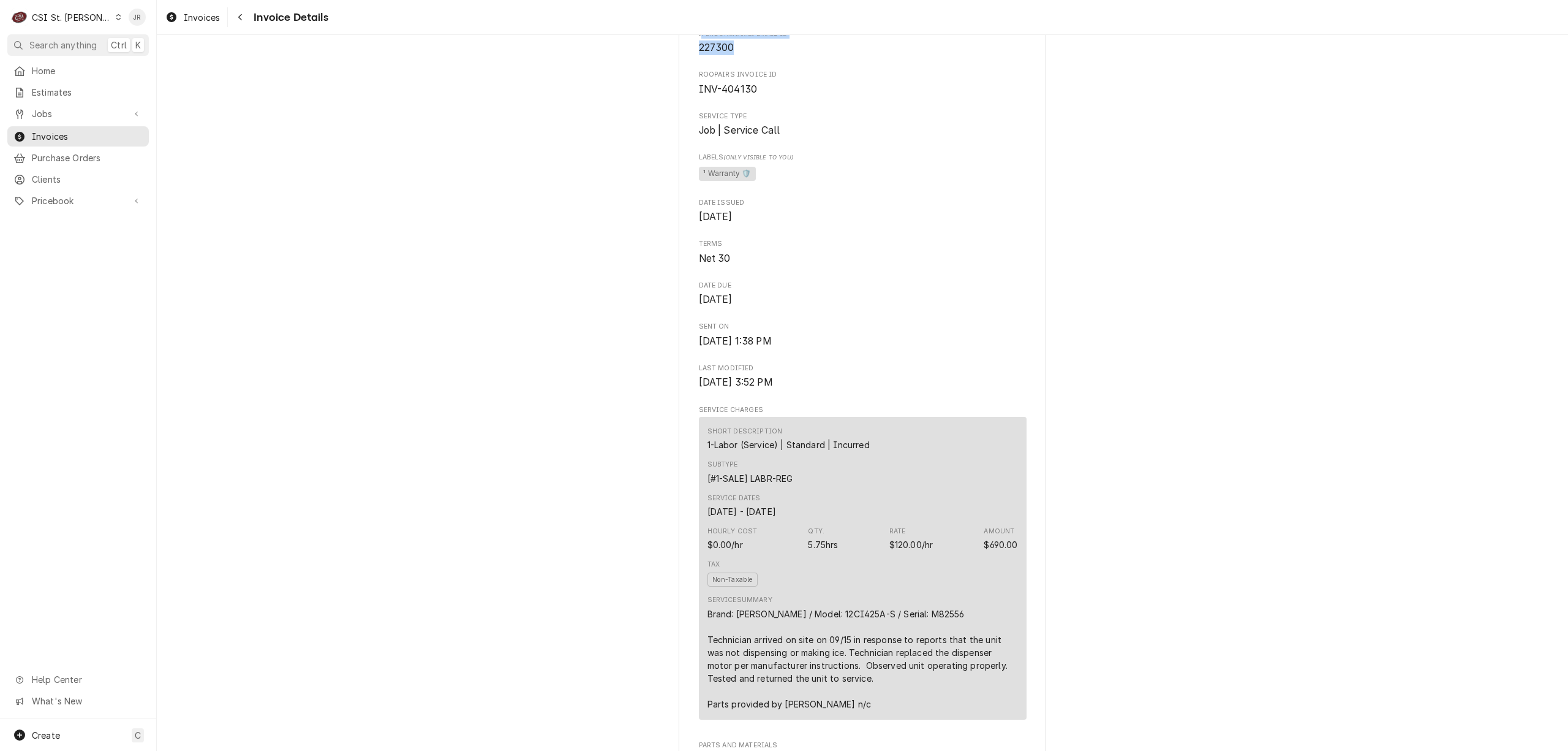
drag, startPoint x: 696, startPoint y: 68, endPoint x: 757, endPoint y: 97, distance: 67.5
click at [757, 97] on div "Sender CSI St. Louis CSI Commercial Services Inc18330 [STREET_ADDRESS] (636) 51…" at bounding box center [863, 718] width 328 height 1953
click at [769, 39] on span "Follett email ID" at bounding box center [863, 33] width 328 height 10
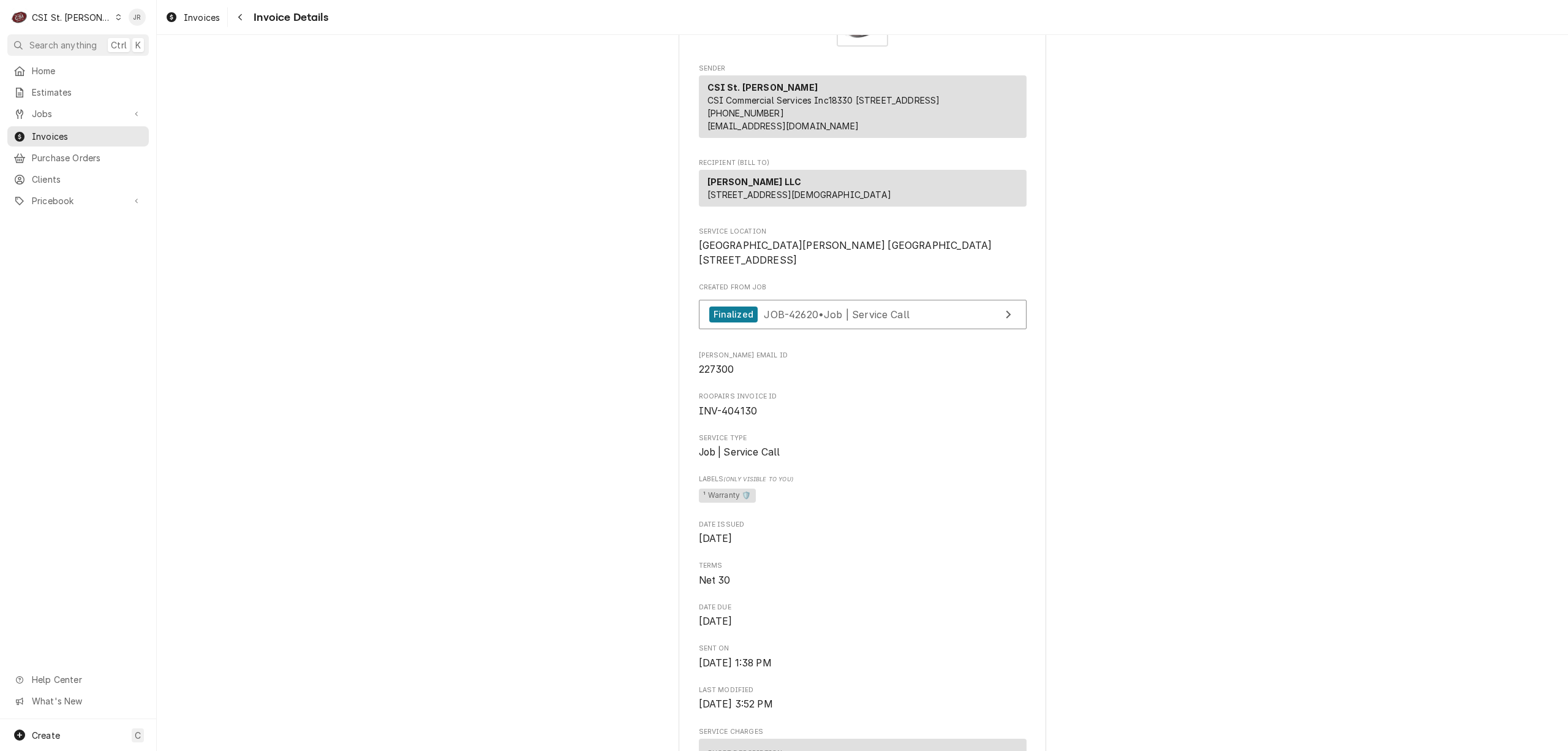
scroll to position [81, 0]
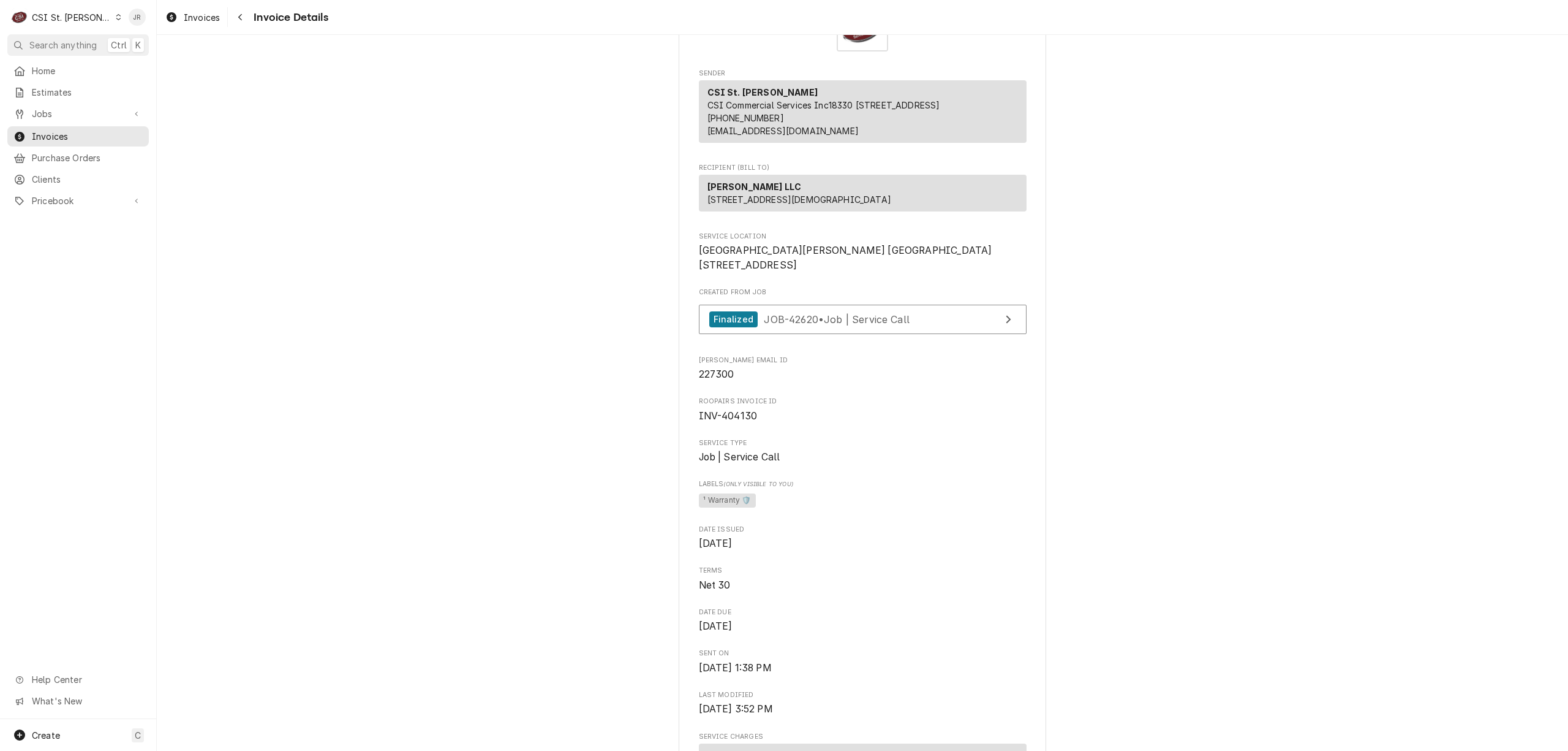
click at [705, 380] on span "227300" at bounding box center [716, 374] width 35 height 12
drag, startPoint x: 705, startPoint y: 415, endPoint x: 674, endPoint y: 413, distance: 31.1
click at [702, 380] on span "227300" at bounding box center [716, 374] width 35 height 12
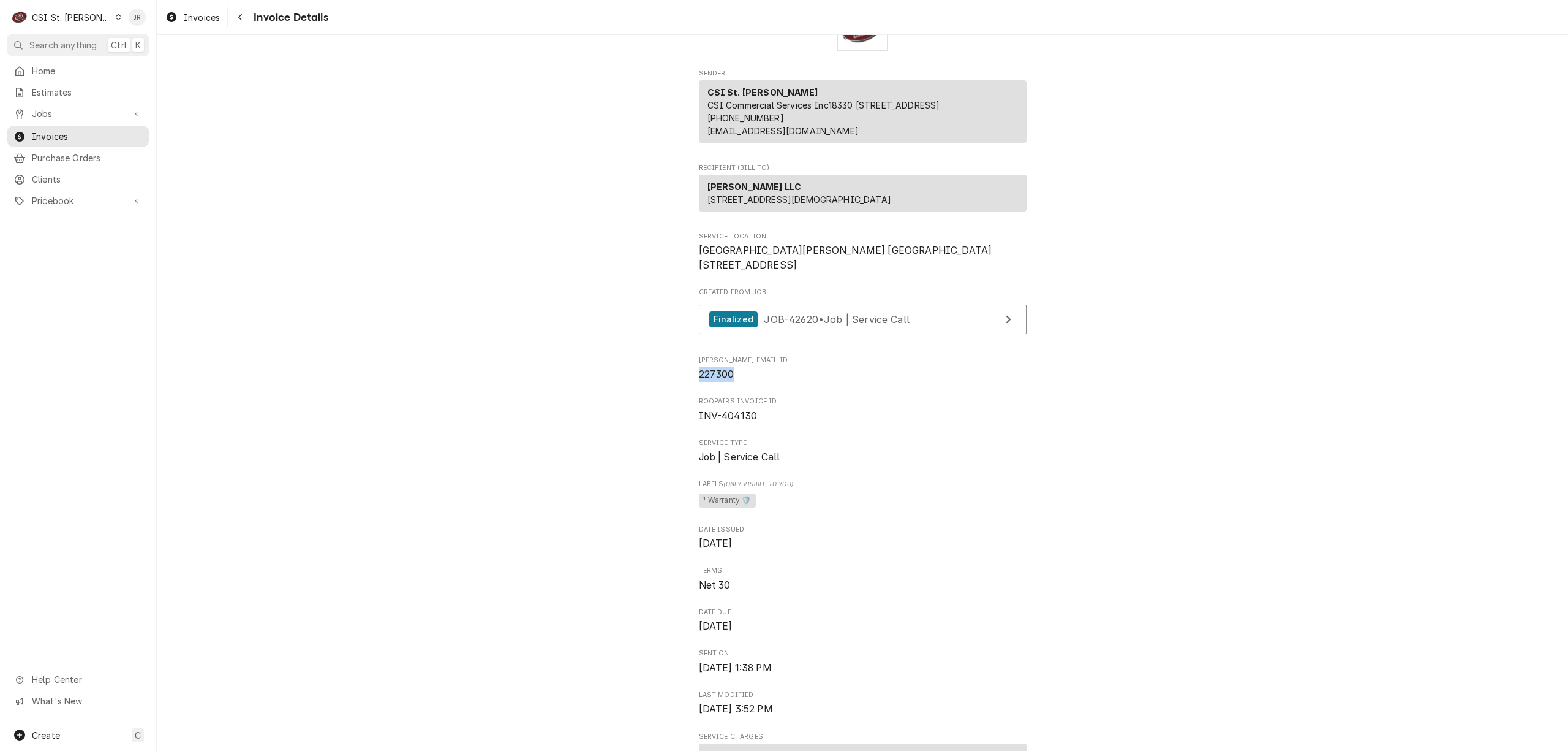
click at [702, 380] on span "227300" at bounding box center [716, 374] width 35 height 12
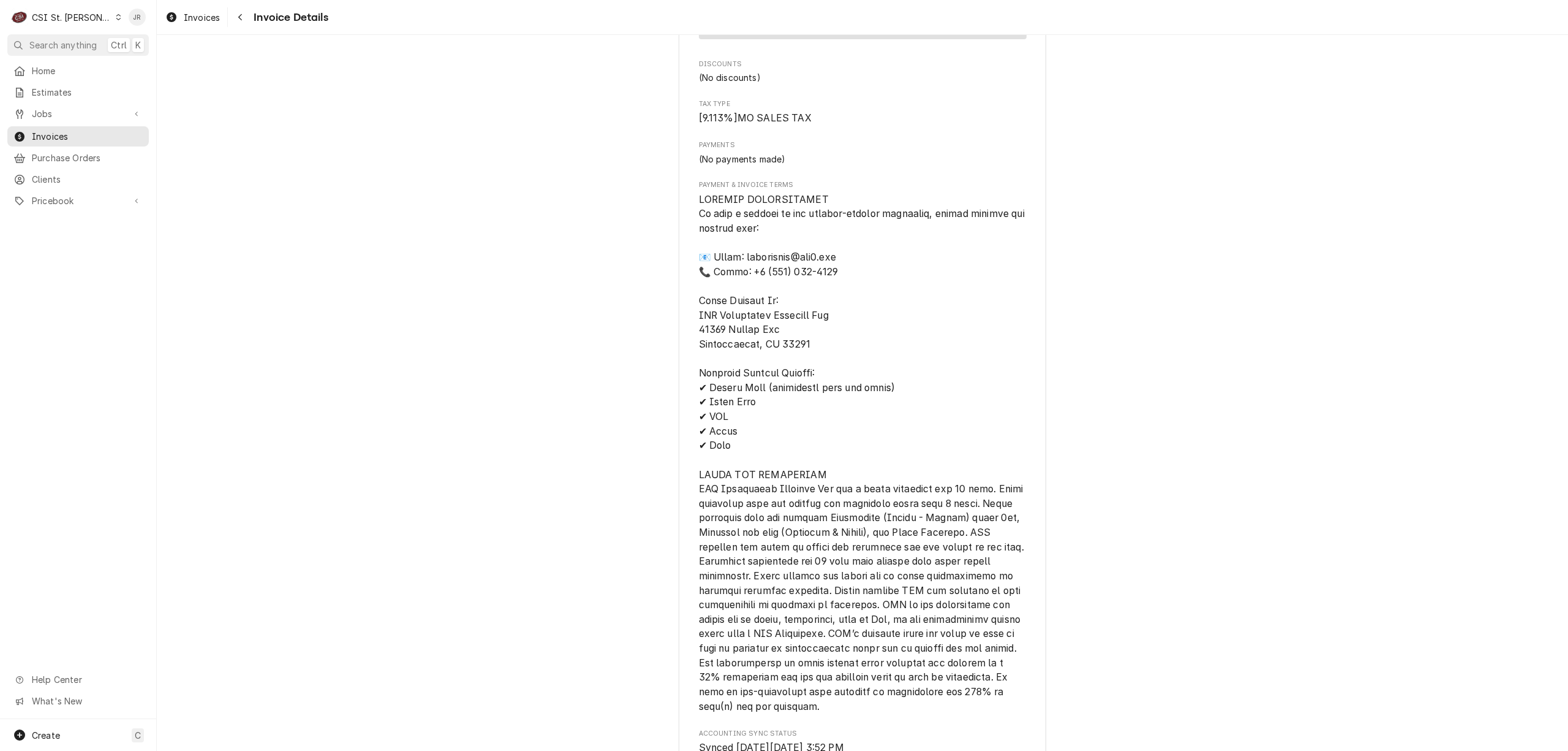
scroll to position [1811, 0]
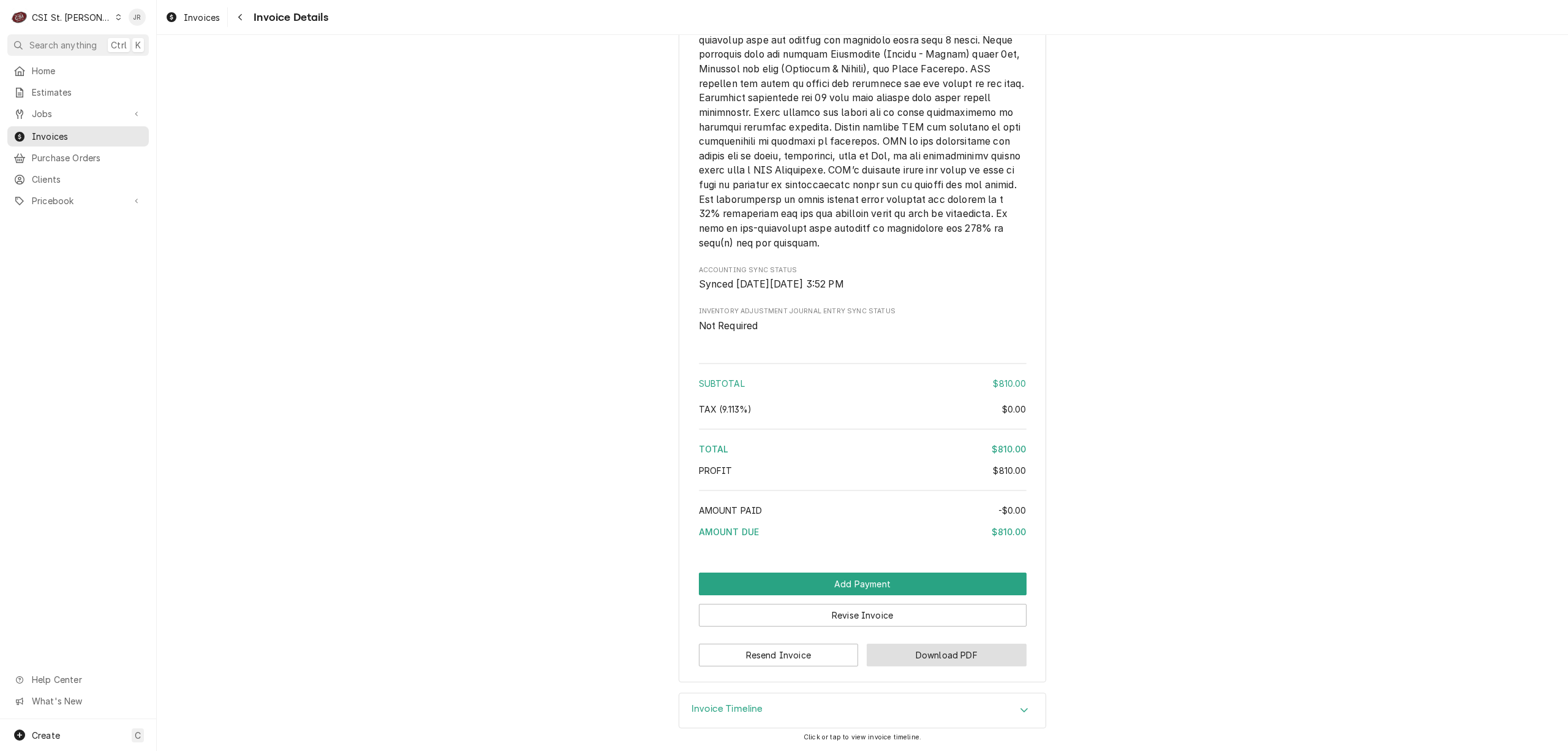
click at [933, 662] on button "Download PDF" at bounding box center [946, 655] width 160 height 22
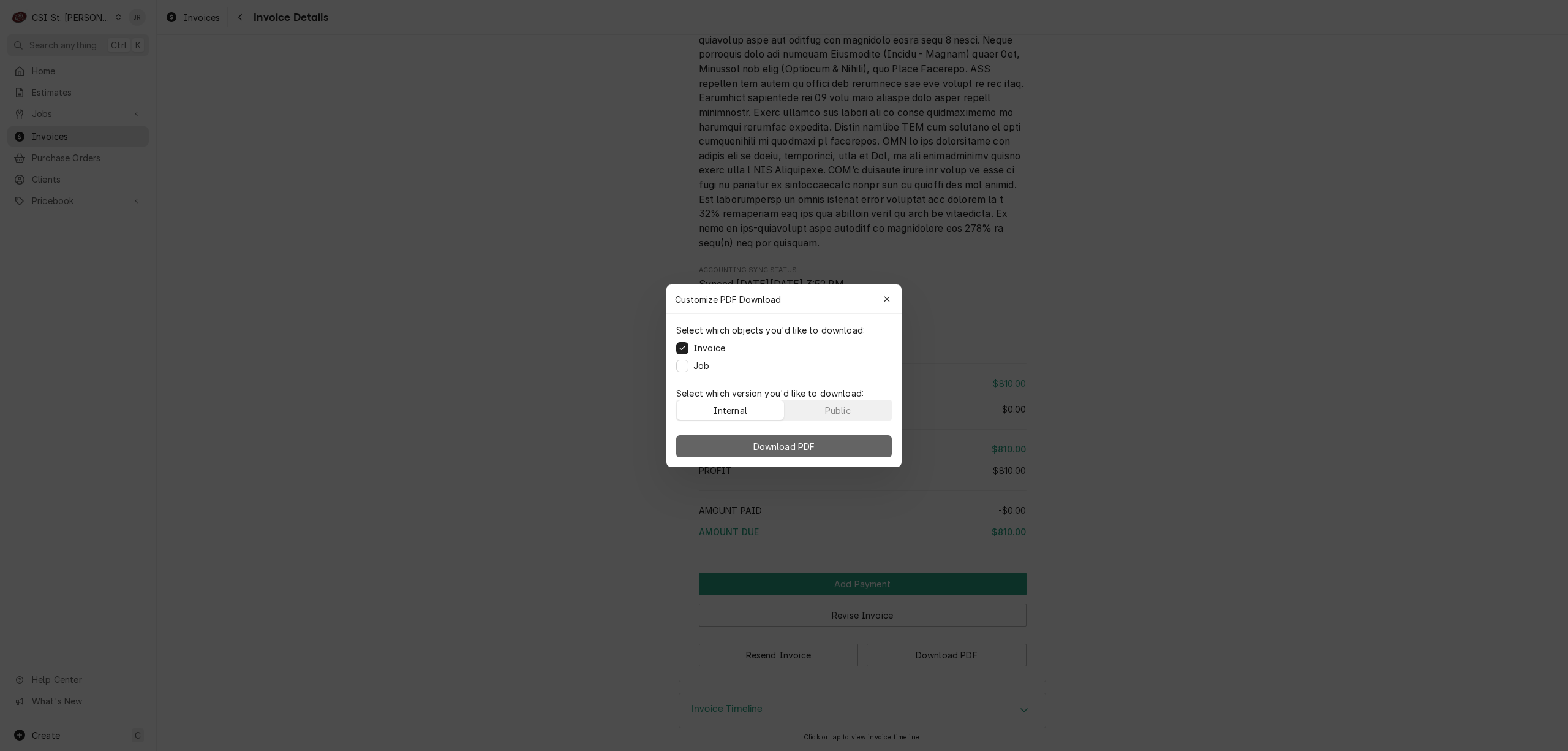
click at [801, 444] on span "Download PDF" at bounding box center [784, 445] width 67 height 13
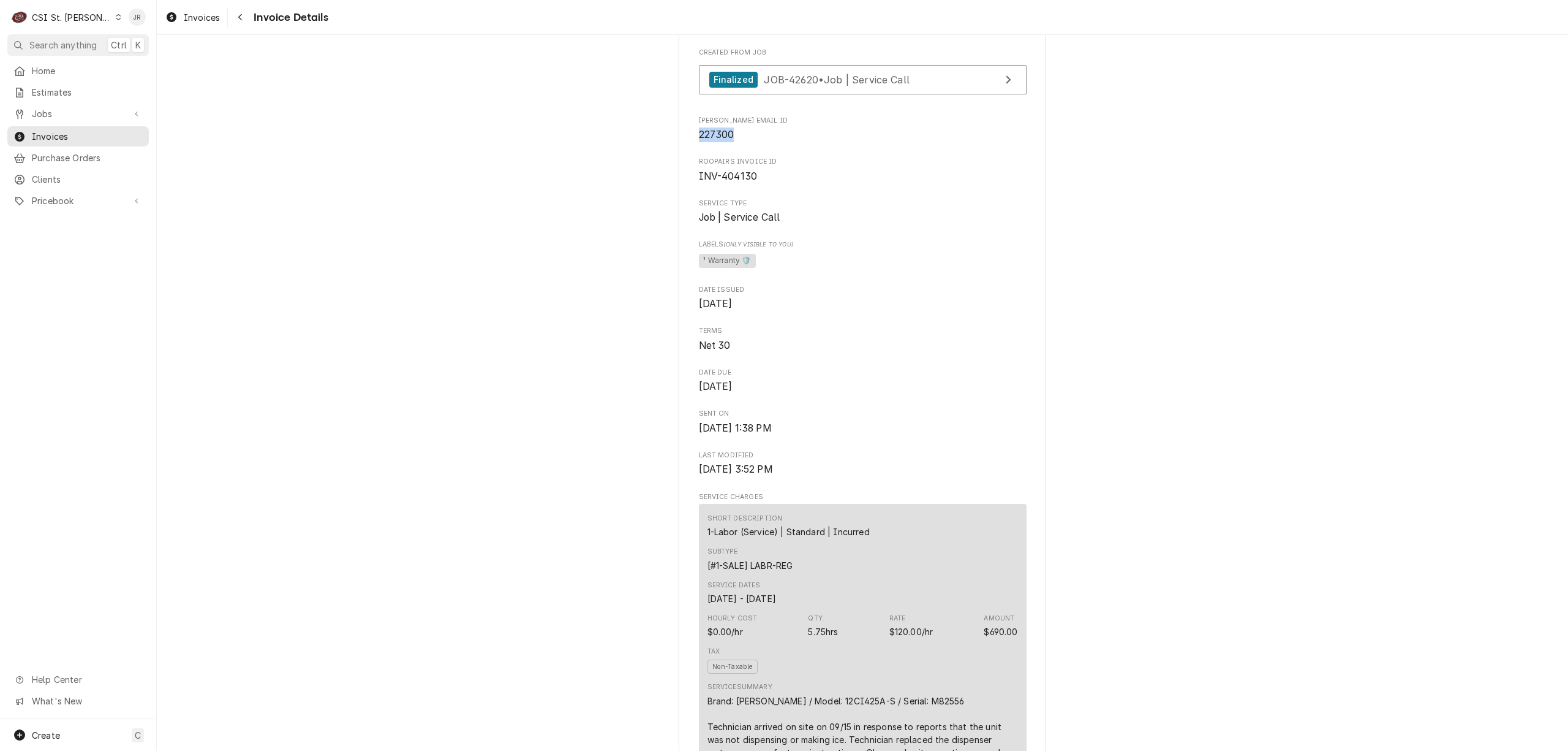
scroll to position [95, 0]
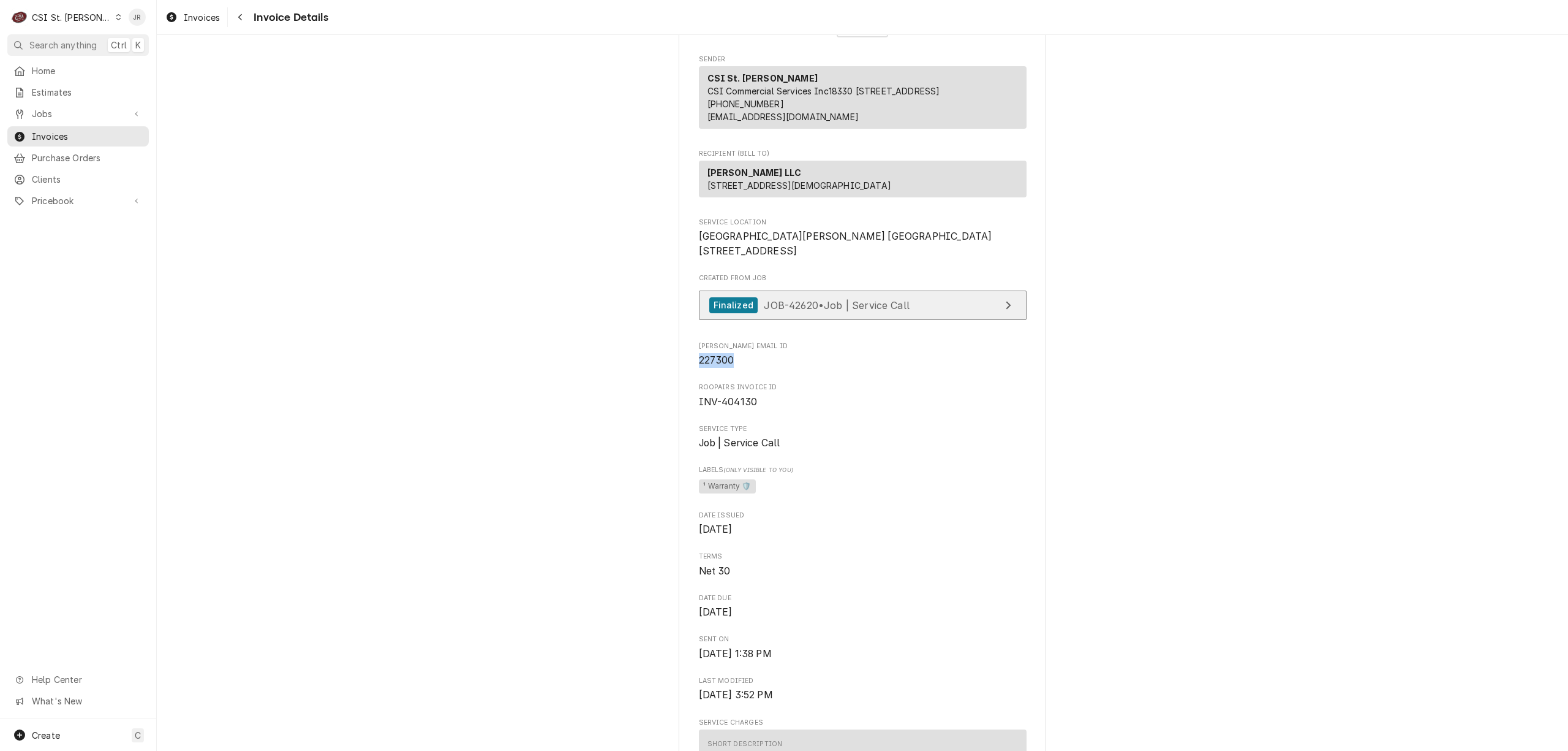
click at [863, 310] on span "JOB-42620 • Job | Service Call" at bounding box center [836, 304] width 145 height 12
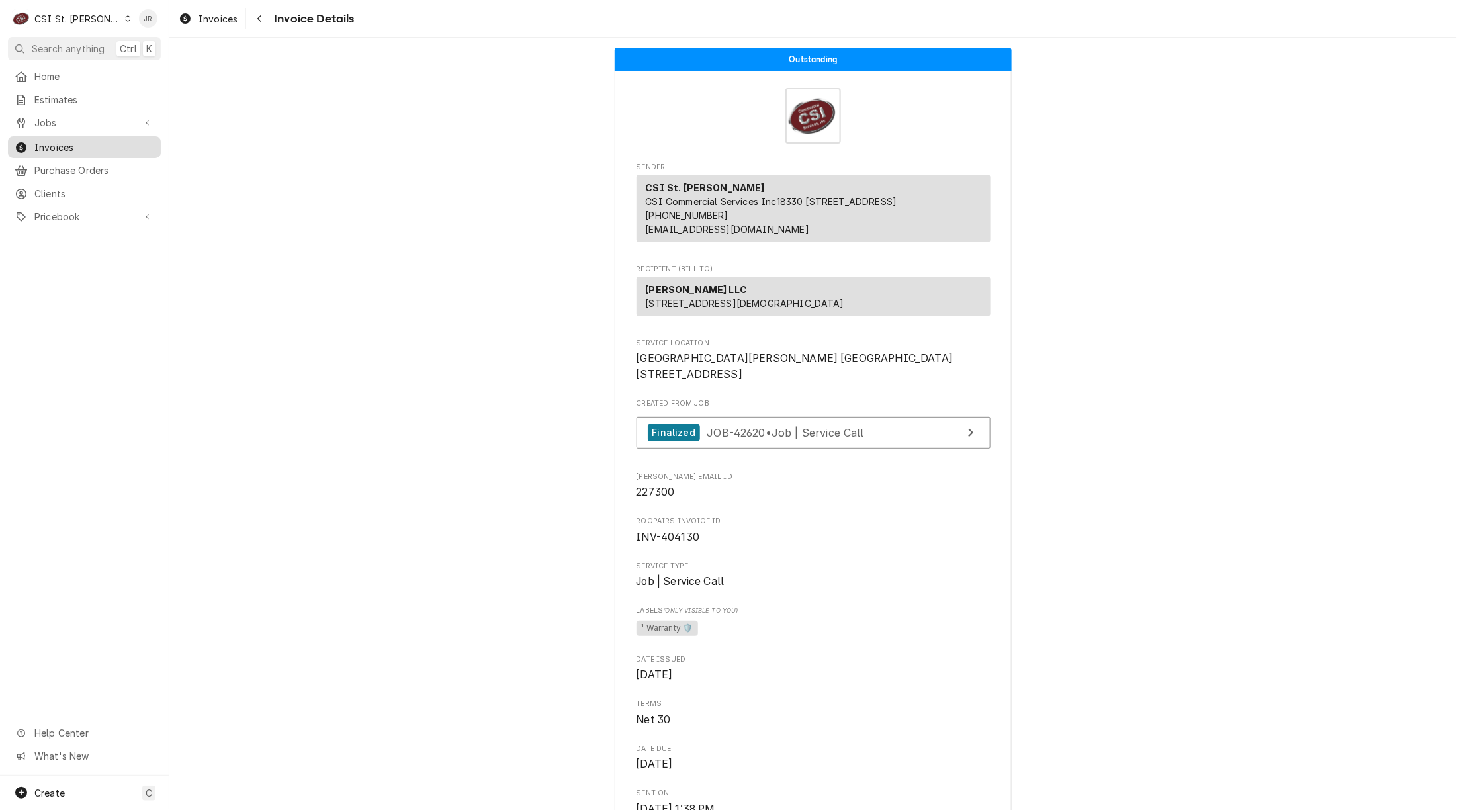
click at [75, 140] on span "Invoices" at bounding box center [94, 147] width 120 height 14
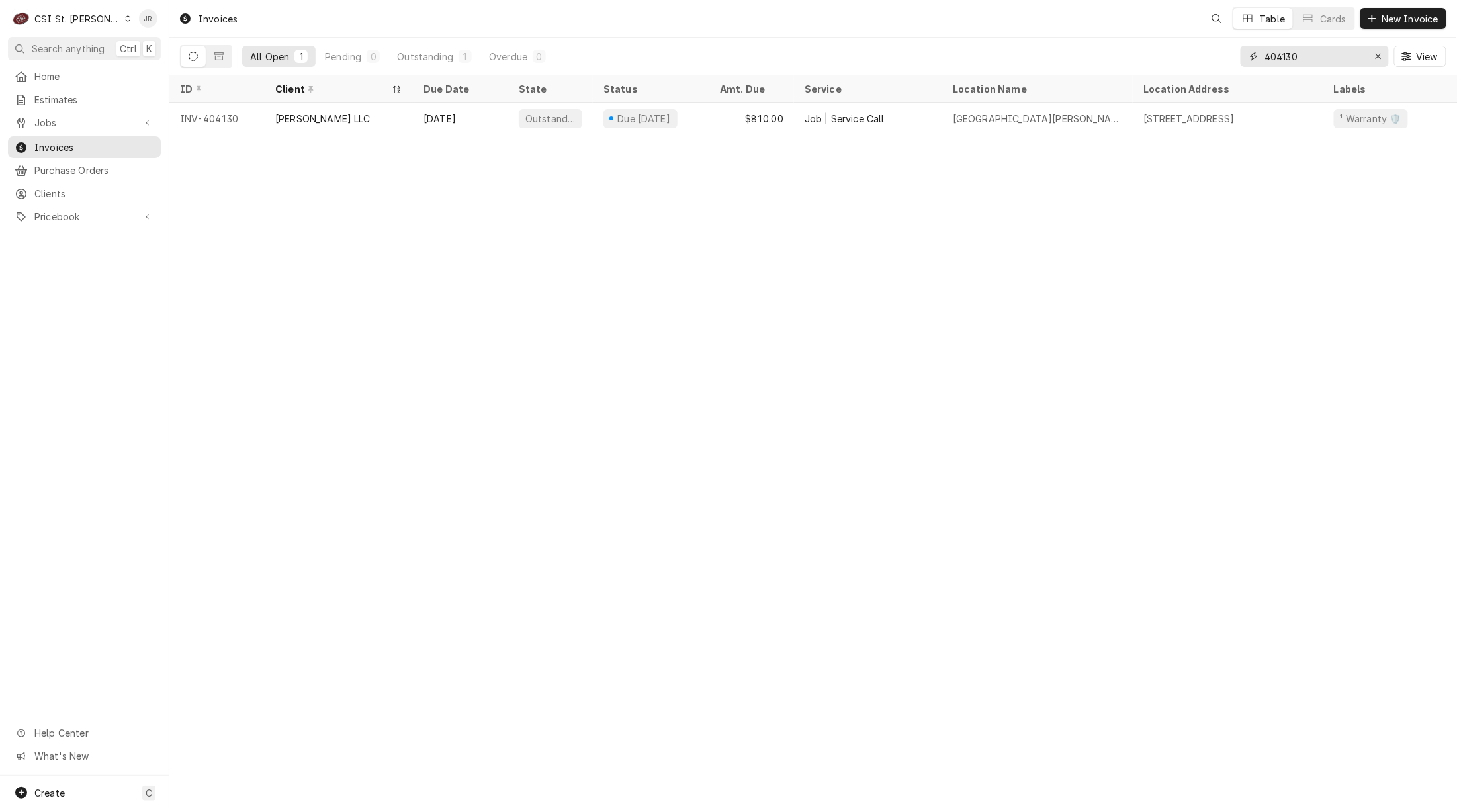
click at [1301, 54] on input "404130" at bounding box center [1313, 56] width 99 height 21
paste input "2"
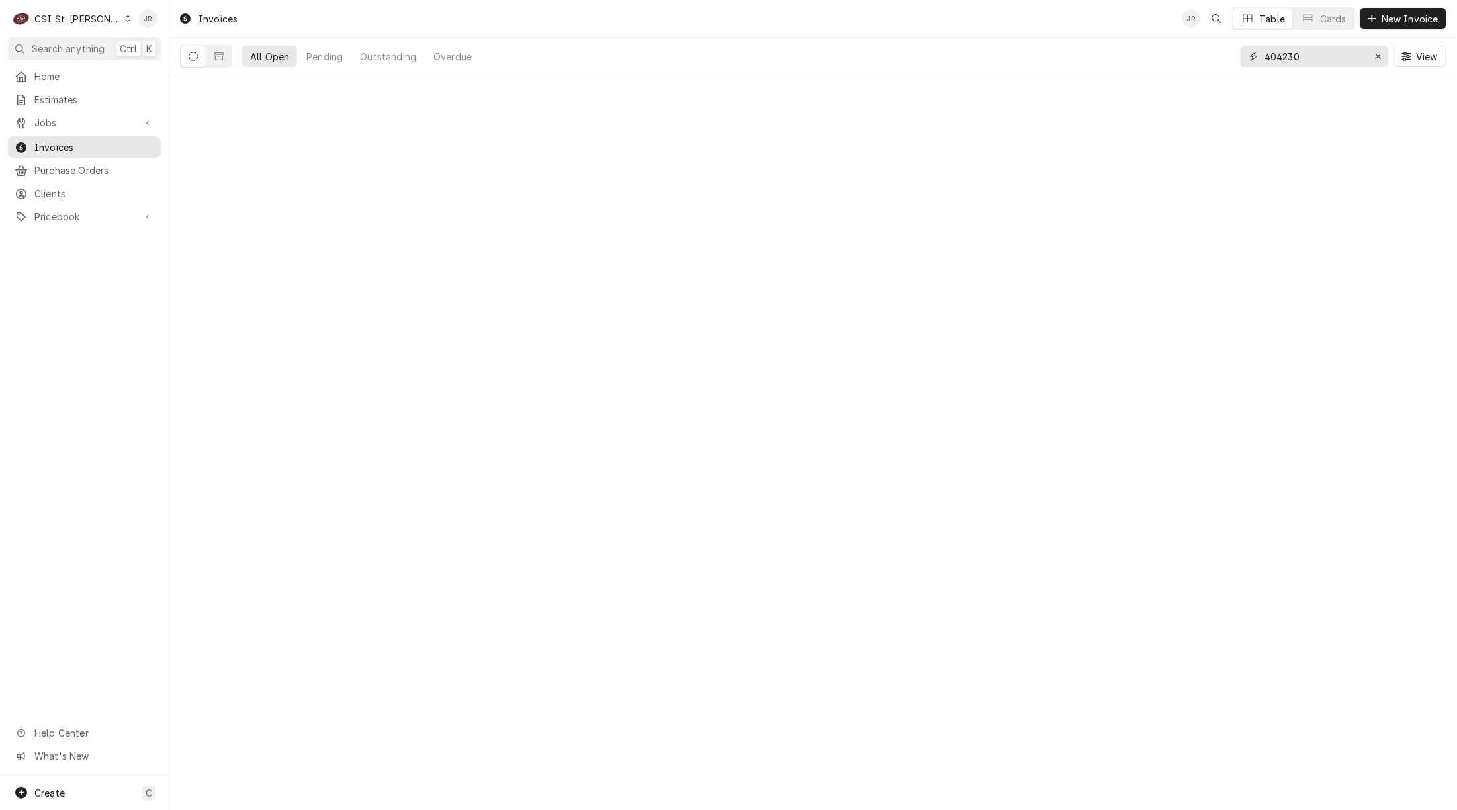
type input "404230"
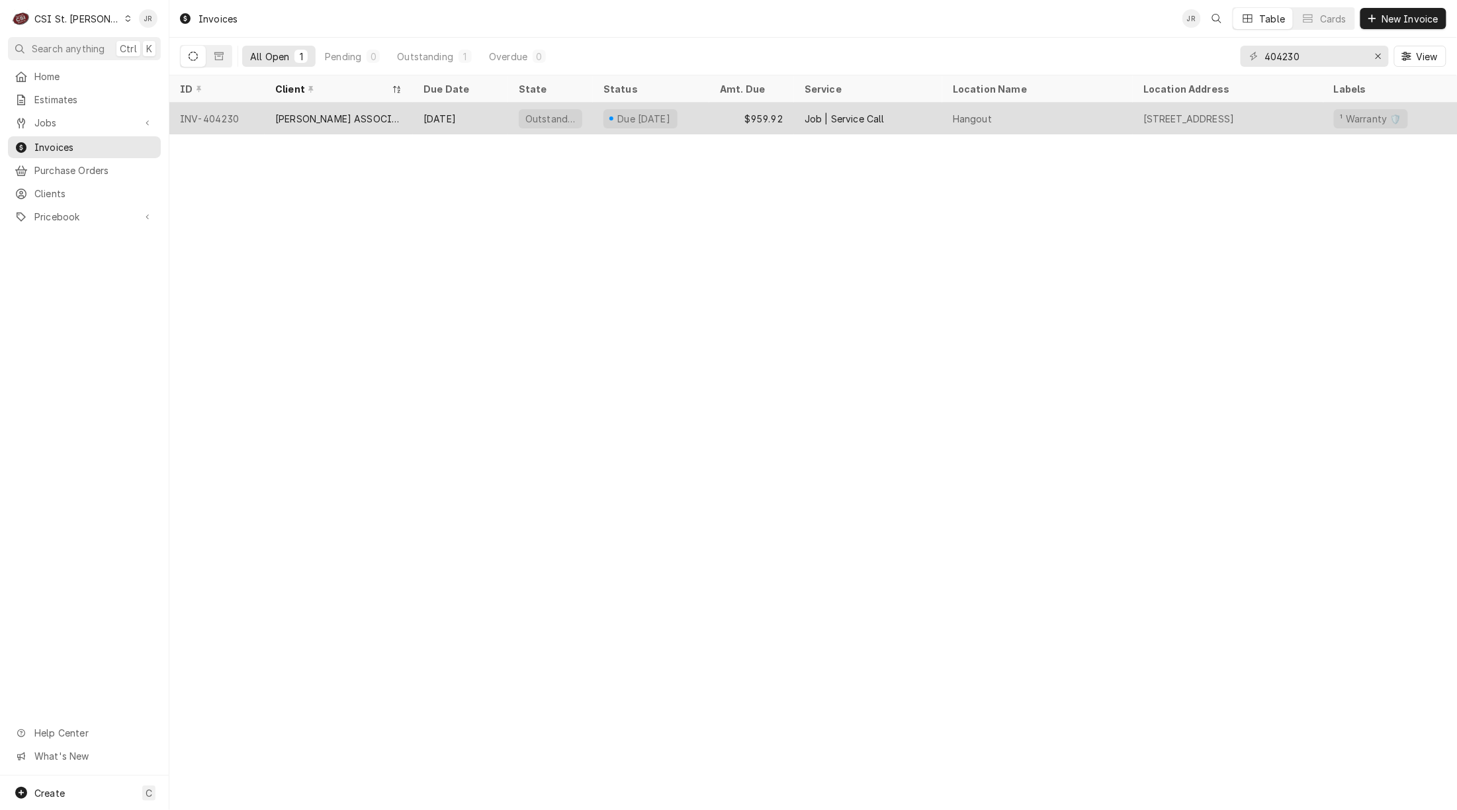
drag, startPoint x: 408, startPoint y: 130, endPoint x: 408, endPoint y: 122, distance: 8.6
click at [408, 123] on div "[PERSON_NAME] ASSOCIATES DBA RKW" at bounding box center [339, 119] width 148 height 32
click at [408, 122] on div "[PERSON_NAME] ASSOCIATES DBA RKW" at bounding box center [339, 119] width 148 height 32
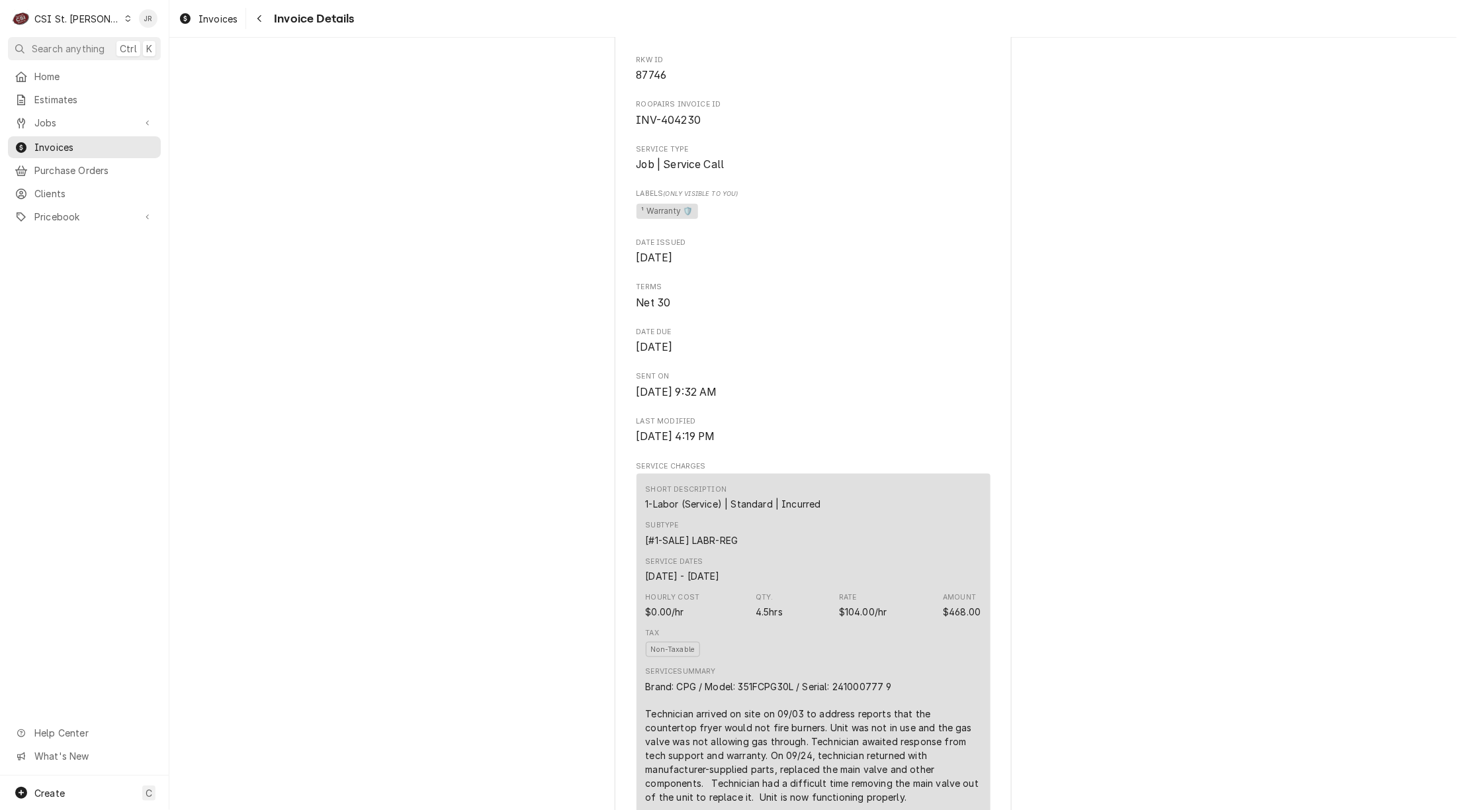
scroll to position [88, 0]
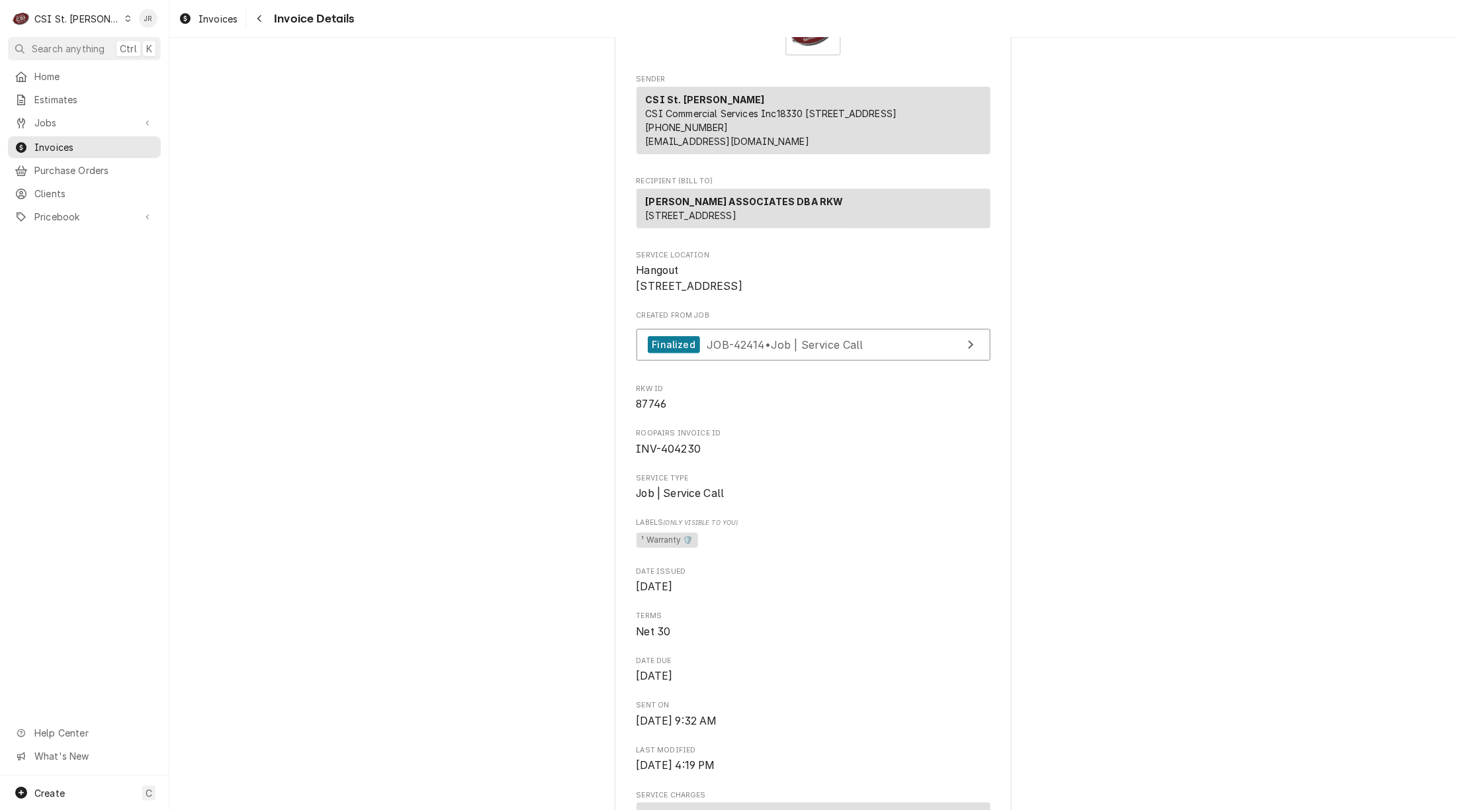
click at [643, 412] on div "RKW ID 87746" at bounding box center [814, 398] width 354 height 28
click at [644, 412] on div "RKW ID 87746" at bounding box center [814, 398] width 354 height 28
copy span "87746"
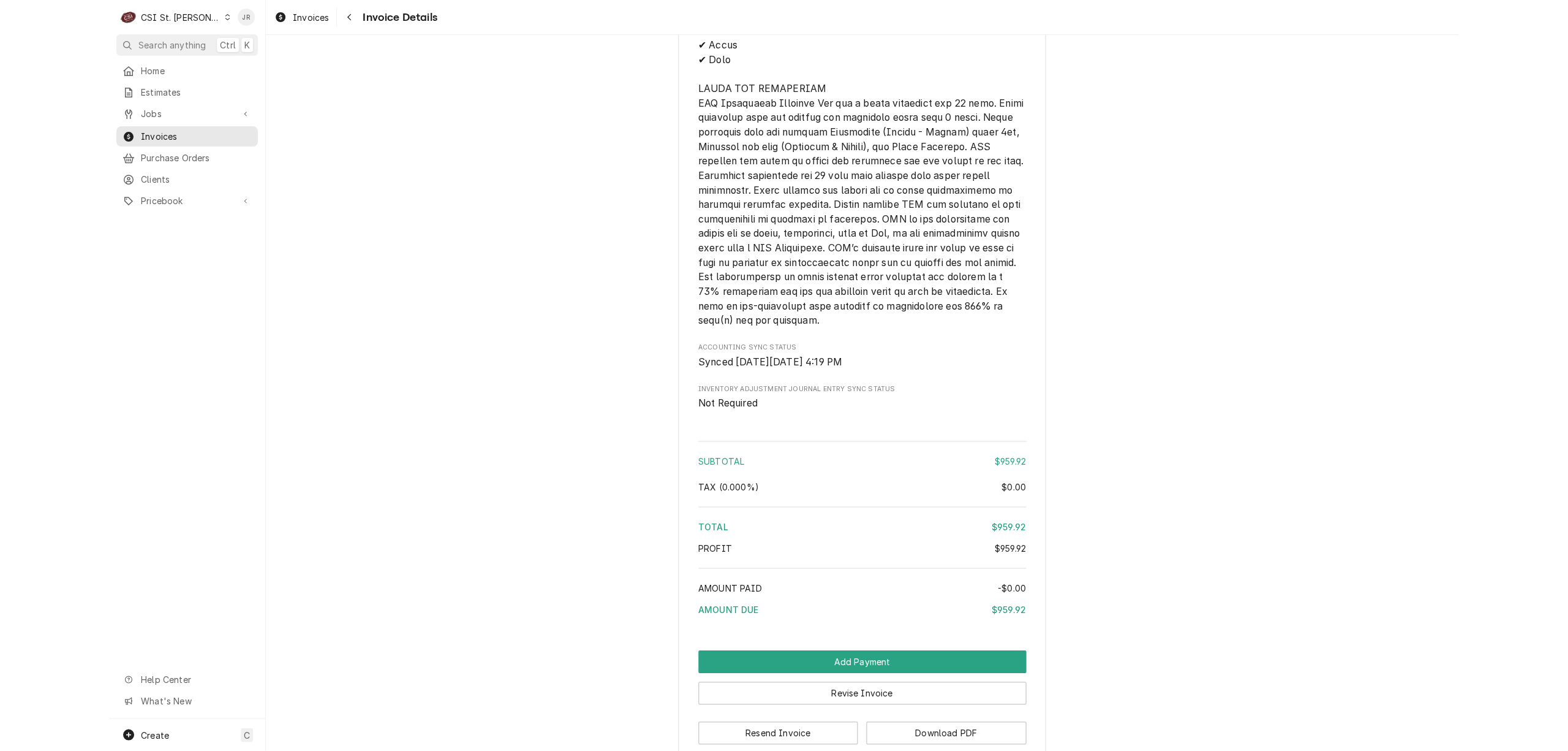
scroll to position [2009, 0]
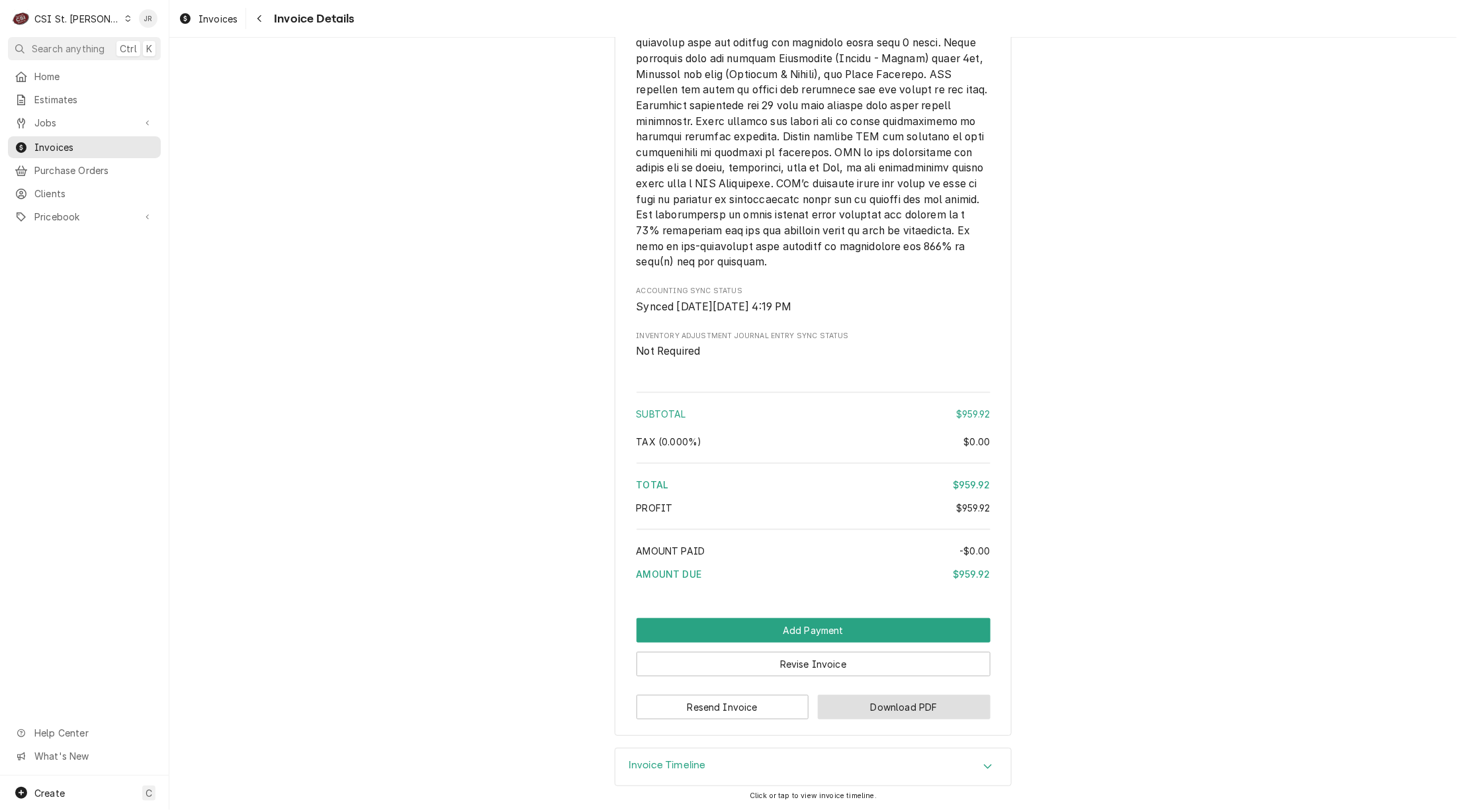
click at [920, 695] on button "Download PDF" at bounding box center [904, 707] width 173 height 24
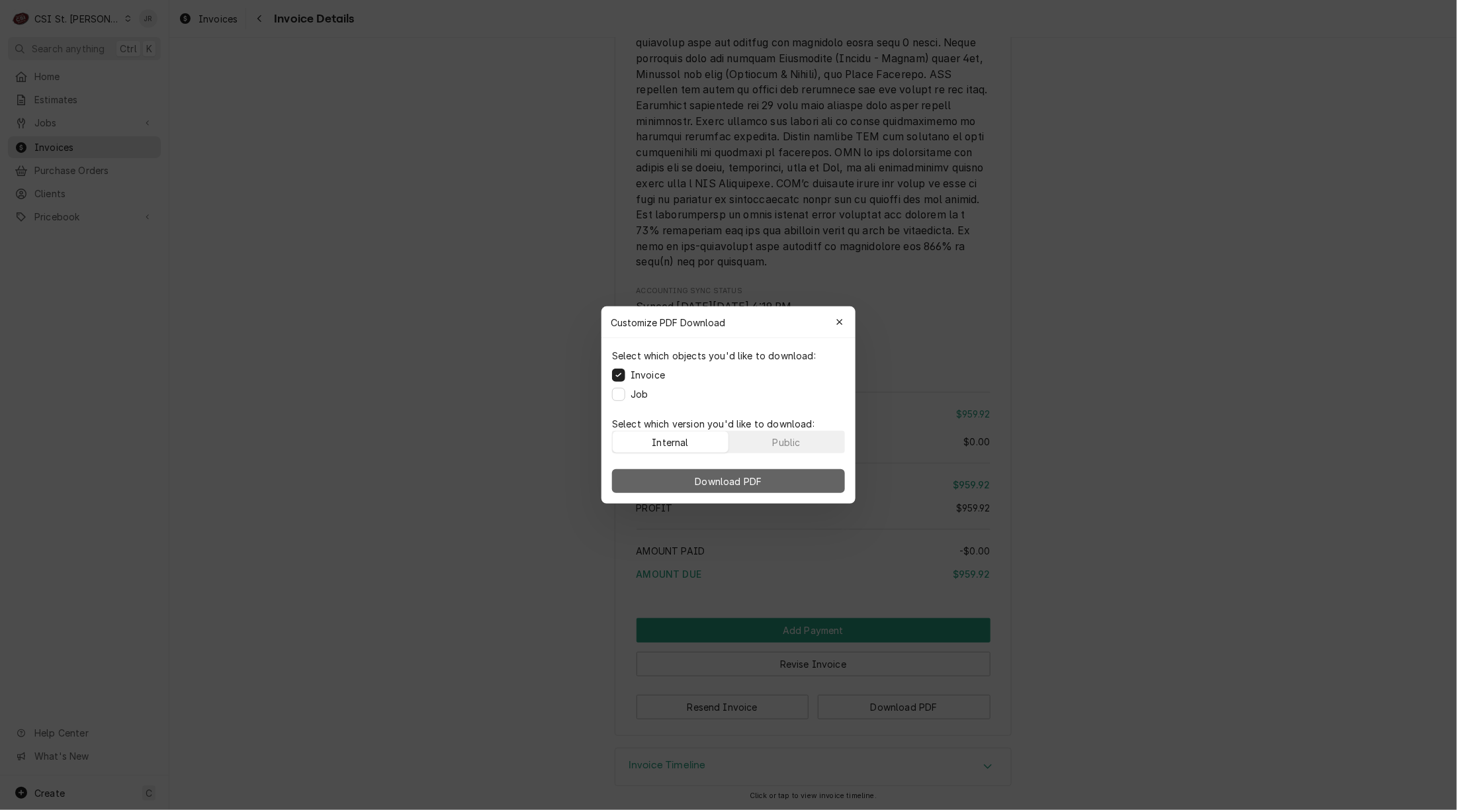
click at [787, 487] on button "Download PDF" at bounding box center [728, 481] width 233 height 24
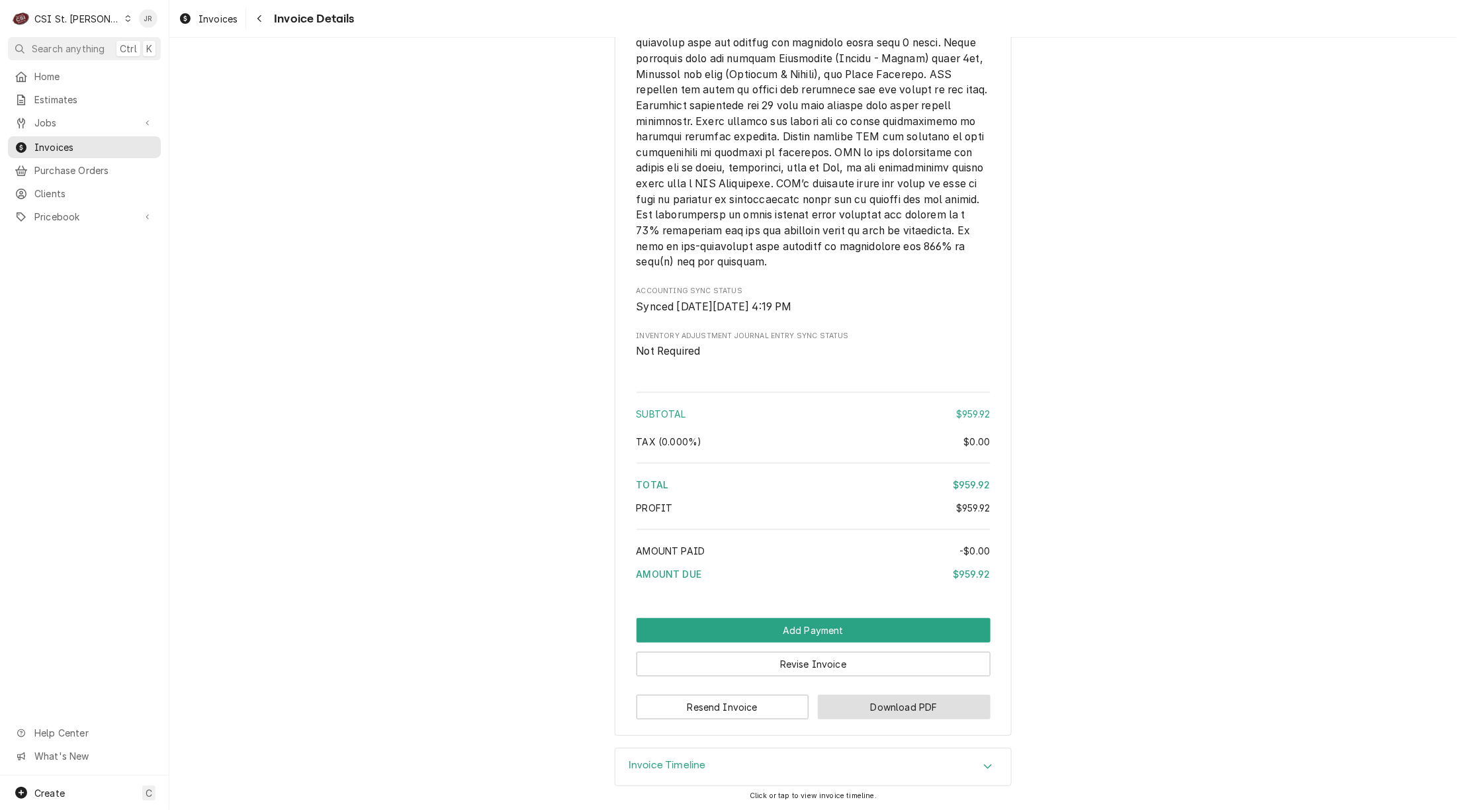
click at [926, 702] on button "Download PDF" at bounding box center [904, 707] width 173 height 24
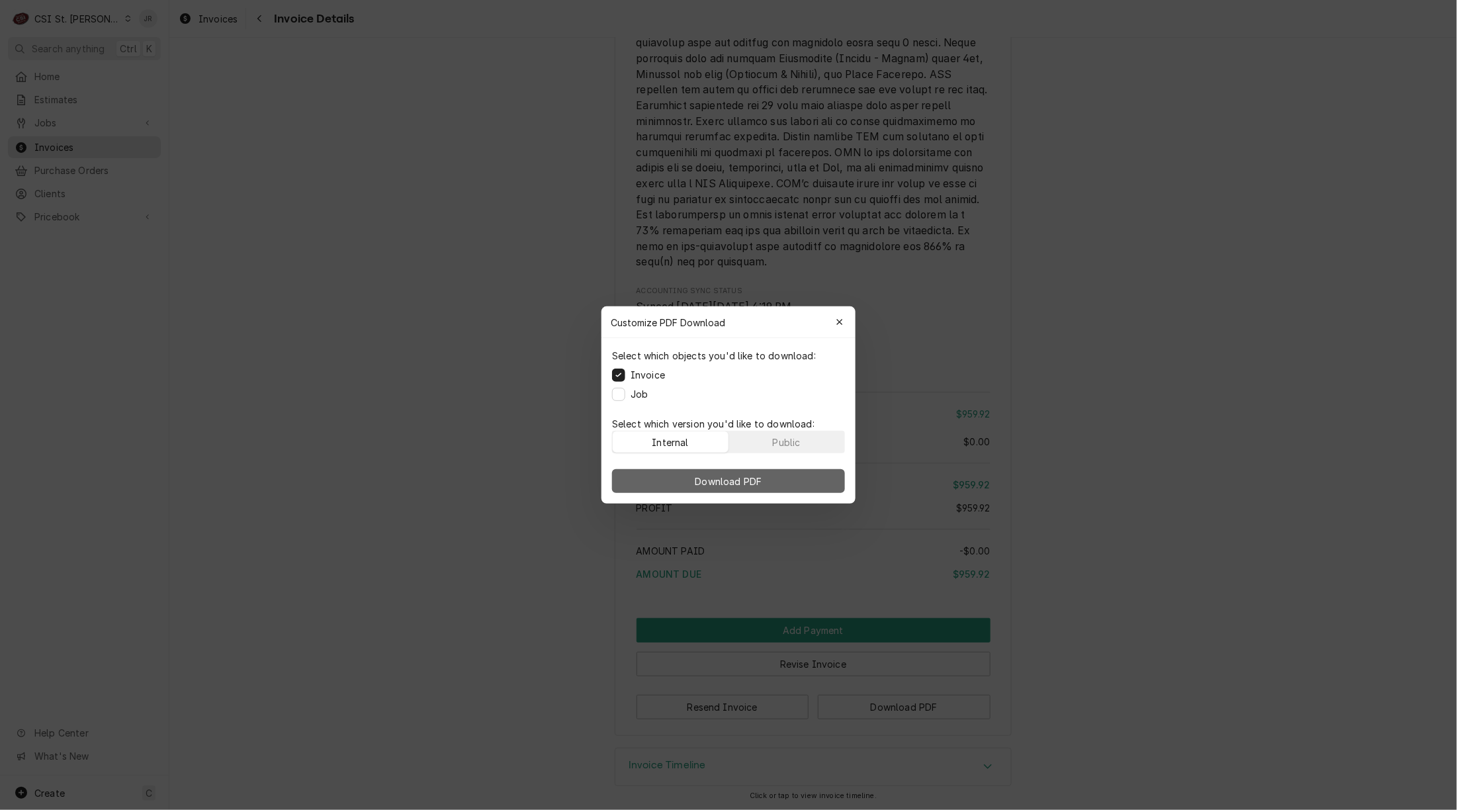
click at [797, 472] on button "Download PDF" at bounding box center [728, 481] width 233 height 24
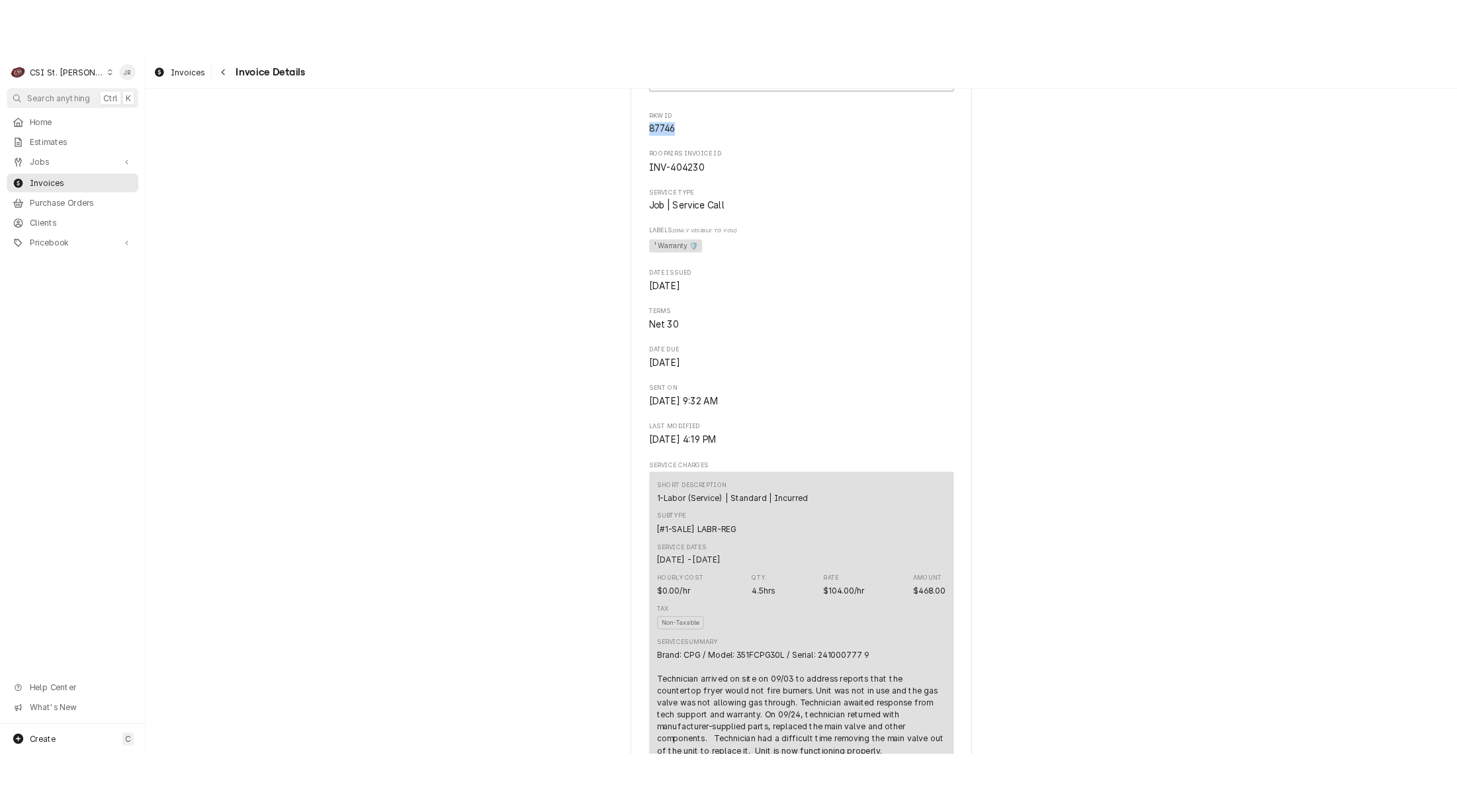
scroll to position [405, 0]
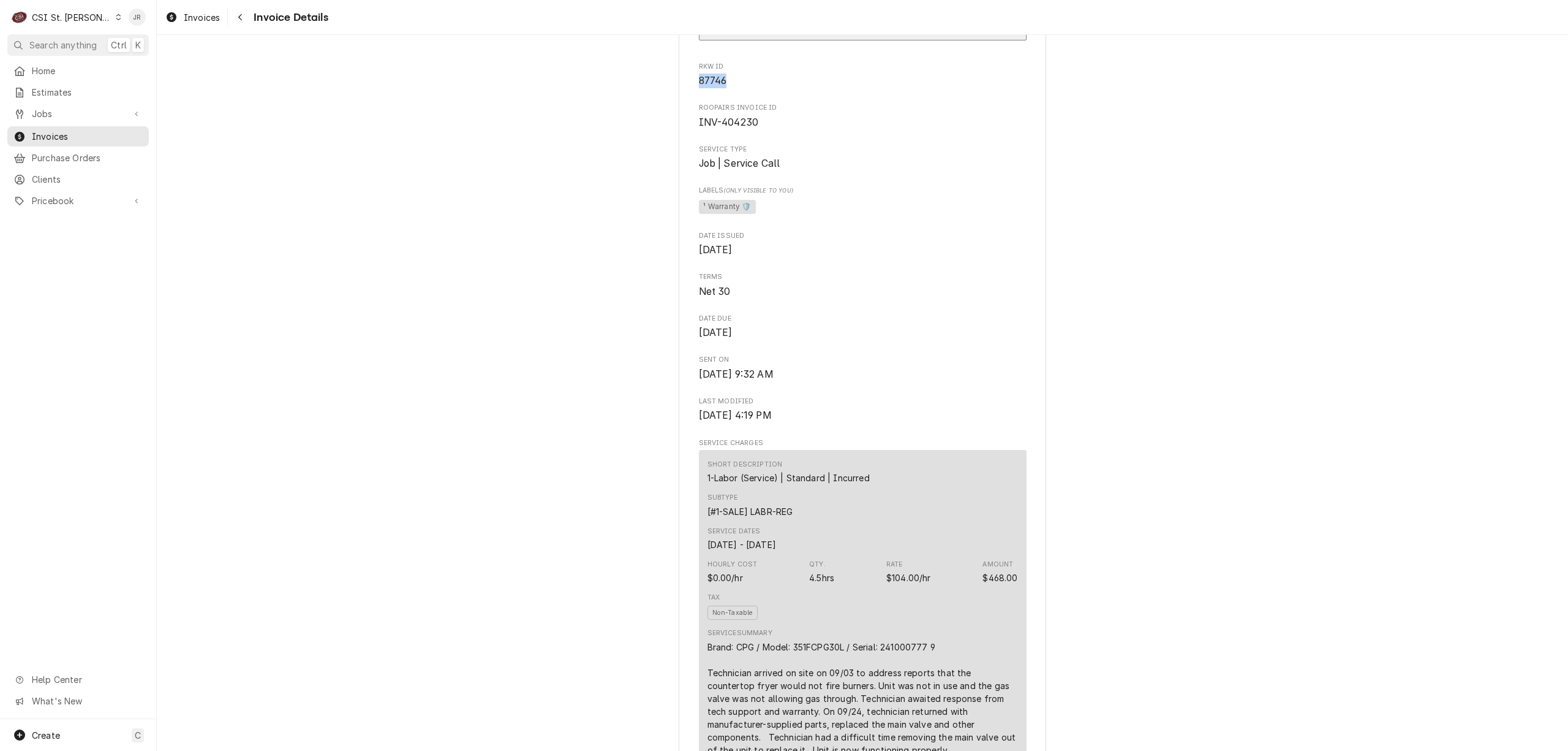
click at [895, 31] on span "JOB-42414 • Job | Service Call" at bounding box center [836, 25] width 145 height 12
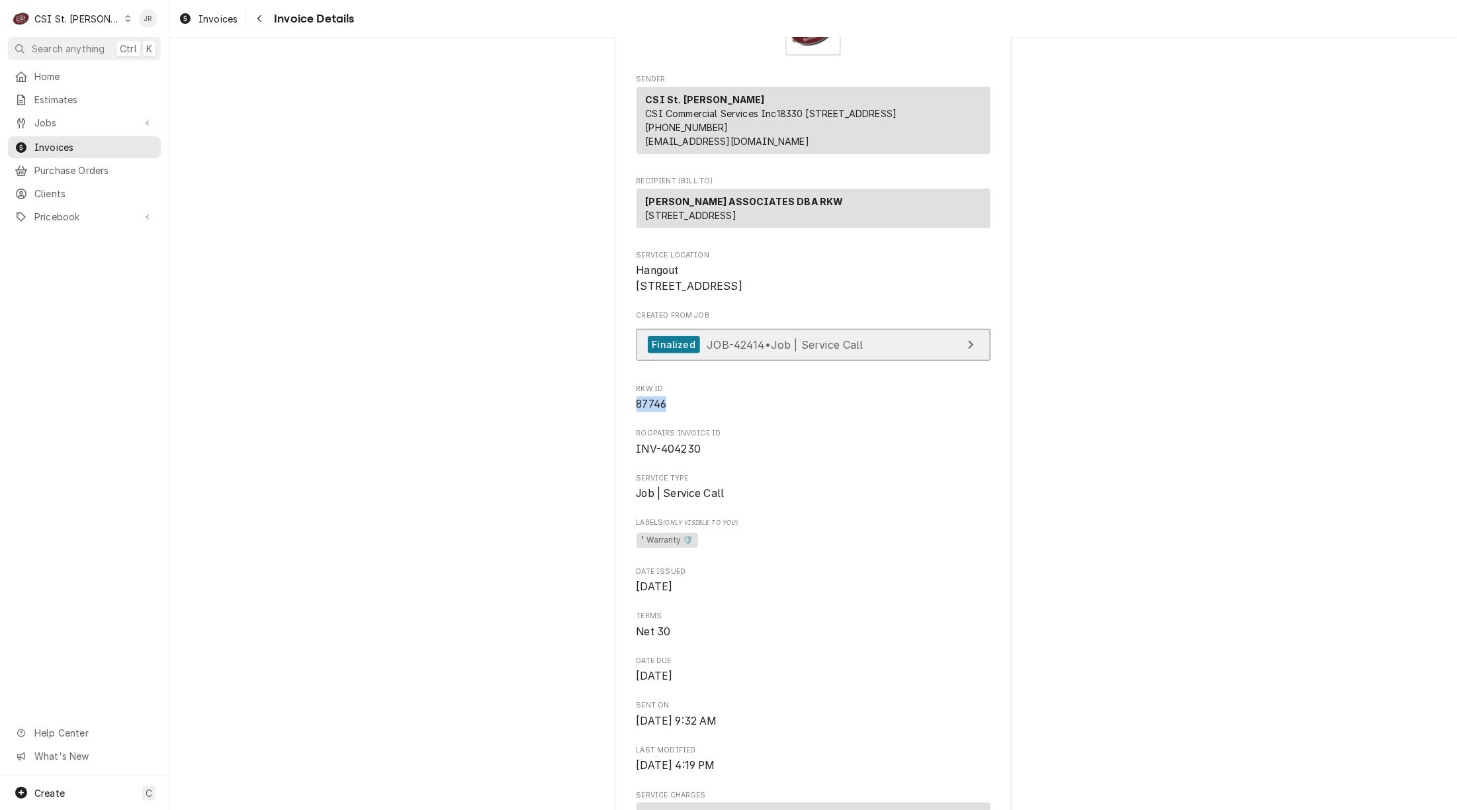
scroll to position [0, 0]
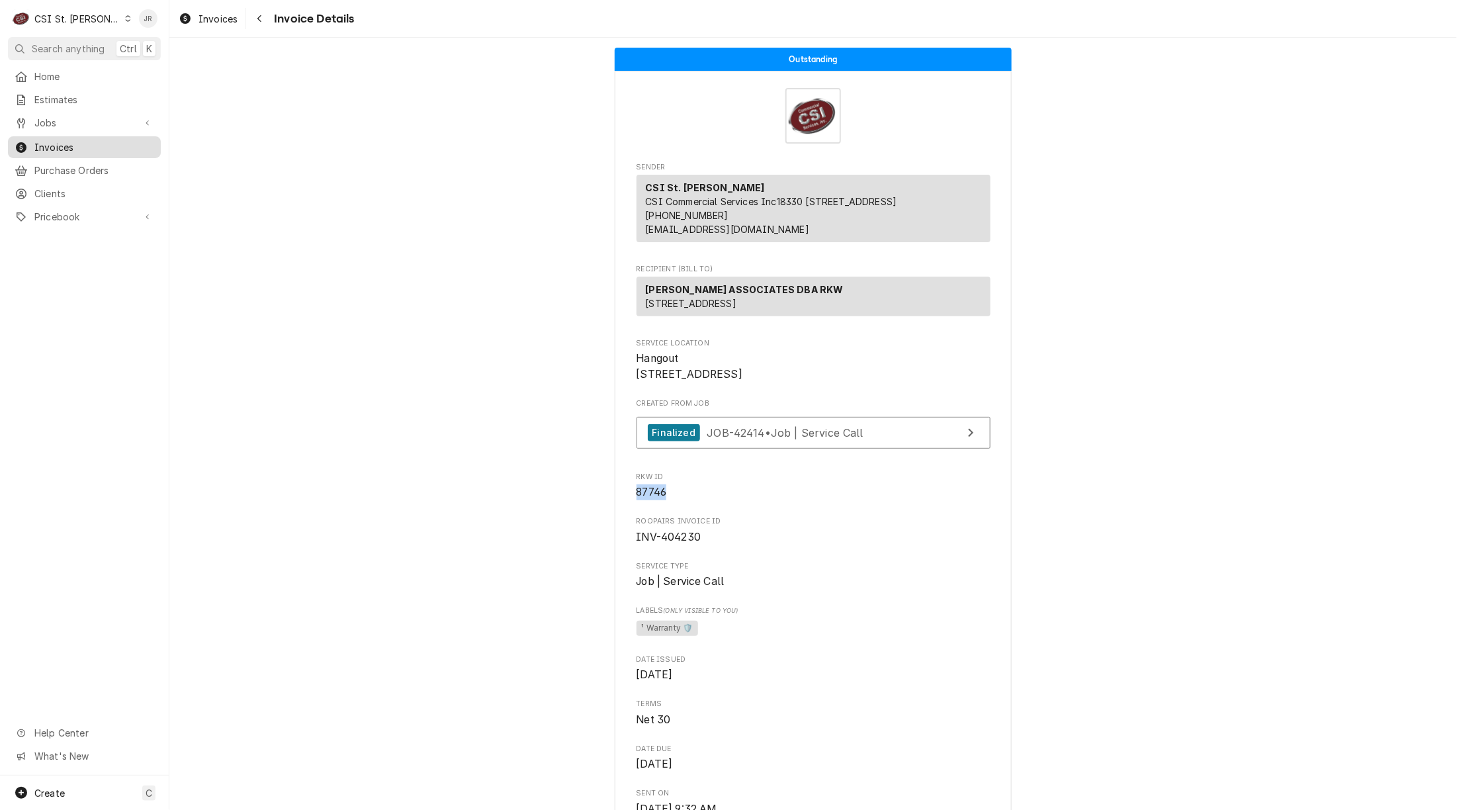
click at [77, 140] on span "Invoices" at bounding box center [94, 147] width 120 height 14
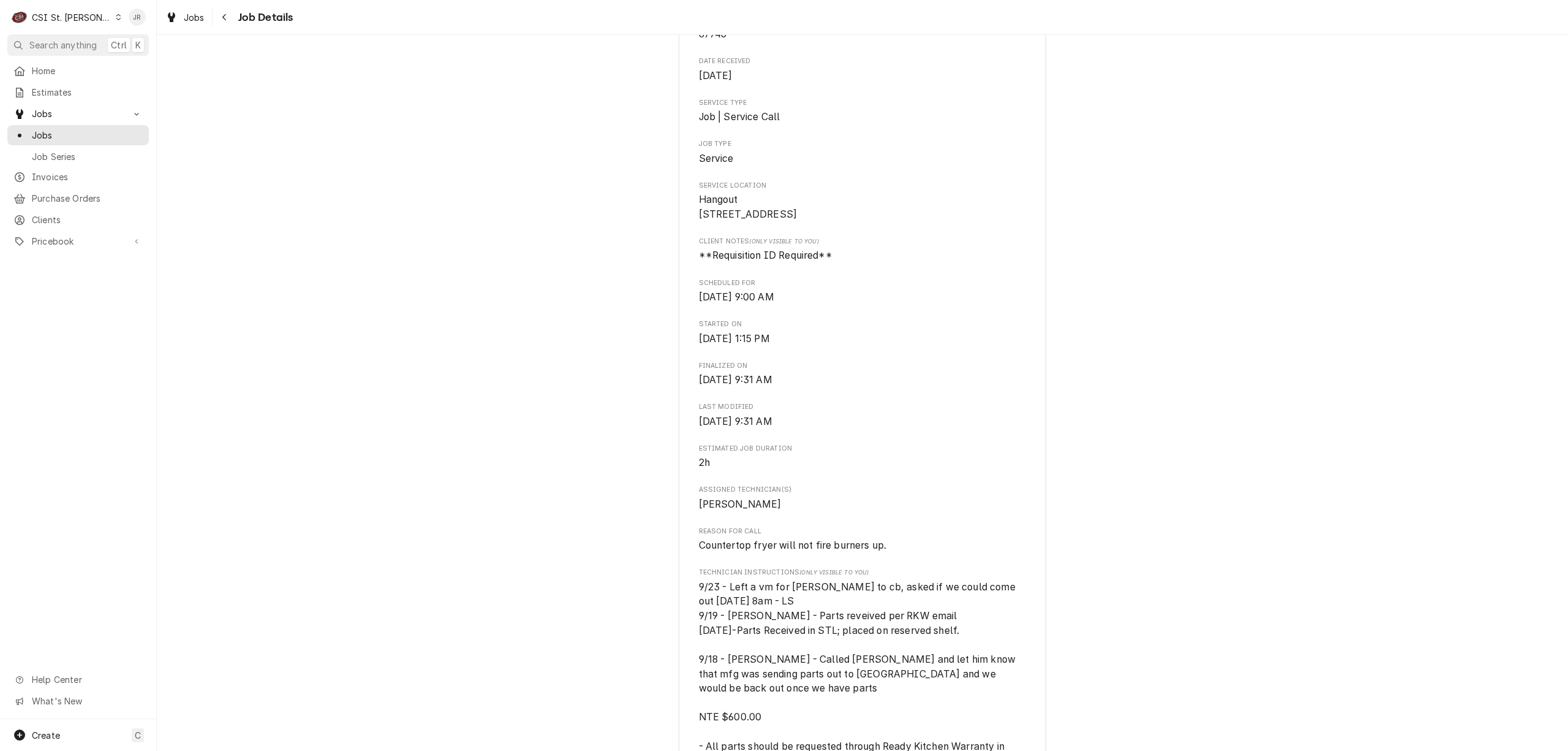
scroll to position [571, 0]
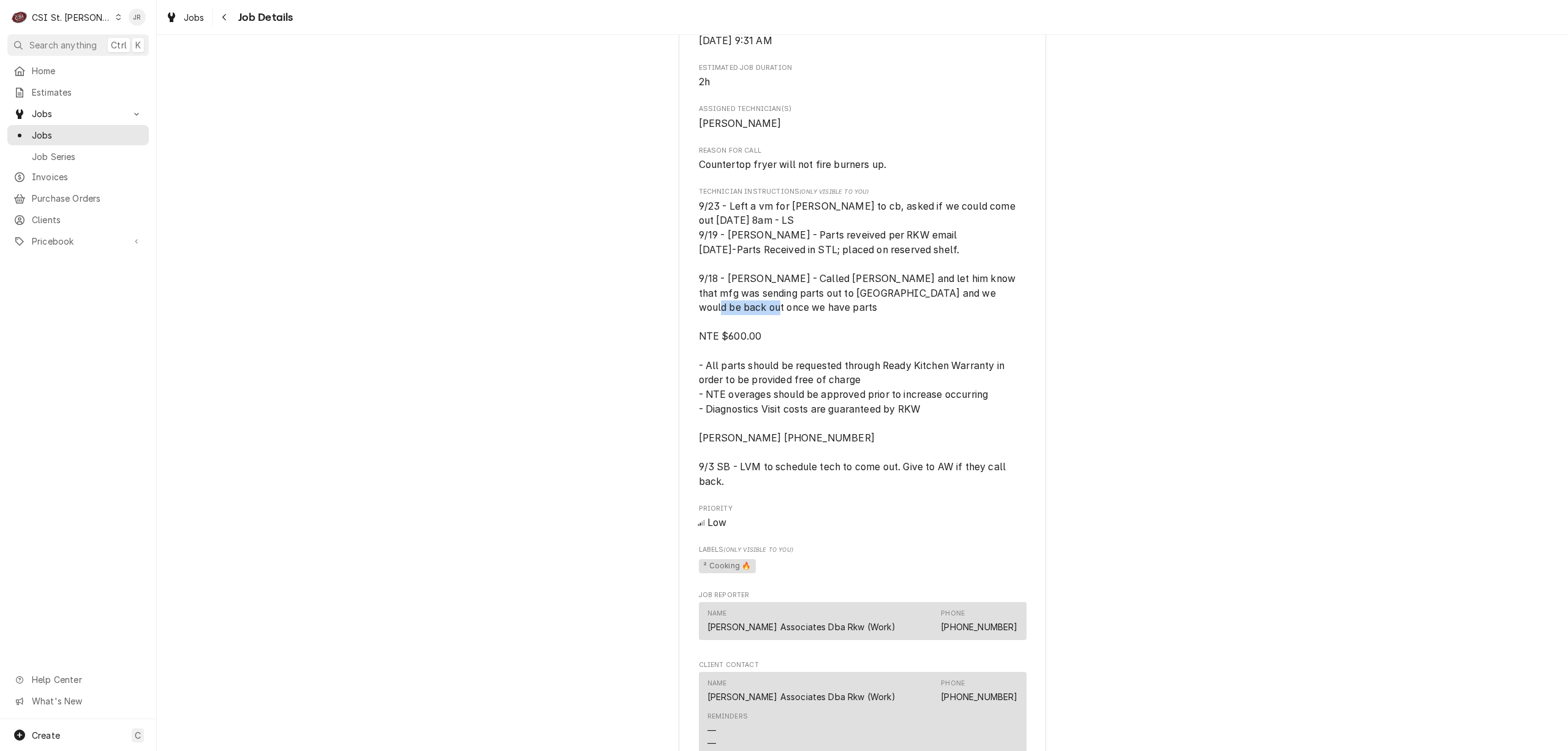
drag, startPoint x: 676, startPoint y: 333, endPoint x: 815, endPoint y: 356, distance: 140.9
click at [815, 356] on div "[PERSON_NAME] ASSOCIATES DBA RKW Hangout / [STREET_ADDRESS] Open in Maps Roopai…" at bounding box center [862, 231] width 367 height 1448
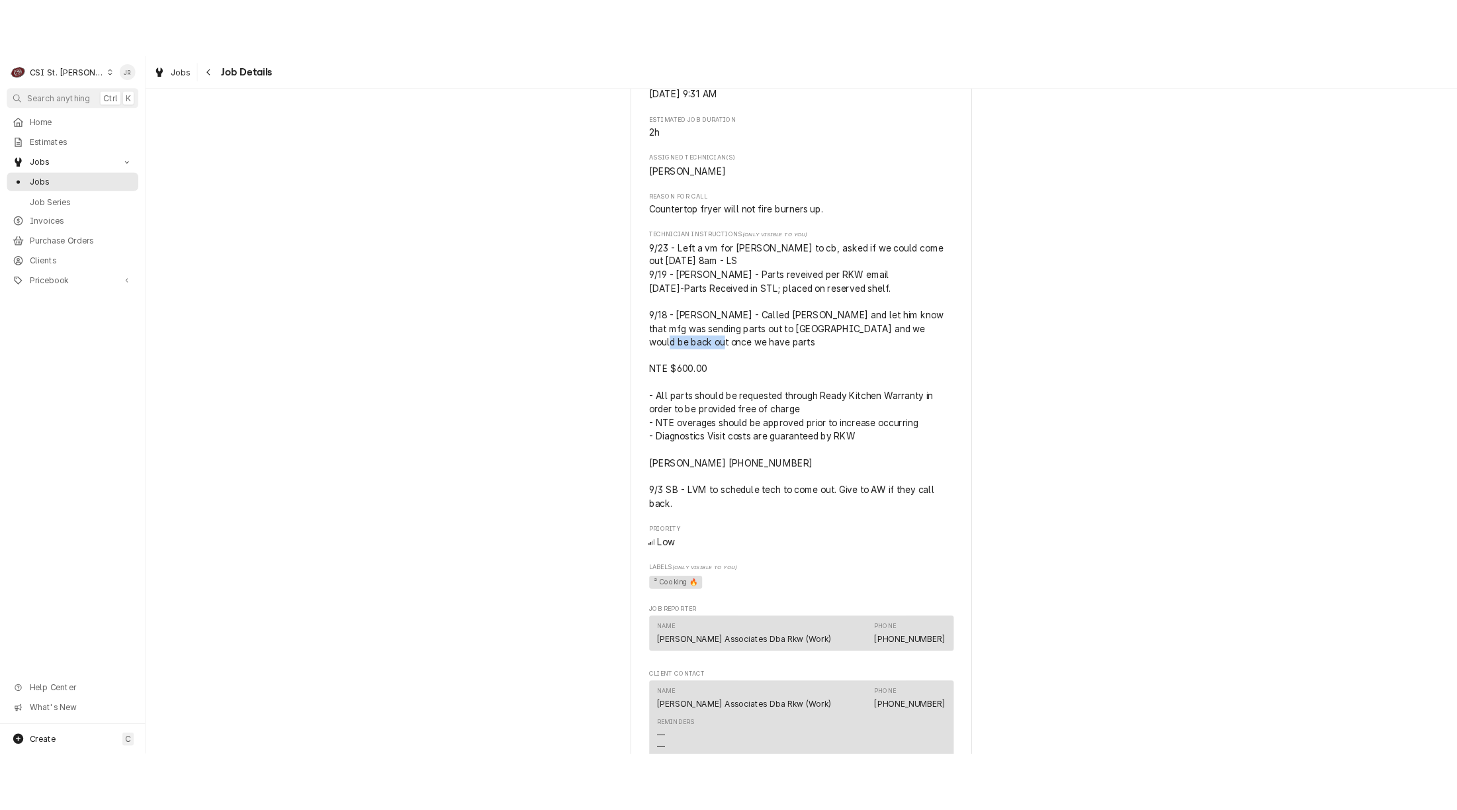
scroll to position [529, 0]
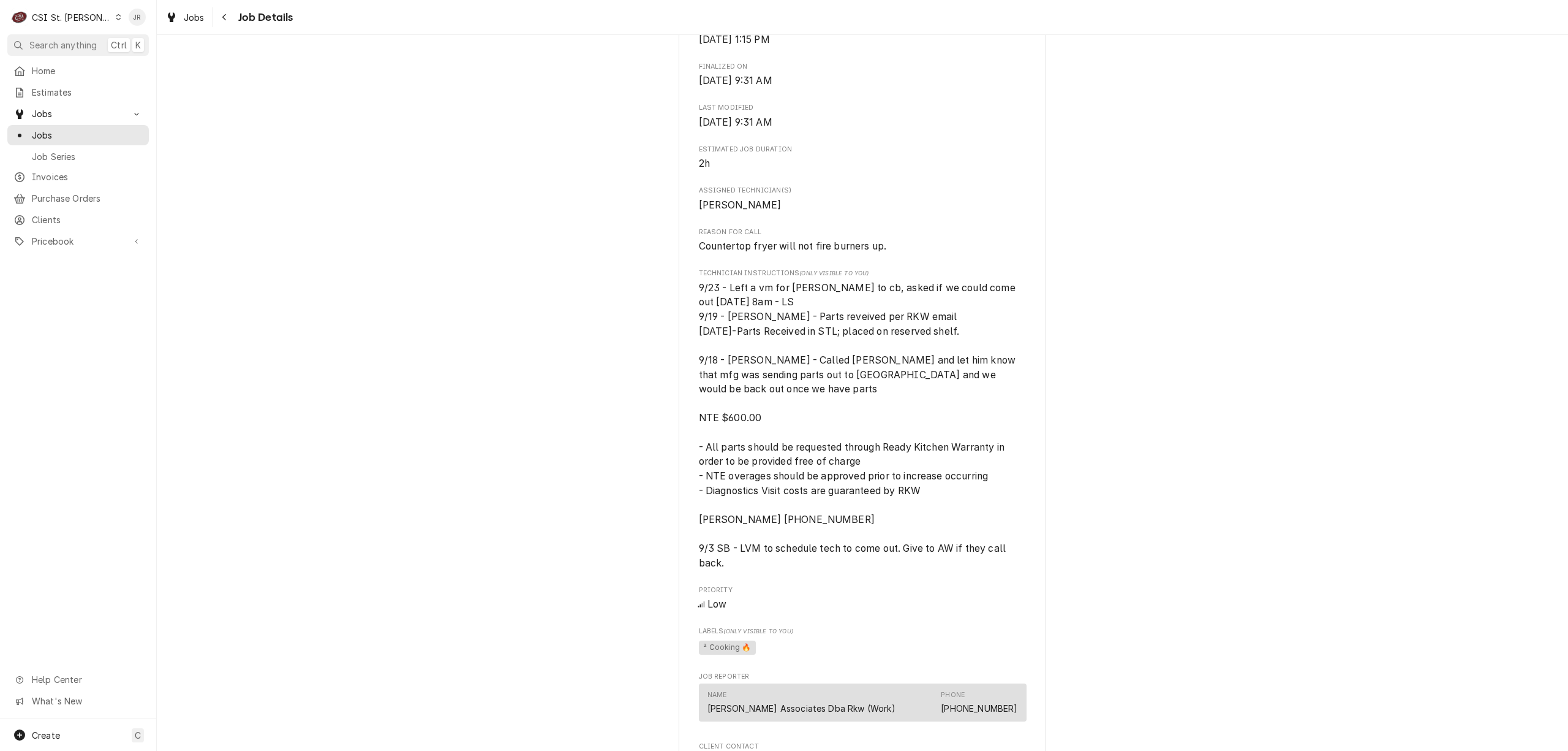
drag, startPoint x: 359, startPoint y: 750, endPoint x: 388, endPoint y: 115, distance: 635.7
click at [388, 115] on div "Completed and Invoiced [PERSON_NAME] ASSOCIATES DBA RKW Hangout / [STREET_ADDRE…" at bounding box center [862, 302] width 1411 height 1489
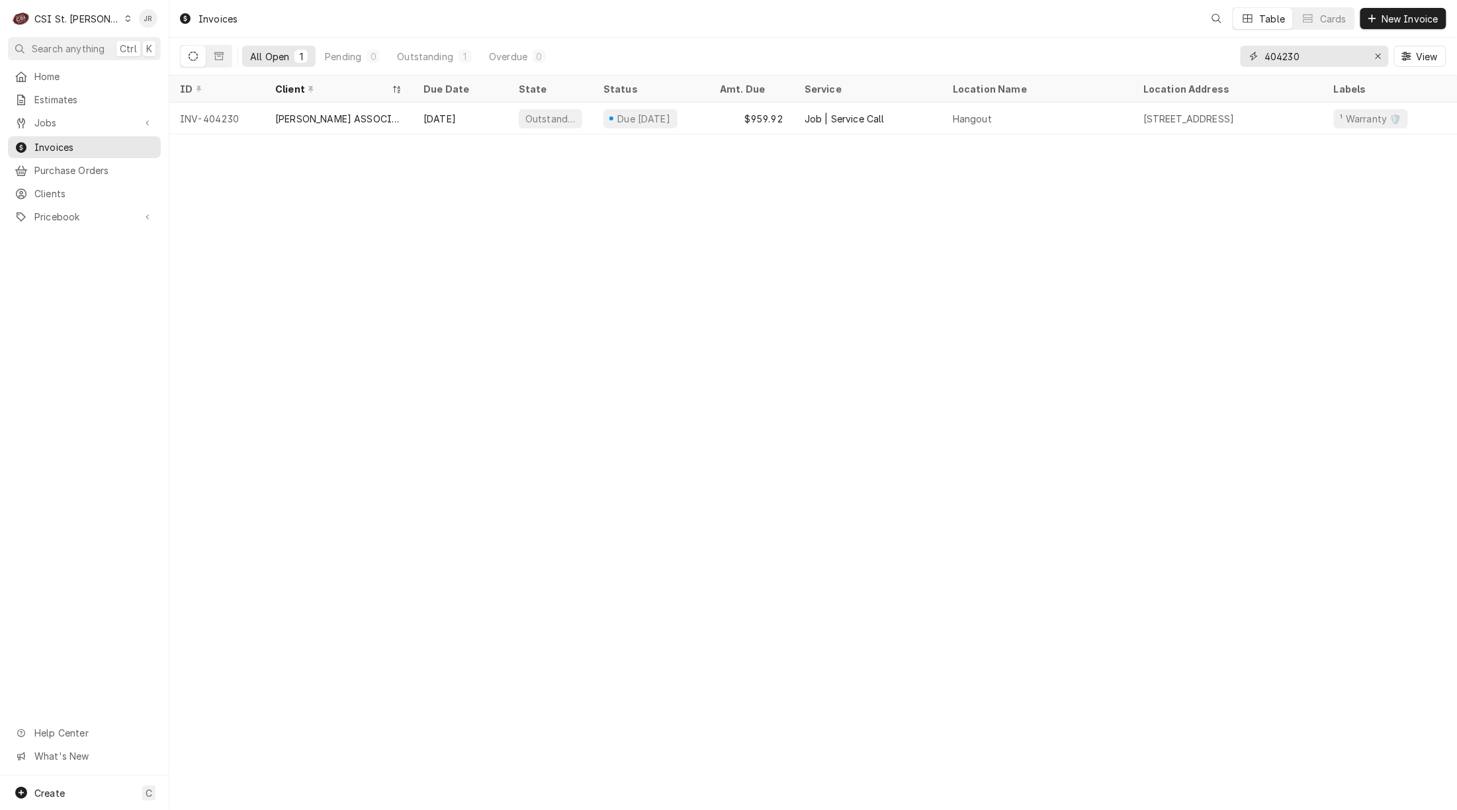
click at [1310, 62] on input "404230" at bounding box center [1313, 56] width 99 height 21
click at [1305, 56] on input "404230" at bounding box center [1313, 56] width 99 height 21
paste input "338"
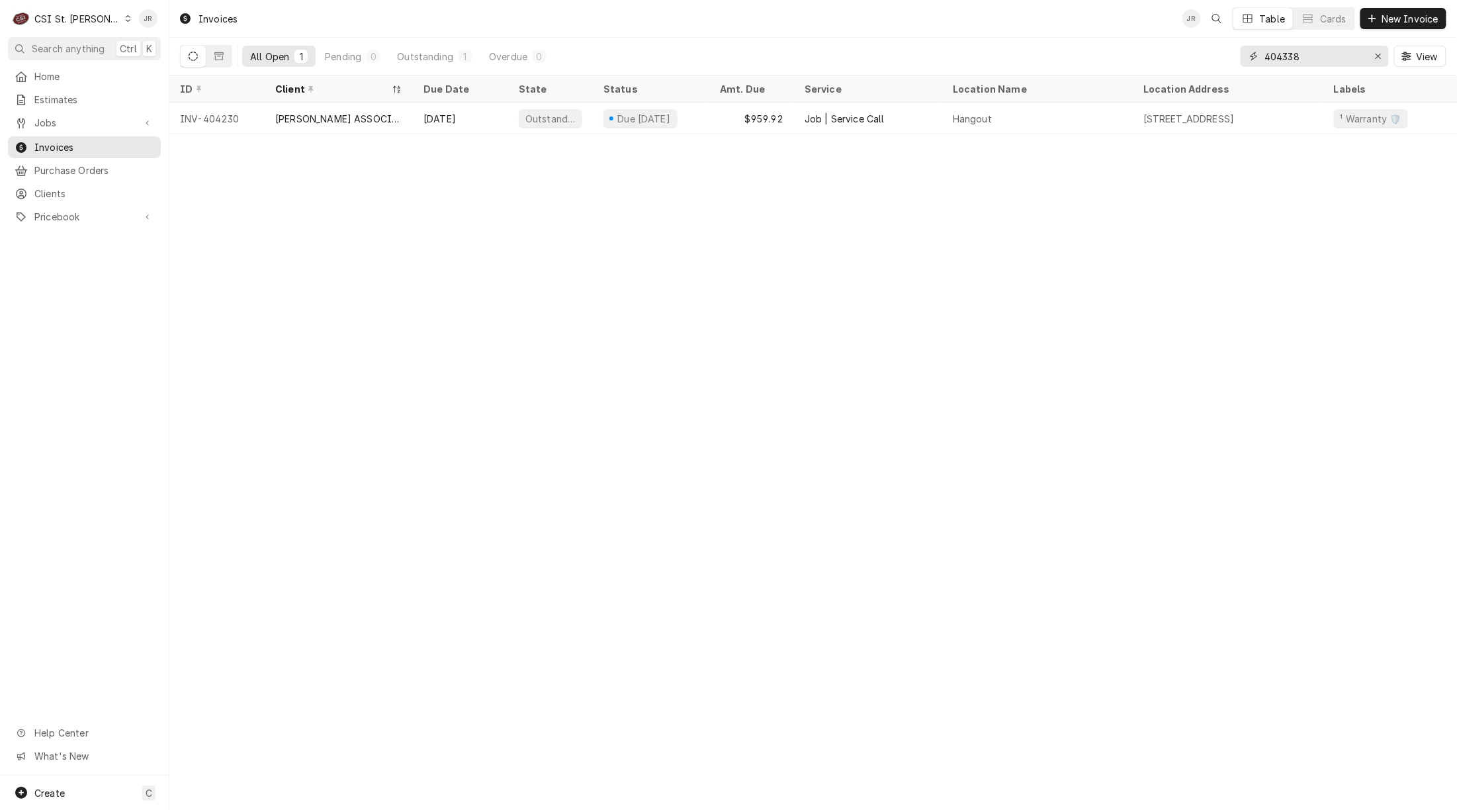
type input "404338"
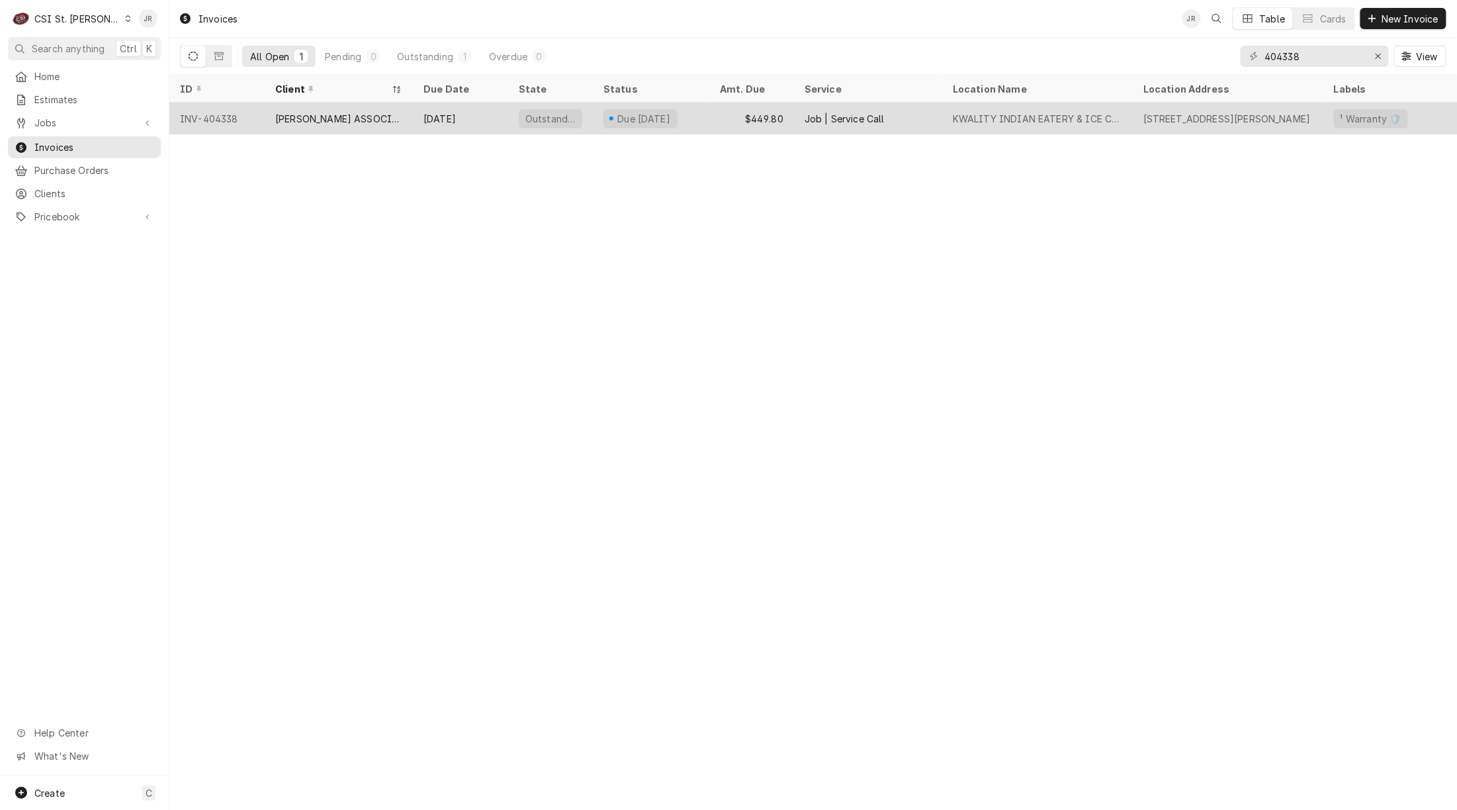
click at [304, 112] on div "[PERSON_NAME] ASSOCIATES DBA RKW" at bounding box center [338, 119] width 127 height 14
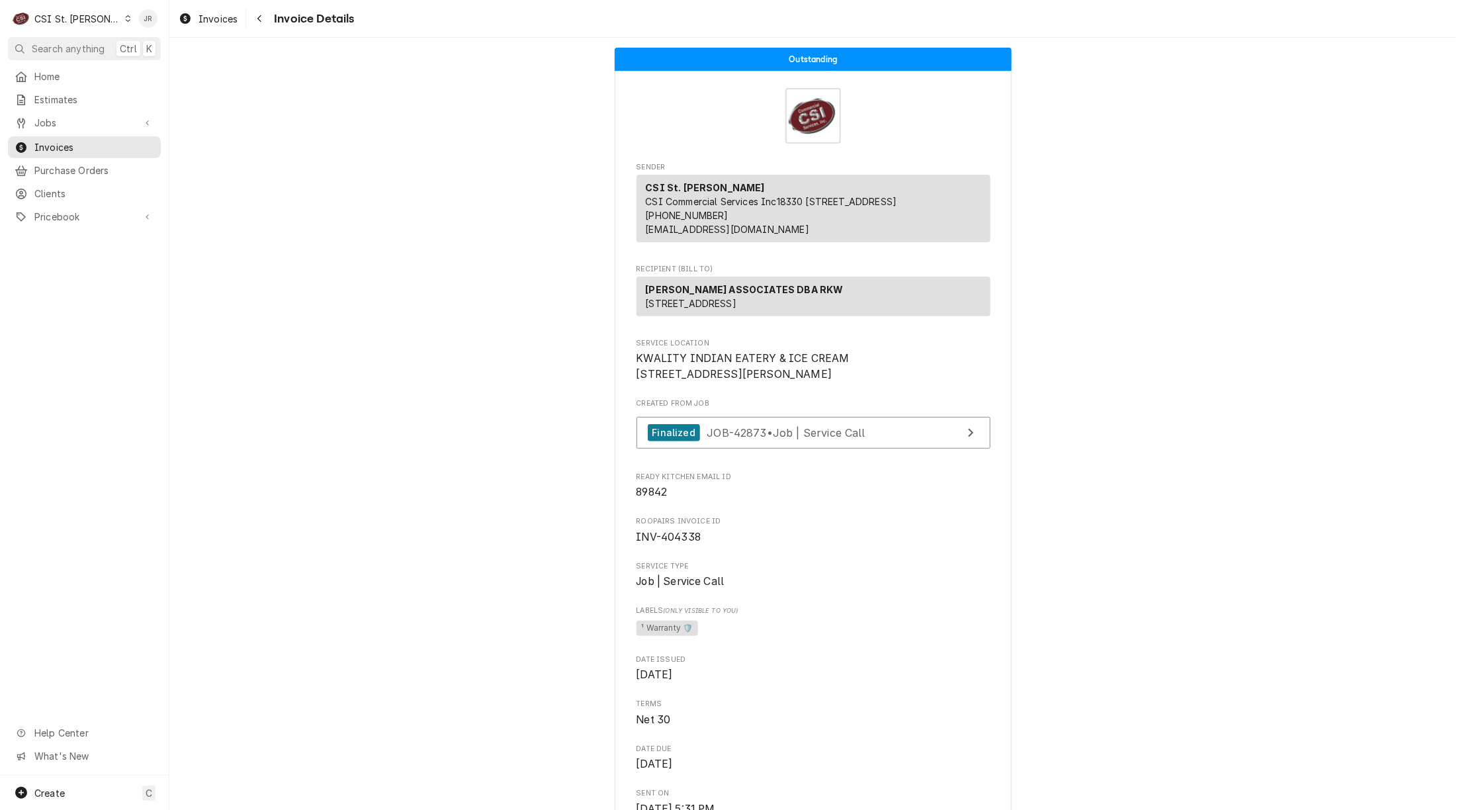
click at [646, 498] on span "89842" at bounding box center [652, 492] width 31 height 13
copy span "89842"
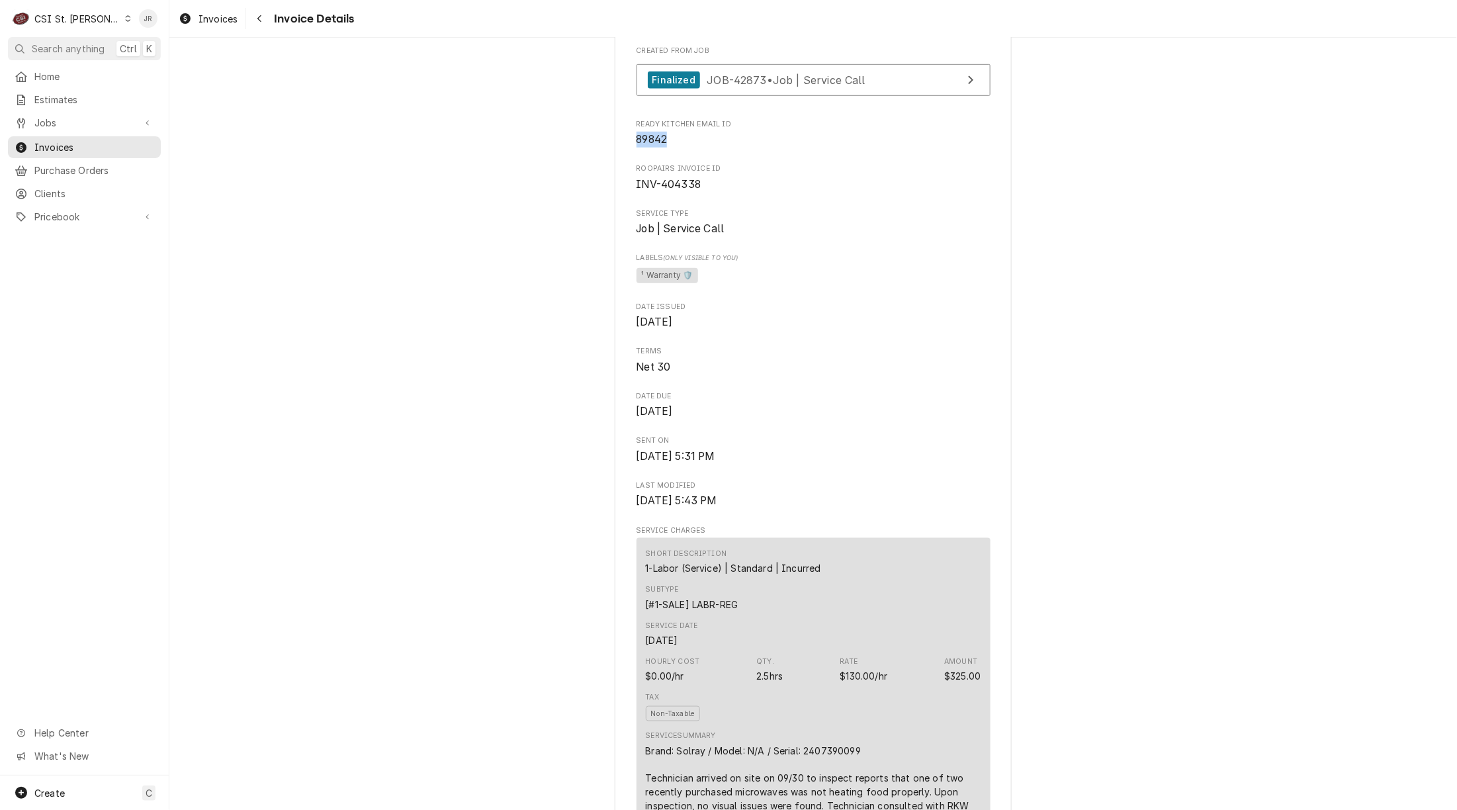
copy span "89842"
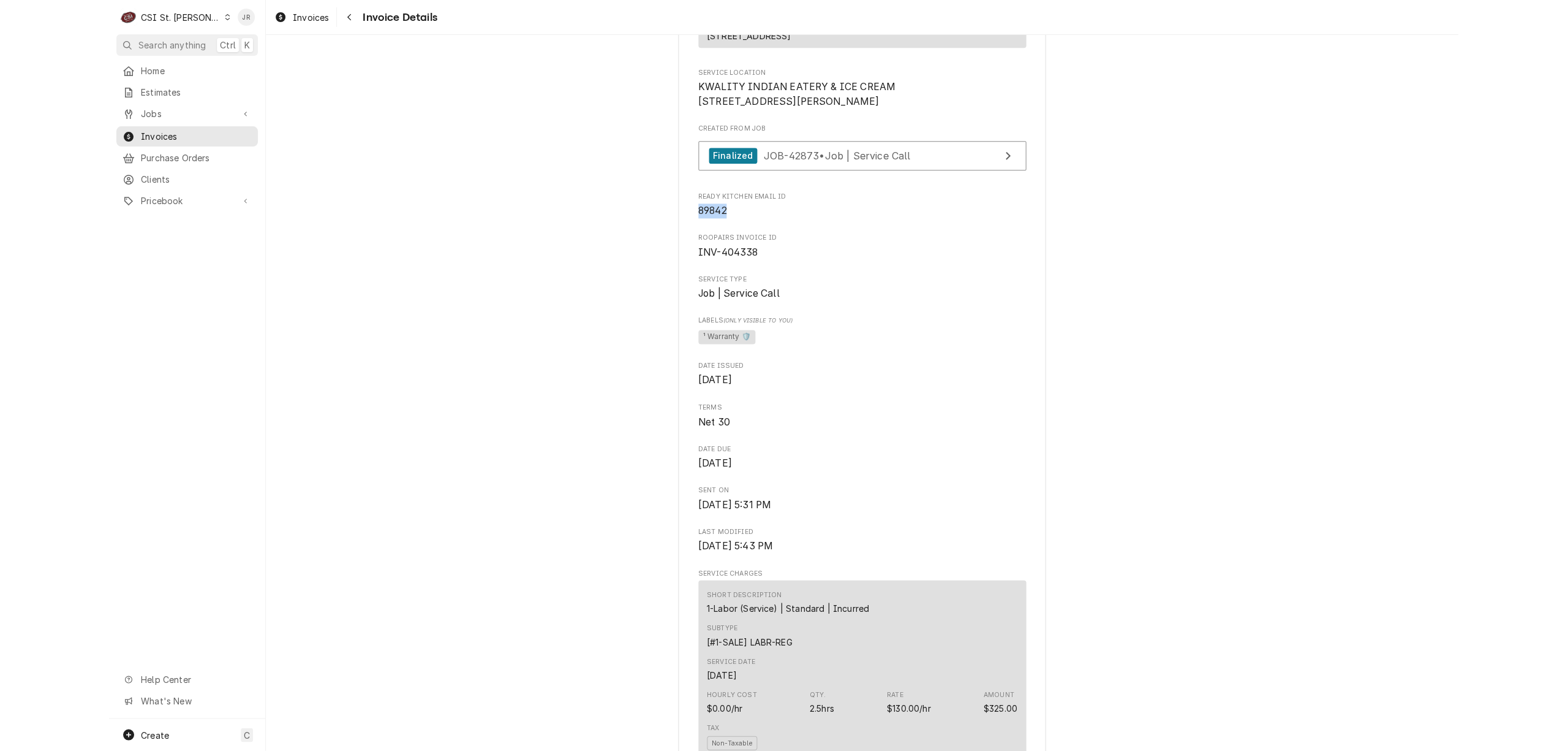
scroll to position [0, 0]
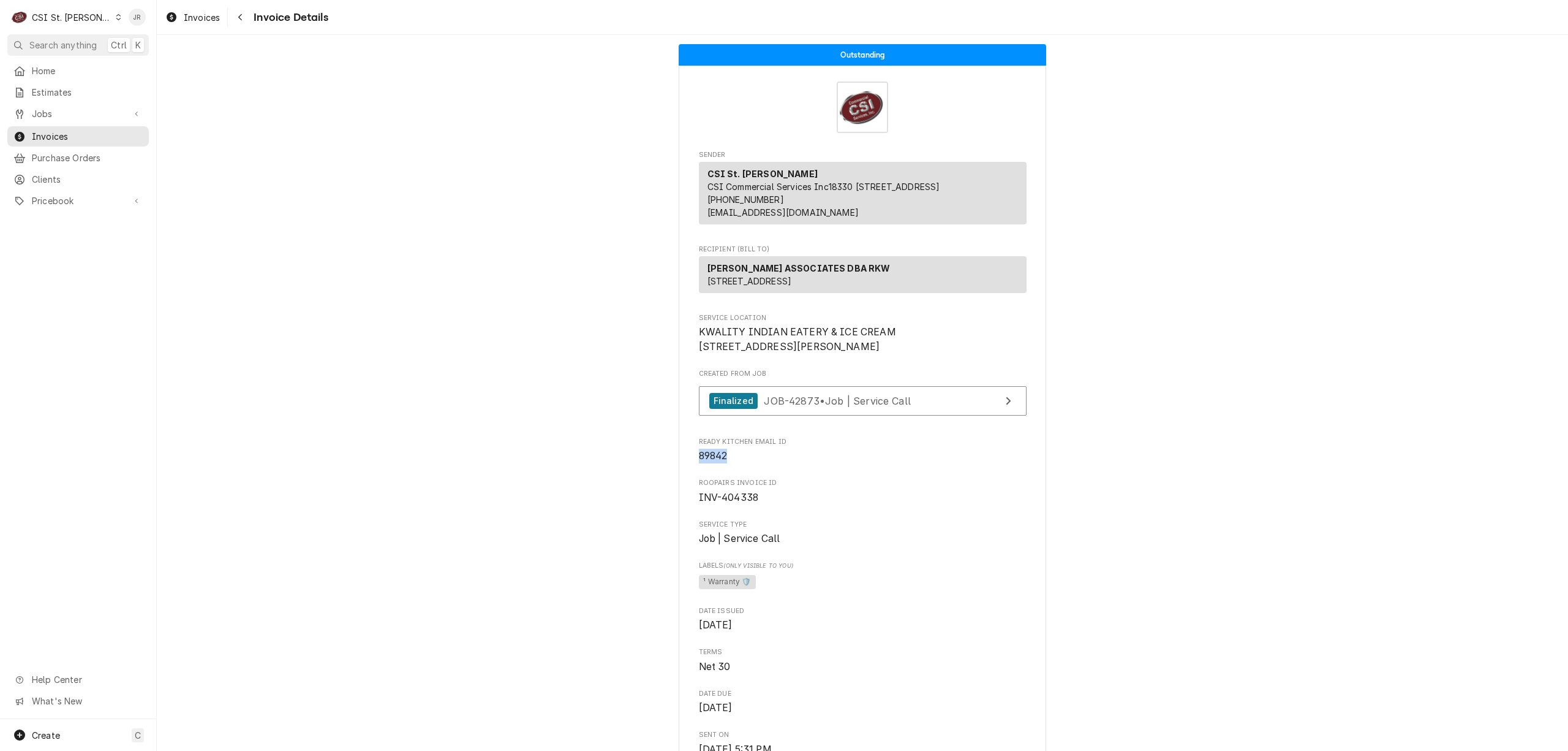
click at [60, 12] on div "CSI St. [PERSON_NAME]" at bounding box center [71, 18] width 80 height 13
drag, startPoint x: 118, startPoint y: 68, endPoint x: 577, endPoint y: 87, distance: 459.4
click at [577, 87] on html "C CSI St. [PERSON_NAME] Search anything Ctrl K Home Estimates Jobs Jobs Job Ser…" at bounding box center [784, 375] width 1568 height 751
drag, startPoint x: 280, startPoint y: 233, endPoint x: 263, endPoint y: 209, distance: 29.4
click at [280, 232] on html "C CSI St. [PERSON_NAME] Search anything Ctrl K Home Estimates Jobs Jobs Job Ser…" at bounding box center [784, 375] width 1568 height 751
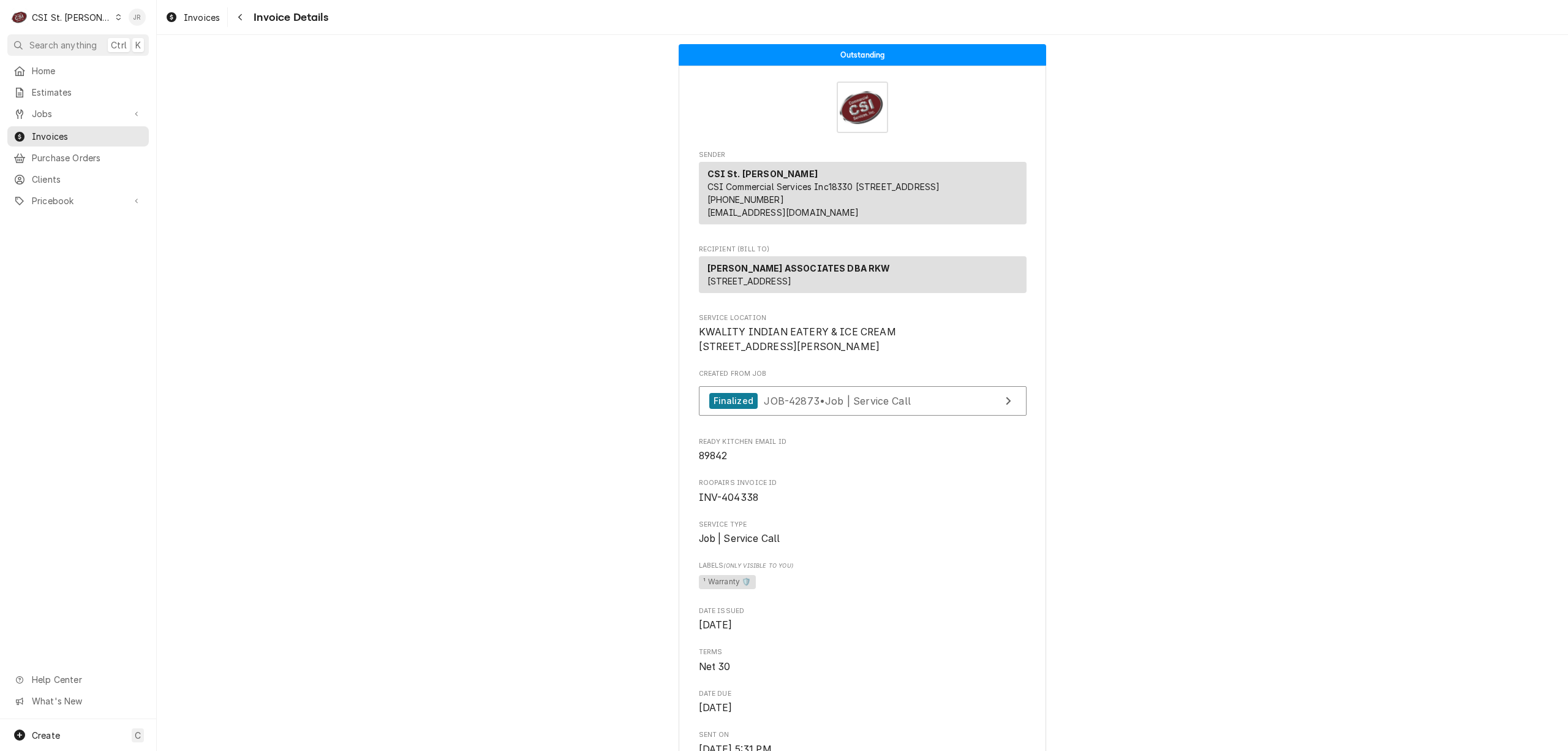
click at [141, 14] on div "Jessica Rentfro's Avatar" at bounding box center [137, 17] width 18 height 18
click at [193, 157] on div "Log Out" at bounding box center [195, 163] width 92 height 13
